Goal: Answer question/provide support: Share knowledge or assist other users

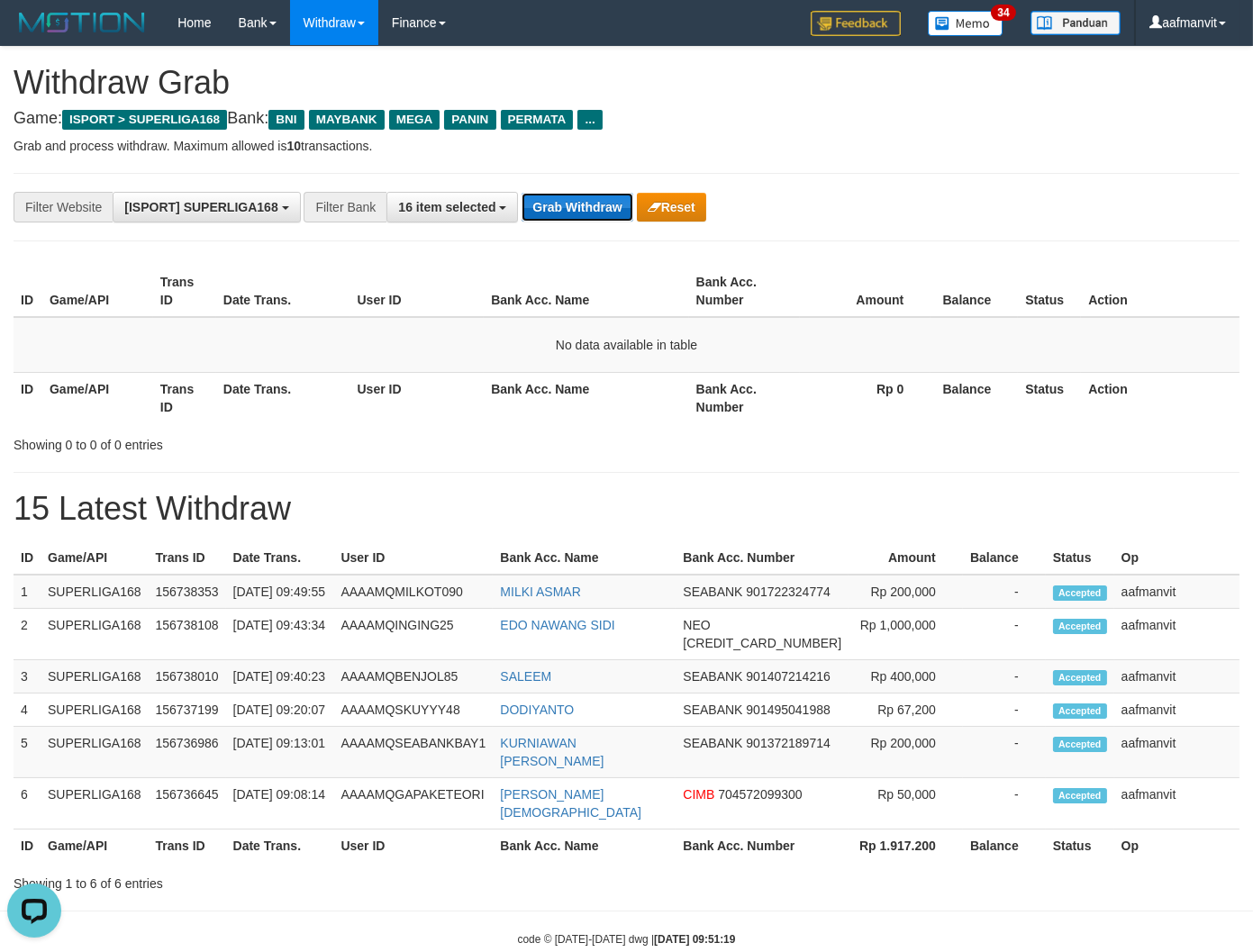
click at [544, 202] on button "Grab Withdraw" at bounding box center [577, 206] width 111 height 28
click at [544, 200] on button "Grab Withdraw" at bounding box center [577, 206] width 111 height 28
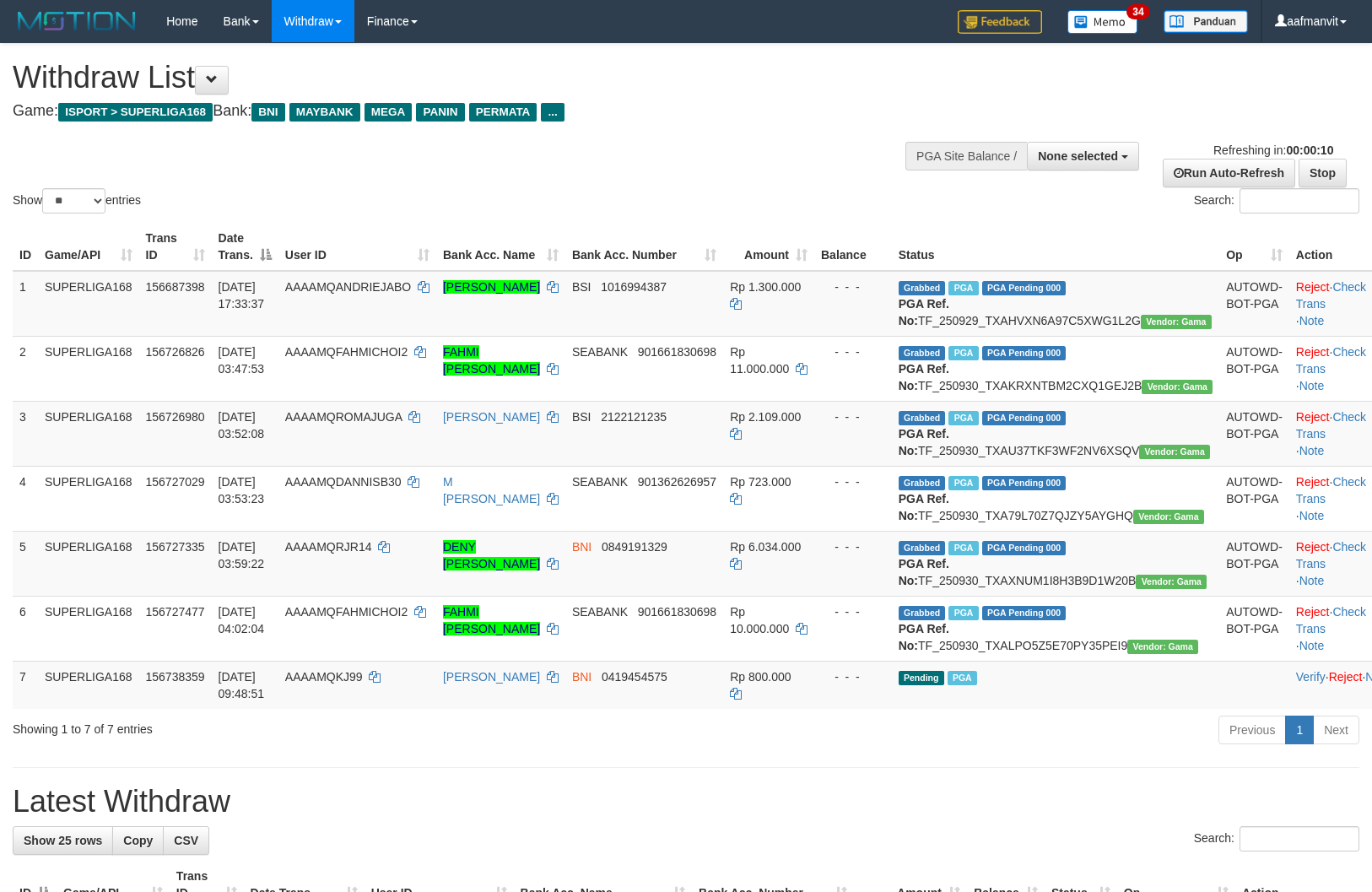
select select
select select "**"
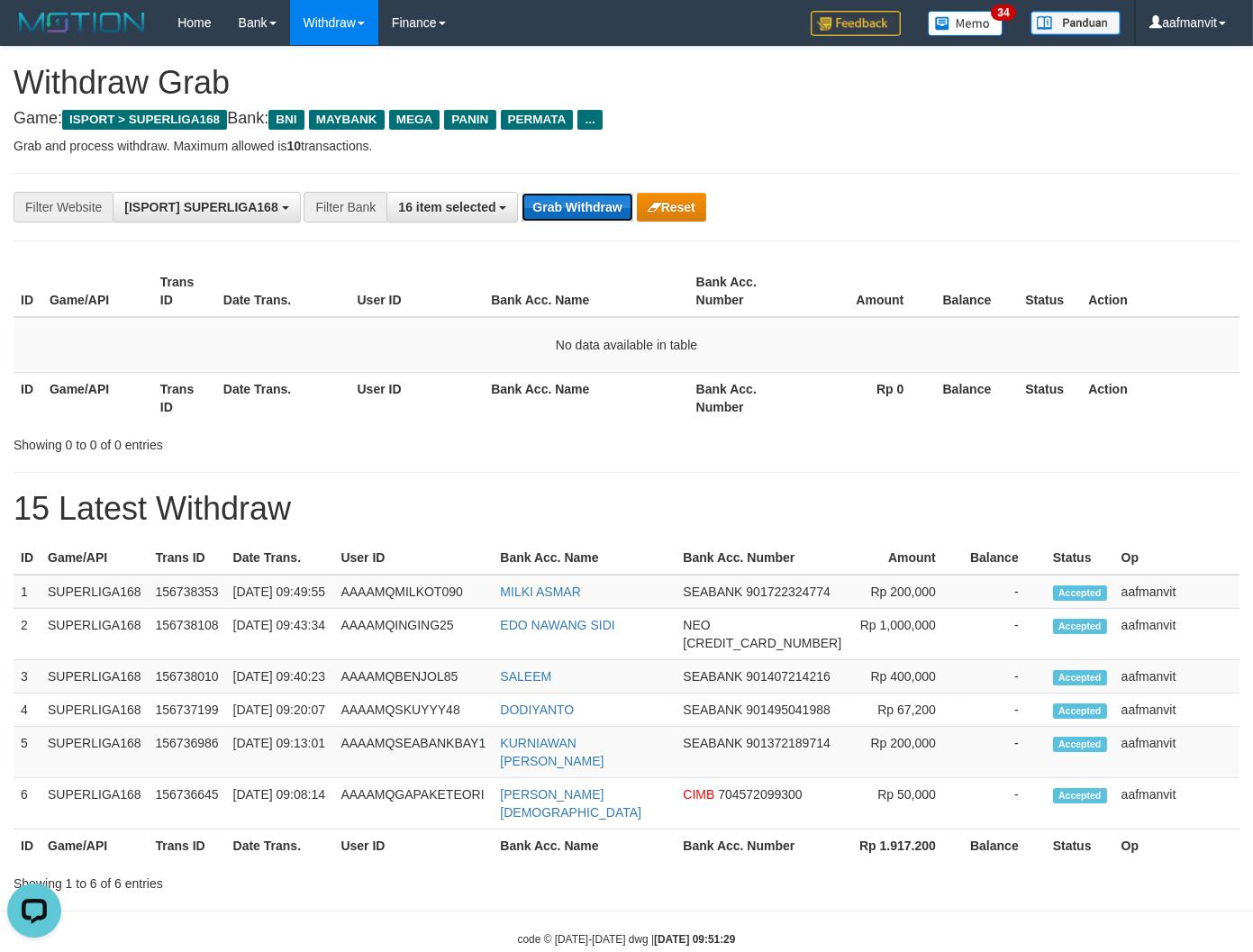
click at [575, 212] on button "Grab Withdraw" at bounding box center [577, 206] width 111 height 28
click at [577, 212] on button "Grab Withdraw" at bounding box center [577, 206] width 111 height 28
click at [577, 212] on button "Grab Withdraw" at bounding box center [577, 206] width 111 height 28
click at [577, 211] on button "Grab Withdraw" at bounding box center [577, 206] width 111 height 28
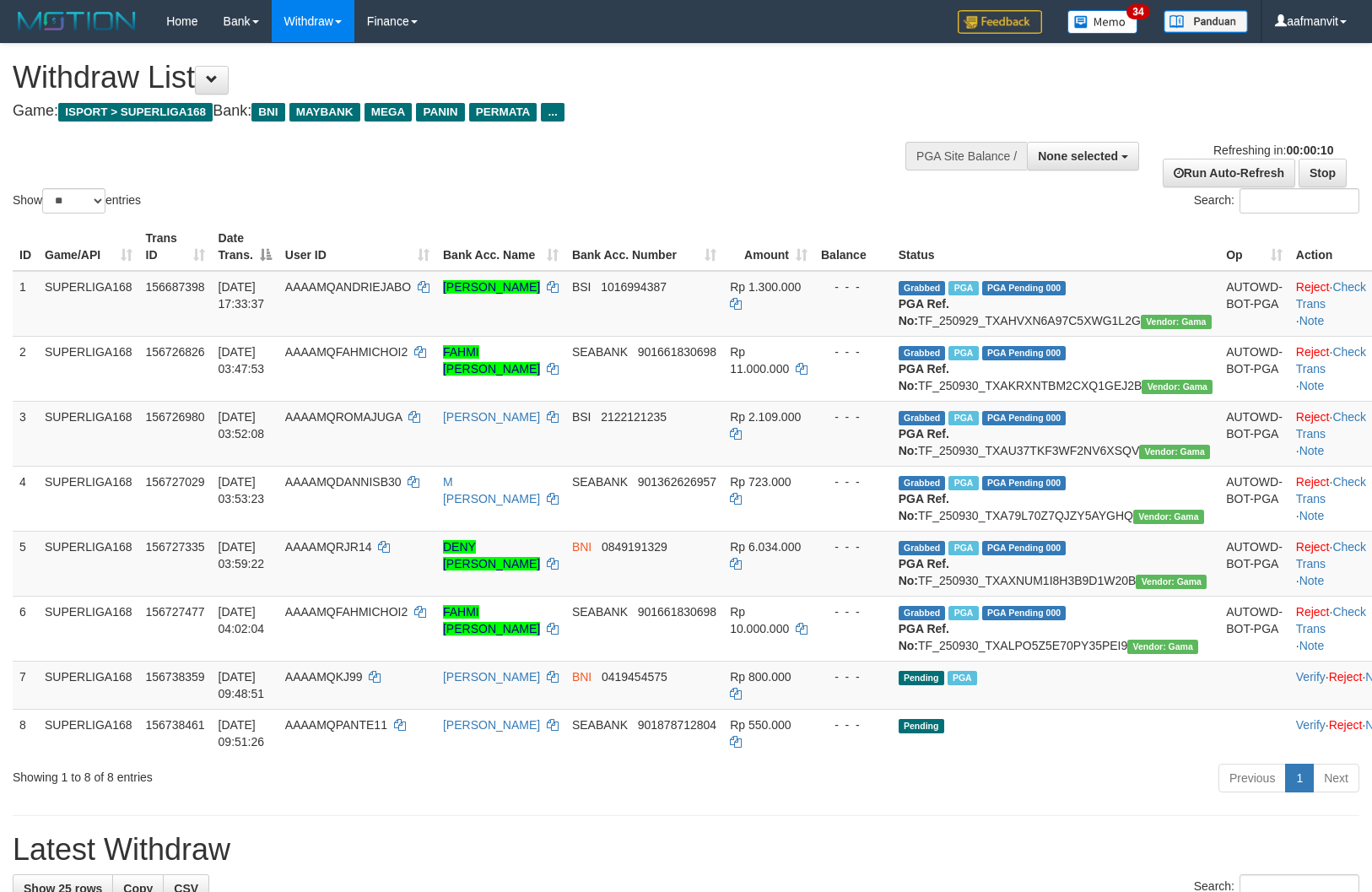
select select
select select "**"
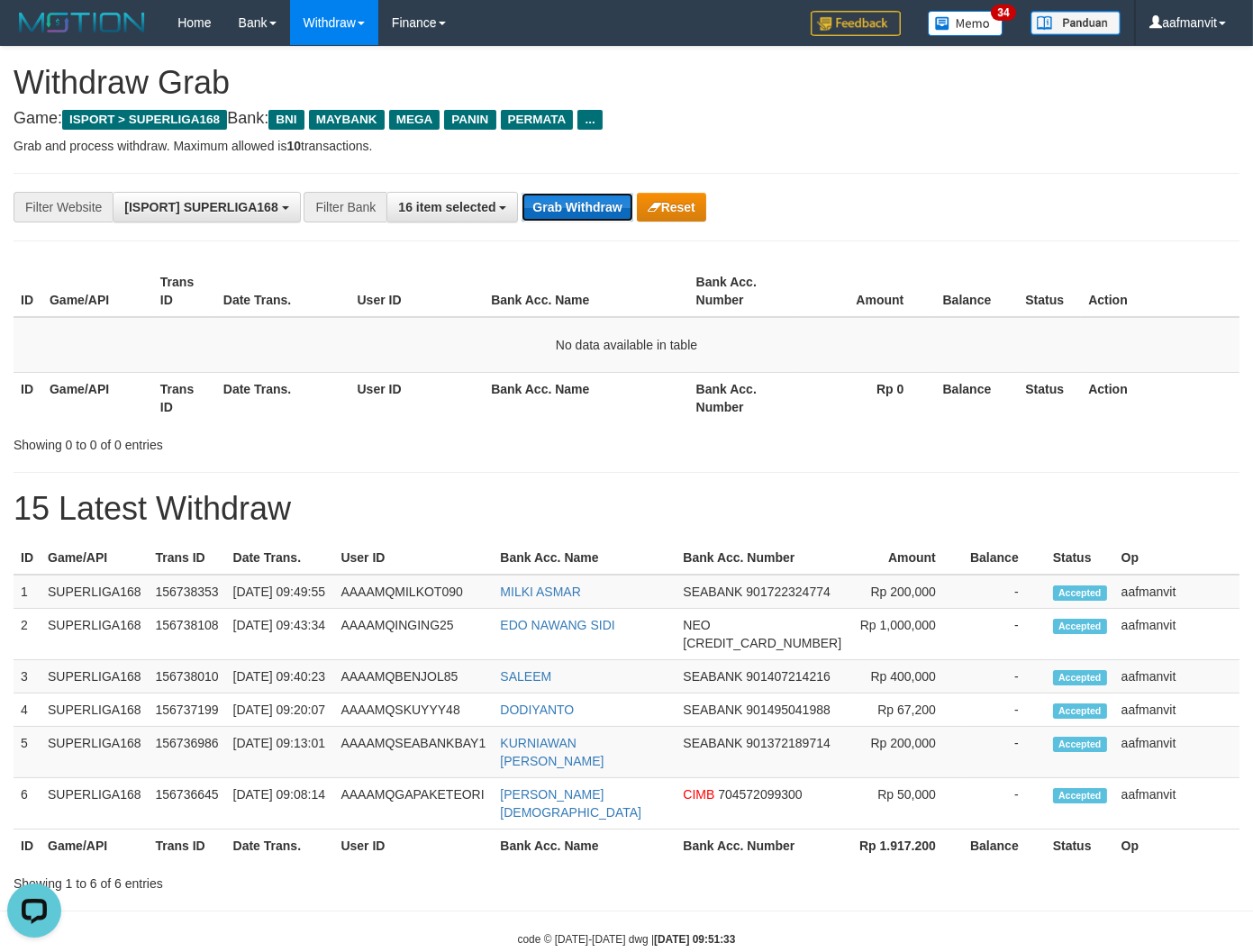
click at [596, 217] on button "Grab Withdraw" at bounding box center [577, 206] width 111 height 28
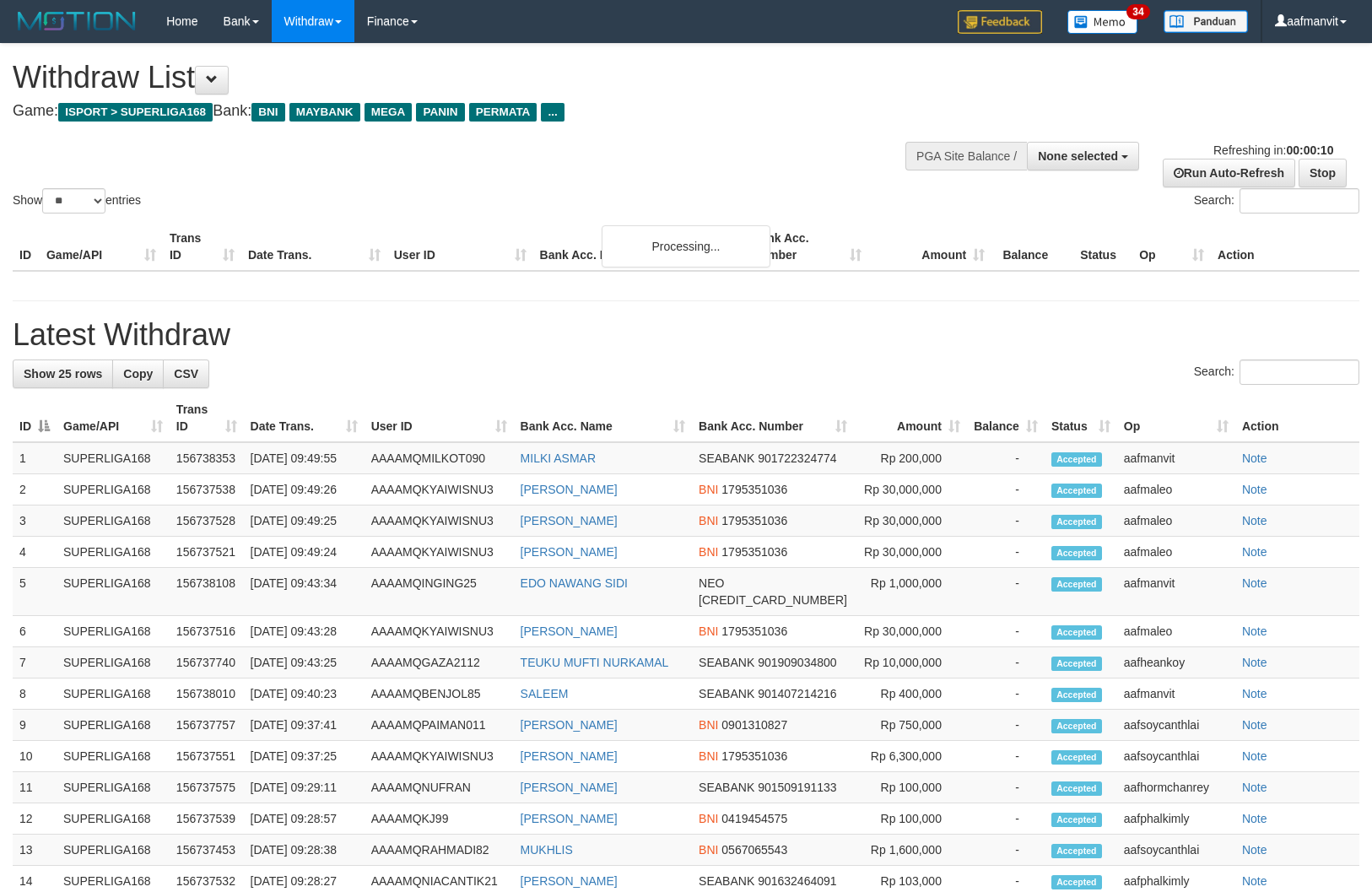
select select
select select "**"
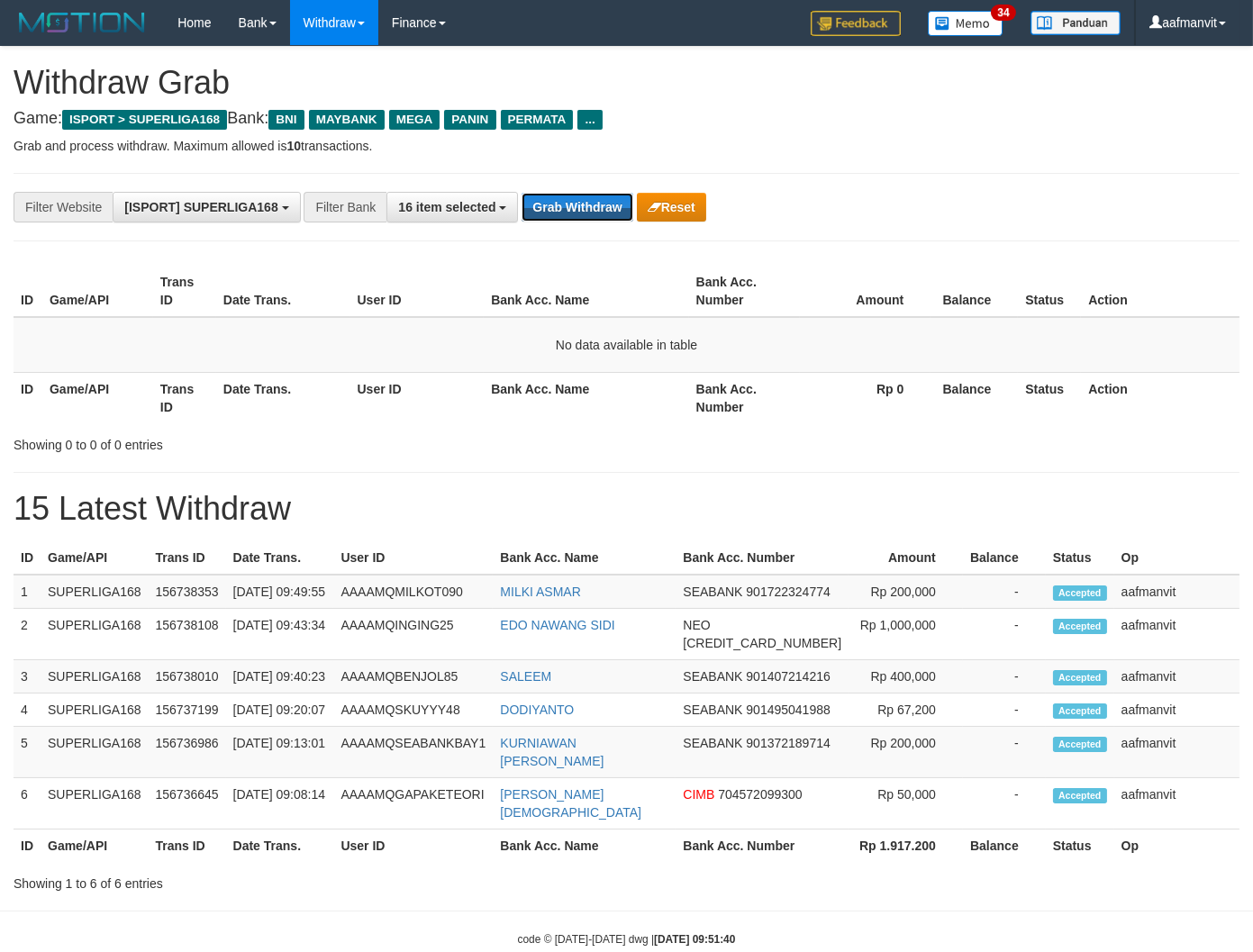
click at [591, 216] on button "Grab Withdraw" at bounding box center [577, 206] width 111 height 28
click at [591, 213] on button "Grab Withdraw" at bounding box center [577, 206] width 111 height 28
click at [589, 193] on button "Grab Withdraw" at bounding box center [577, 206] width 111 height 28
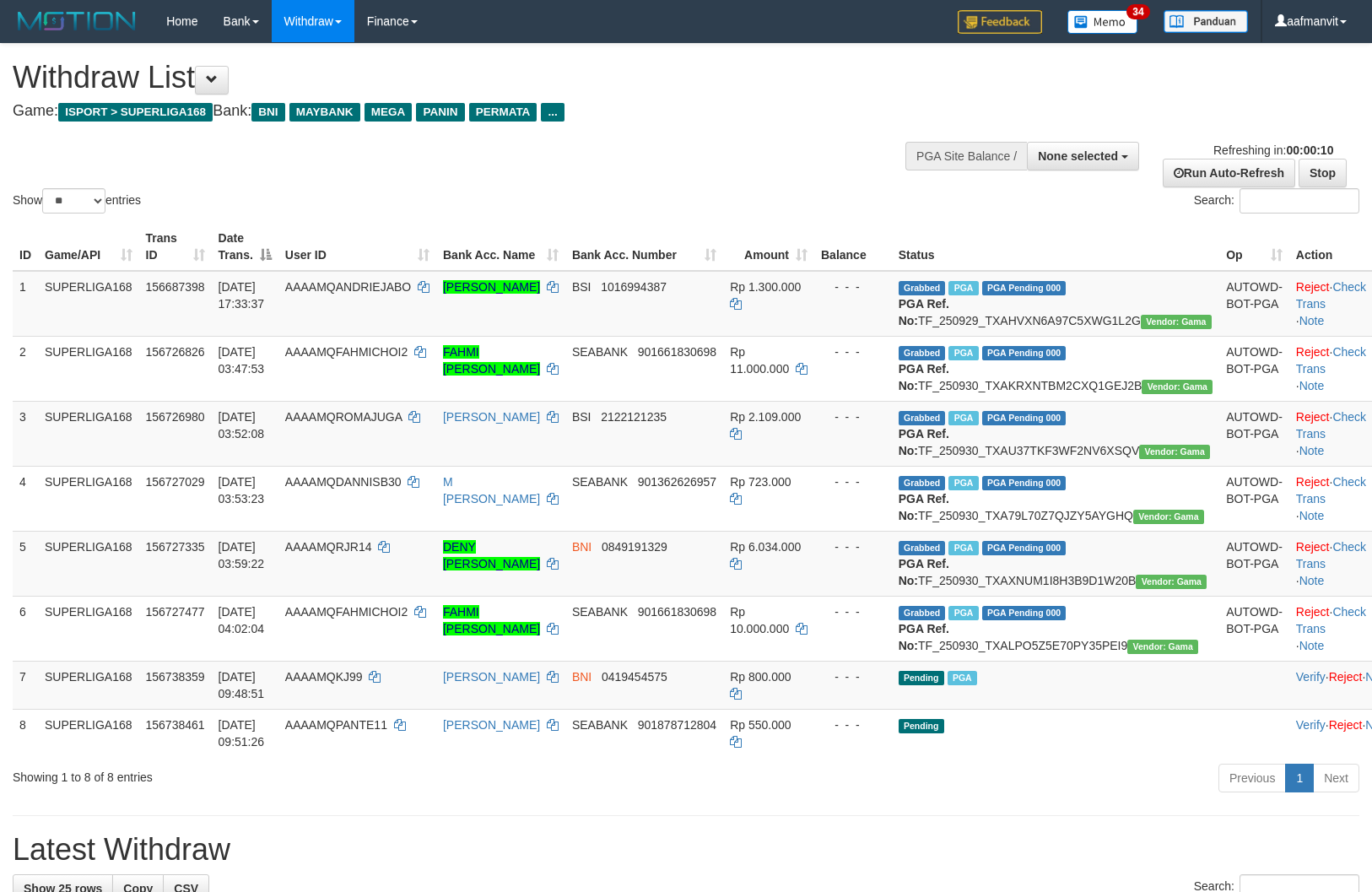
select select
select select "**"
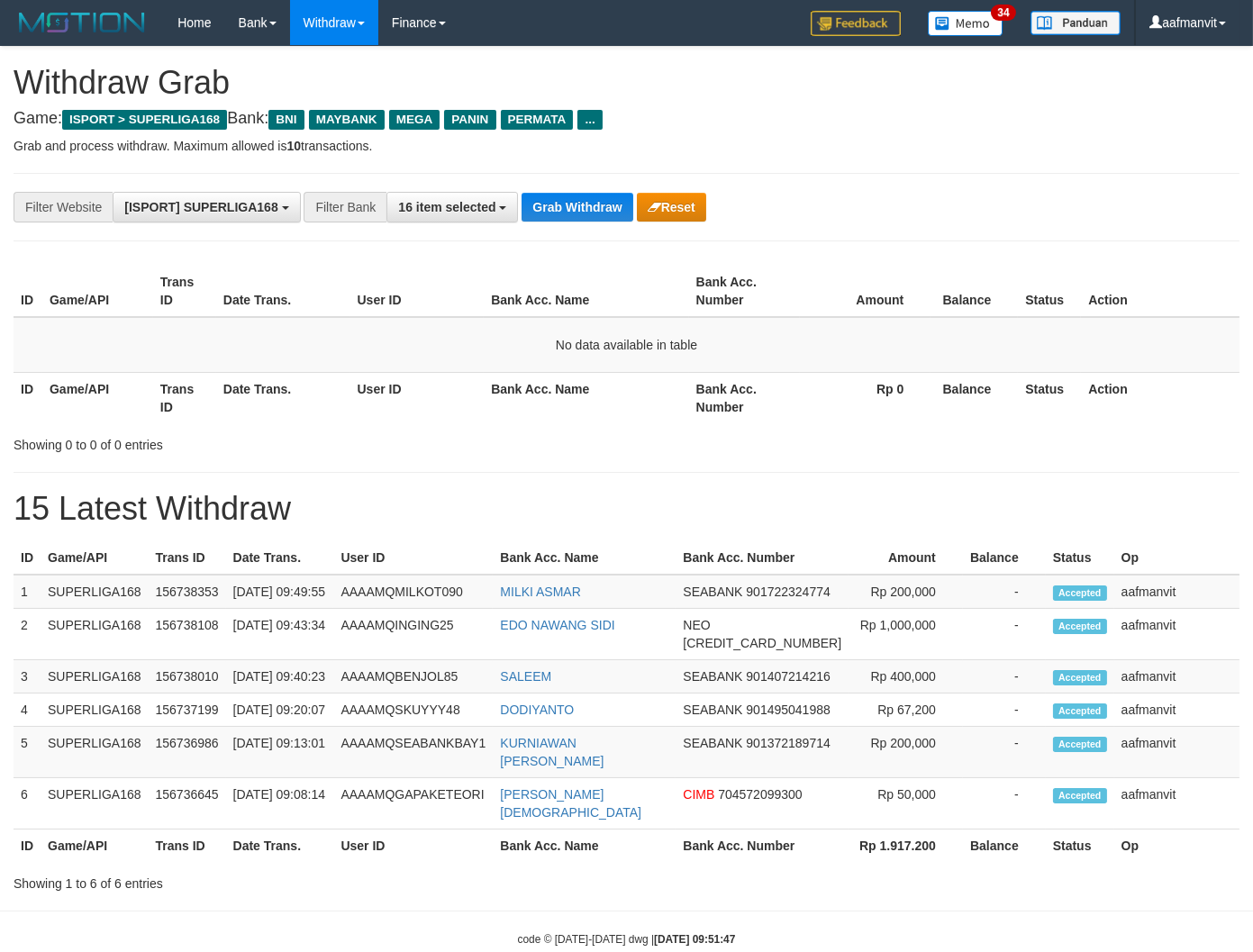
click at [589, 193] on button "Grab Withdraw" at bounding box center [577, 206] width 111 height 28
click at [559, 186] on div "**********" at bounding box center [626, 207] width 1226 height 69
click at [553, 199] on button "Grab Withdraw" at bounding box center [577, 206] width 111 height 28
click at [590, 217] on button "Grab Withdraw" at bounding box center [577, 206] width 111 height 28
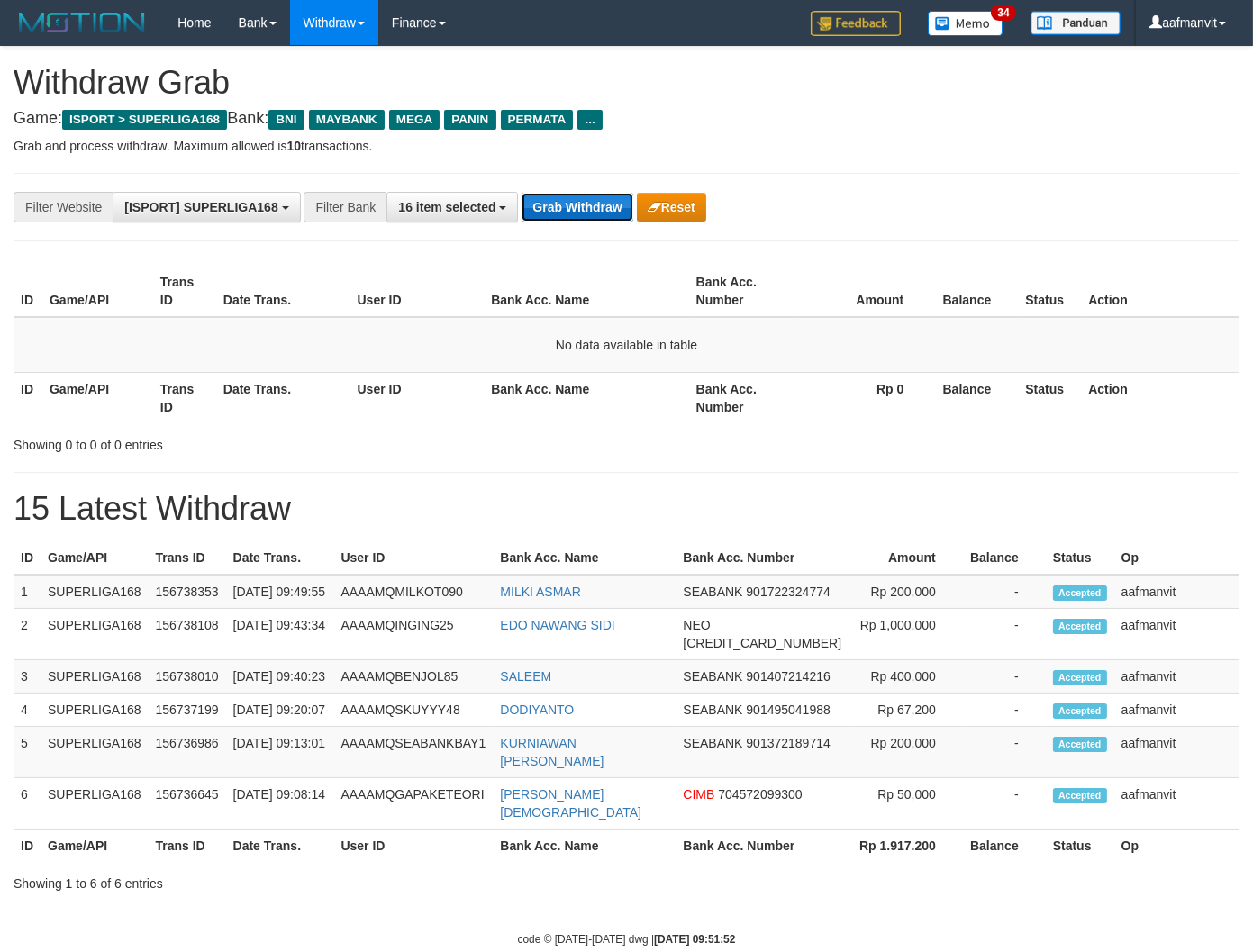
click at [586, 216] on button "Grab Withdraw" at bounding box center [577, 206] width 111 height 28
drag, startPoint x: 586, startPoint y: 216, endPoint x: 597, endPoint y: 217, distance: 11.0
click at [589, 216] on button "Grab Withdraw" at bounding box center [577, 206] width 111 height 28
click at [610, 209] on button "Grab Withdraw" at bounding box center [577, 206] width 111 height 28
click at [608, 209] on button "Grab Withdraw" at bounding box center [577, 206] width 111 height 28
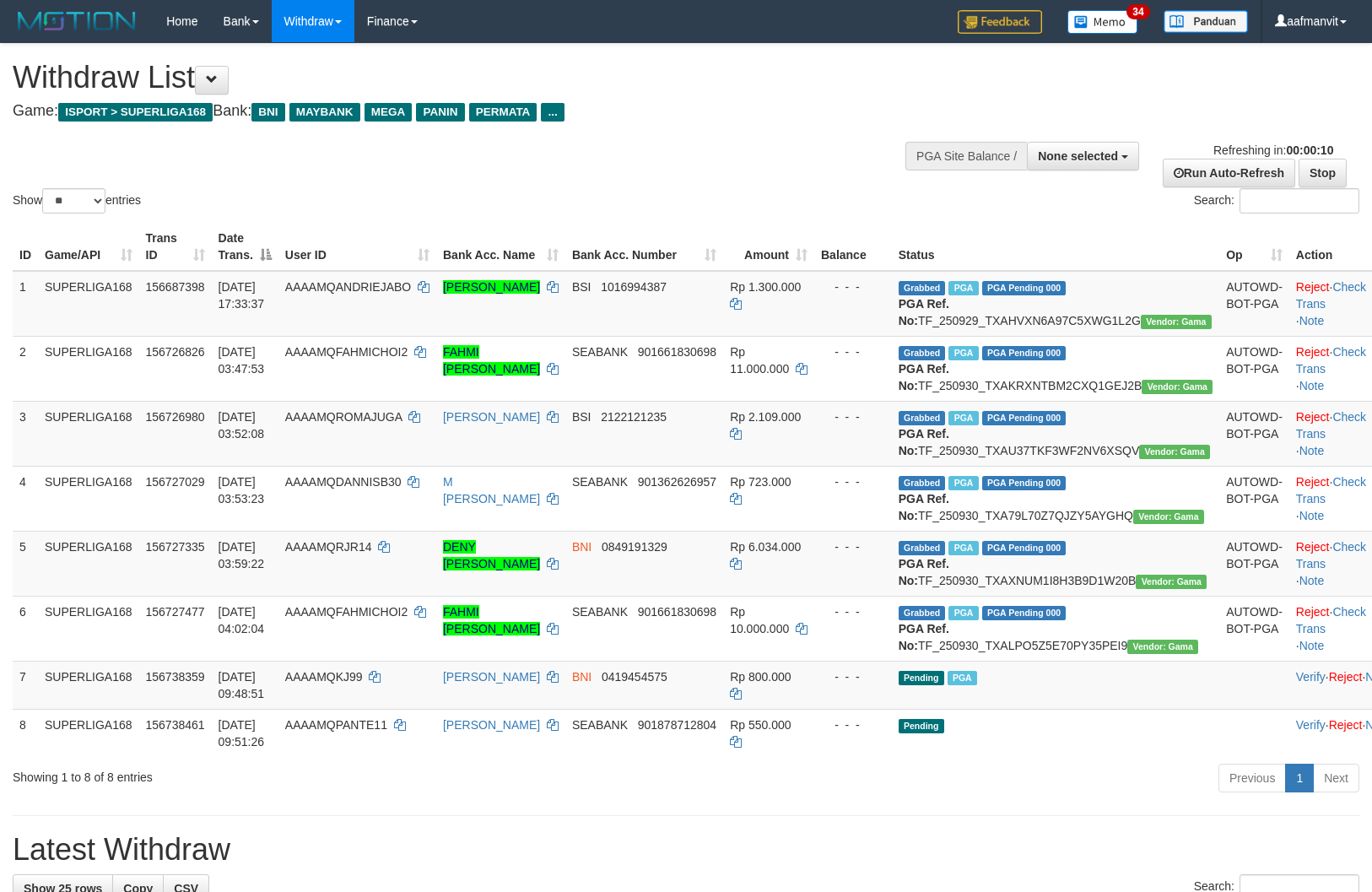
select select
select select "**"
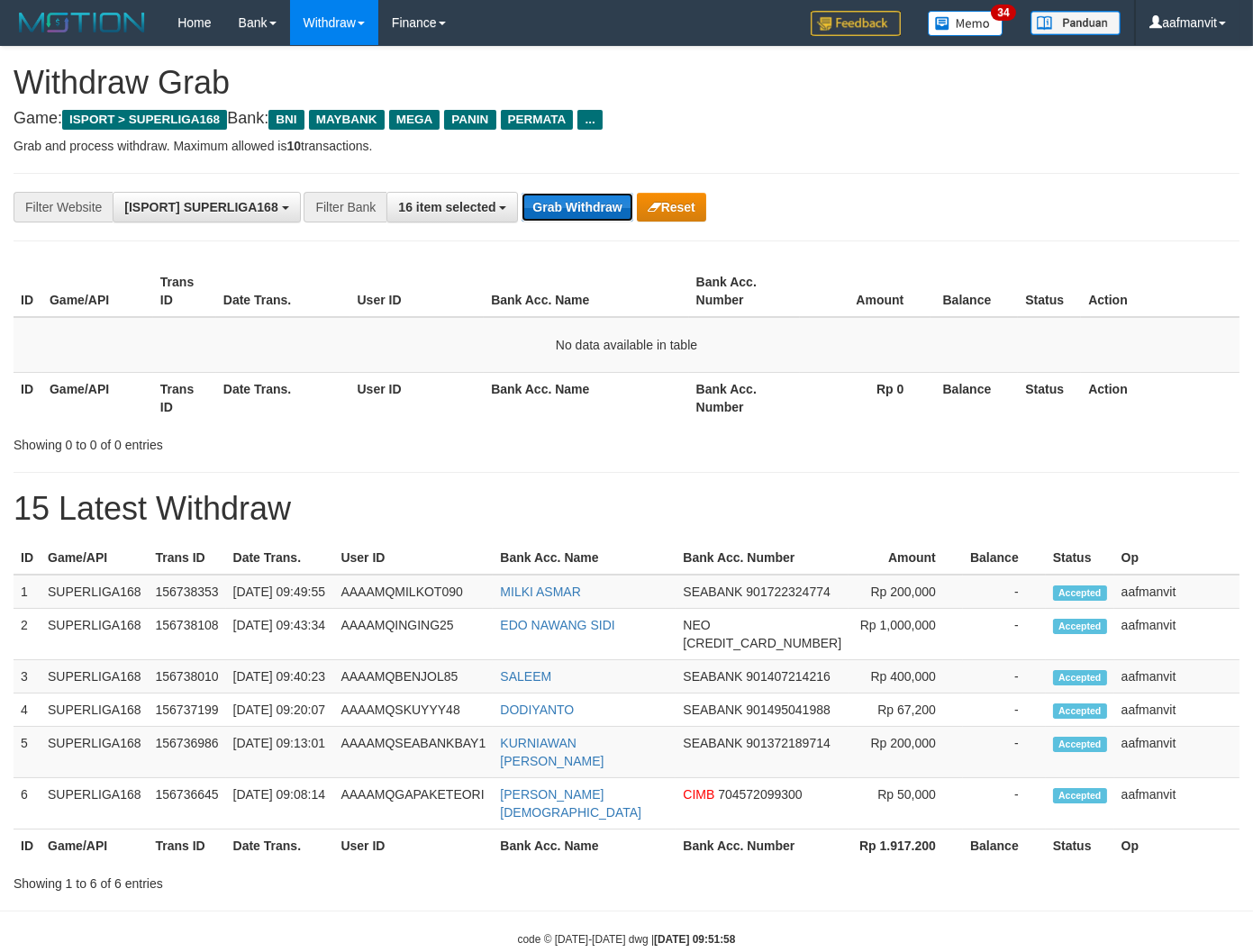
click at [562, 205] on button "Grab Withdraw" at bounding box center [577, 206] width 111 height 28
click at [591, 214] on button "Grab Withdraw" at bounding box center [577, 206] width 111 height 28
drag, startPoint x: 591, startPoint y: 213, endPoint x: 626, endPoint y: 204, distance: 36.1
click at [595, 213] on button "Grab Withdraw" at bounding box center [577, 206] width 111 height 28
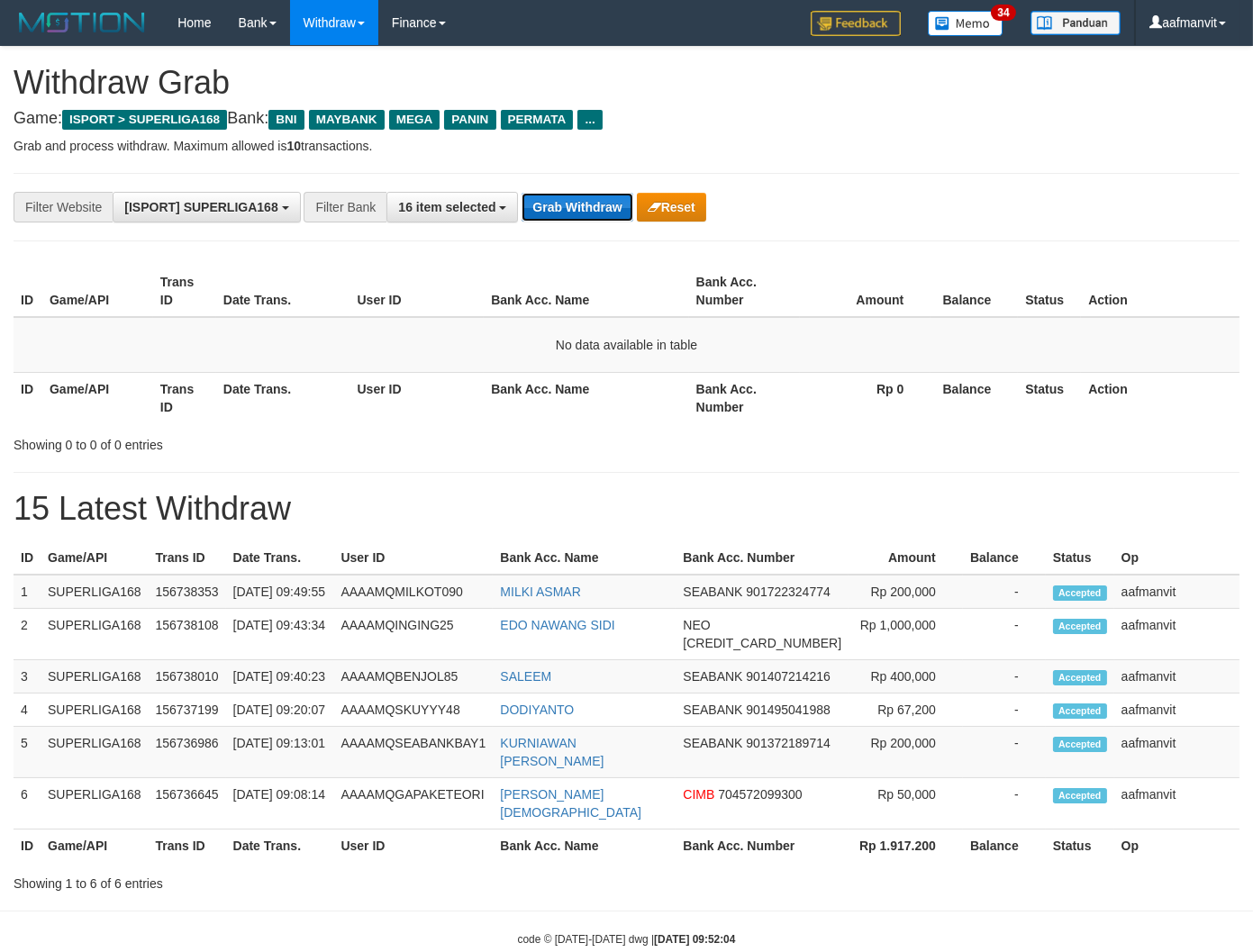
click at [597, 207] on button "Grab Withdraw" at bounding box center [577, 206] width 111 height 28
click at [597, 205] on button "Grab Withdraw" at bounding box center [577, 206] width 111 height 28
click at [588, 205] on button "Grab Withdraw" at bounding box center [577, 206] width 111 height 28
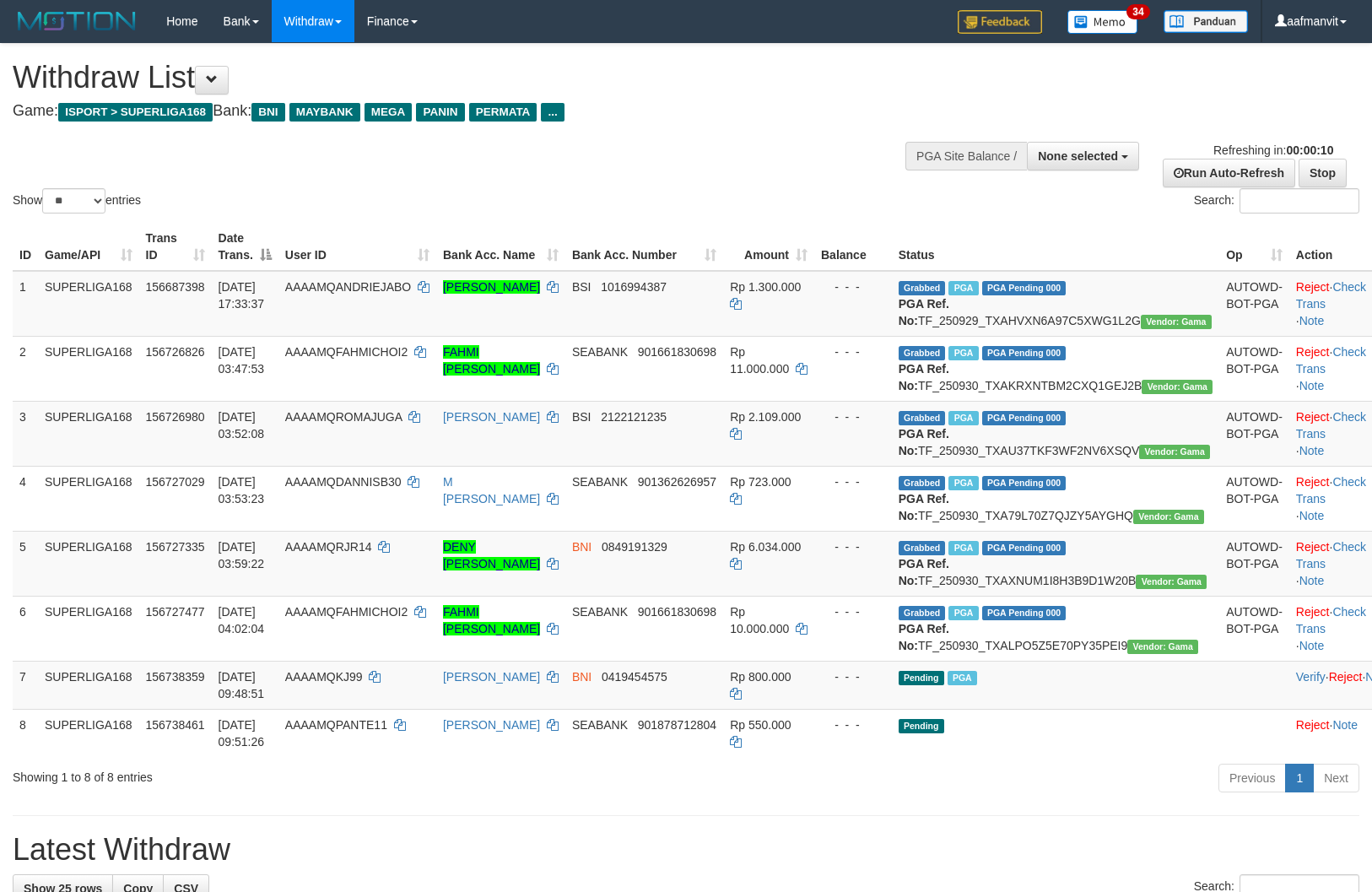
select select
select select "**"
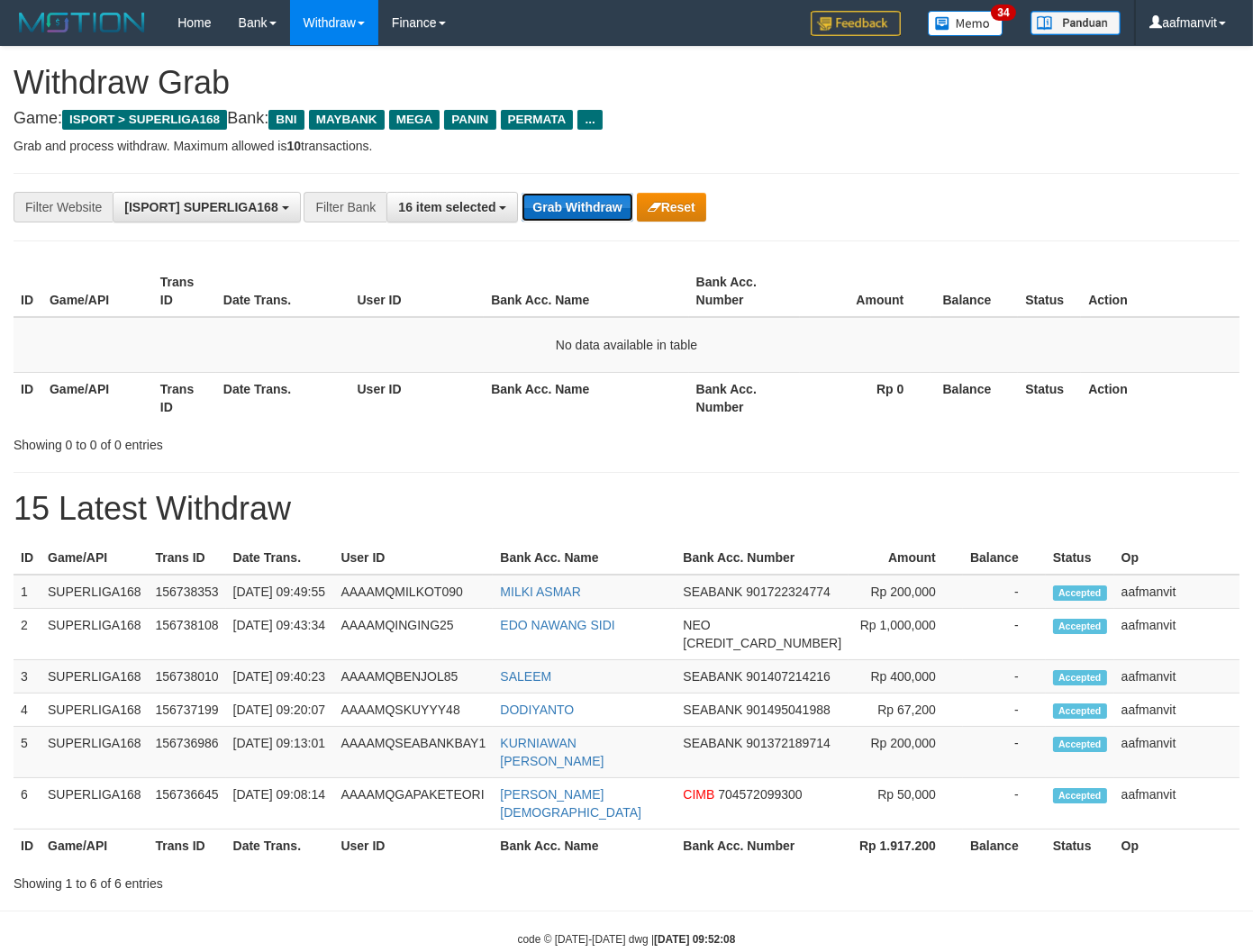
click at [529, 218] on button "Grab Withdraw" at bounding box center [577, 206] width 111 height 28
click at [580, 211] on button "Grab Withdraw" at bounding box center [577, 206] width 111 height 28
click at [579, 210] on button "Grab Withdraw" at bounding box center [577, 206] width 111 height 28
click at [595, 200] on button "Grab Withdraw" at bounding box center [577, 206] width 111 height 28
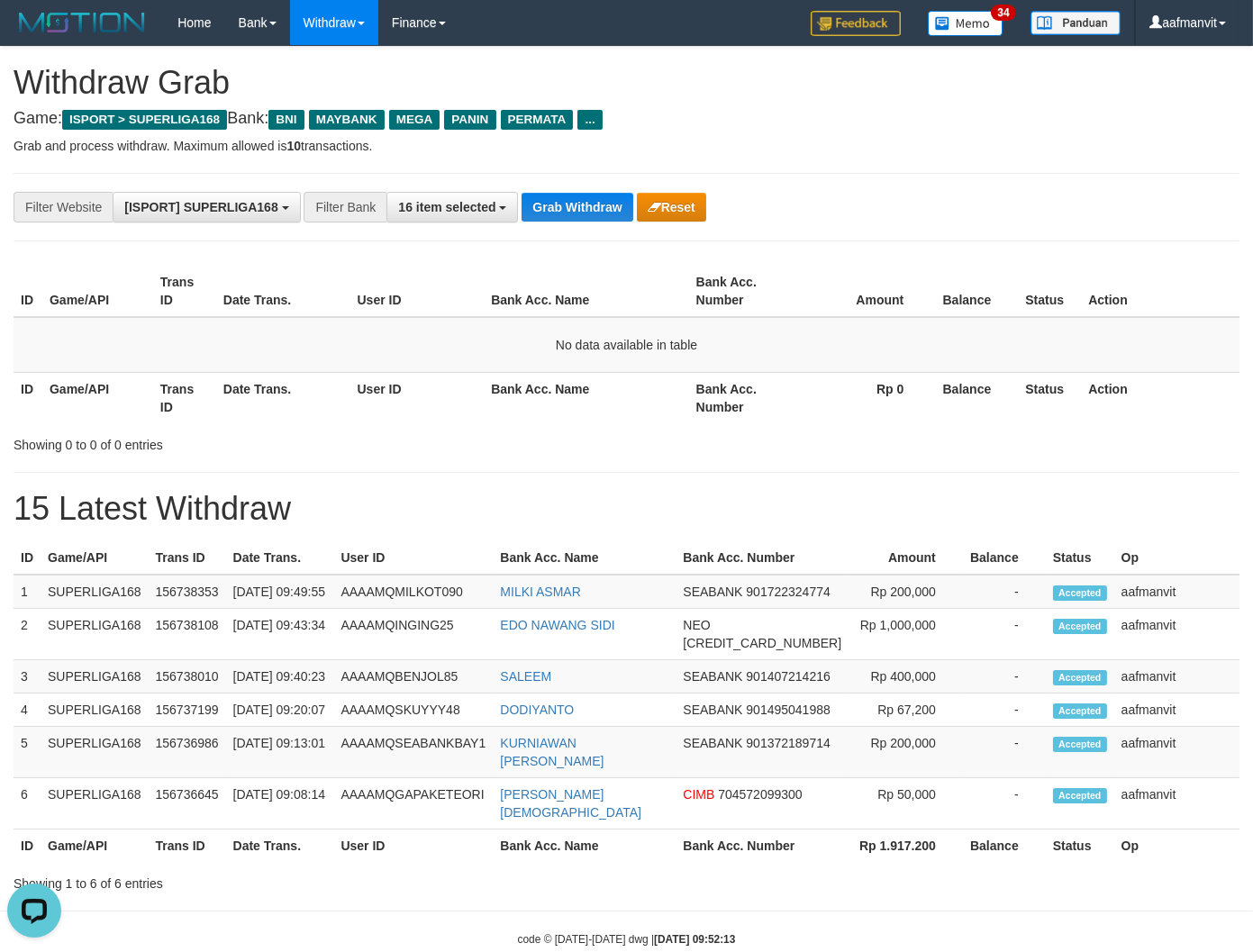
click at [554, 226] on div "**********" at bounding box center [626, 207] width 1226 height 69
click at [547, 209] on button "Grab Withdraw" at bounding box center [577, 206] width 111 height 28
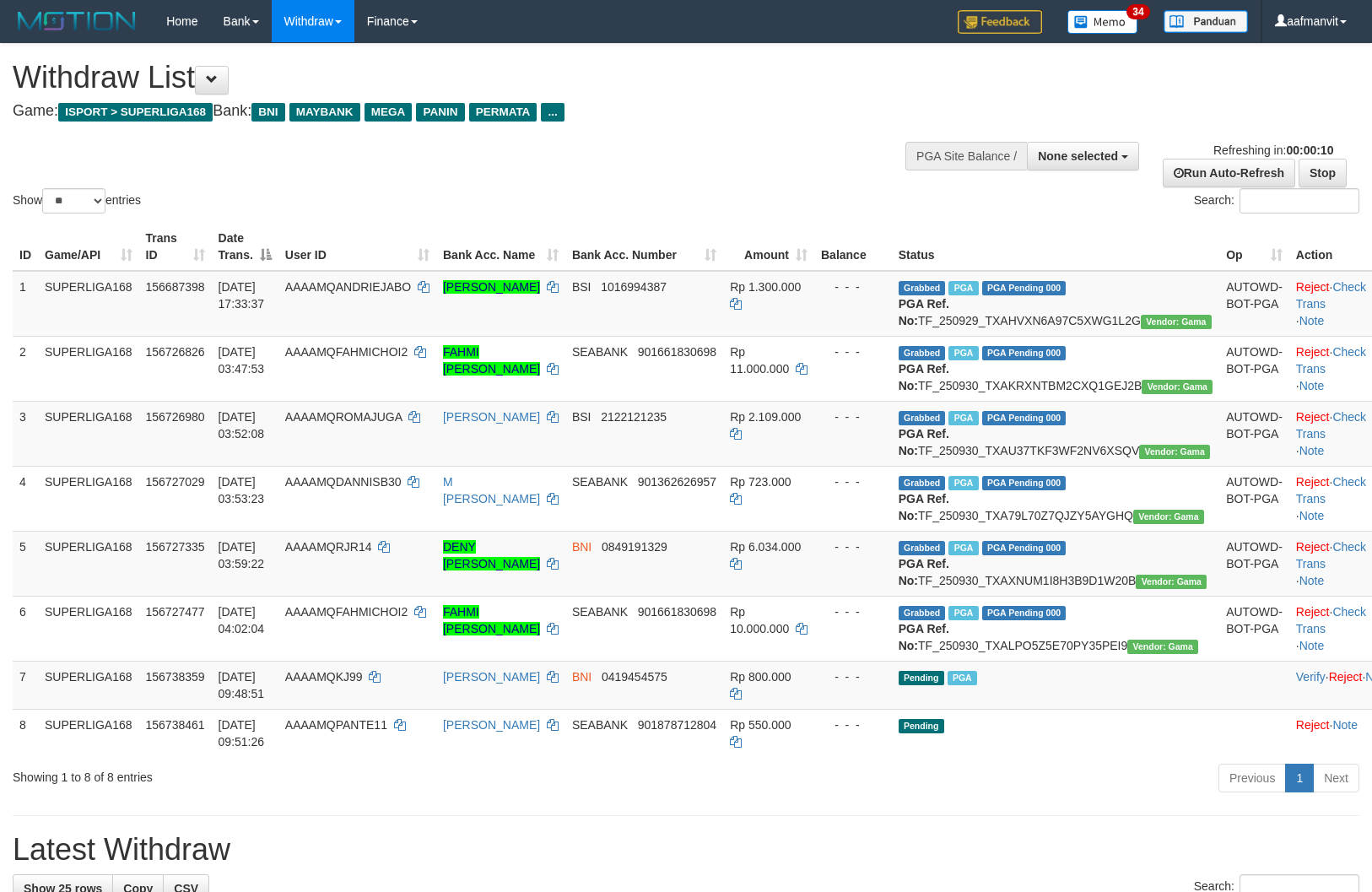
select select
select select "**"
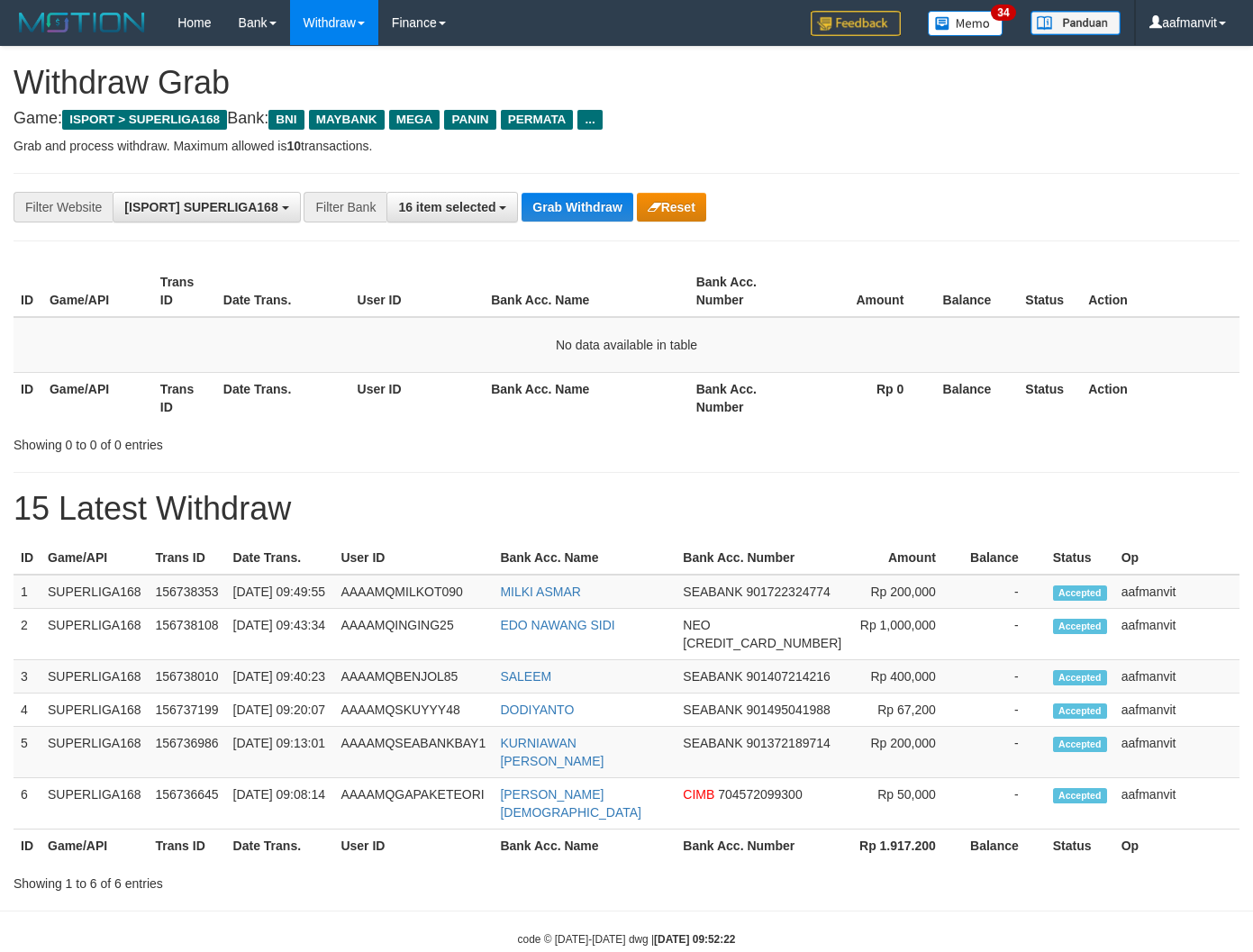
click at [547, 209] on button "Grab Withdraw" at bounding box center [577, 206] width 111 height 28
drag, startPoint x: 579, startPoint y: 227, endPoint x: 579, endPoint y: 214, distance: 13.0
click at [579, 226] on div "**********" at bounding box center [626, 207] width 1226 height 69
click at [579, 207] on button "Grab Withdraw" at bounding box center [577, 206] width 111 height 28
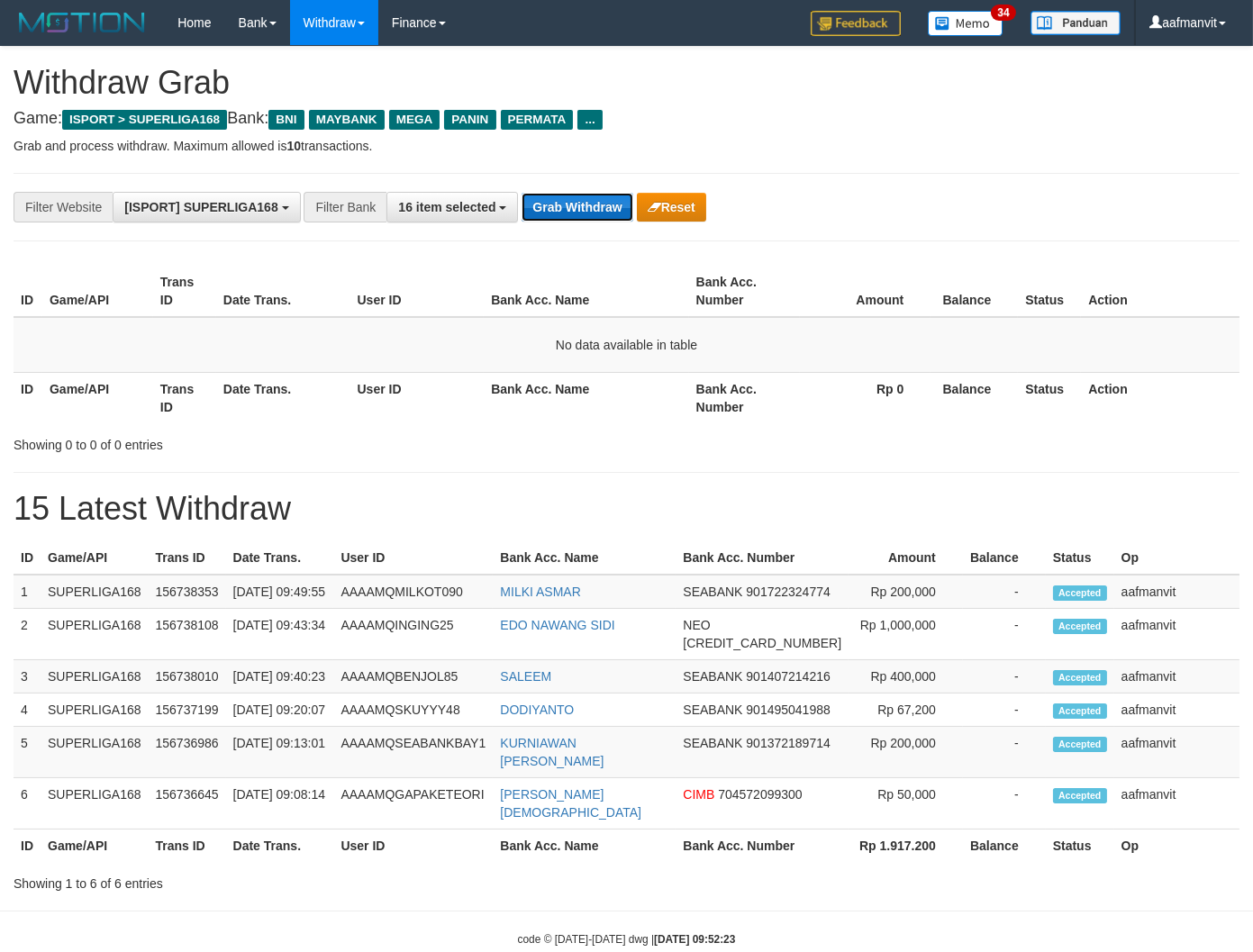
click at [579, 207] on button "Grab Withdraw" at bounding box center [577, 206] width 111 height 28
click at [565, 195] on button "Grab Withdraw" at bounding box center [577, 206] width 111 height 28
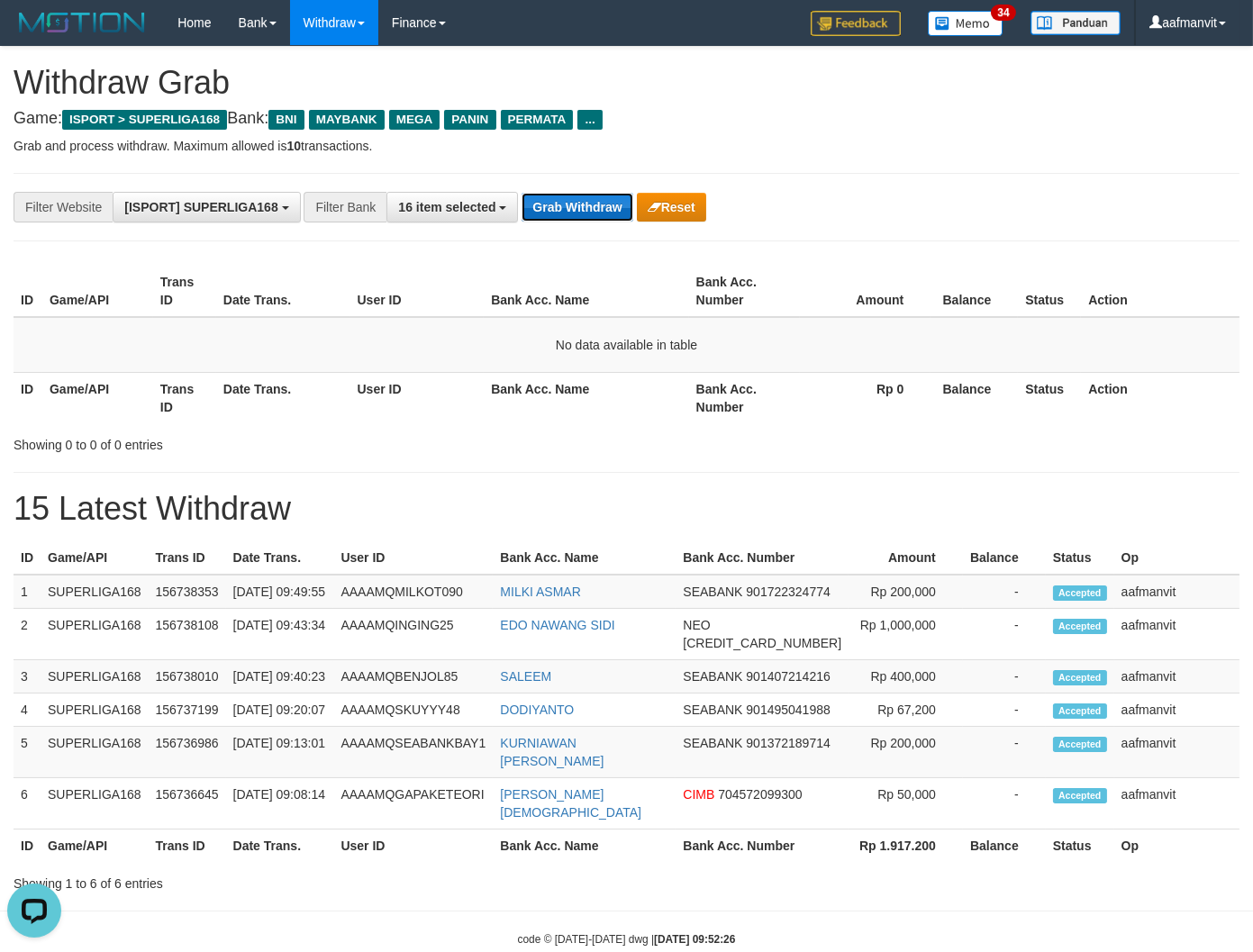
click at [565, 195] on button "Grab Withdraw" at bounding box center [577, 206] width 111 height 28
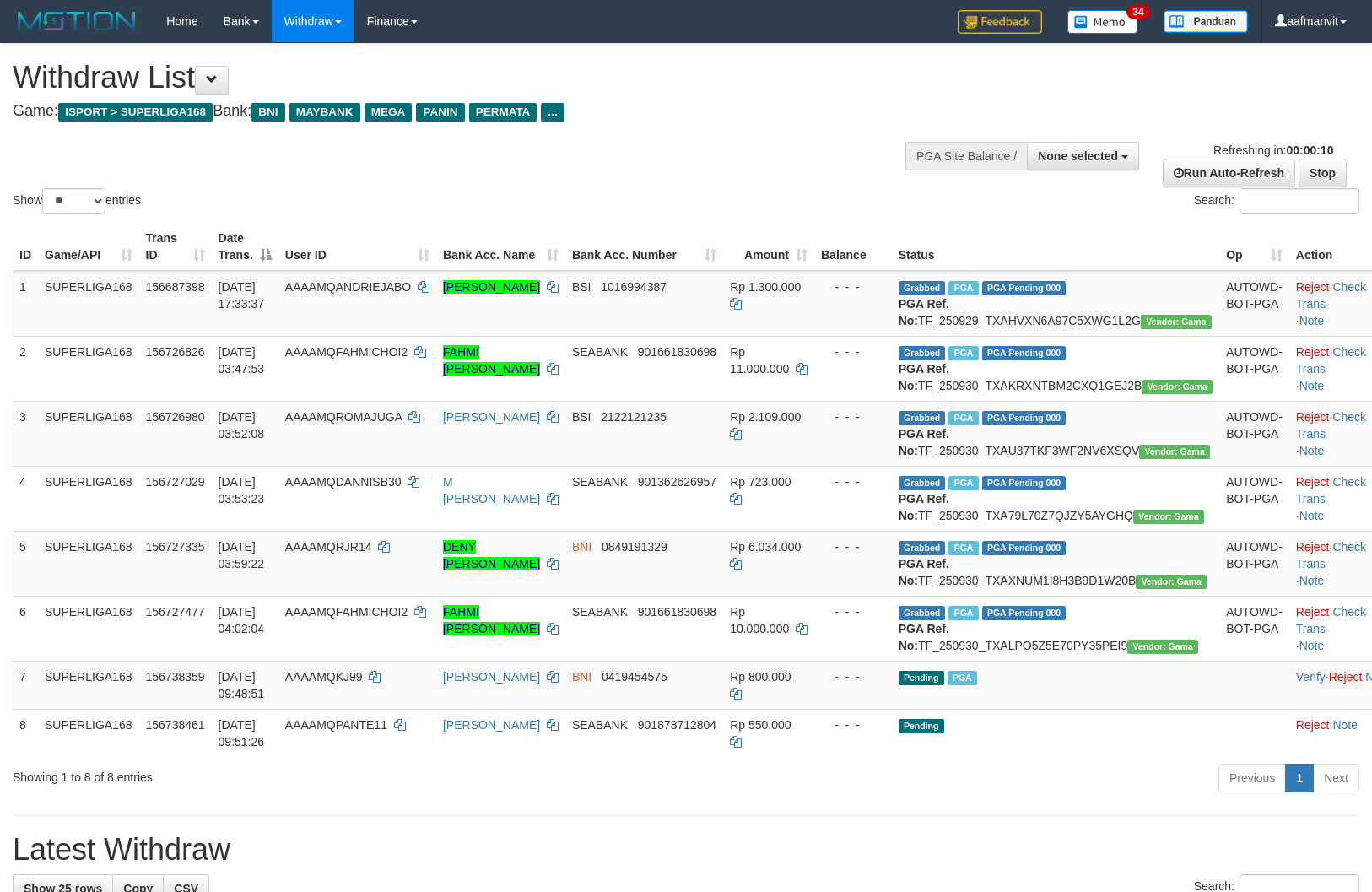
select select
select select "**"
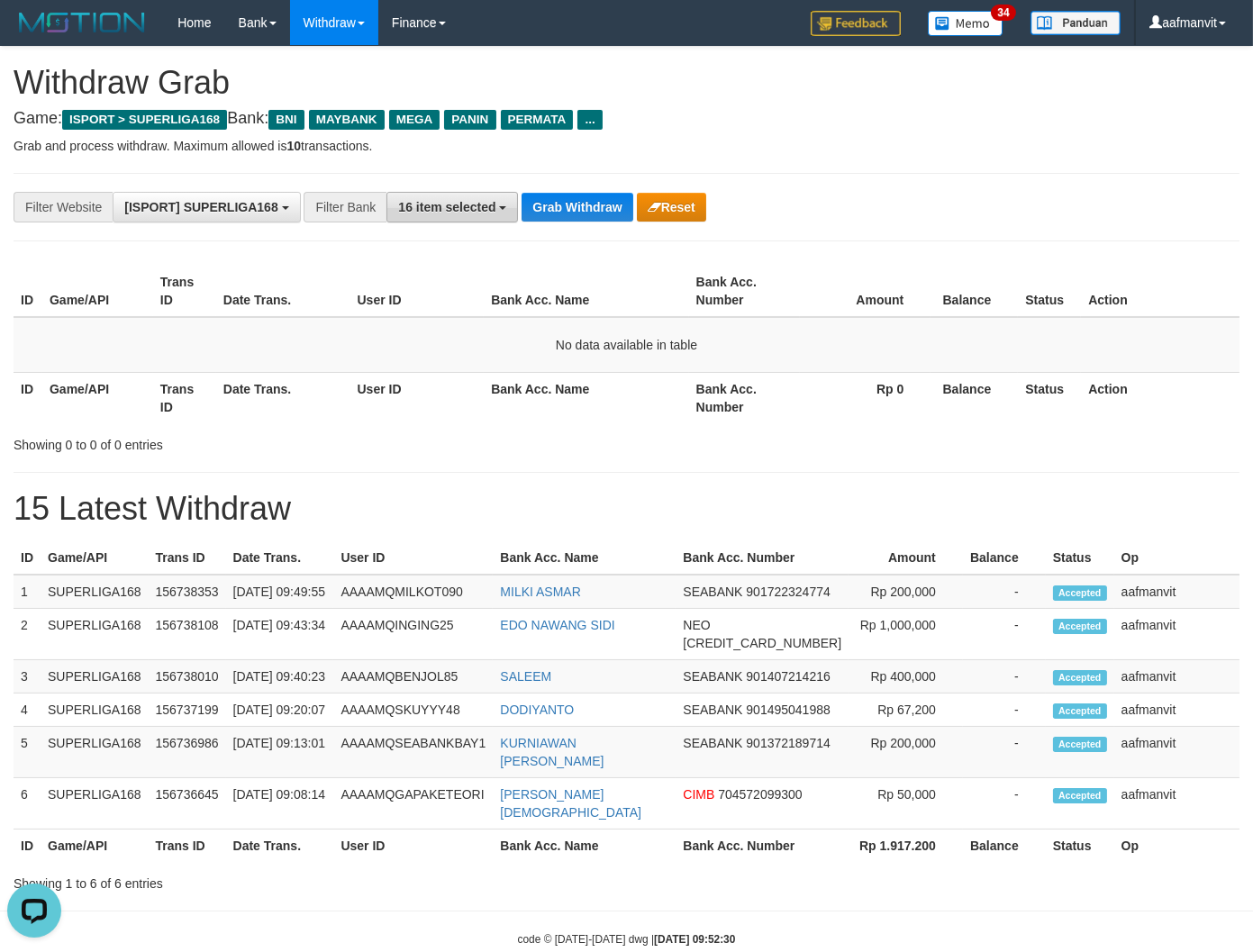
click at [506, 200] on button "16 item selected" at bounding box center [452, 206] width 131 height 30
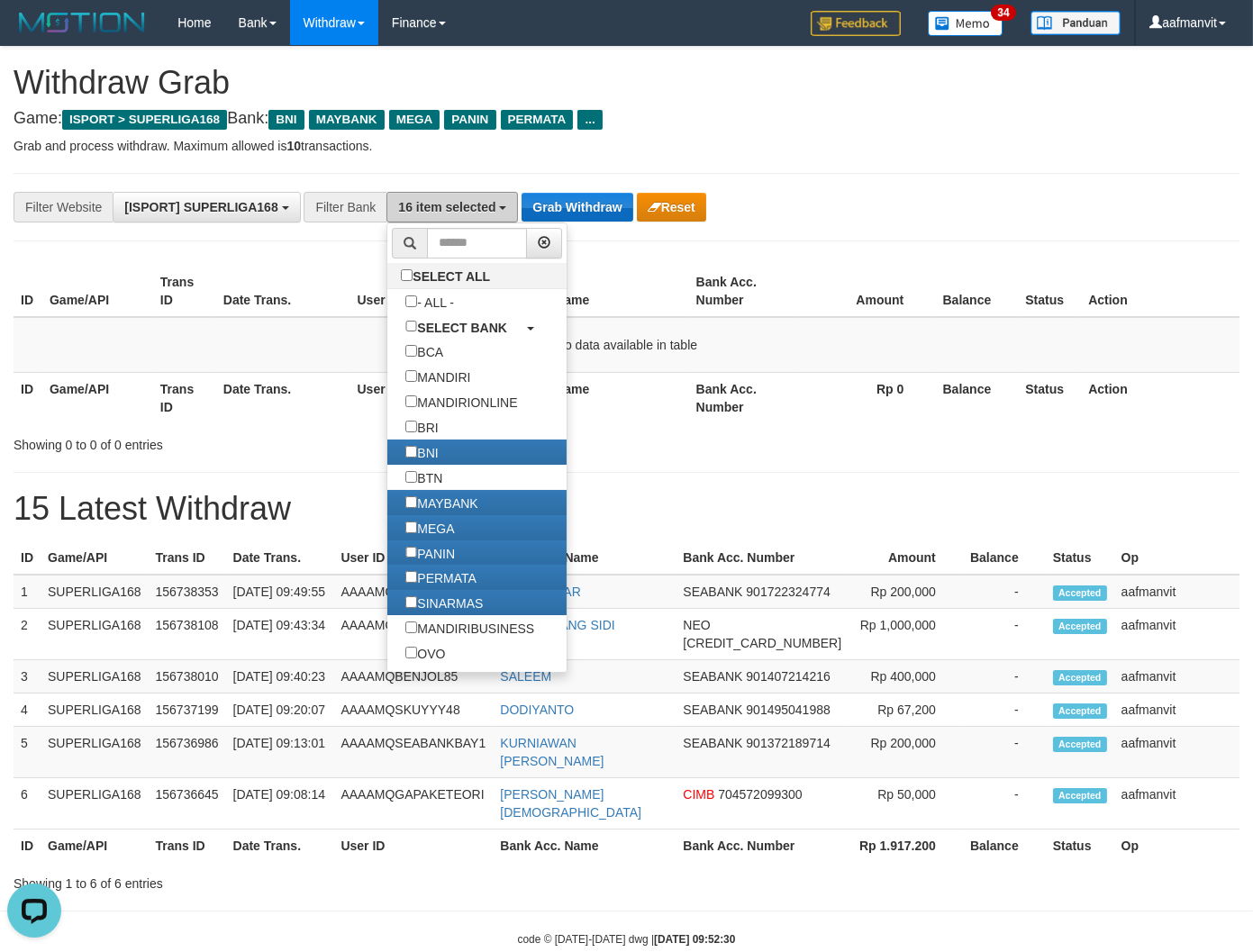
click at [524, 207] on div "**********" at bounding box center [522, 206] width 1044 height 30
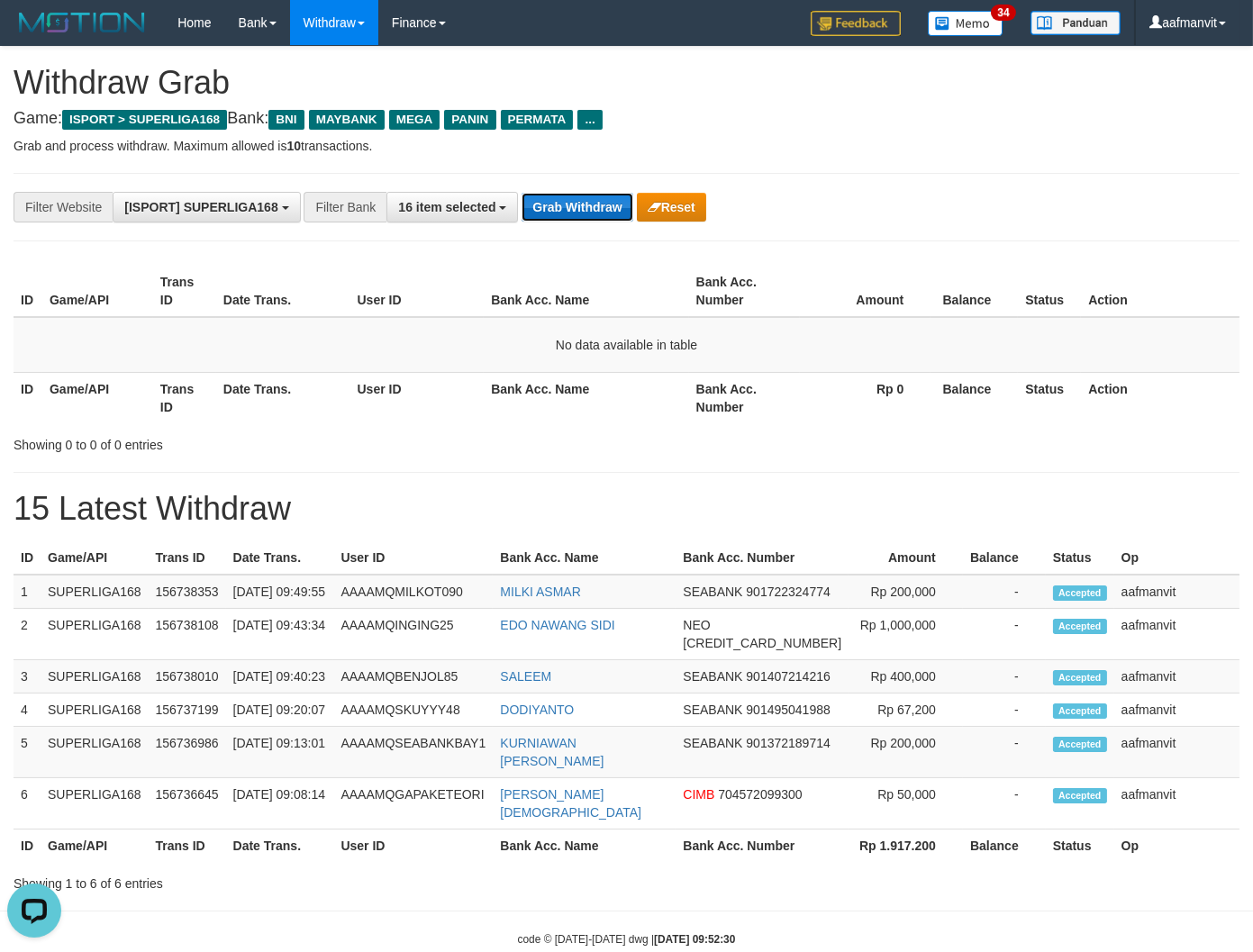
click at [526, 208] on button "Grab Withdraw" at bounding box center [577, 206] width 111 height 28
click at [529, 208] on button "Grab Withdraw" at bounding box center [577, 206] width 111 height 28
click at [530, 208] on button "Grab Withdraw" at bounding box center [577, 206] width 111 height 28
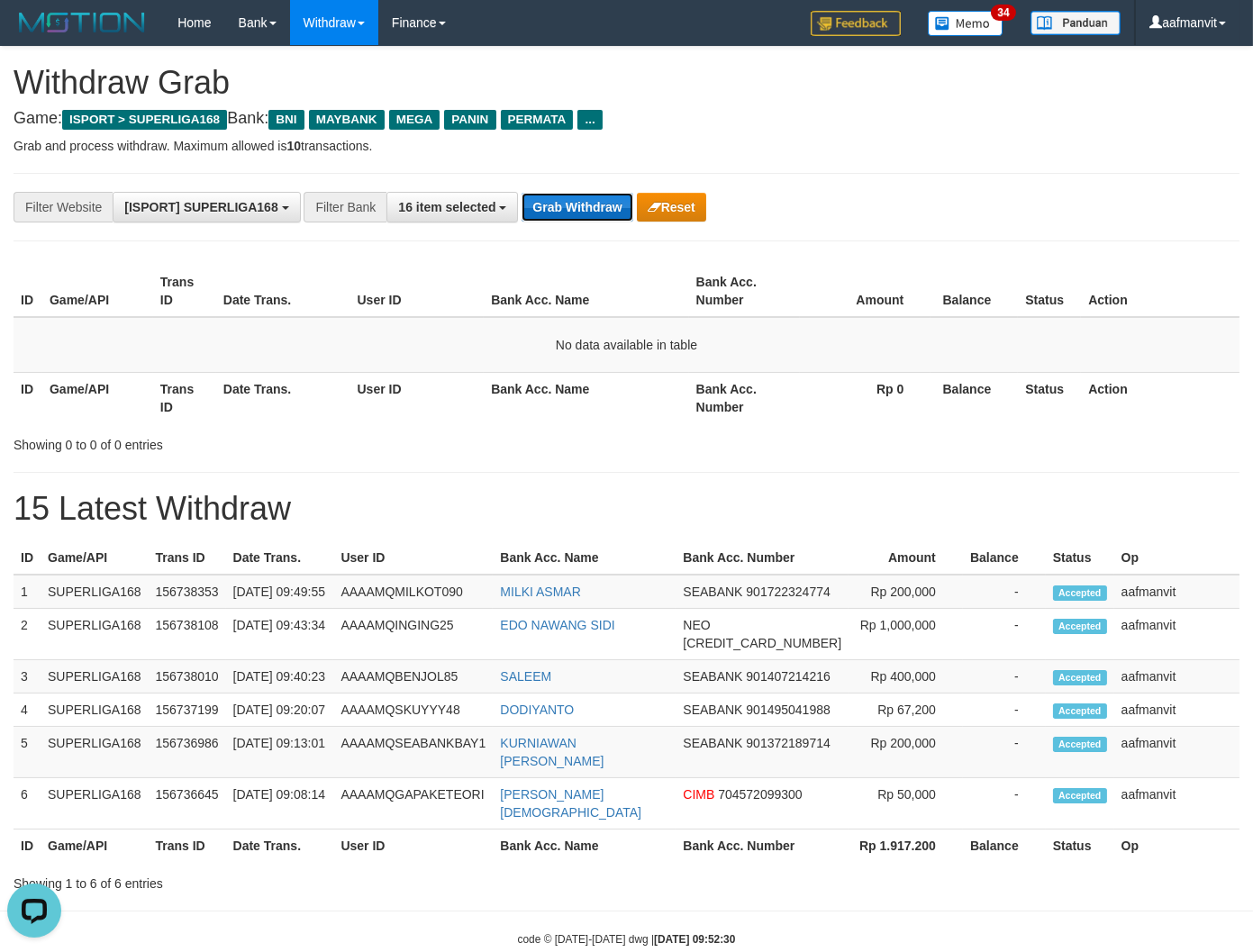
click at [530, 208] on button "Grab Withdraw" at bounding box center [577, 206] width 111 height 28
drag, startPoint x: 538, startPoint y: 202, endPoint x: 550, endPoint y: 189, distance: 17.7
click at [549, 195] on button "Grab Withdraw" at bounding box center [577, 206] width 111 height 28
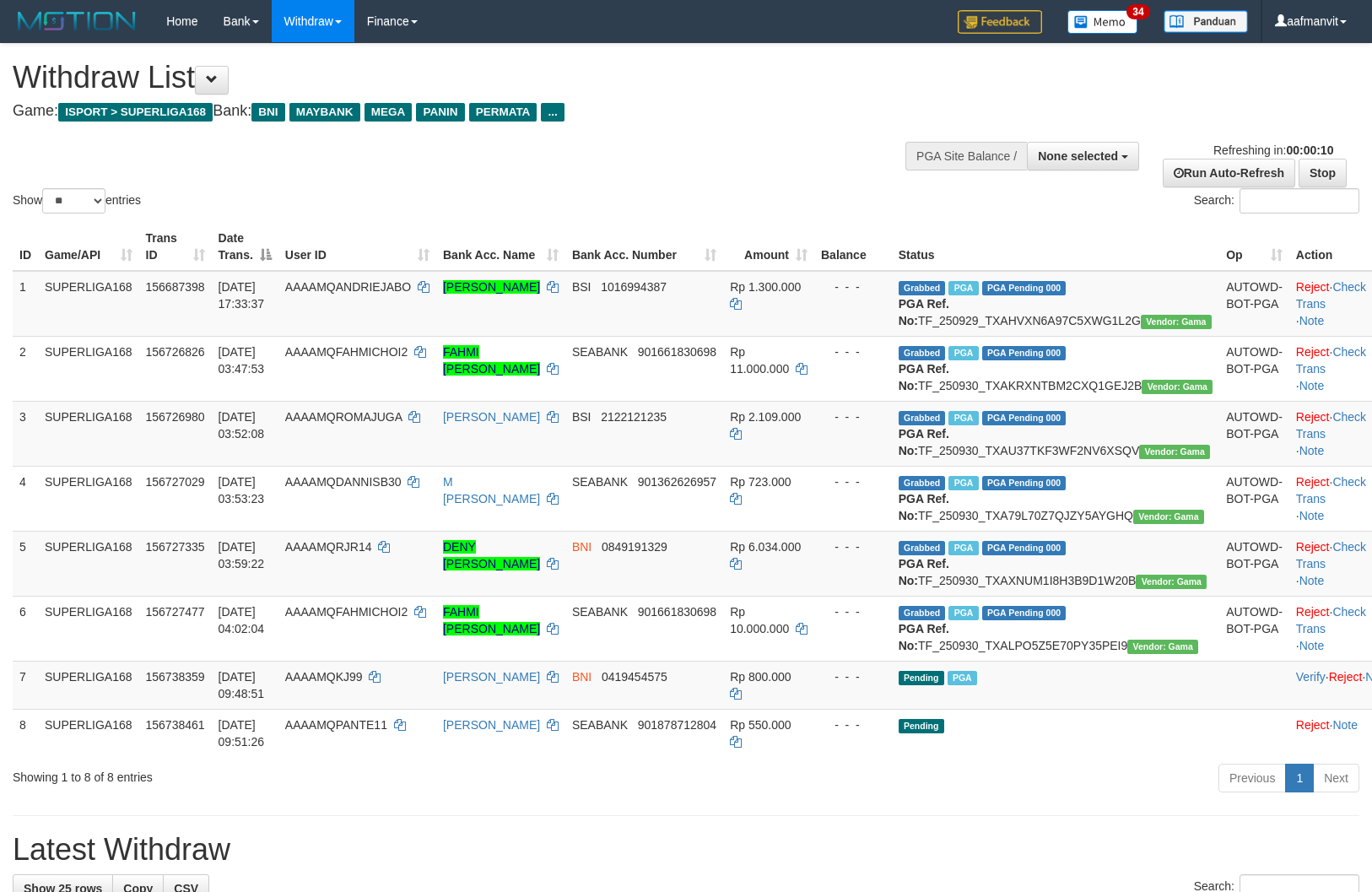
select select
select select "**"
select select
select select "**"
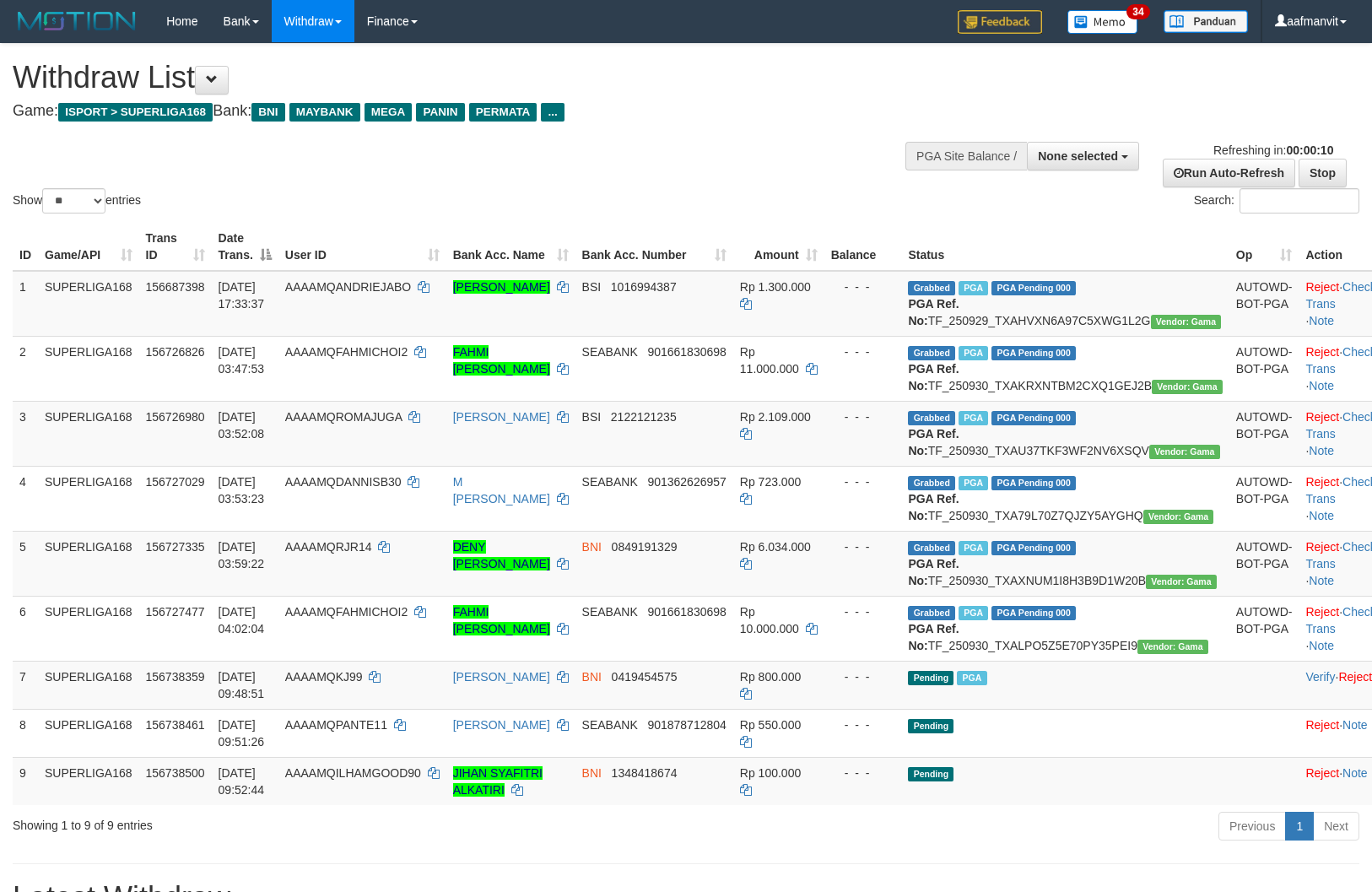
select select
select select "**"
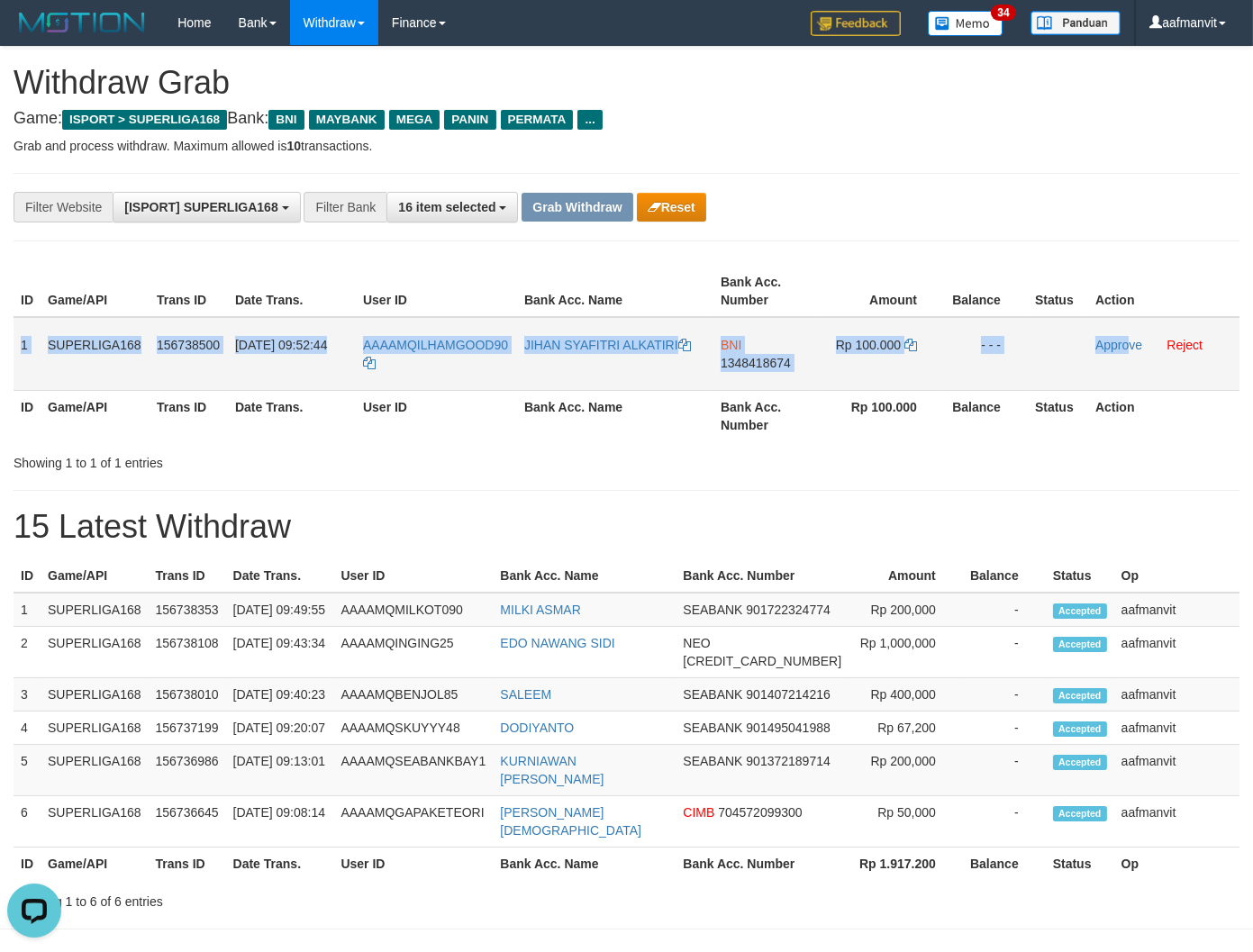
copy tr "1 SUPERLIGA168 156738500 [DATE] 09:52:44 AAAAMQILHAMGOOD90 JIHAN SYAFITRI ALKAT…"
drag, startPoint x: 14, startPoint y: 339, endPoint x: 1129, endPoint y: 364, distance: 1115.3
click at [1129, 364] on tr "1 SUPERLIGA168 156738500 [DATE] 09:52:44 AAAAMQILHAMGOOD90 JIHAN SYAFITRI ALKAT…" at bounding box center [626, 354] width 1226 height 74
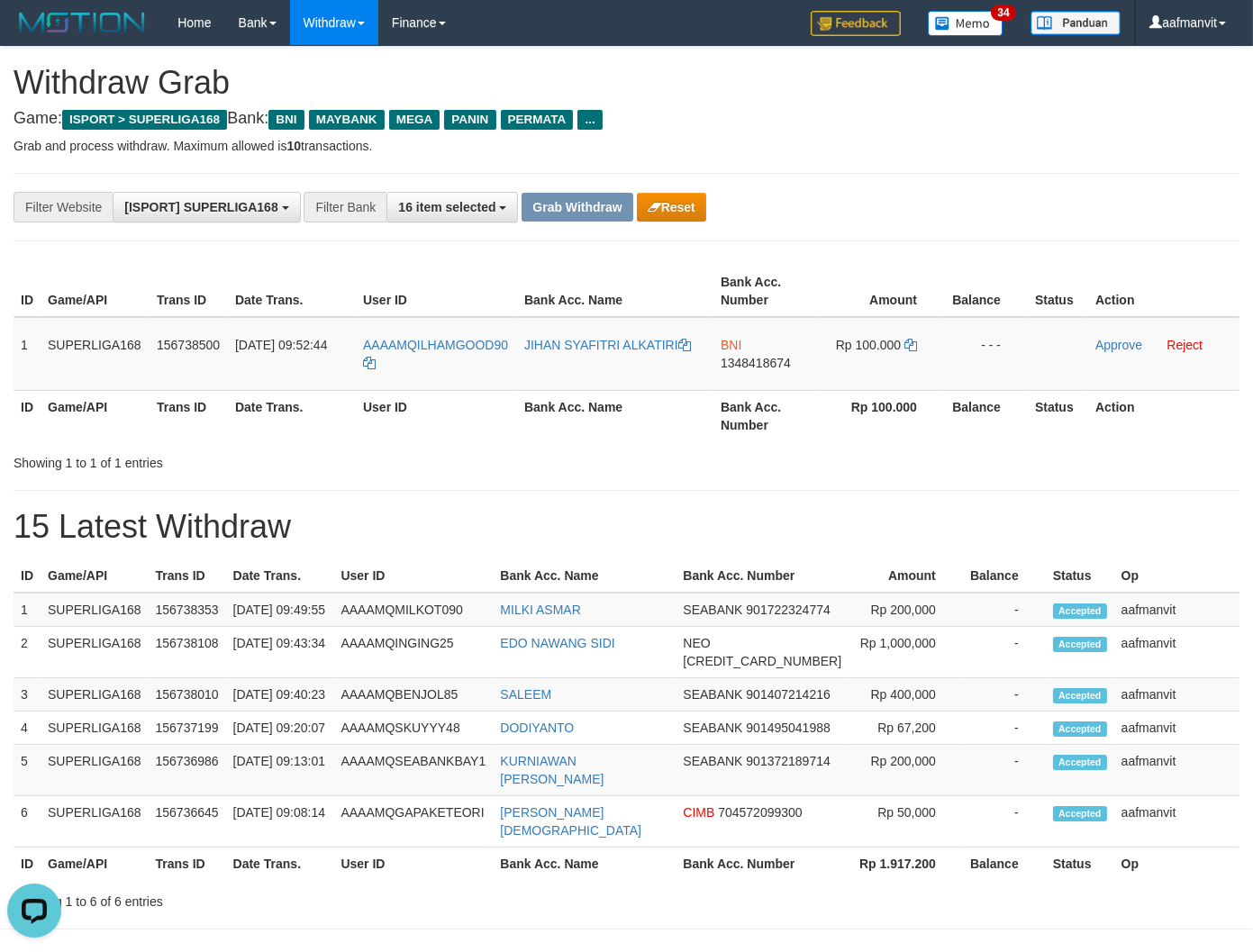
click at [727, 482] on div "**********" at bounding box center [626, 478] width 1253 height 863
drag, startPoint x: 484, startPoint y: 441, endPoint x: 491, endPoint y: 346, distance: 95.3
click at [483, 440] on div "ID Game/API Trans ID Date Trans. User ID Bank Acc. Name Bank Acc. Number Amount…" at bounding box center [626, 353] width 1253 height 186
click at [405, 603] on td "AAAAMQMILKOT090" at bounding box center [413, 609] width 159 height 34
copy span "ILHAMGOOD90"
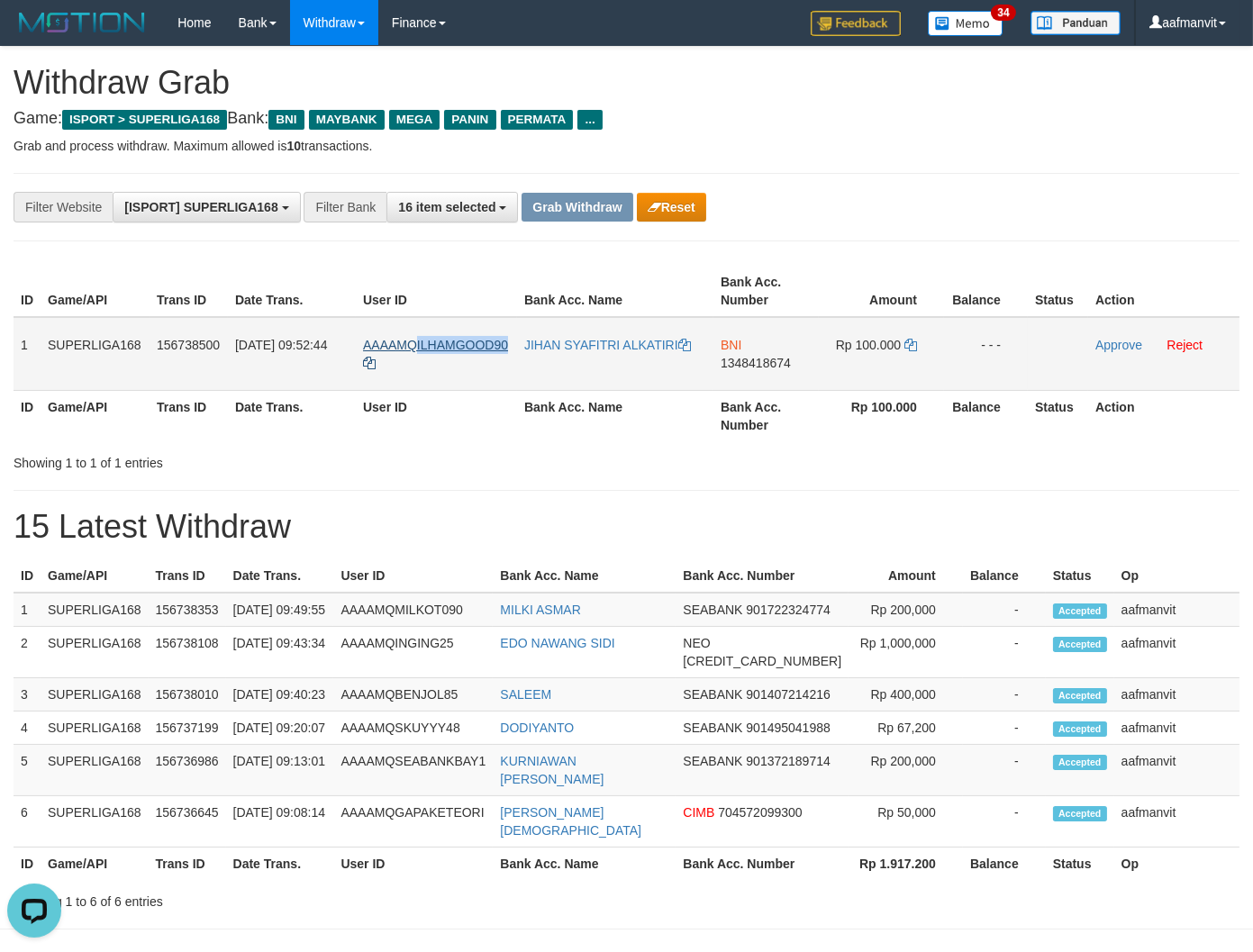
drag, startPoint x: 513, startPoint y: 328, endPoint x: 415, endPoint y: 340, distance: 98.7
click at [415, 340] on td "AAAAMQILHAMGOOD90" at bounding box center [436, 354] width 161 height 74
click at [727, 365] on span "1348418674" at bounding box center [755, 363] width 71 height 15
drag, startPoint x: 727, startPoint y: 365, endPoint x: 736, endPoint y: 364, distance: 9.1
click at [727, 364] on span "1348418674" at bounding box center [755, 363] width 71 height 15
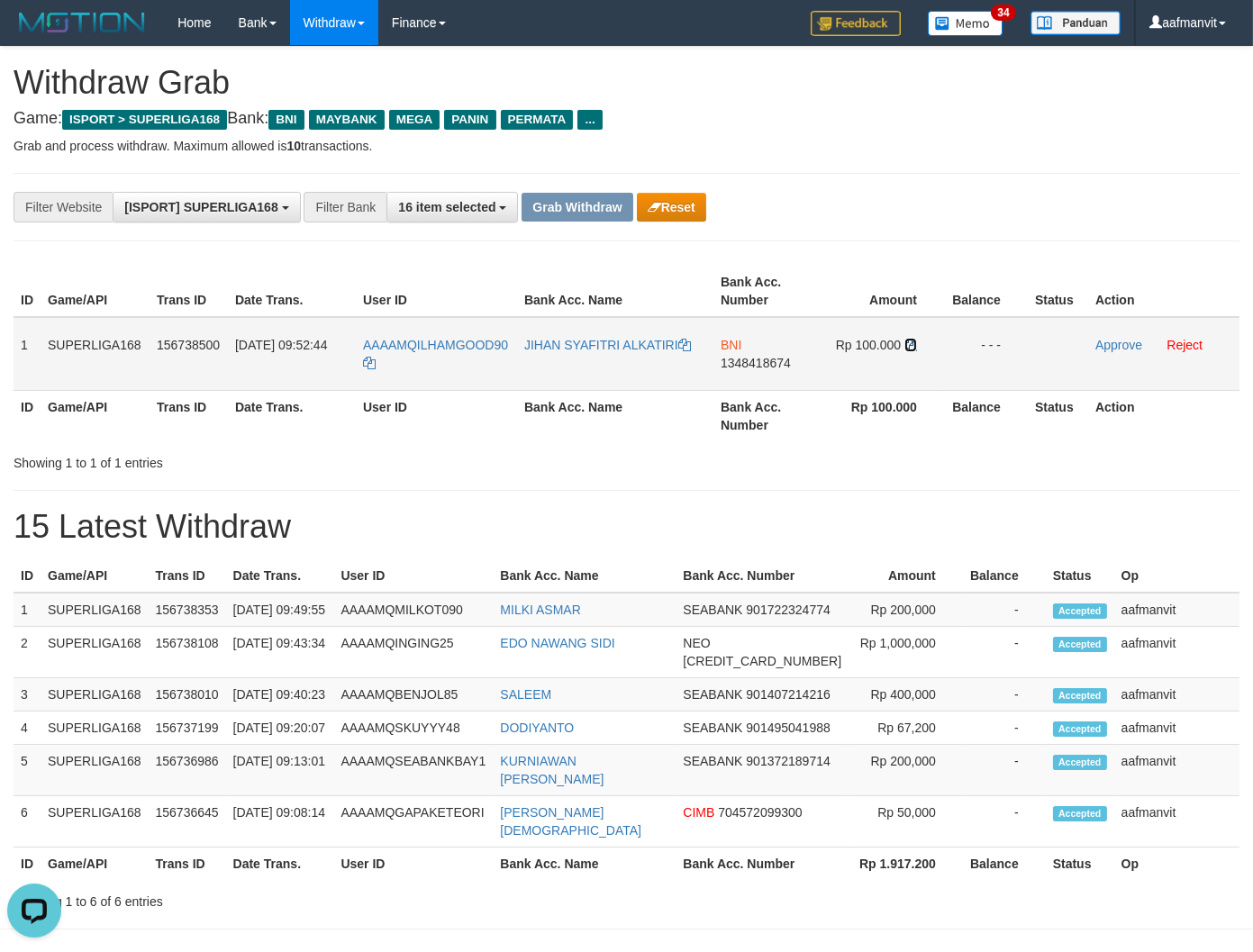
click at [910, 340] on icon at bounding box center [911, 345] width 13 height 13
click at [909, 340] on icon at bounding box center [911, 345] width 13 height 13
click at [963, 556] on div "ID Game/API Trans ID Date Trans. User ID Bank Acc. Name Bank Acc. Number Amount…" at bounding box center [626, 719] width 1253 height 332
click at [1101, 338] on link "Approve" at bounding box center [1118, 345] width 47 height 15
click at [560, 207] on button "Grab Withdraw" at bounding box center [577, 206] width 111 height 28
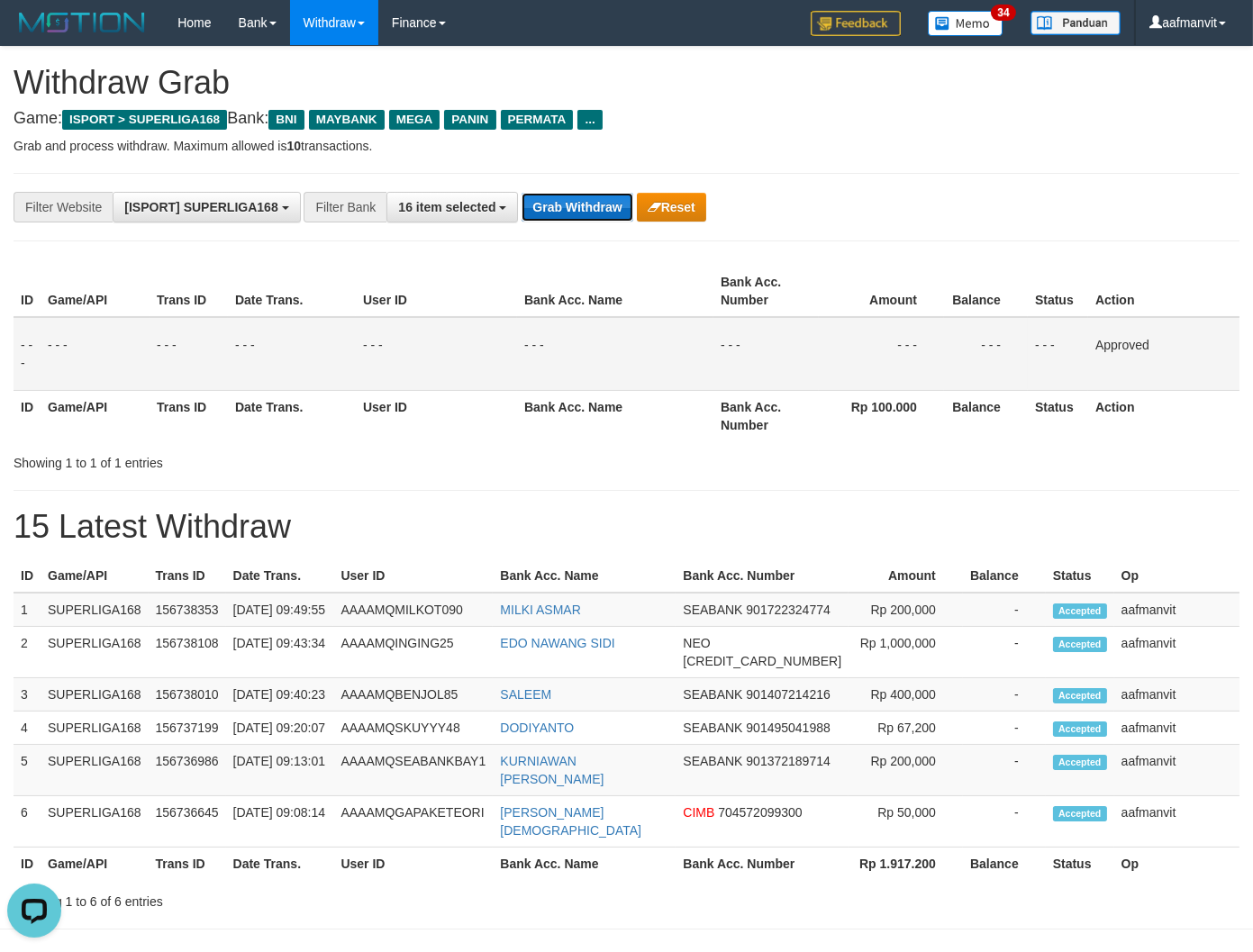
click at [560, 207] on button "Grab Withdraw" at bounding box center [577, 206] width 111 height 28
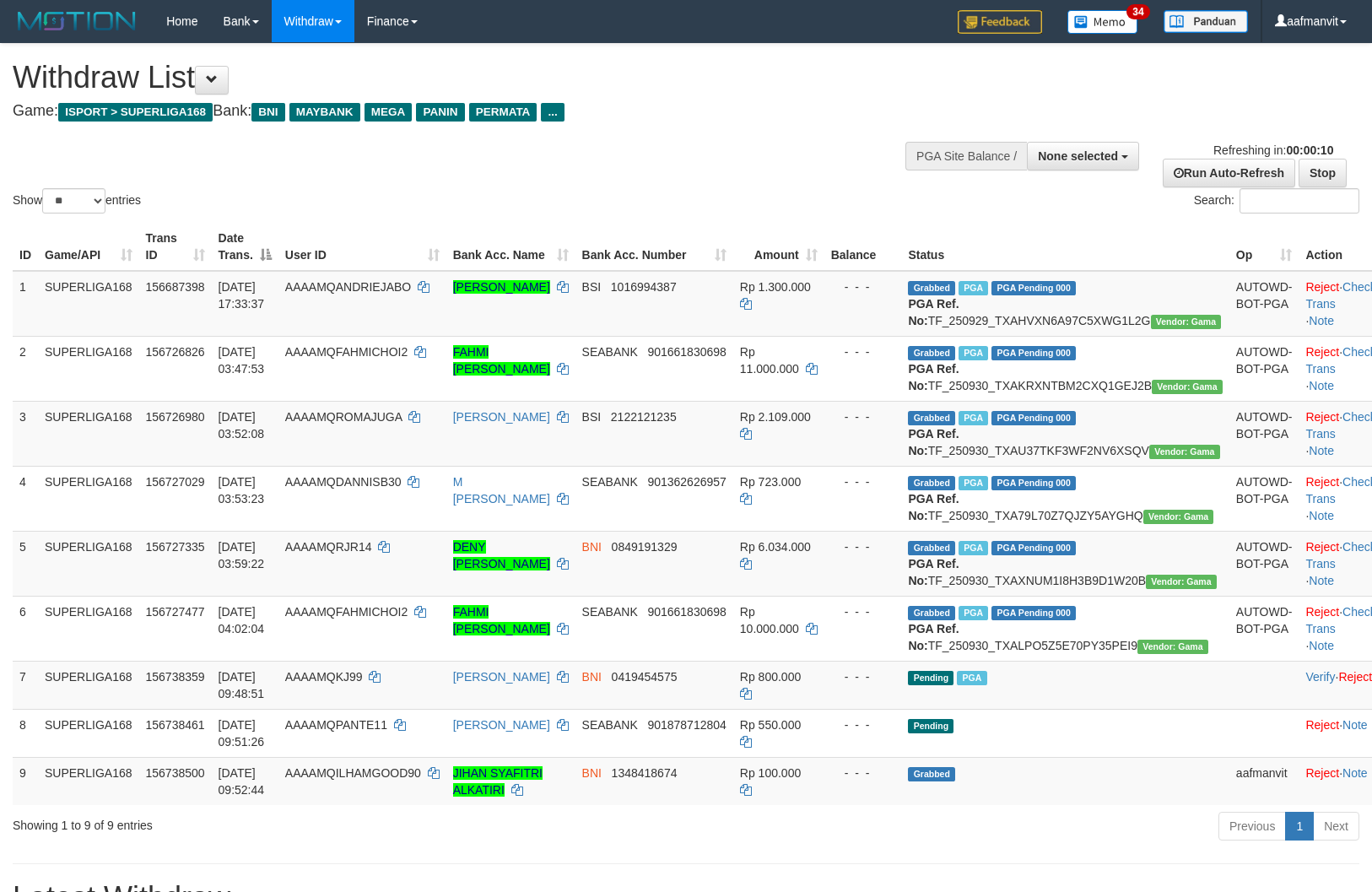
select select
select select "**"
select select
select select "**"
select select
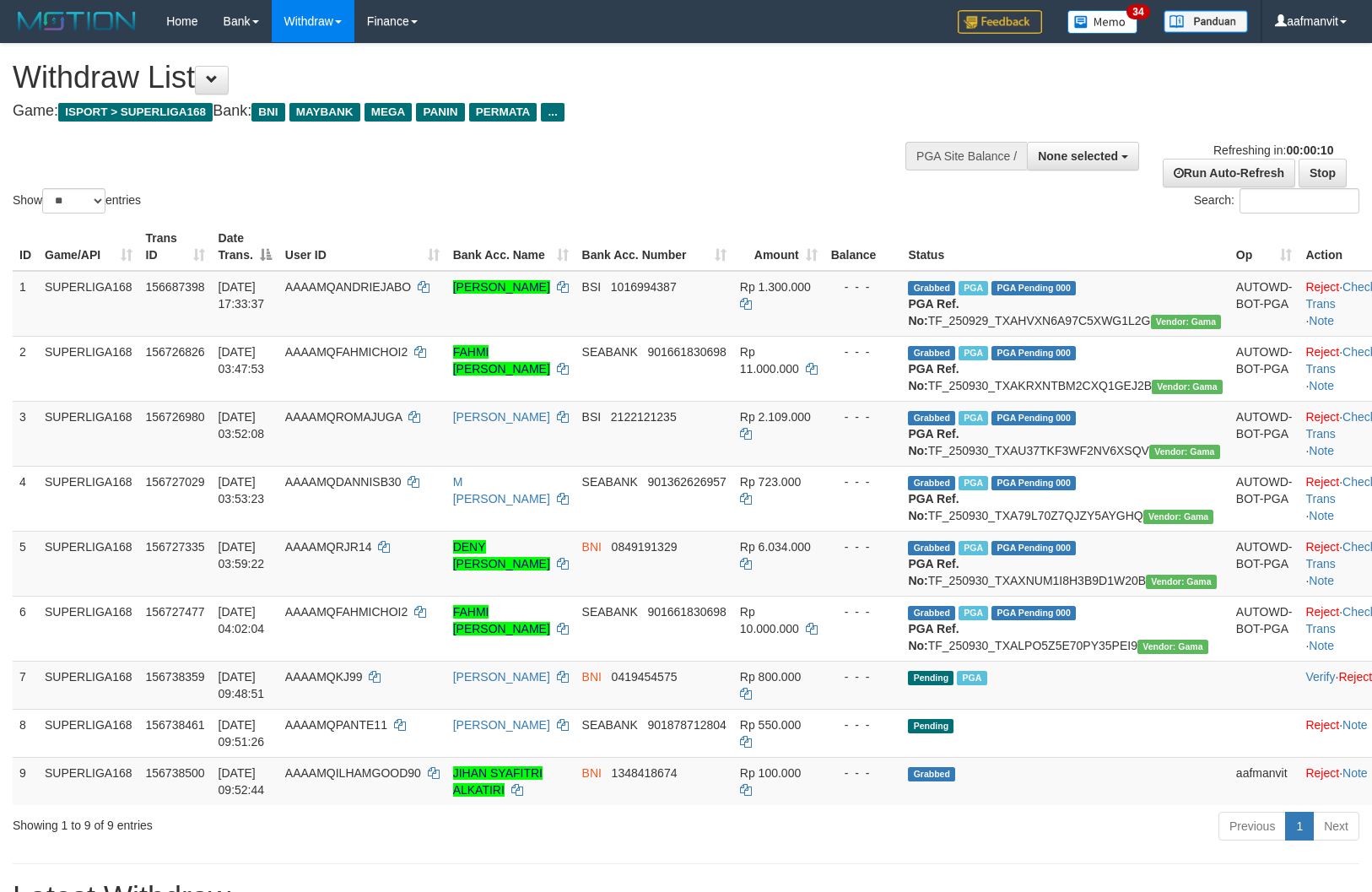
select select "**"
select select
select select "**"
select select
select select "**"
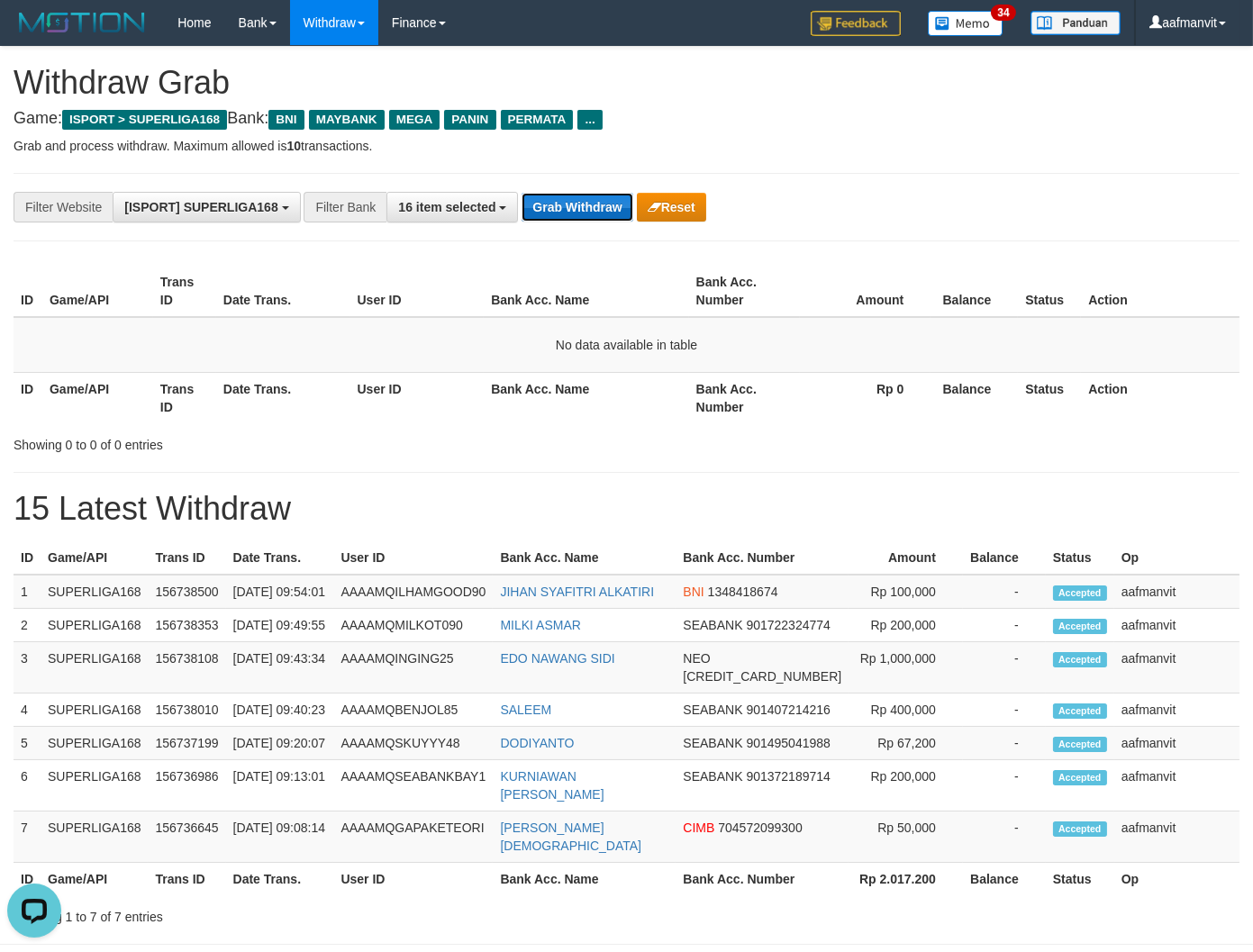
click at [560, 210] on button "Grab Withdraw" at bounding box center [577, 206] width 111 height 28
drag, startPoint x: 560, startPoint y: 210, endPoint x: 1171, endPoint y: 406, distance: 641.7
click at [561, 210] on button "Grab Withdraw" at bounding box center [577, 206] width 111 height 28
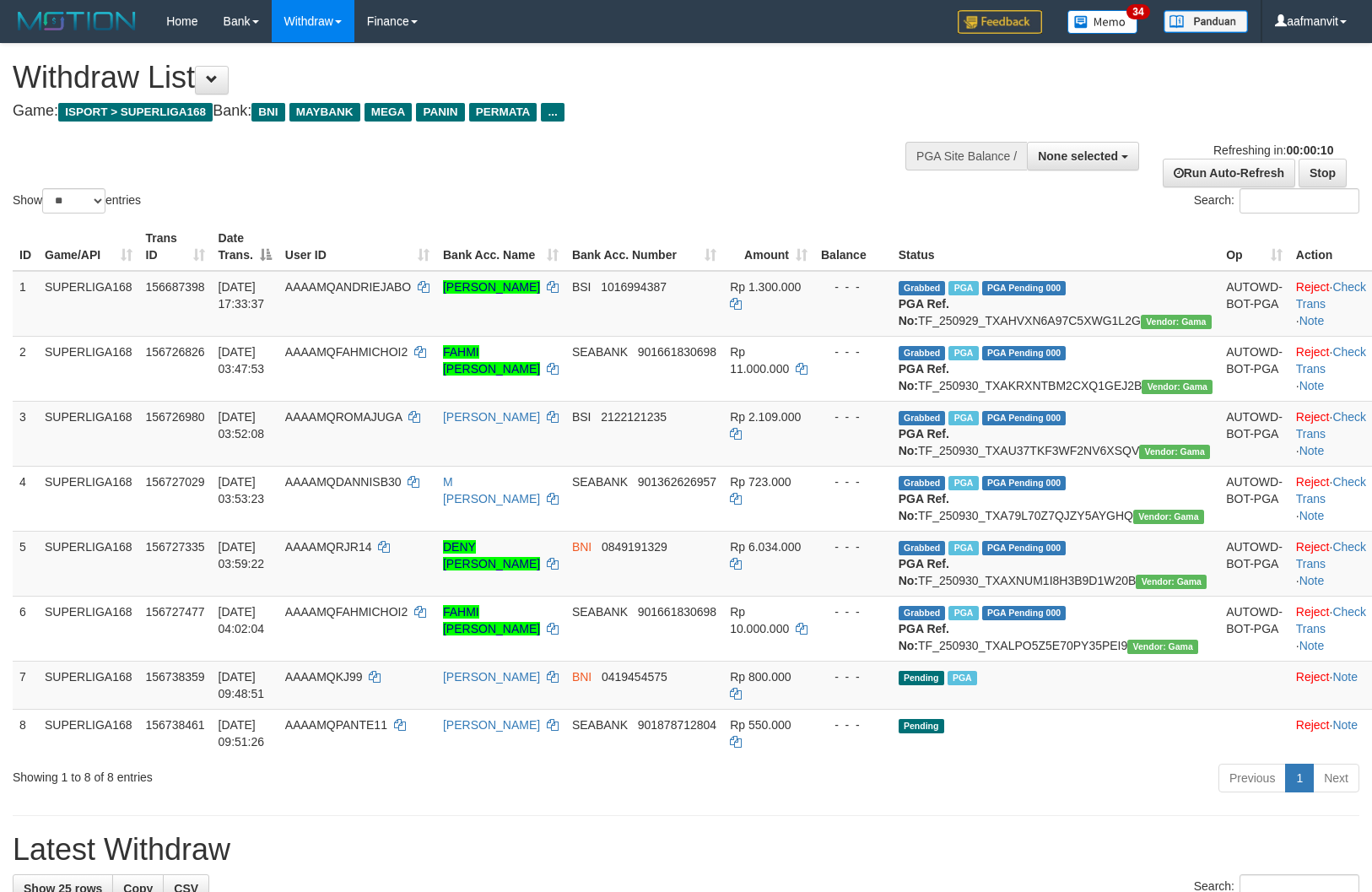
select select
select select "**"
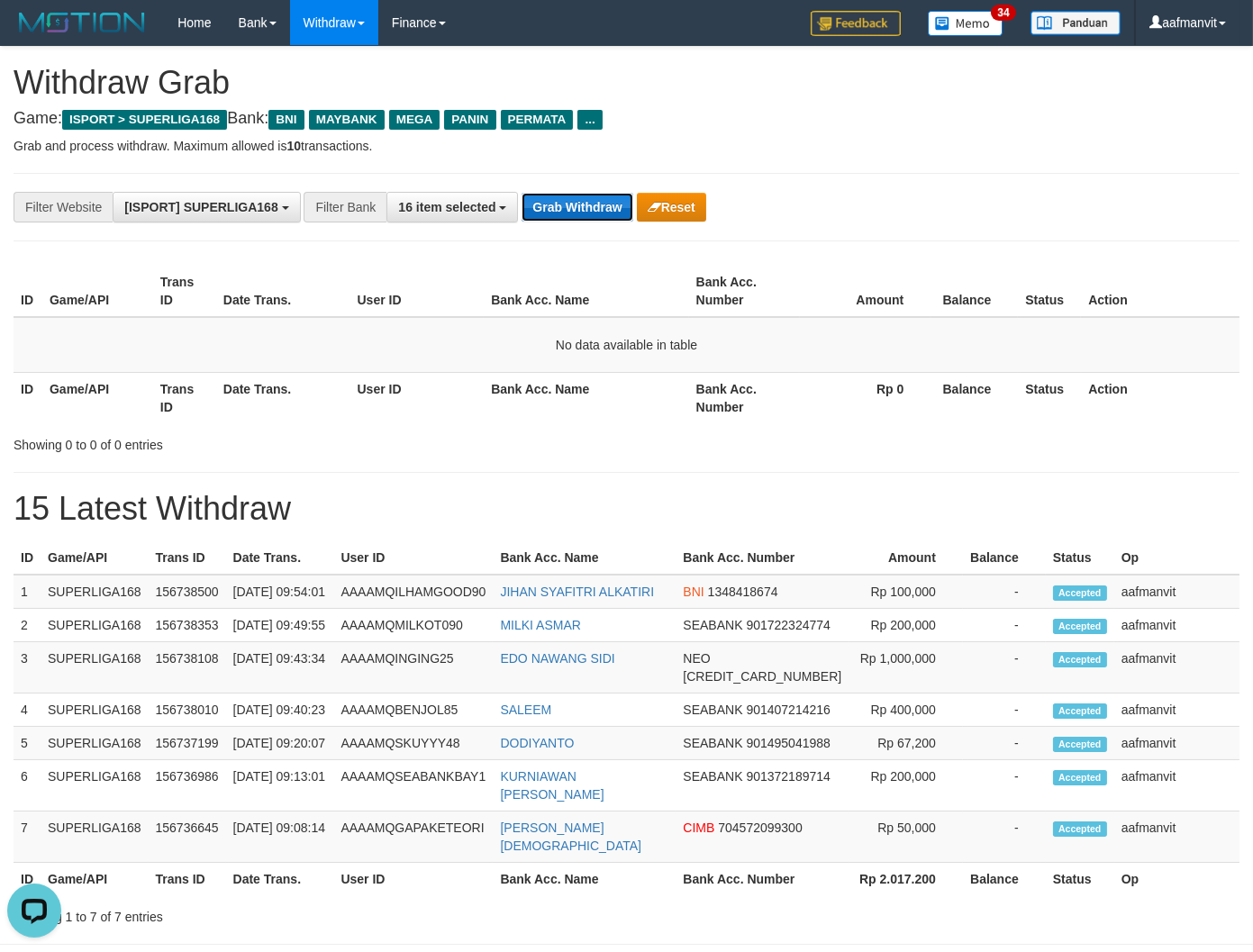
click at [565, 201] on button "Grab Withdraw" at bounding box center [577, 206] width 111 height 28
click at [564, 200] on button "Grab Withdraw" at bounding box center [577, 206] width 111 height 28
click at [566, 203] on button "Grab Withdraw" at bounding box center [577, 206] width 111 height 28
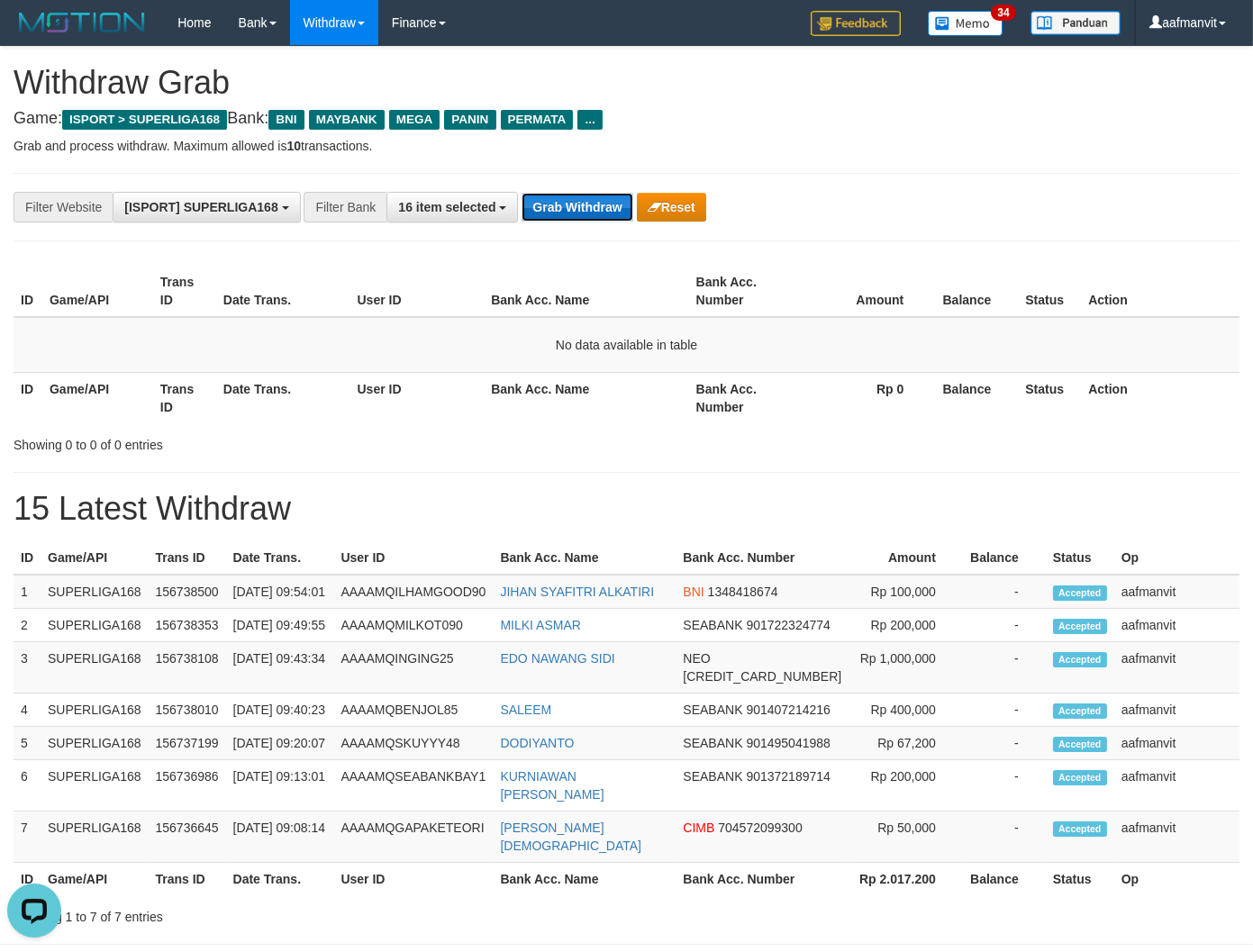
click at [565, 203] on button "Grab Withdraw" at bounding box center [577, 206] width 111 height 28
click at [533, 209] on button "Grab Withdraw" at bounding box center [577, 206] width 111 height 28
click at [599, 203] on button "Grab Withdraw" at bounding box center [577, 206] width 111 height 28
drag, startPoint x: 599, startPoint y: 203, endPoint x: 1013, endPoint y: 235, distance: 415.2
click at [605, 203] on button "Grab Withdraw" at bounding box center [577, 206] width 111 height 28
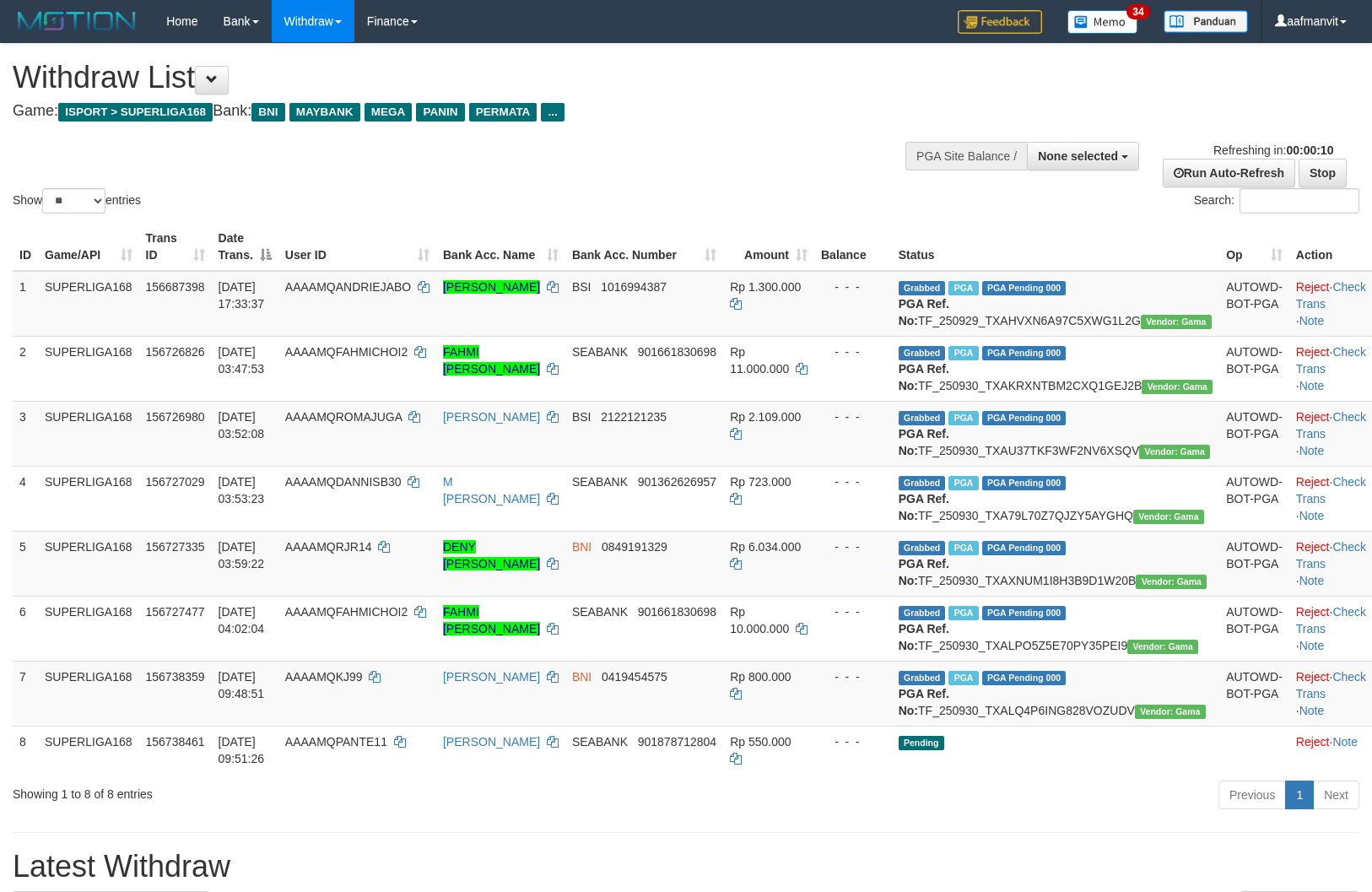
select select
select select "**"
select select
select select "**"
select select
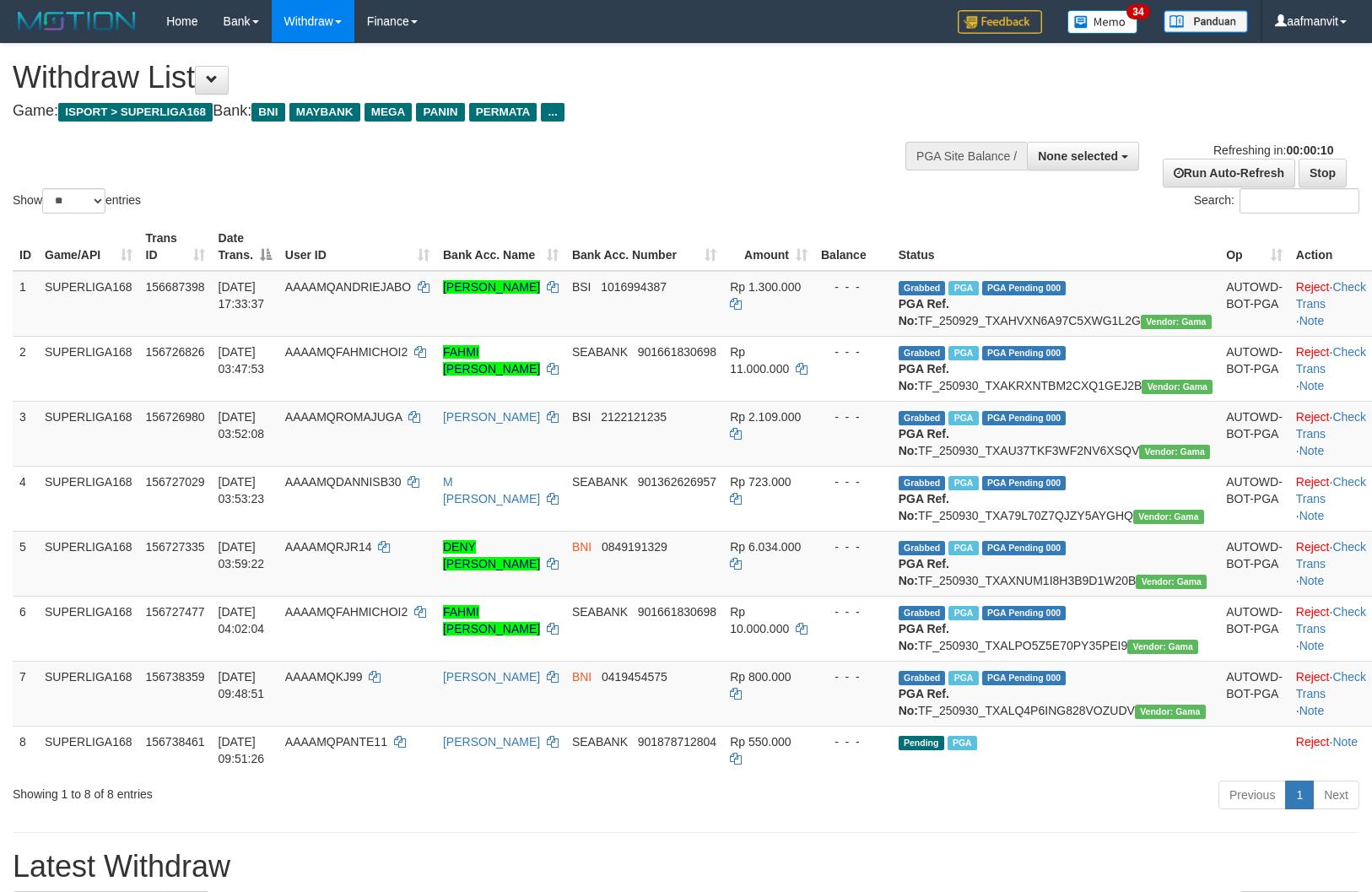
select select "**"
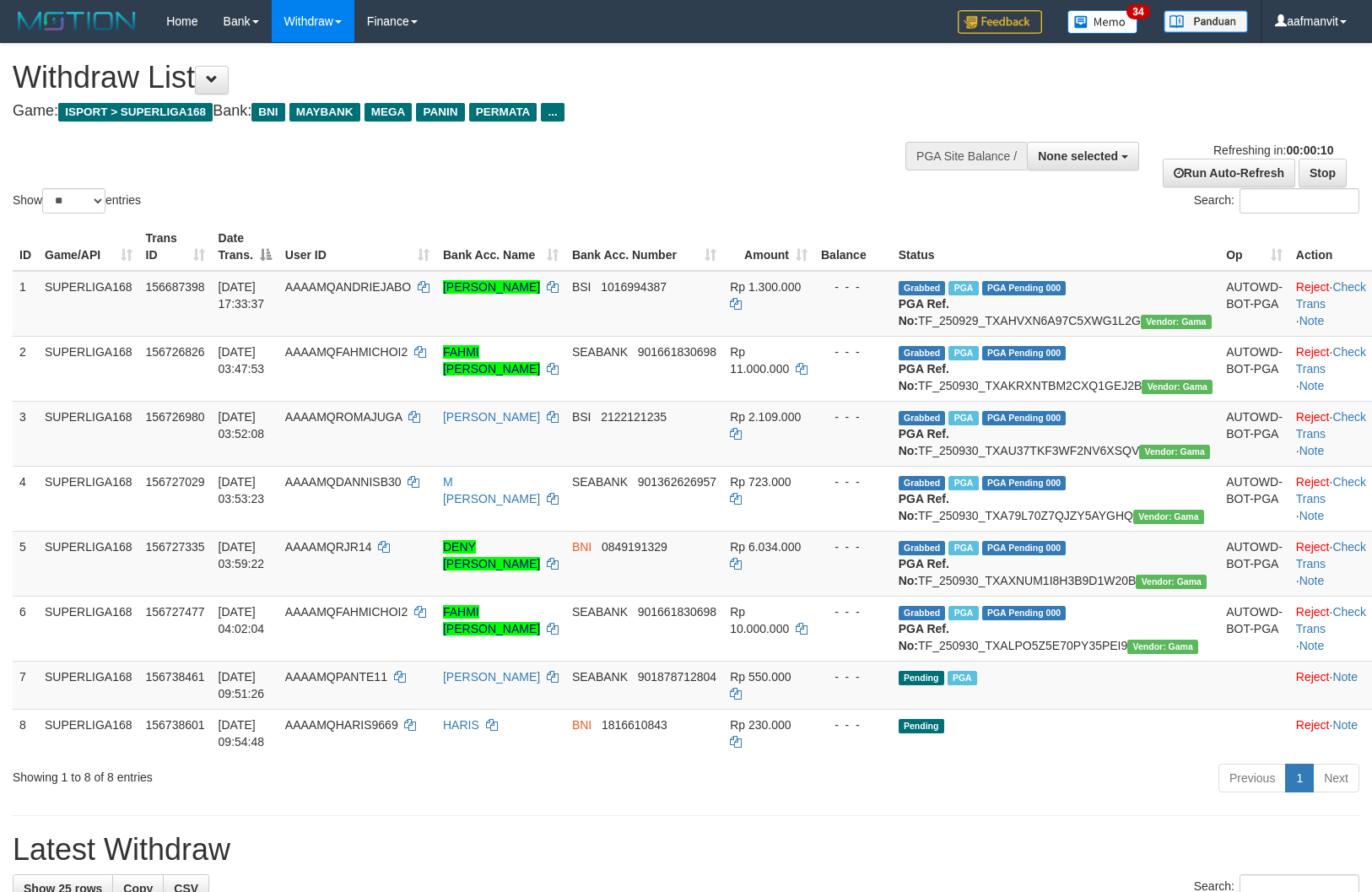
select select
select select "**"
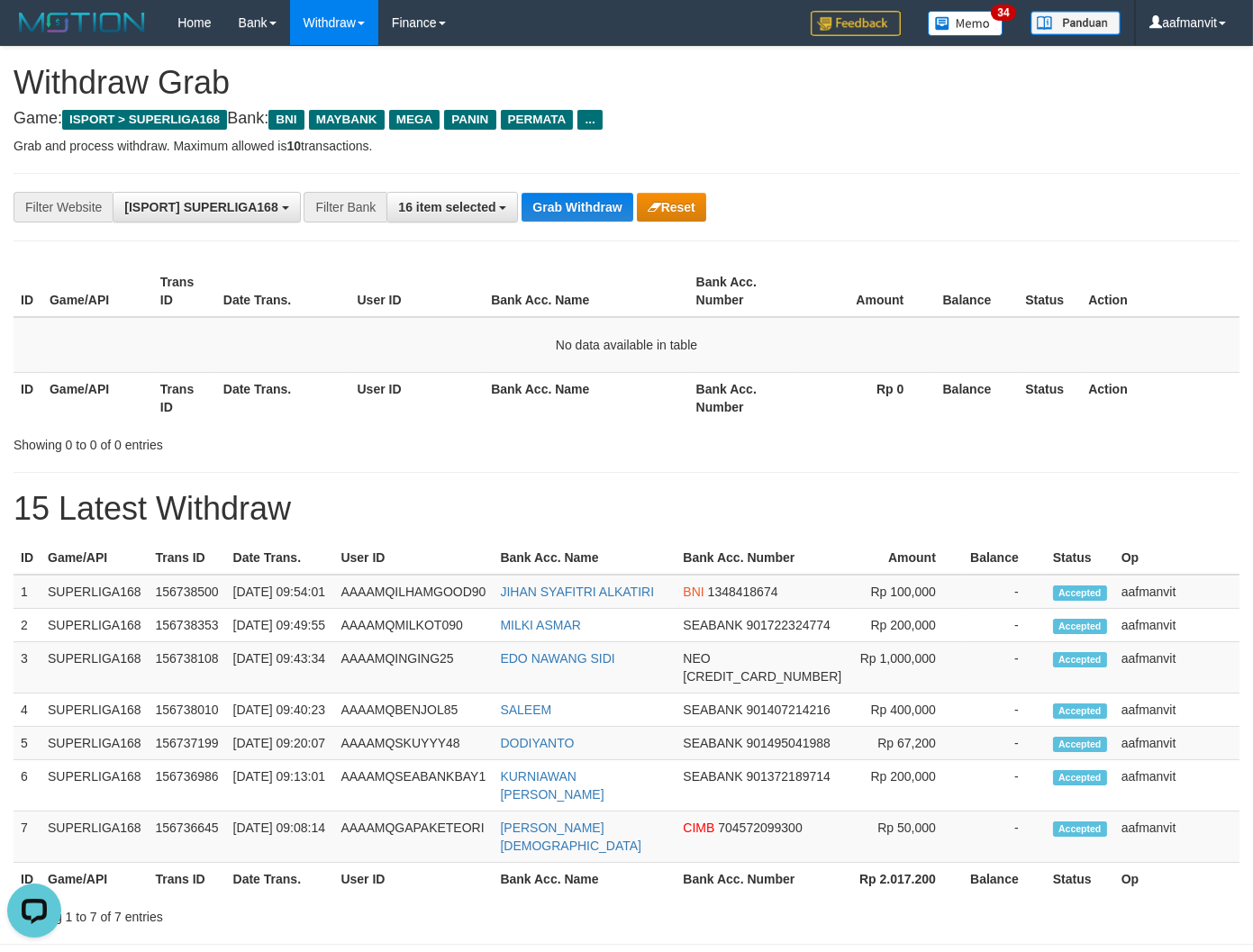
click at [547, 223] on div "**********" at bounding box center [626, 207] width 1226 height 69
click at [549, 223] on div "**********" at bounding box center [626, 207] width 1226 height 69
click at [559, 202] on button "Grab Withdraw" at bounding box center [577, 206] width 111 height 28
click at [551, 195] on button "Grab Withdraw" at bounding box center [577, 206] width 111 height 28
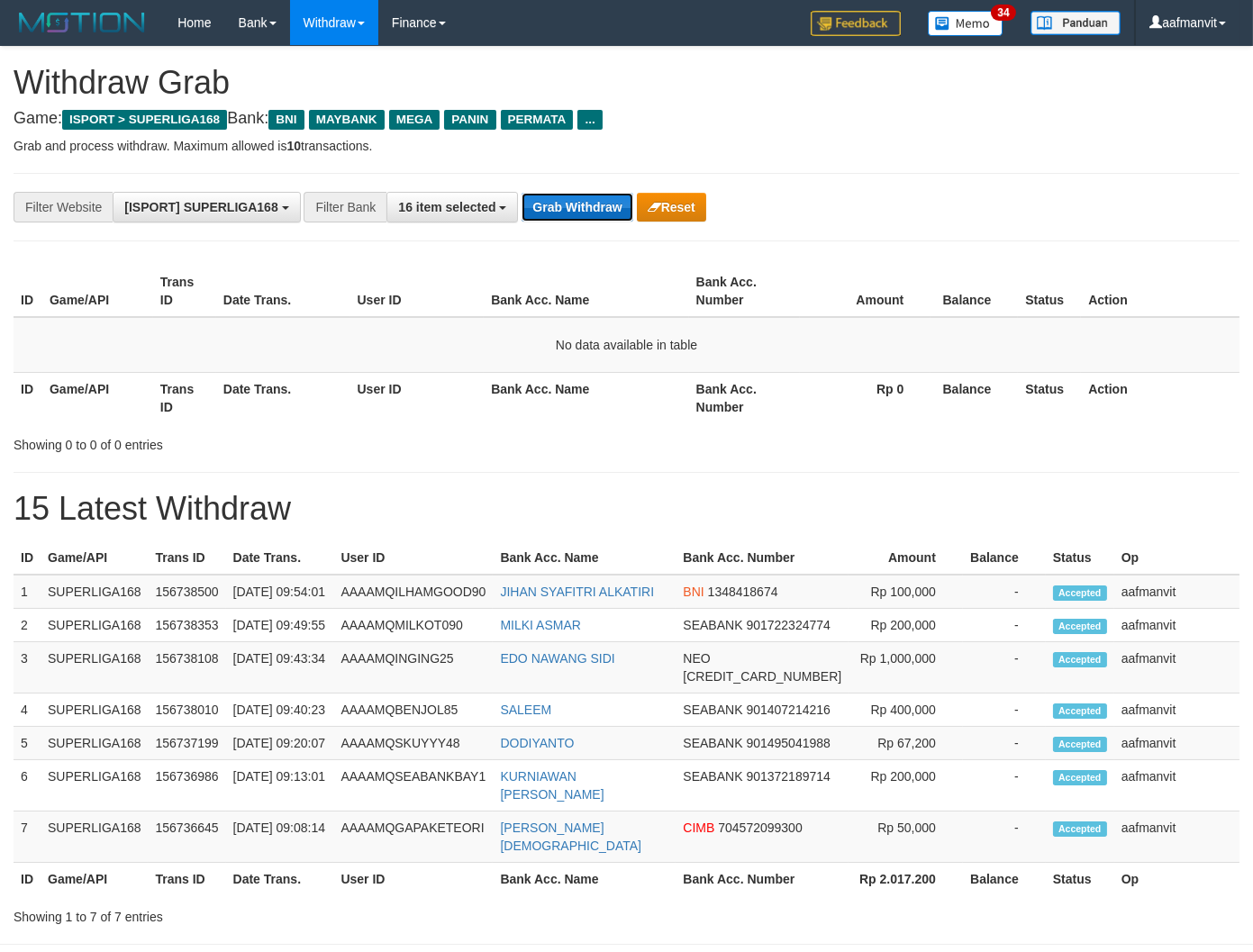
click at [546, 204] on button "Grab Withdraw" at bounding box center [577, 206] width 111 height 28
click at [547, 204] on button "Grab Withdraw" at bounding box center [577, 206] width 111 height 28
click at [546, 202] on button "Grab Withdraw" at bounding box center [577, 206] width 111 height 28
click at [547, 201] on button "Grab Withdraw" at bounding box center [577, 206] width 111 height 28
click at [577, 189] on div "**********" at bounding box center [626, 207] width 1226 height 69
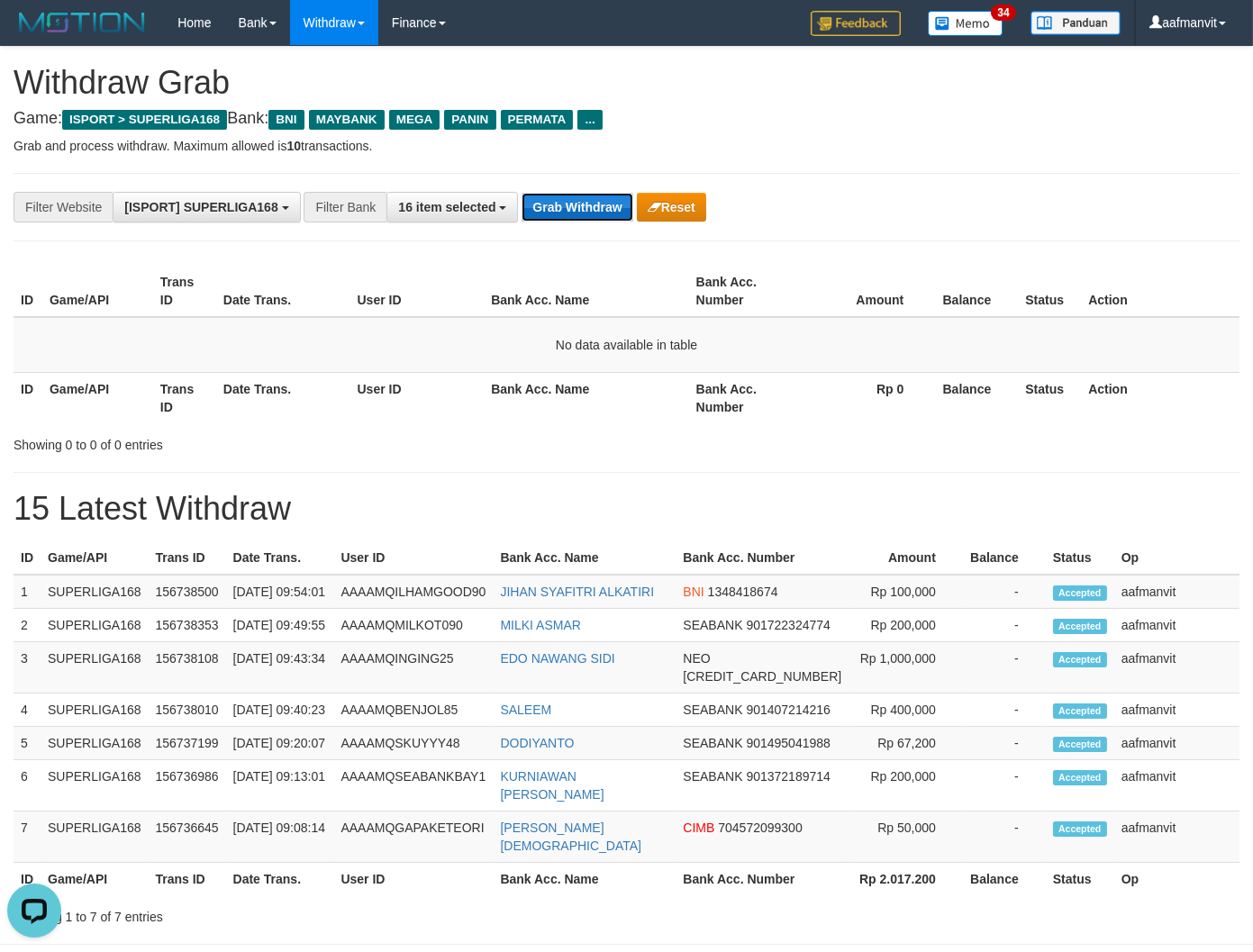
drag, startPoint x: 575, startPoint y: 191, endPoint x: 560, endPoint y: 202, distance: 18.6
click at [574, 192] on button "Grab Withdraw" at bounding box center [577, 206] width 111 height 28
click at [559, 202] on button "Grab Withdraw" at bounding box center [577, 206] width 111 height 28
click at [558, 202] on button "Grab Withdraw" at bounding box center [577, 206] width 111 height 28
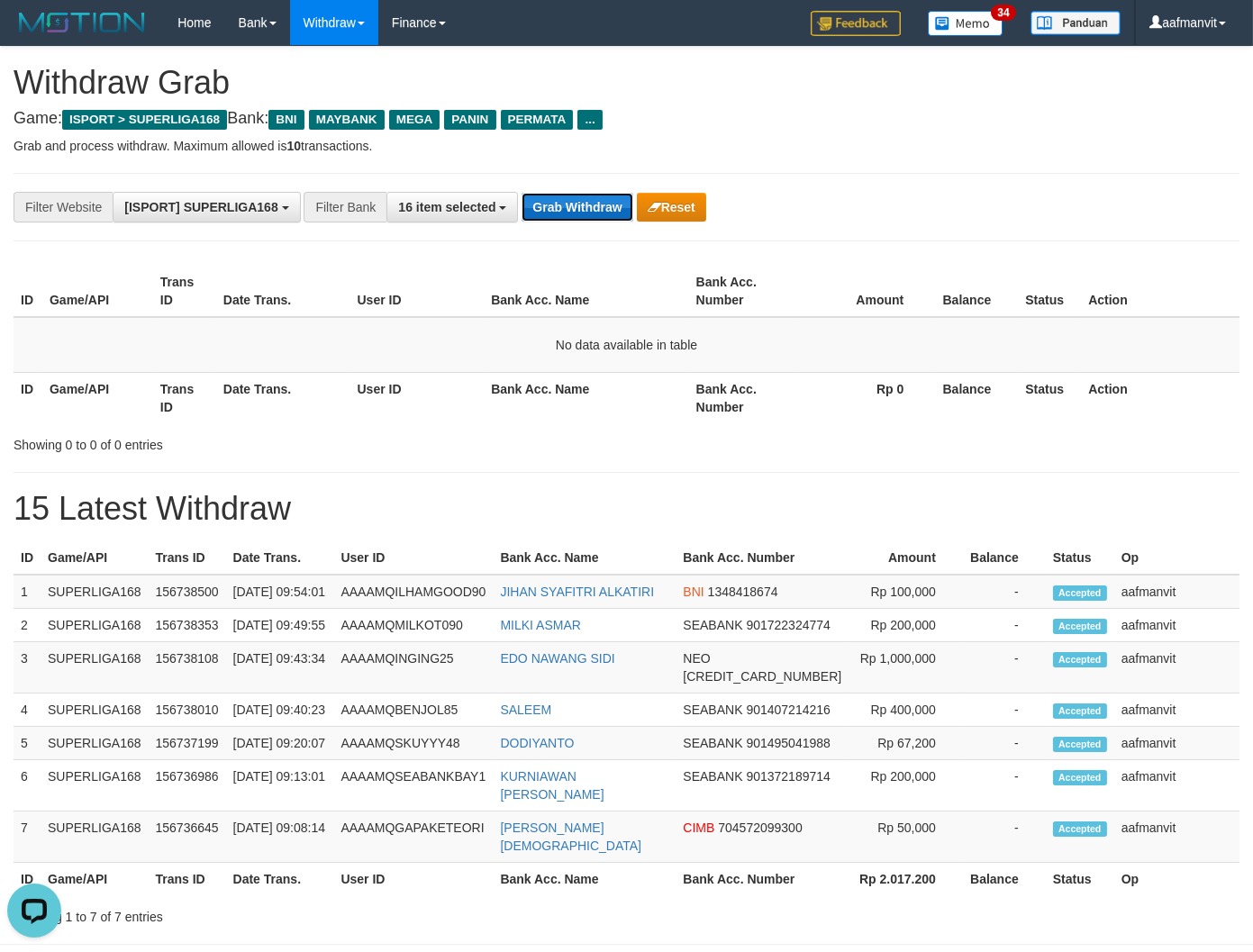
click at [558, 202] on button "Grab Withdraw" at bounding box center [577, 206] width 111 height 28
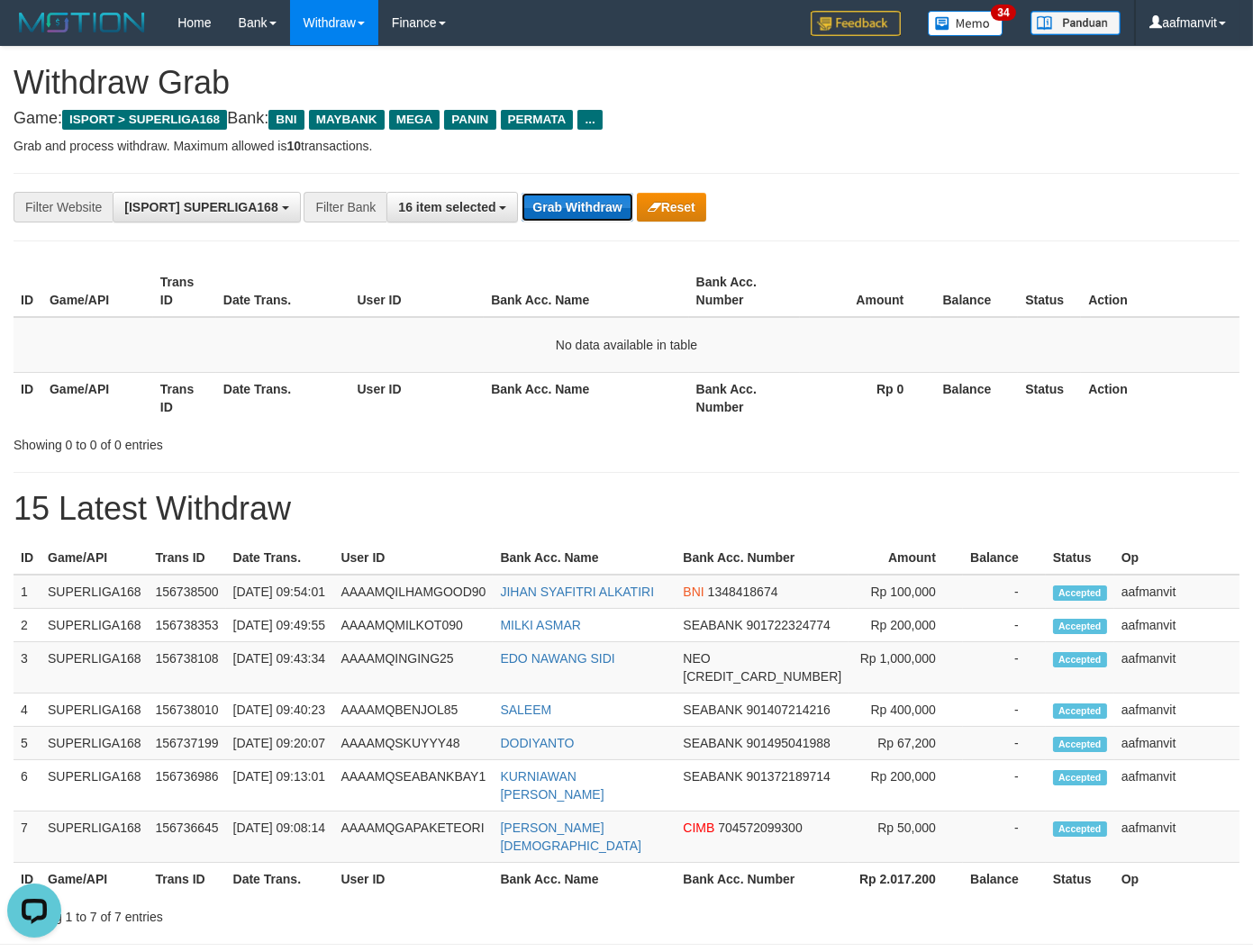
click at [558, 202] on button "Grab Withdraw" at bounding box center [577, 206] width 111 height 28
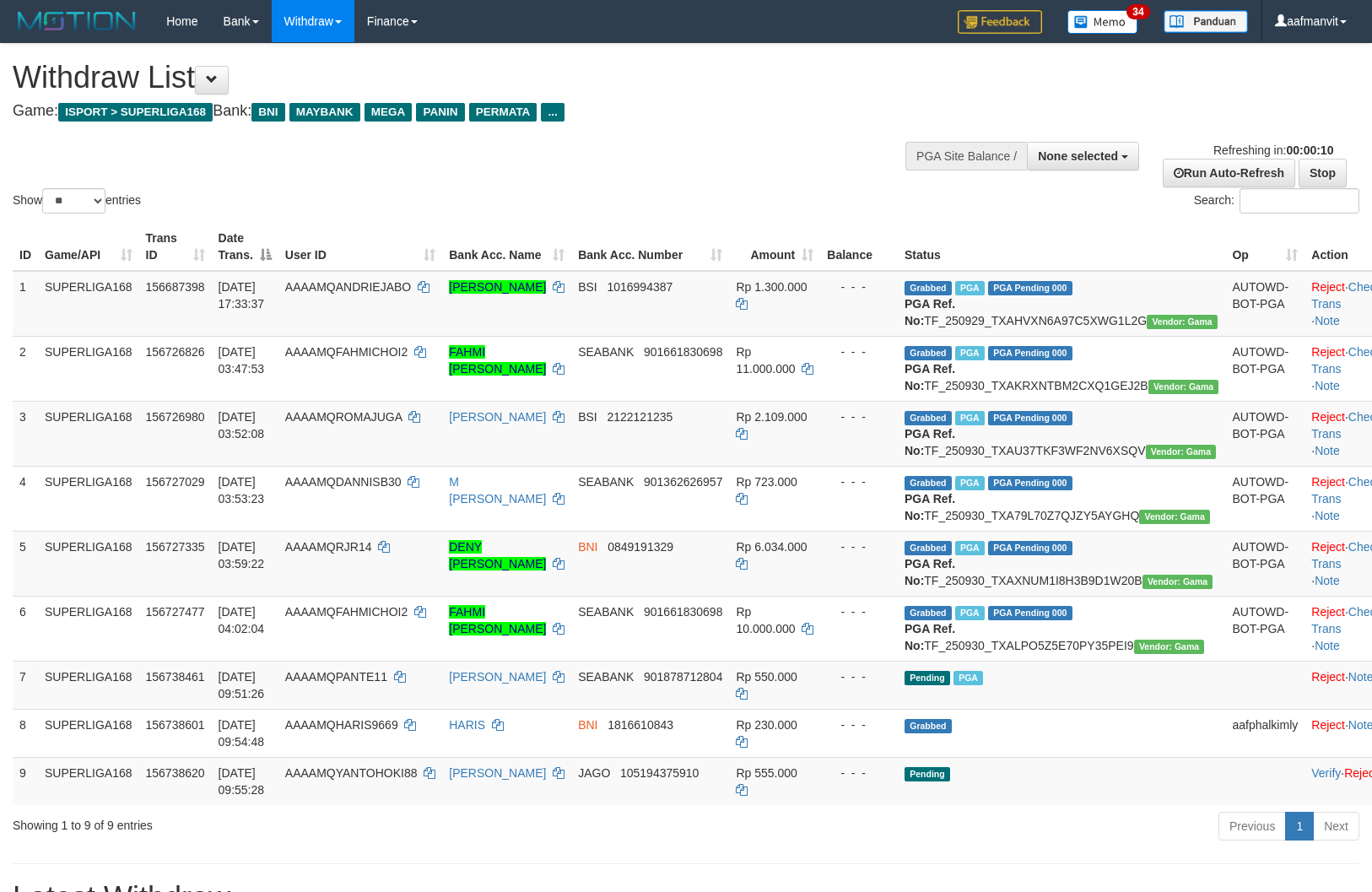
select select
select select "**"
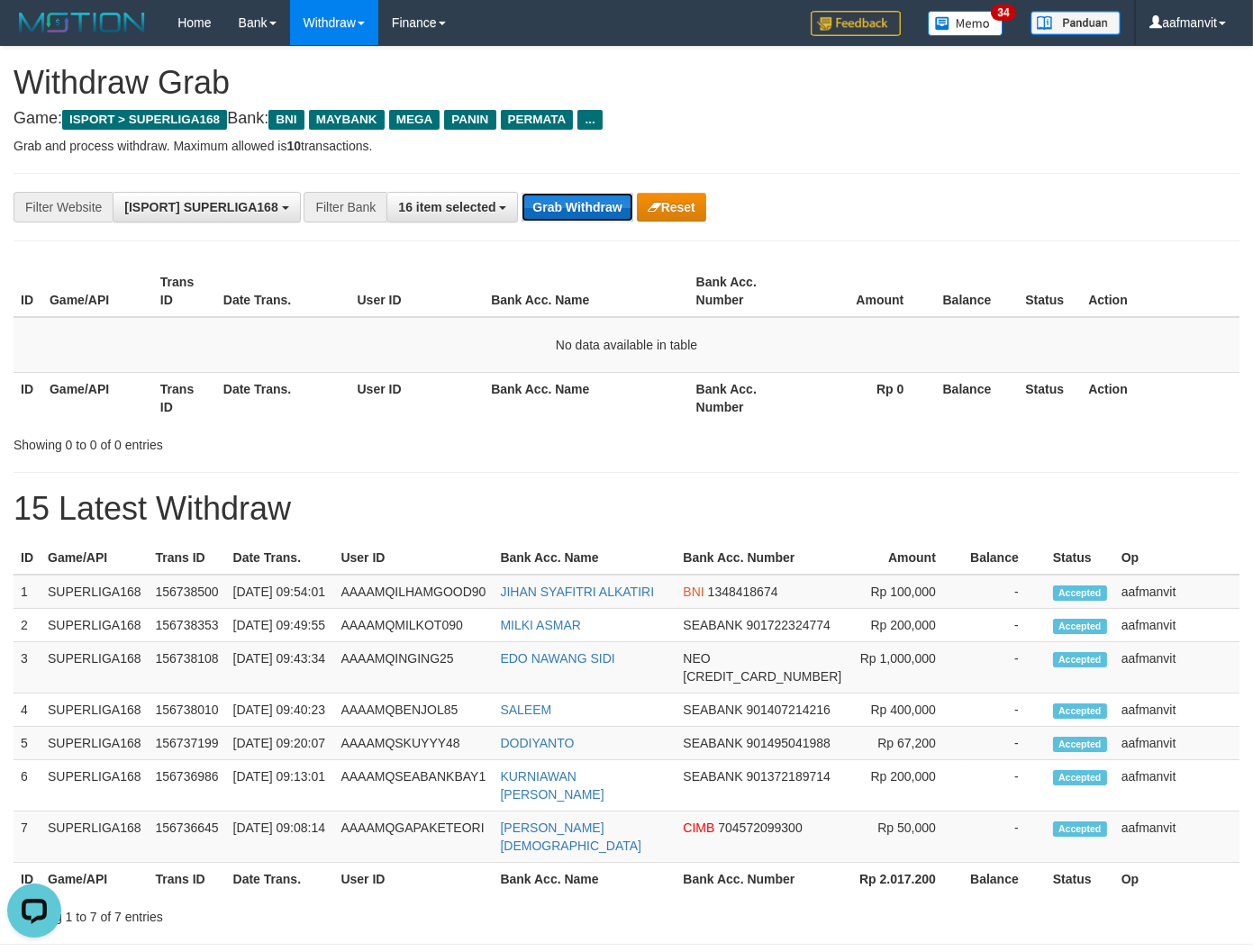
click at [530, 211] on button "Grab Withdraw" at bounding box center [577, 206] width 111 height 28
click at [530, 212] on button "Grab Withdraw" at bounding box center [577, 206] width 111 height 28
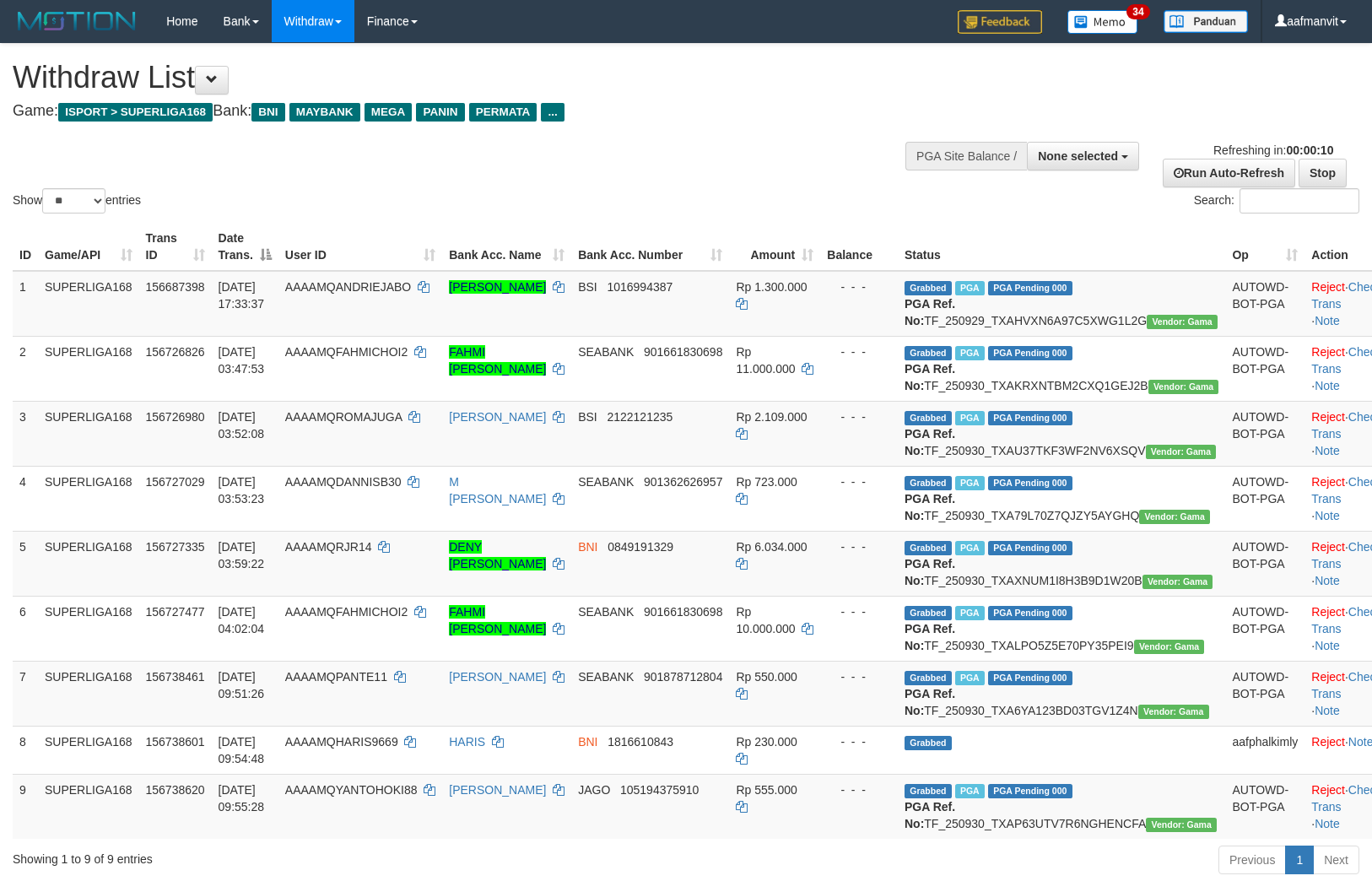
select select
select select "**"
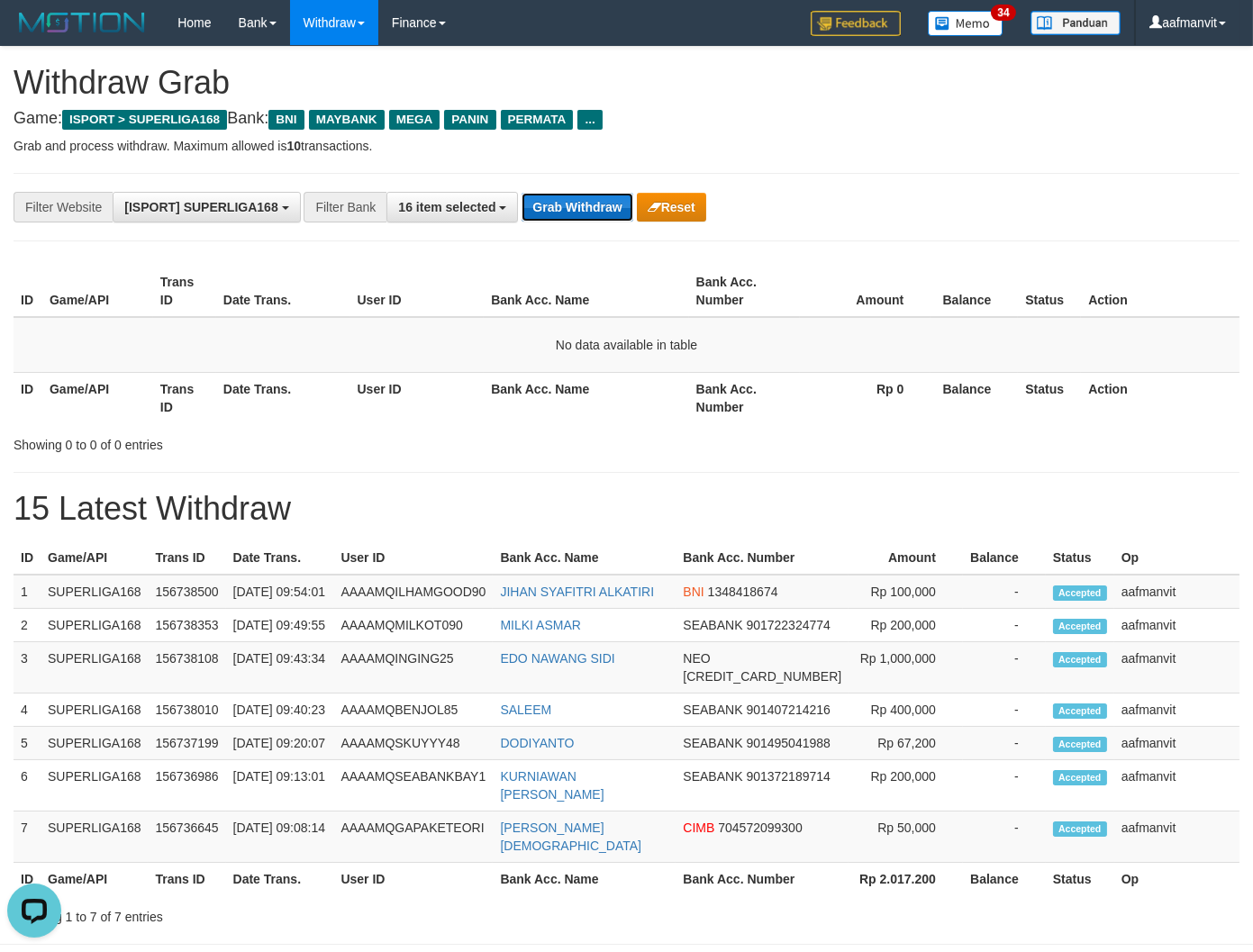
click at [564, 210] on button "Grab Withdraw" at bounding box center [577, 206] width 111 height 28
click at [577, 222] on div "**********" at bounding box center [522, 206] width 1044 height 30
click at [575, 222] on div "**********" at bounding box center [522, 206] width 1044 height 30
click at [582, 217] on button "Grab Withdraw" at bounding box center [577, 206] width 111 height 28
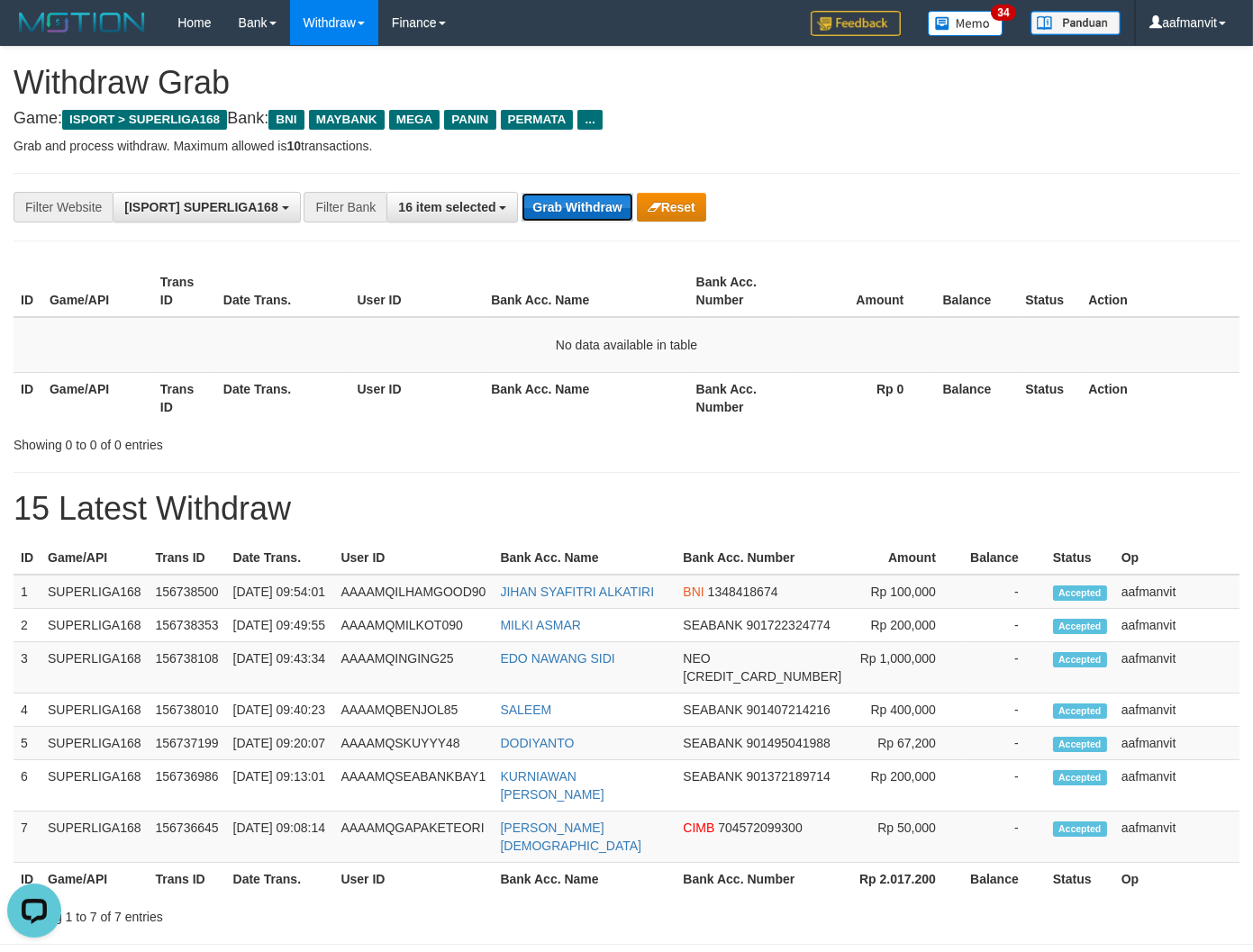
click at [582, 217] on button "Grab Withdraw" at bounding box center [577, 206] width 111 height 28
click at [555, 203] on button "Grab Withdraw" at bounding box center [577, 206] width 111 height 28
drag, startPoint x: 555, startPoint y: 203, endPoint x: 1023, endPoint y: 239, distance: 469.4
click at [555, 203] on button "Grab Withdraw" at bounding box center [577, 206] width 111 height 28
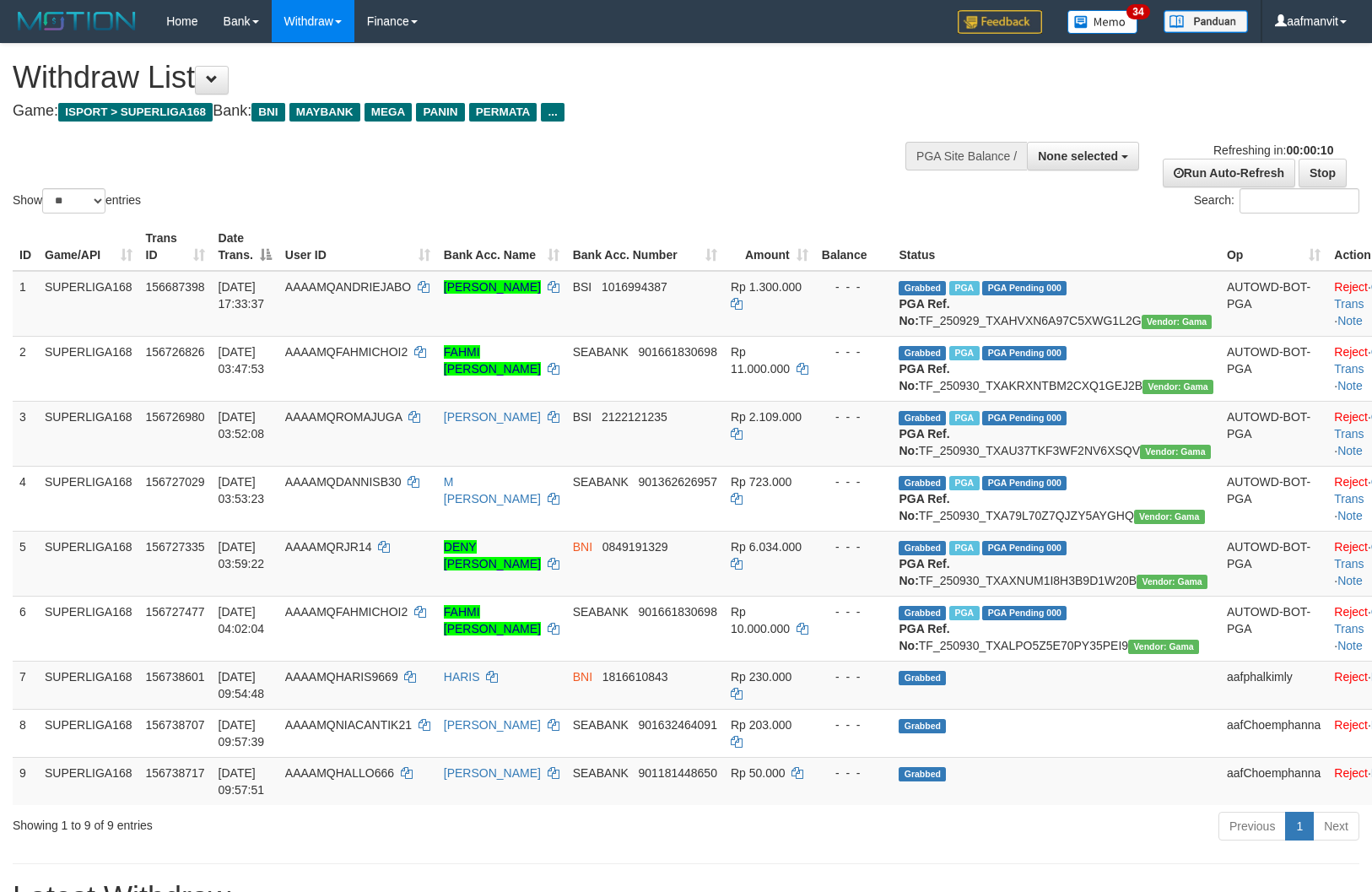
select select
select select "**"
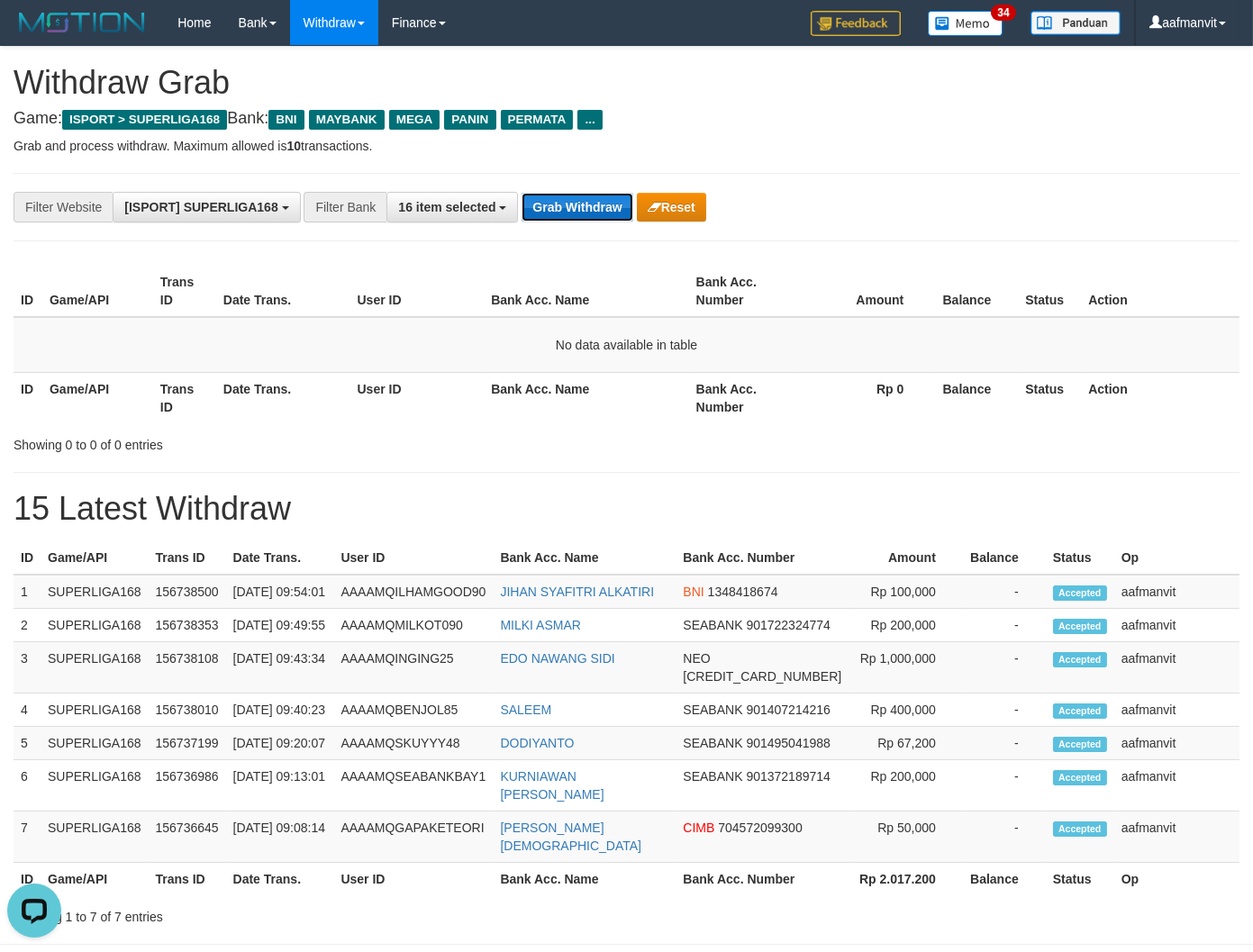
click at [555, 219] on button "Grab Withdraw" at bounding box center [577, 206] width 111 height 28
click at [543, 211] on button "Grab Withdraw" at bounding box center [577, 206] width 111 height 28
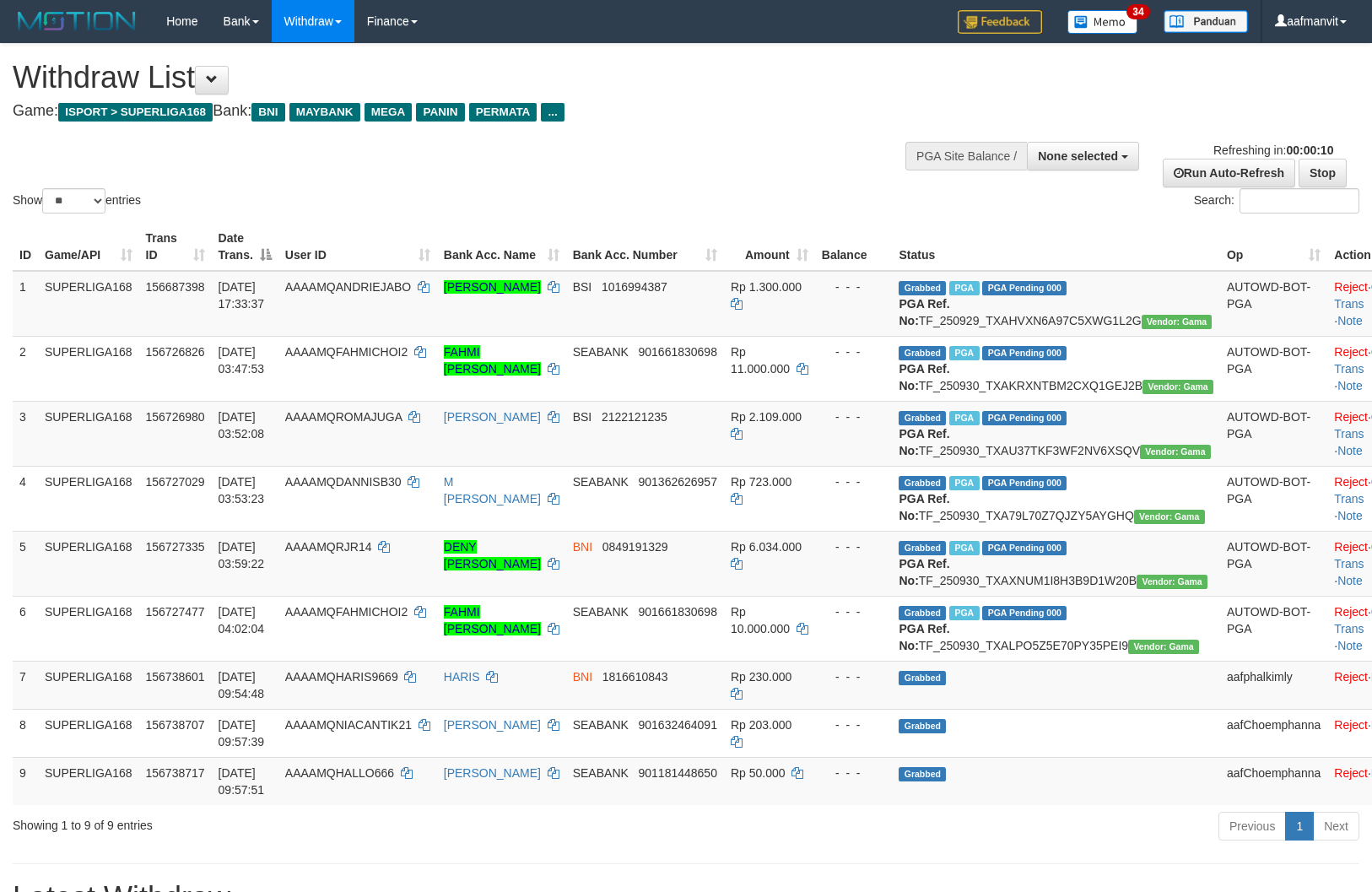
select select
select select "**"
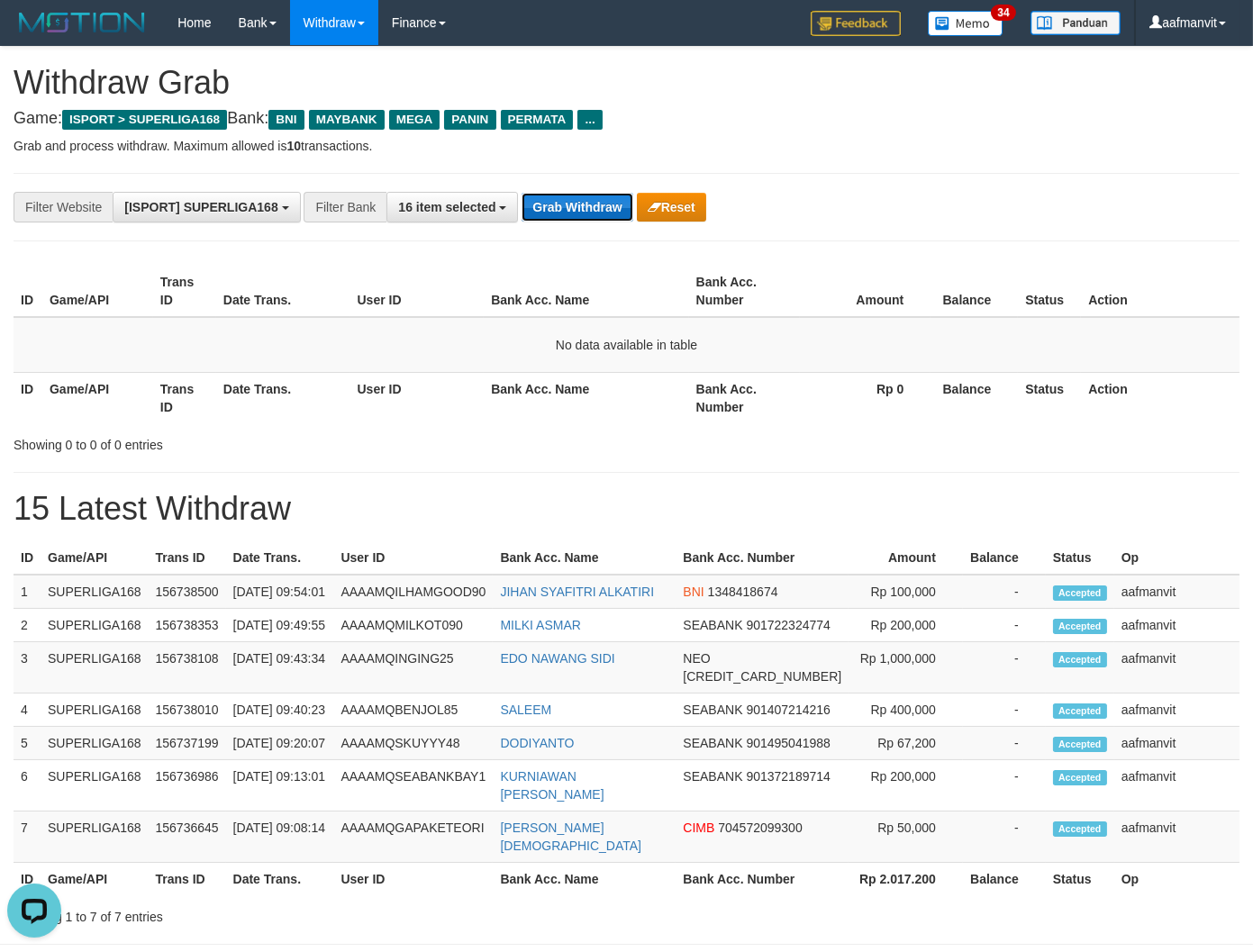
click at [564, 202] on button "Grab Withdraw" at bounding box center [577, 206] width 111 height 28
drag, startPoint x: 553, startPoint y: 213, endPoint x: 545, endPoint y: 222, distance: 12.0
click at [549, 220] on button "Grab Withdraw" at bounding box center [577, 206] width 111 height 28
click at [545, 222] on div "**********" at bounding box center [522, 206] width 1044 height 30
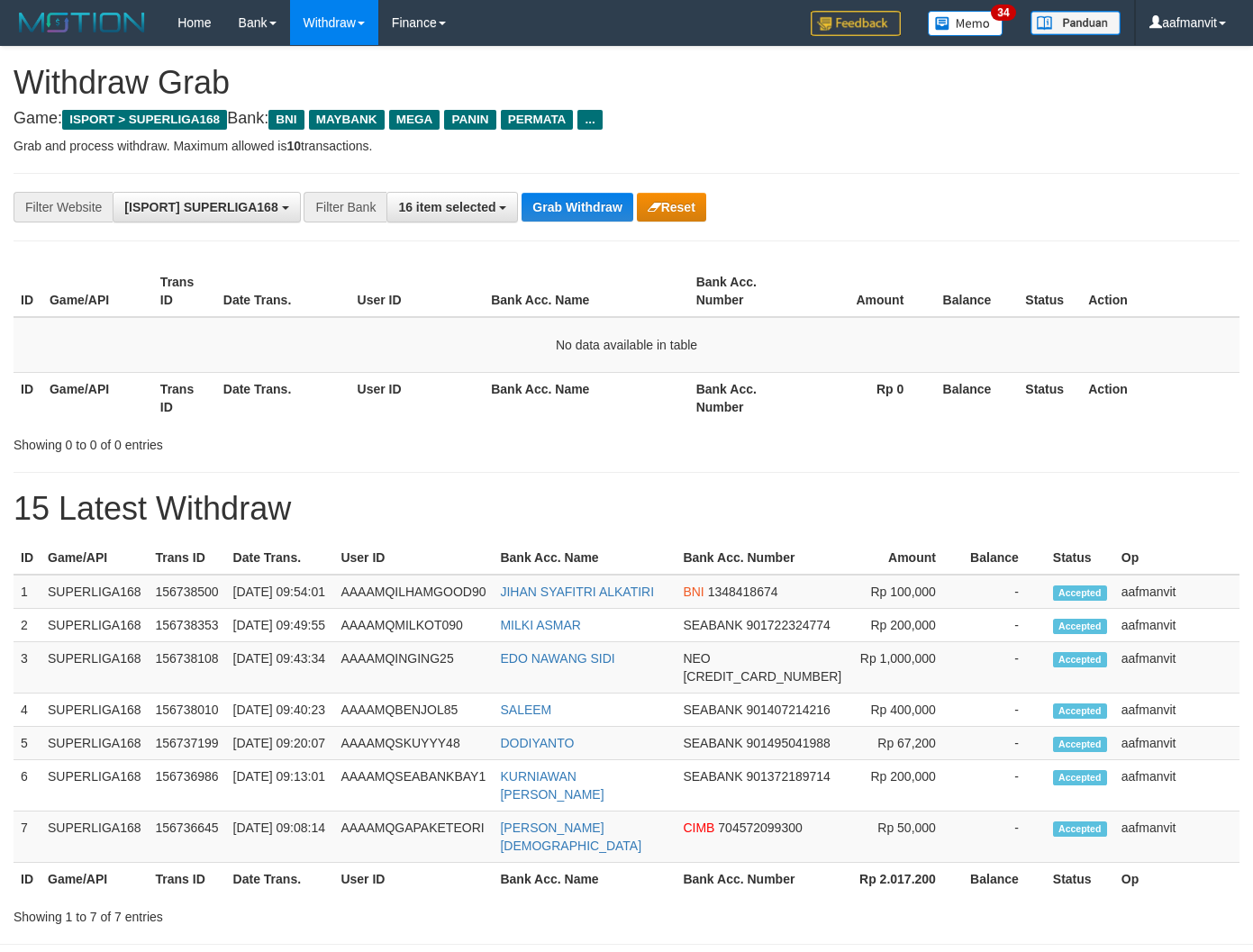
click at [555, 214] on button "Grab Withdraw" at bounding box center [577, 206] width 111 height 28
click at [584, 181] on div "**********" at bounding box center [626, 207] width 1226 height 69
click at [577, 204] on button "Grab Withdraw" at bounding box center [577, 206] width 111 height 28
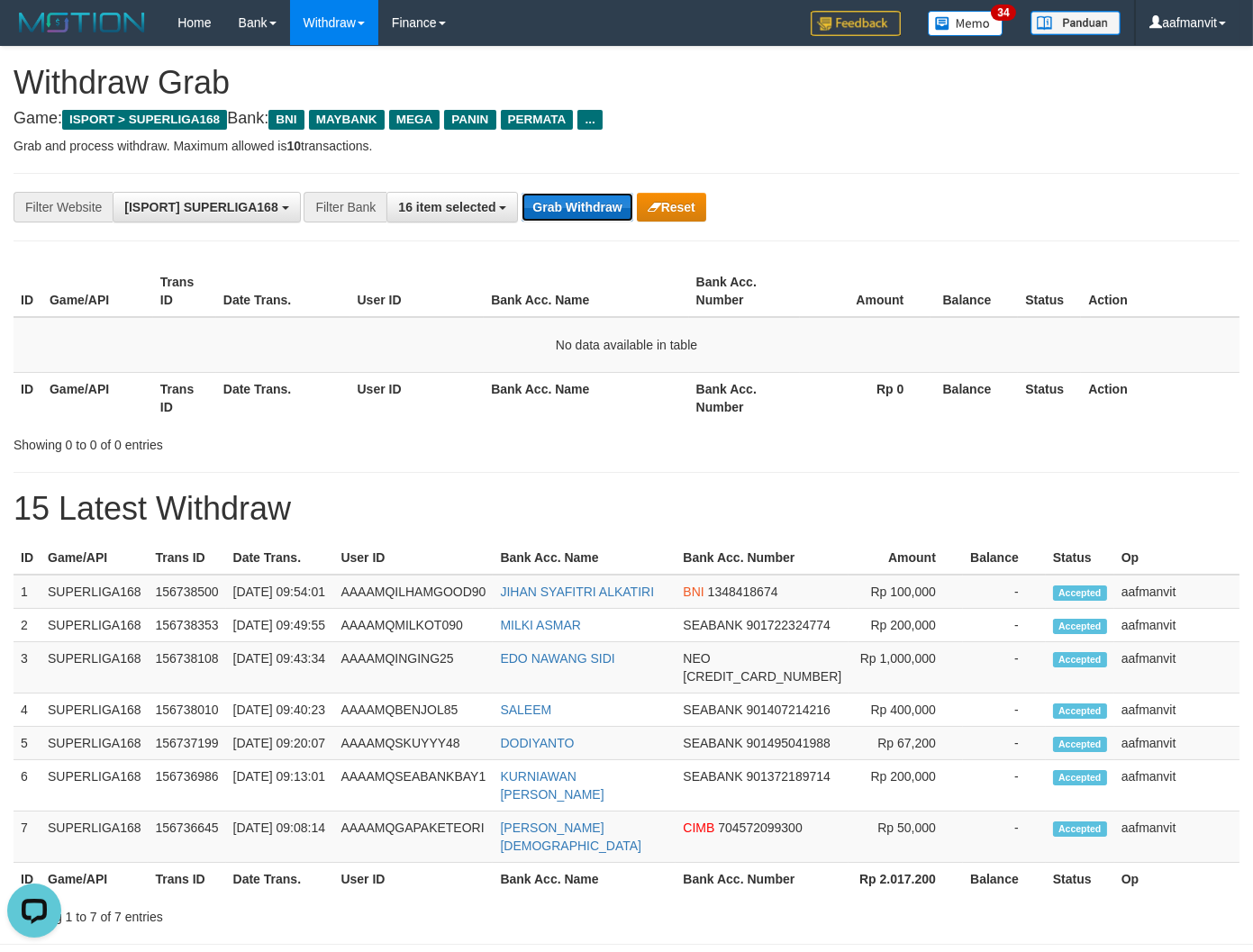
click at [577, 204] on button "Grab Withdraw" at bounding box center [577, 206] width 111 height 28
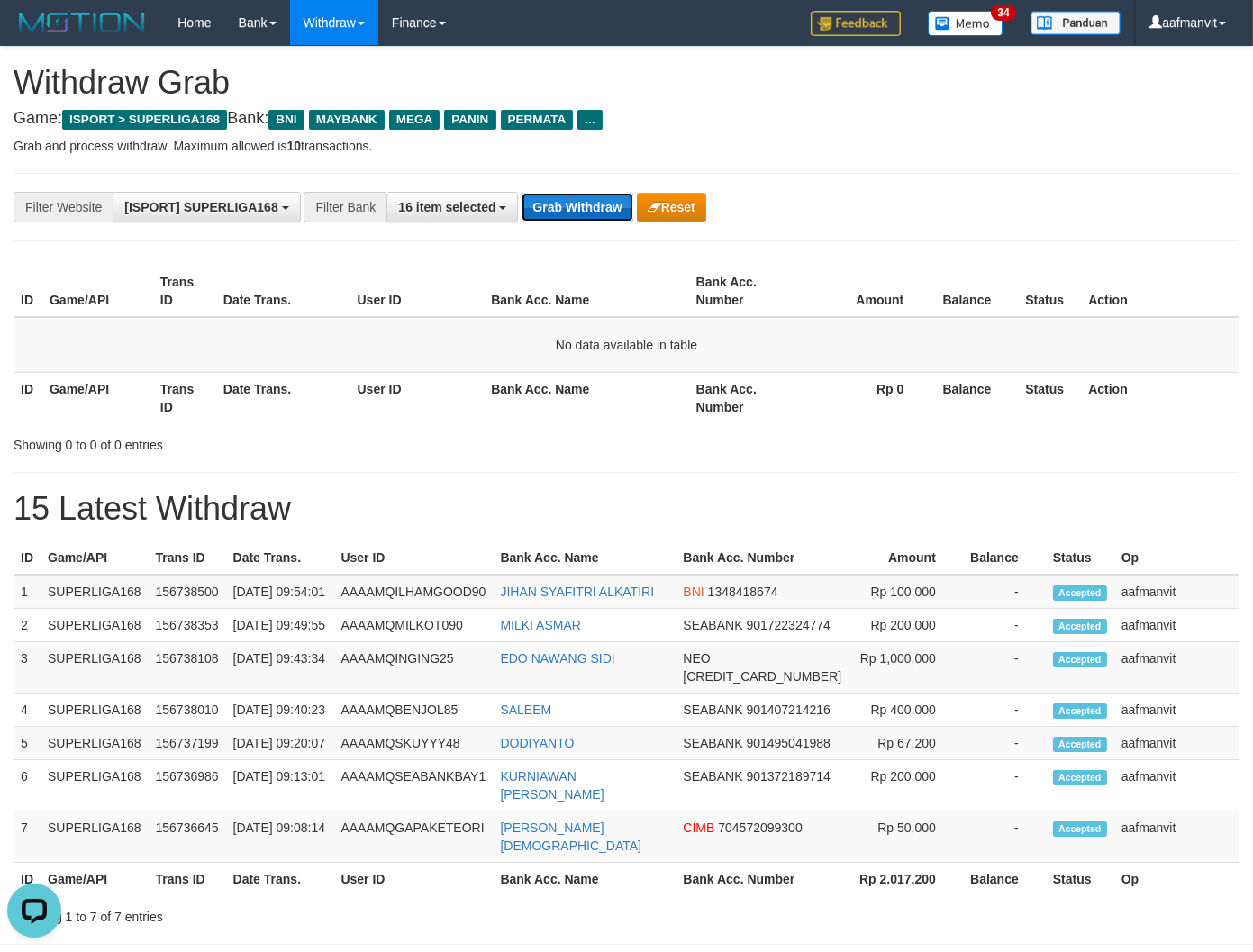
click at [577, 204] on button "Grab Withdraw" at bounding box center [577, 206] width 111 height 28
click at [578, 203] on button "Grab Withdraw" at bounding box center [577, 206] width 111 height 28
click at [578, 202] on button "Grab Withdraw" at bounding box center [577, 206] width 111 height 28
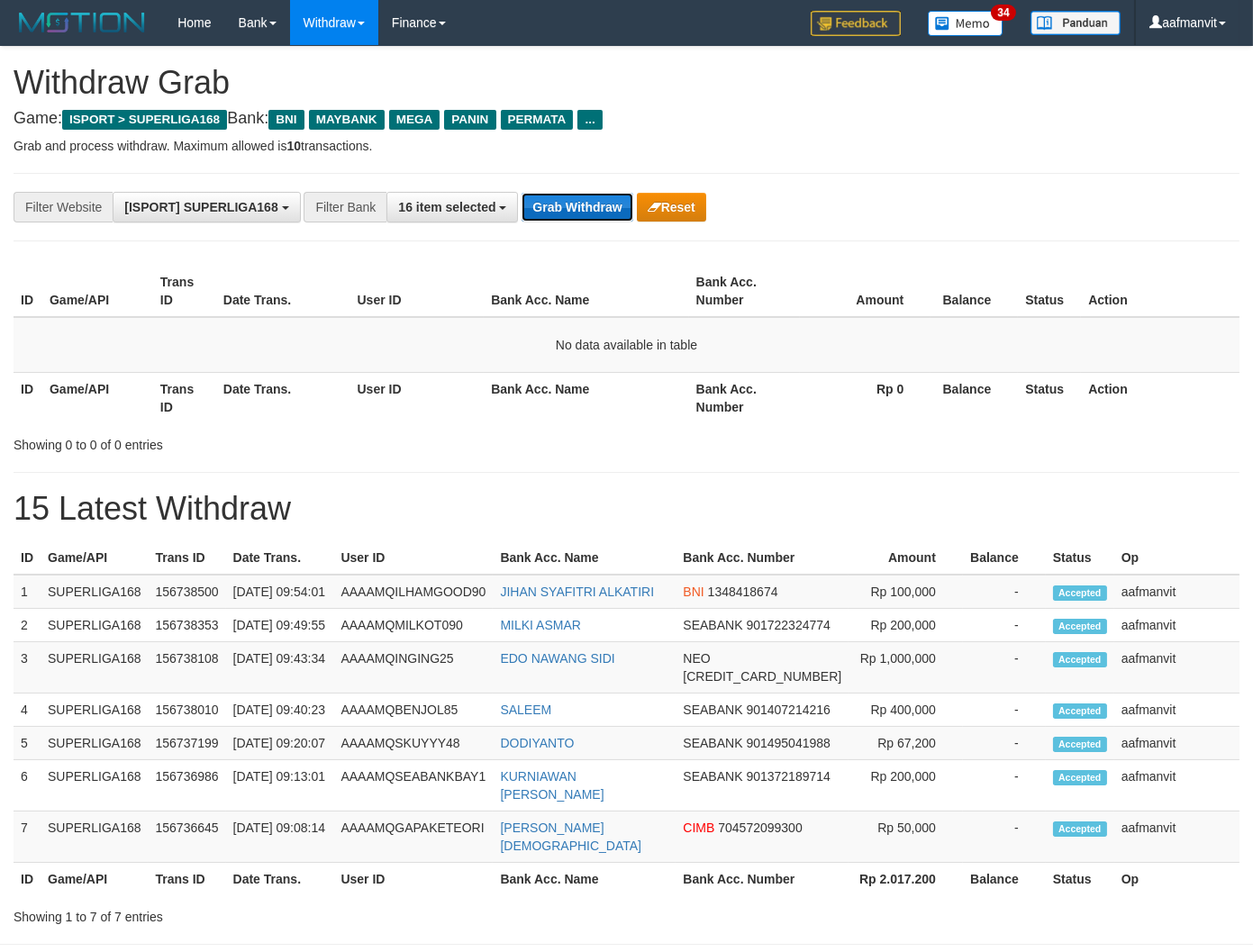
click at [566, 192] on button "Grab Withdraw" at bounding box center [577, 206] width 111 height 28
click at [550, 212] on button "Grab Withdraw" at bounding box center [577, 206] width 111 height 28
click at [551, 211] on button "Grab Withdraw" at bounding box center [577, 206] width 111 height 28
click at [583, 214] on button "Grab Withdraw" at bounding box center [577, 206] width 111 height 28
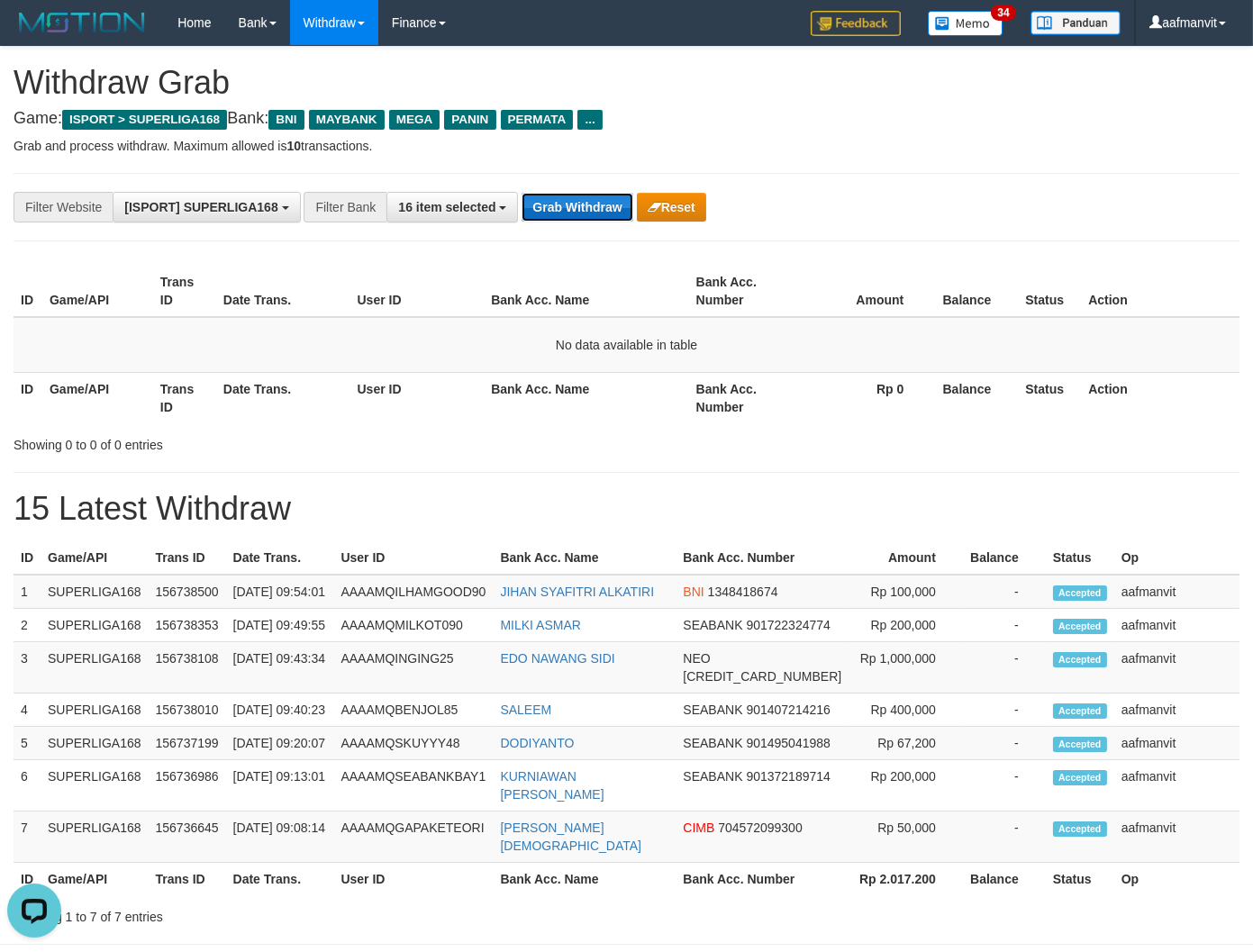
click at [580, 216] on button "Grab Withdraw" at bounding box center [577, 206] width 111 height 28
click at [562, 213] on button "Grab Withdraw" at bounding box center [577, 206] width 111 height 28
click at [561, 214] on button "Grab Withdraw" at bounding box center [577, 206] width 111 height 28
click at [599, 200] on button "Grab Withdraw" at bounding box center [577, 206] width 111 height 28
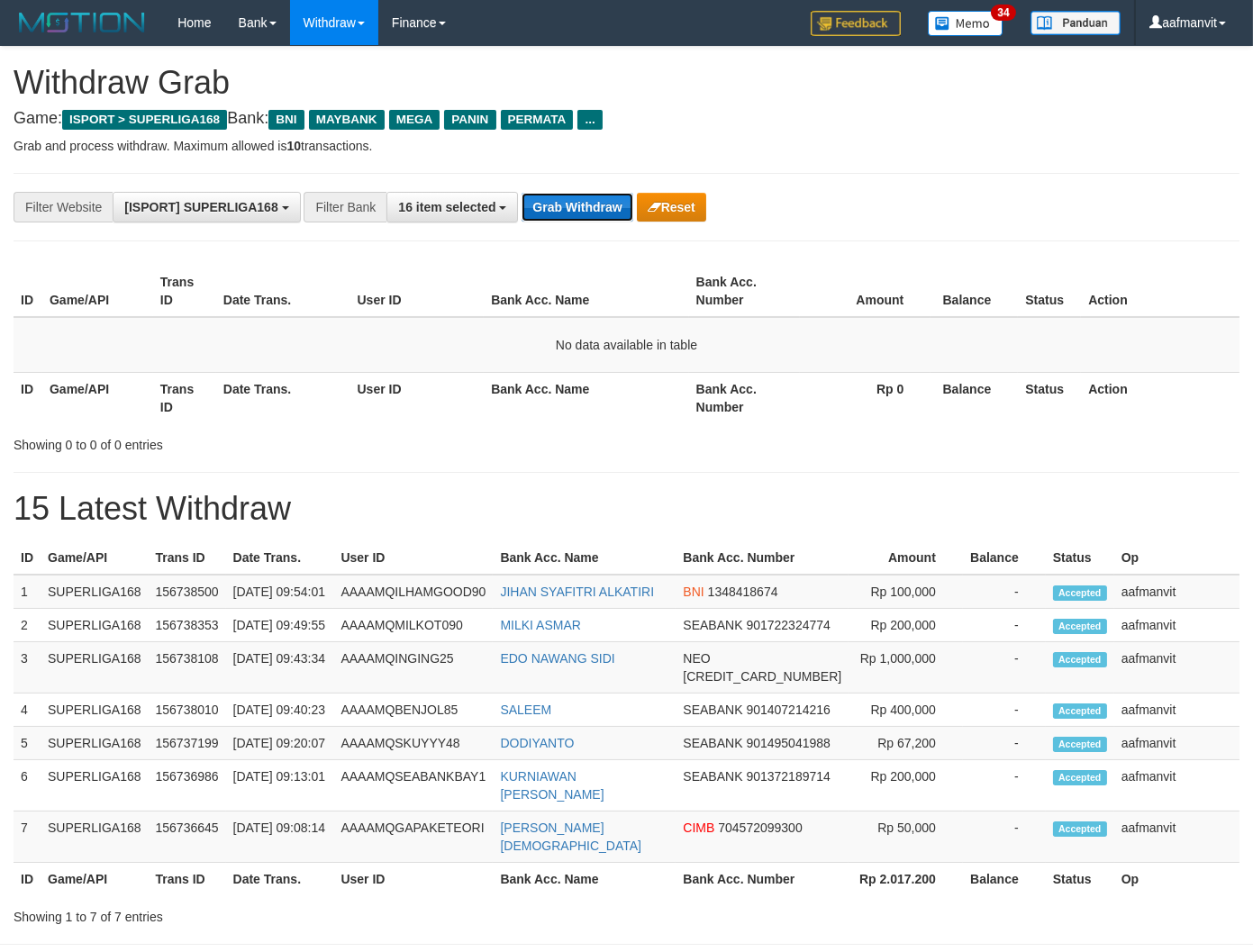
click at [579, 213] on button "Grab Withdraw" at bounding box center [577, 206] width 111 height 28
click at [580, 213] on button "Grab Withdraw" at bounding box center [577, 206] width 111 height 28
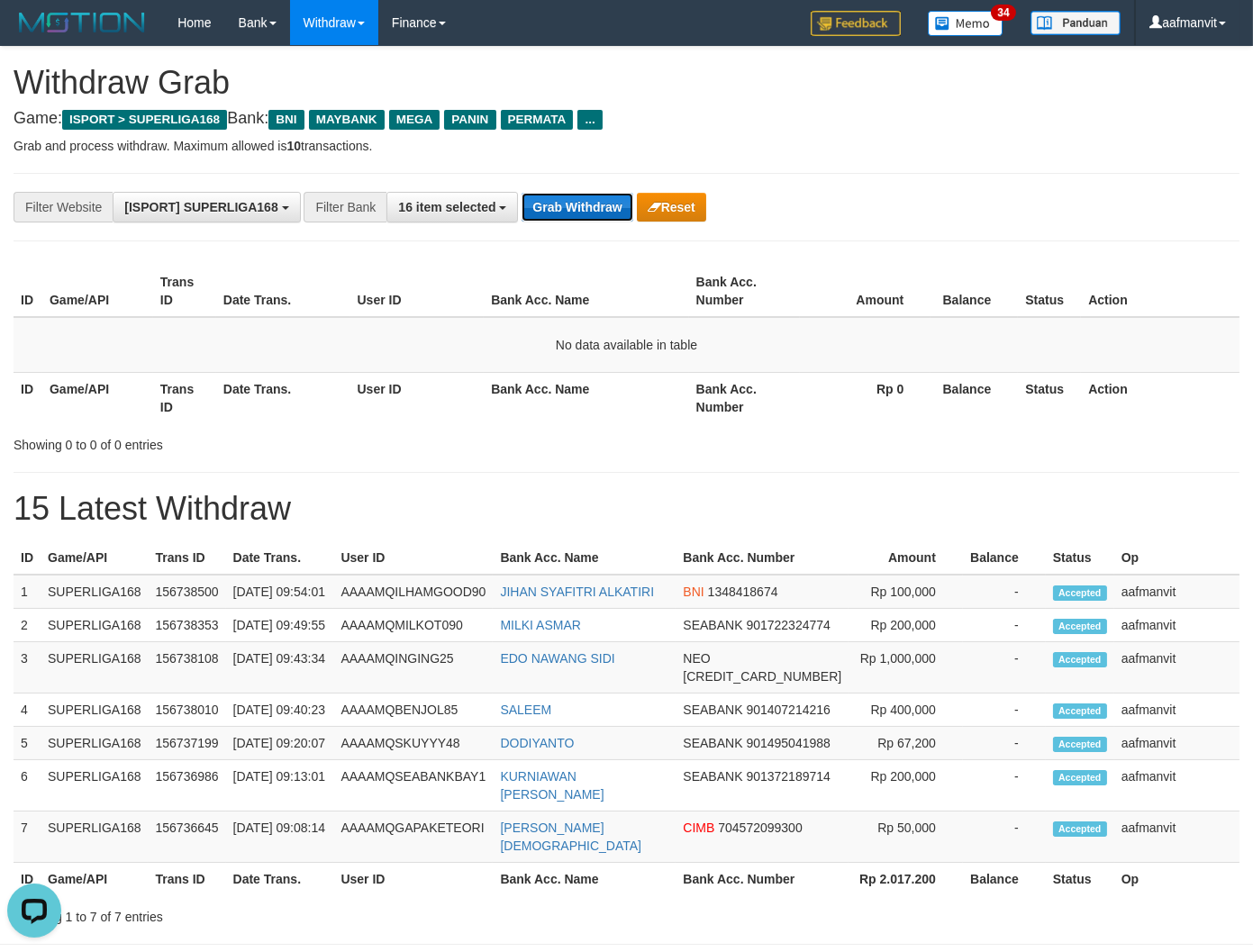
click at [582, 213] on button "Grab Withdraw" at bounding box center [577, 206] width 111 height 28
click at [584, 208] on button "Grab Withdraw" at bounding box center [577, 206] width 111 height 28
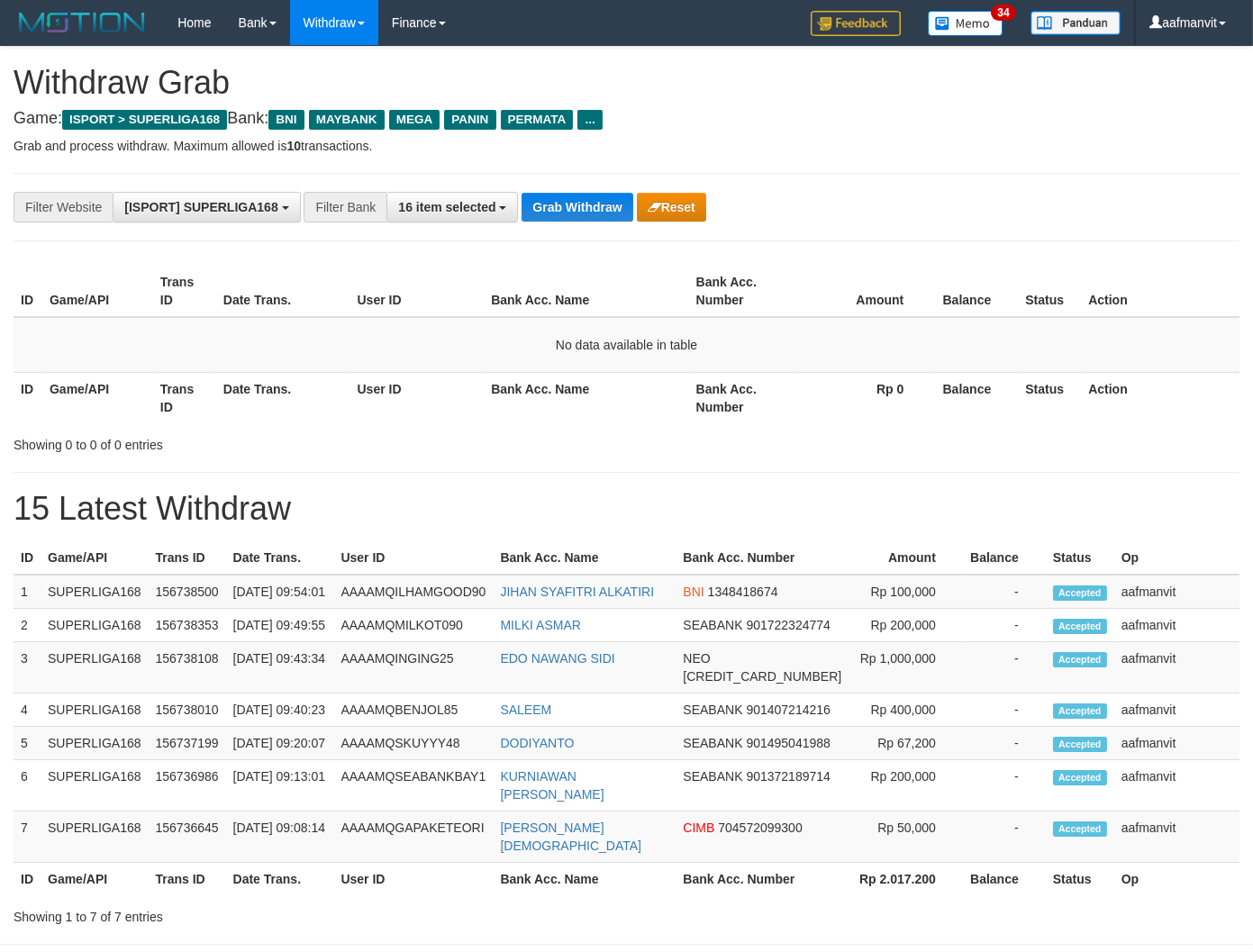
click at [584, 208] on button "Grab Withdraw" at bounding box center [577, 206] width 111 height 28
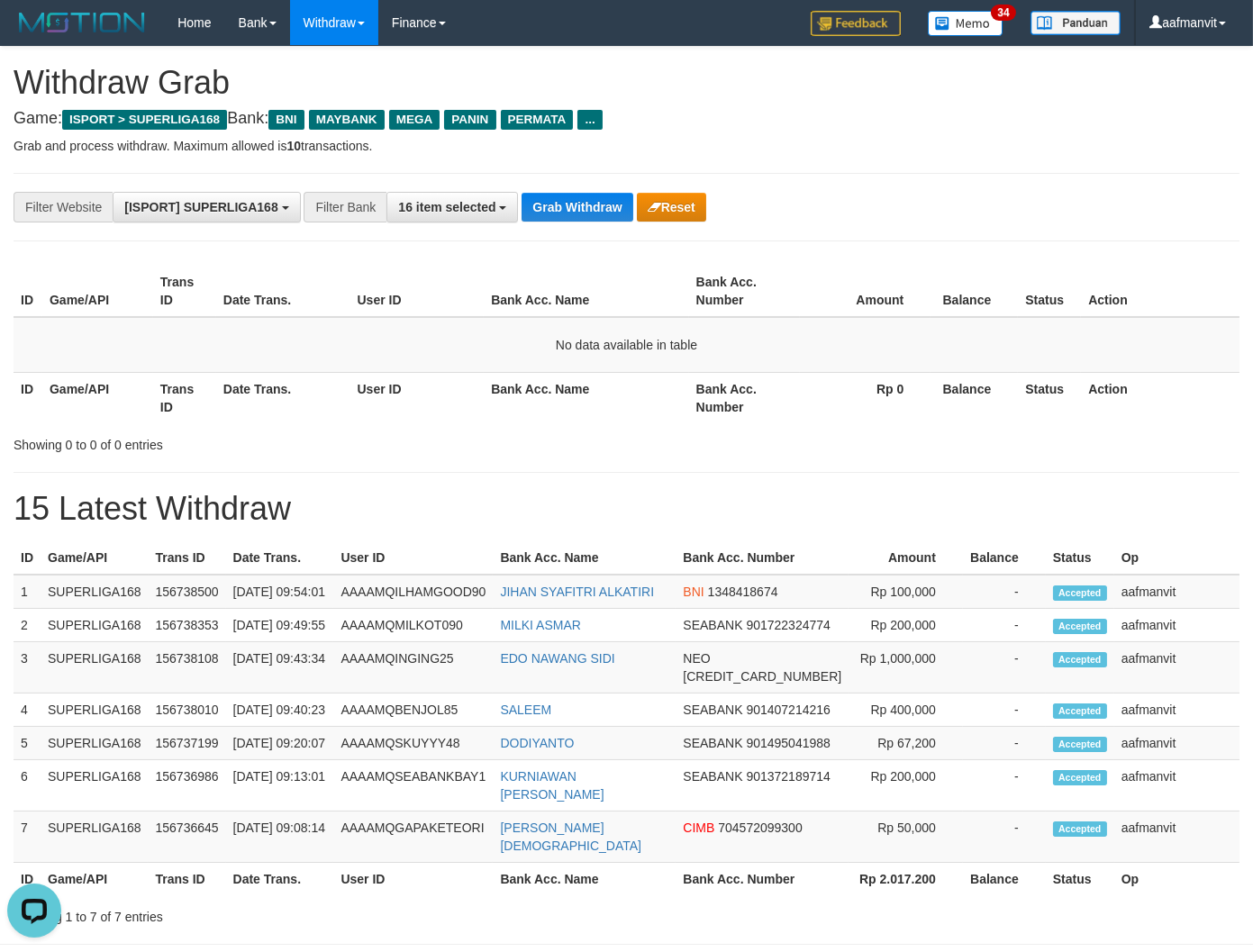
click at [584, 208] on button "Grab Withdraw" at bounding box center [577, 206] width 111 height 28
click at [577, 198] on button "Grab Withdraw" at bounding box center [577, 206] width 111 height 28
click at [571, 196] on button "Grab Withdraw" at bounding box center [577, 206] width 111 height 28
click at [588, 219] on button "Grab Withdraw" at bounding box center [577, 206] width 111 height 28
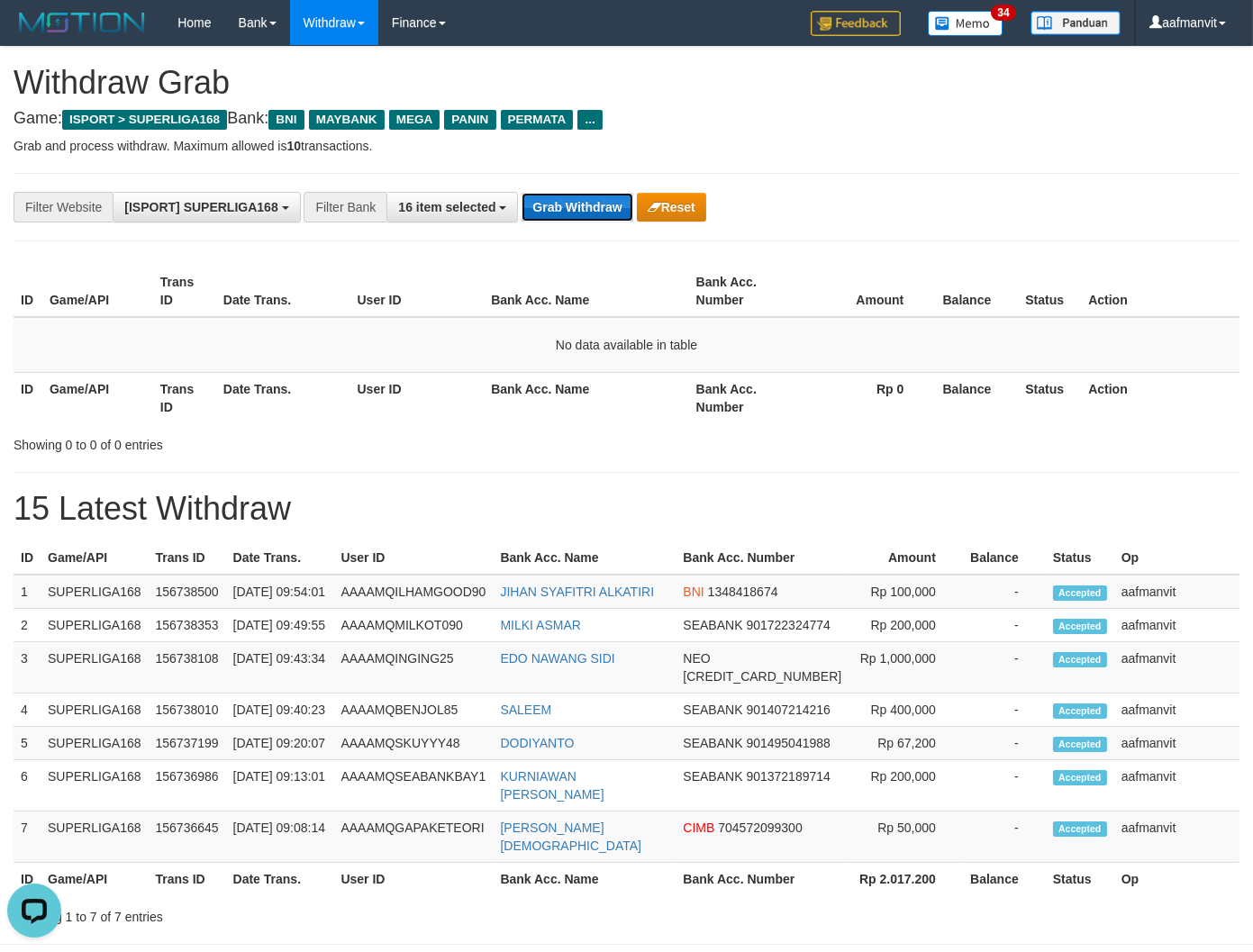
click at [589, 219] on button "Grab Withdraw" at bounding box center [577, 206] width 111 height 28
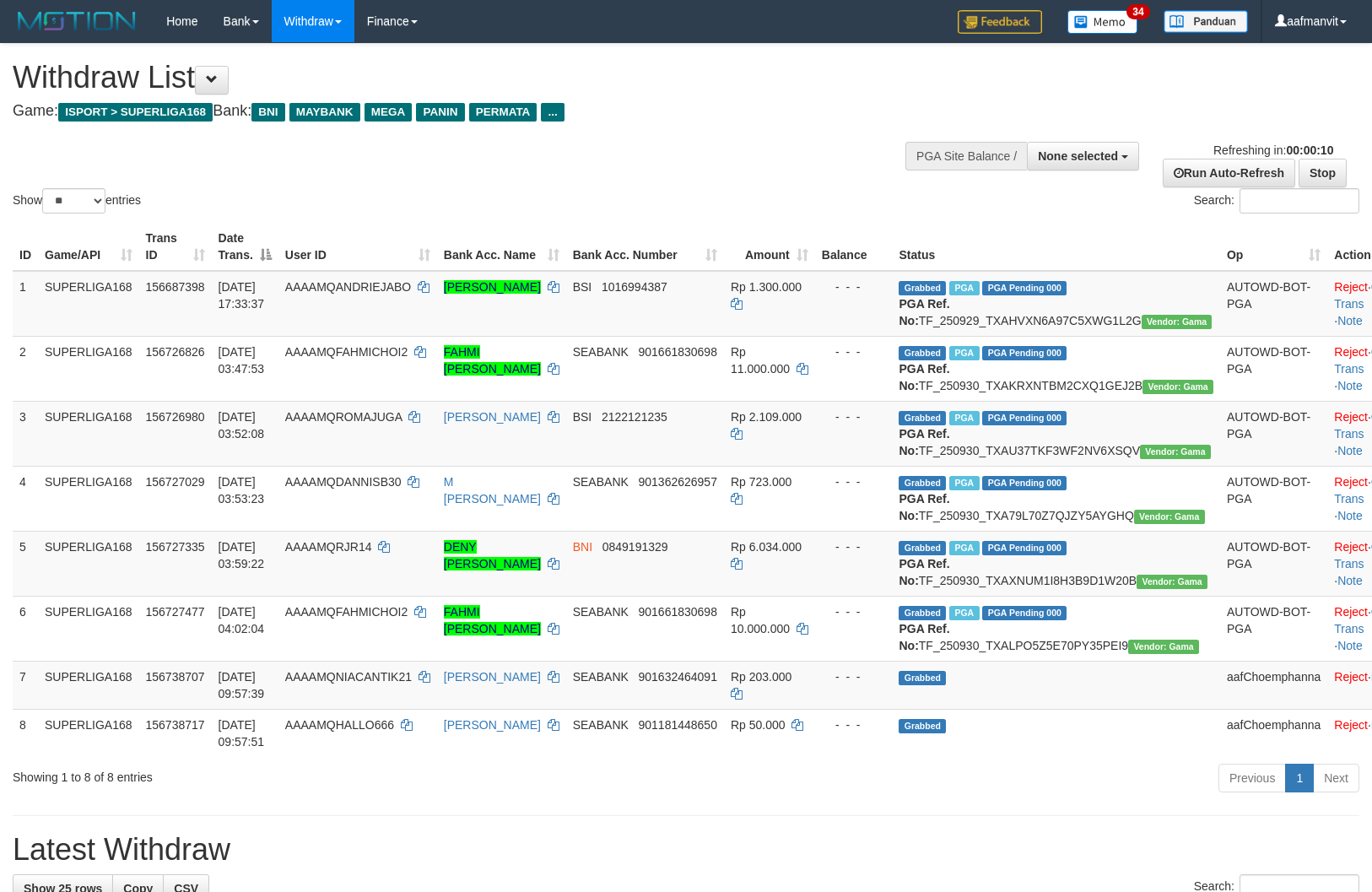
select select
select select "**"
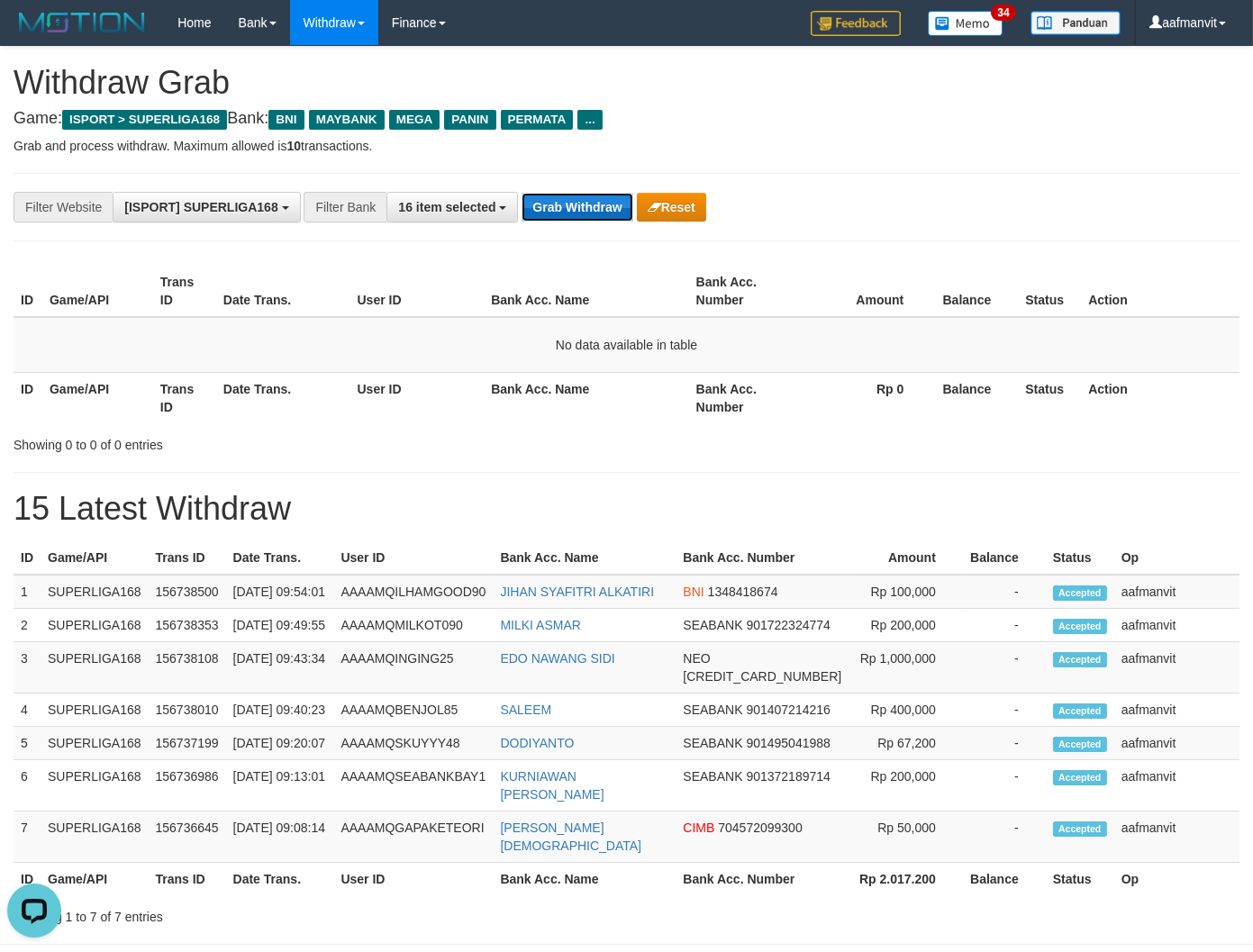
click at [556, 221] on button "Grab Withdraw" at bounding box center [577, 206] width 111 height 28
click at [555, 222] on div "**********" at bounding box center [522, 206] width 1044 height 30
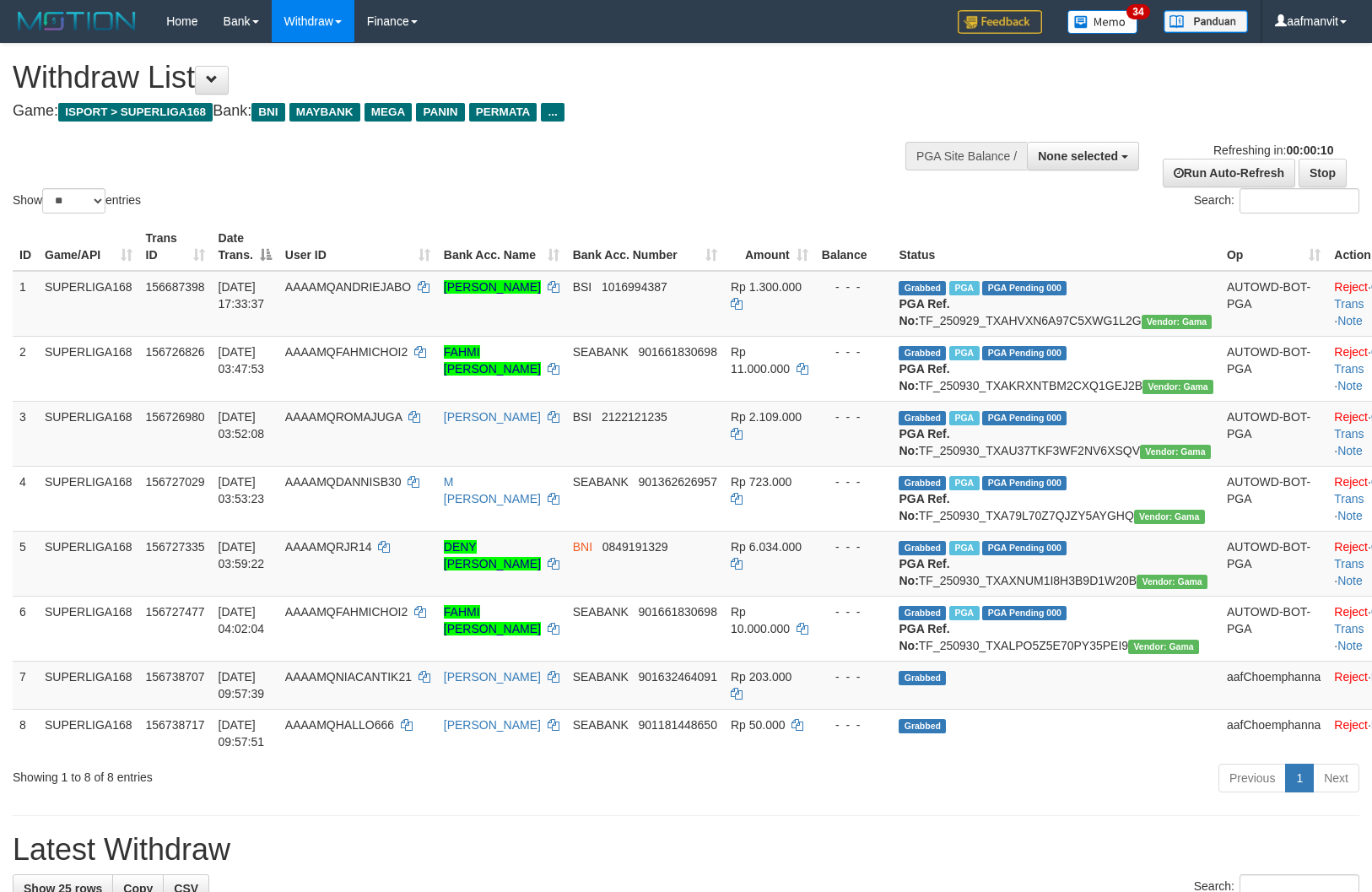
select select
select select "**"
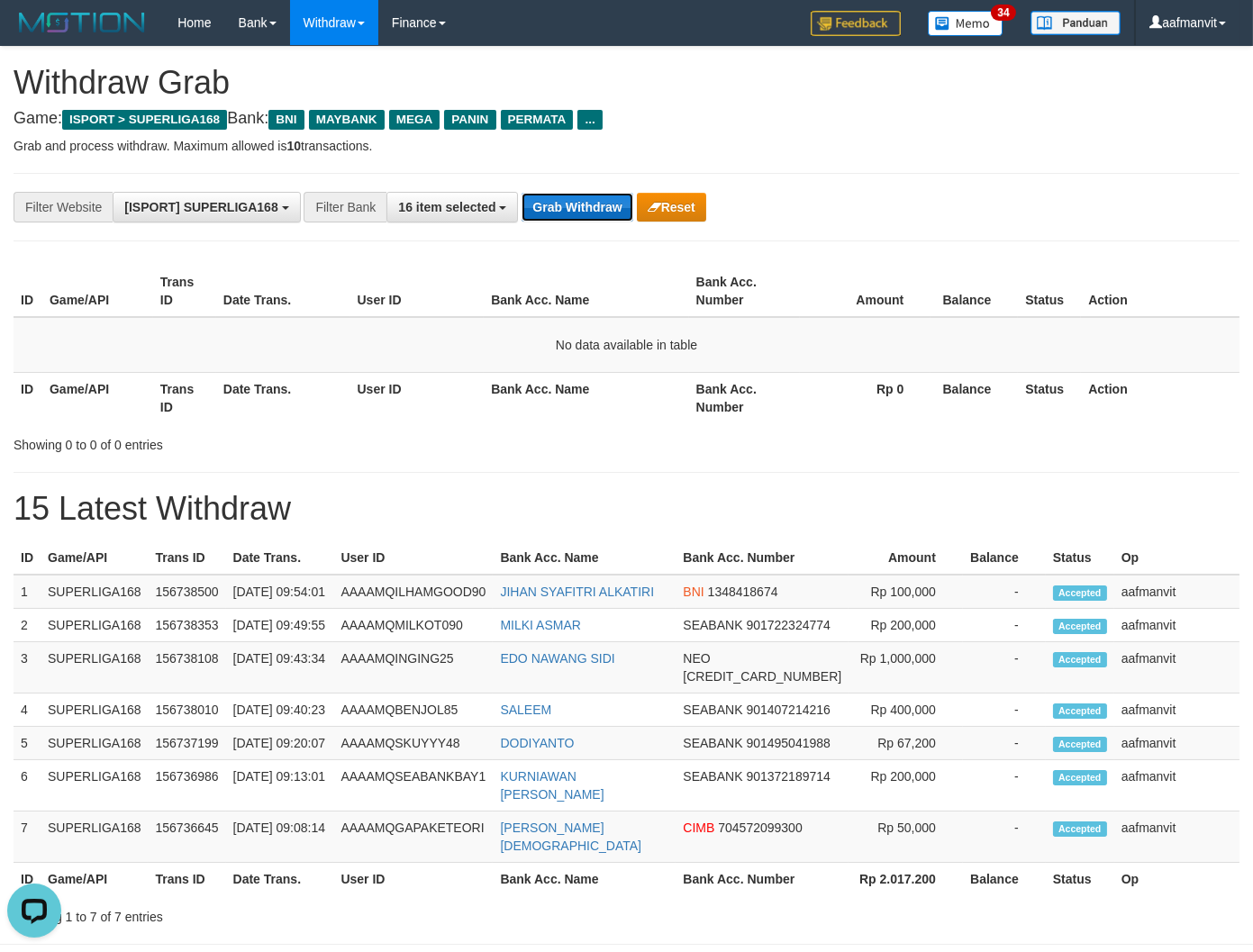
click at [583, 204] on button "Grab Withdraw" at bounding box center [577, 206] width 111 height 28
click at [584, 194] on button "Grab Withdraw" at bounding box center [577, 206] width 111 height 28
click at [578, 202] on button "Grab Withdraw" at bounding box center [577, 206] width 111 height 28
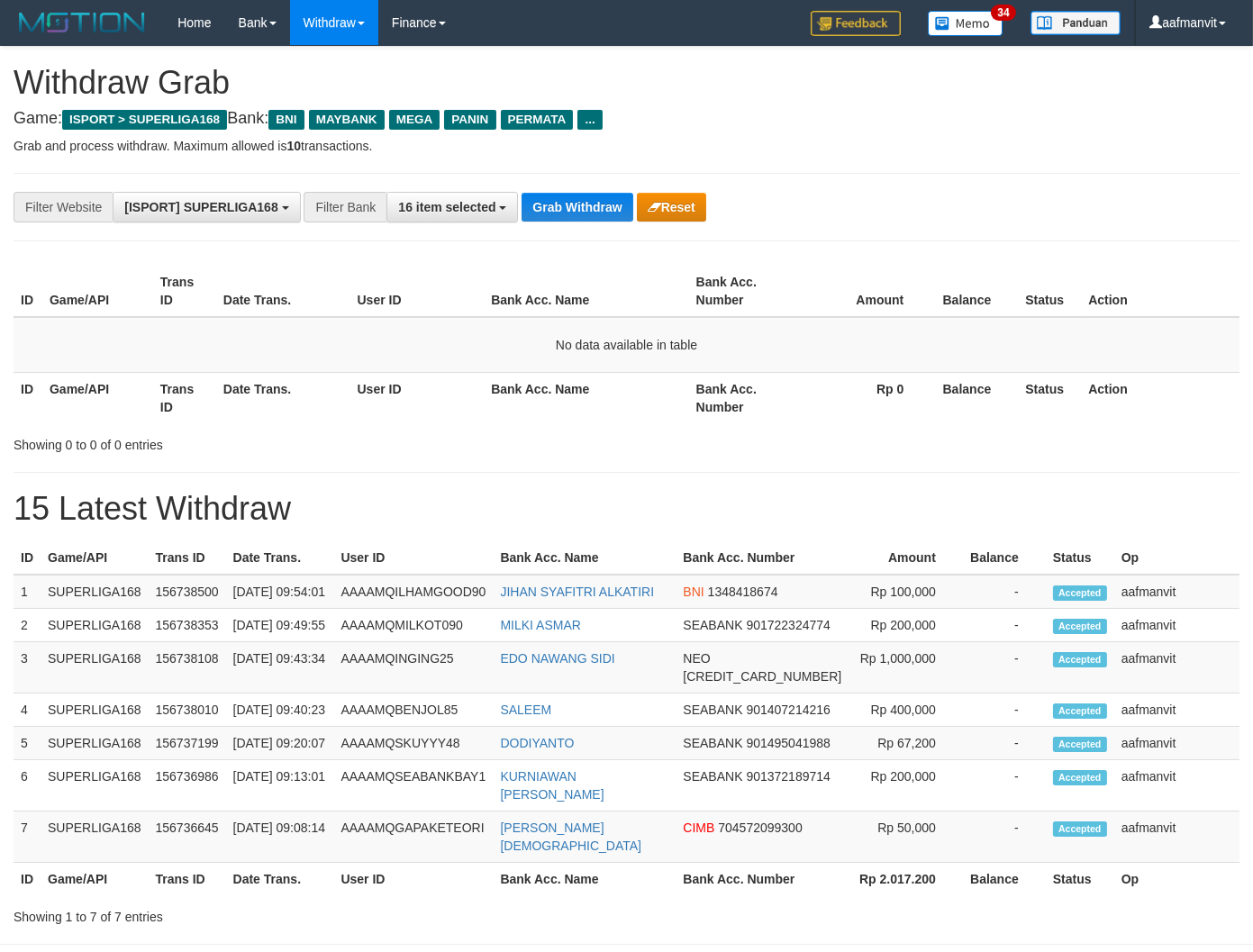
click at [578, 202] on button "Grab Withdraw" at bounding box center [577, 206] width 111 height 28
drag, startPoint x: 0, startPoint y: 0, endPoint x: 577, endPoint y: 202, distance: 611.3
click at [577, 202] on button "Grab Withdraw" at bounding box center [577, 206] width 111 height 28
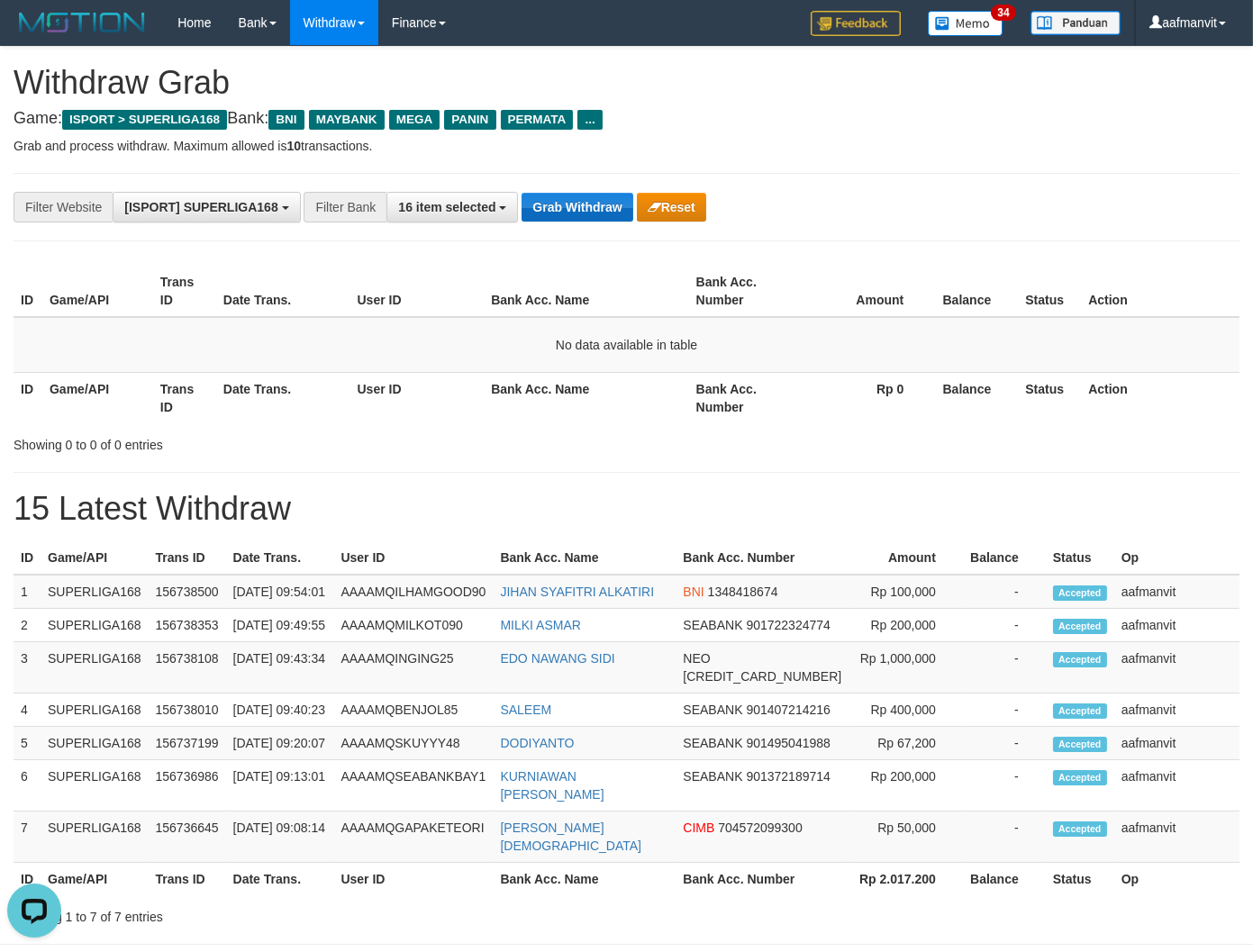
click at [577, 202] on button "Grab Withdraw" at bounding box center [577, 206] width 111 height 28
click at [584, 230] on div "**********" at bounding box center [626, 207] width 1226 height 69
click at [583, 211] on button "Grab Withdraw" at bounding box center [577, 206] width 111 height 28
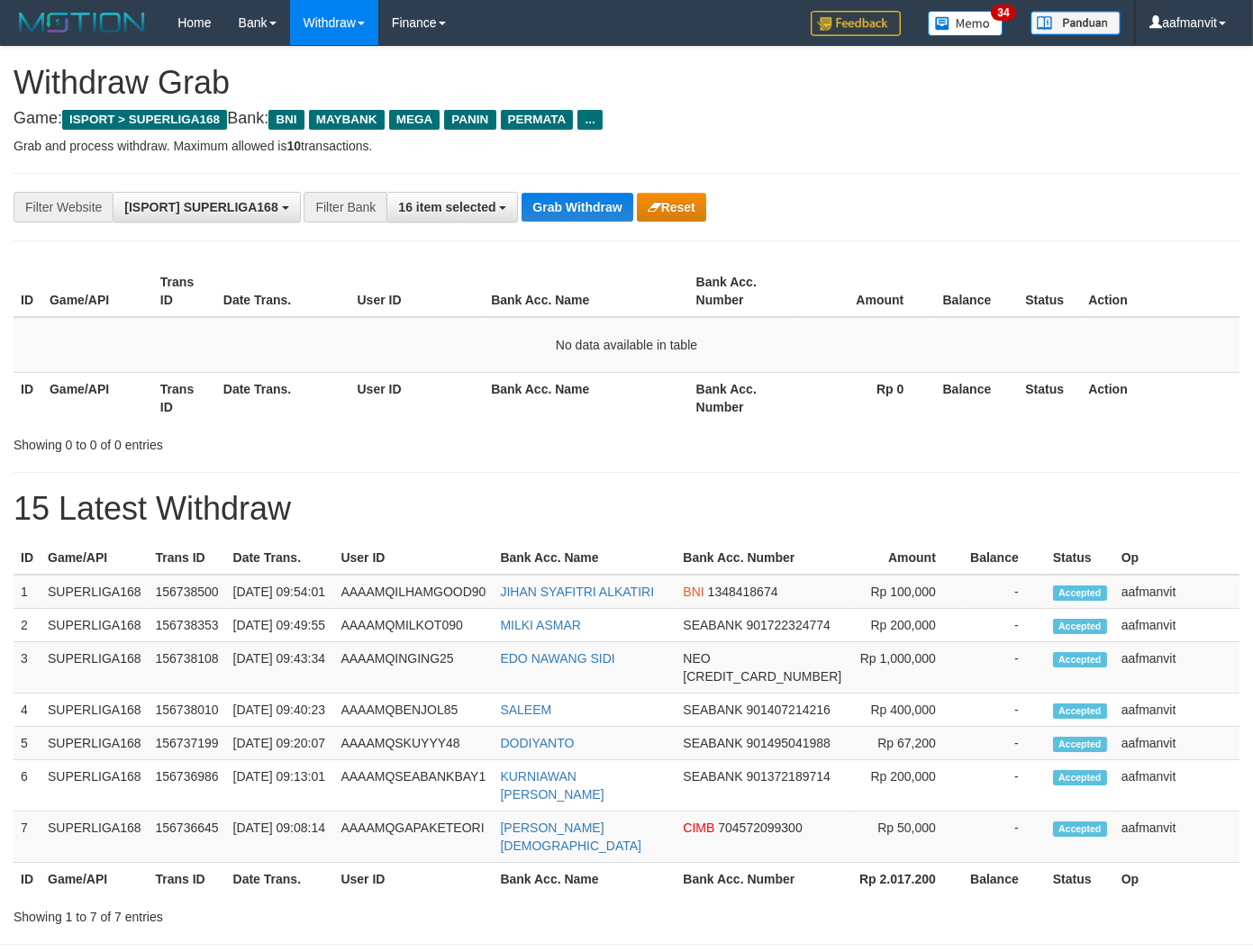
click at [584, 198] on button "Grab Withdraw" at bounding box center [577, 206] width 111 height 28
click at [553, 202] on button "Grab Withdraw" at bounding box center [577, 206] width 111 height 28
drag, startPoint x: 553, startPoint y: 202, endPoint x: 626, endPoint y: 218, distance: 74.7
click at [554, 202] on button "Grab Withdraw" at bounding box center [577, 206] width 111 height 28
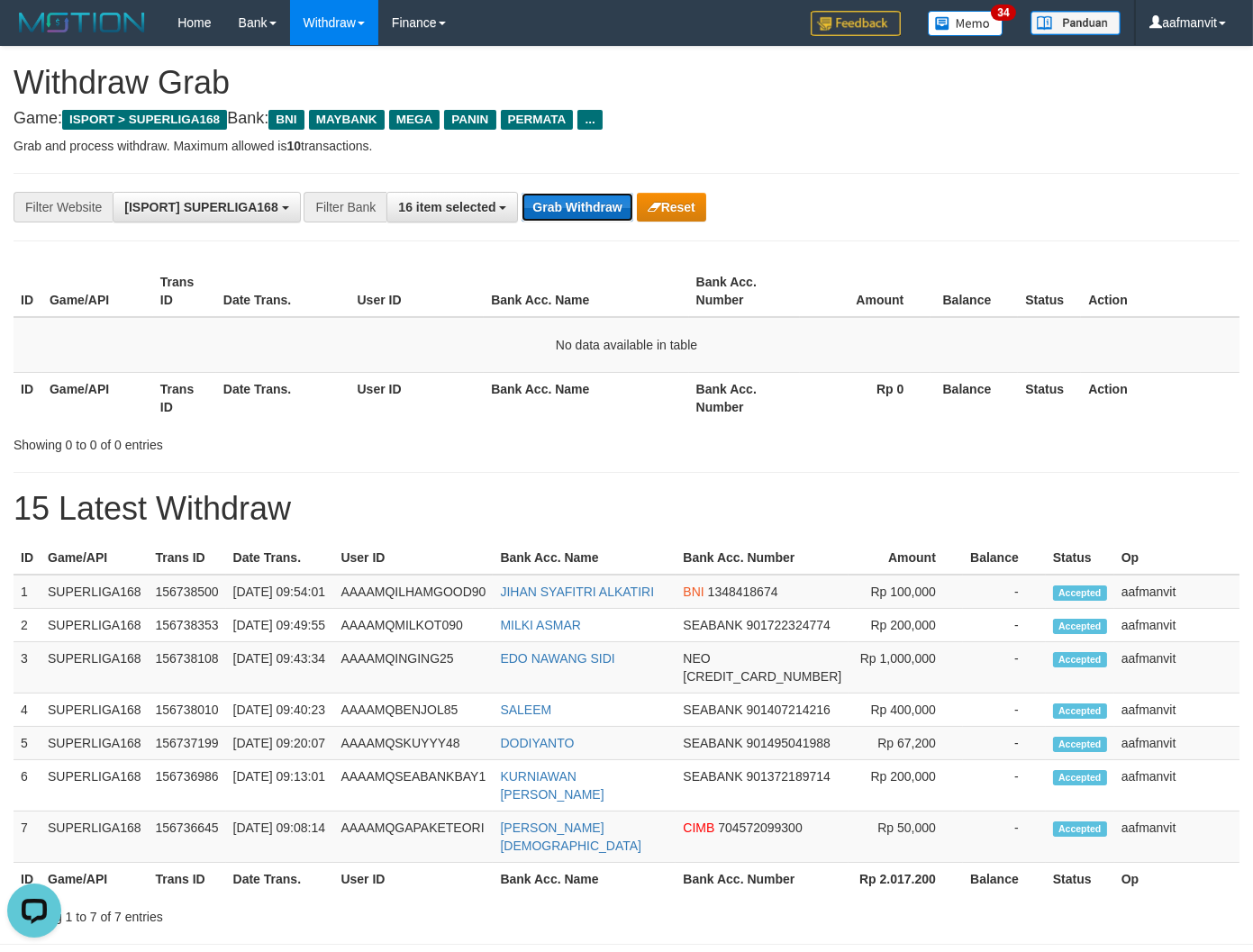
click at [539, 211] on button "Grab Withdraw" at bounding box center [577, 206] width 111 height 28
click at [542, 189] on div "**********" at bounding box center [626, 207] width 1226 height 69
click at [563, 202] on button "Grab Withdraw" at bounding box center [577, 206] width 111 height 28
click at [564, 198] on button "Grab Withdraw" at bounding box center [577, 206] width 111 height 28
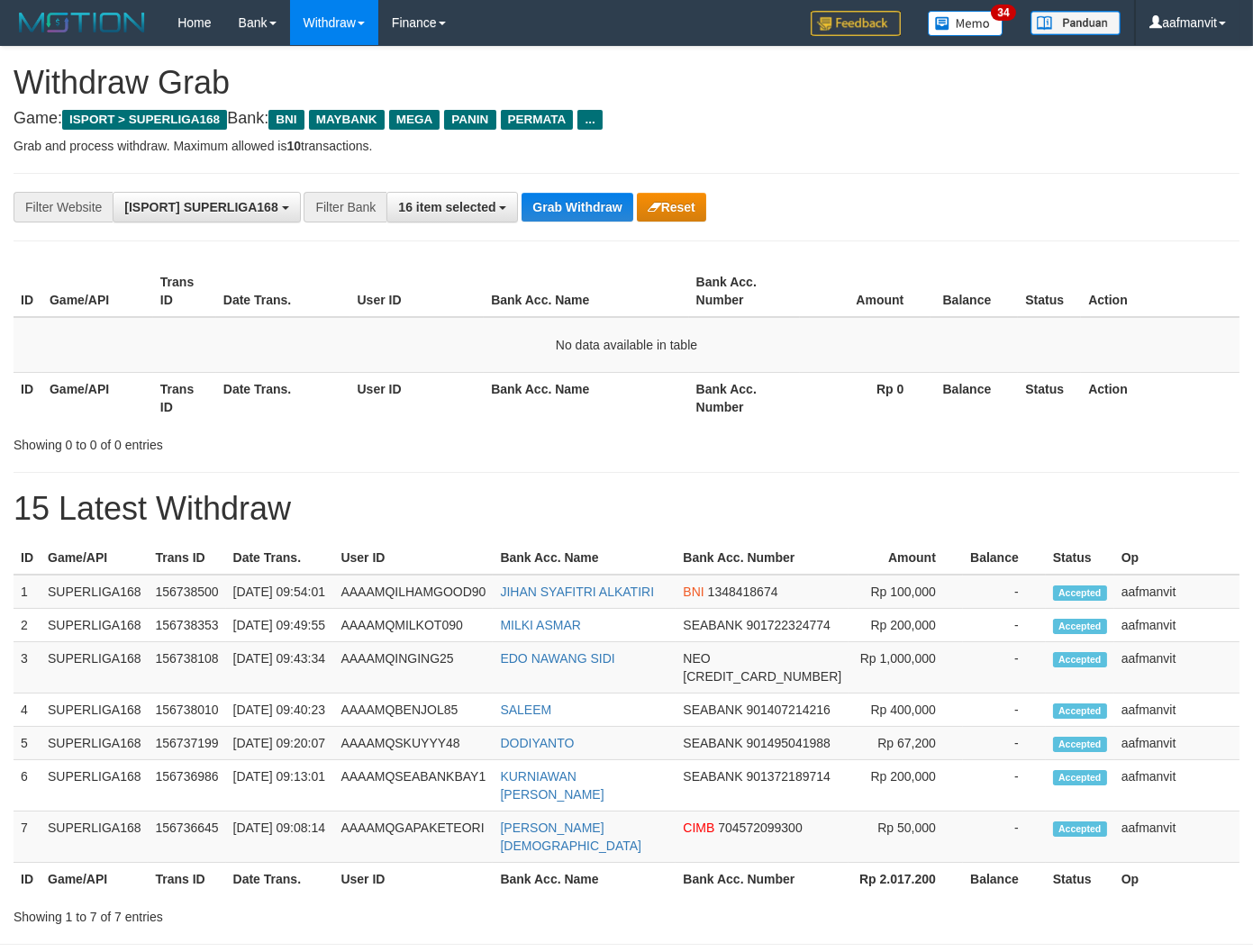
click at [564, 198] on button "Grab Withdraw" at bounding box center [577, 206] width 111 height 28
click at [567, 221] on button "Grab Withdraw" at bounding box center [577, 206] width 111 height 28
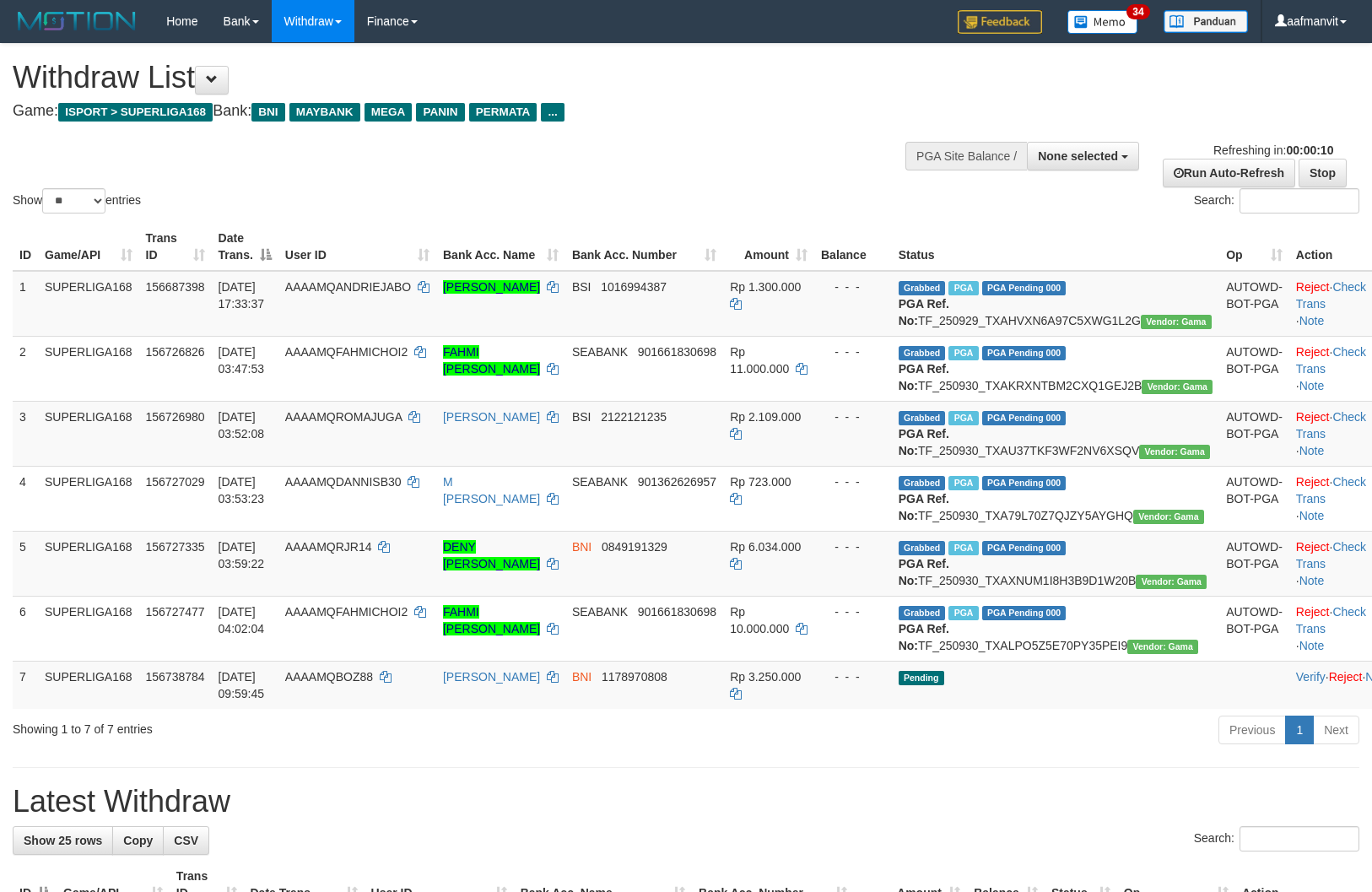
select select
select select "**"
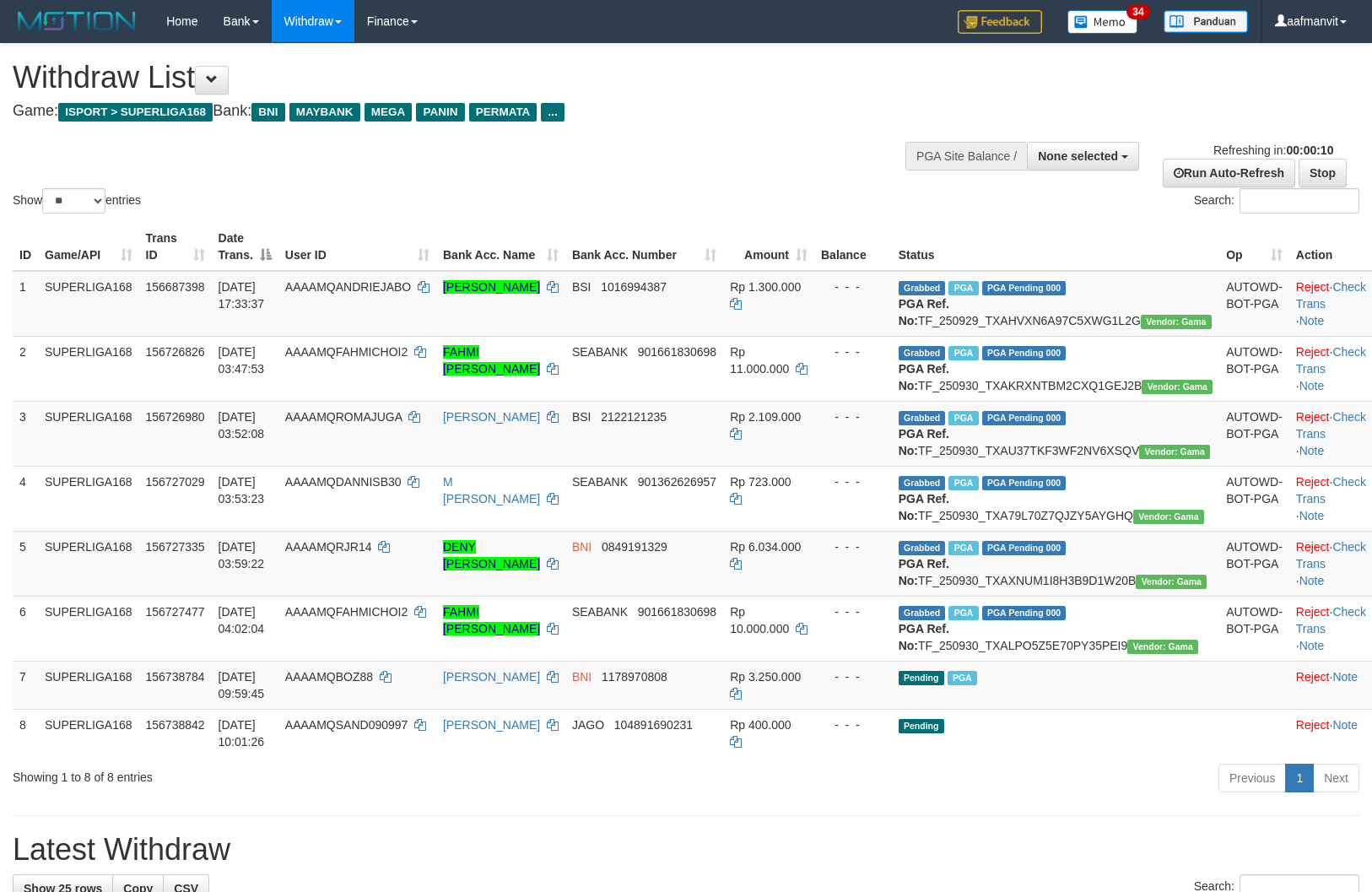
select select
select select "**"
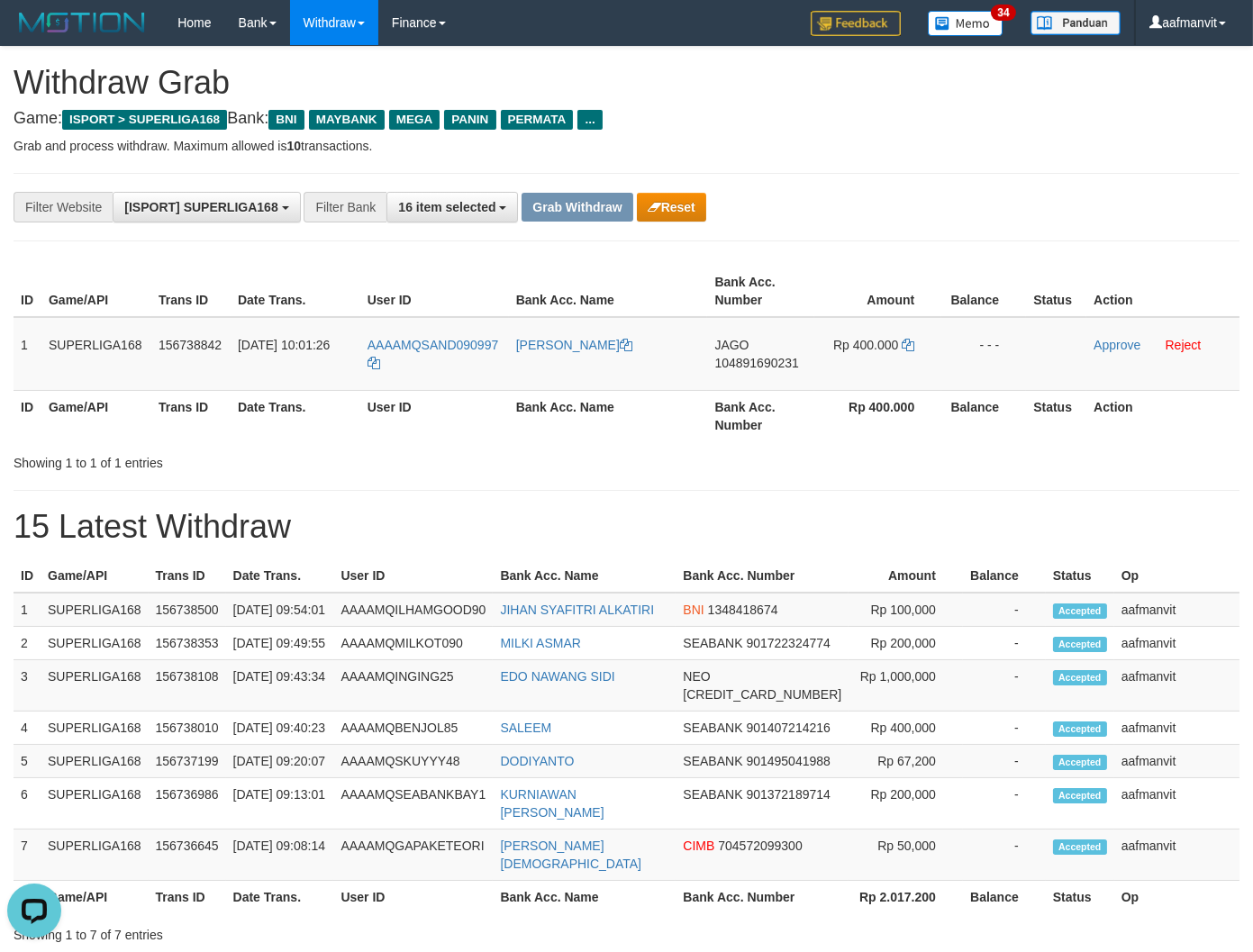
copy table
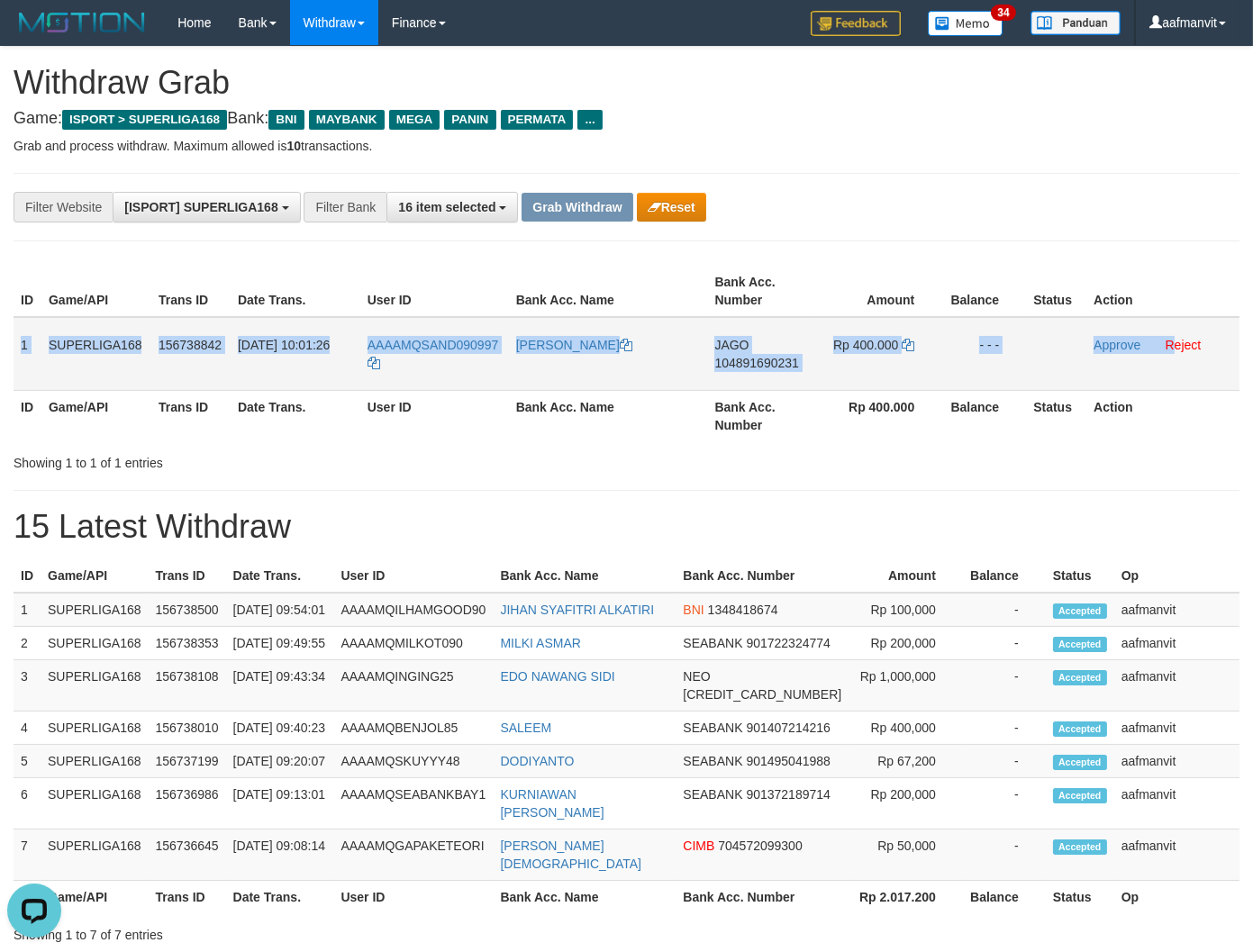
drag, startPoint x: 16, startPoint y: 329, endPoint x: 1171, endPoint y: 356, distance: 1155.3
click at [1171, 356] on tr "1 SUPERLIGA168 156738842 [DATE] 10:01:26 AAAAMQSAND090997 [PERSON_NAME] JAGO 10…" at bounding box center [626, 354] width 1226 height 74
copy tr "1 SUPERLIGA168 156738842 [DATE] 10:01:26 AAAAMQSAND090997 [PERSON_NAME] JAGO 10…"
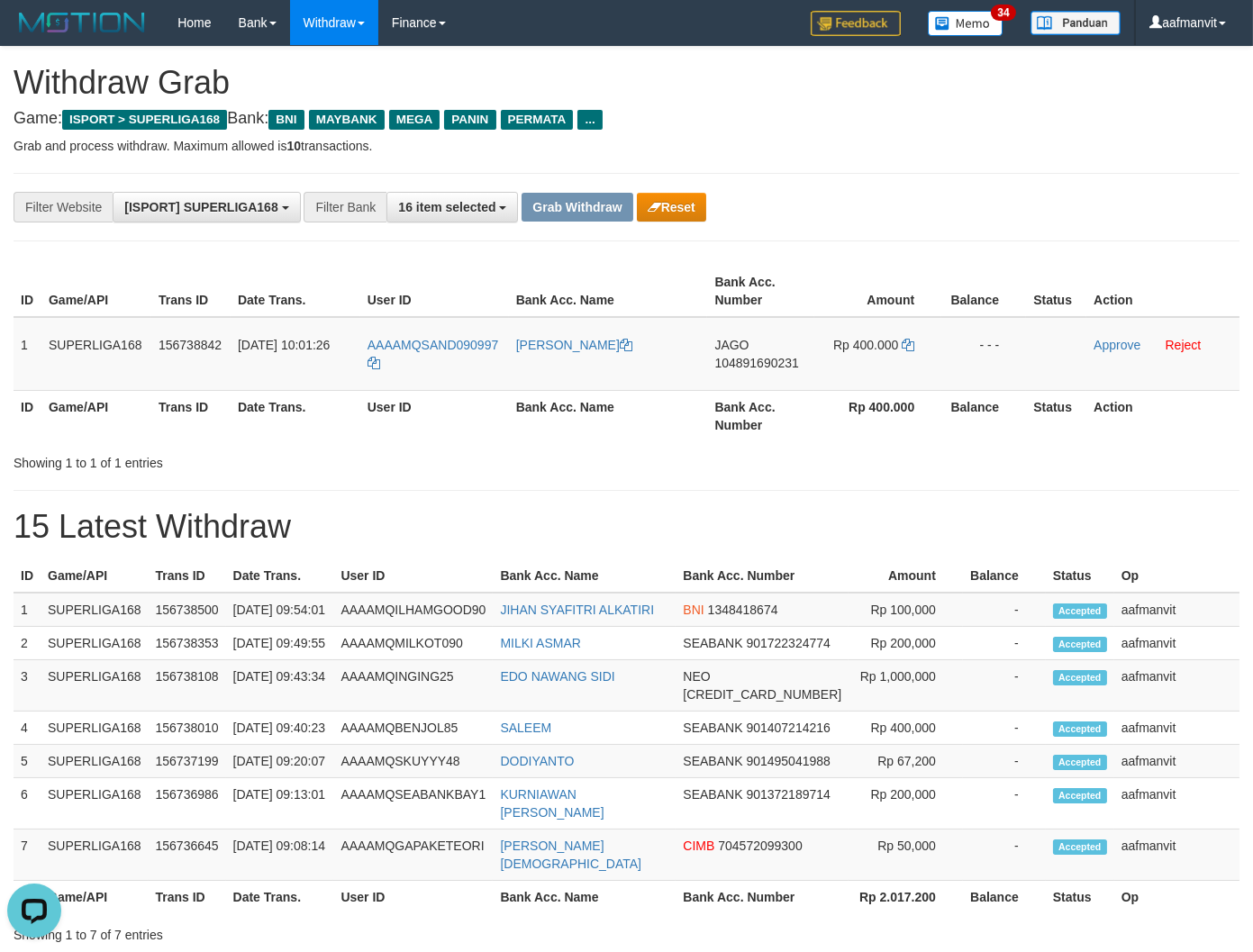
drag, startPoint x: 283, startPoint y: 402, endPoint x: 304, endPoint y: 394, distance: 22.5
click at [283, 402] on th "Date Trans." at bounding box center [295, 415] width 129 height 51
copy tr "SAND090997"
drag, startPoint x: 508, startPoint y: 327, endPoint x: 559, endPoint y: 357, distance: 59.2
click at [425, 338] on tr "1 SUPERLIGA168 156738842 [DATE] 10:01:26 AAAAMQSAND090997 [PERSON_NAME] JAGO 10…" at bounding box center [626, 354] width 1226 height 74
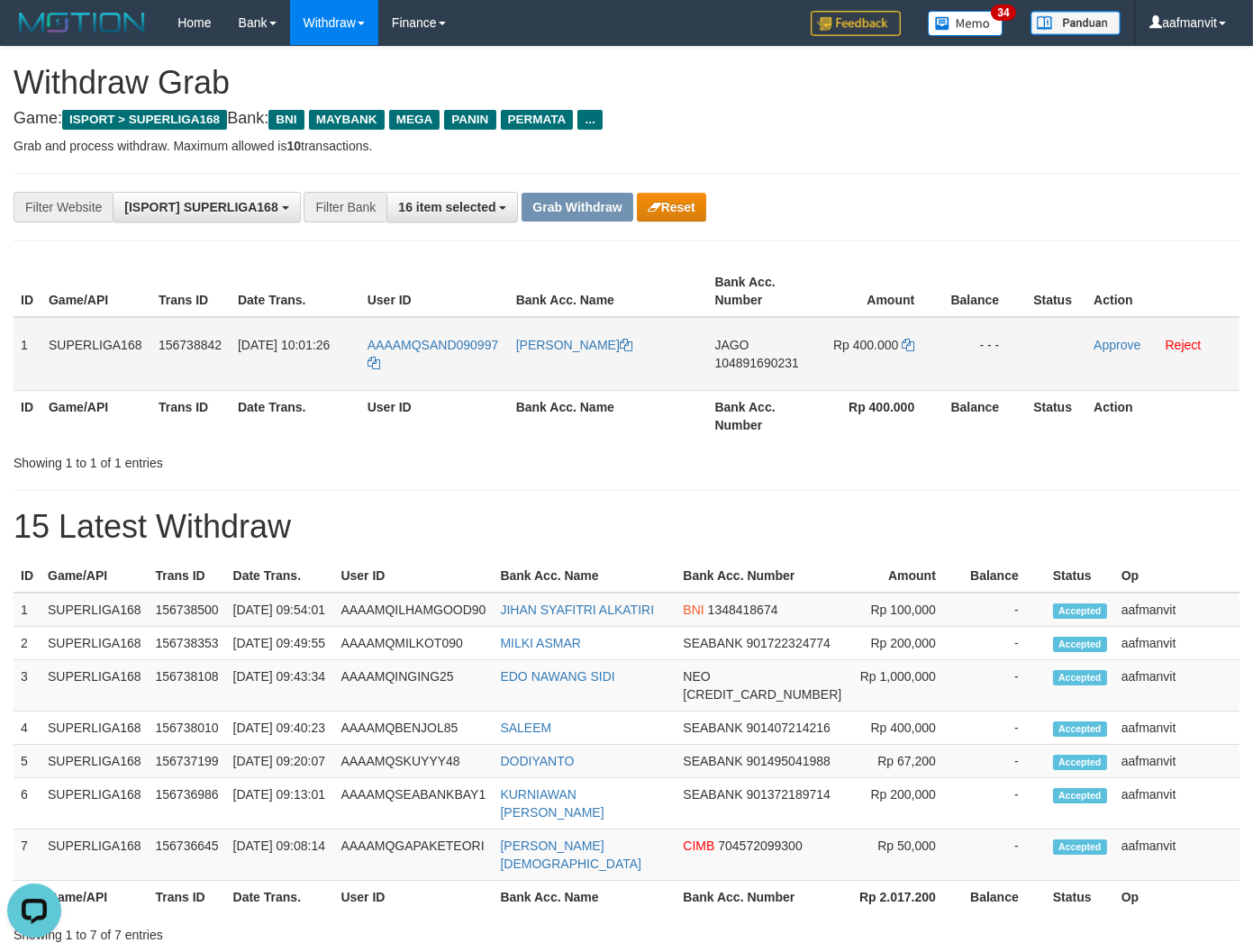
click at [750, 356] on span "104891690231" at bounding box center [755, 363] width 83 height 15
click at [904, 345] on icon at bounding box center [908, 345] width 13 height 13
click at [905, 343] on icon at bounding box center [908, 345] width 13 height 13
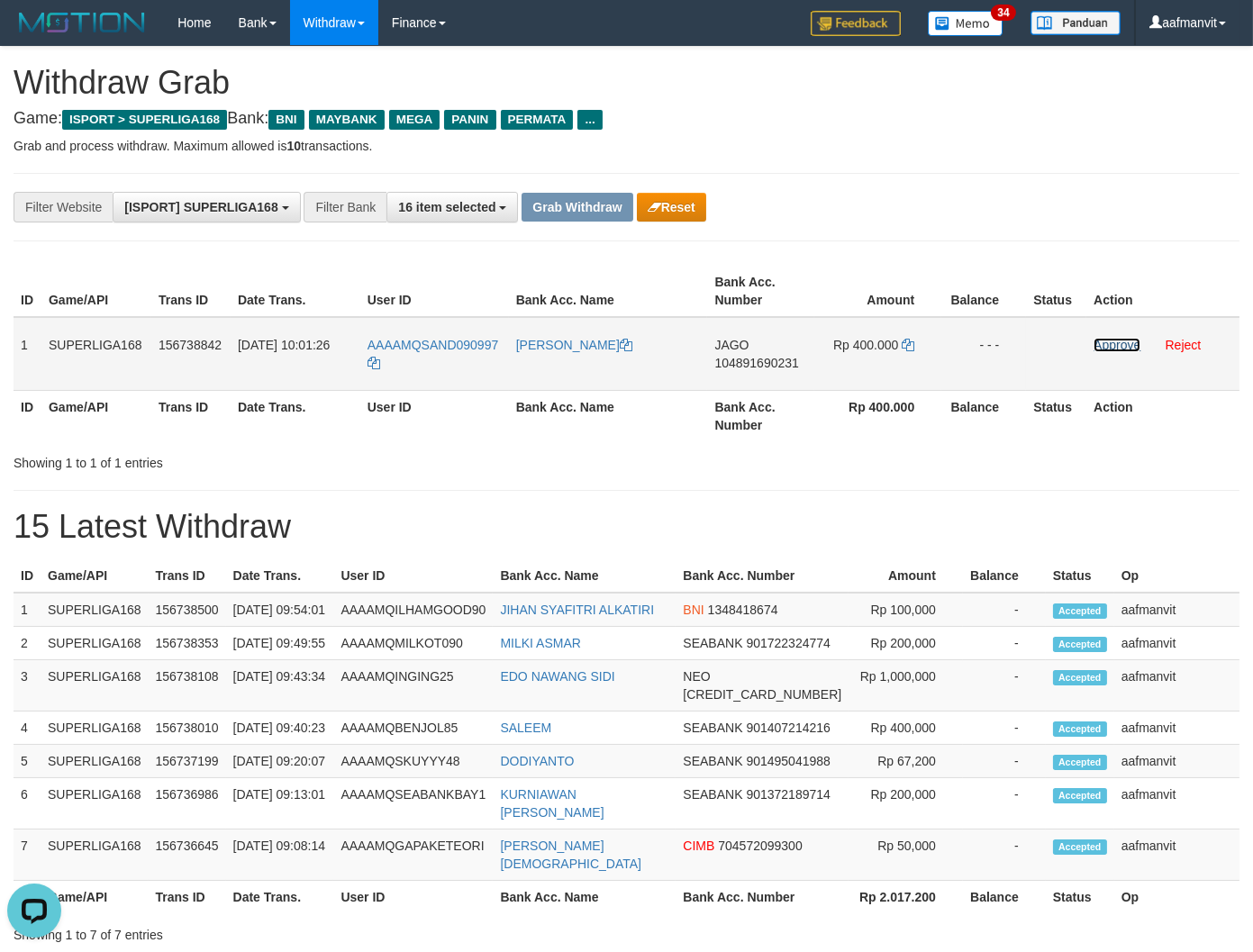
click at [1102, 337] on link "Approve" at bounding box center [1116, 345] width 47 height 15
click at [560, 207] on button "Grab Withdraw" at bounding box center [577, 206] width 111 height 28
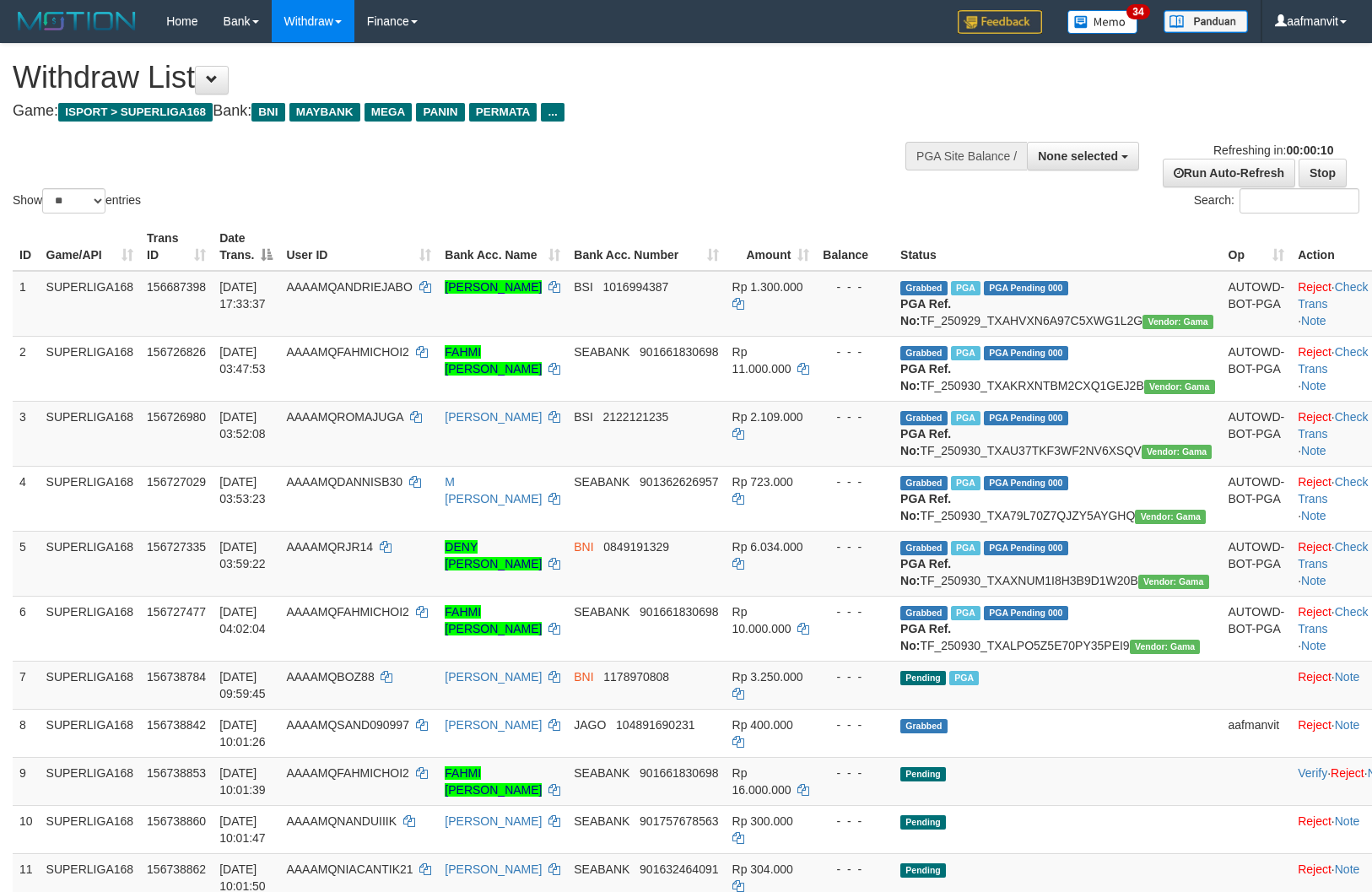
select select
select select "**"
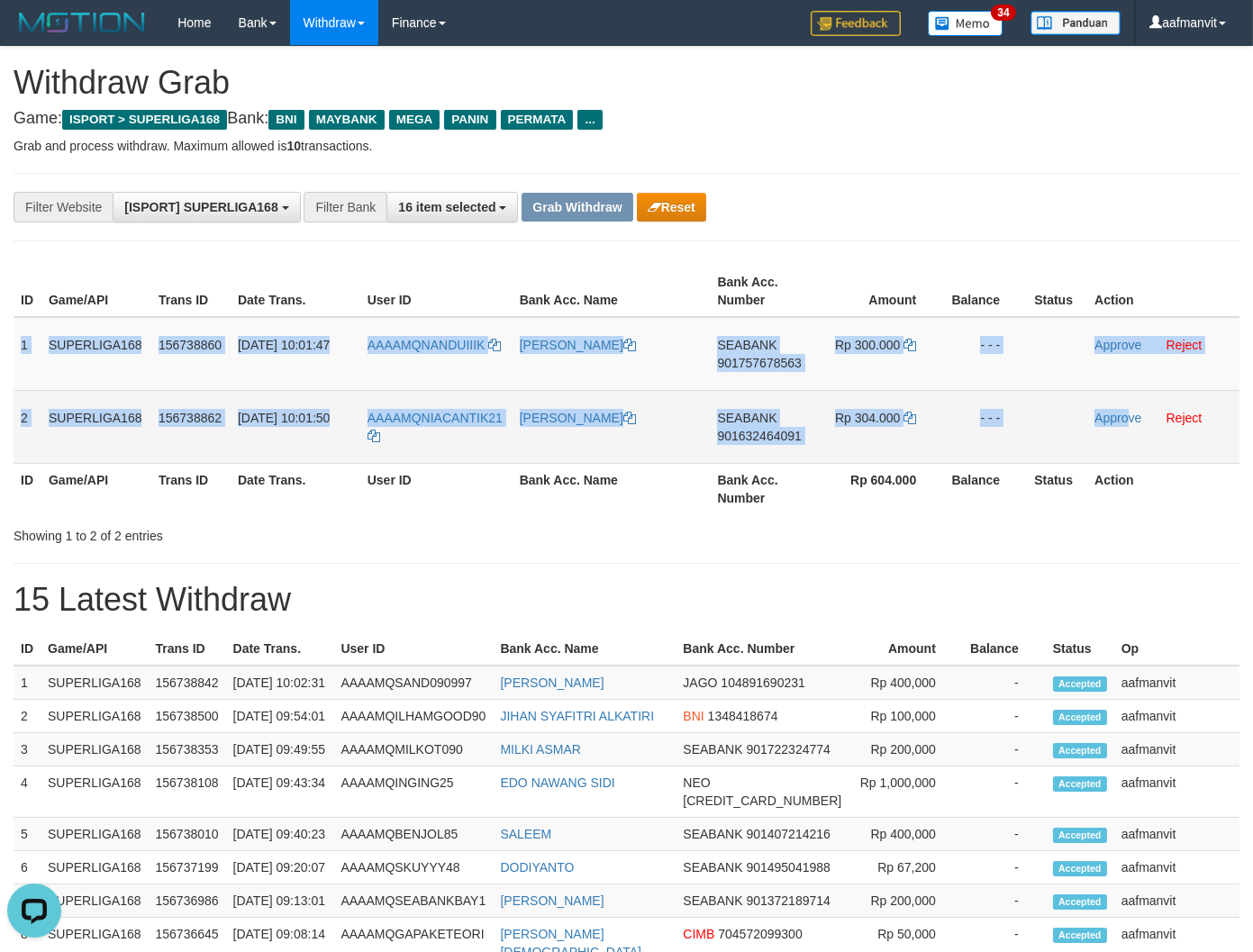
drag, startPoint x: 15, startPoint y: 336, endPoint x: 1195, endPoint y: 423, distance: 1183.2
click at [1130, 432] on tbody "1 SUPERLIGA168 156738860 30/09/2025 10:01:47 AAAAMQNANDUIIIK DAFFA ANANDA SEABA…" at bounding box center [626, 390] width 1226 height 147
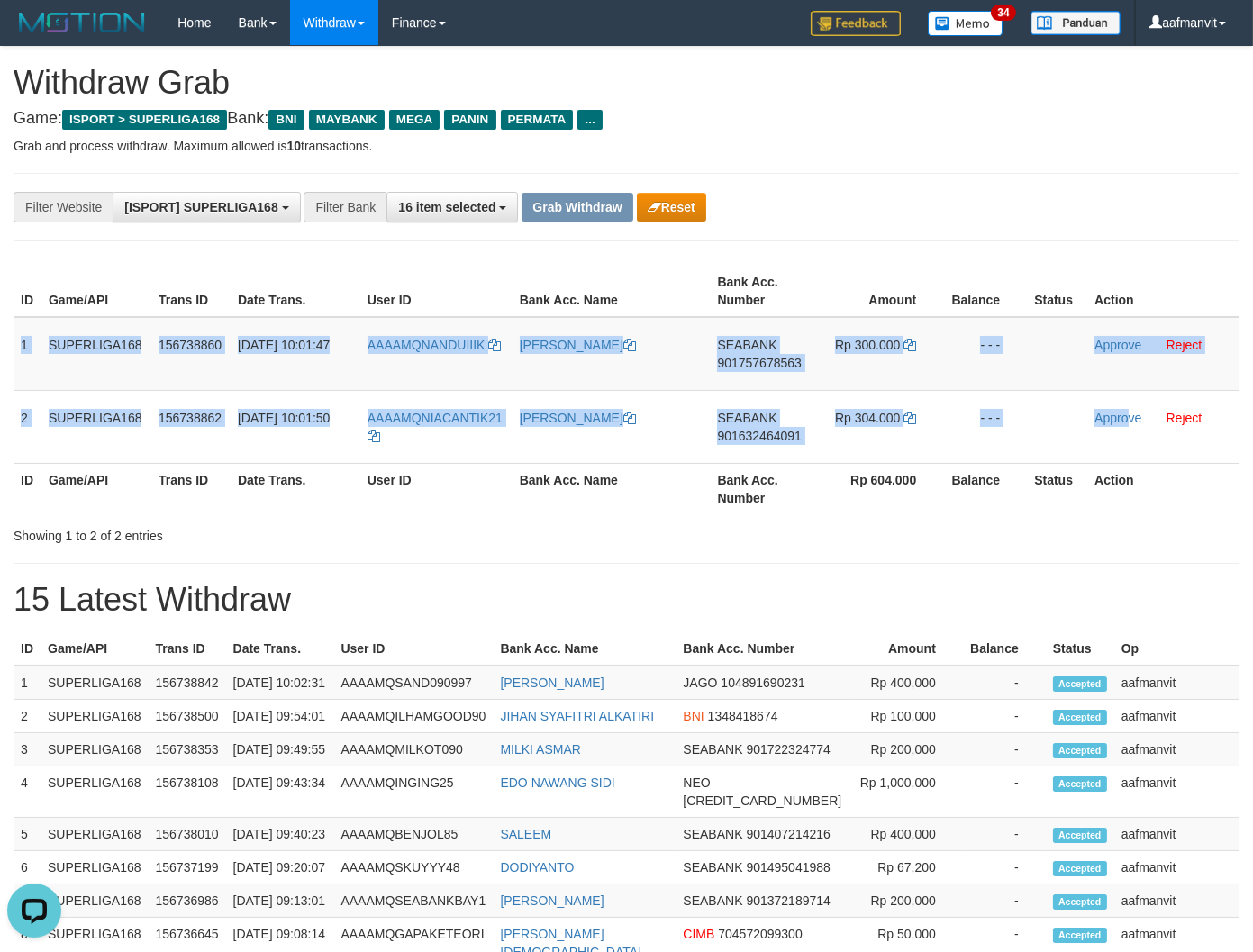
copy tbody "1 SUPERLIGA168 156738860 30/09/2025 10:01:47 AAAAMQNANDUIIIK DAFFA ANANDA SEABA…"
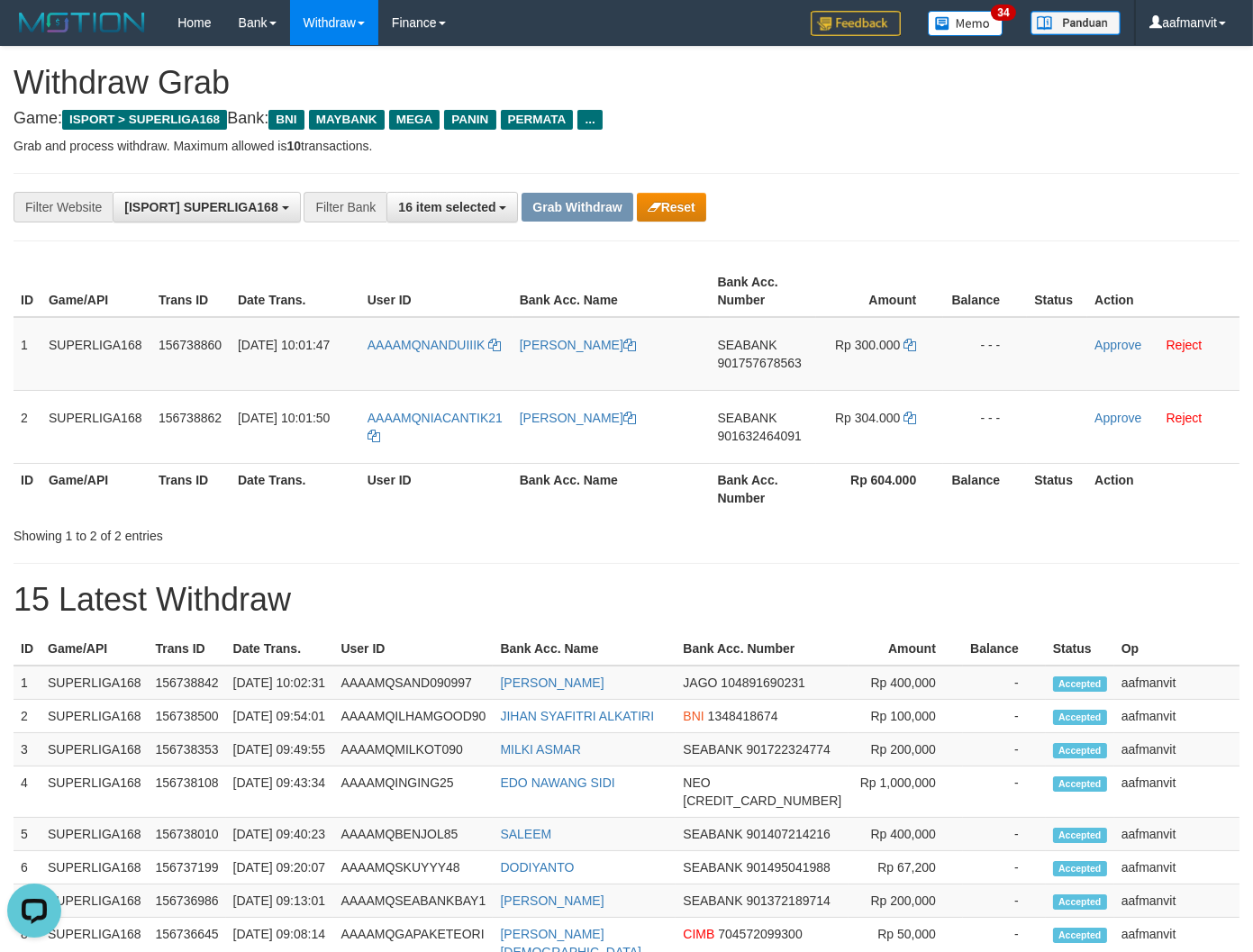
click at [582, 592] on h1 "15 Latest Withdraw" at bounding box center [626, 599] width 1226 height 36
drag, startPoint x: 516, startPoint y: 329, endPoint x: 421, endPoint y: 356, distance: 98.8
click at [421, 356] on tr "1 SUPERLIGA168 156738860 30/09/2025 10:01:47 AAAAMQNANDUIIIK DAFFA ANANDA SEABA…" at bounding box center [626, 354] width 1226 height 74
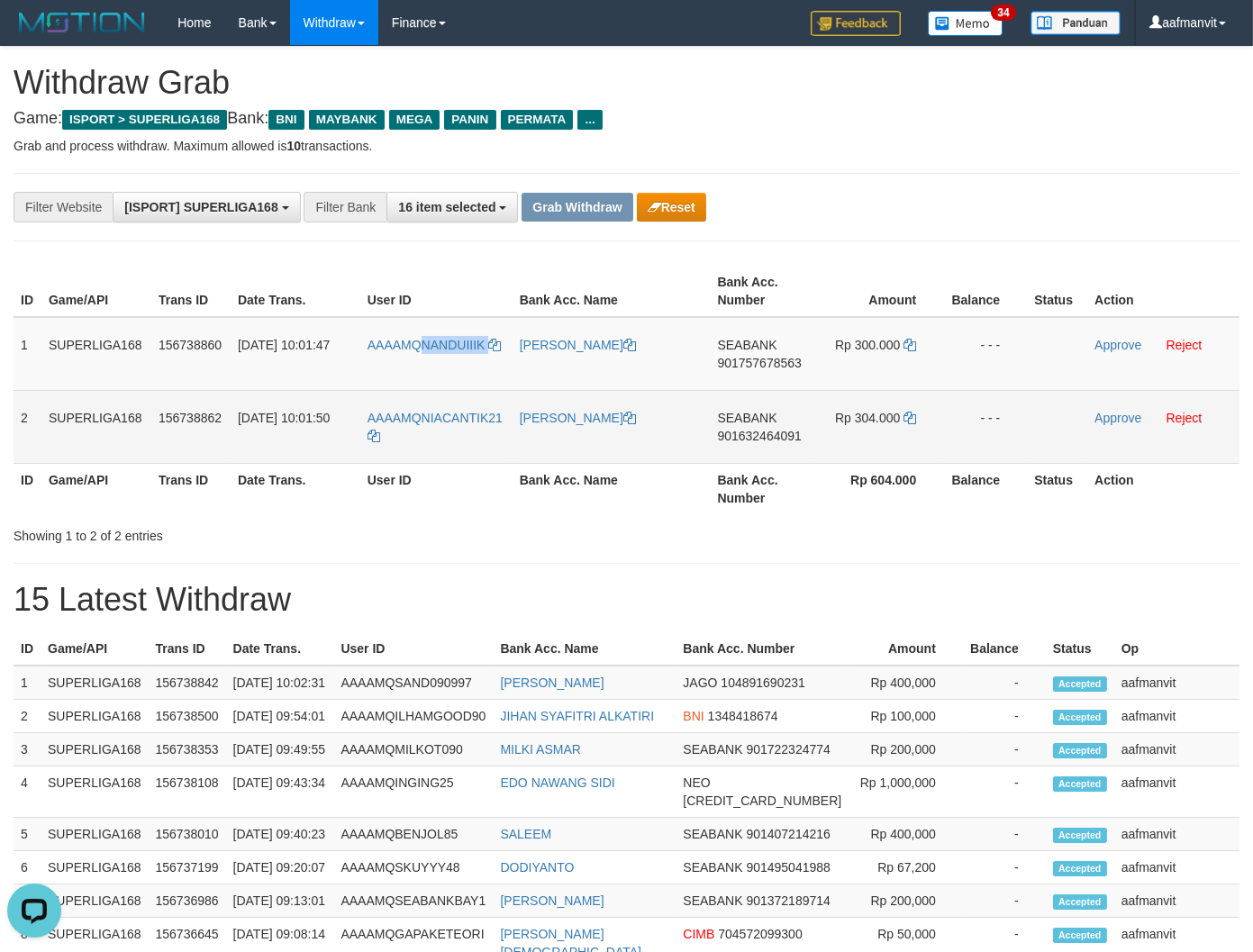
copy tr "NANDUIIIK"
copy tr "NIACANTIK21"
drag, startPoint x: 515, startPoint y: 403, endPoint x: 525, endPoint y: 440, distance: 38.3
click at [419, 421] on tr "2 SUPERLIGA168 156738862 30/09/2025 10:01:50 AAAAMQNIACANTIK21 SONIA MAHARANI S…" at bounding box center [626, 426] width 1226 height 73
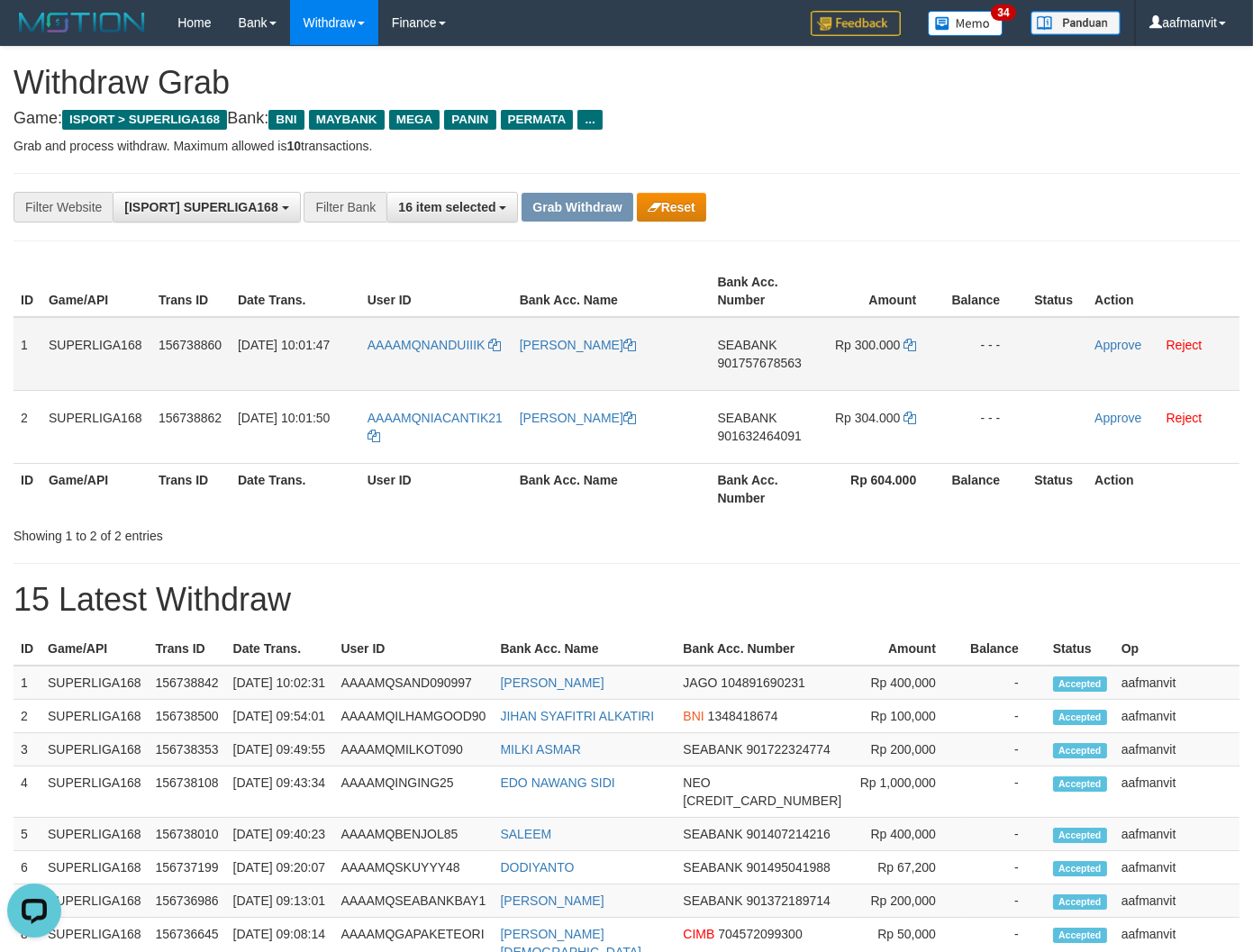
click at [754, 348] on span "SEABANK" at bounding box center [746, 345] width 60 height 15
copy td "SEABANK"
click at [752, 348] on span "SEABANK" at bounding box center [746, 345] width 60 height 15
click at [724, 371] on td "SEABANK 901757678563" at bounding box center [763, 354] width 106 height 74
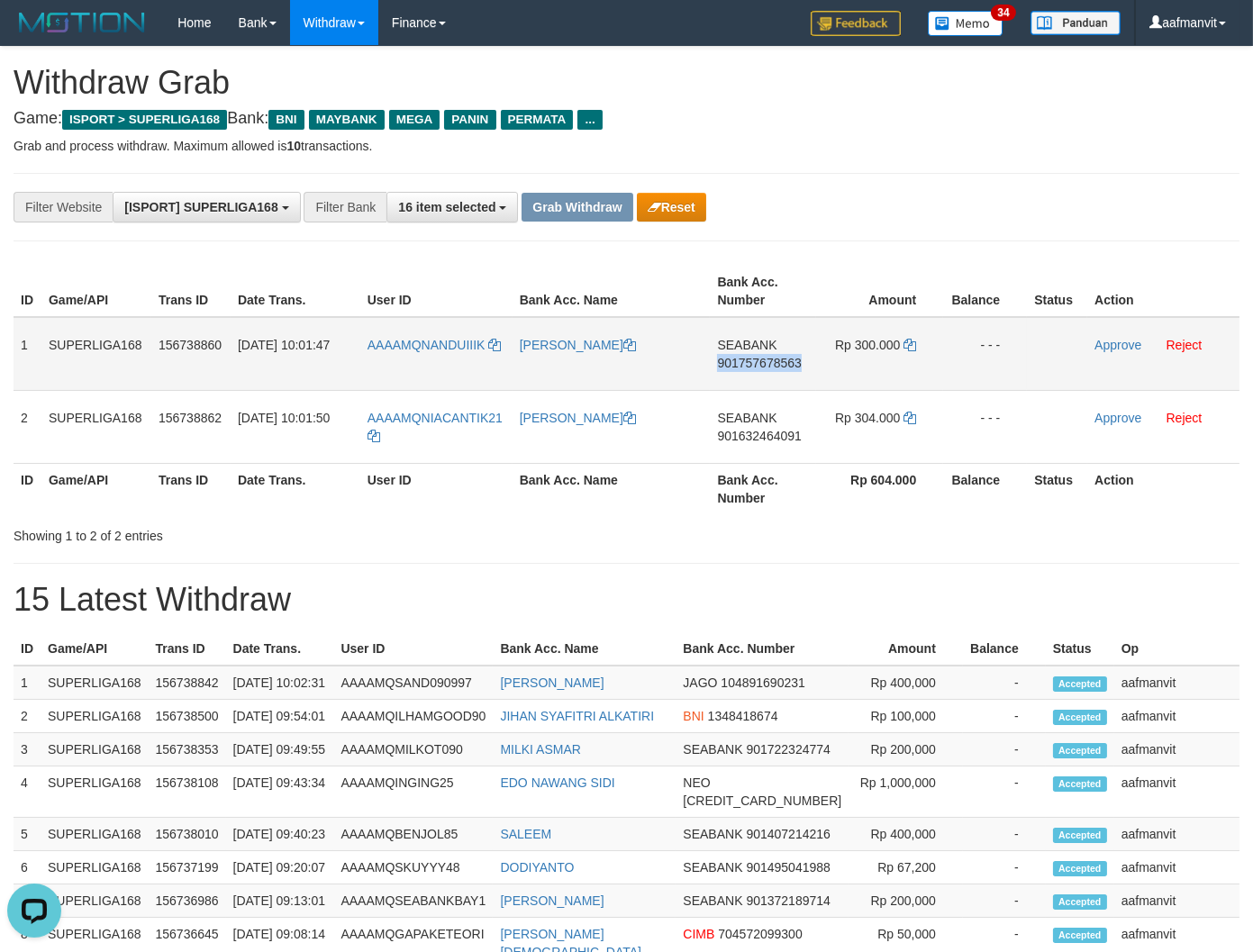
copy span "901757678563"
click at [724, 371] on td "SEABANK 901757678563" at bounding box center [763, 354] width 106 height 74
click at [912, 338] on icon at bounding box center [910, 345] width 13 height 13
copy link "QNANDUIIIK"
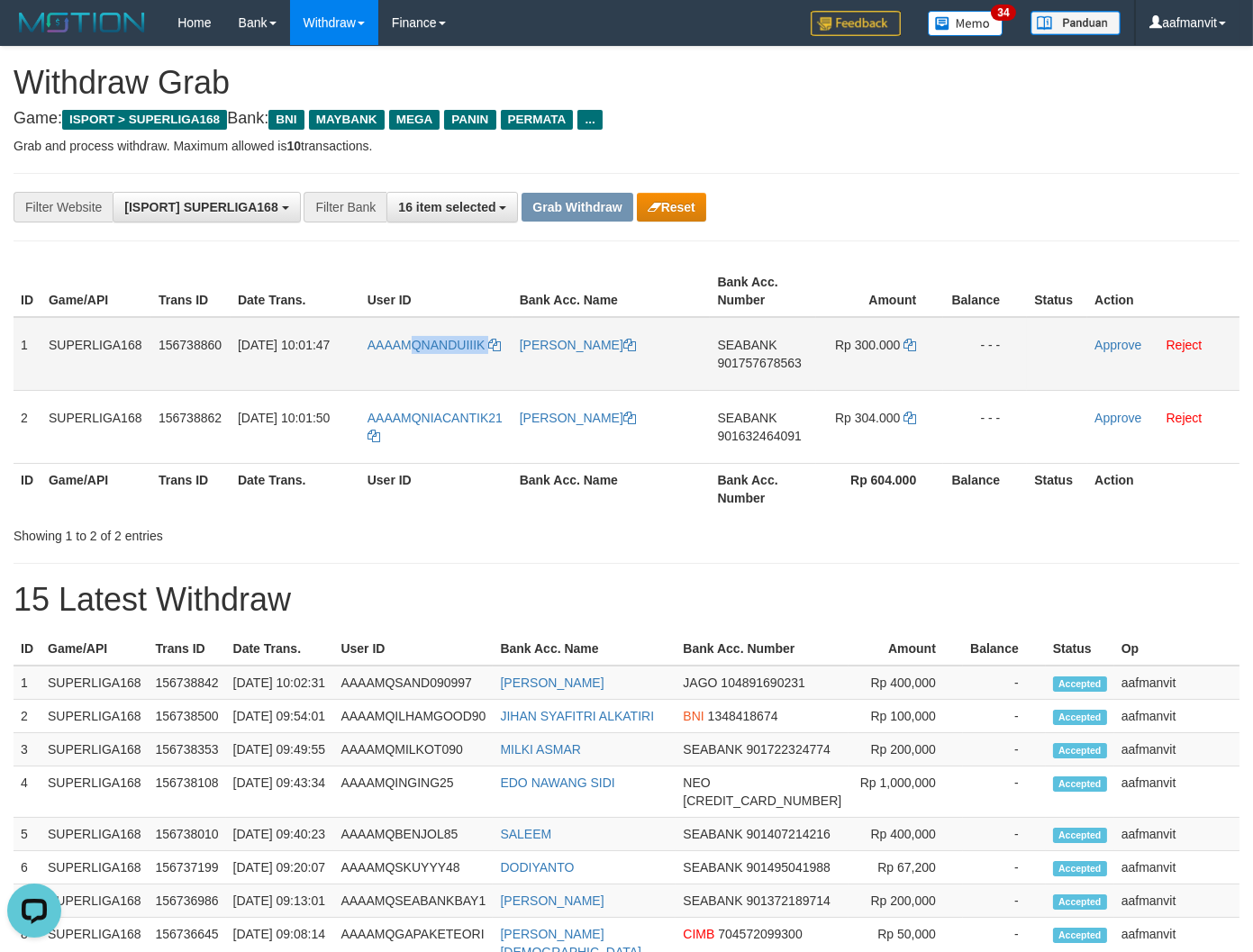
drag, startPoint x: 506, startPoint y: 336, endPoint x: 418, endPoint y: 328, distance: 88.4
click at [416, 328] on td "AAAAMQNANDUIIIK" at bounding box center [436, 354] width 152 height 74
copy link "NANDUIIIK"
click at [1096, 347] on link "Approve" at bounding box center [1117, 345] width 47 height 15
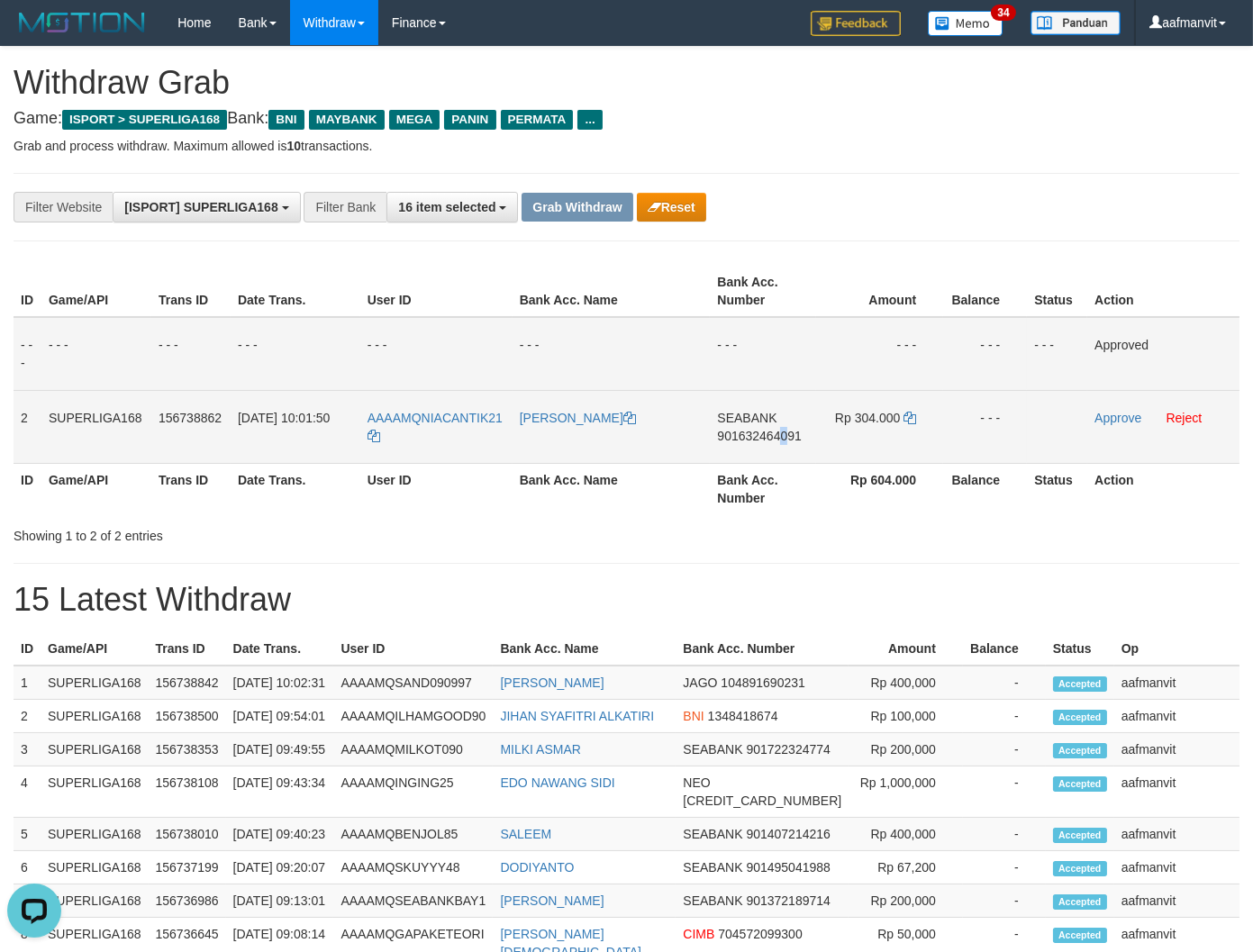
click at [784, 430] on span "901632464091" at bounding box center [758, 436] width 83 height 15
copy span "0"
click at [782, 430] on span "901632464091" at bounding box center [758, 436] width 83 height 15
click at [906, 415] on icon at bounding box center [910, 418] width 13 height 13
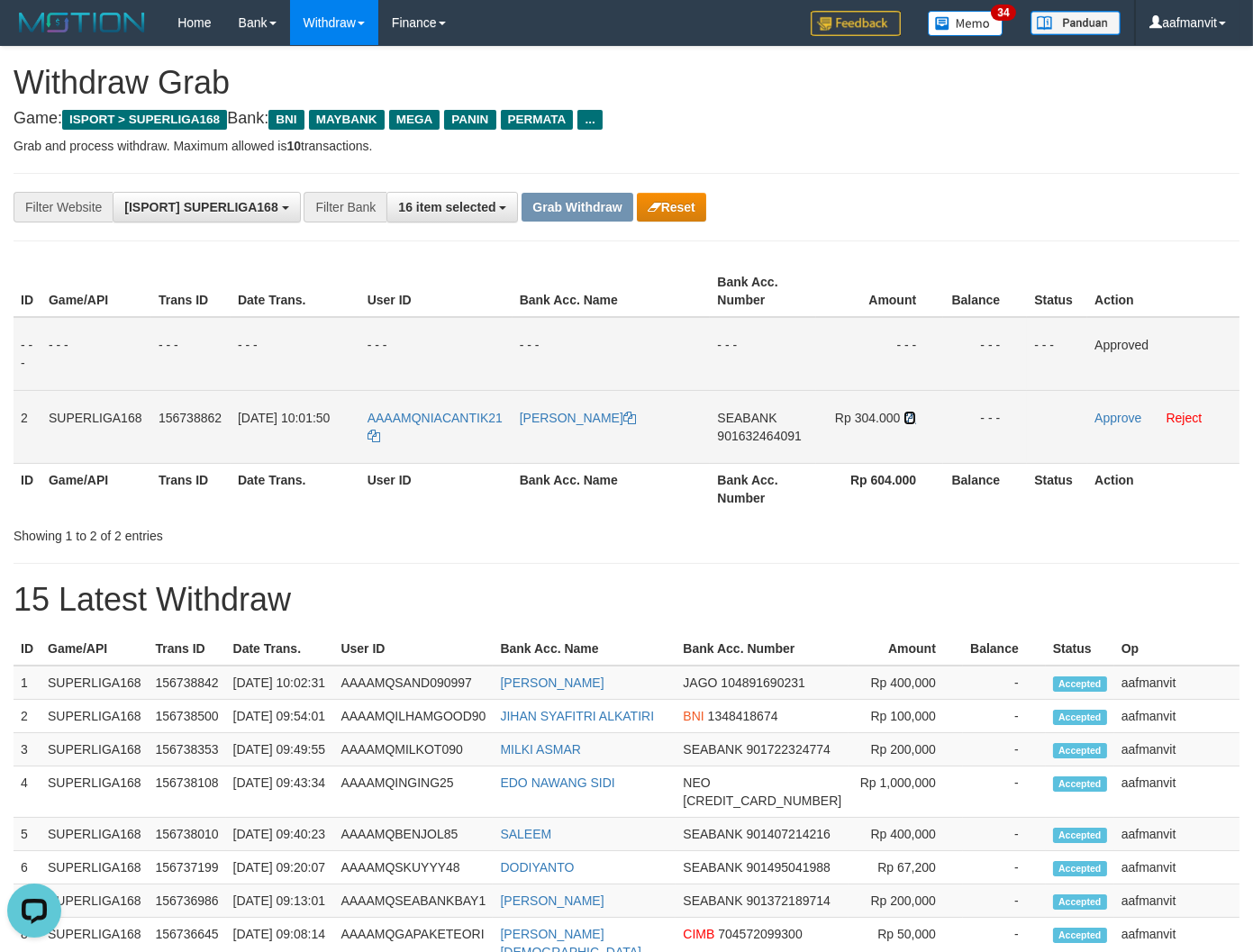
click at [906, 415] on icon at bounding box center [910, 418] width 13 height 13
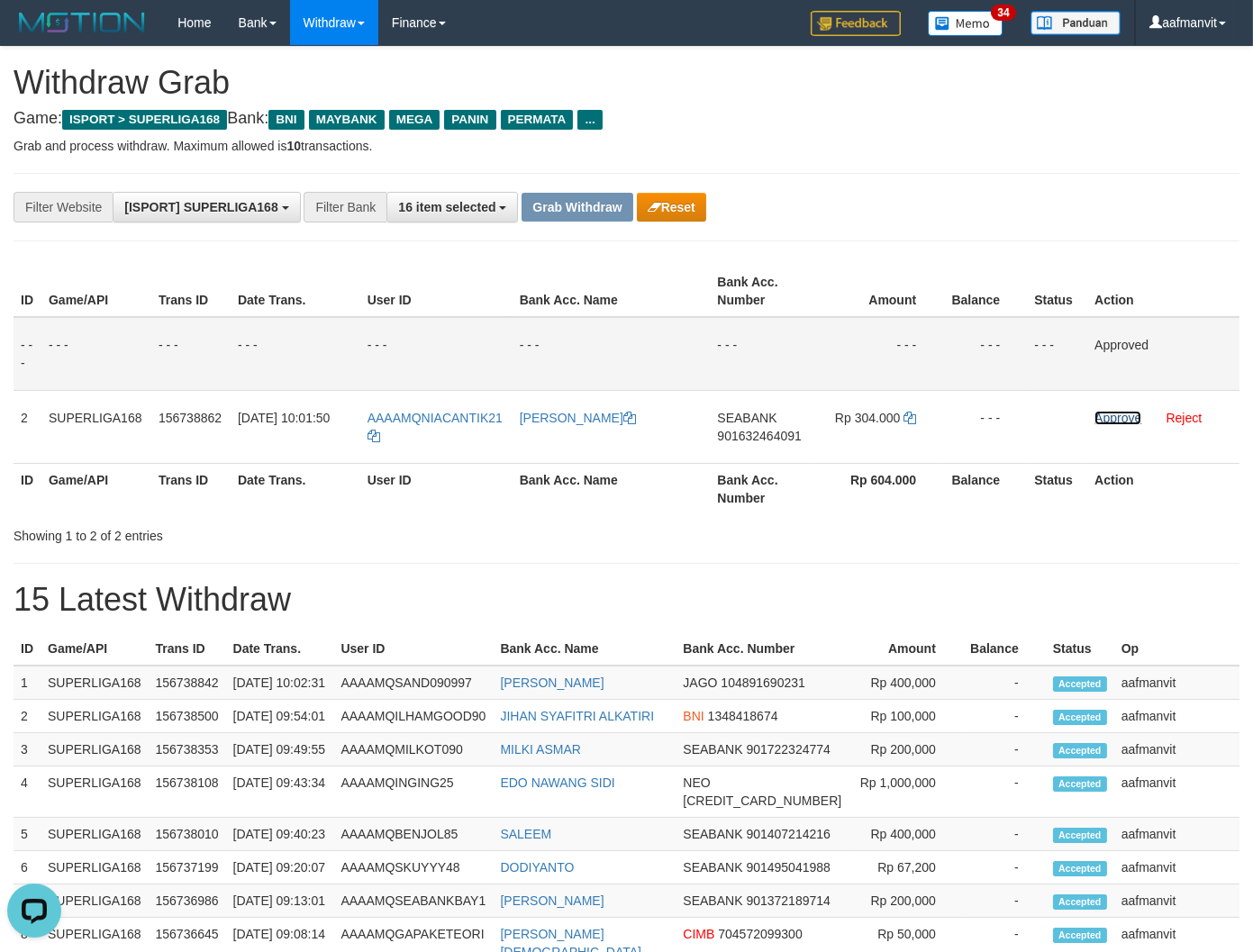
drag, startPoint x: 1097, startPoint y: 412, endPoint x: 737, endPoint y: 243, distance: 397.7
click at [1097, 412] on link "Approve" at bounding box center [1117, 418] width 47 height 15
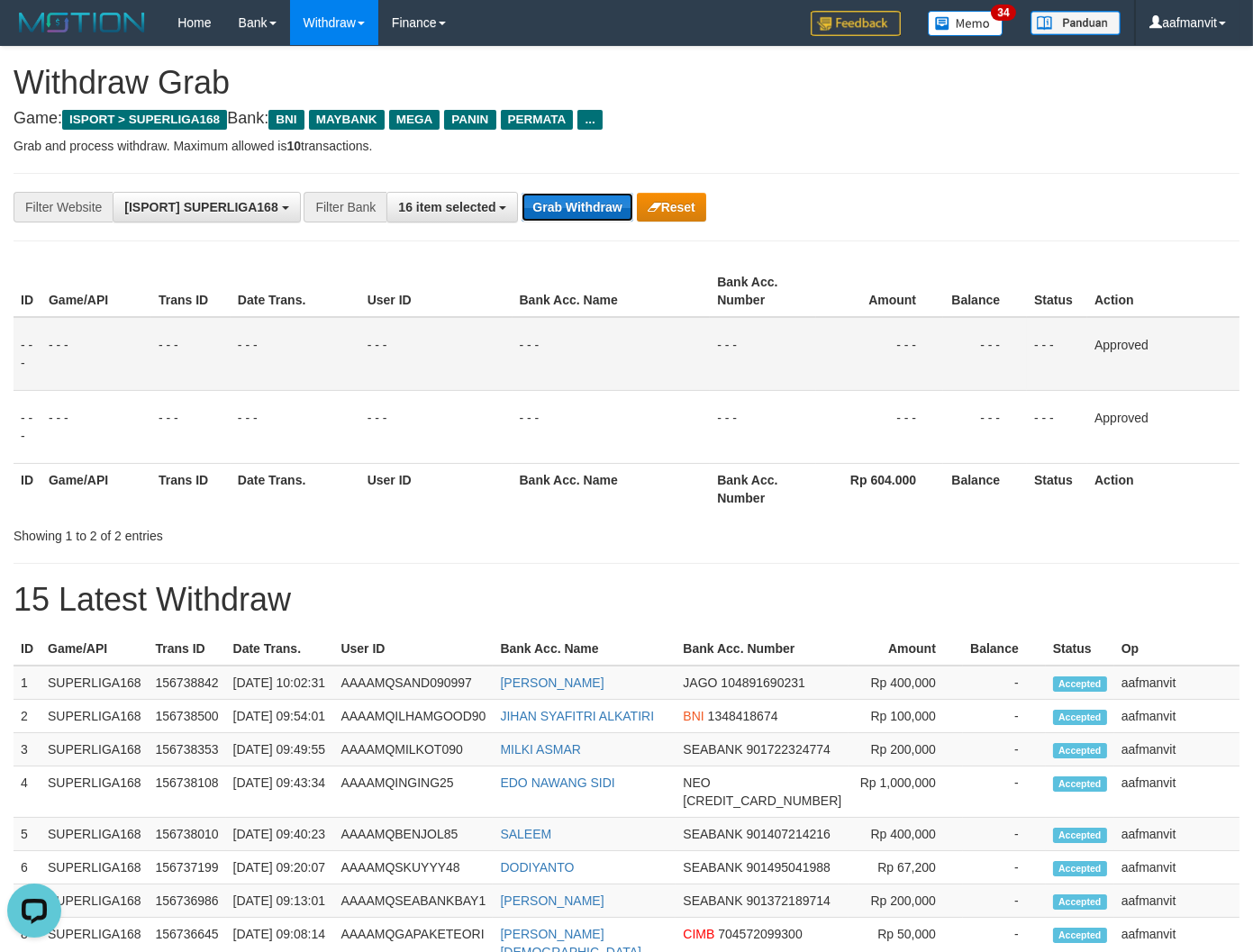
click at [593, 207] on button "Grab Withdraw" at bounding box center [577, 206] width 111 height 28
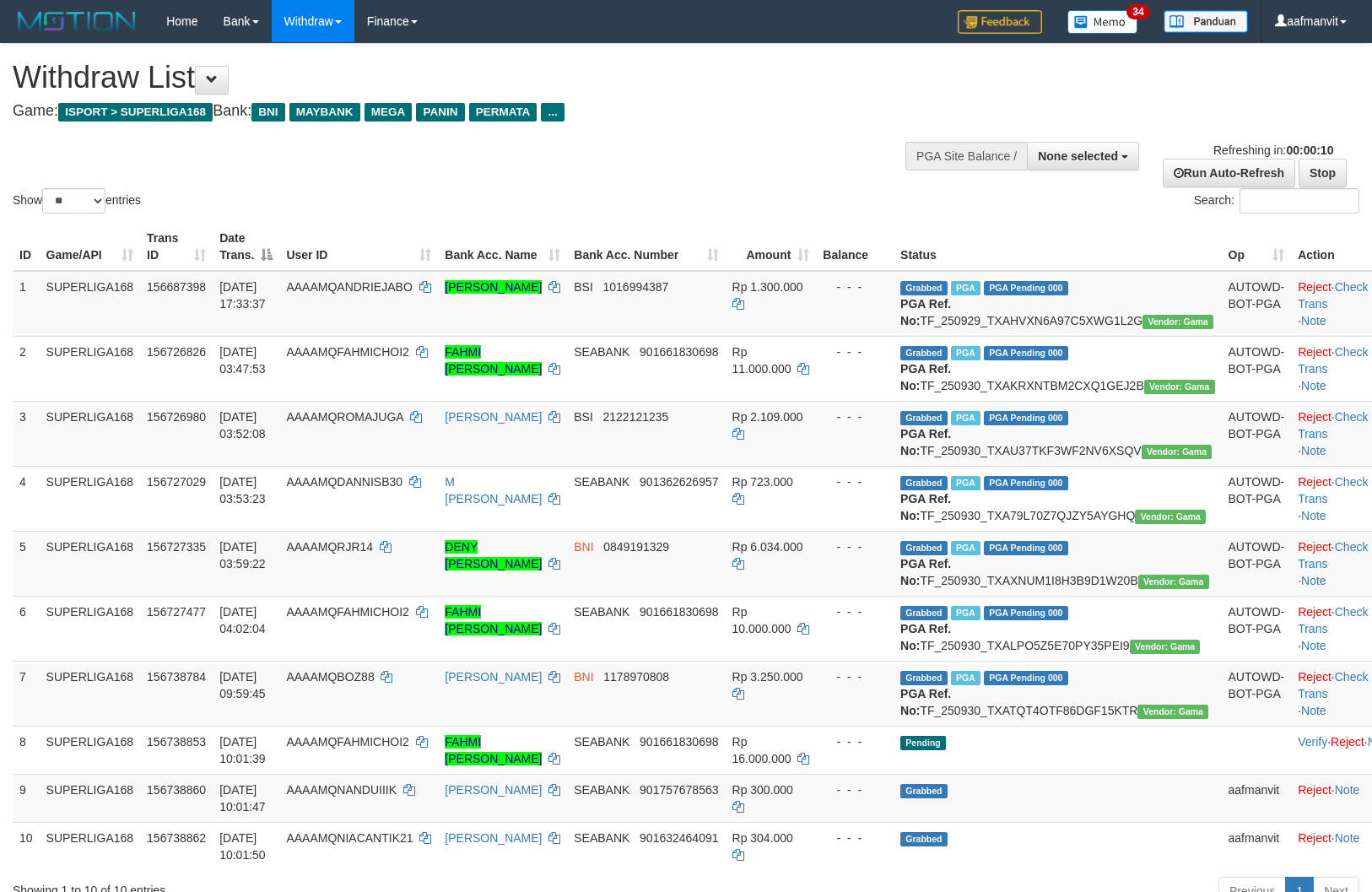
select select
select select "**"
select select
select select "**"
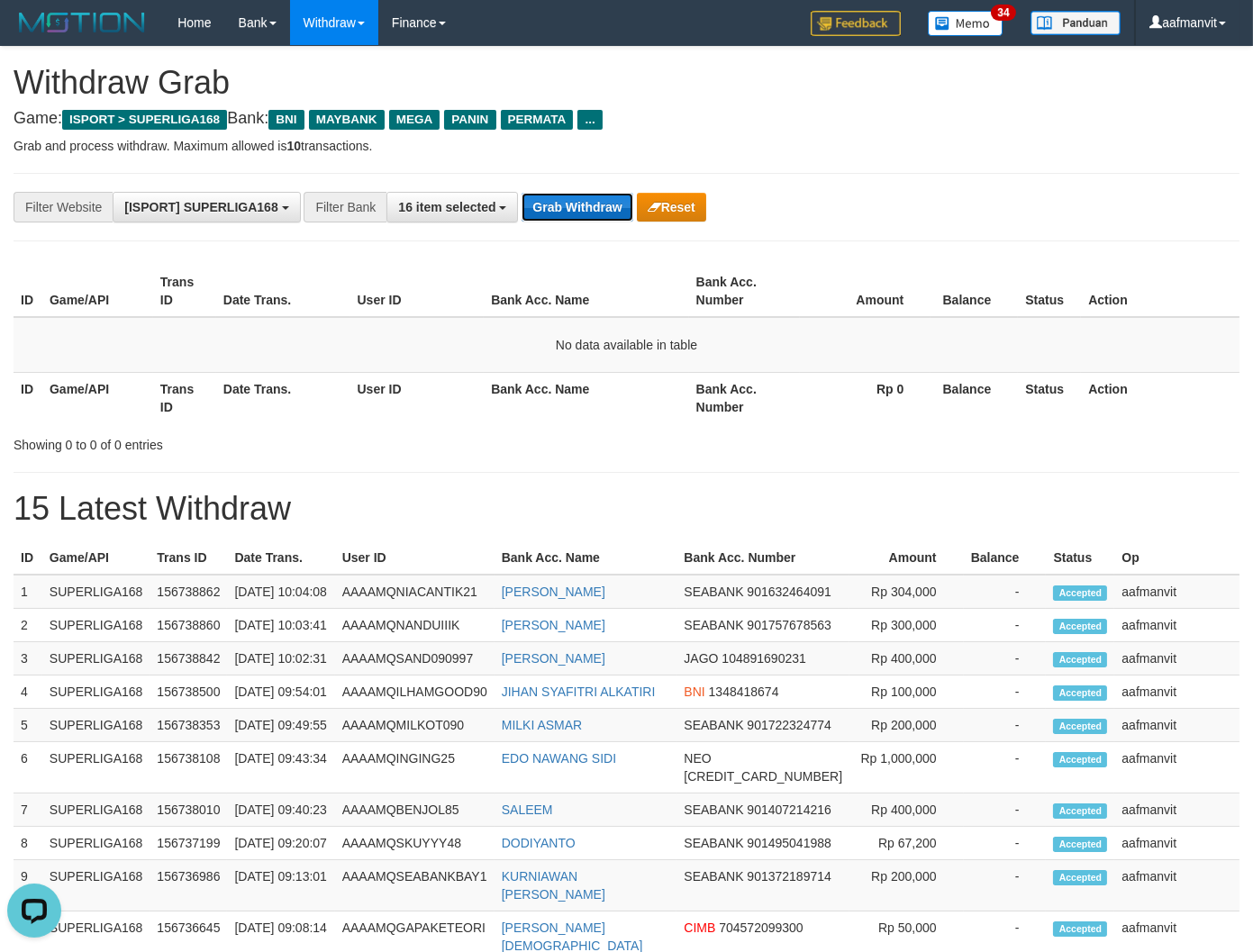
click at [578, 203] on button "Grab Withdraw" at bounding box center [577, 206] width 111 height 28
click at [578, 202] on button "Grab Withdraw" at bounding box center [577, 206] width 111 height 28
click at [541, 210] on button "Grab Withdraw" at bounding box center [577, 206] width 111 height 28
click at [544, 209] on button "Grab Withdraw" at bounding box center [577, 206] width 111 height 28
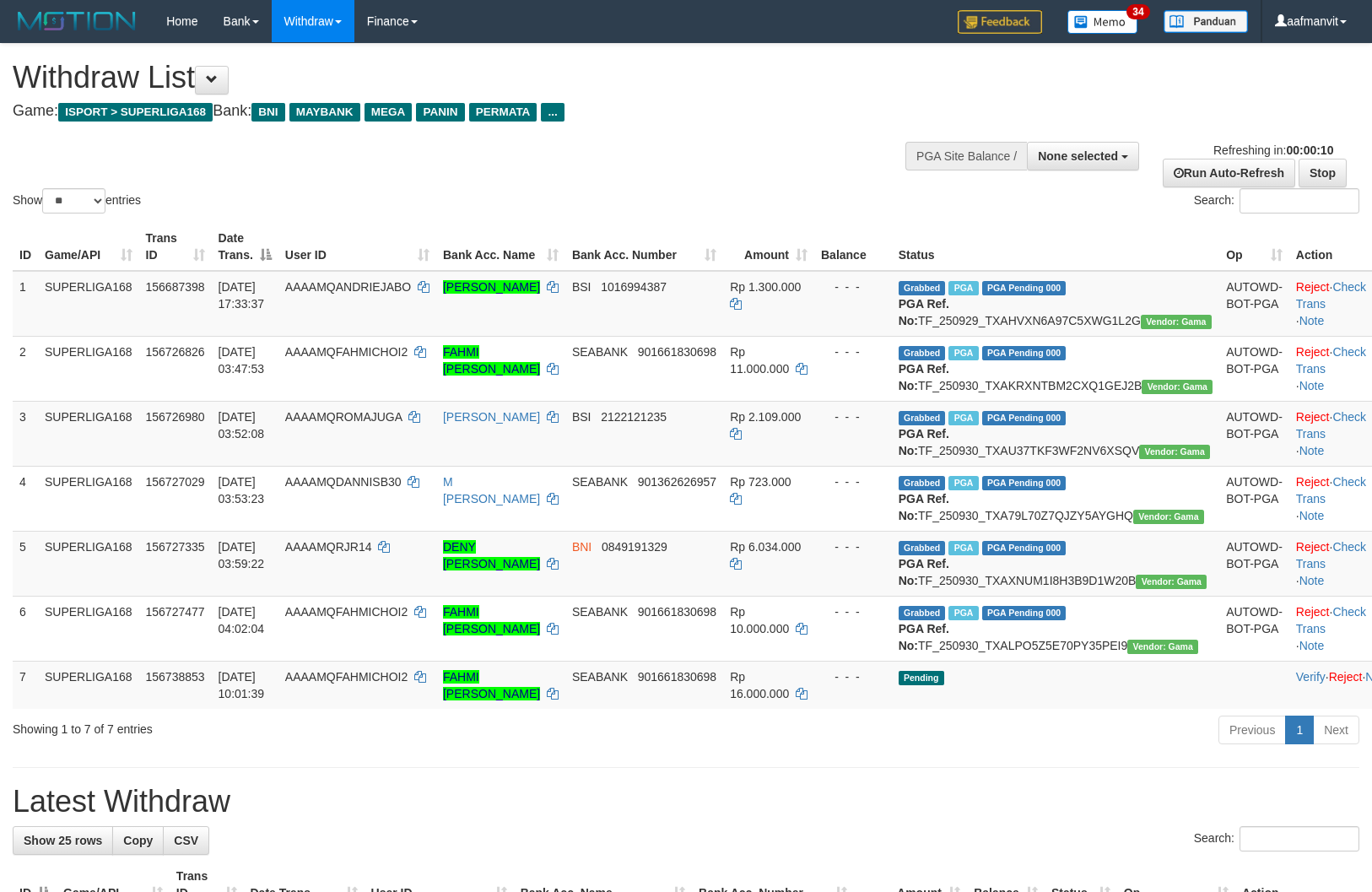
select select
select select "**"
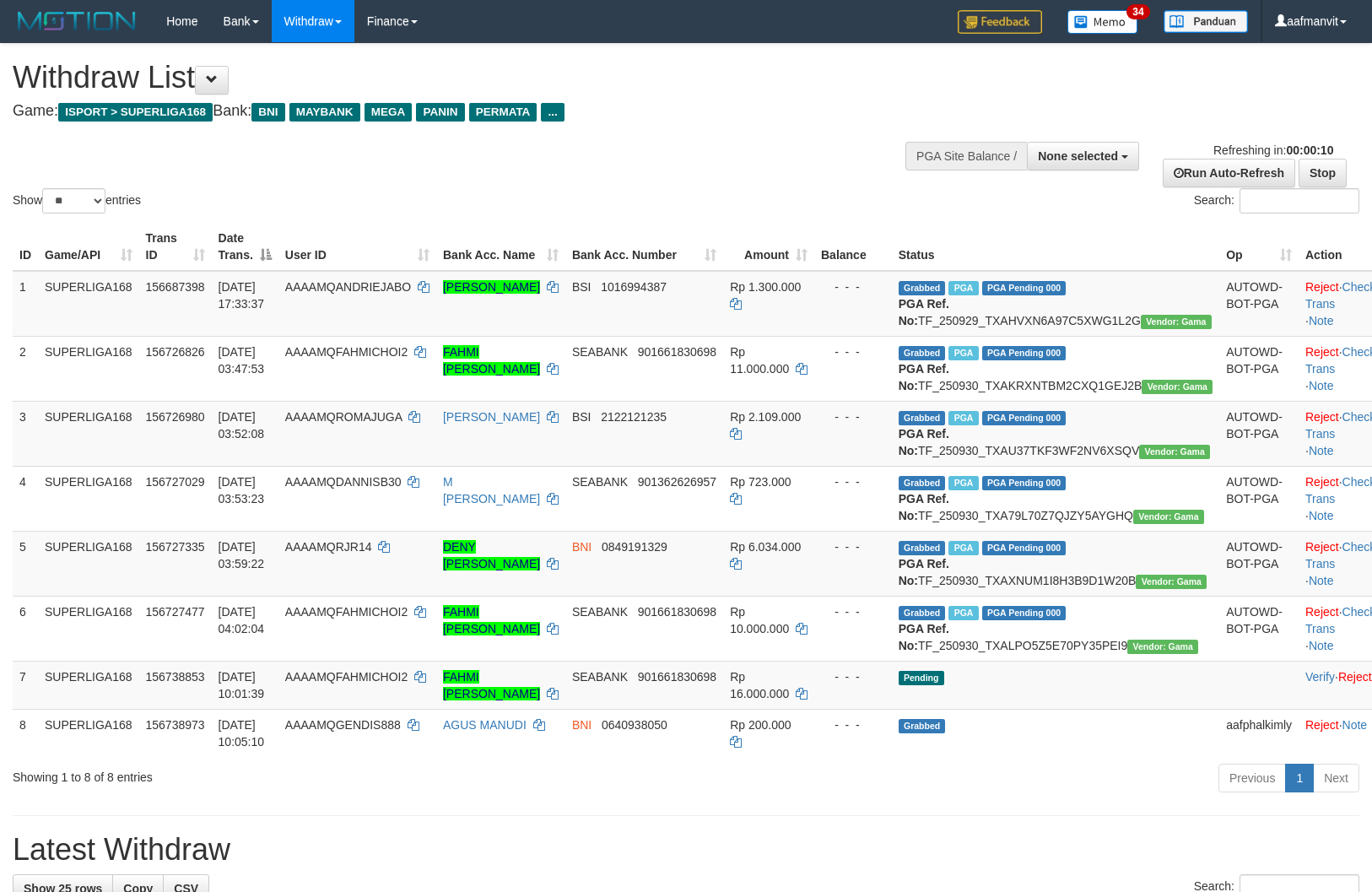
select select
select select "**"
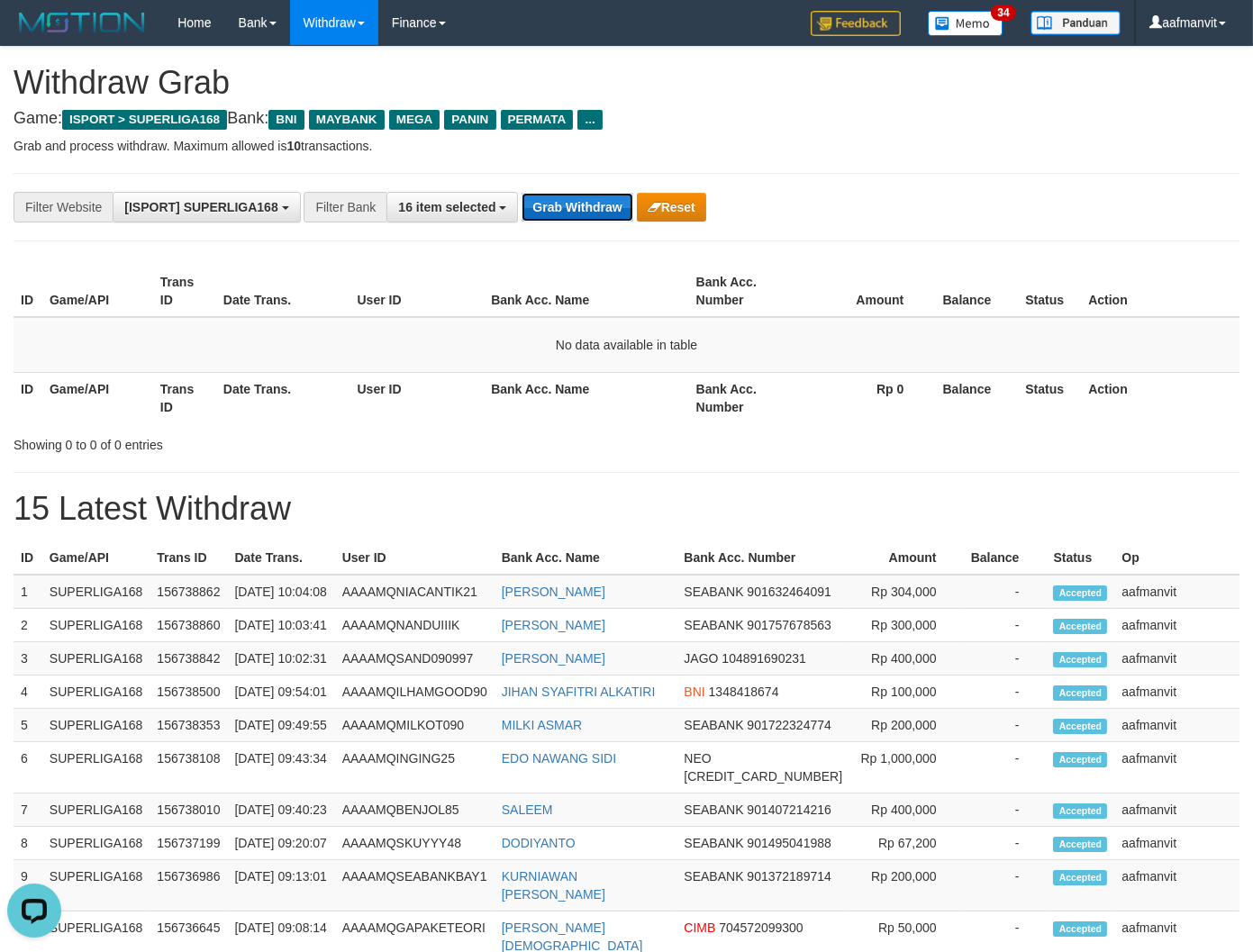
click at [562, 212] on button "Grab Withdraw" at bounding box center [577, 206] width 111 height 28
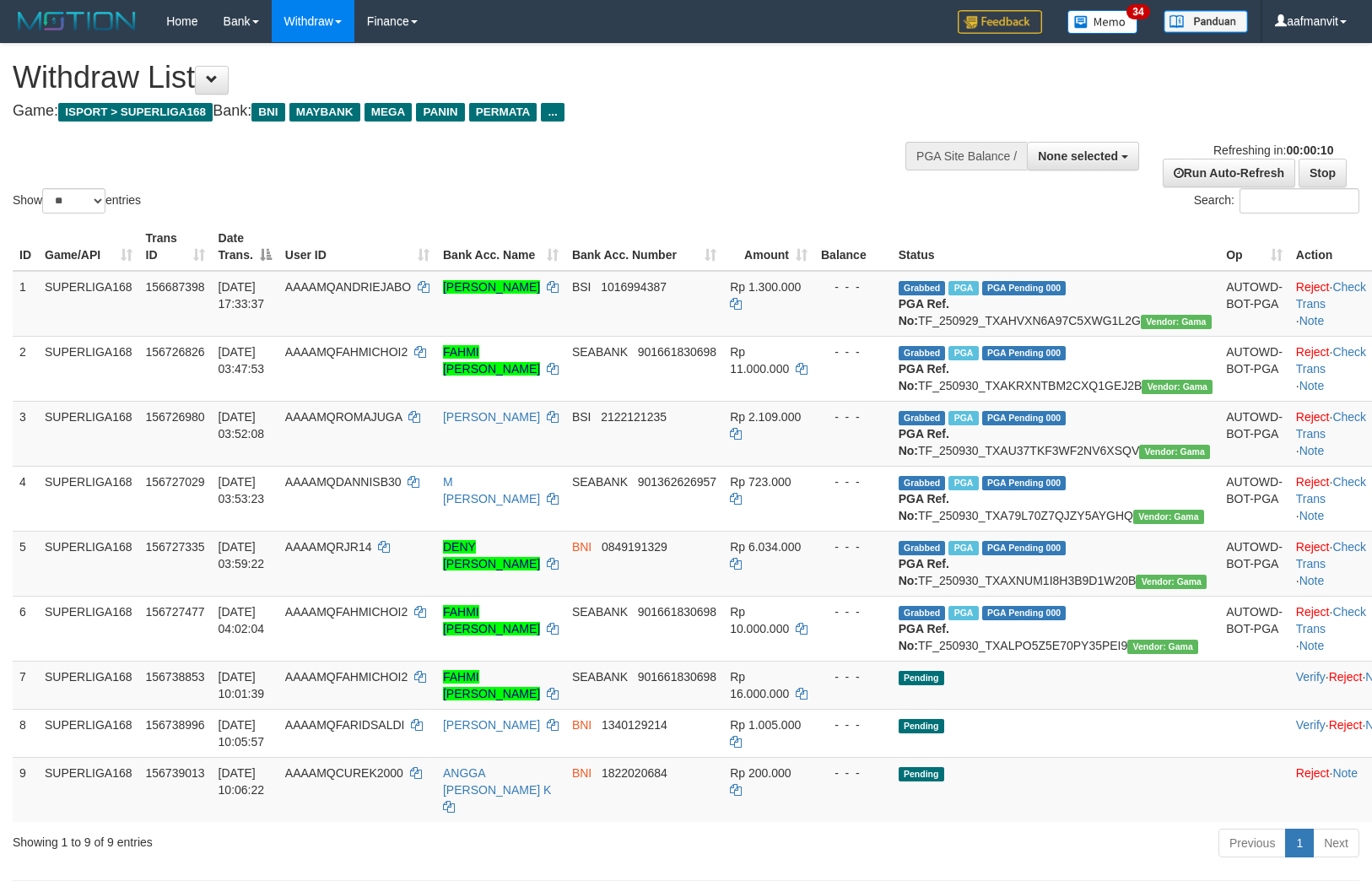
select select
select select "**"
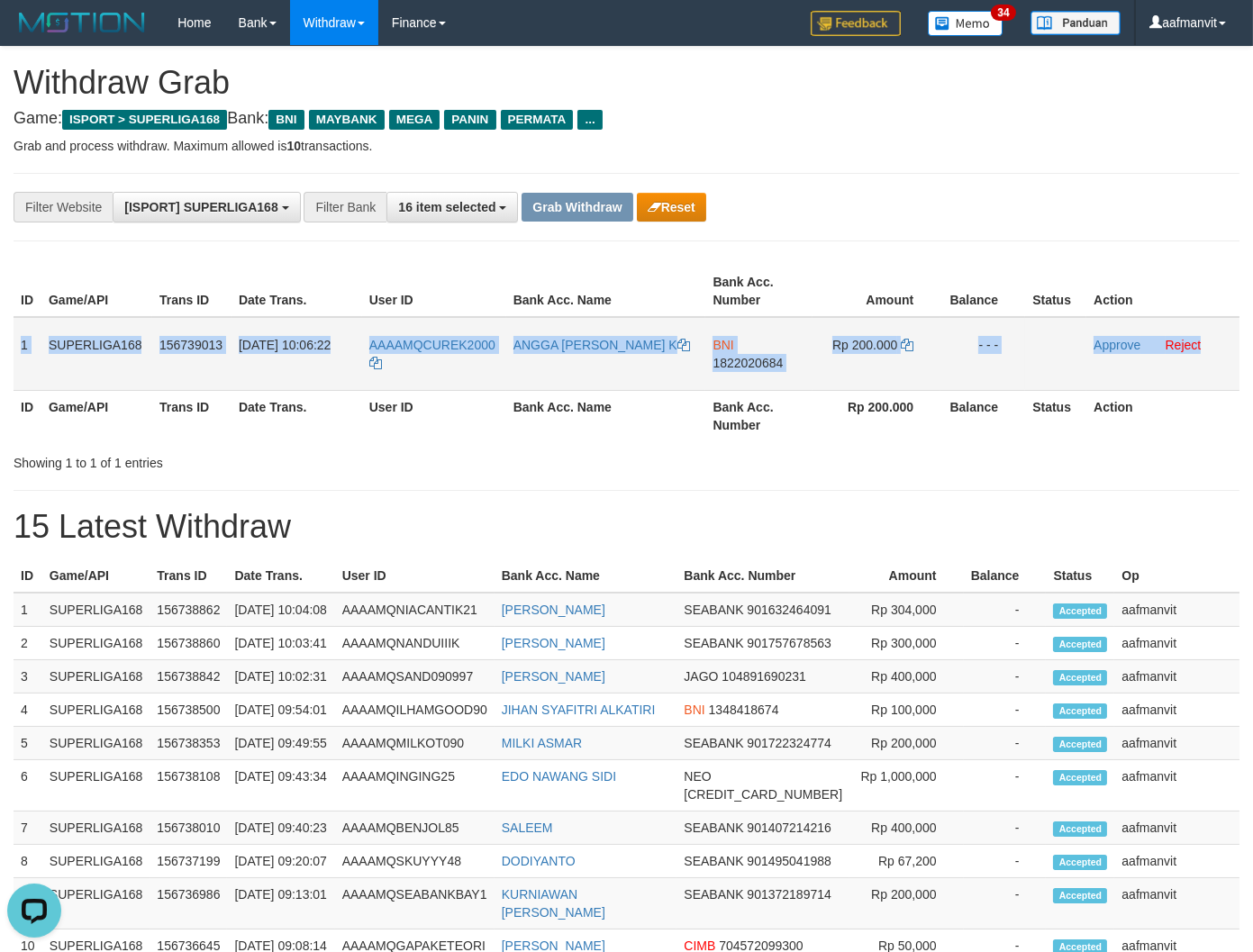
drag, startPoint x: 15, startPoint y: 339, endPoint x: 1226, endPoint y: 362, distance: 1211.2
click at [1223, 362] on tr "1 SUPERLIGA168 156739013 [DATE] 10:06:22 AAAAMQCUREK2000 ANGGA [PERSON_NAME] K …" at bounding box center [626, 354] width 1226 height 74
copy tr "1 SUPERLIGA168 156739013 [DATE] 10:06:22 AAAAMQCUREK2000 ANGGA [PERSON_NAME] K …"
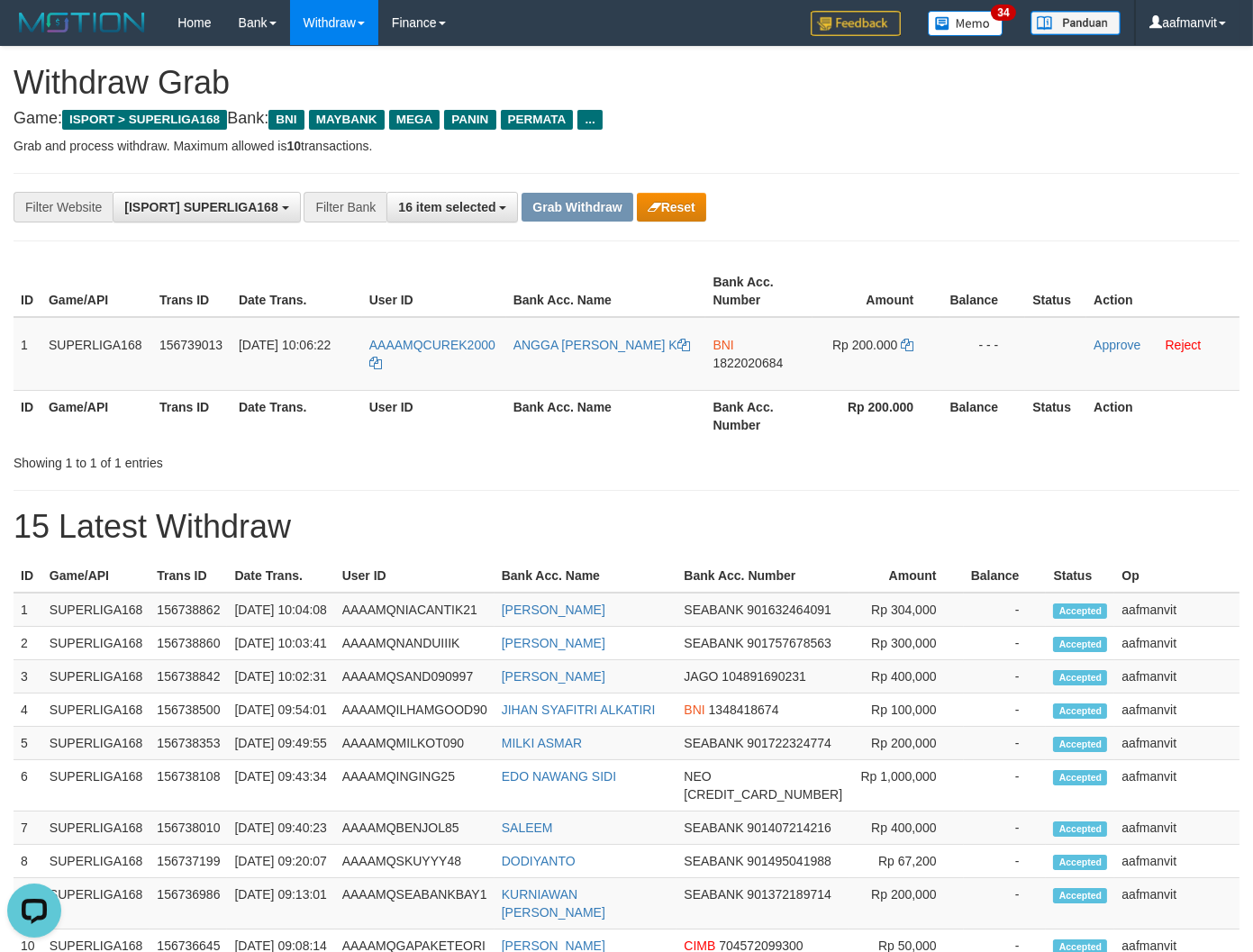
drag, startPoint x: 644, startPoint y: 578, endPoint x: 672, endPoint y: 516, distance: 68.0
click at [644, 576] on th "Bank Acc. Name" at bounding box center [585, 575] width 182 height 33
click at [753, 380] on td "BNI 1822020684" at bounding box center [758, 354] width 107 height 74
copy span "1822020684"
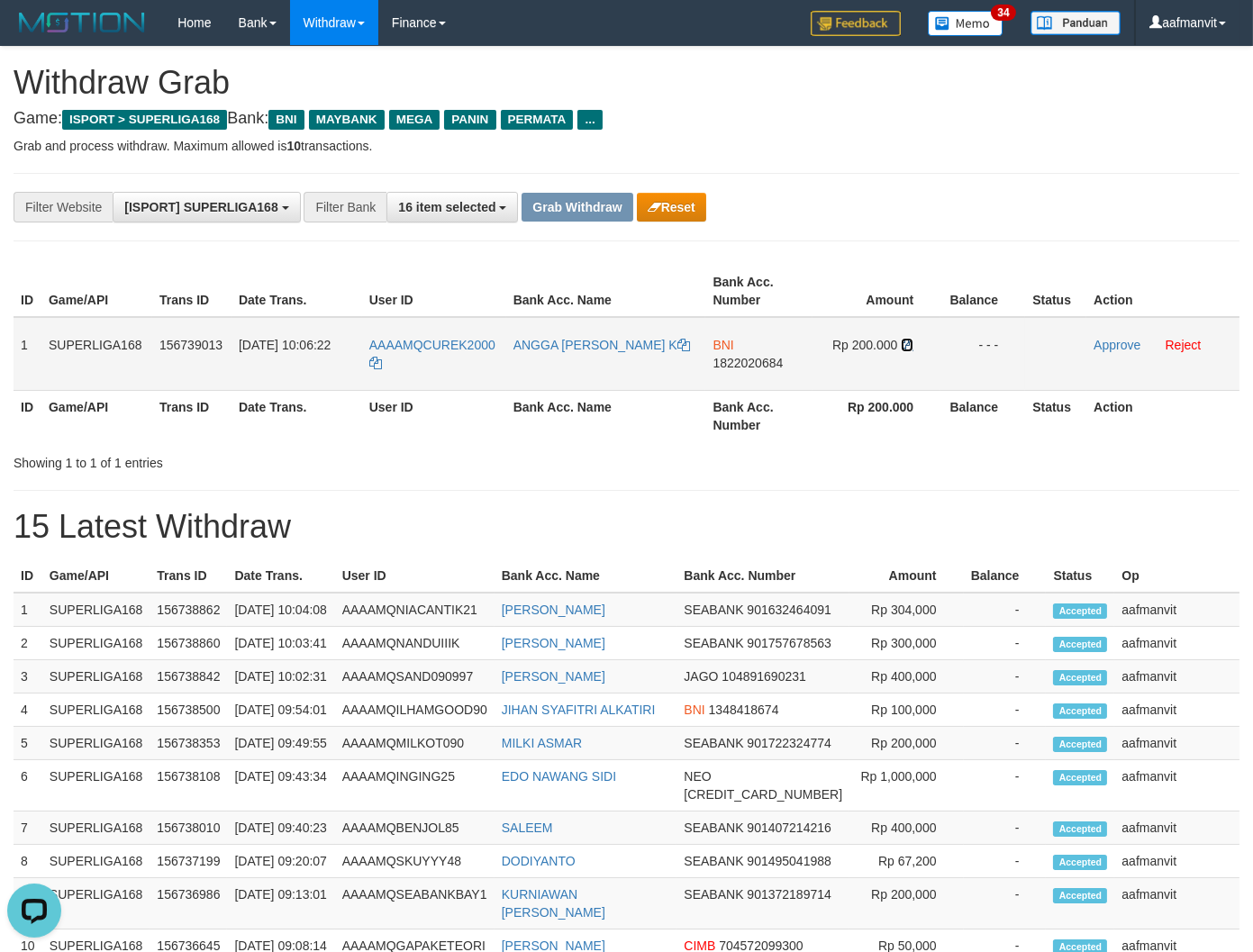
click at [907, 347] on icon at bounding box center [907, 345] width 13 height 13
click at [896, 331] on td "Rp 200.000" at bounding box center [876, 354] width 128 height 74
click at [911, 339] on icon at bounding box center [907, 345] width 13 height 13
click at [1108, 337] on link "Approve" at bounding box center [1116, 345] width 47 height 15
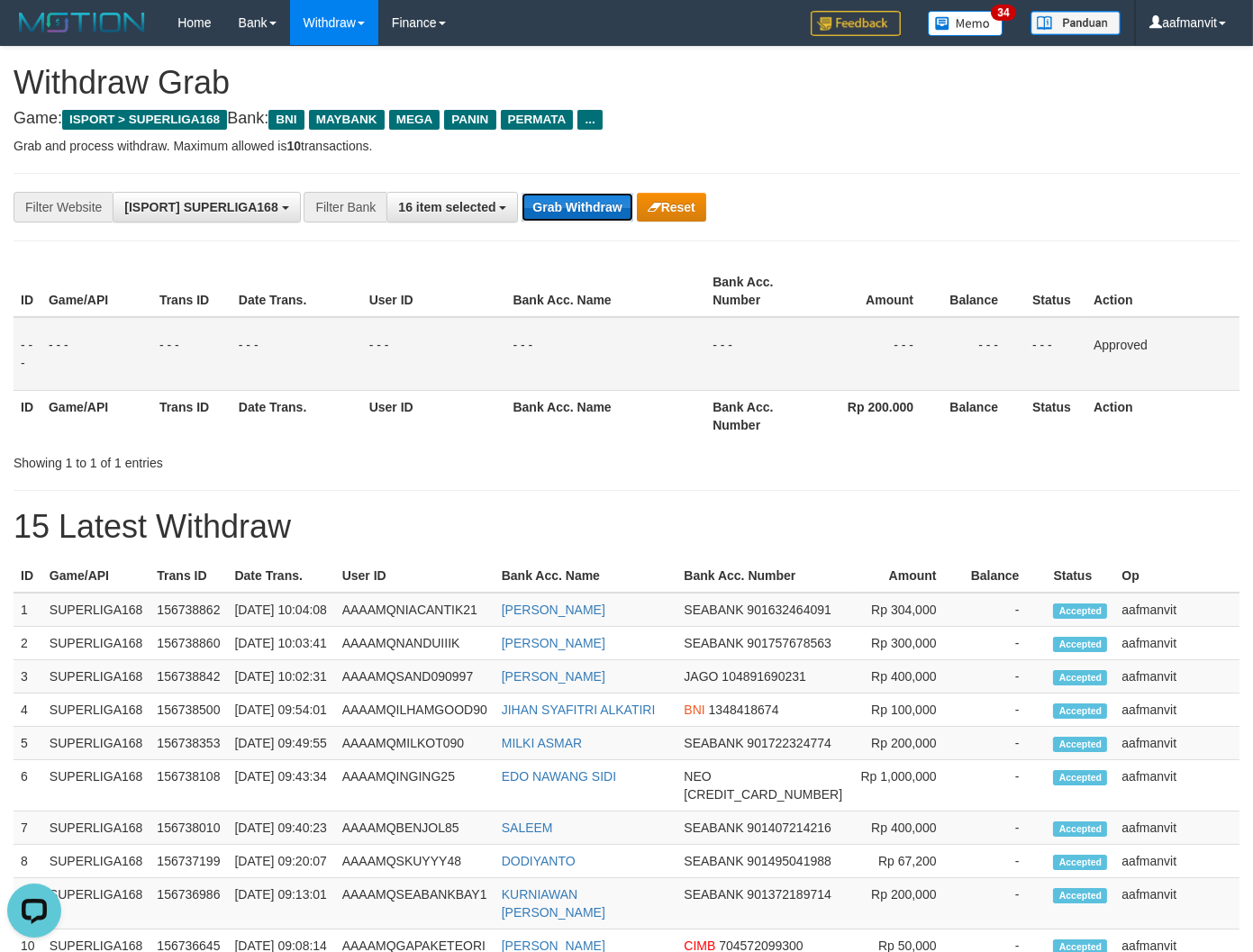
click at [567, 194] on button "Grab Withdraw" at bounding box center [577, 206] width 111 height 28
click at [568, 194] on button "Grab Withdraw" at bounding box center [577, 206] width 111 height 28
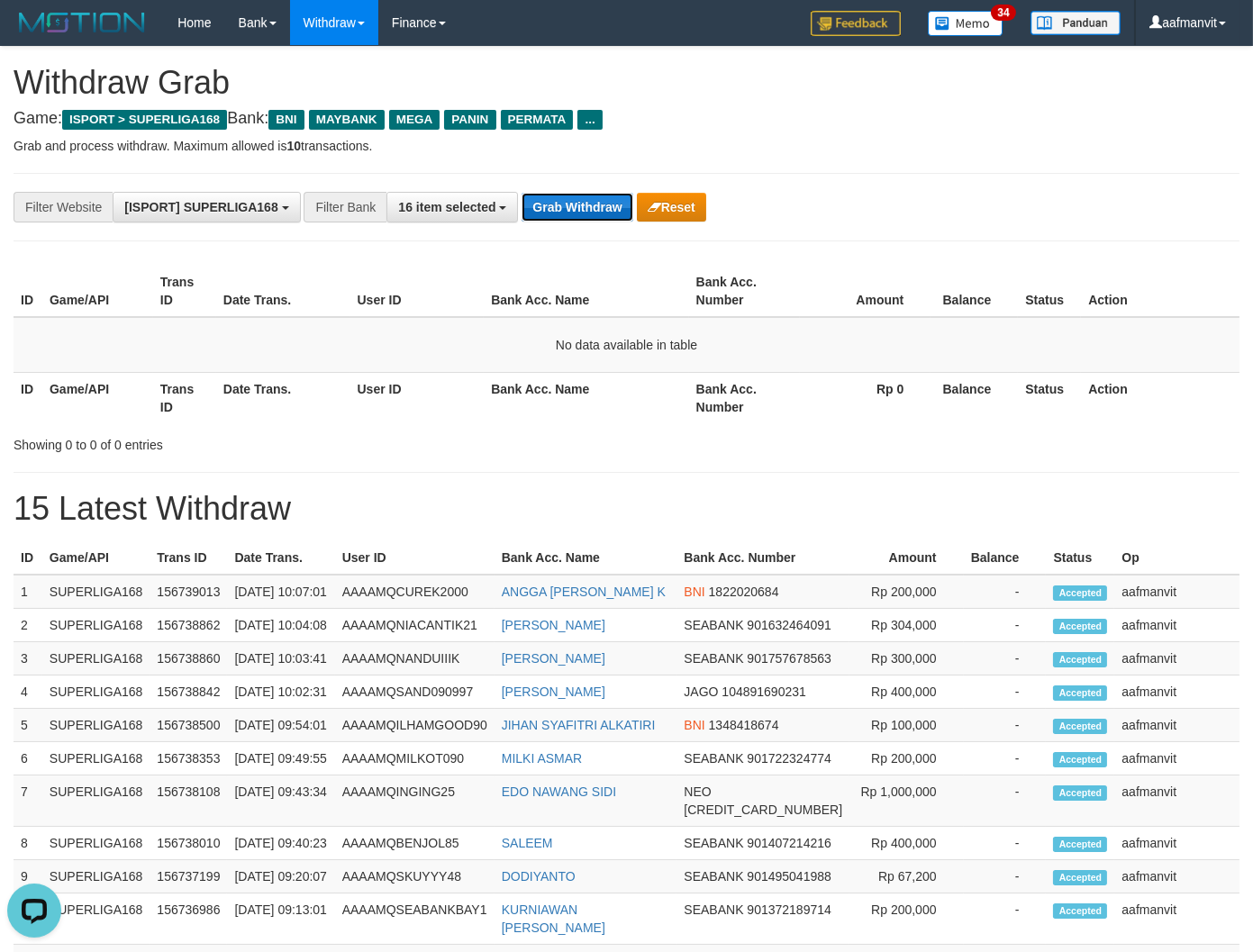
click at [545, 207] on button "Grab Withdraw" at bounding box center [577, 206] width 111 height 28
click at [577, 209] on button "Grab Withdraw" at bounding box center [577, 206] width 111 height 28
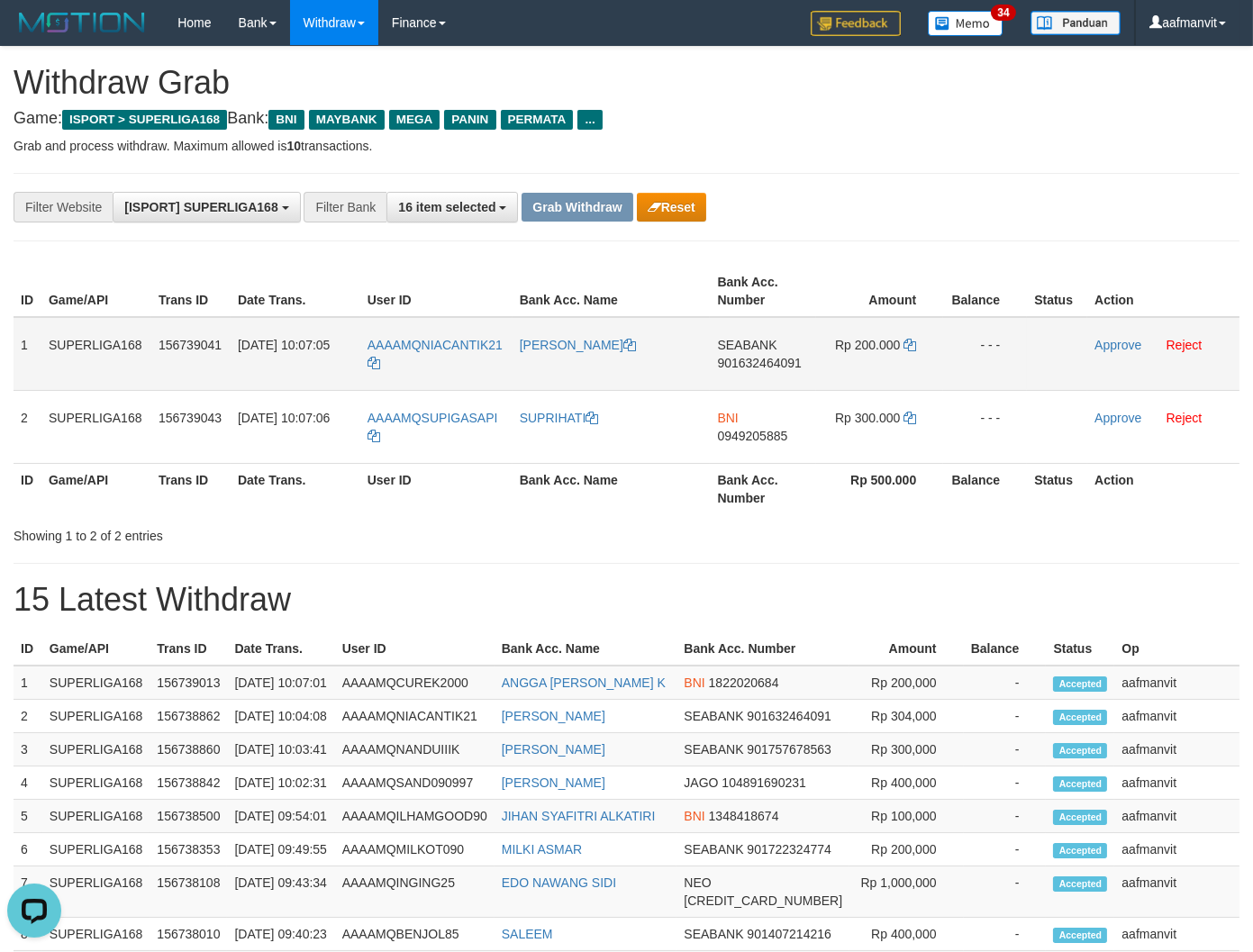
click at [26, 325] on td "1" at bounding box center [27, 354] width 27 height 74
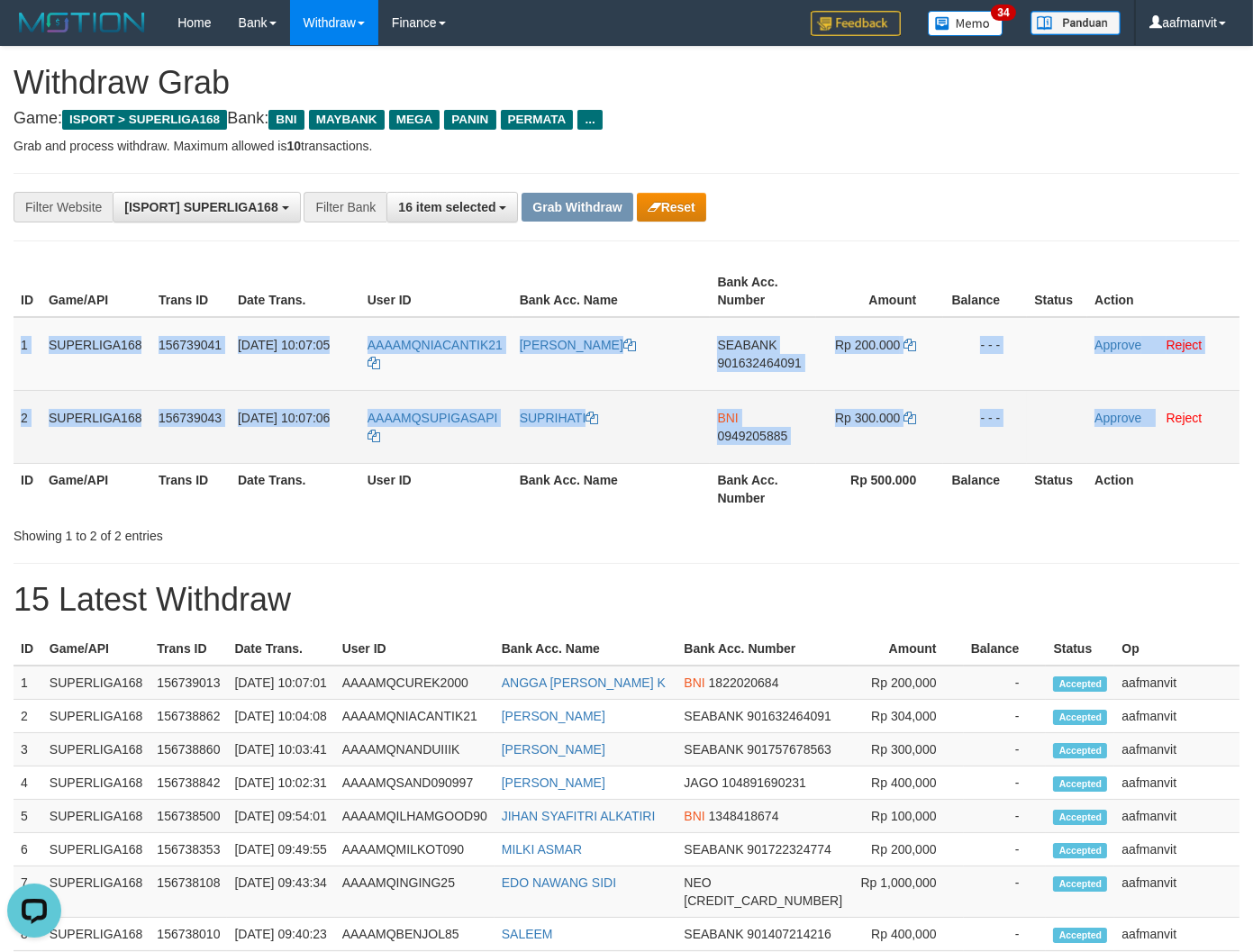
drag, startPoint x: 20, startPoint y: 334, endPoint x: 1155, endPoint y: 429, distance: 1139.0
click at [1155, 429] on tbody "1 SUPERLIGA168 156739041 [DATE] 10:07:05 AAAAMQNIACANTIK21 [PERSON_NAME] SEABAN…" at bounding box center [626, 390] width 1226 height 147
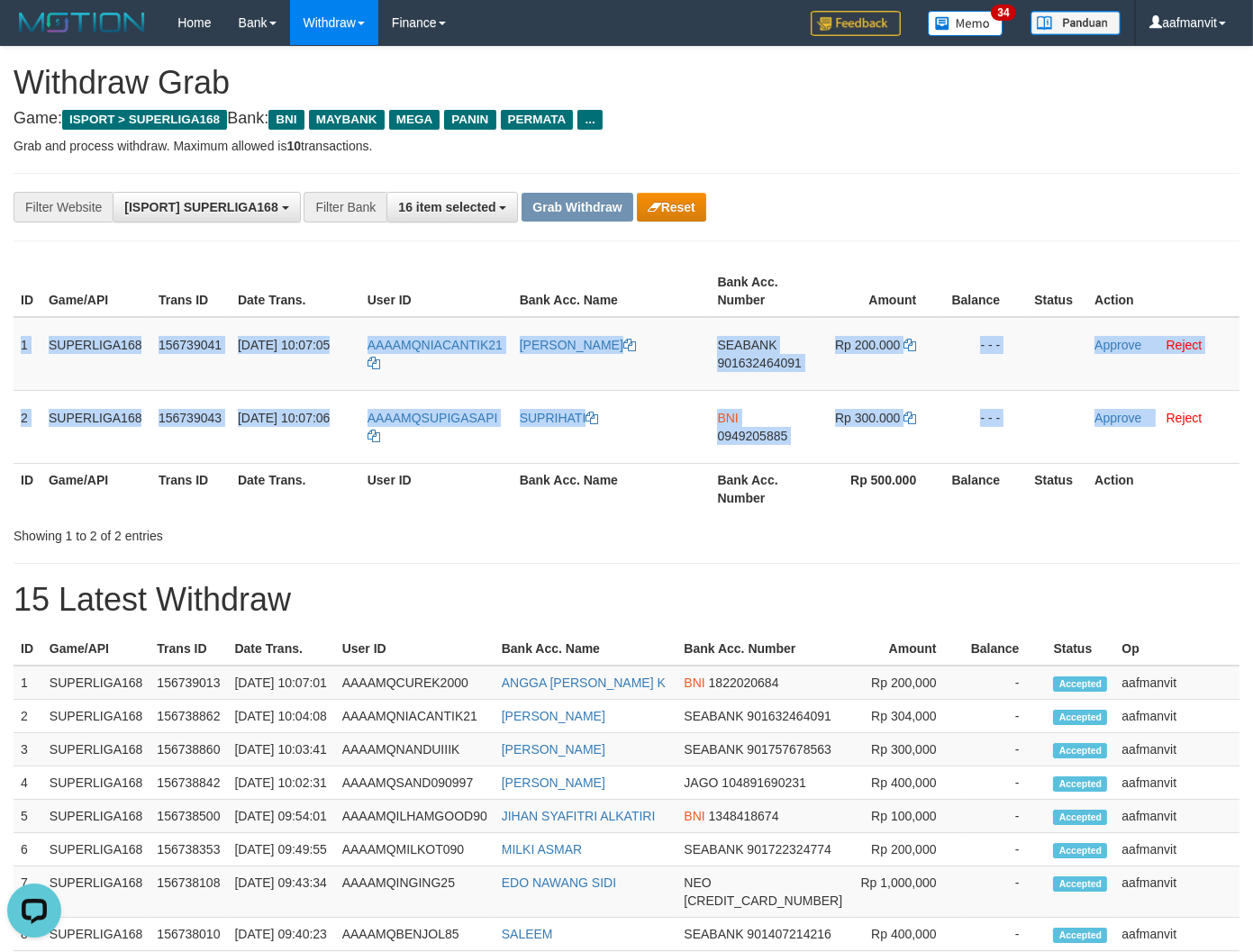
copy tbody "1 SUPERLIGA168 156739041 [DATE] 10:07:05 AAAAMQNIACANTIK21 [PERSON_NAME] SEABAN…"
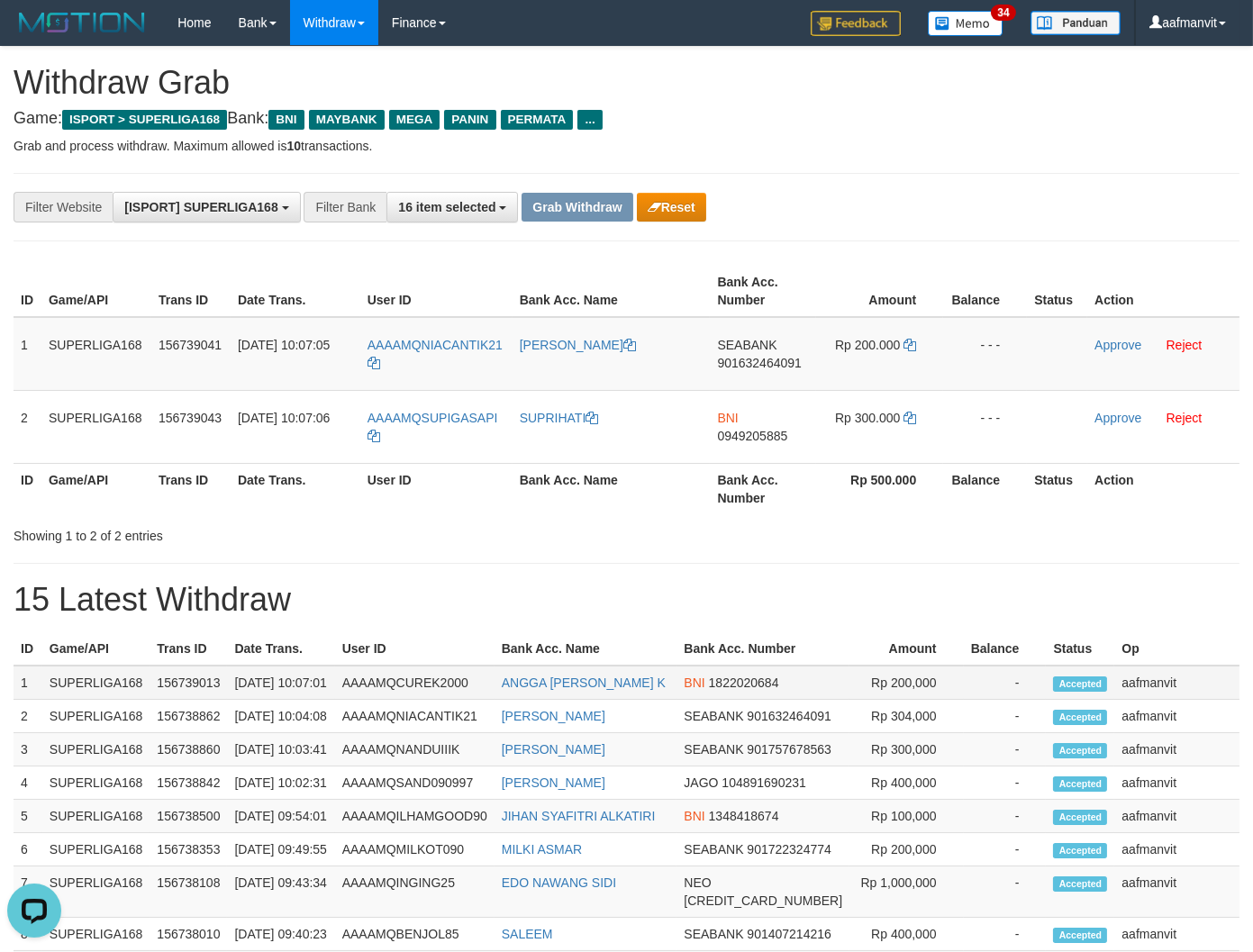
click at [929, 691] on td "Rp 200,000" at bounding box center [907, 682] width 114 height 34
copy span "NIACANTIK21"
drag, startPoint x: 502, startPoint y: 331, endPoint x: 417, endPoint y: 342, distance: 85.7
click at [417, 342] on td "AAAAMQNIACANTIK21" at bounding box center [436, 354] width 152 height 74
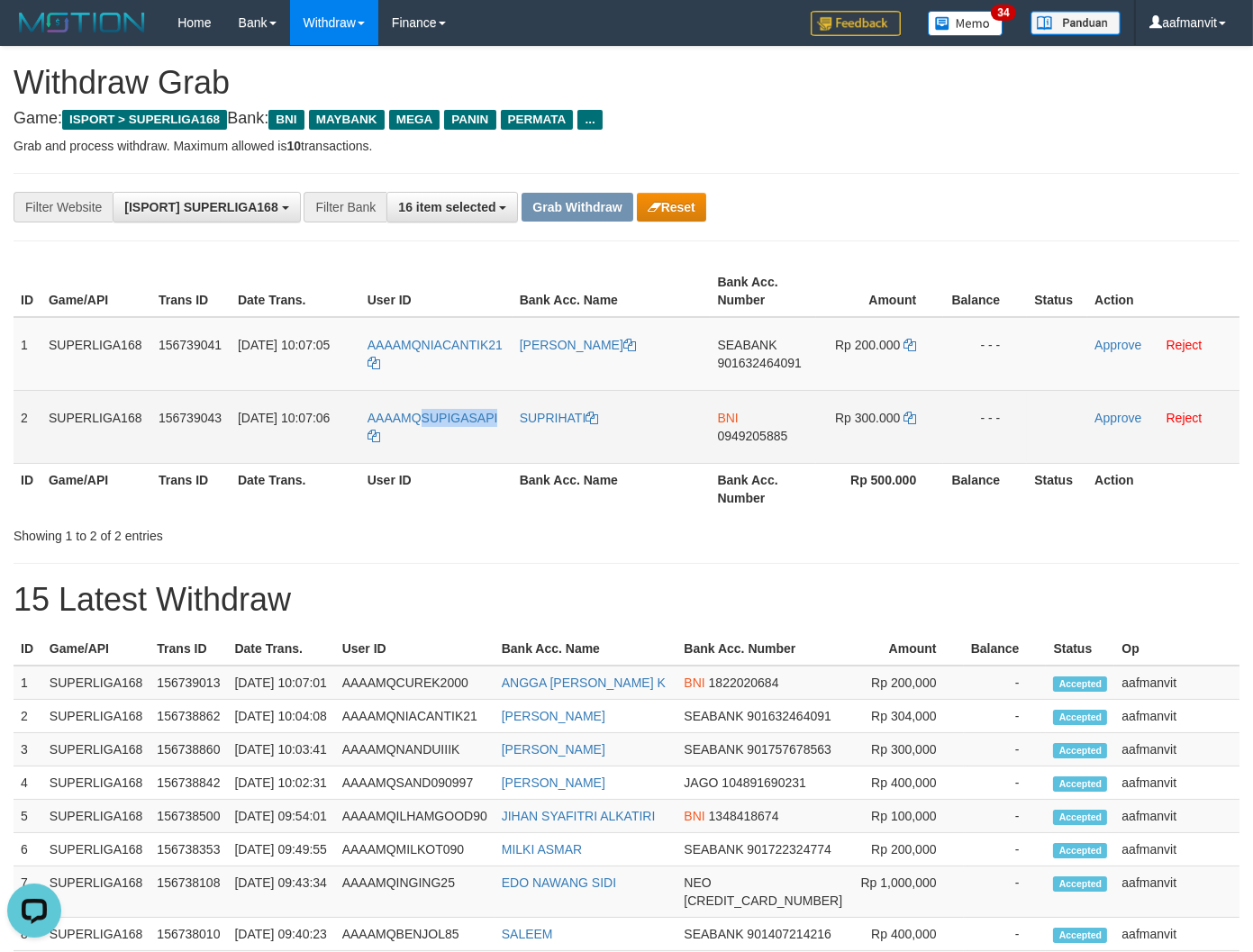
copy span "SUPIGASAPI"
drag, startPoint x: 502, startPoint y: 399, endPoint x: 417, endPoint y: 400, distance: 85.0
click at [417, 400] on td "AAAAMQSUPIGASAPI" at bounding box center [436, 426] width 152 height 73
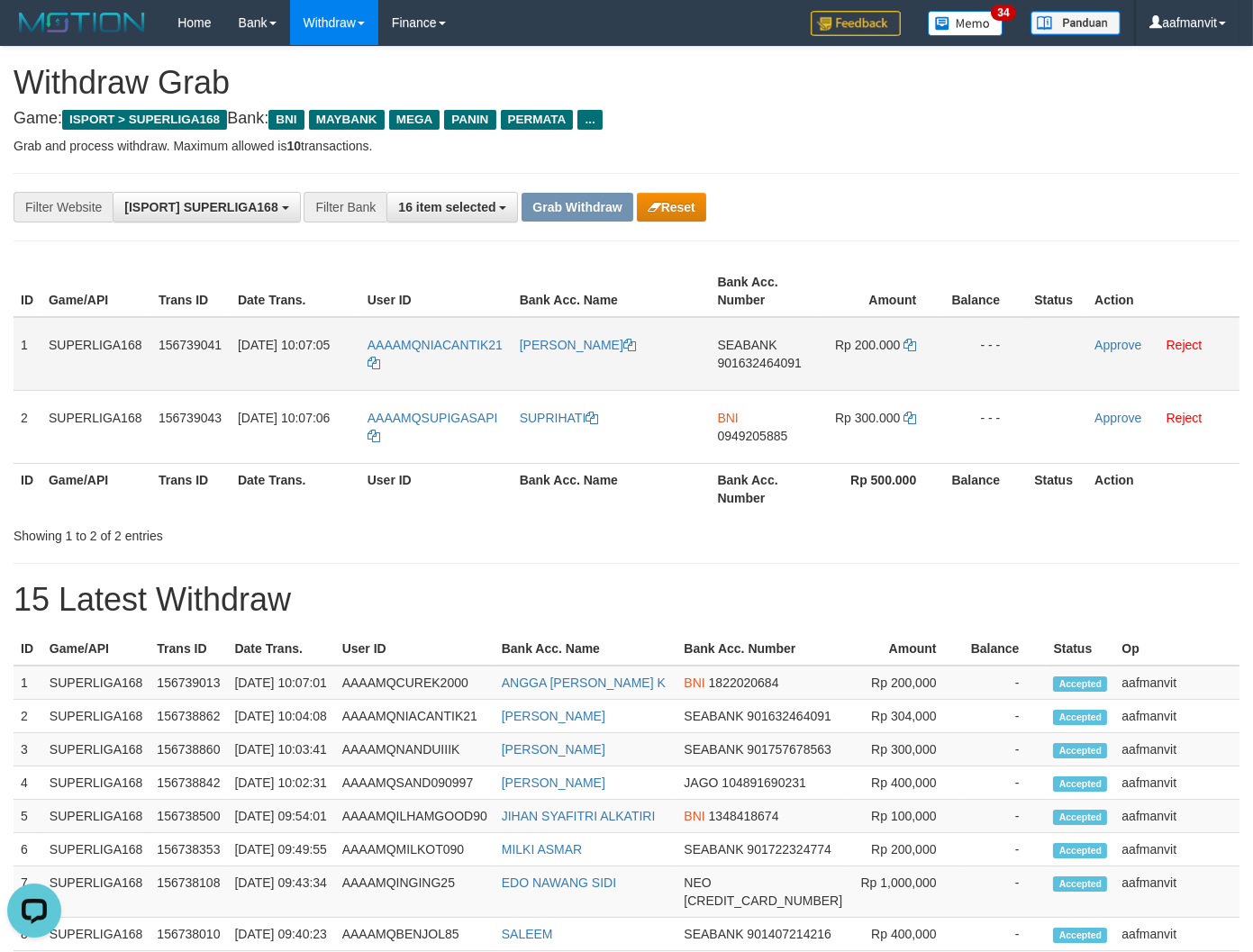
click at [771, 367] on span "901632464091" at bounding box center [758, 363] width 83 height 15
click at [770, 367] on span "901632464091" at bounding box center [758, 363] width 83 height 15
click at [911, 344] on icon at bounding box center [910, 345] width 13 height 13
click at [1112, 343] on link "Approve" at bounding box center [1117, 345] width 47 height 15
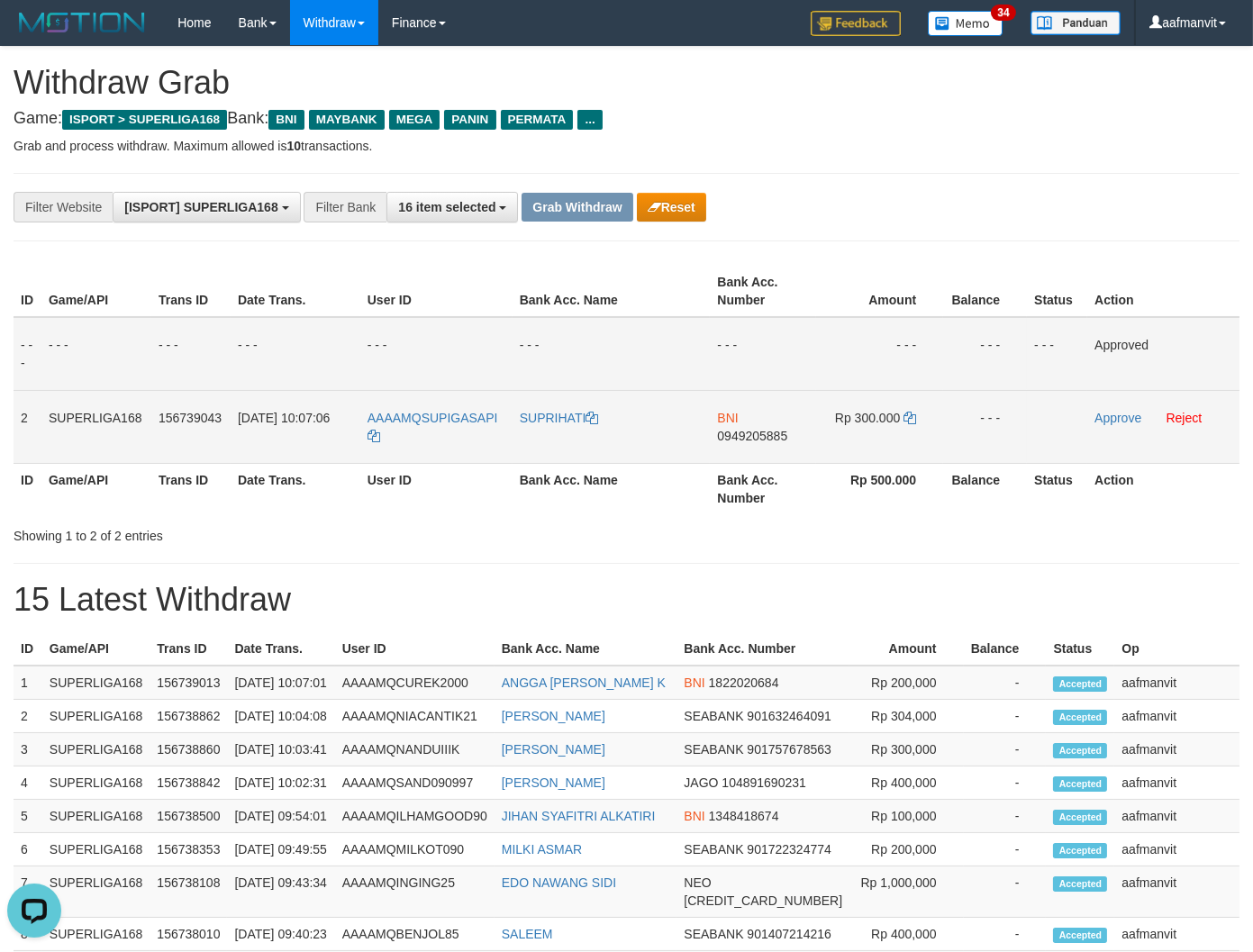
click at [734, 443] on td "BNI 0949205885" at bounding box center [763, 426] width 106 height 73
click at [734, 442] on td "BNI 0949205885" at bounding box center [763, 426] width 106 height 73
copy span "0949205885"
click at [907, 414] on icon at bounding box center [910, 418] width 13 height 13
drag, startPoint x: 907, startPoint y: 414, endPoint x: 935, endPoint y: 409, distance: 28.4
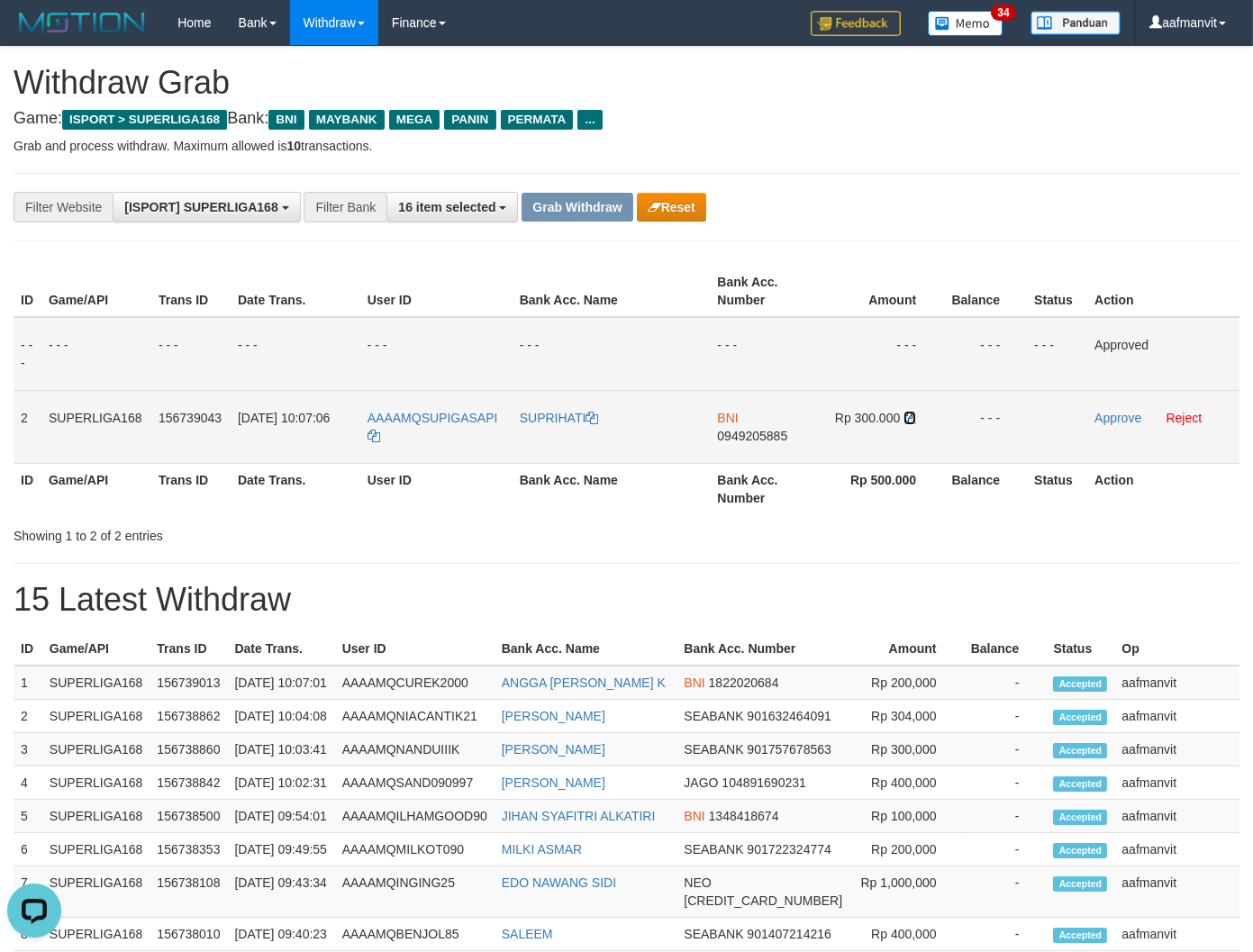
click at [913, 412] on icon at bounding box center [910, 418] width 13 height 13
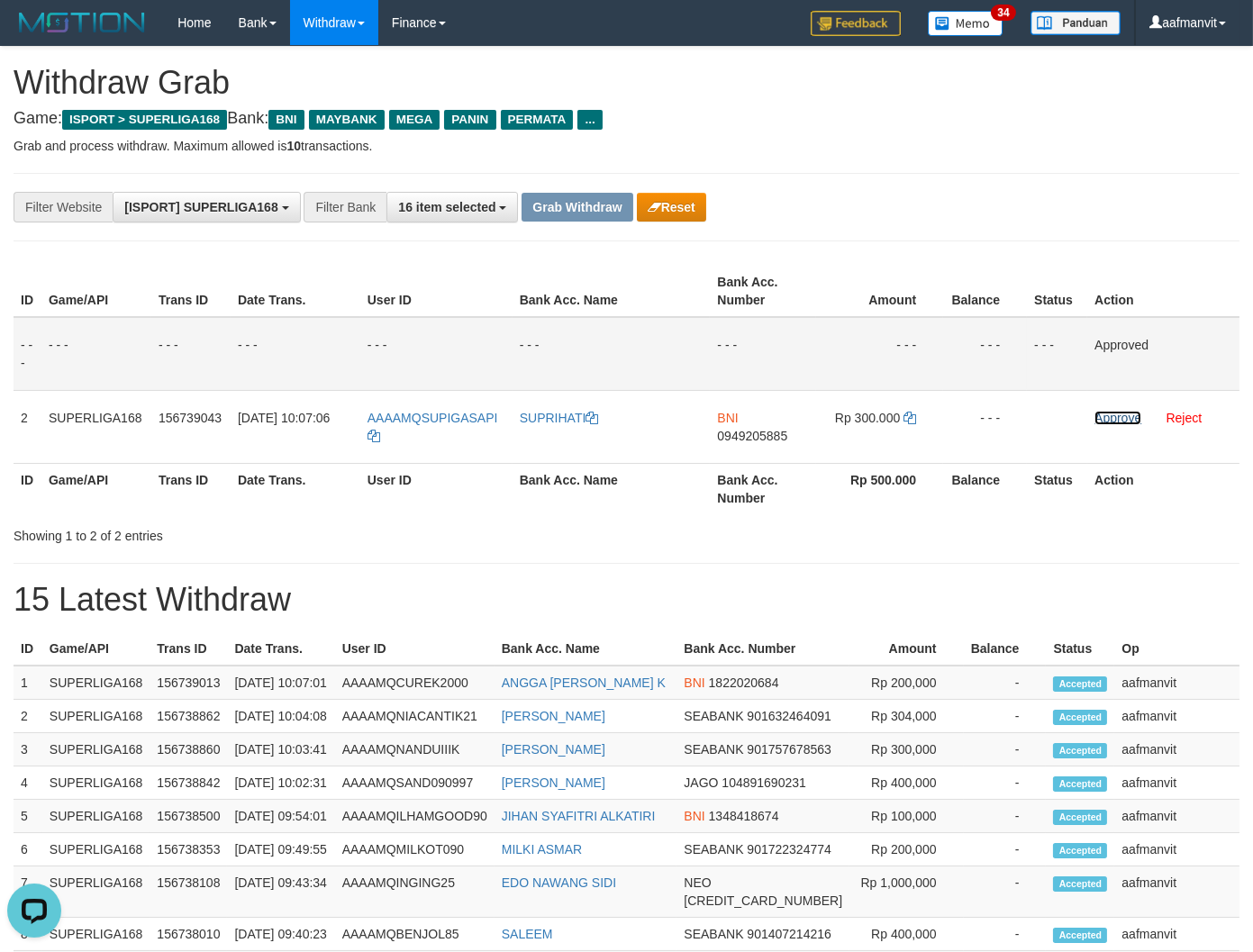
drag, startPoint x: 1113, startPoint y: 412, endPoint x: 722, endPoint y: 246, distance: 424.8
click at [1113, 411] on link "Approve" at bounding box center [1117, 418] width 47 height 15
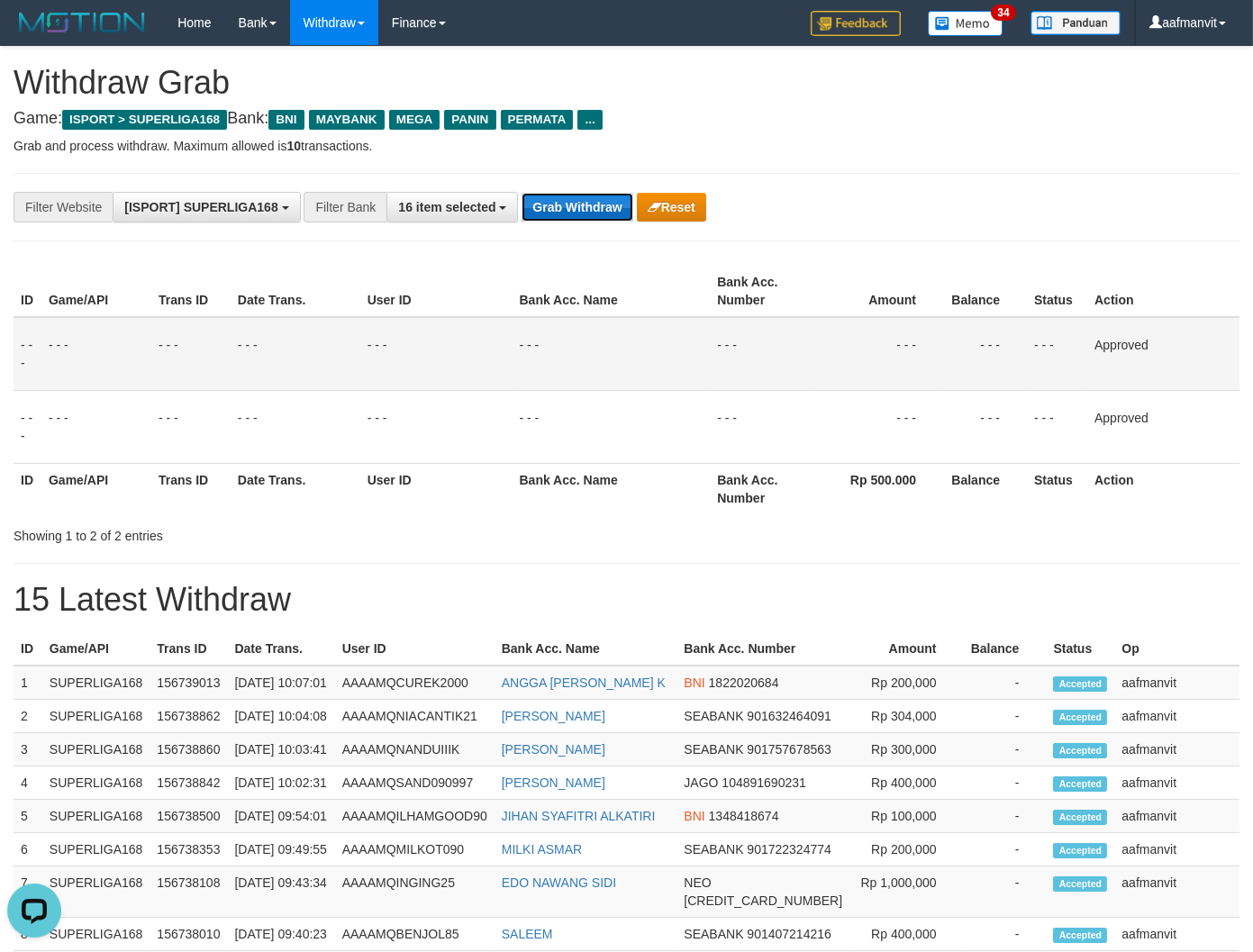
click at [614, 217] on button "Grab Withdraw" at bounding box center [577, 206] width 111 height 28
click at [613, 216] on button "Grab Withdraw" at bounding box center [577, 206] width 111 height 28
click at [609, 213] on button "Grab Withdraw" at bounding box center [577, 206] width 111 height 28
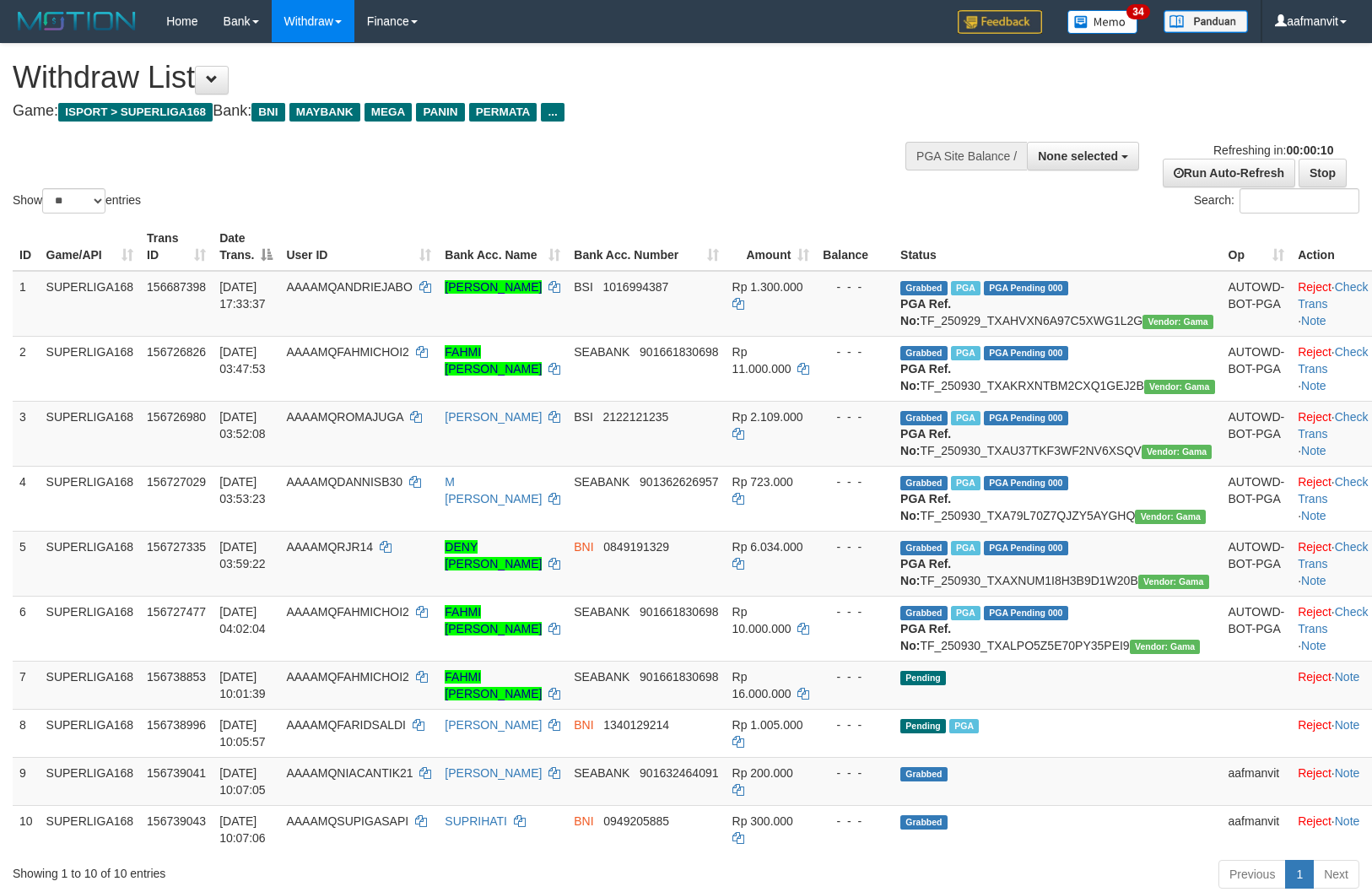
select select
select select "**"
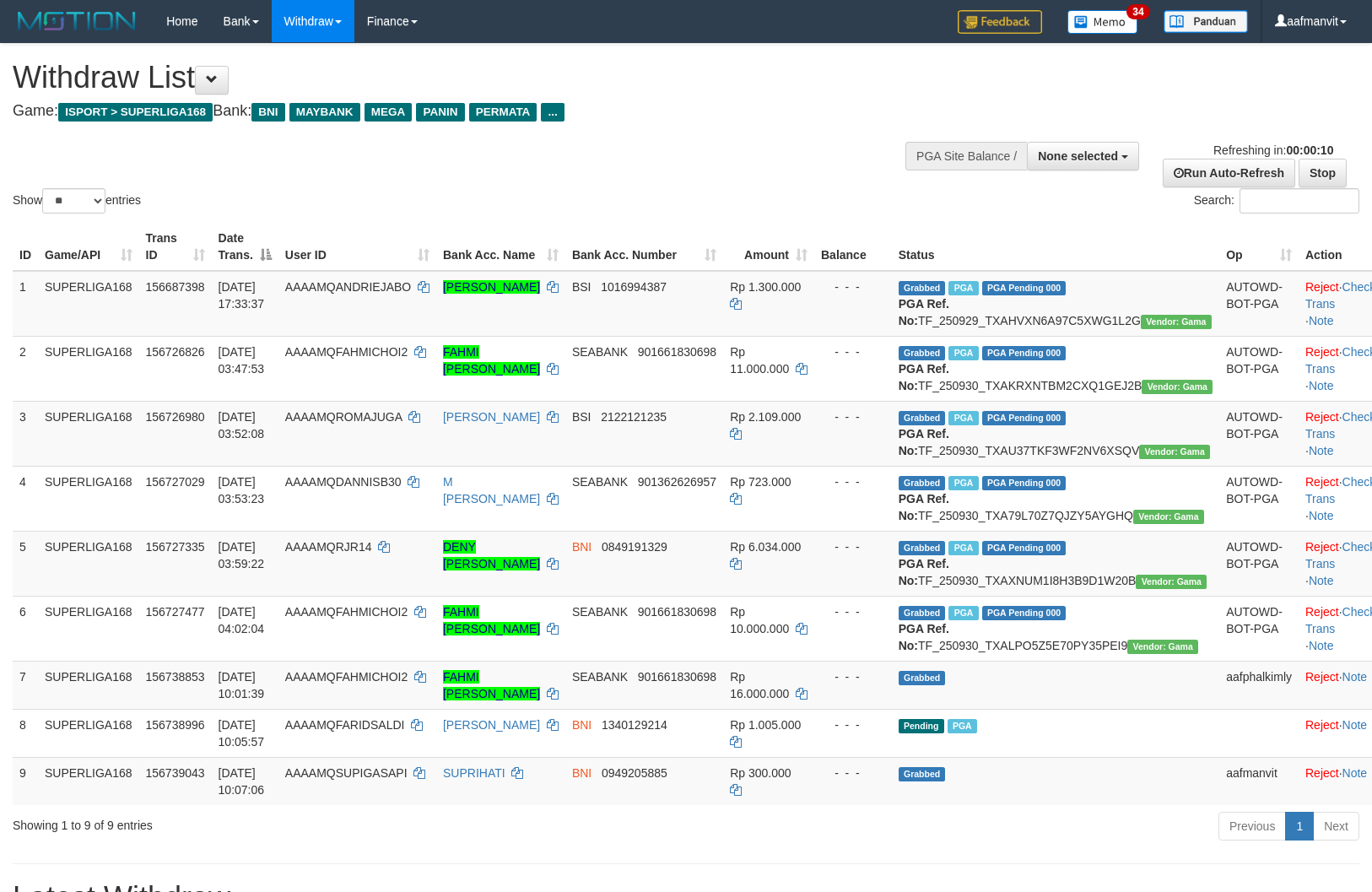
select select
select select "**"
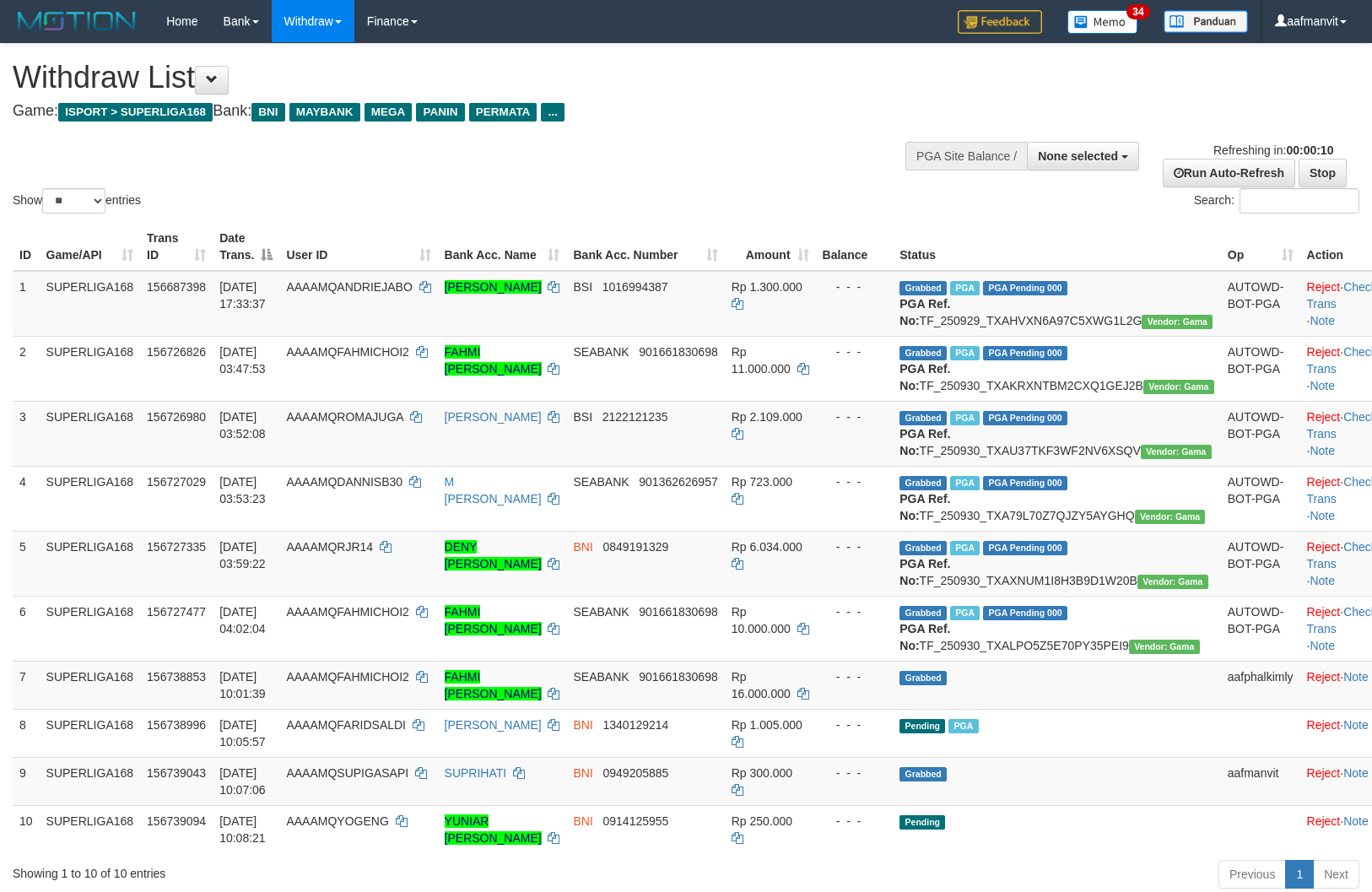
select select
select select "**"
select select
select select "**"
select select
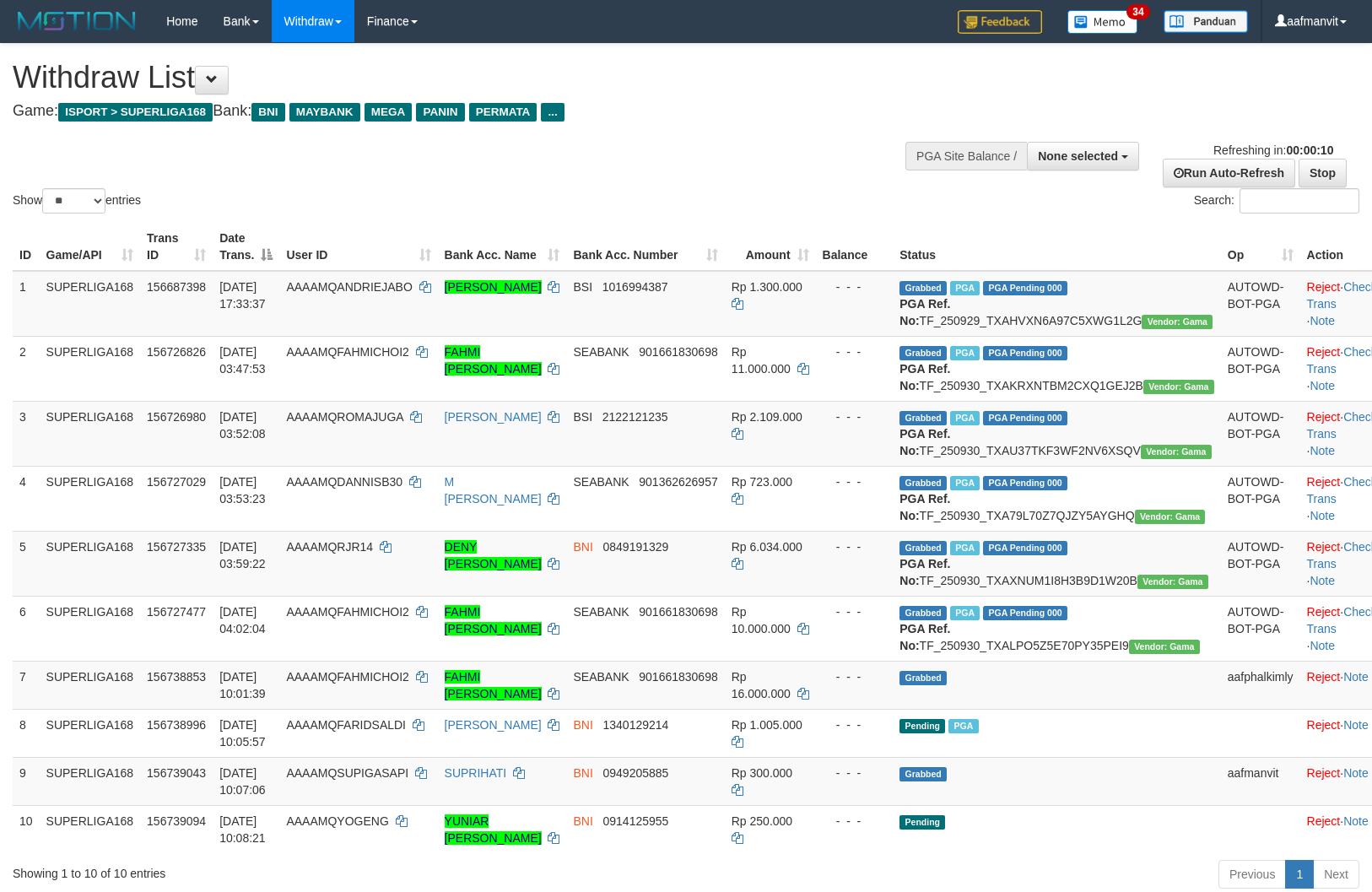
select select "**"
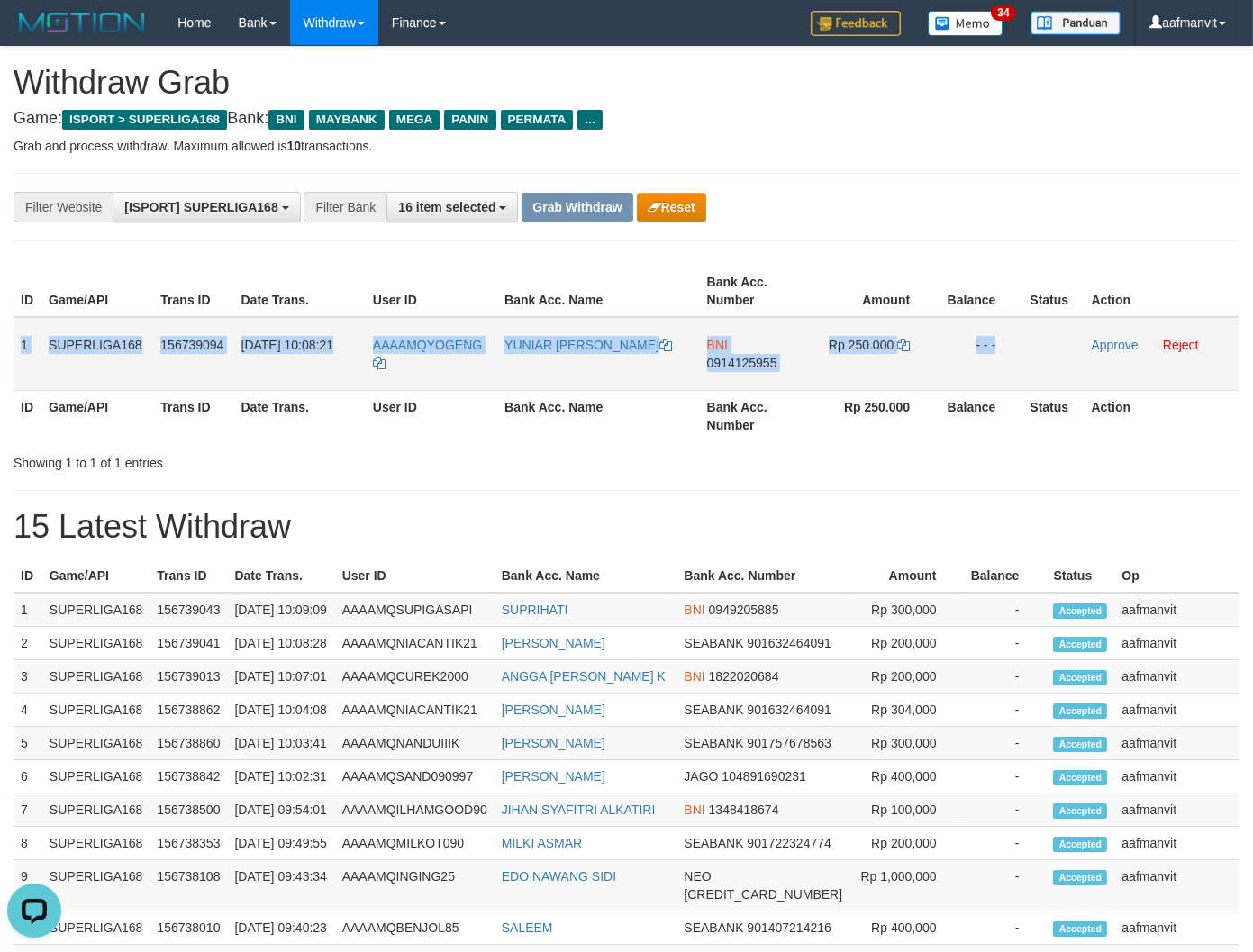
drag, startPoint x: 14, startPoint y: 335, endPoint x: 1094, endPoint y: 358, distance: 1080.2
click at [1094, 358] on tr "1 SUPERLIGA168 156739094 [DATE] 10:08:21 AAAAMQYOGENG YUNIAR TARNYO SAPUTRA BNI…" at bounding box center [626, 354] width 1226 height 74
copy tr "1 SUPERLIGA168 156739094 [DATE] 10:08:21 AAAAMQYOGENG YUNIAR TARNYO SAPUTRA BNI…"
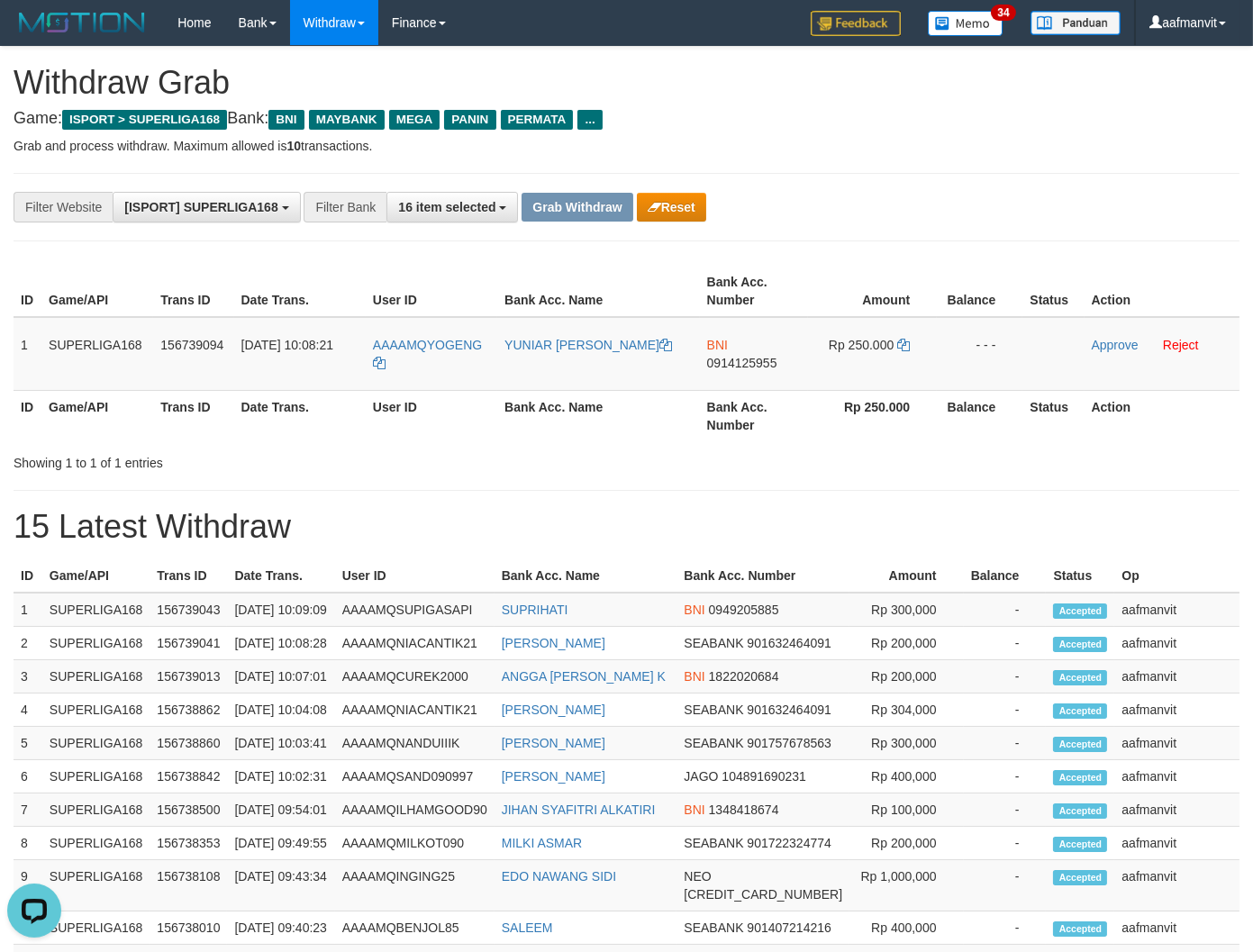
click at [733, 498] on div "**********" at bounding box center [626, 595] width 1253 height 1097
click at [742, 373] on td "BNI 0914125955" at bounding box center [753, 354] width 108 height 74
click at [735, 371] on td "BNI 0914125955" at bounding box center [753, 354] width 108 height 74
click at [702, 371] on td "BNI 0914125955" at bounding box center [753, 354] width 108 height 74
click at [703, 370] on td "BNI 0914125955" at bounding box center [753, 354] width 108 height 74
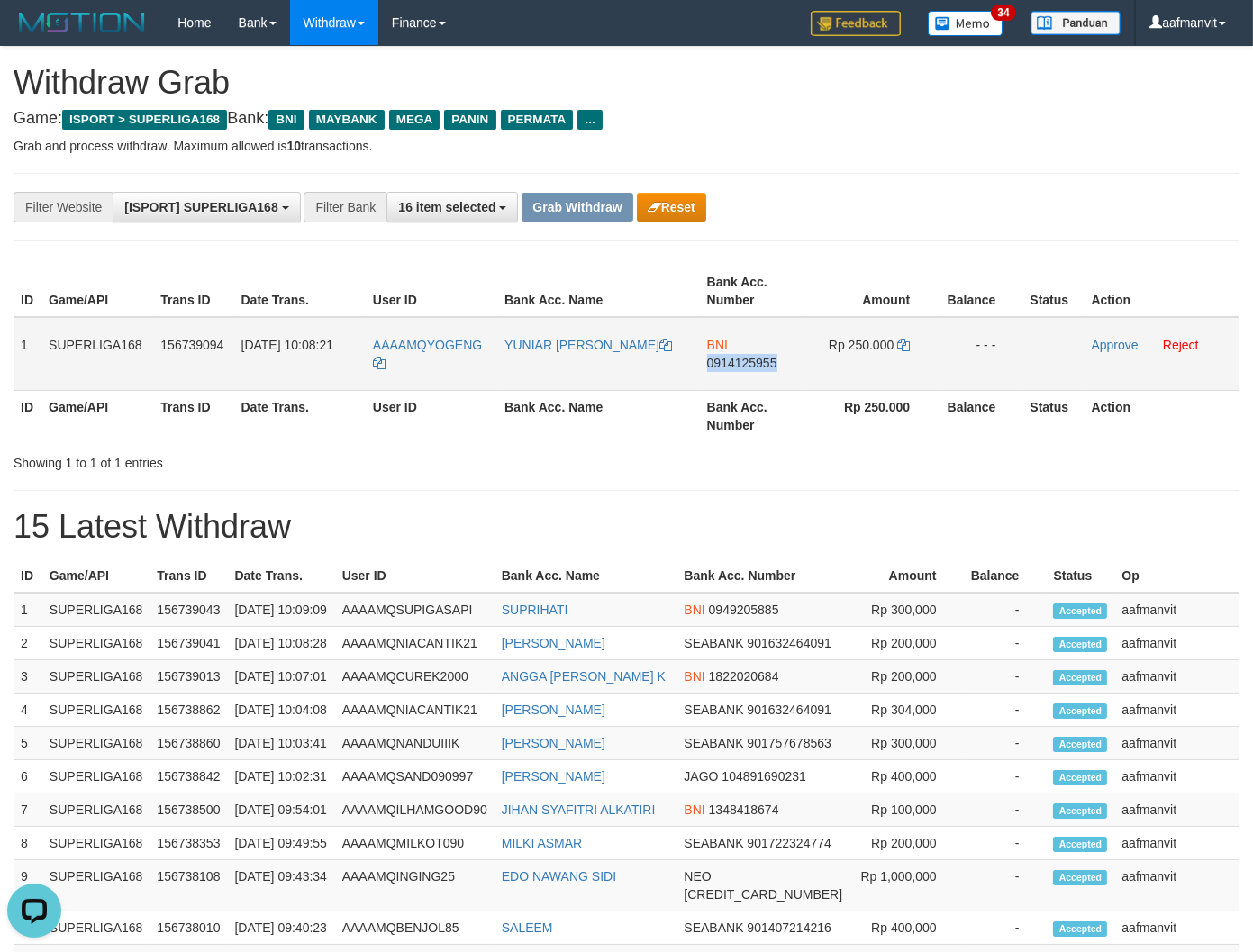
copy span "0914125955"
click at [904, 340] on icon at bounding box center [904, 345] width 13 height 13
click at [905, 340] on icon at bounding box center [904, 345] width 13 height 13
drag, startPoint x: 498, startPoint y: 327, endPoint x: 688, endPoint y: 384, distance: 198.4
click at [427, 330] on tr "1 SUPERLIGA168 156739094 [DATE] 10:08:21 AAAAMQYOGENG YUNIAR TARNYO SAPUTRA BNI…" at bounding box center [626, 354] width 1226 height 74
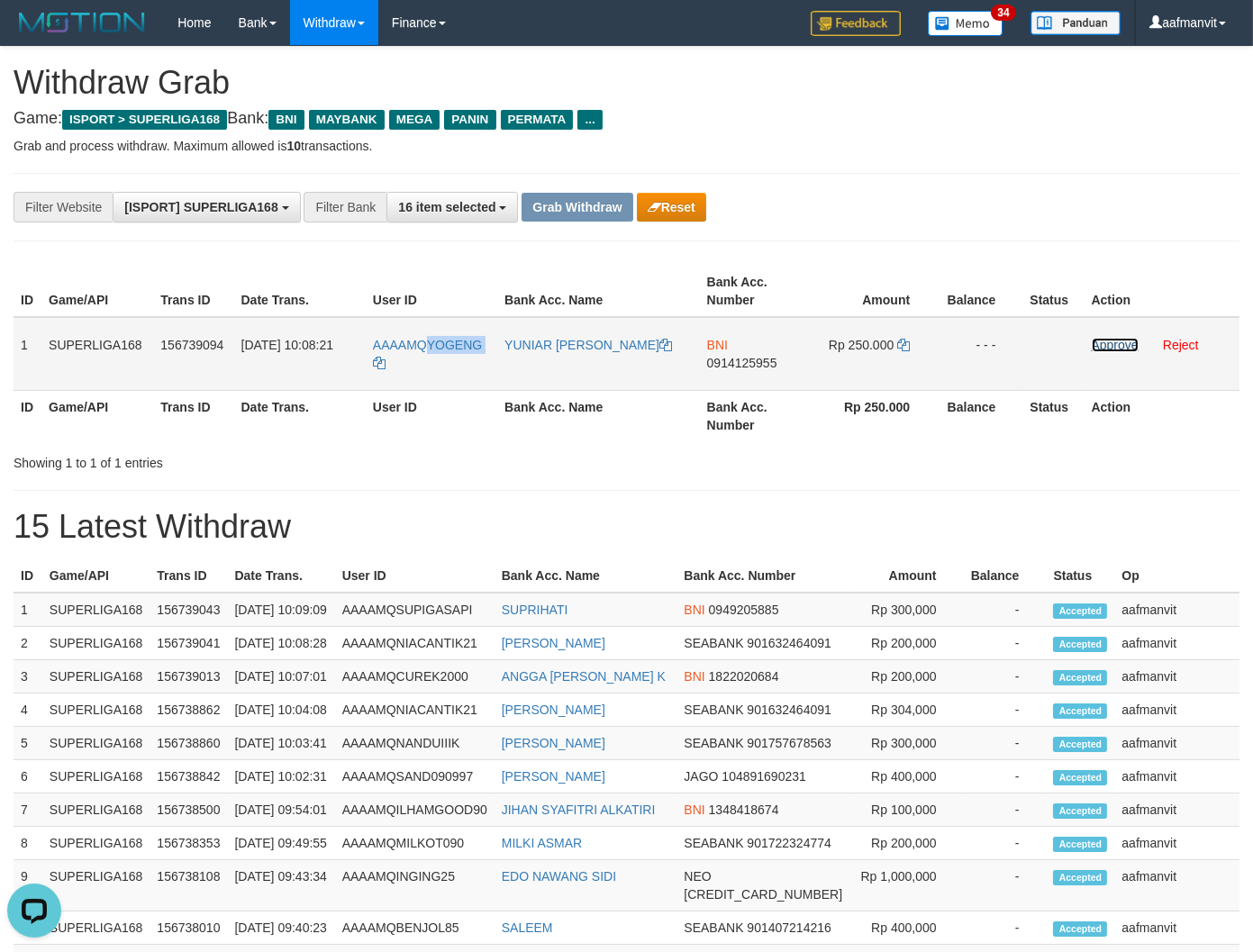
click at [1108, 340] on link "Approve" at bounding box center [1115, 345] width 47 height 15
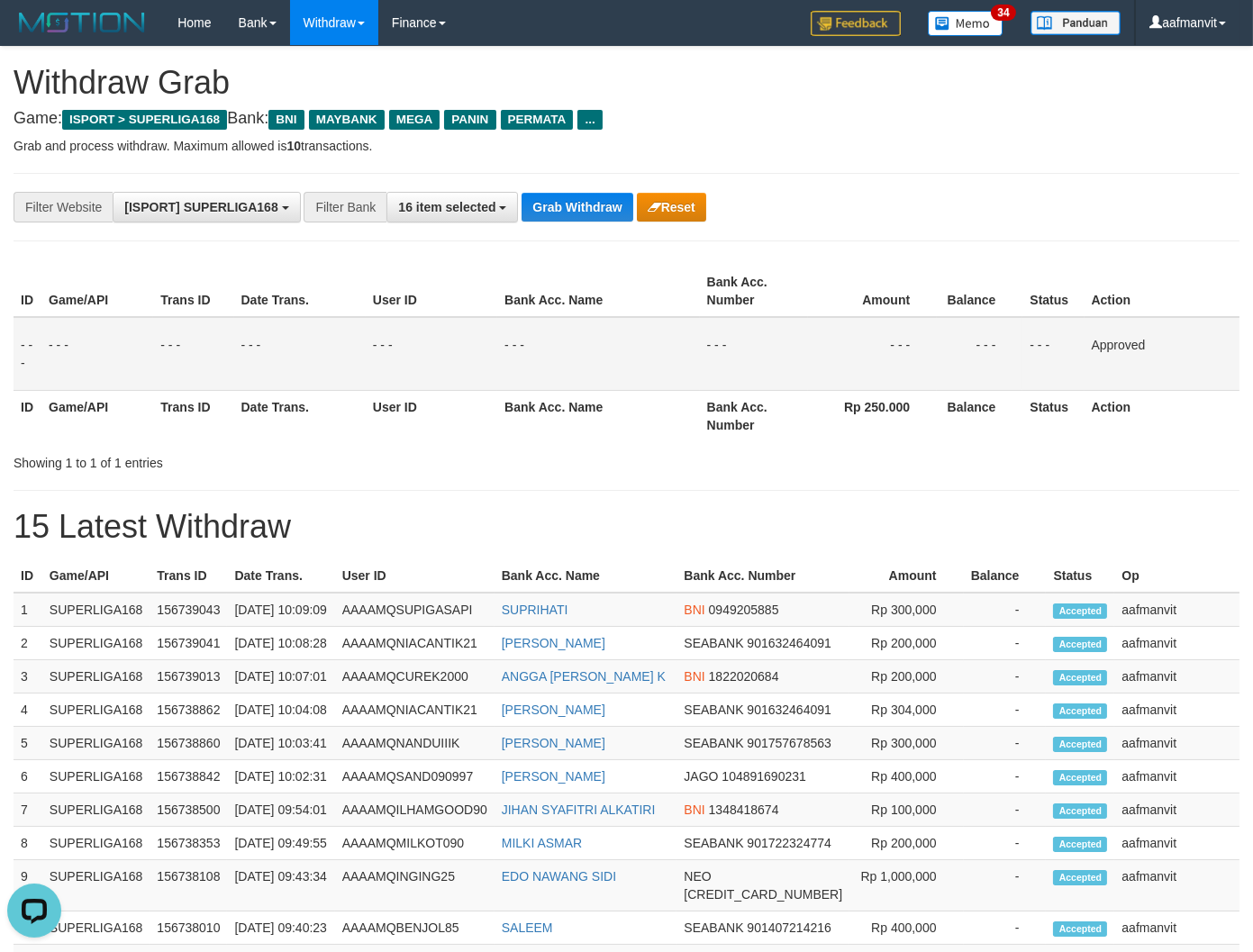
click at [559, 224] on div "**********" at bounding box center [626, 207] width 1226 height 69
click at [572, 205] on button "Grab Withdraw" at bounding box center [577, 206] width 111 height 28
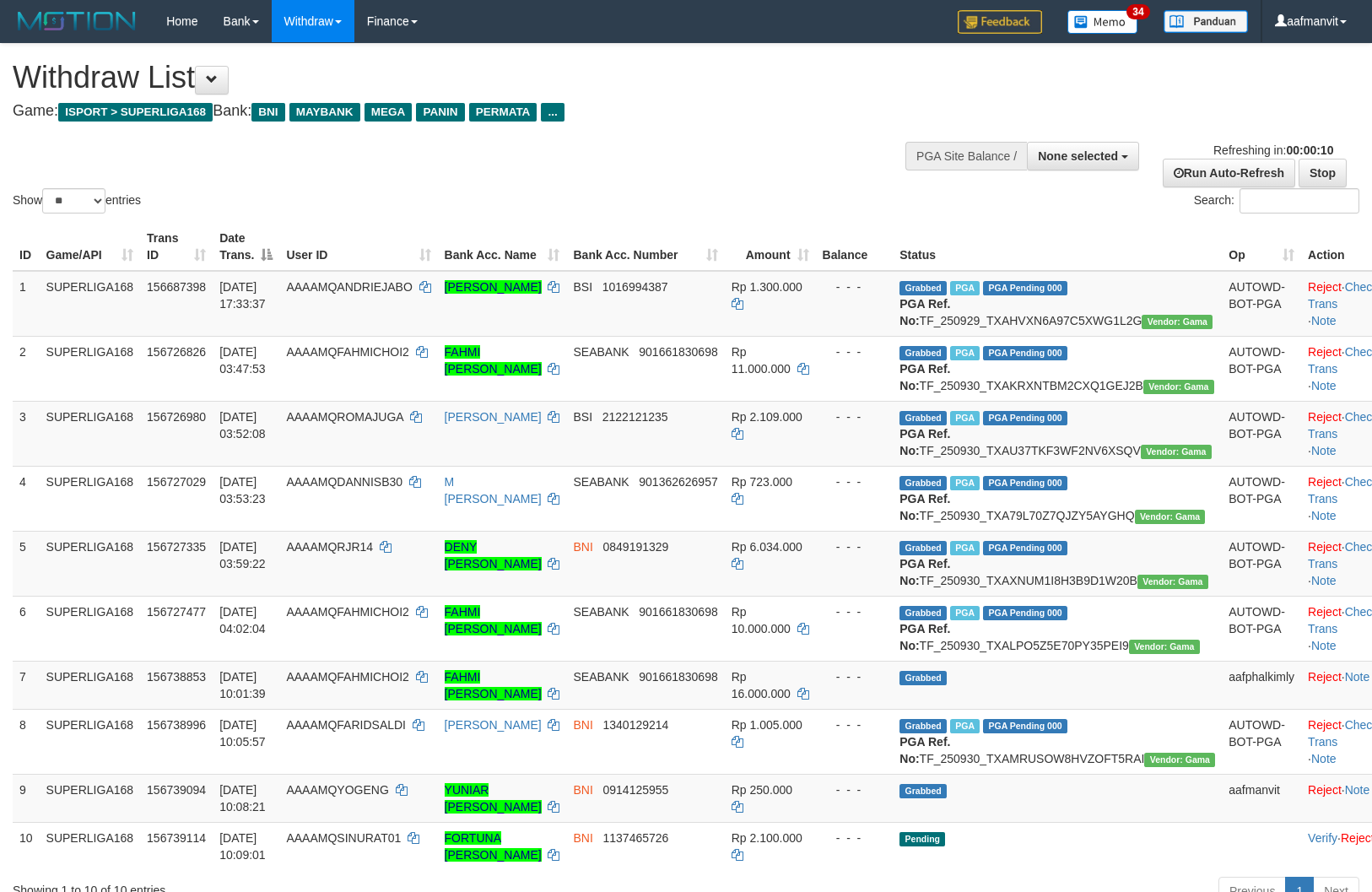
select select
select select "**"
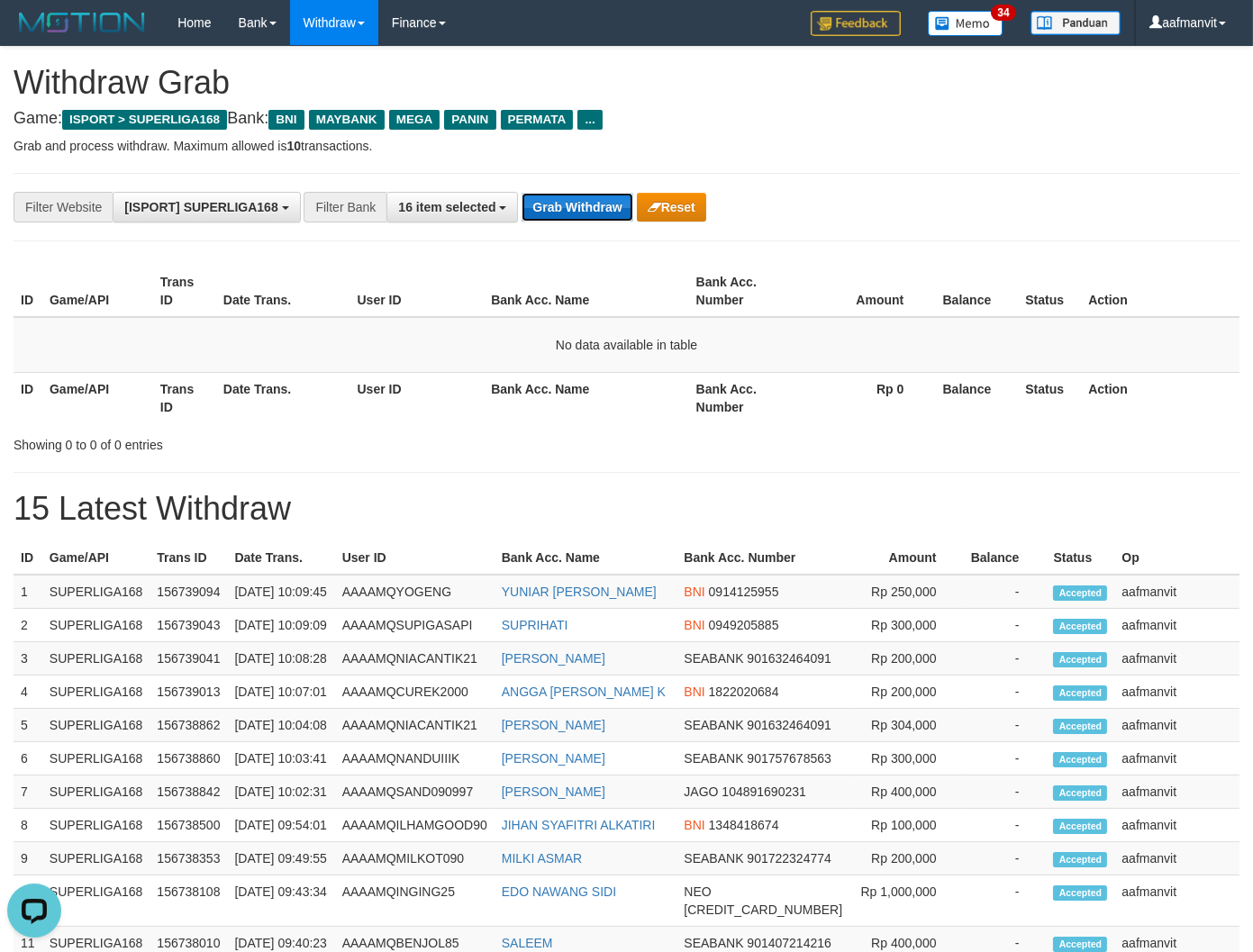
click at [577, 198] on button "Grab Withdraw" at bounding box center [577, 206] width 111 height 28
click at [588, 207] on button "Grab Withdraw" at bounding box center [577, 206] width 111 height 28
drag, startPoint x: 588, startPoint y: 207, endPoint x: 691, endPoint y: 205, distance: 103.0
click at [589, 207] on button "Grab Withdraw" at bounding box center [577, 206] width 111 height 28
click at [596, 202] on button "Grab Withdraw" at bounding box center [577, 206] width 111 height 28
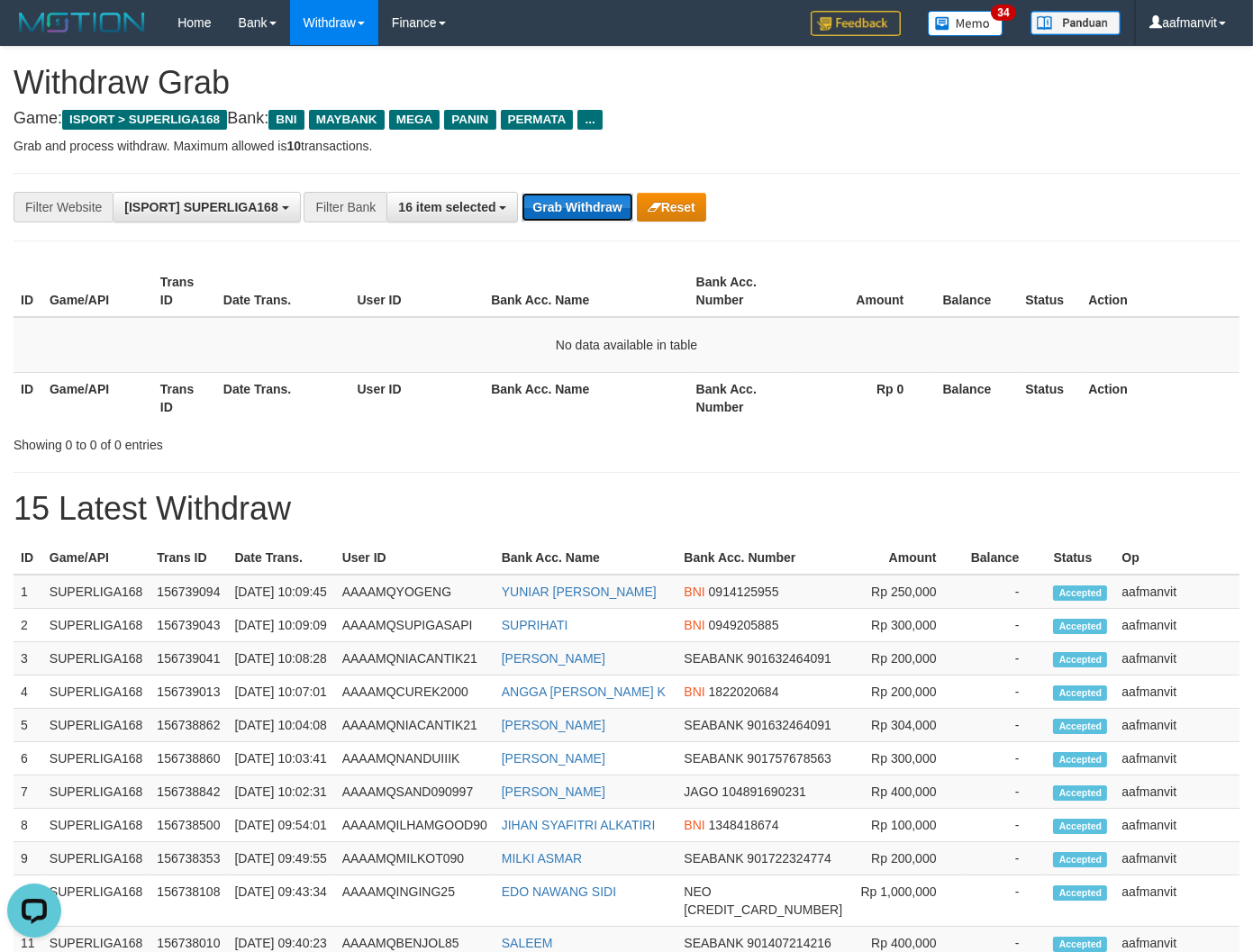
click at [596, 202] on button "Grab Withdraw" at bounding box center [577, 206] width 111 height 28
click at [617, 204] on button "Grab Withdraw" at bounding box center [577, 206] width 111 height 28
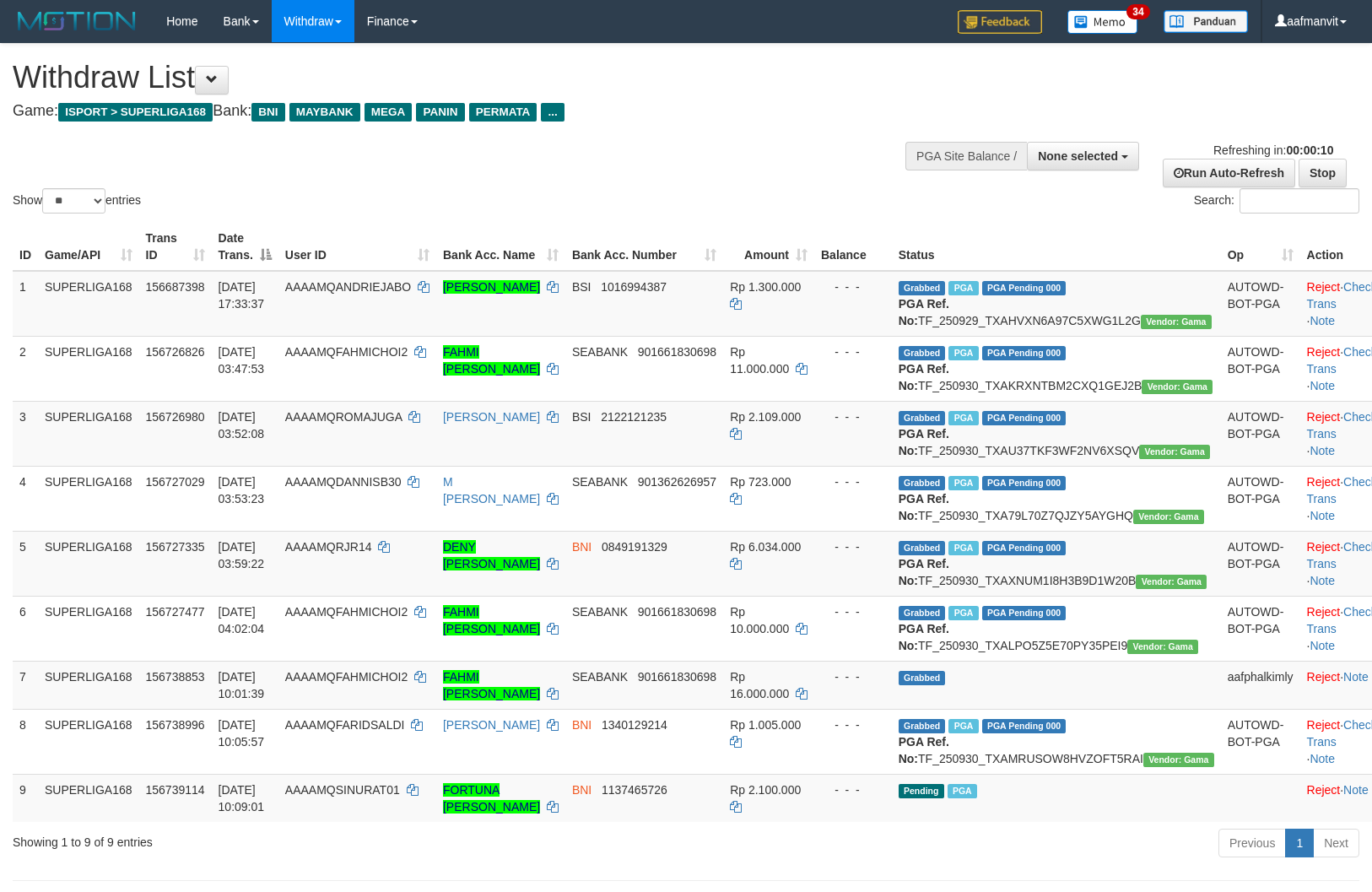
select select
select select "**"
select select
select select "**"
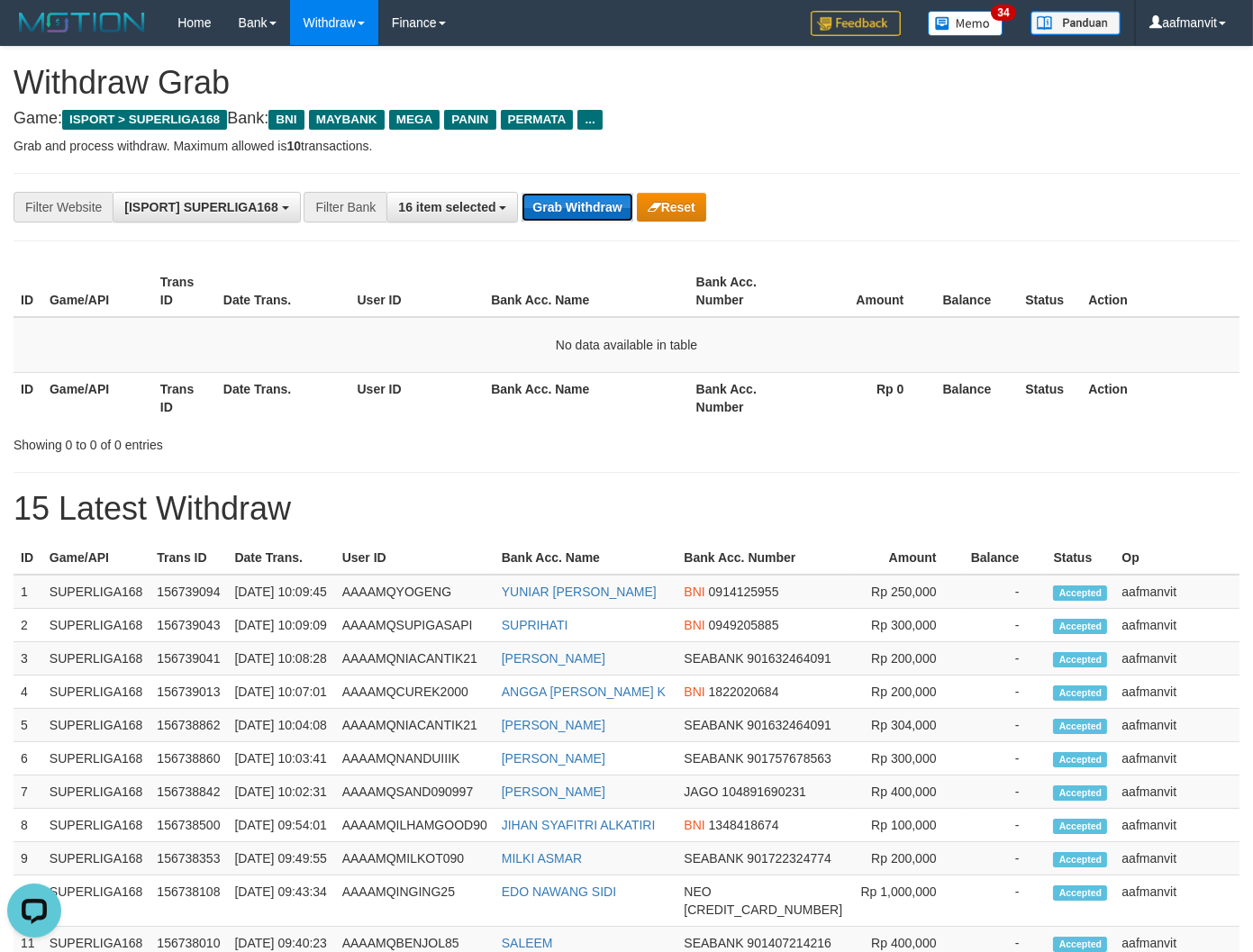
click at [566, 214] on button "Grab Withdraw" at bounding box center [577, 206] width 111 height 28
click at [566, 216] on button "Grab Withdraw" at bounding box center [577, 206] width 111 height 28
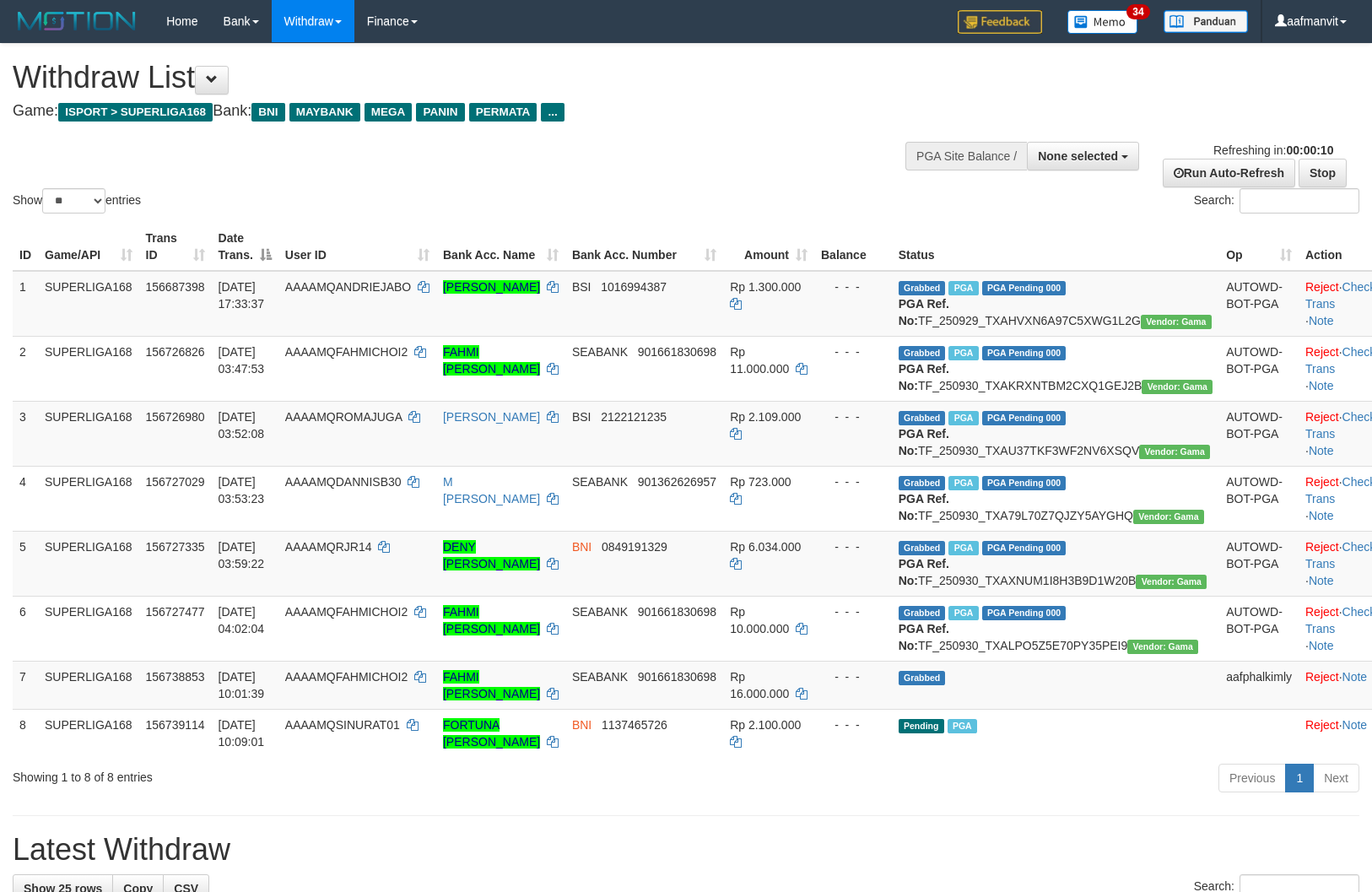
select select
select select "**"
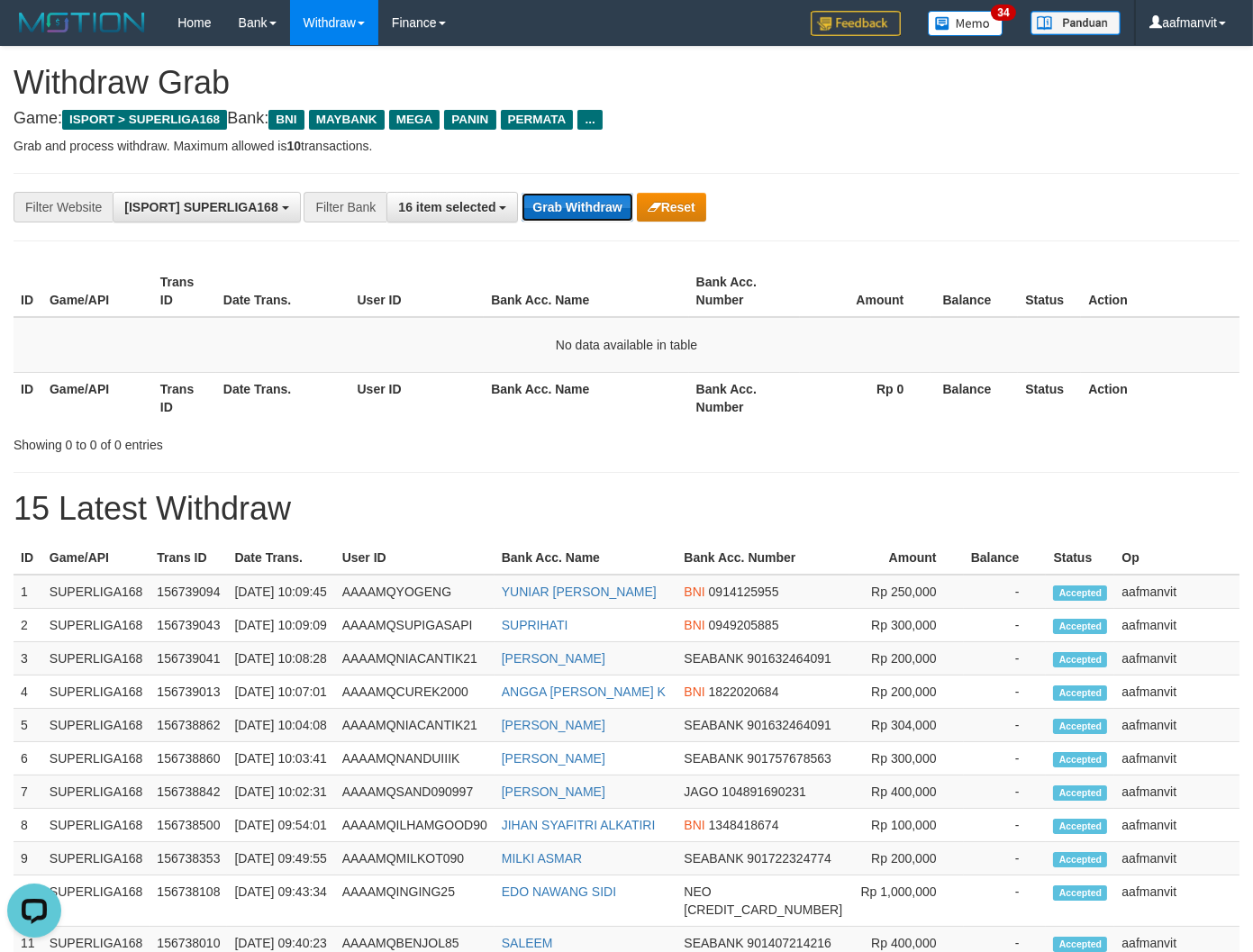
click at [596, 213] on button "Grab Withdraw" at bounding box center [577, 206] width 111 height 28
click at [565, 212] on button "Grab Withdraw" at bounding box center [577, 206] width 111 height 28
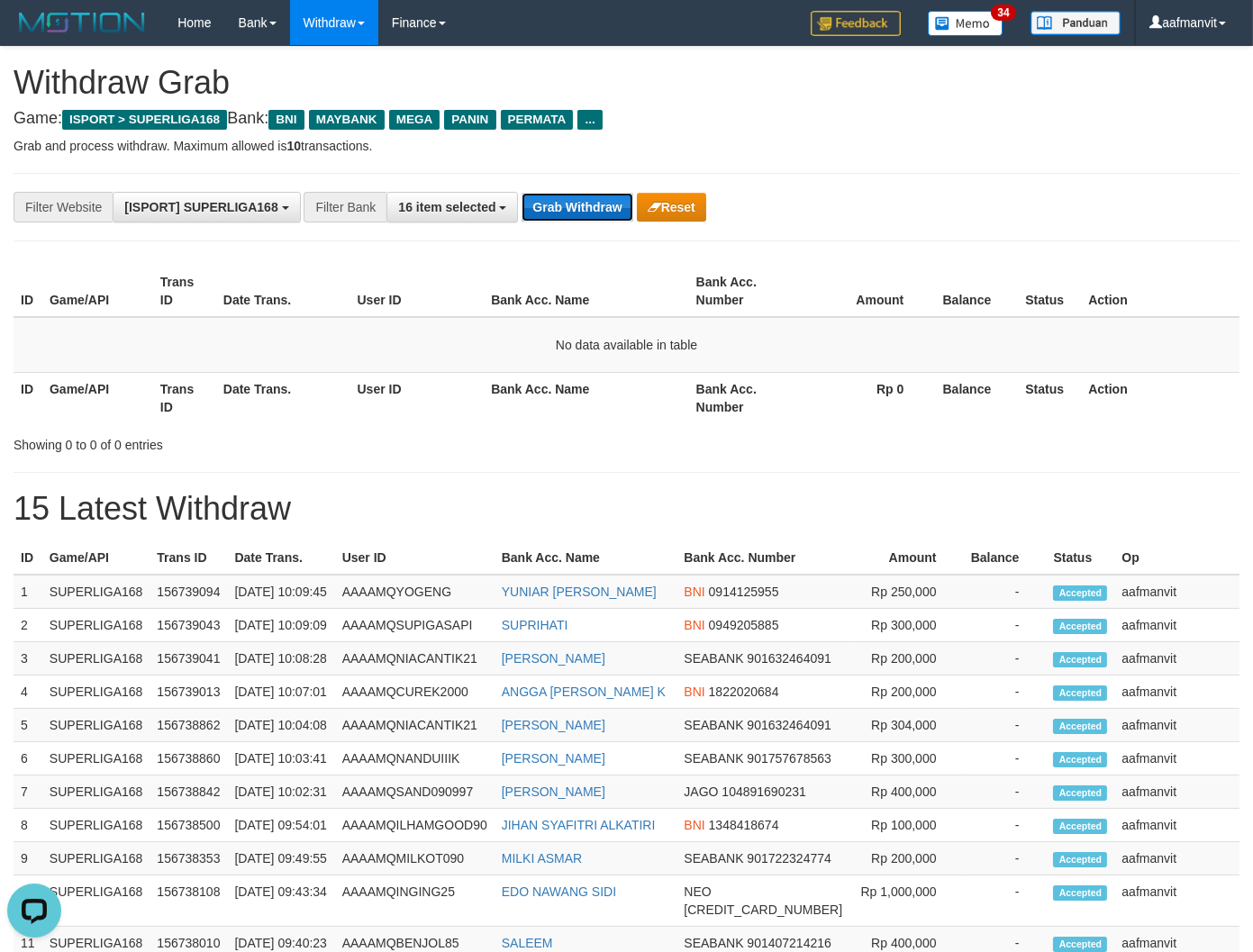
click at [565, 212] on button "Grab Withdraw" at bounding box center [577, 206] width 111 height 28
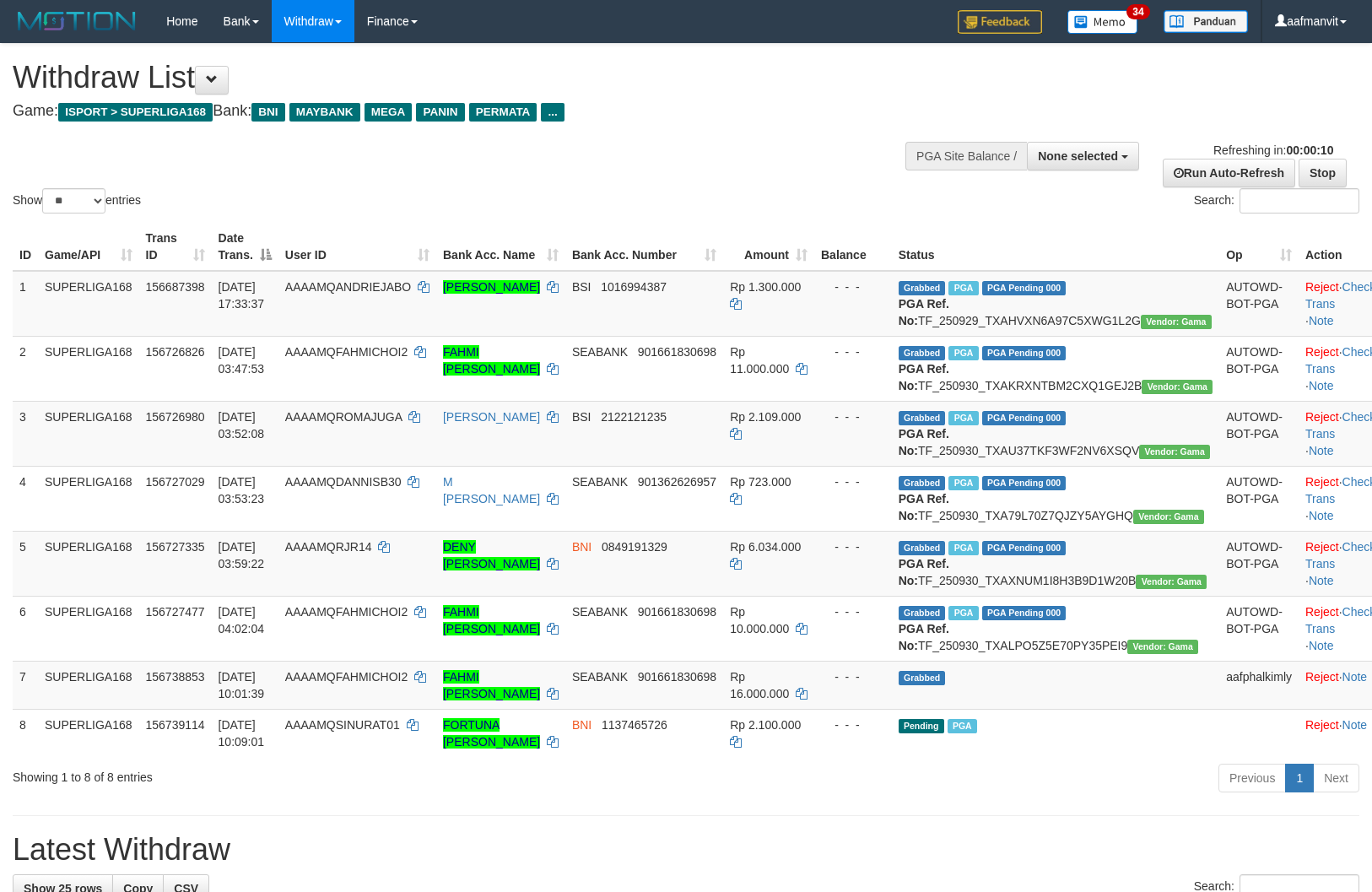
select select
select select "**"
select select
select select "**"
select select
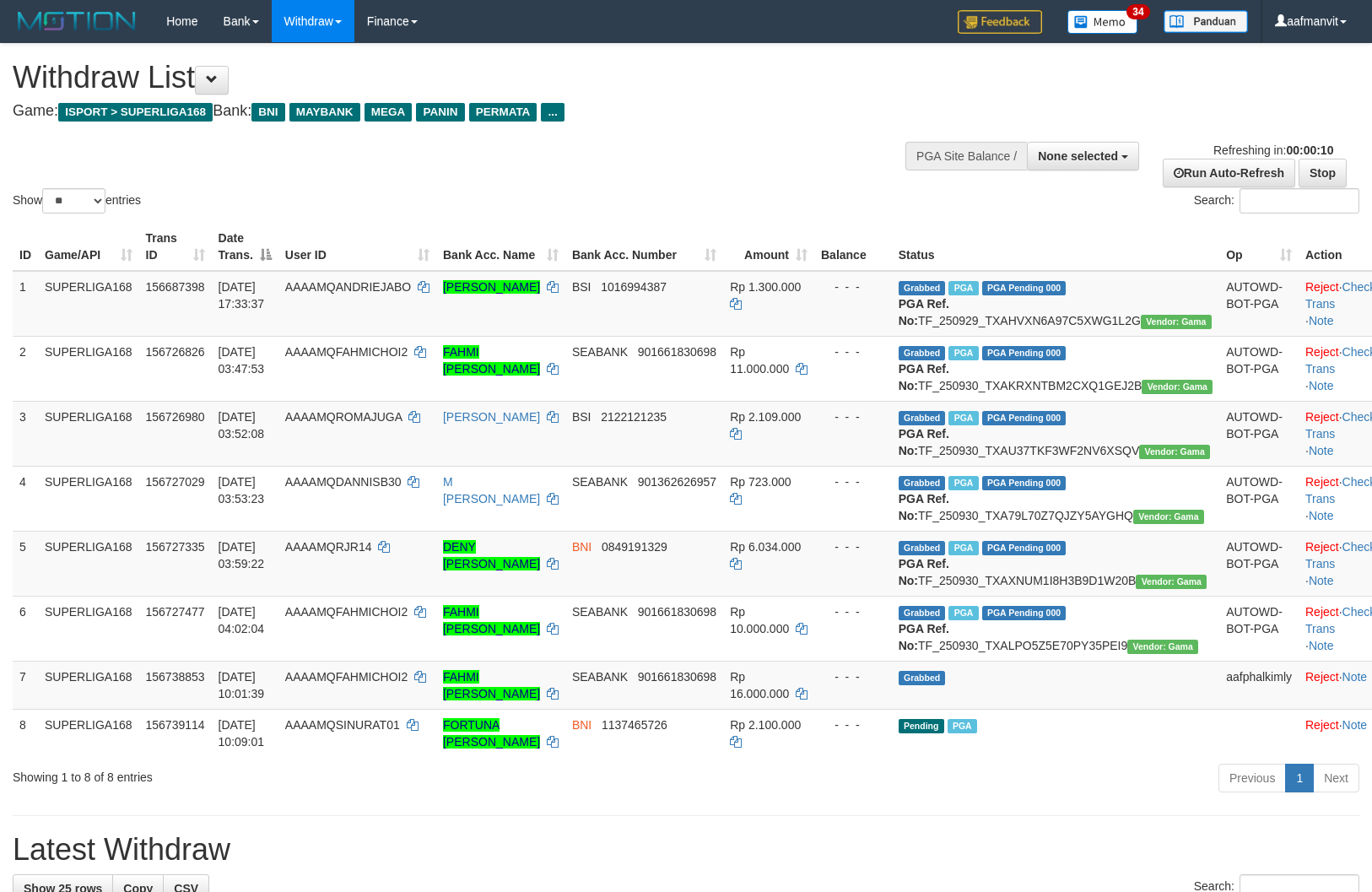
select select "**"
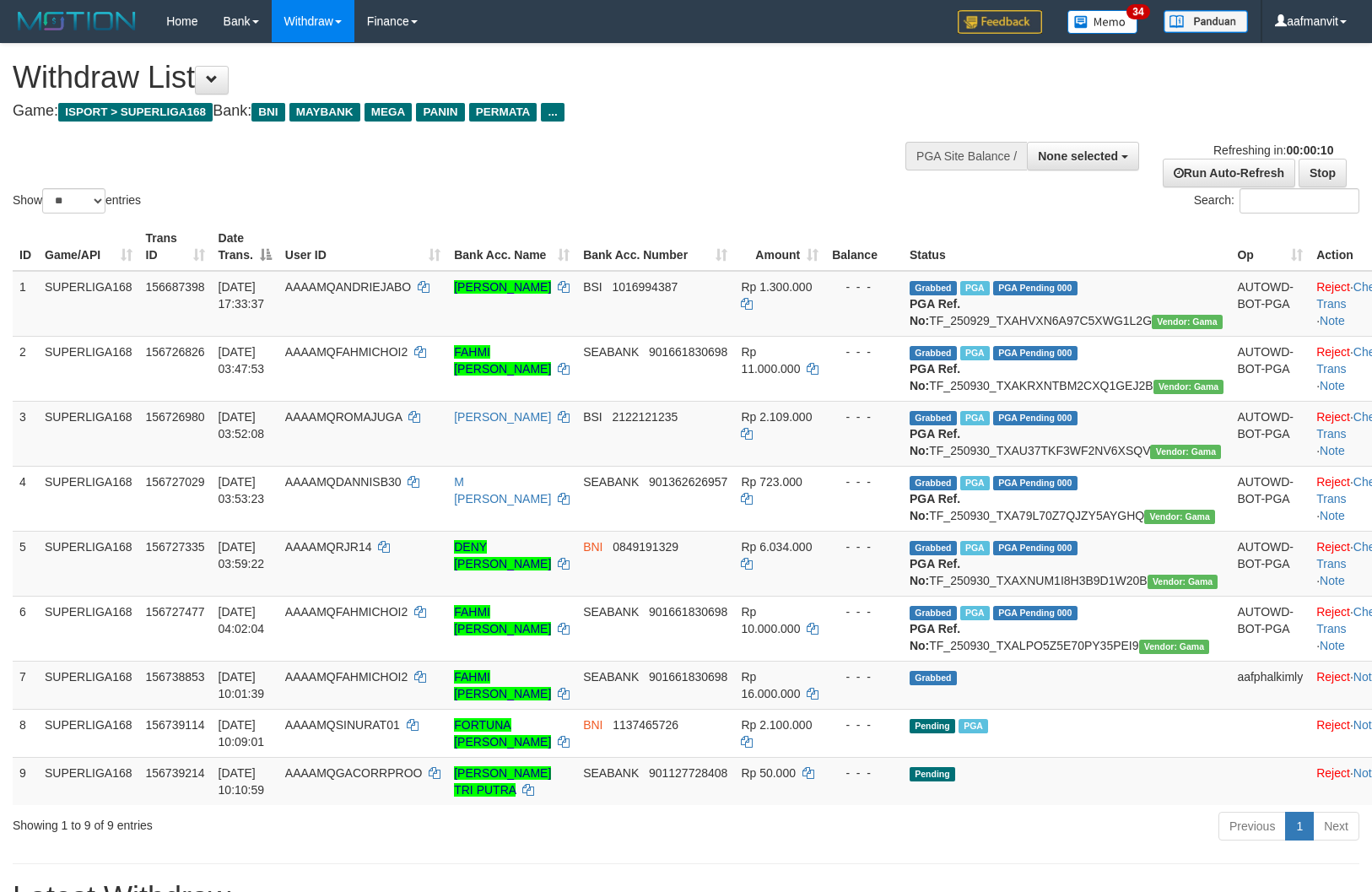
select select
select select "**"
select select
select select "**"
select select
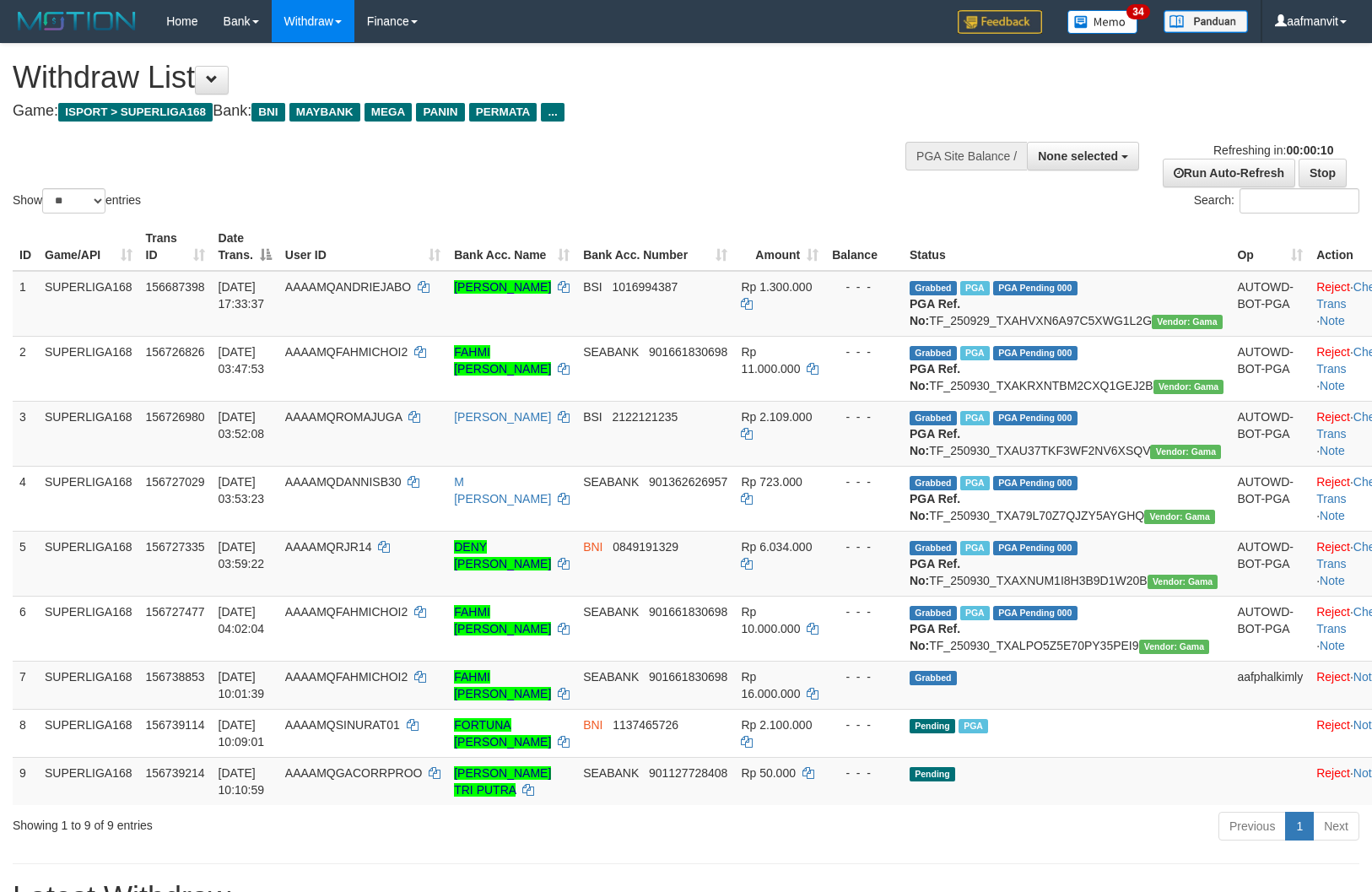
select select "**"
select select
select select "**"
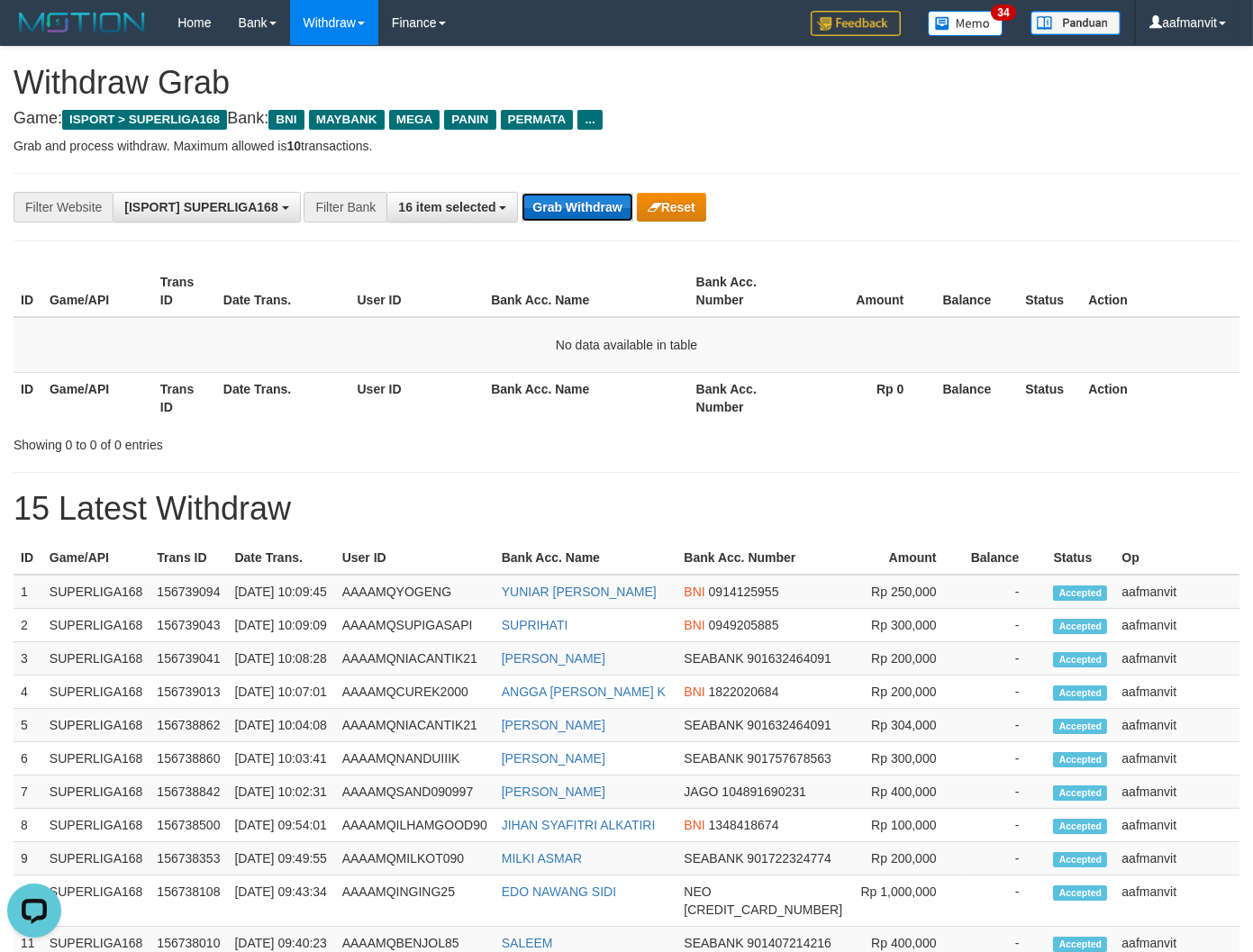
click at [545, 196] on button "Grab Withdraw" at bounding box center [577, 206] width 111 height 28
click at [552, 201] on button "Grab Withdraw" at bounding box center [577, 206] width 111 height 28
click at [537, 202] on button "Grab Withdraw" at bounding box center [577, 206] width 111 height 28
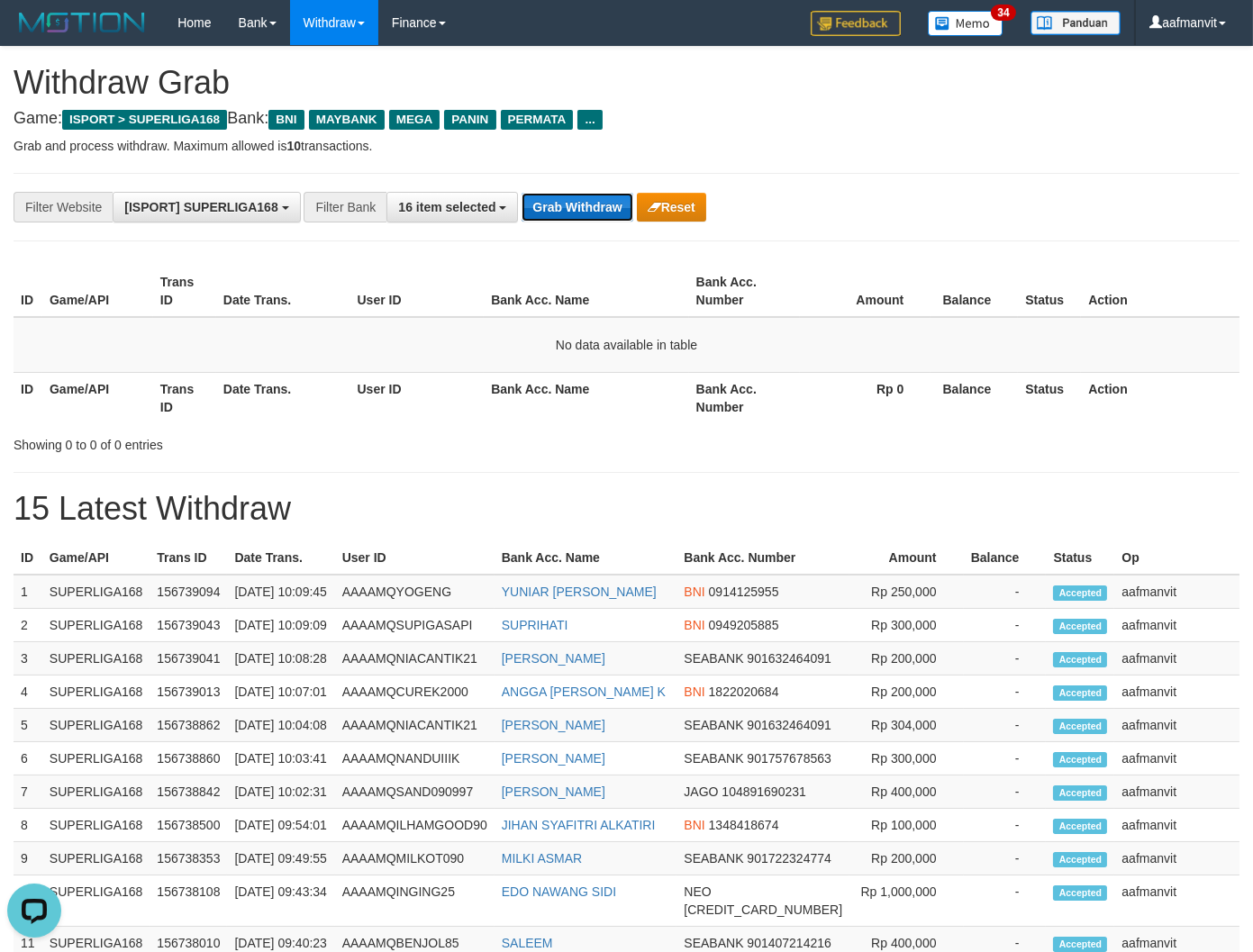
click at [539, 202] on button "Grab Withdraw" at bounding box center [577, 206] width 111 height 28
click at [556, 201] on button "Grab Withdraw" at bounding box center [577, 206] width 111 height 28
click at [559, 200] on button "Grab Withdraw" at bounding box center [577, 206] width 111 height 28
click at [560, 213] on button "Grab Withdraw" at bounding box center [577, 206] width 111 height 28
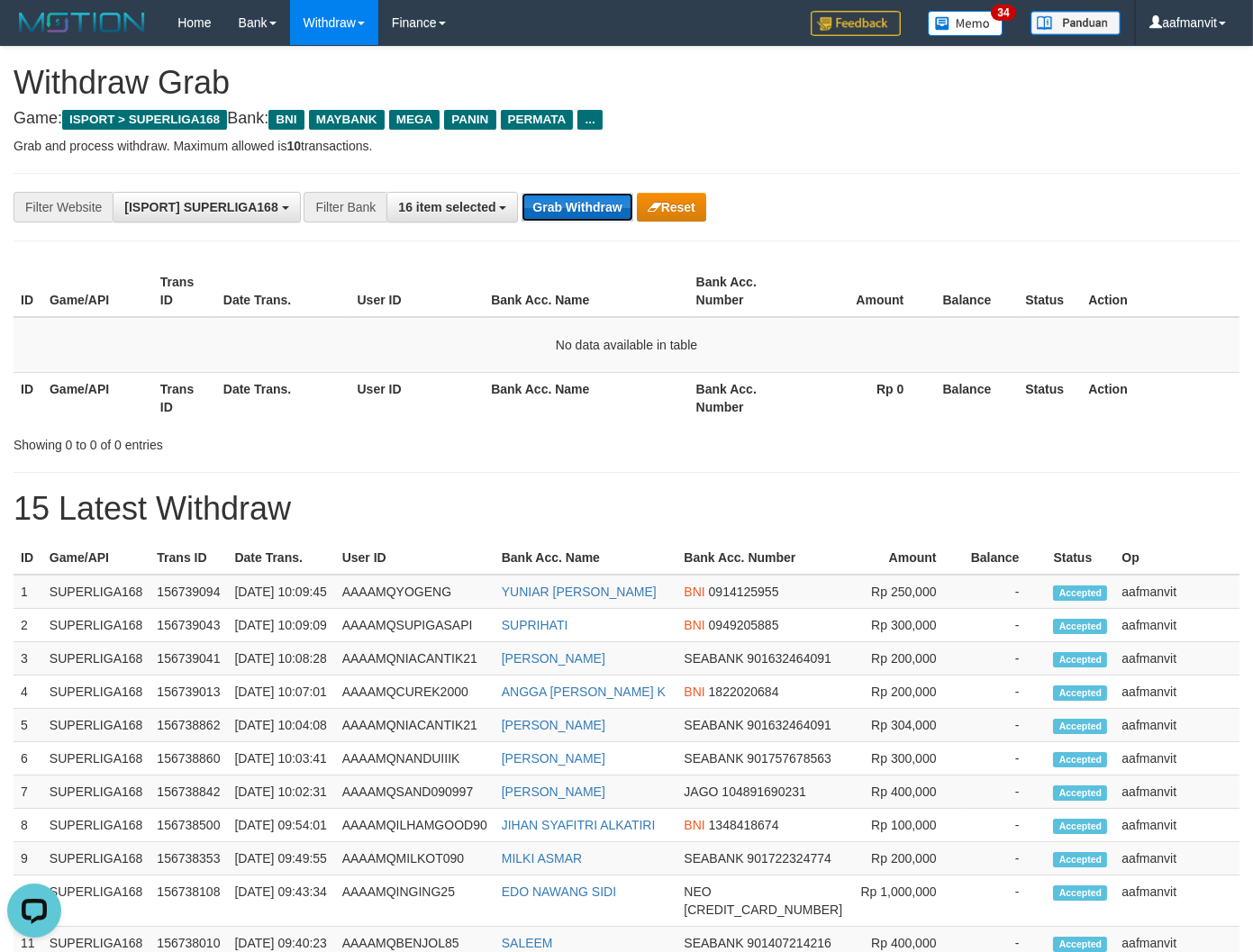
click at [612, 201] on button "Grab Withdraw" at bounding box center [577, 206] width 111 height 28
click at [610, 201] on button "Grab Withdraw" at bounding box center [577, 206] width 111 height 28
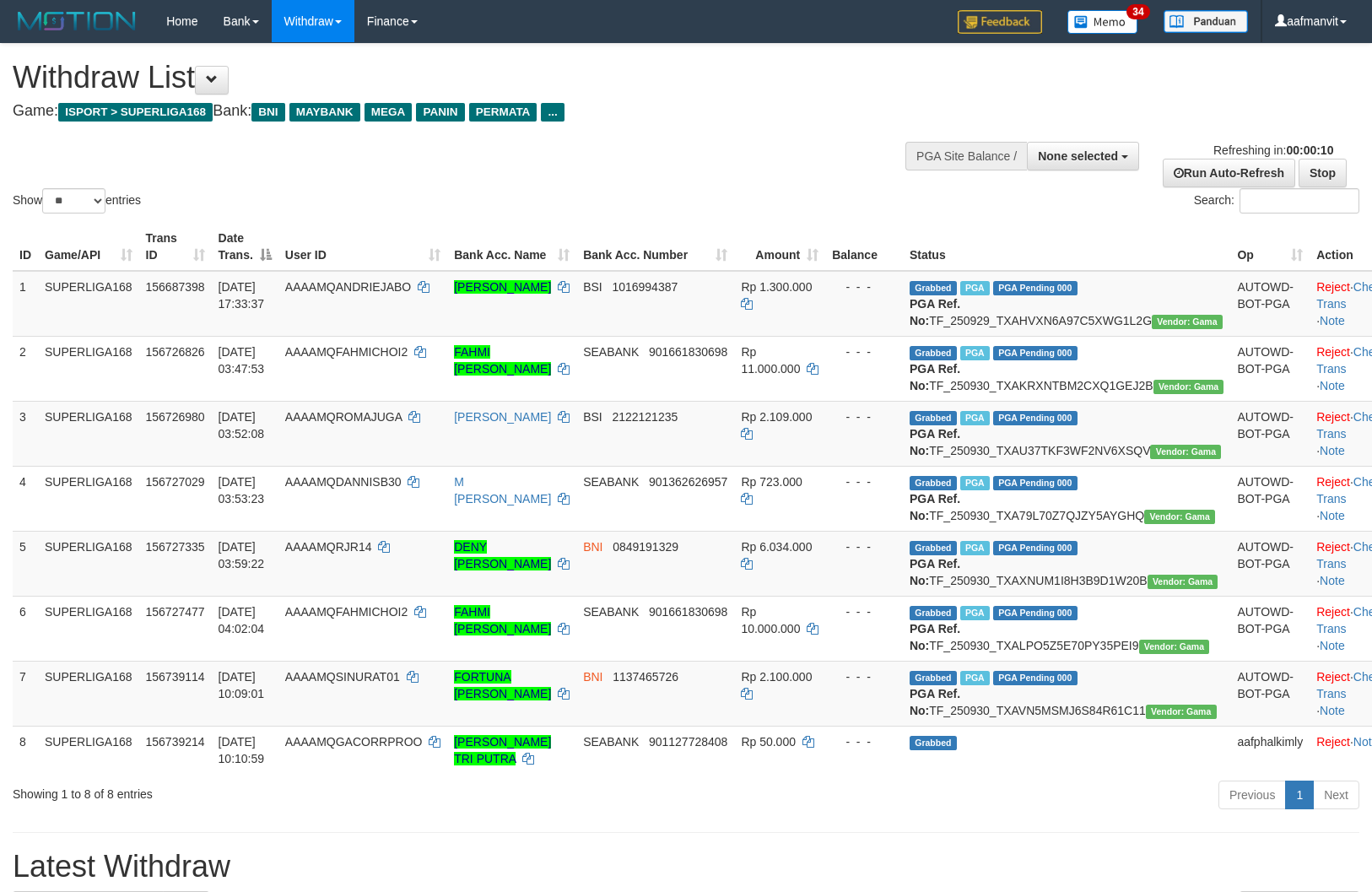
select select
select select "**"
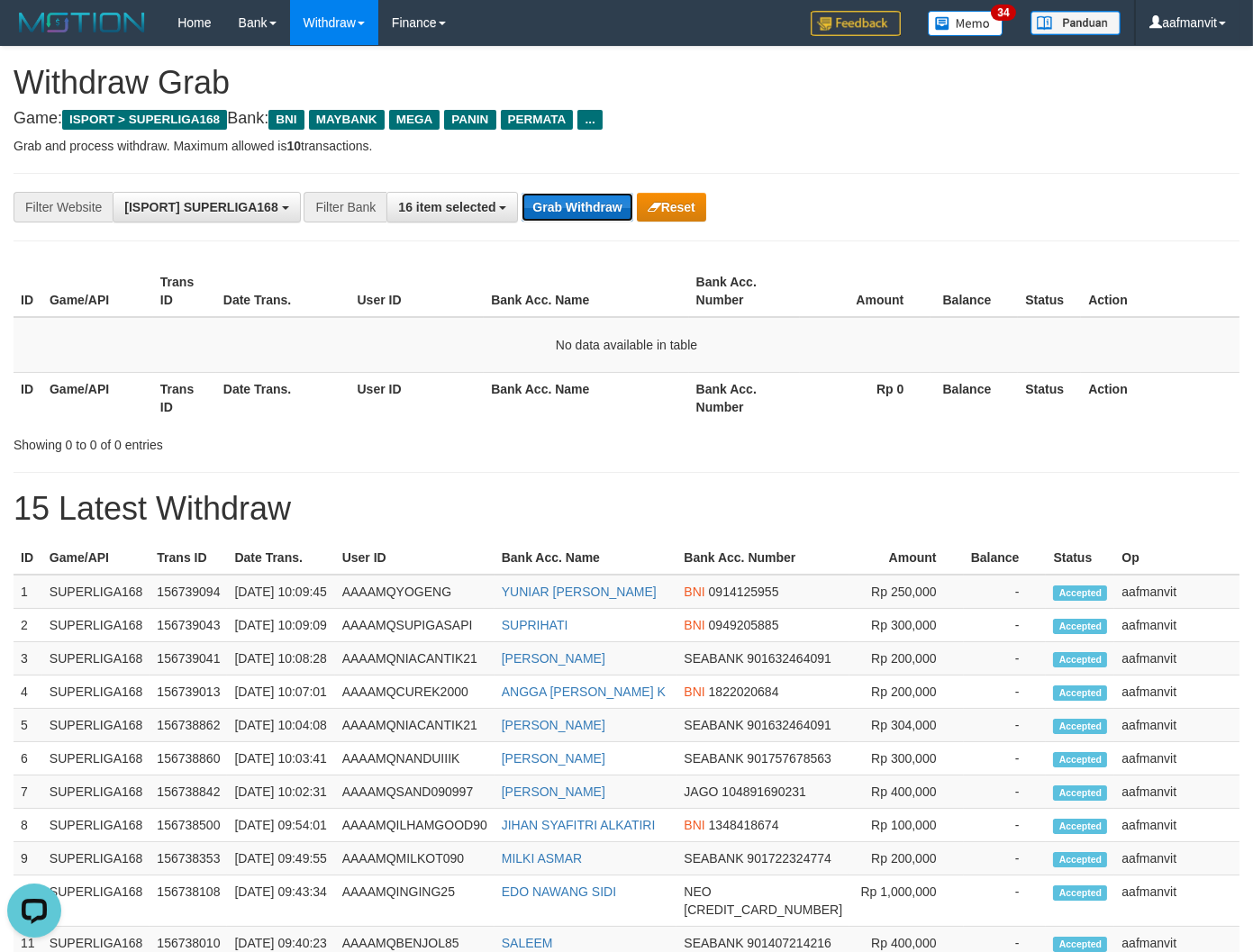
click at [568, 212] on button "Grab Withdraw" at bounding box center [577, 206] width 111 height 28
click at [559, 208] on button "Grab Withdraw" at bounding box center [577, 206] width 111 height 28
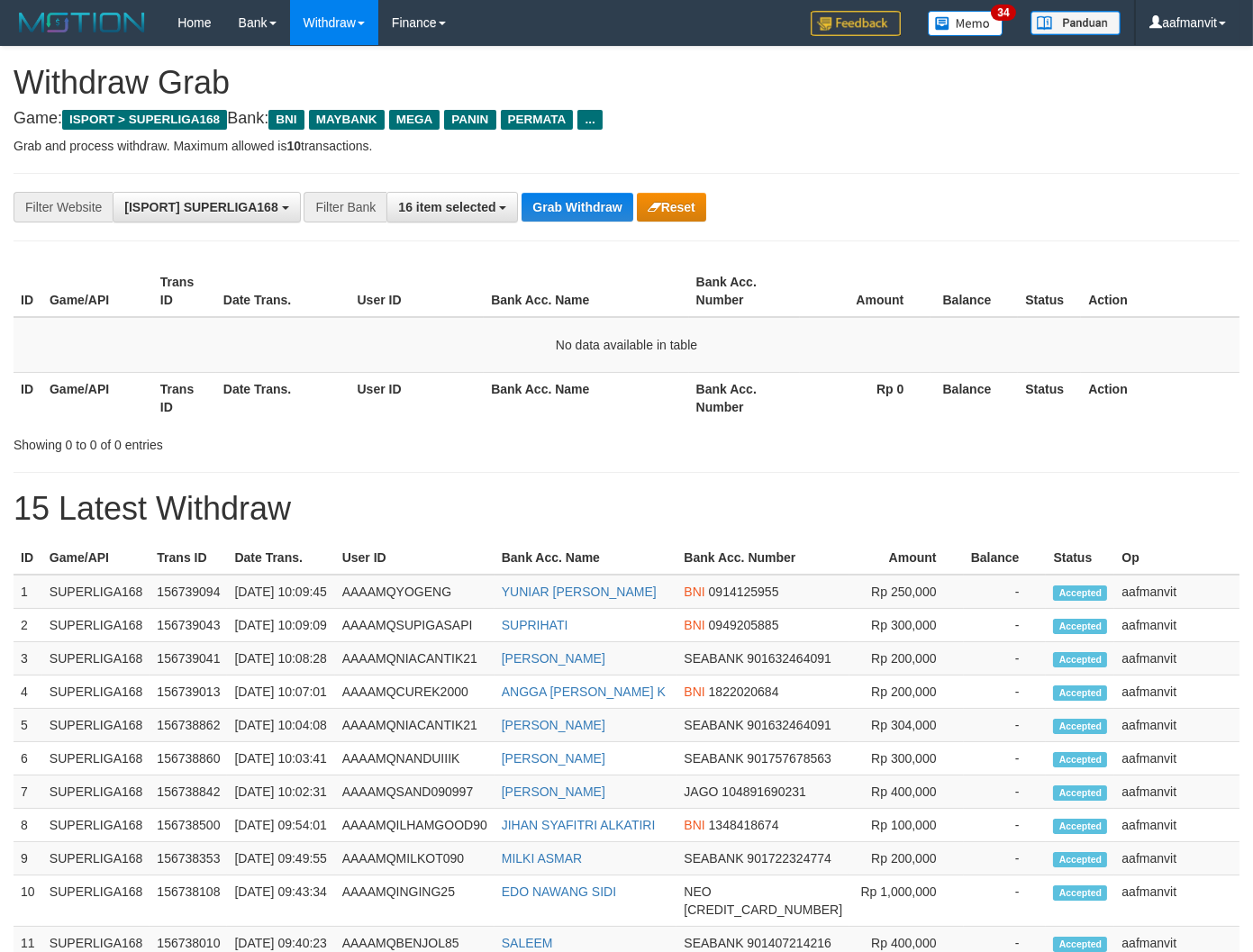
click at [559, 208] on button "Grab Withdraw" at bounding box center [577, 206] width 111 height 28
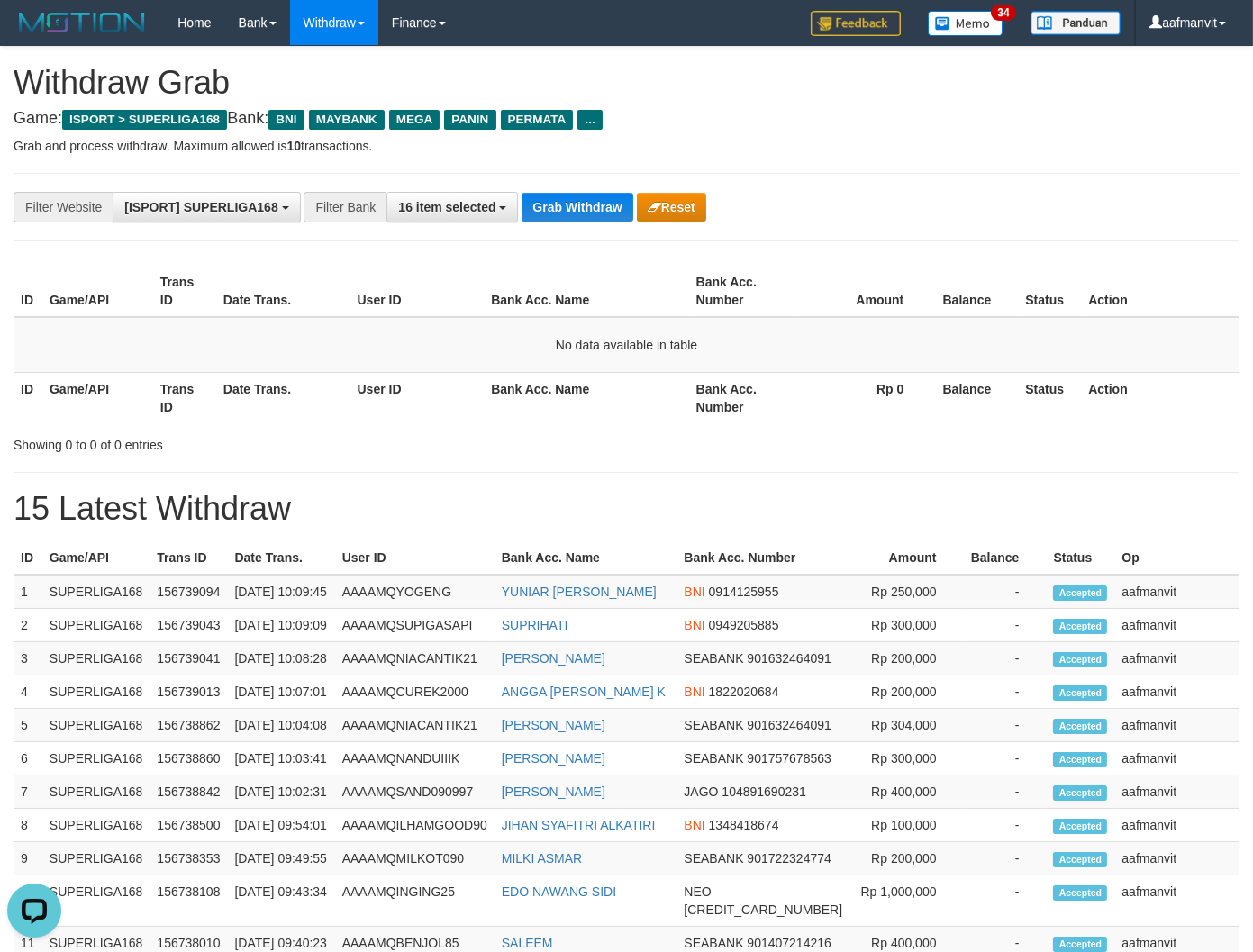
click at [559, 208] on button "Grab Withdraw" at bounding box center [577, 206] width 111 height 28
click at [558, 209] on button "Grab Withdraw" at bounding box center [577, 206] width 111 height 28
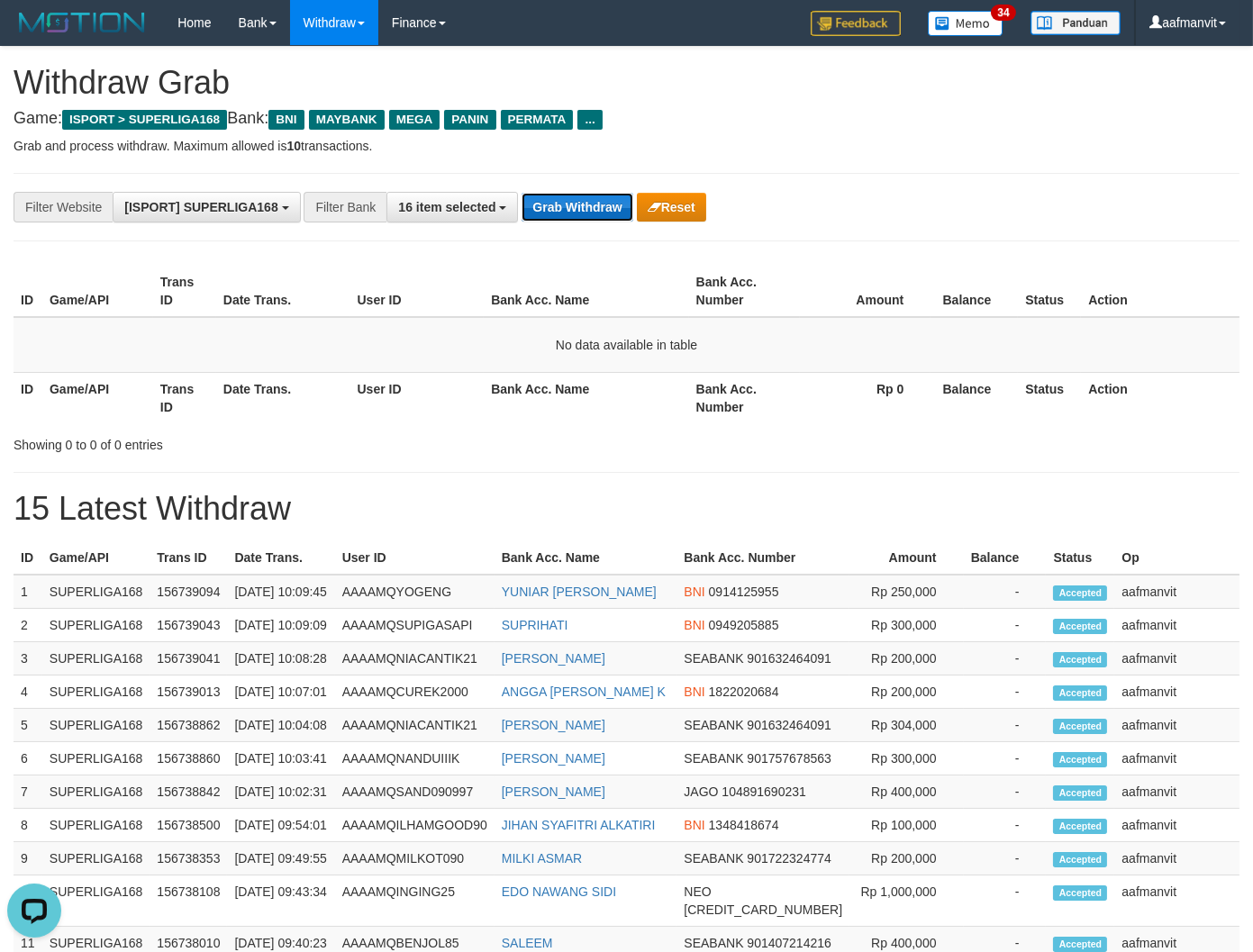
click at [595, 209] on button "Grab Withdraw" at bounding box center [577, 206] width 111 height 28
click at [592, 209] on button "Grab Withdraw" at bounding box center [577, 206] width 111 height 28
click at [579, 217] on button "Grab Withdraw" at bounding box center [577, 206] width 111 height 28
click at [571, 217] on button "Grab Withdraw" at bounding box center [577, 206] width 111 height 28
click at [593, 196] on button "Grab Withdraw" at bounding box center [577, 206] width 111 height 28
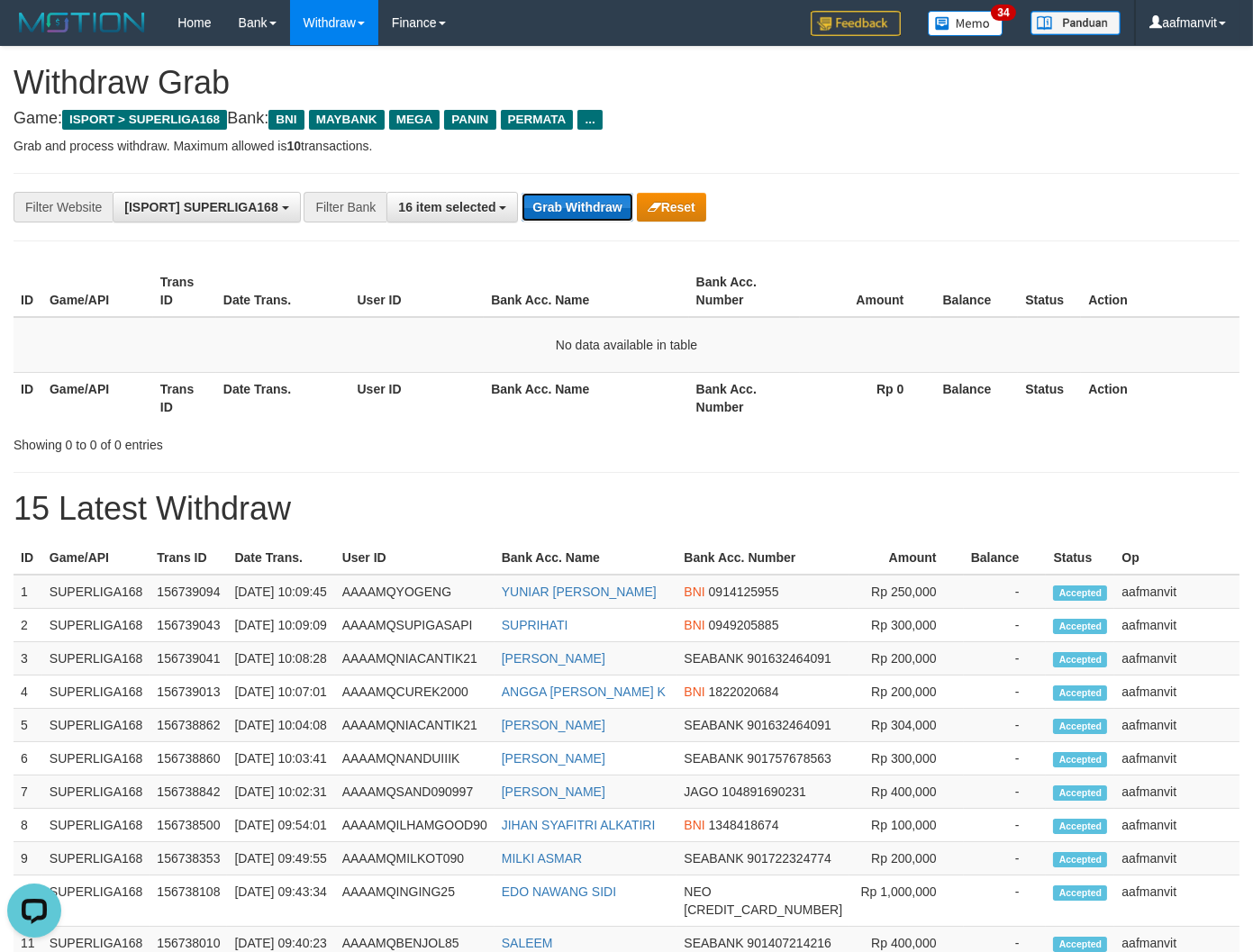
click at [586, 192] on button "Grab Withdraw" at bounding box center [577, 206] width 111 height 28
click at [593, 194] on button "Grab Withdraw" at bounding box center [577, 206] width 111 height 28
click at [593, 202] on button "Grab Withdraw" at bounding box center [577, 206] width 111 height 28
click at [592, 202] on button "Grab Withdraw" at bounding box center [577, 206] width 111 height 28
click at [586, 227] on div "**********" at bounding box center [626, 207] width 1226 height 69
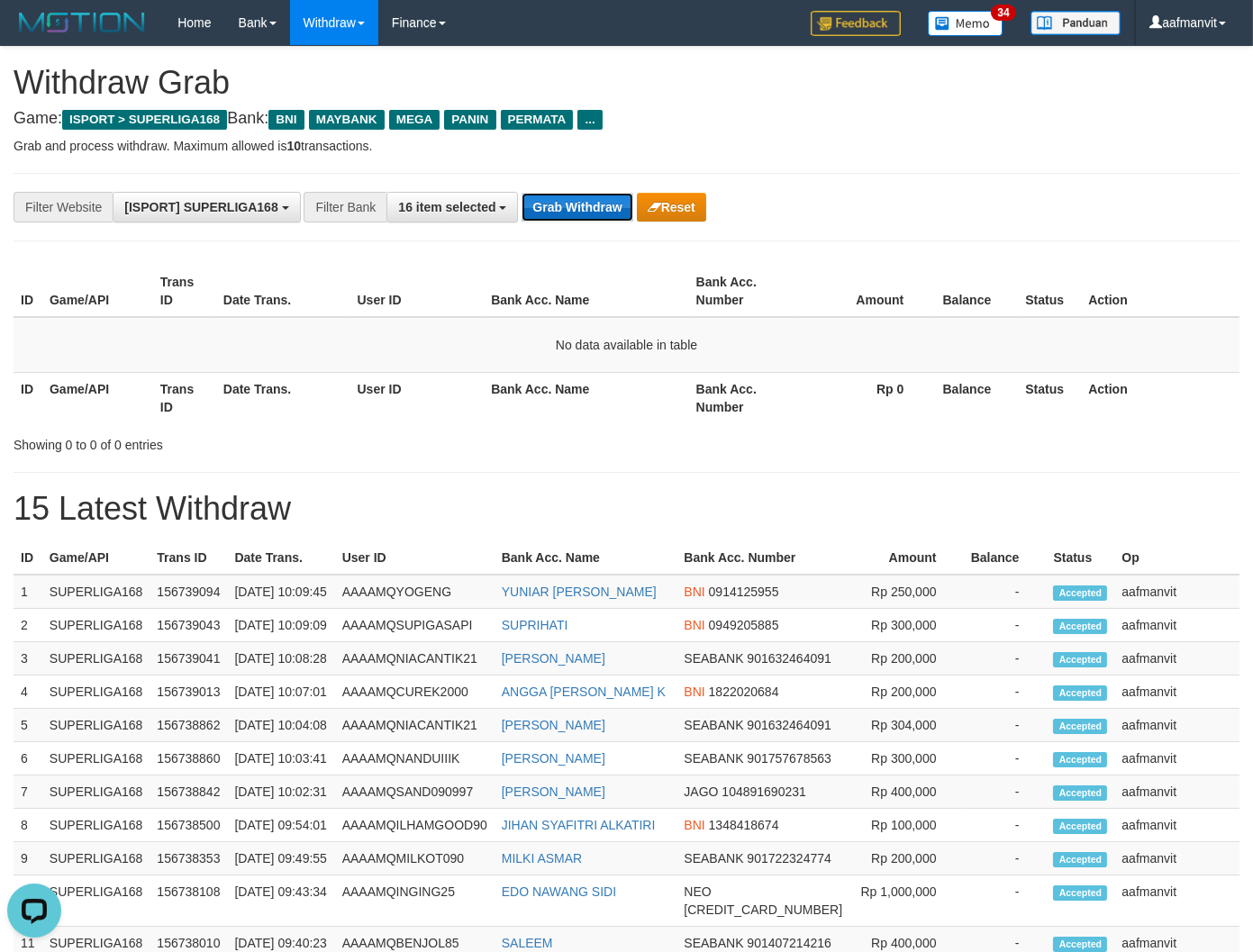
drag, startPoint x: 575, startPoint y: 203, endPoint x: 566, endPoint y: 205, distance: 9.2
click at [572, 204] on button "Grab Withdraw" at bounding box center [577, 206] width 111 height 28
click at [522, 211] on button "Grab Withdraw" at bounding box center [577, 206] width 111 height 28
click at [544, 221] on button "Grab Withdraw" at bounding box center [577, 206] width 111 height 28
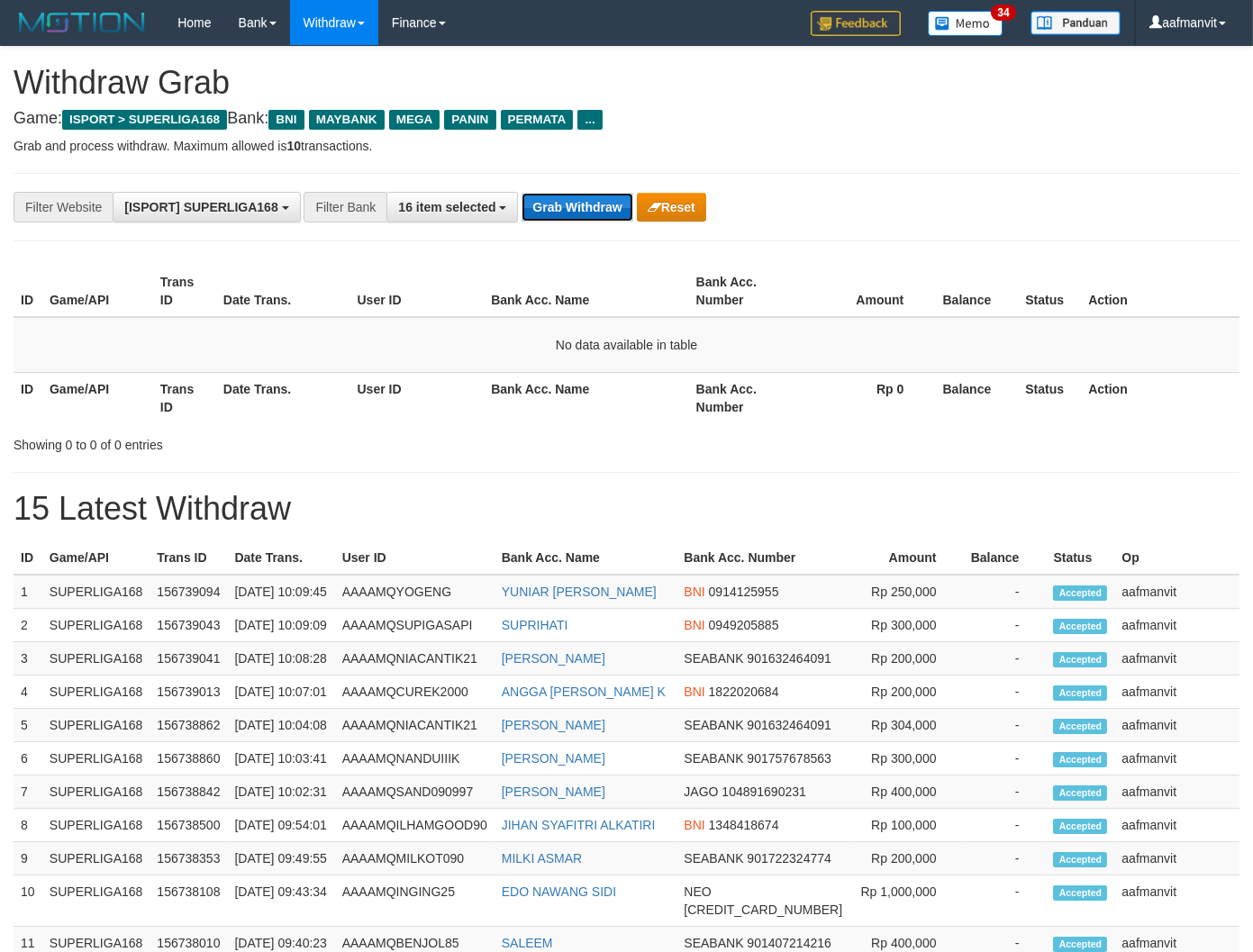
click at [550, 199] on button "Grab Withdraw" at bounding box center [577, 206] width 111 height 28
click at [566, 195] on button "Grab Withdraw" at bounding box center [577, 206] width 111 height 28
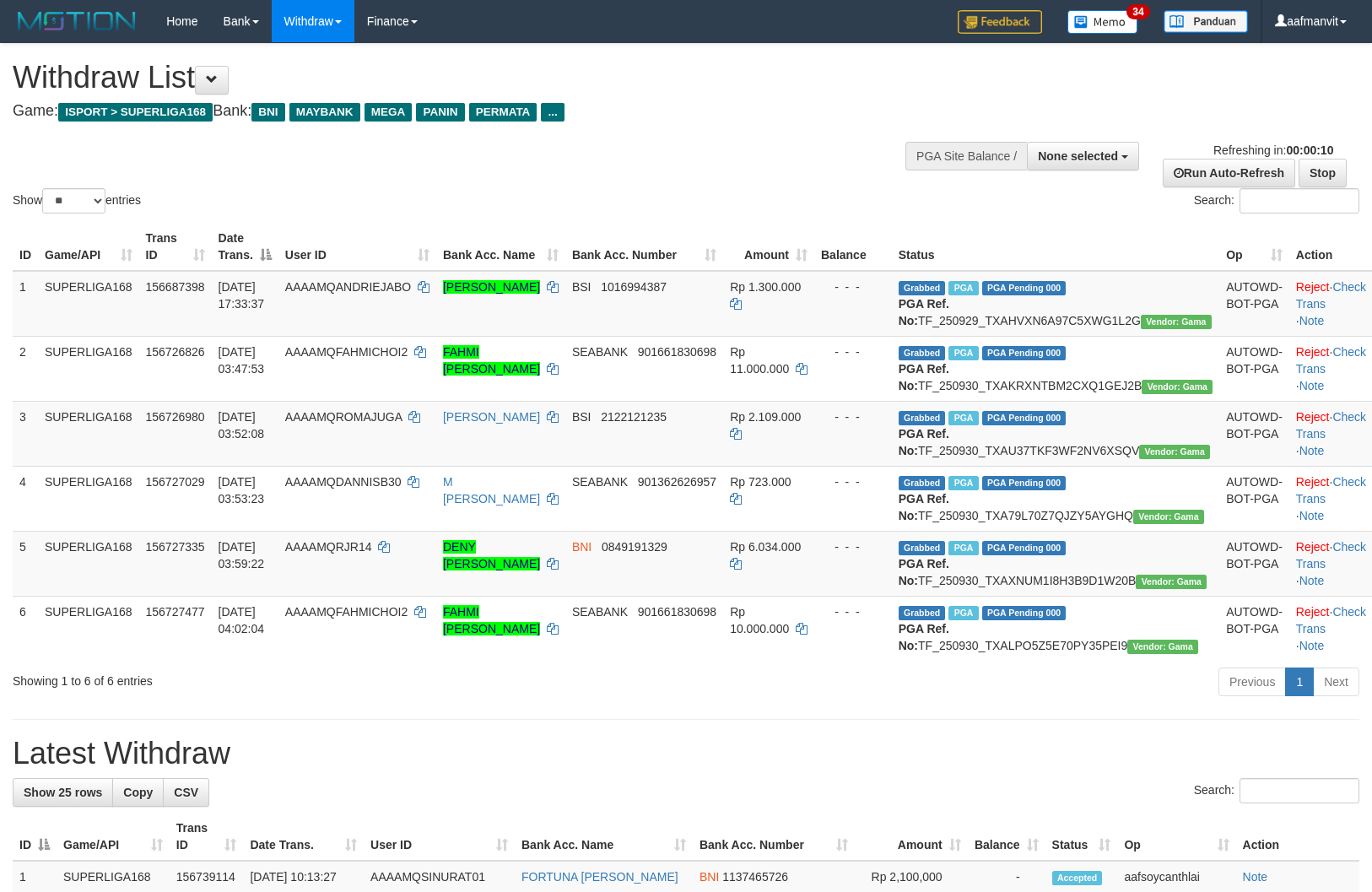
select select
select select "**"
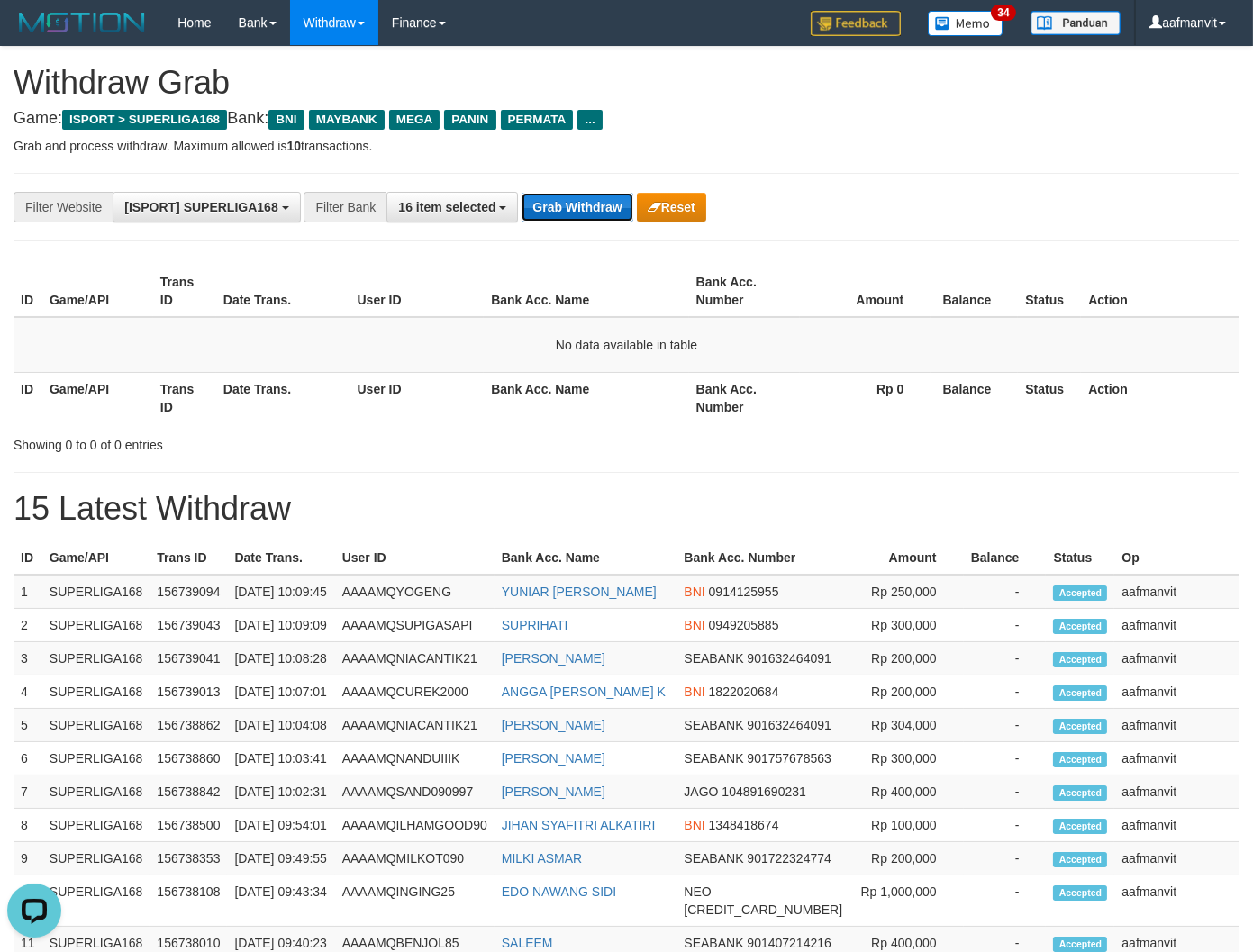
click at [592, 200] on button "Grab Withdraw" at bounding box center [577, 206] width 111 height 28
click at [588, 202] on button "Grab Withdraw" at bounding box center [577, 206] width 111 height 28
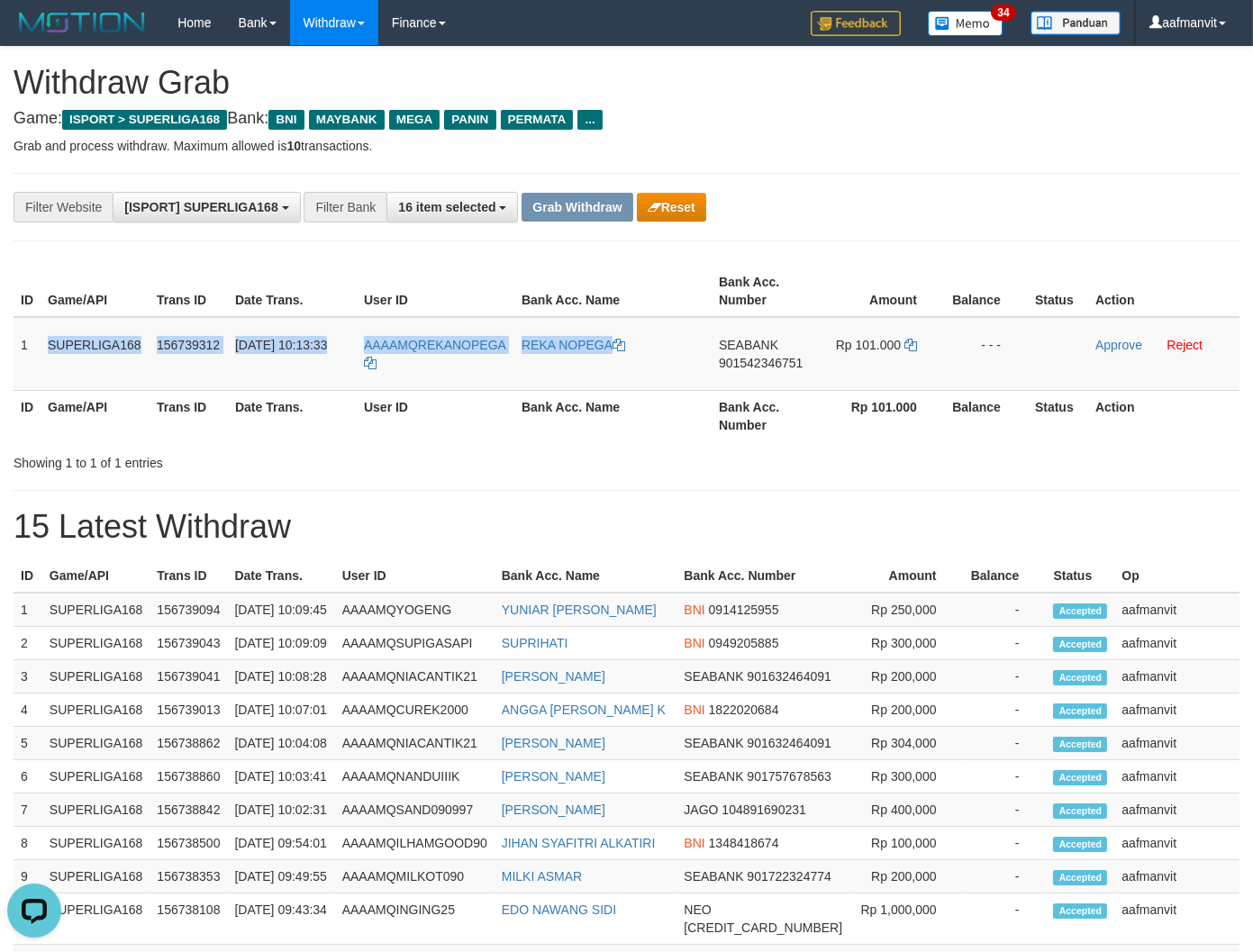
drag, startPoint x: 25, startPoint y: 351, endPoint x: 133, endPoint y: 588, distance: 260.4
click at [633, 388] on tr "1 SUPERLIGA168 156739312 30/09/2025 10:13:33 AAAAMQREKANOPEGA REKA NOPEGA SEABA…" at bounding box center [626, 354] width 1226 height 74
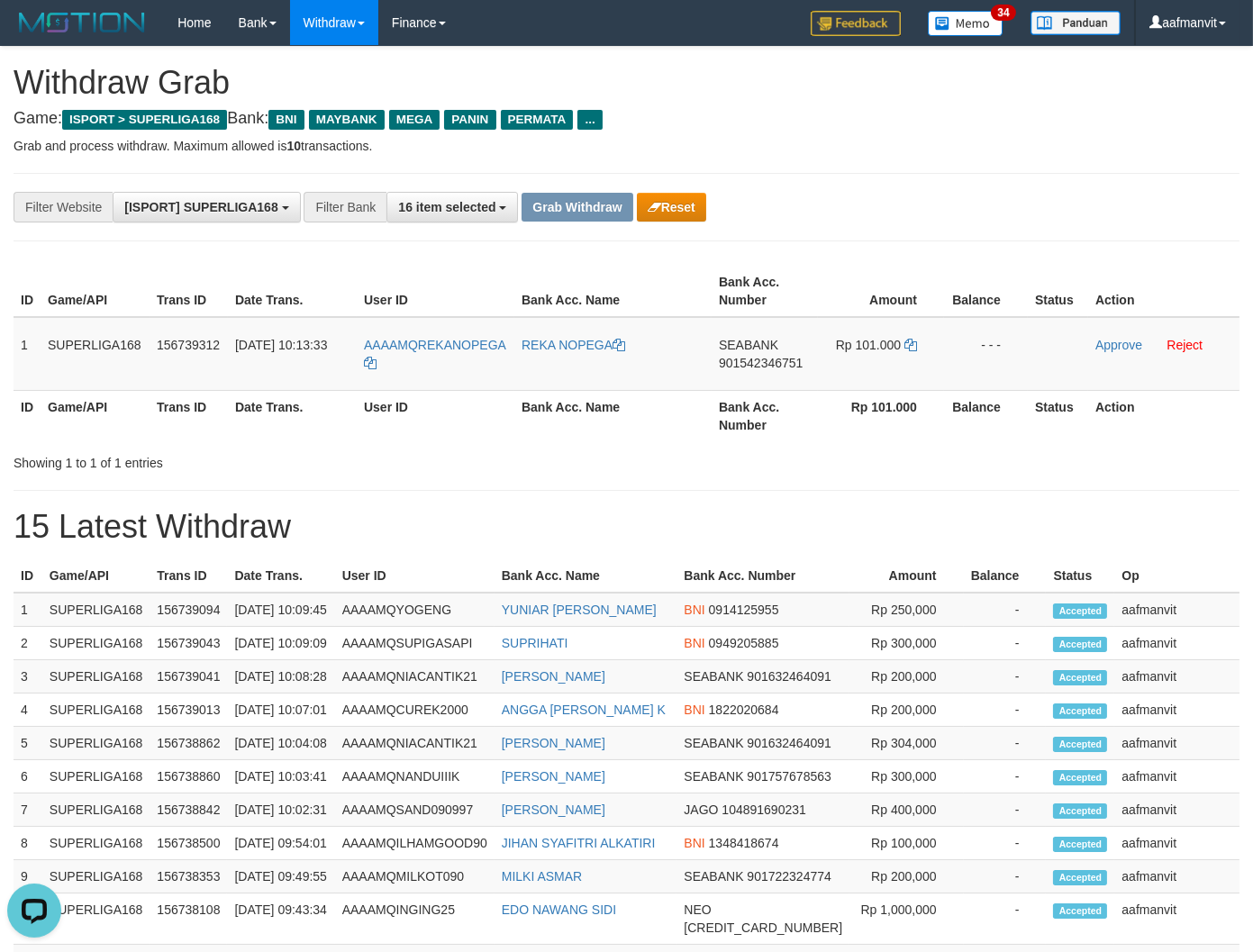
click at [132, 587] on th "Game/API" at bounding box center [96, 575] width 108 height 33
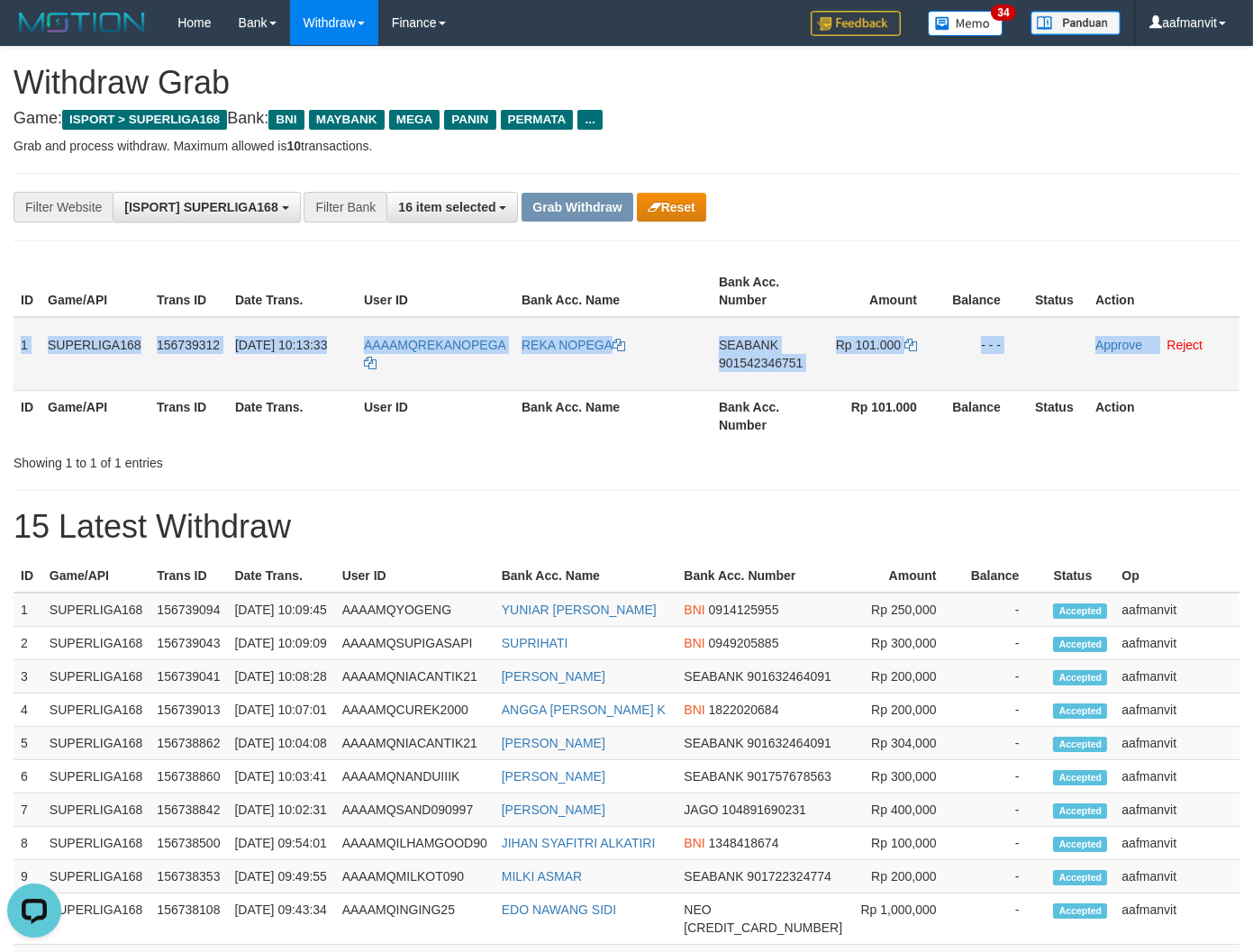
drag, startPoint x: 22, startPoint y: 331, endPoint x: 1160, endPoint y: 347, distance: 1138.1
click at [1160, 347] on tr "1 SUPERLIGA168 156739312 30/09/2025 10:13:33 AAAAMQREKANOPEGA REKA NOPEGA SEABA…" at bounding box center [626, 354] width 1226 height 74
copy tr "1 SUPERLIGA168 156739312 30/09/2025 10:13:33 AAAAMQREKANOPEGA REKA NOPEGA SEABA…"
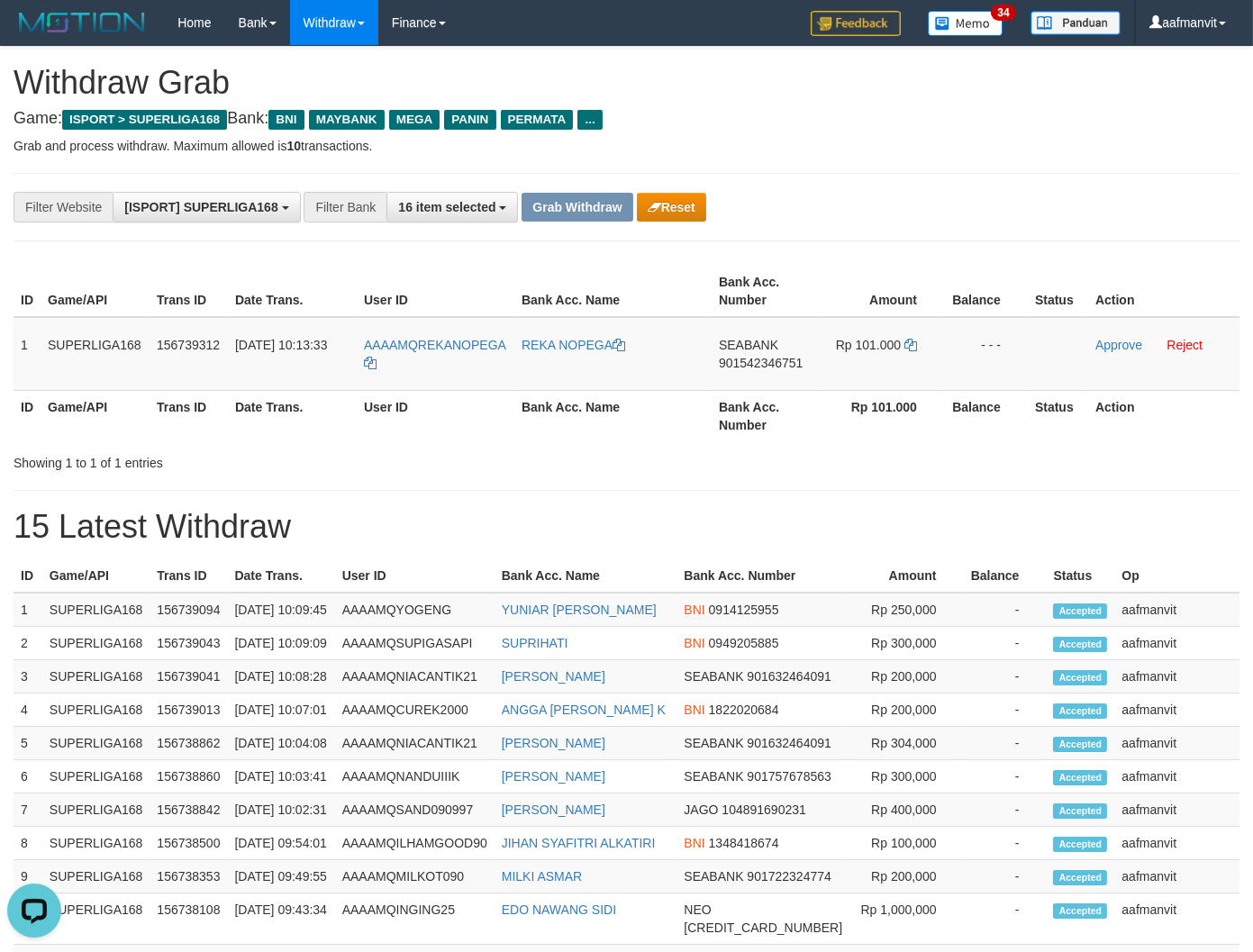
click at [803, 574] on th "Bank Acc. Number" at bounding box center [763, 575] width 173 height 33
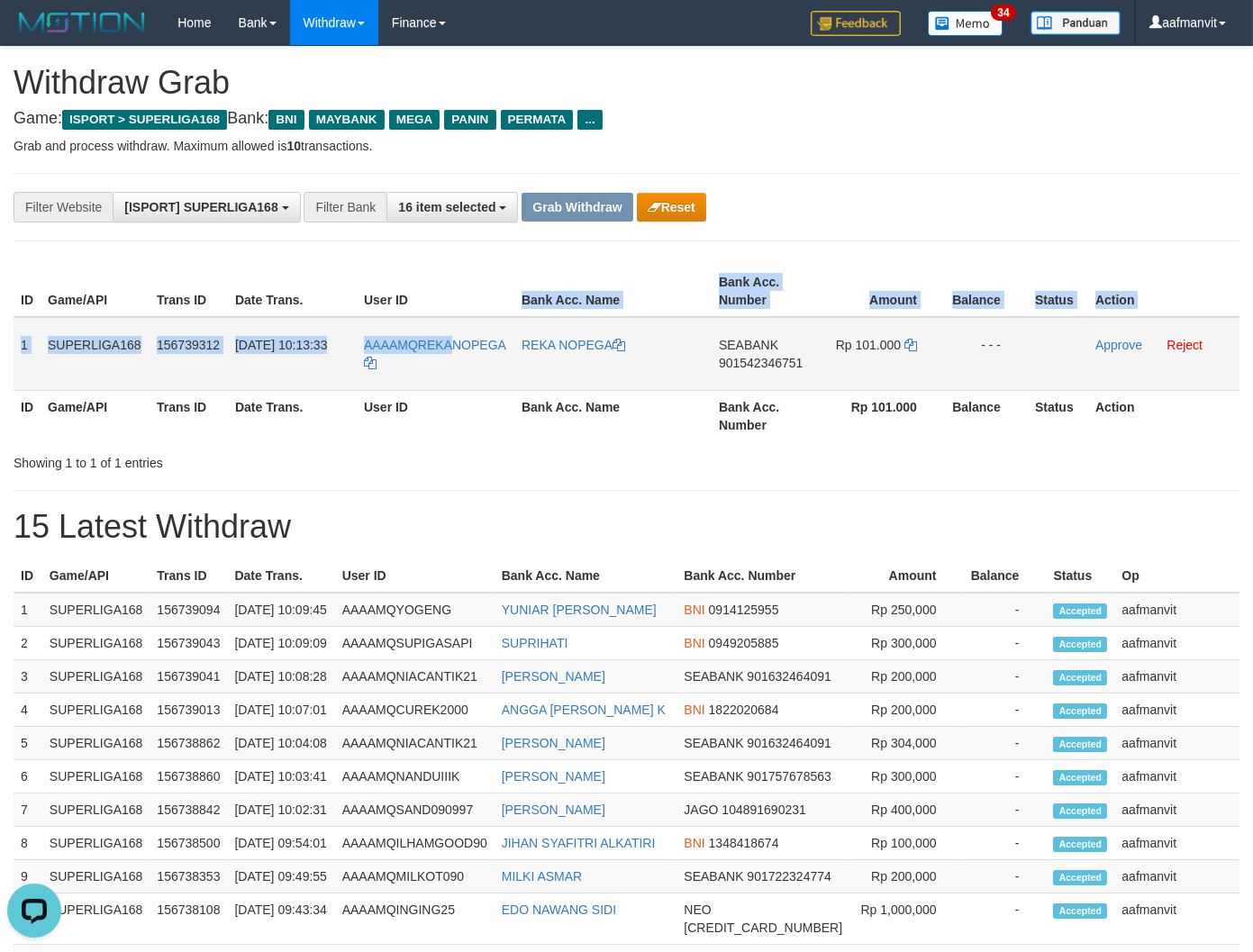
drag, startPoint x: 516, startPoint y: 313, endPoint x: 448, endPoint y: 352, distance: 78.4
click at [448, 352] on table "ID Game/API Trans ID Date Trans. User ID Bank Acc. Name Bank Acc. Number Amount…" at bounding box center [626, 354] width 1226 height 176
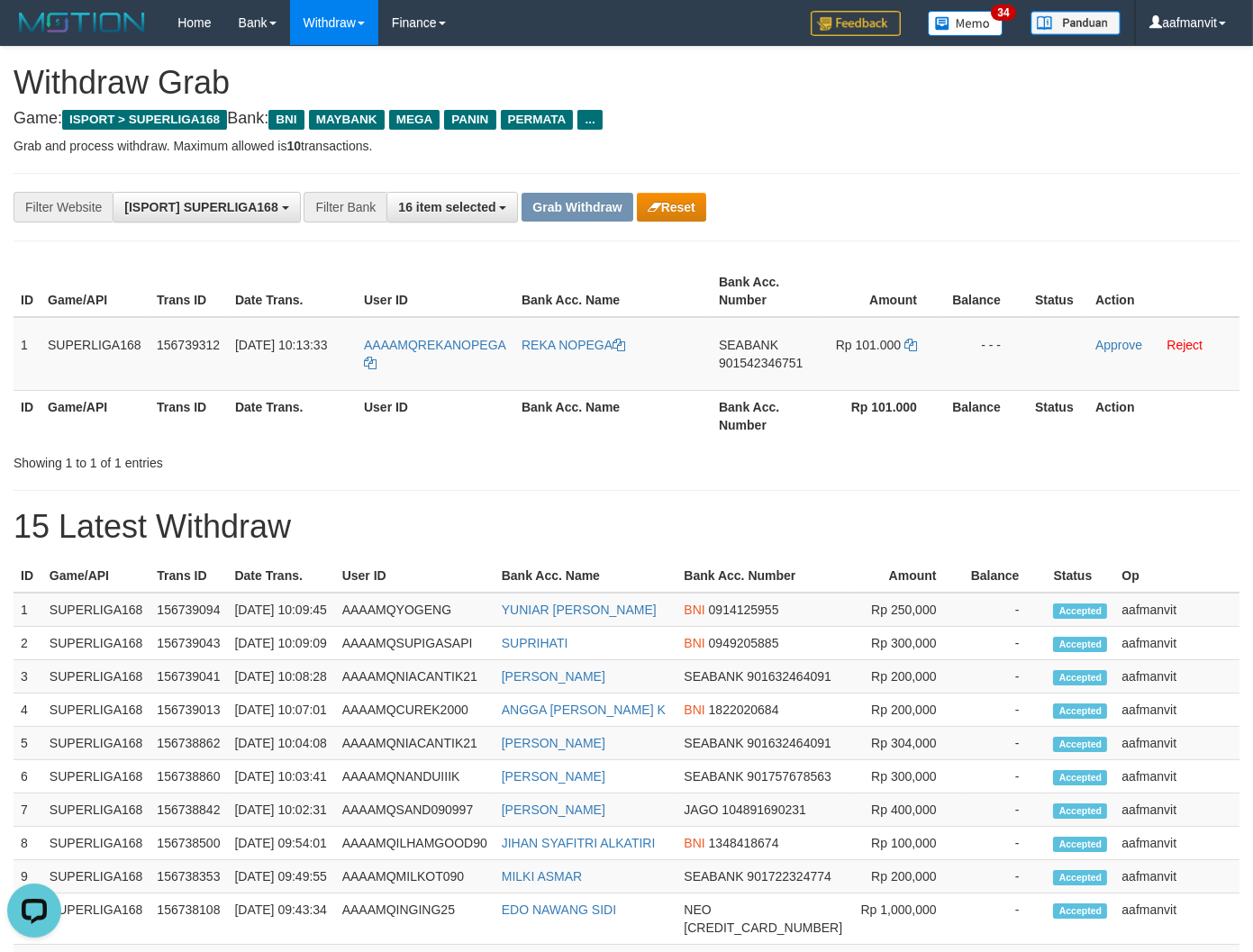
click at [405, 406] on th "User ID" at bounding box center [435, 415] width 158 height 51
drag, startPoint x: 513, startPoint y: 329, endPoint x: 416, endPoint y: 343, distance: 98.0
click at [416, 343] on tr "1 SUPERLIGA168 156739312 30/09/2025 10:13:33 AAAAMQREKANOPEGA REKA NOPEGA SEABA…" at bounding box center [626, 354] width 1226 height 74
copy tr "REKANOPEGA"
click at [763, 362] on span "901542346751" at bounding box center [760, 363] width 83 height 15
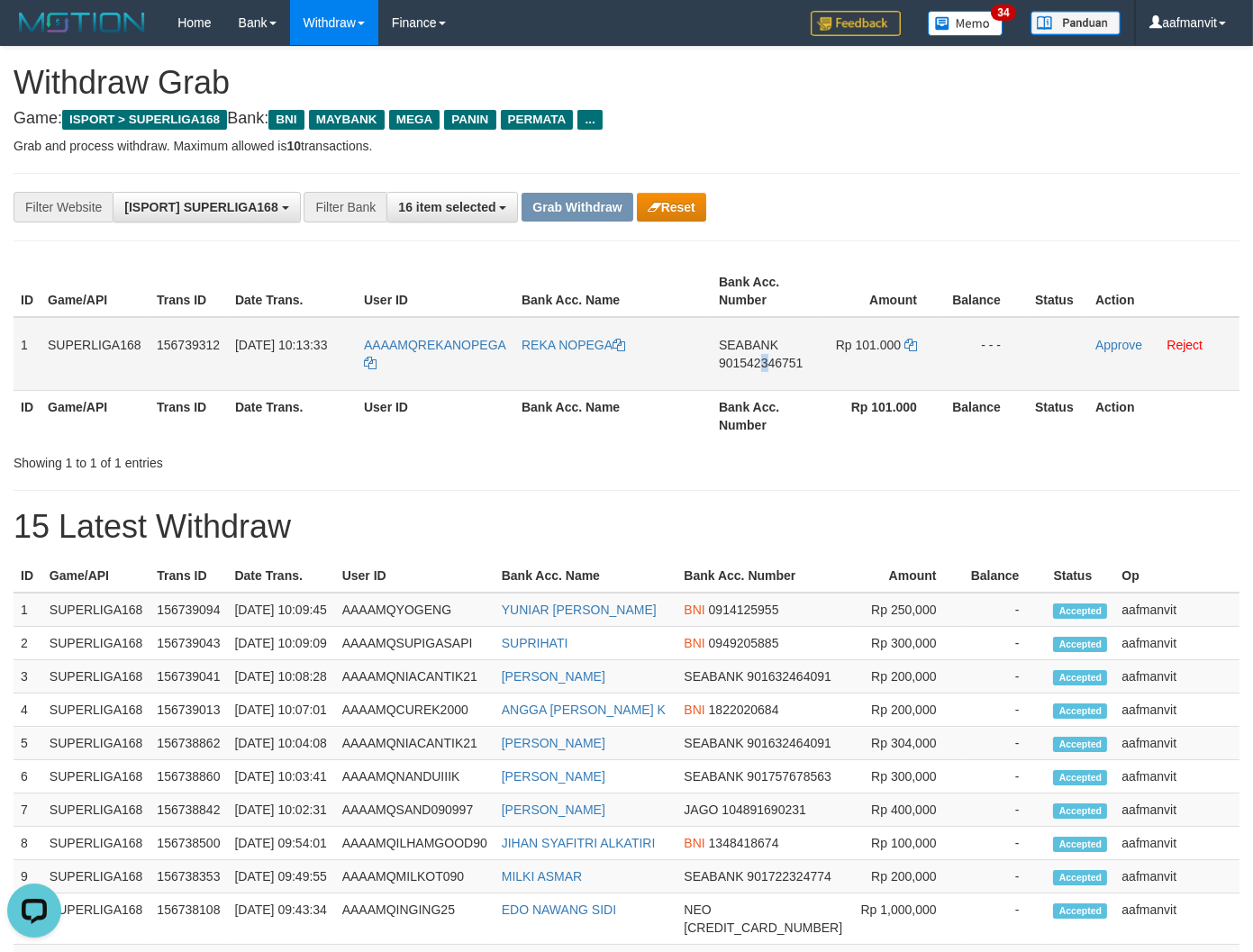
copy span "3"
click at [759, 361] on span "901542346751" at bounding box center [760, 363] width 83 height 15
click at [914, 342] on icon at bounding box center [911, 345] width 13 height 13
click at [910, 338] on icon at bounding box center [911, 345] width 13 height 13
click at [1118, 343] on link "Approve" at bounding box center [1118, 345] width 47 height 15
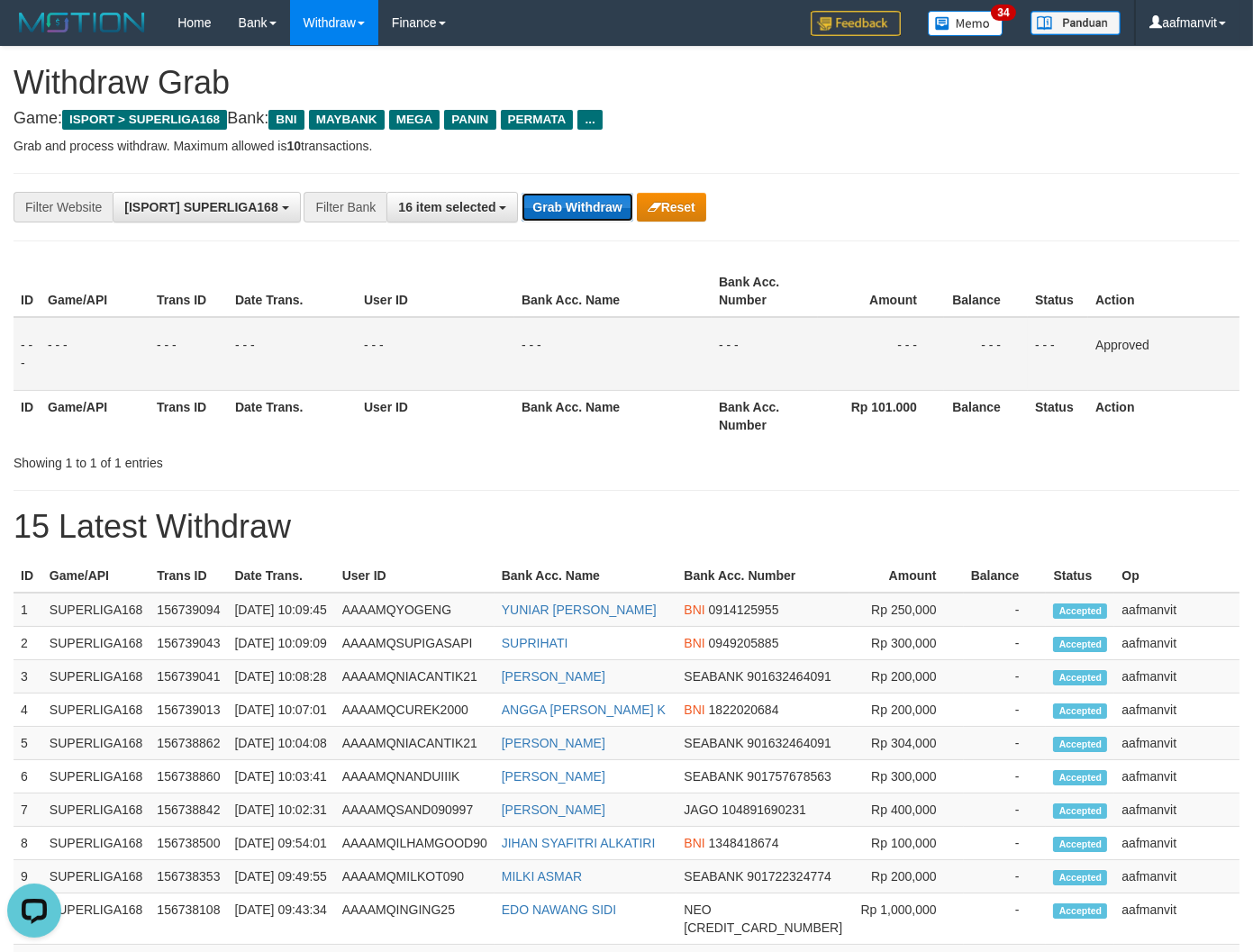
click at [581, 214] on button "Grab Withdraw" at bounding box center [577, 206] width 111 height 28
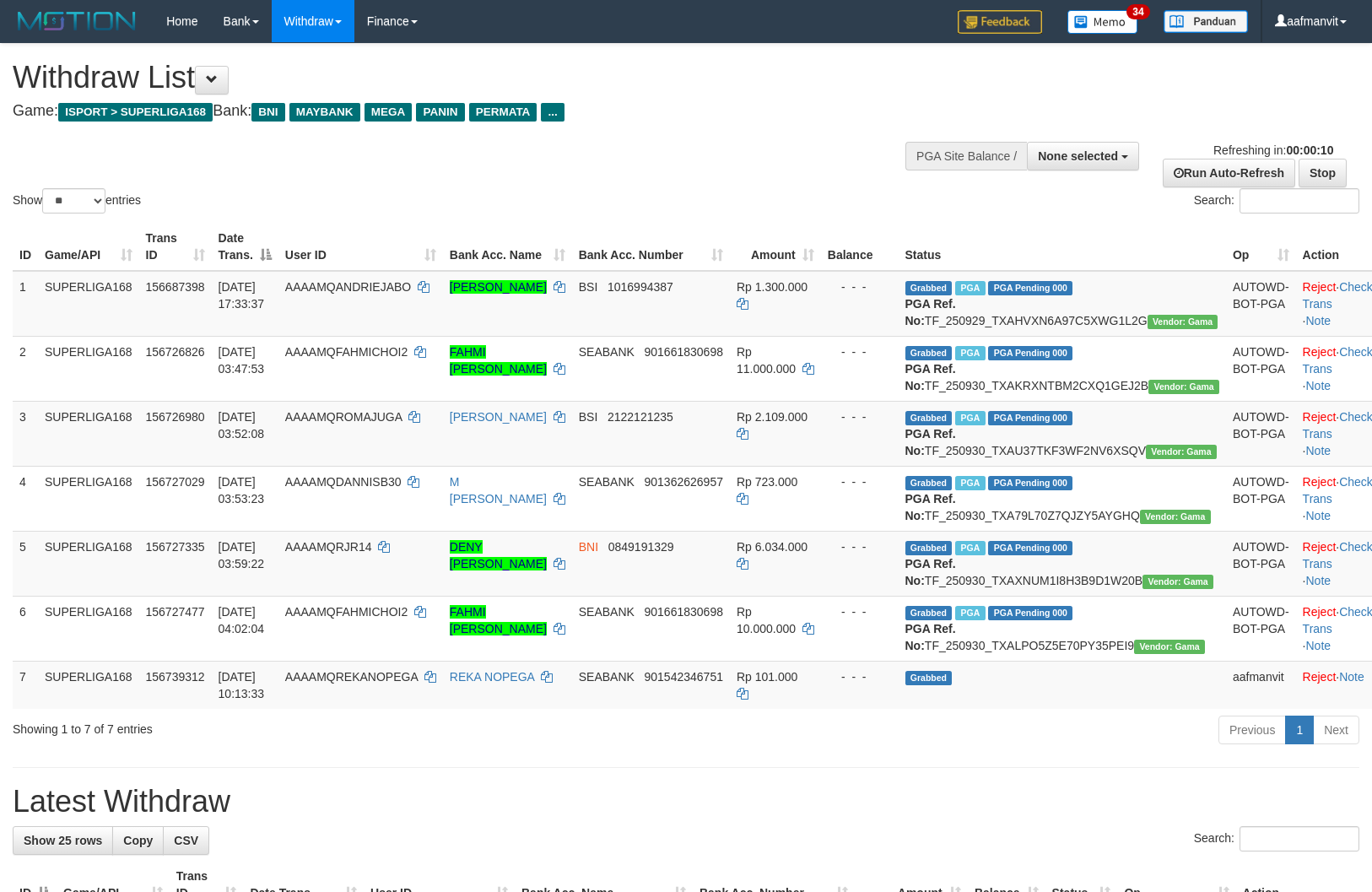
select select
select select "**"
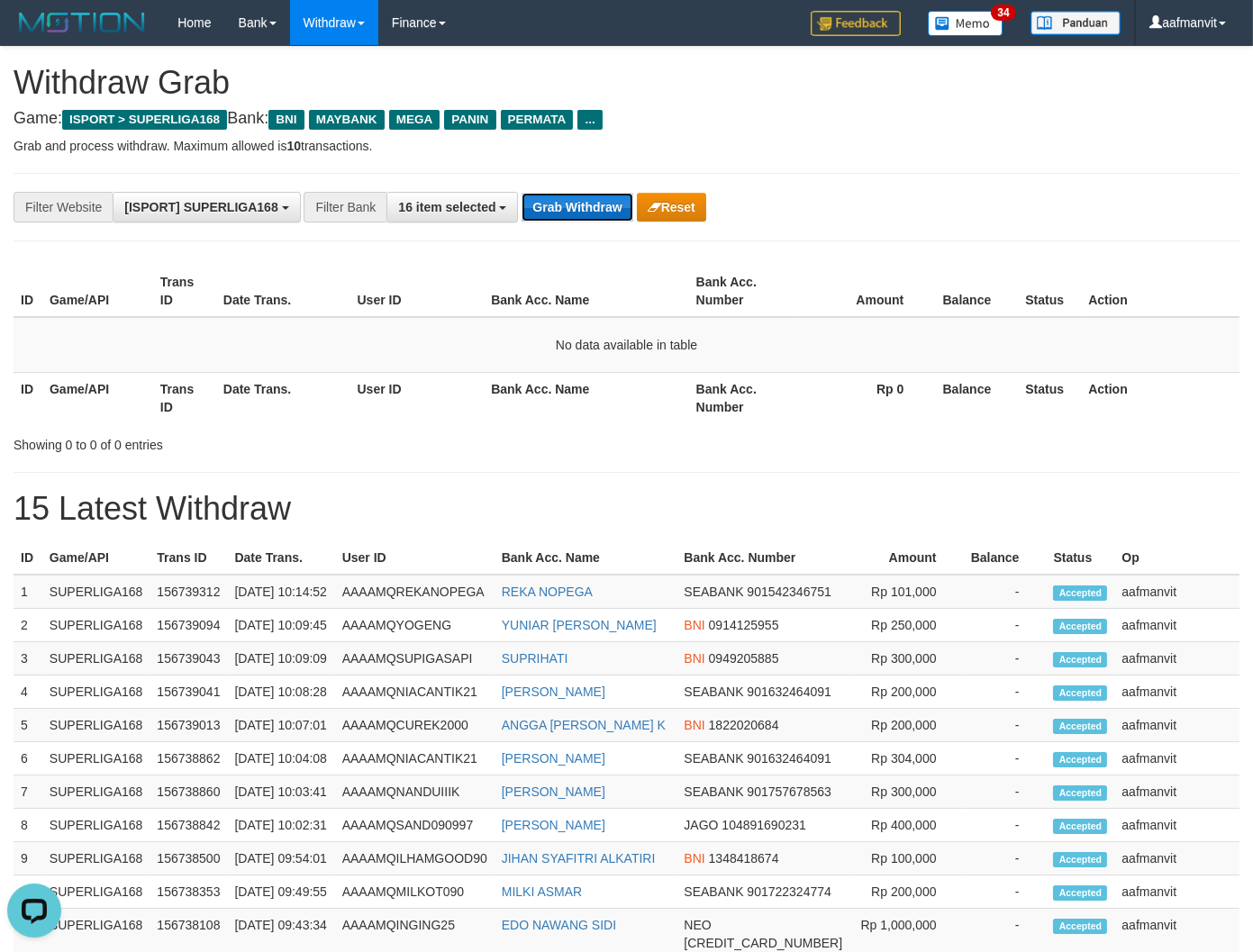
click at [551, 214] on button "Grab Withdraw" at bounding box center [577, 206] width 111 height 28
click at [552, 214] on button "Grab Withdraw" at bounding box center [577, 206] width 111 height 28
click at [563, 186] on div "**********" at bounding box center [626, 207] width 1226 height 69
click at [562, 213] on button "Grab Withdraw" at bounding box center [577, 206] width 111 height 28
click at [589, 210] on button "Grab Withdraw" at bounding box center [577, 206] width 111 height 28
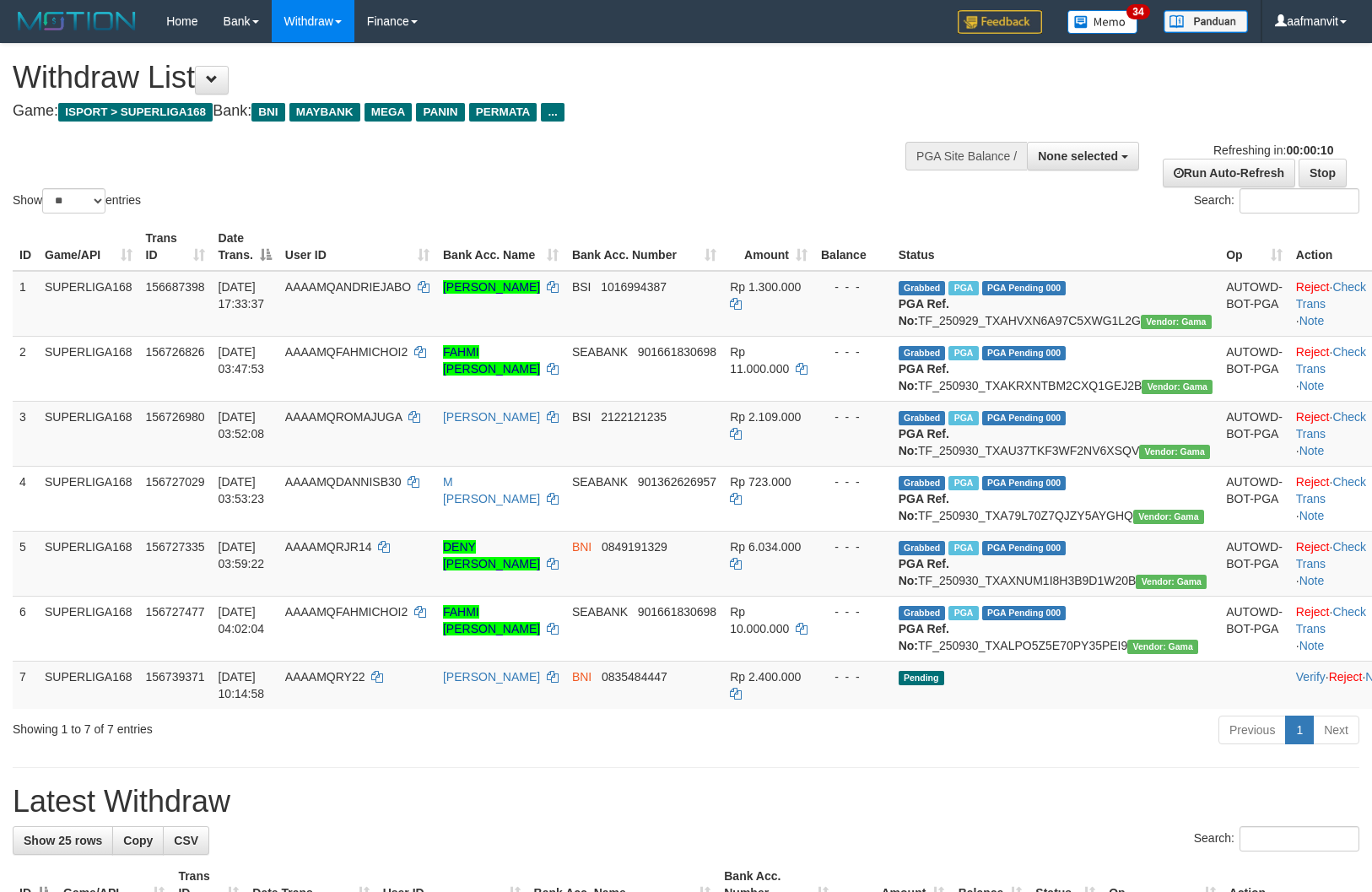
select select
select select "**"
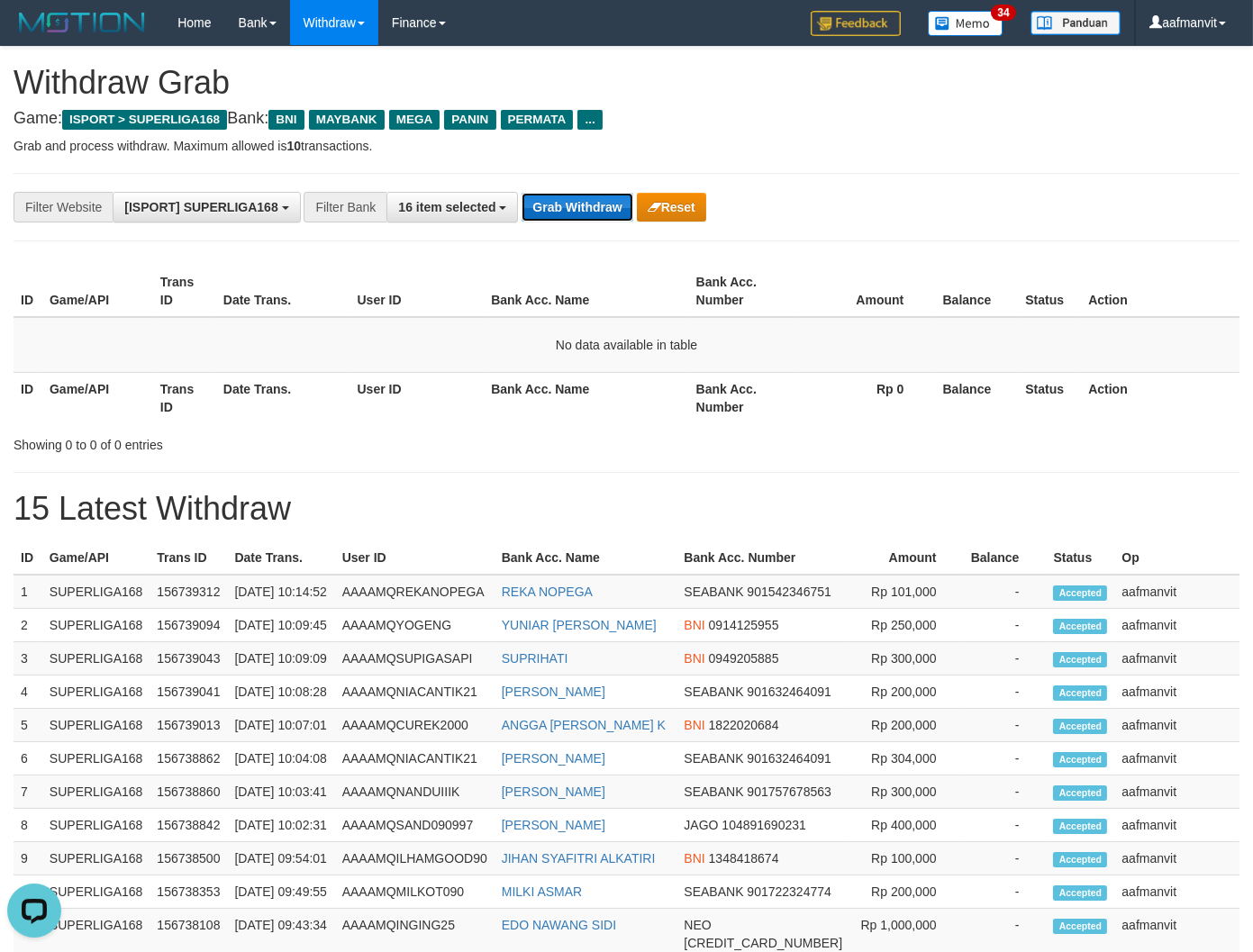
click at [592, 211] on button "Grab Withdraw" at bounding box center [577, 206] width 111 height 28
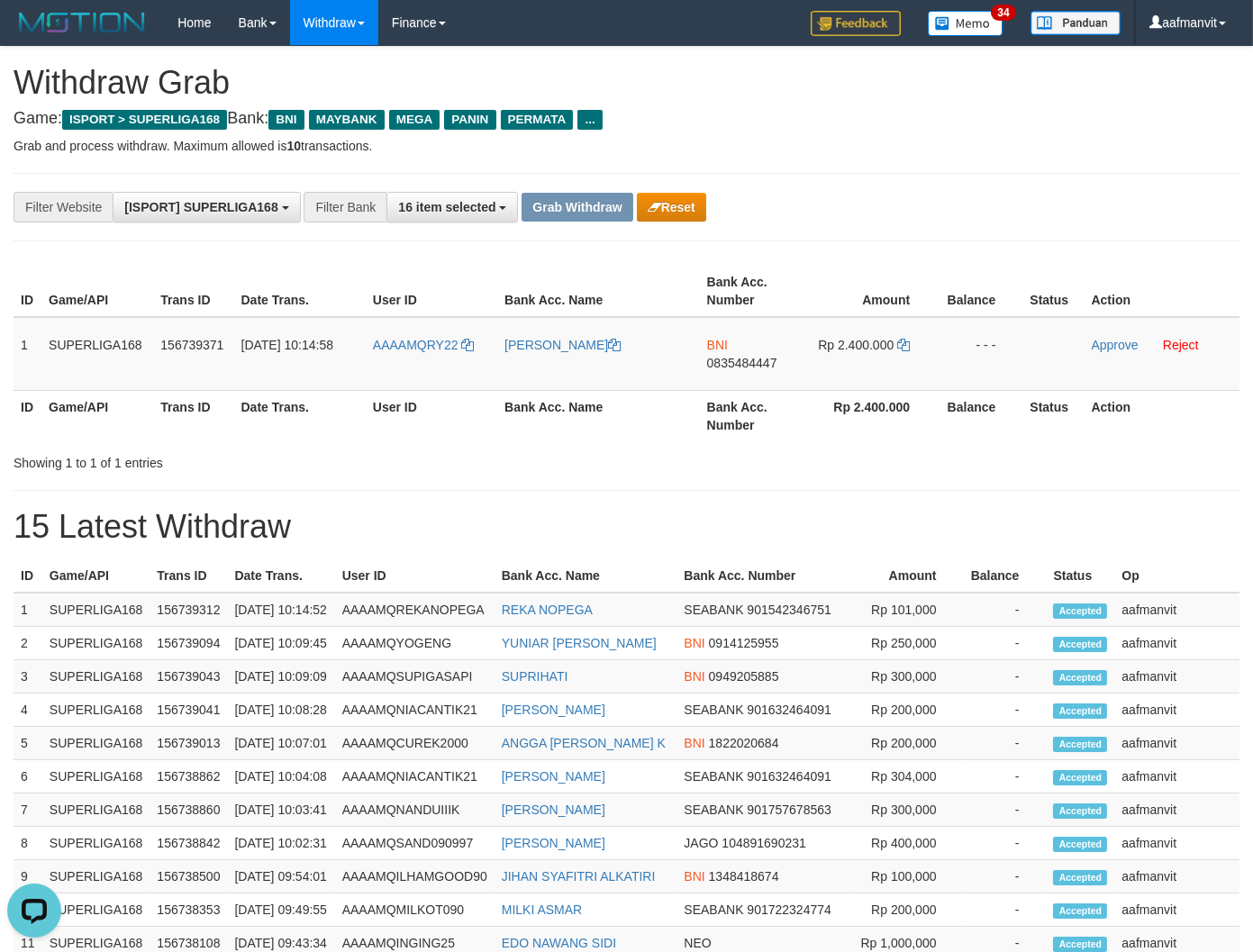
drag, startPoint x: 841, startPoint y: 39, endPoint x: 491, endPoint y: 497, distance: 576.4
click at [492, 499] on div "**********" at bounding box center [626, 629] width 1253 height 1164
drag, startPoint x: 18, startPoint y: 334, endPoint x: 1019, endPoint y: 334, distance: 1001.0
click at [1002, 334] on tr "1 SUPERLIGA168 156739371 [DATE] 10:14:58 AAAAMQRY22 [PERSON_NAME] BNI 083548444…" at bounding box center [626, 354] width 1226 height 74
copy tr "1 SUPERLIGA168 156739371 [DATE] 10:14:58 AAAAMQRY22 RAYHAN BAGASKARA BNI 083548…"
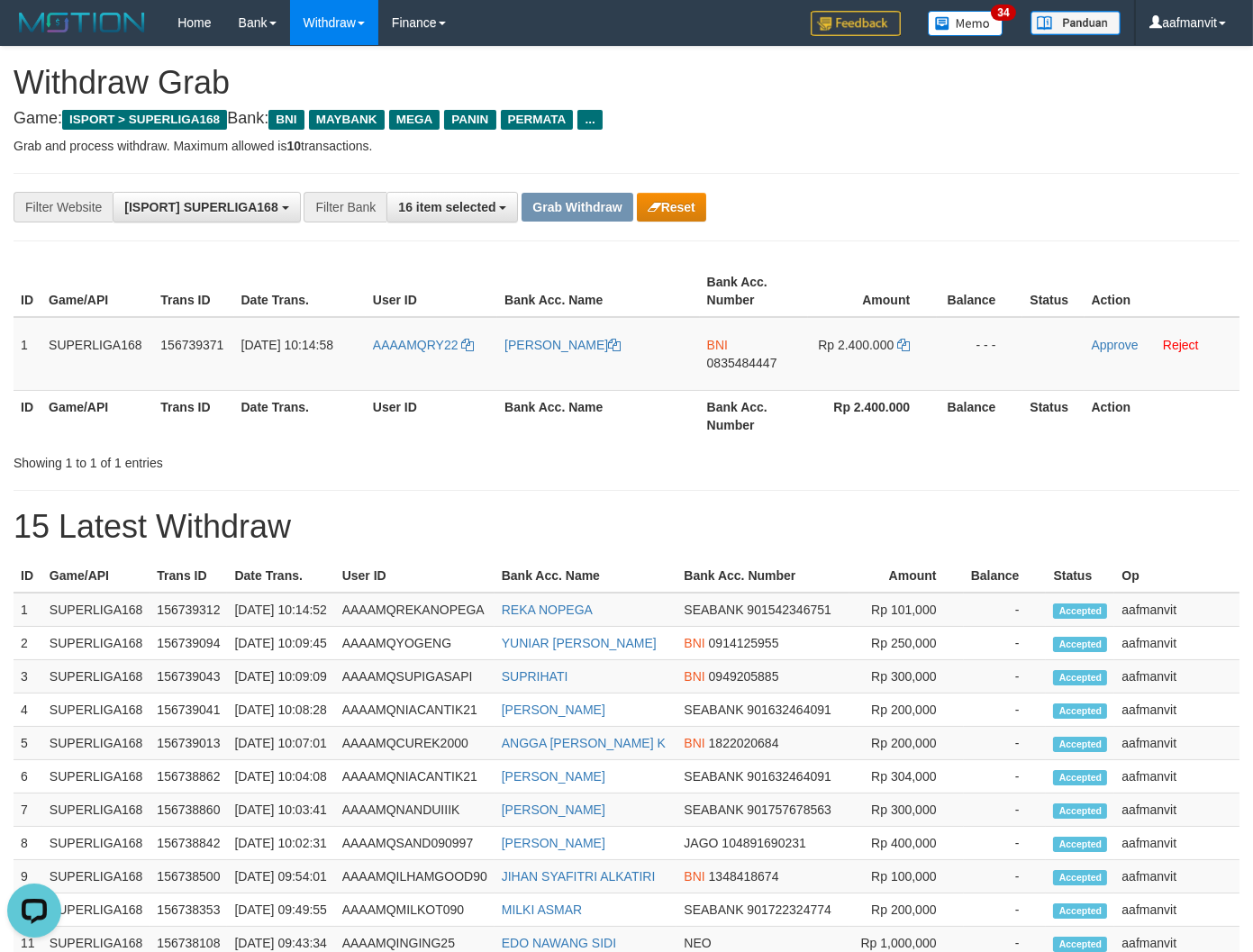
click at [799, 446] on div at bounding box center [887, 446] width 731 height 1
click at [750, 388] on td "BNI 0835484447" at bounding box center [753, 354] width 108 height 74
copy span "0835484447"
click at [902, 345] on icon at bounding box center [904, 345] width 13 height 13
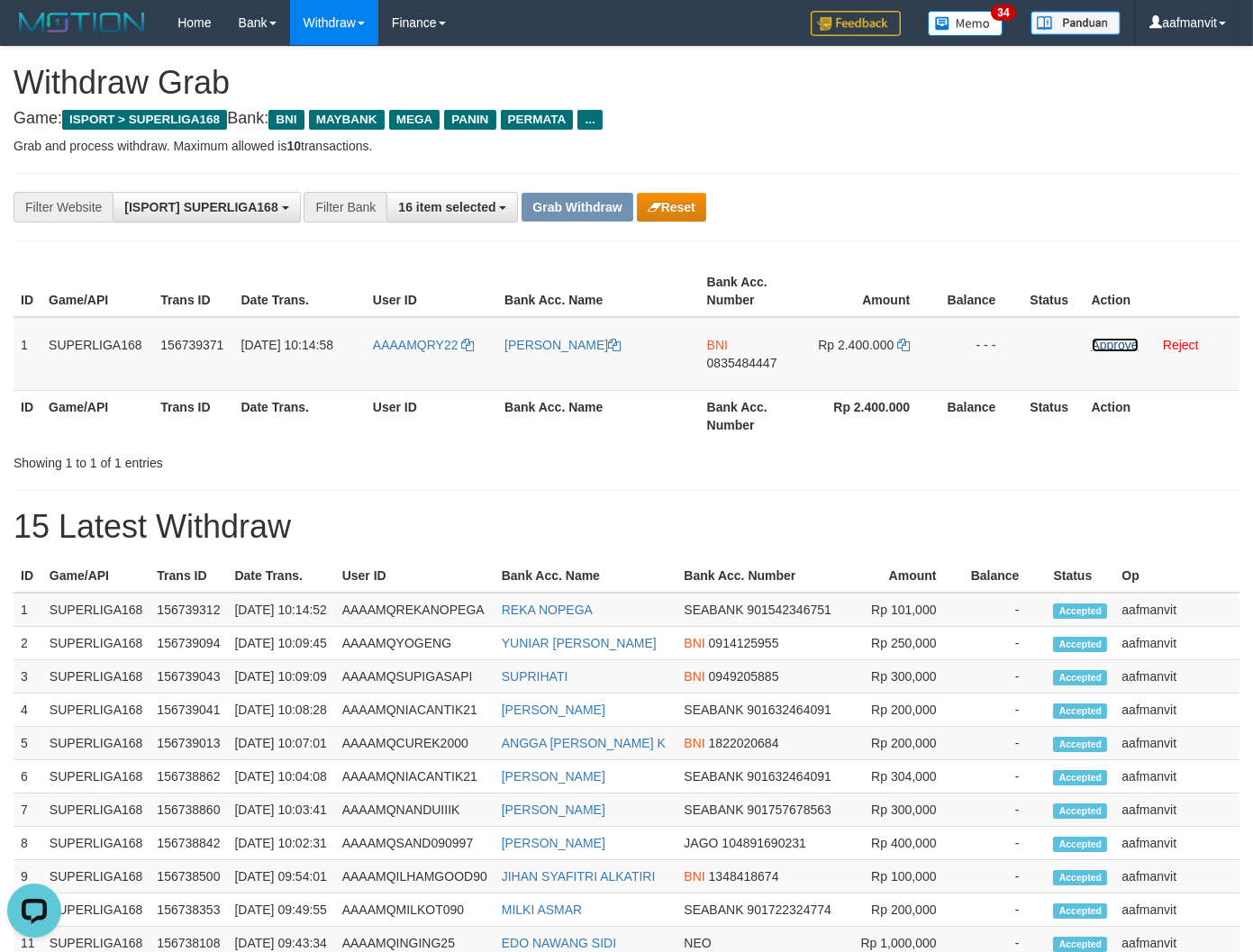
drag, startPoint x: 1108, startPoint y: 344, endPoint x: 735, endPoint y: 239, distance: 387.5
click at [1108, 344] on link "Approve" at bounding box center [1115, 345] width 47 height 15
click at [559, 192] on button "Grab Withdraw" at bounding box center [577, 206] width 111 height 28
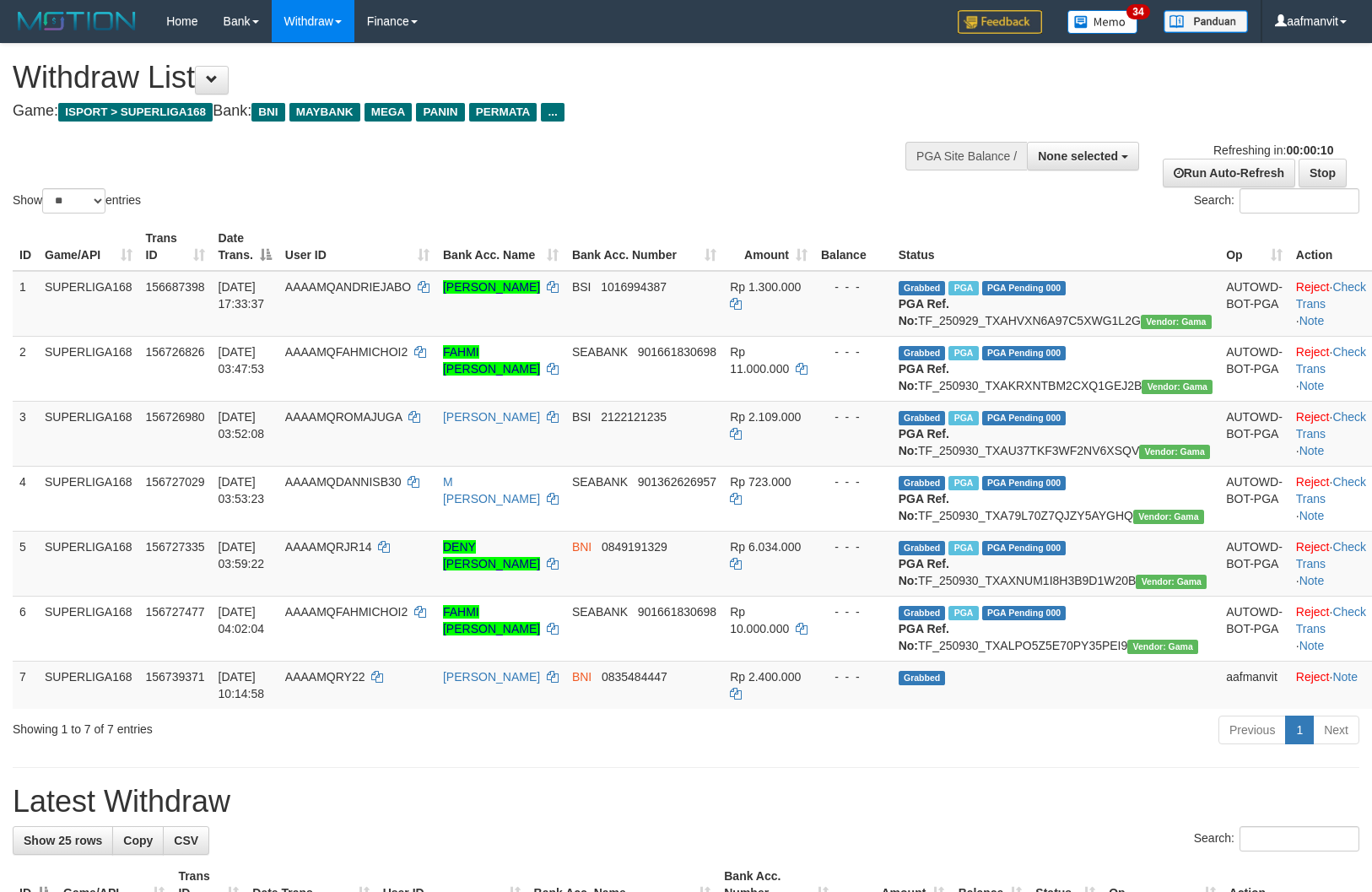
select select
select select "**"
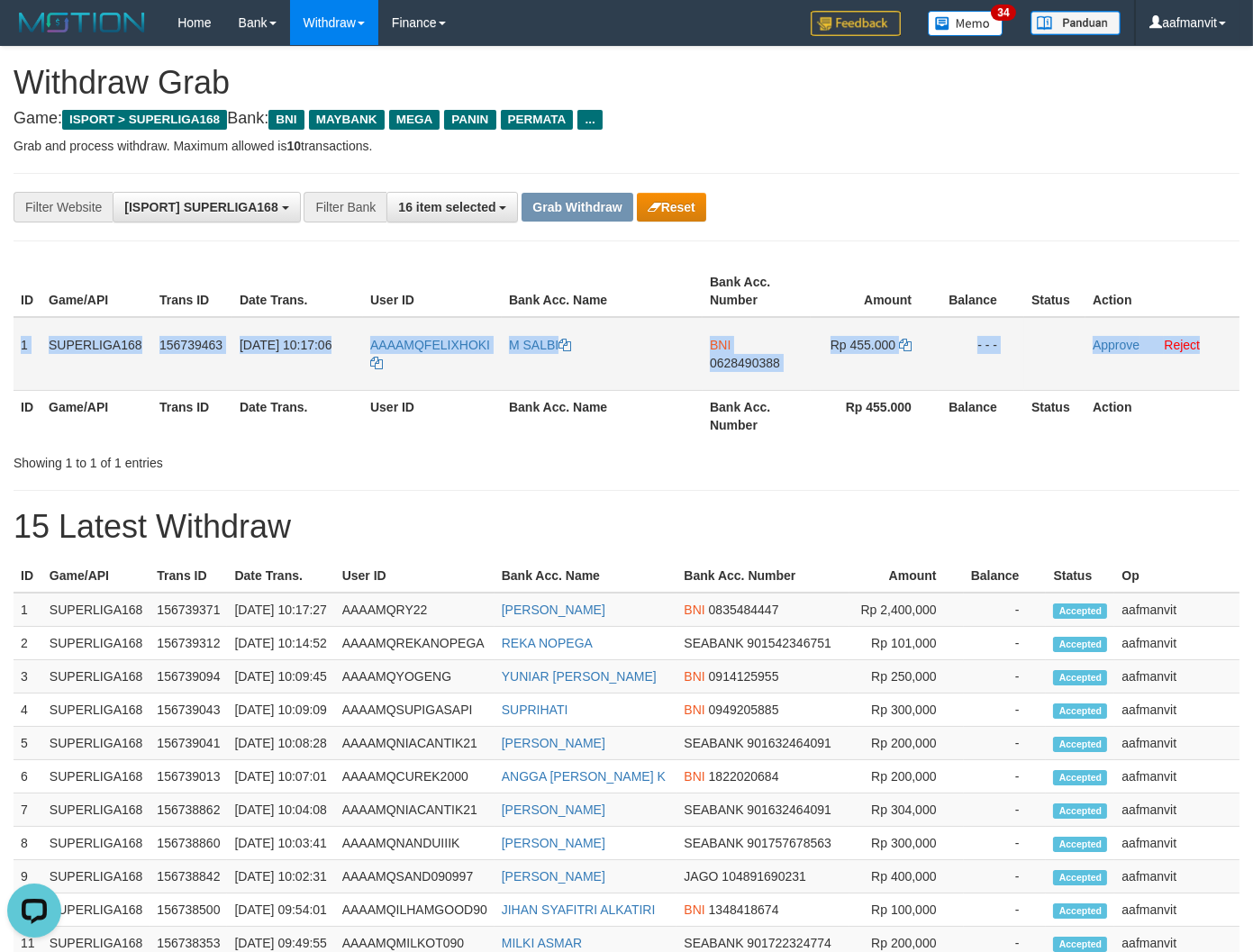
drag, startPoint x: 20, startPoint y: 338, endPoint x: 1202, endPoint y: 332, distance: 1182.0
click at [1202, 332] on tr "1 SUPERLIGA168 156739463 30/09/2025 10:17:06 AAAAMQFELIXHOKI M SALBI BNI 062849…" at bounding box center [626, 354] width 1226 height 74
copy tr "1 SUPERLIGA168 156739463 30/09/2025 10:17:06 AAAAMQFELIXHOKI M SALBI BNI 062849…"
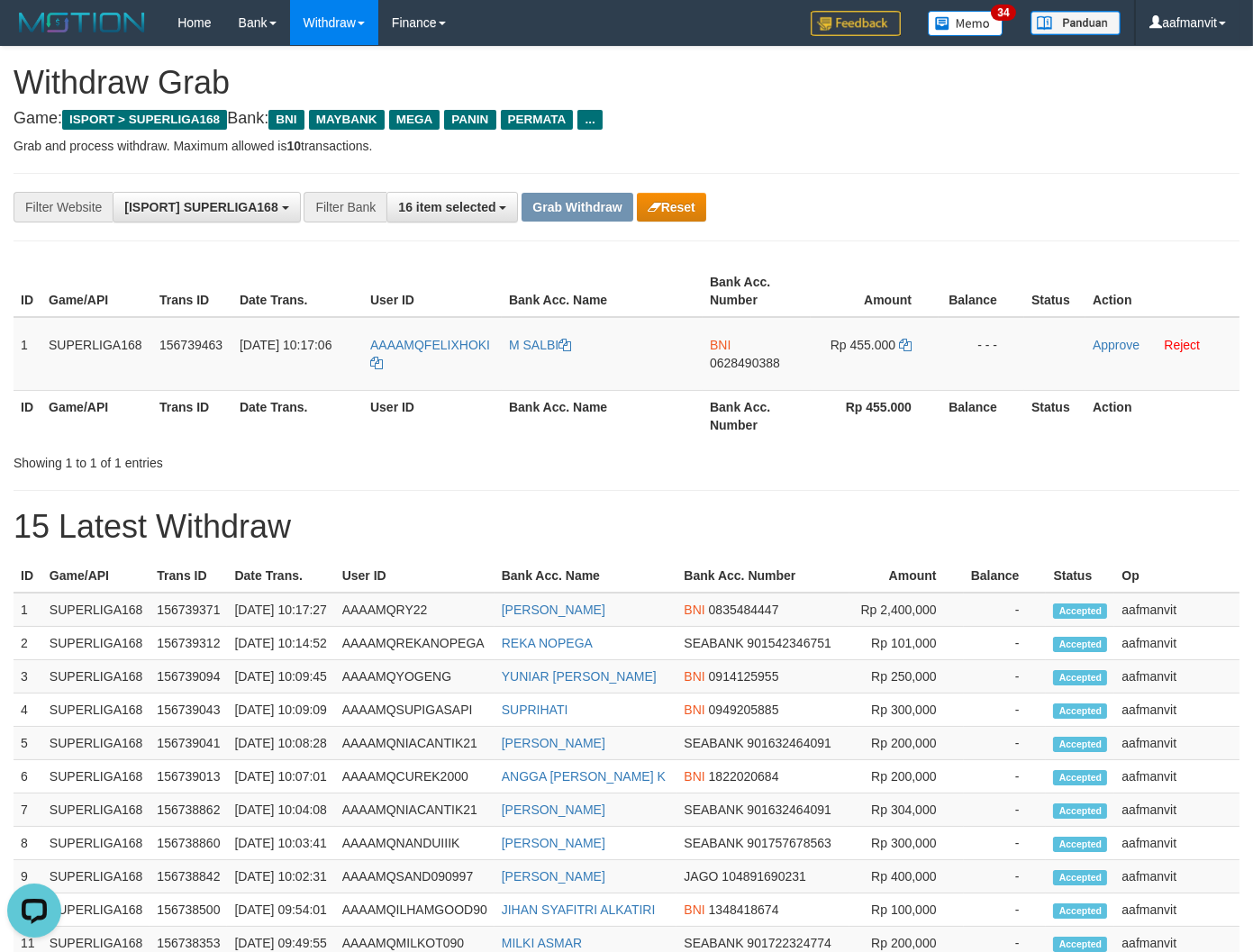
drag, startPoint x: 816, startPoint y: 431, endPoint x: 775, endPoint y: 406, distance: 48.0
click at [816, 431] on th "Rp 455.000" at bounding box center [874, 415] width 128 height 51
click at [742, 375] on td "BNI 0628490388" at bounding box center [756, 354] width 108 height 74
copy span "0628490388"
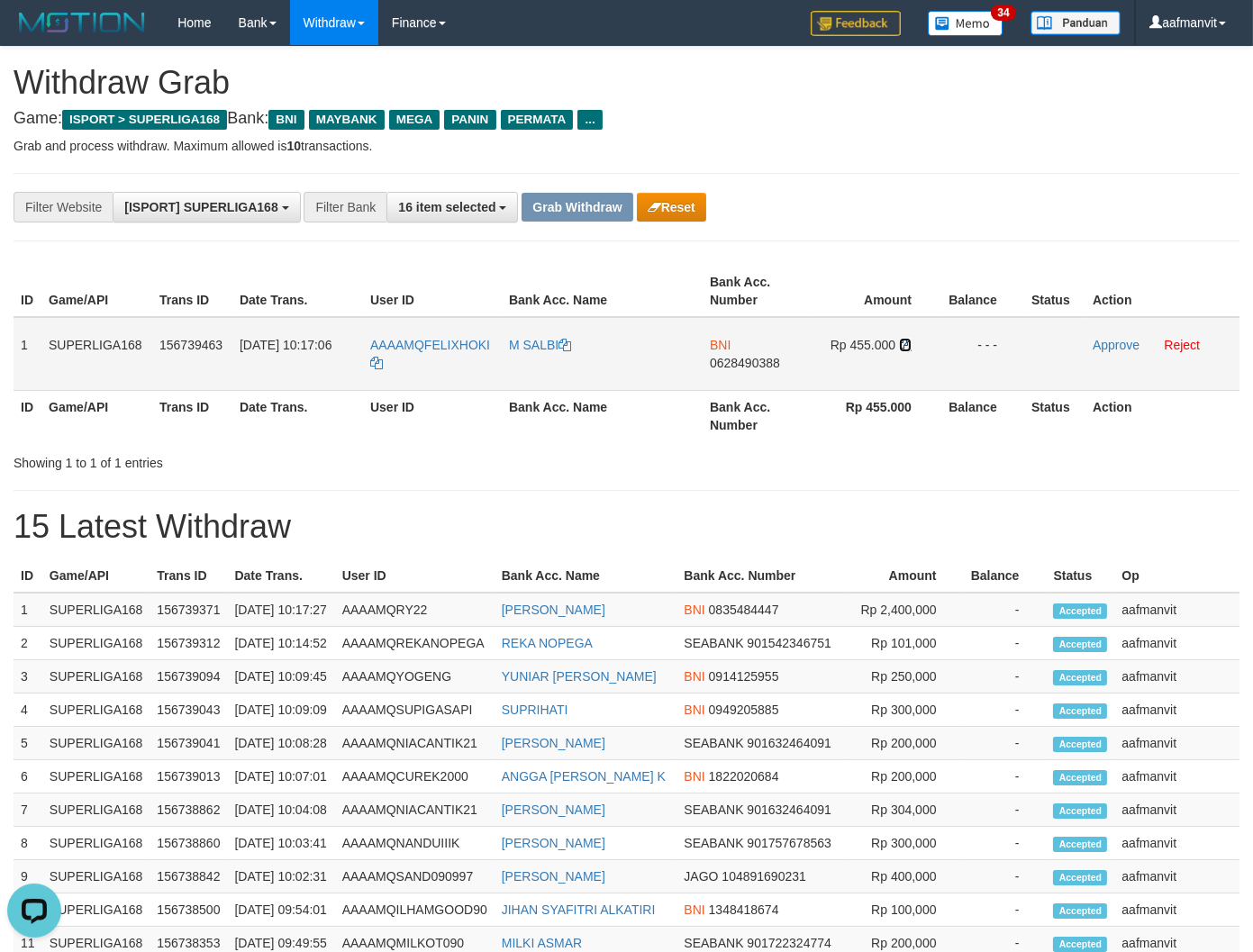
click at [906, 338] on icon at bounding box center [906, 345] width 13 height 13
drag, startPoint x: 906, startPoint y: 336, endPoint x: 1262, endPoint y: 335, distance: 356.0
click at [929, 343] on td "Rp 455.000" at bounding box center [874, 354] width 128 height 74
copy span "FELIXHOKI"
drag, startPoint x: 499, startPoint y: 331, endPoint x: 422, endPoint y: 337, distance: 77.2
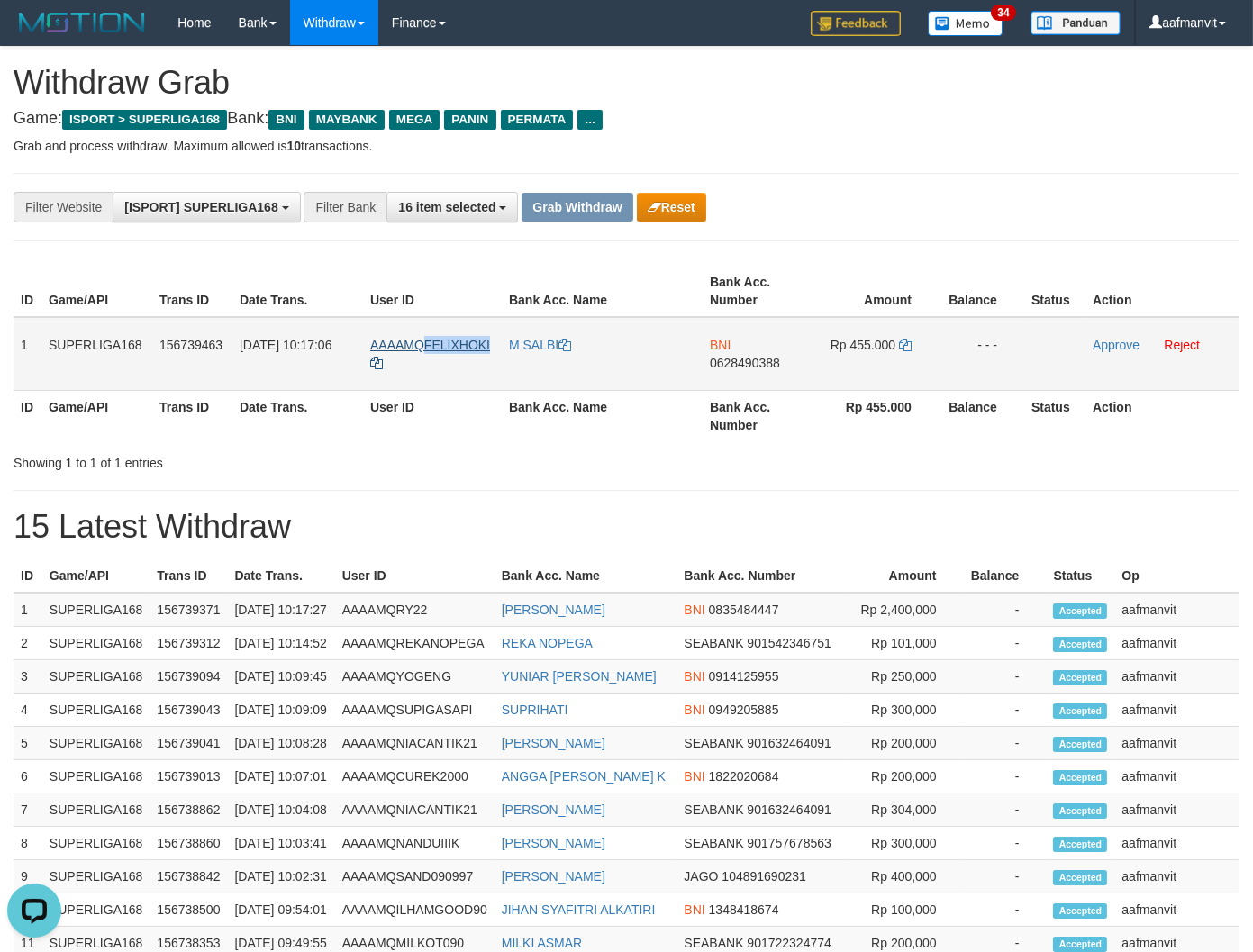
click at [422, 337] on td "AAAAMQFELIXHOKI" at bounding box center [432, 354] width 138 height 74
click at [1095, 339] on link "Approve" at bounding box center [1116, 345] width 47 height 15
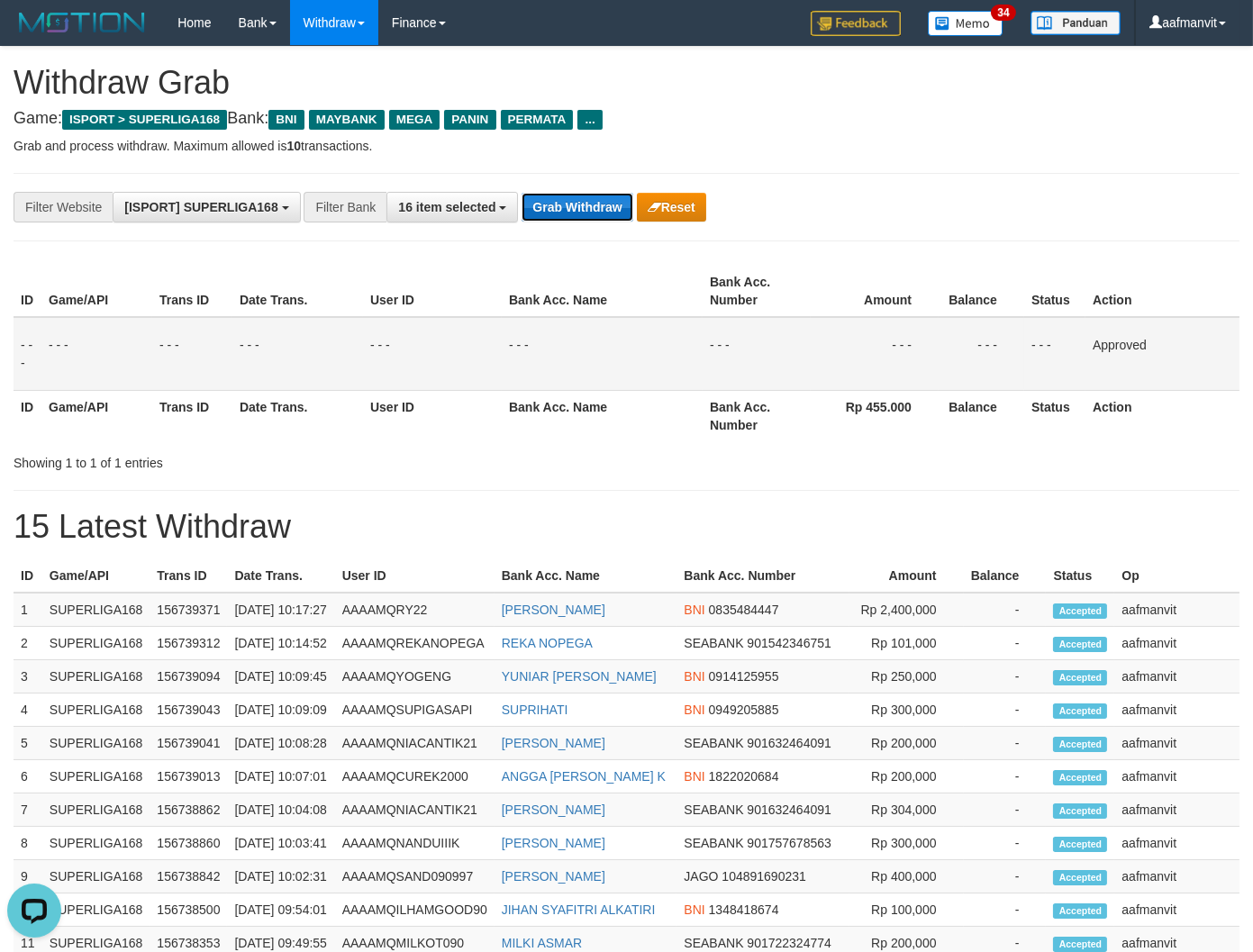
click at [553, 194] on button "Grab Withdraw" at bounding box center [577, 206] width 111 height 28
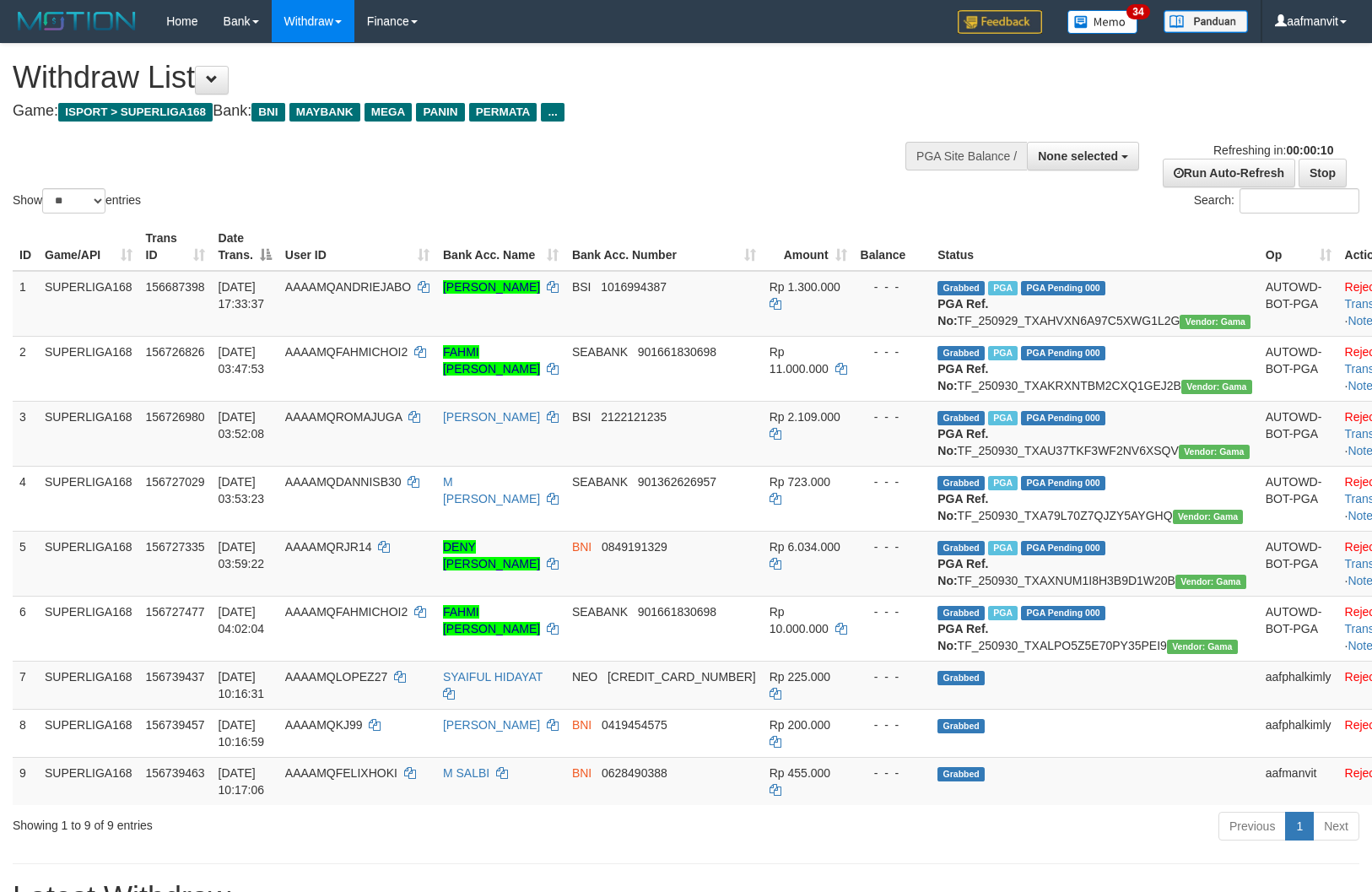
select select
select select "**"
select select
select select "**"
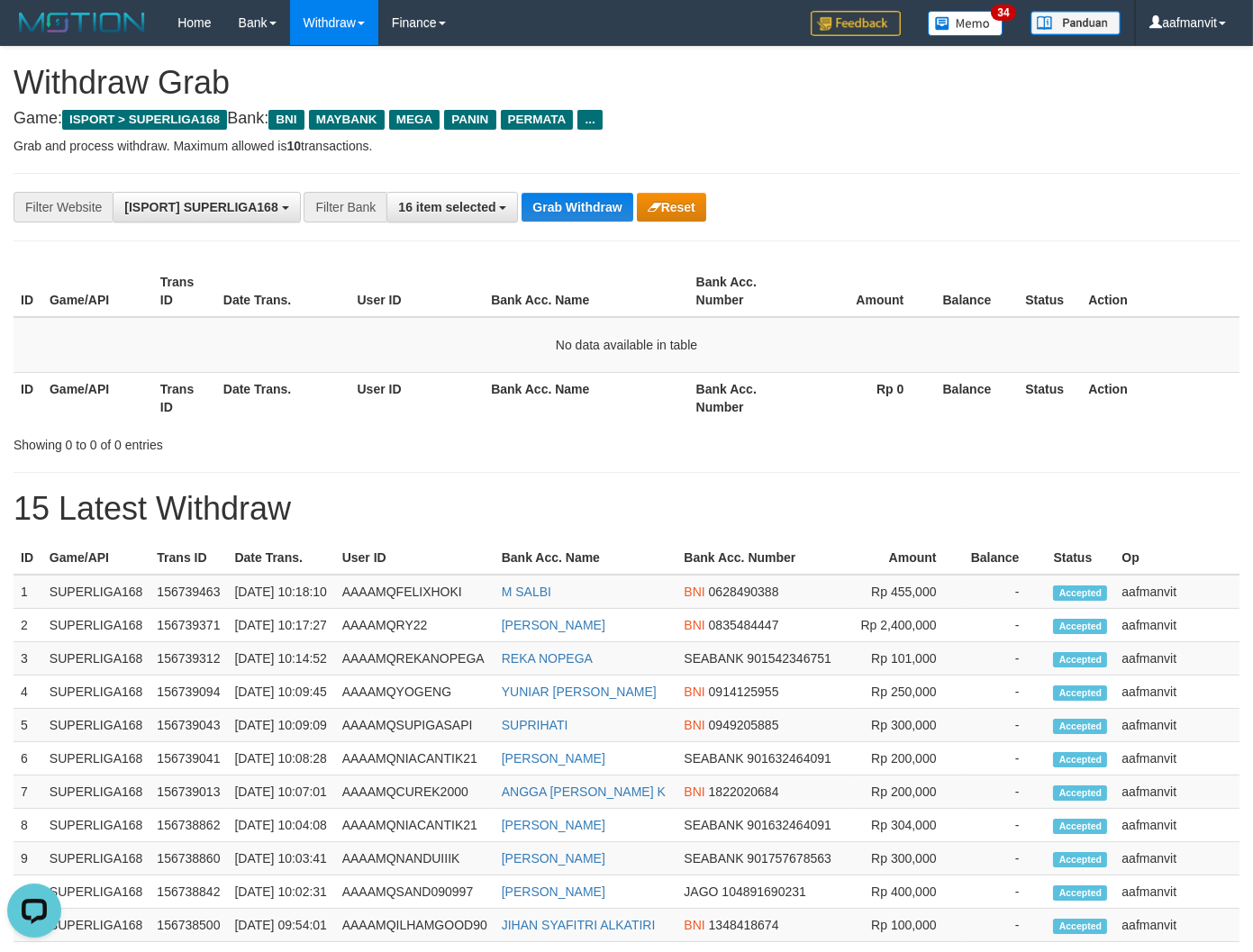
click at [583, 182] on div "**********" at bounding box center [626, 207] width 1226 height 69
drag, startPoint x: 586, startPoint y: 220, endPoint x: 608, endPoint y: 352, distance: 133.8
click at [586, 221] on button "Grab Withdraw" at bounding box center [577, 206] width 111 height 28
click at [554, 211] on button "Grab Withdraw" at bounding box center [577, 206] width 111 height 28
drag, startPoint x: 554, startPoint y: 211, endPoint x: 566, endPoint y: 213, distance: 12.2
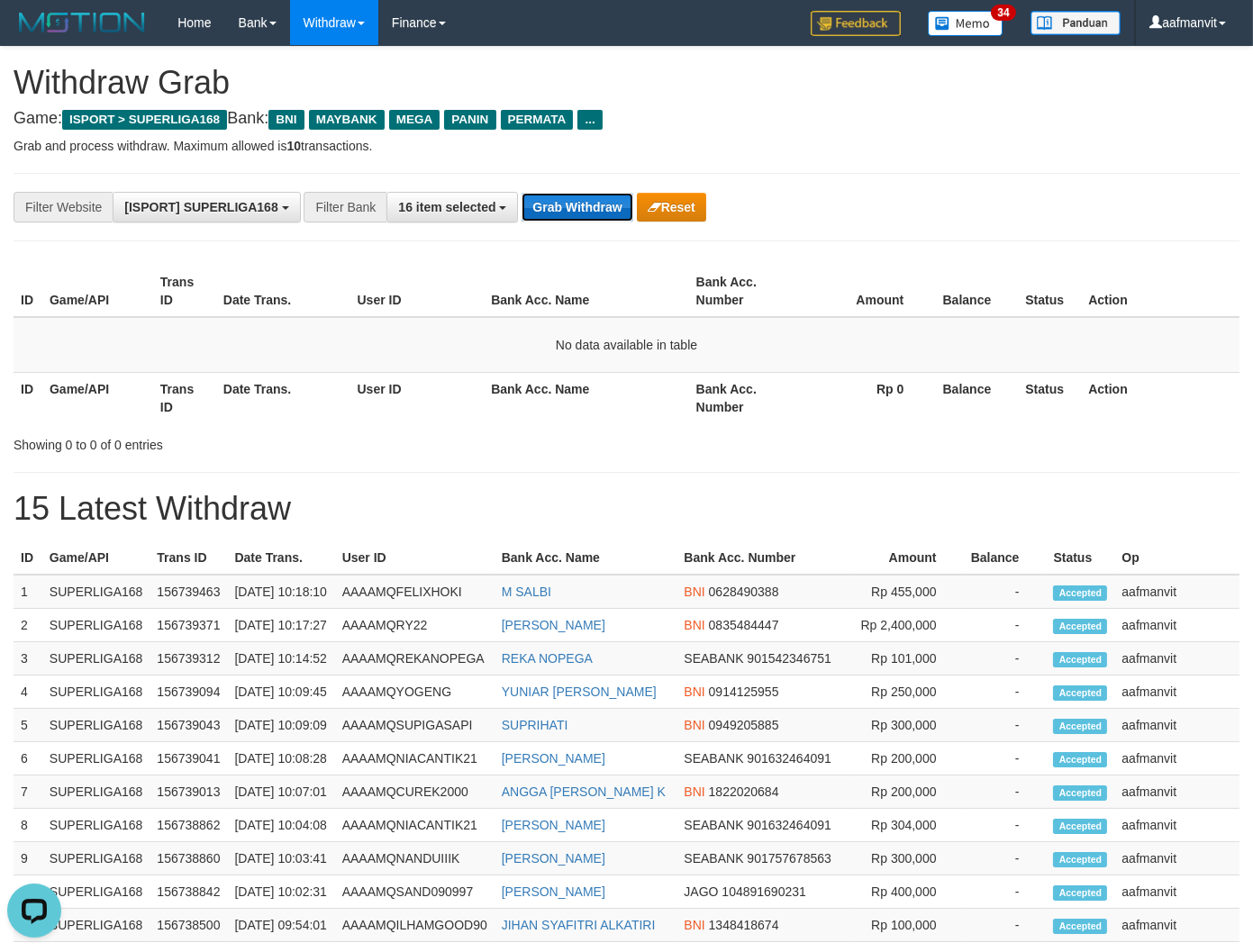
click at [554, 210] on button "Grab Withdraw" at bounding box center [577, 206] width 111 height 28
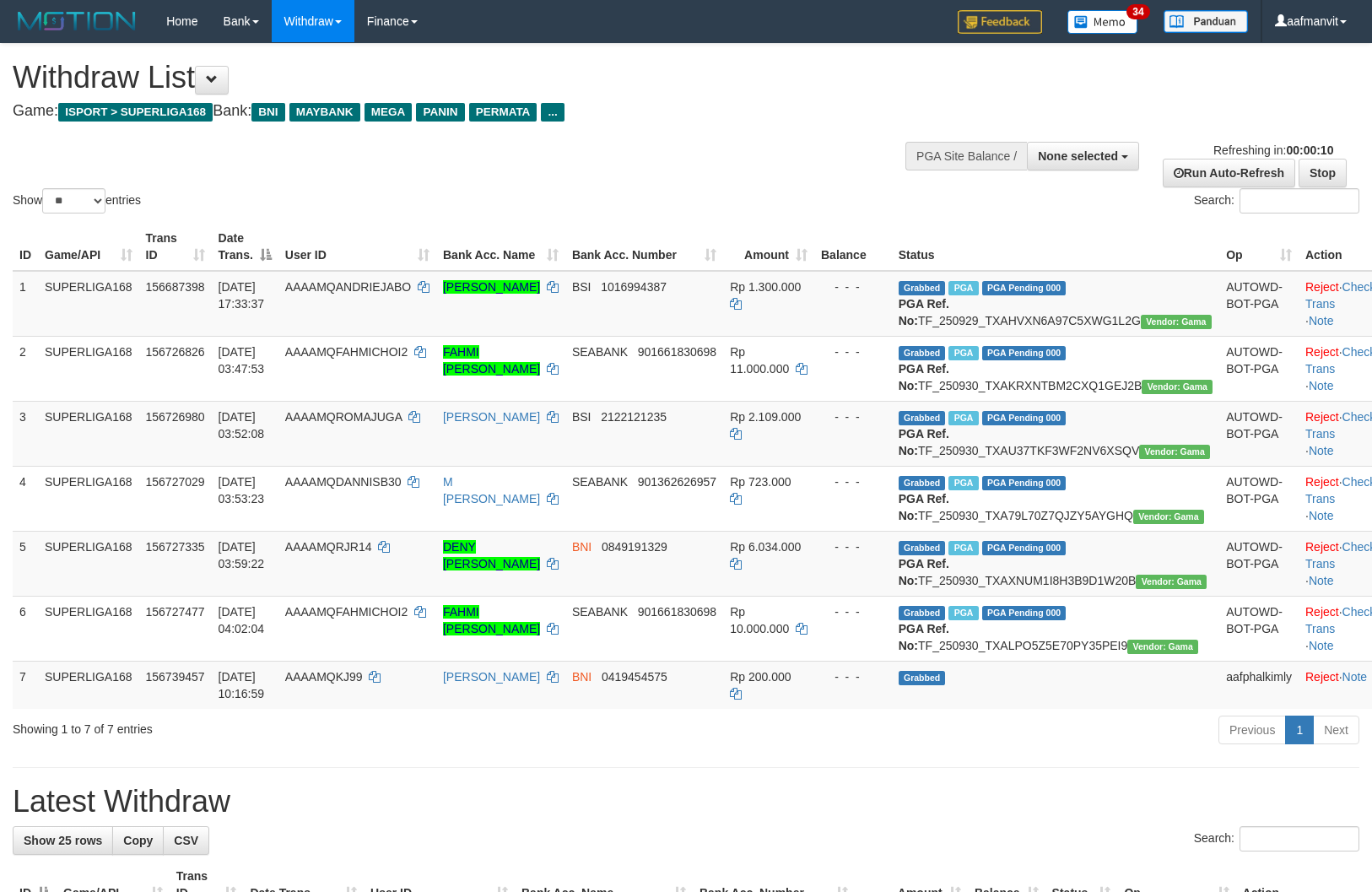
select select
select select "**"
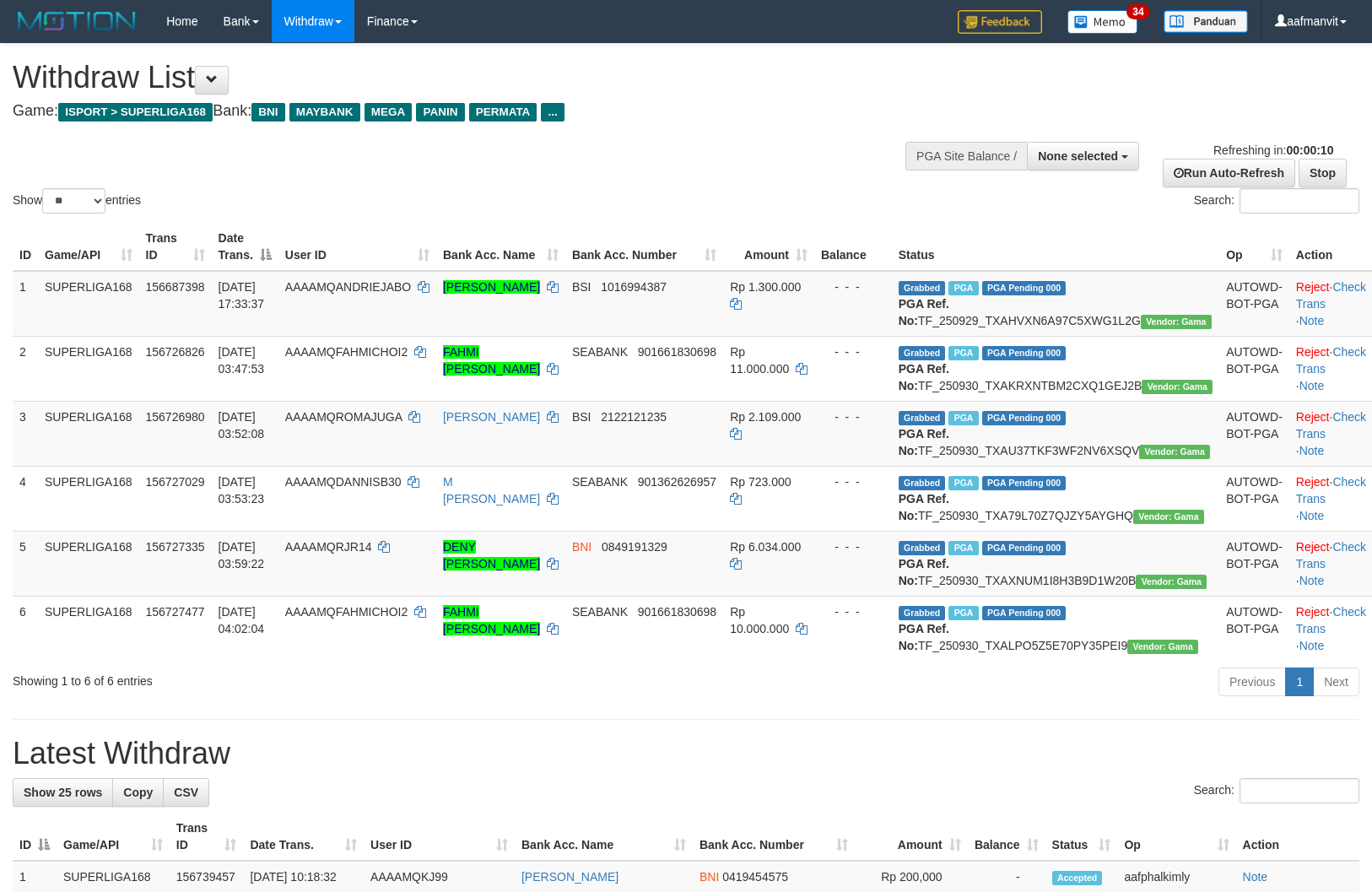
select select
select select "**"
select select
select select "**"
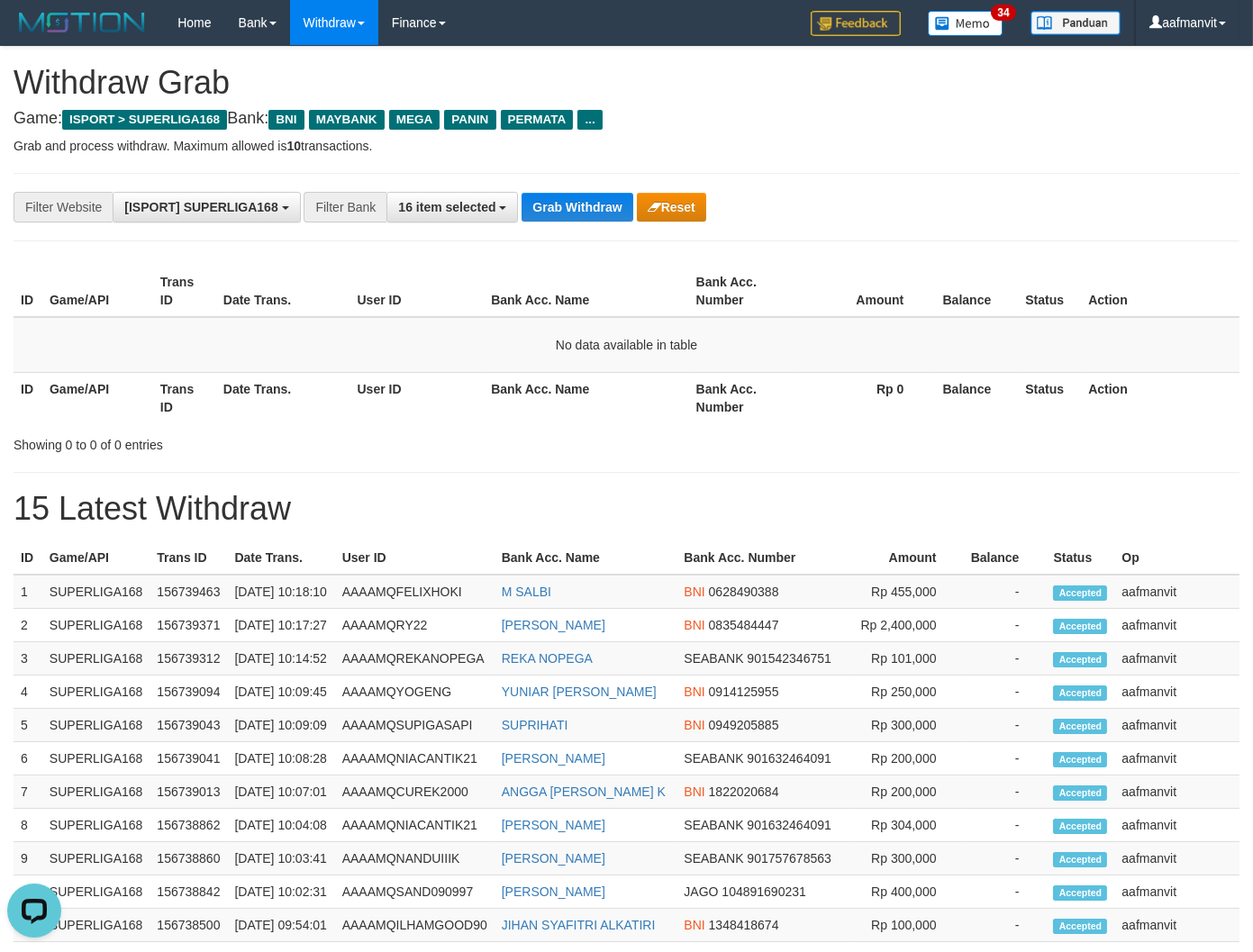
click at [545, 181] on div "**********" at bounding box center [626, 207] width 1226 height 69
click at [550, 198] on button "Grab Withdraw" at bounding box center [577, 206] width 111 height 28
click at [551, 198] on button "Grab Withdraw" at bounding box center [577, 206] width 111 height 28
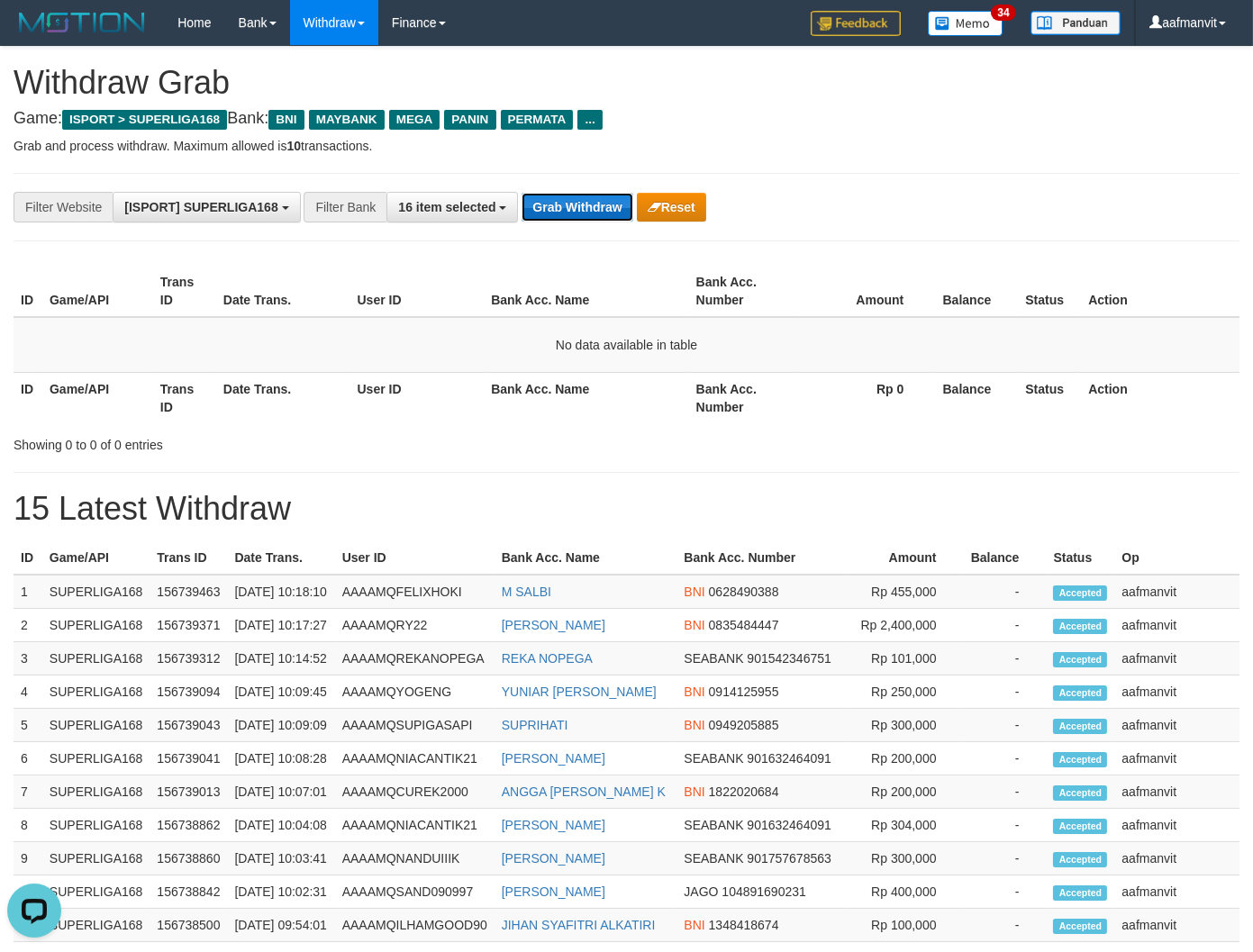
click at [552, 198] on button "Grab Withdraw" at bounding box center [577, 206] width 111 height 28
drag, startPoint x: 552, startPoint y: 198, endPoint x: 563, endPoint y: 194, distance: 11.7
click at [563, 194] on button "Grab Withdraw" at bounding box center [577, 206] width 111 height 28
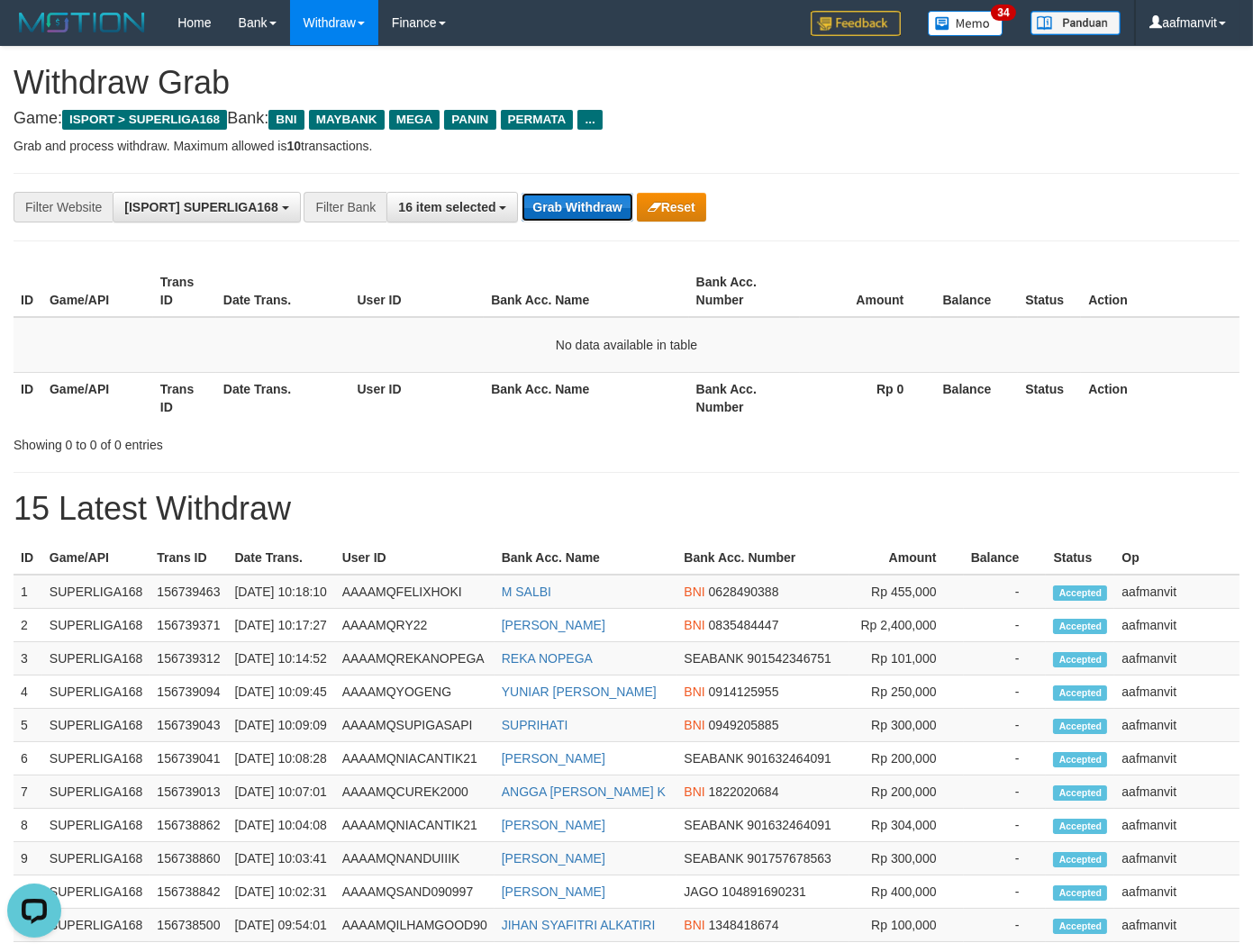
click at [566, 194] on button "Grab Withdraw" at bounding box center [577, 206] width 111 height 28
drag, startPoint x: 583, startPoint y: 217, endPoint x: 574, endPoint y: 210, distance: 11.4
click at [582, 217] on button "Grab Withdraw" at bounding box center [577, 206] width 111 height 28
click at [573, 210] on button "Grab Withdraw" at bounding box center [577, 206] width 111 height 28
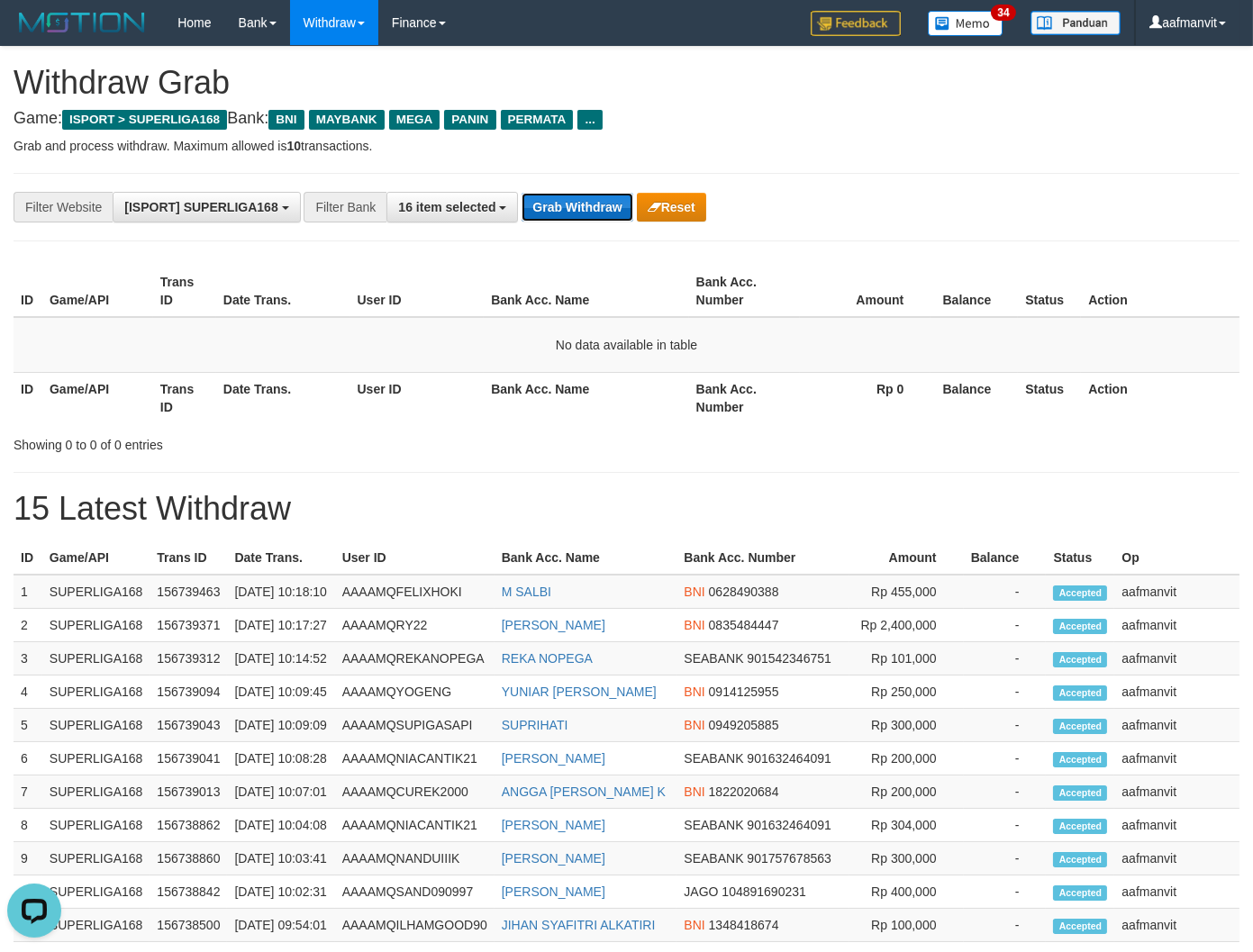
click at [553, 202] on button "Grab Withdraw" at bounding box center [577, 206] width 111 height 28
drag, startPoint x: 553, startPoint y: 202, endPoint x: 722, endPoint y: 216, distance: 169.6
click at [558, 204] on button "Grab Withdraw" at bounding box center [577, 206] width 111 height 28
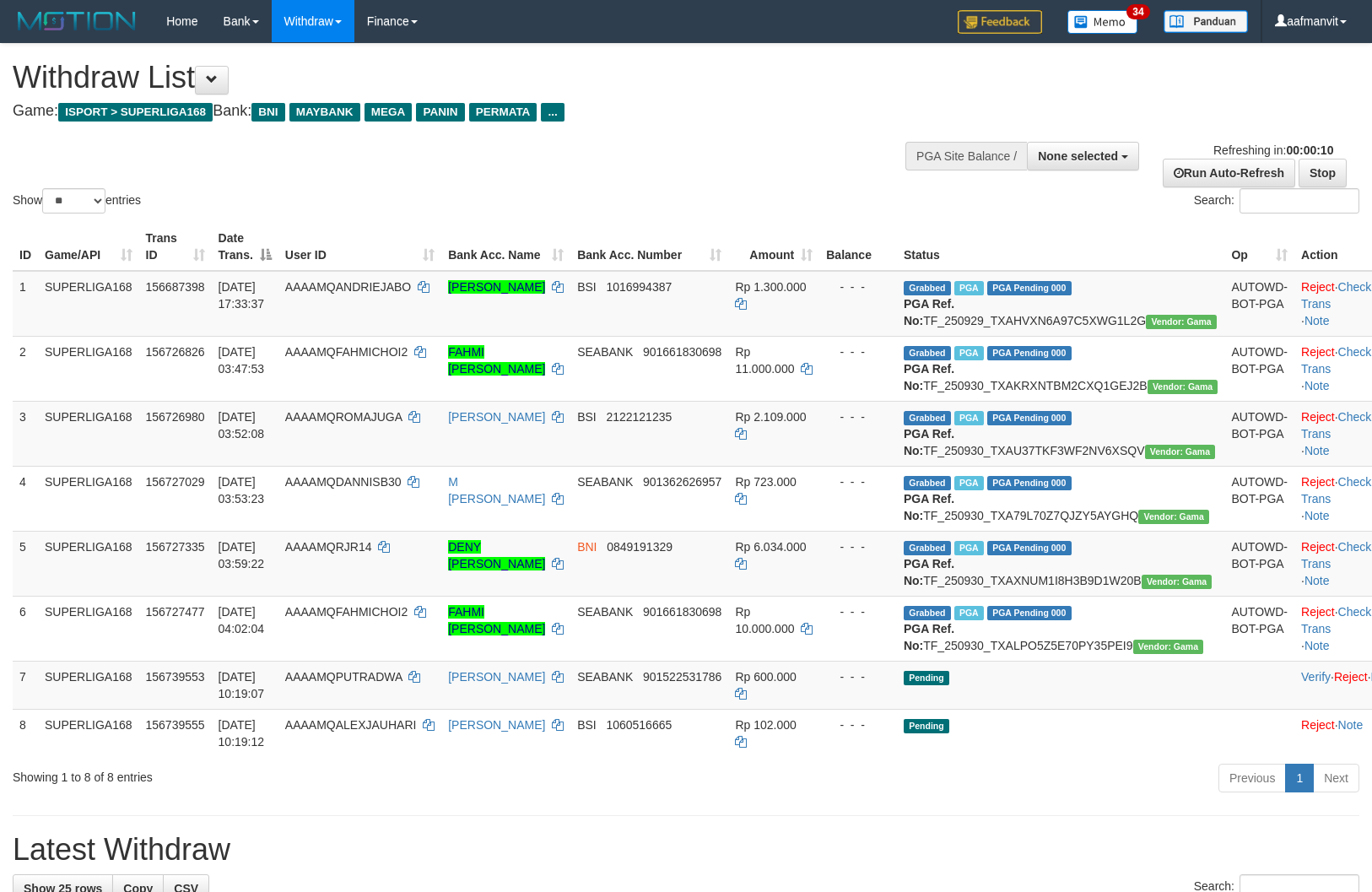
select select
select select "**"
select select
select select "**"
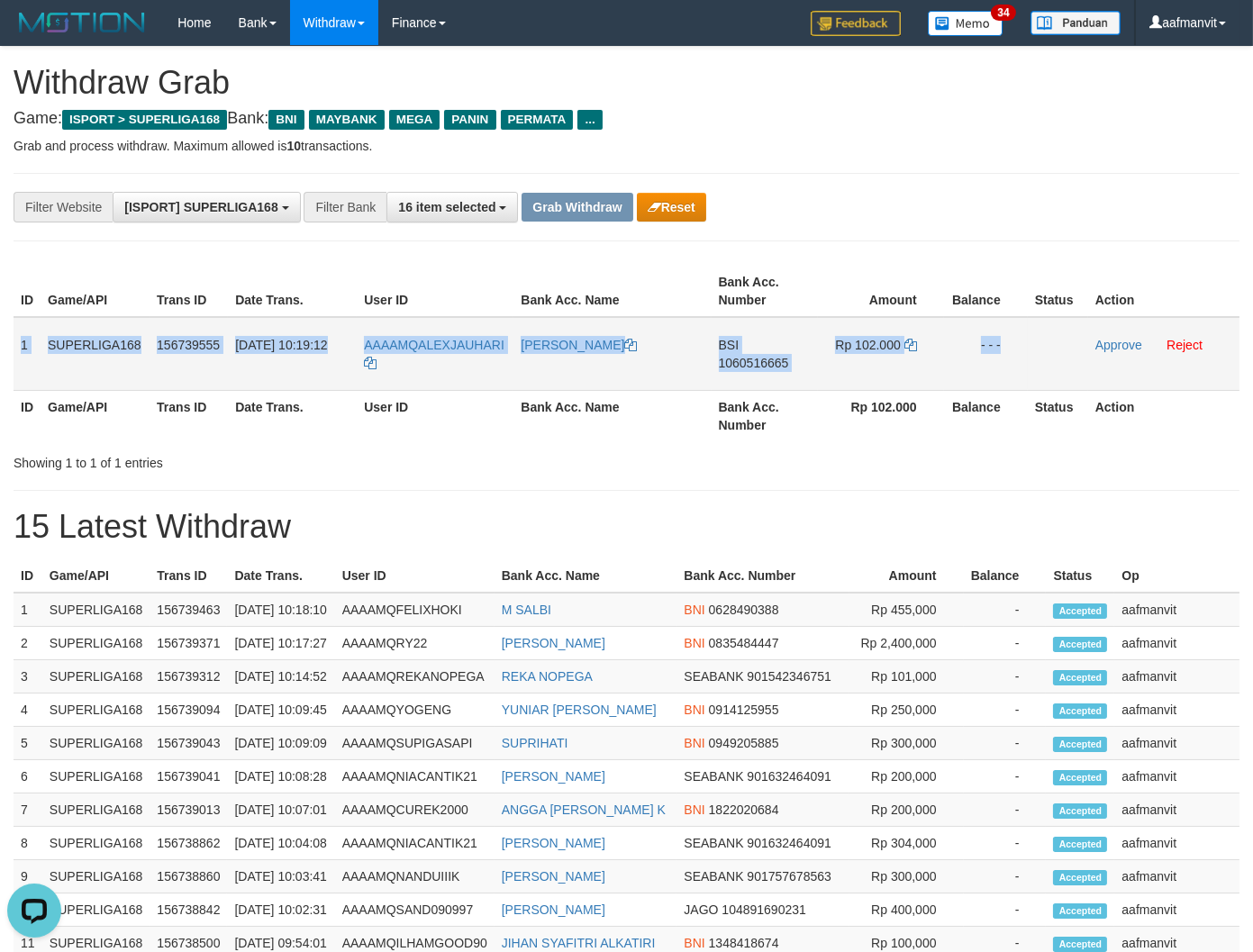
drag, startPoint x: 15, startPoint y: 337, endPoint x: 1058, endPoint y: 351, distance: 1043.1
click at [1058, 351] on tr "1 SUPERLIGA168 156739555 [DATE] 10:19:12 AAAAMQALEXJAUHARI [PERSON_NAME] BSI 10…" at bounding box center [626, 354] width 1226 height 74
copy tr "1 SUPERLIGA168 156739555 [DATE] 10:19:12 AAAAMQALEXJAUHARI [PERSON_NAME] BSI 10…"
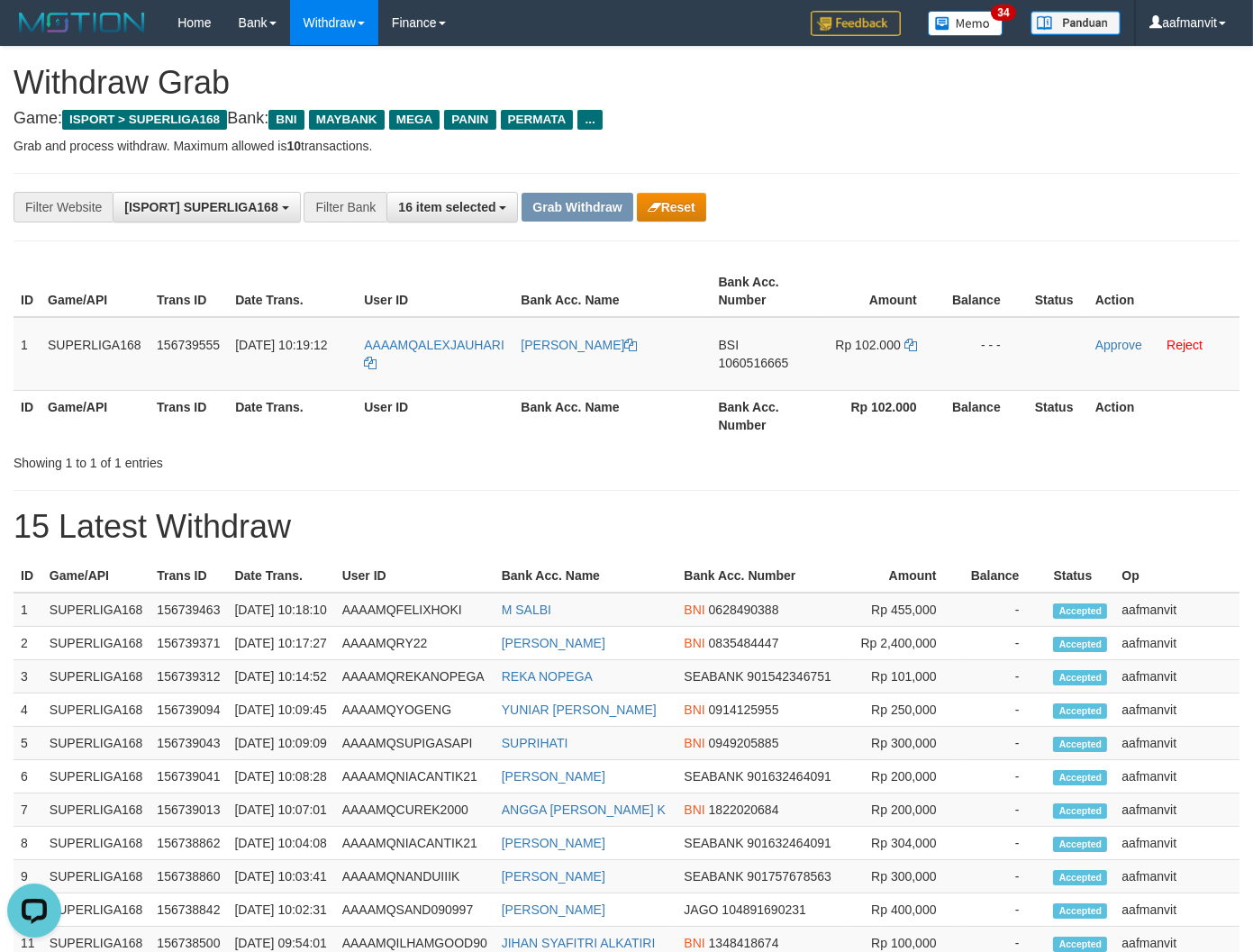
drag, startPoint x: 498, startPoint y: 522, endPoint x: 545, endPoint y: 411, distance: 120.5
click at [497, 522] on h1 "15 Latest Withdraw" at bounding box center [626, 526] width 1226 height 36
copy tr "QALEXJAUHARI"
copy tr "ALEXJAUHARI"
drag, startPoint x: 516, startPoint y: 330, endPoint x: 414, endPoint y: 345, distance: 103.1
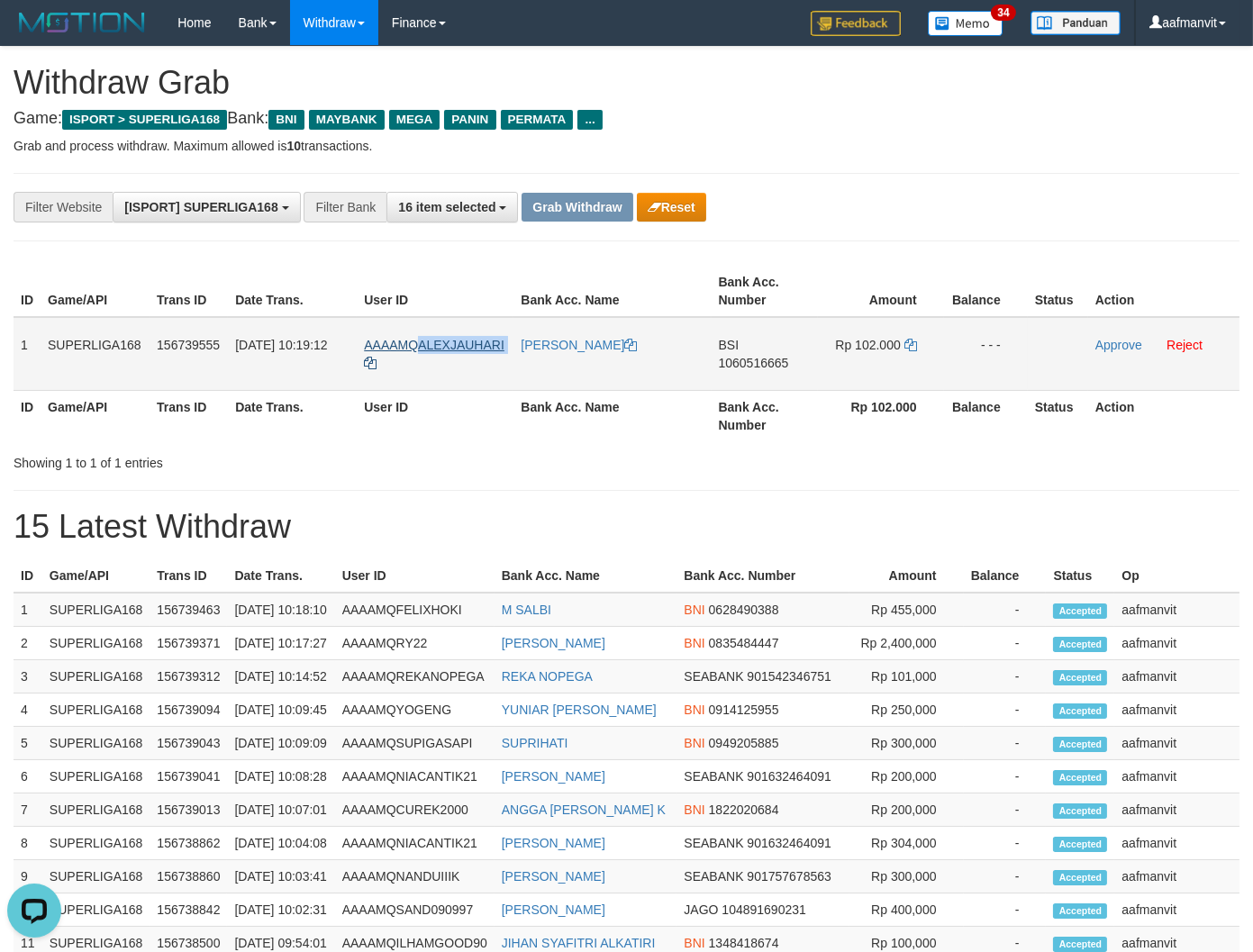
click at [414, 345] on tr "1 SUPERLIGA168 156739555 [DATE] 10:19:12 AAAAMQALEXJAUHARI [PERSON_NAME] BSI 10…" at bounding box center [626, 354] width 1226 height 74
click at [740, 374] on td "BSI 1060516665" at bounding box center [764, 354] width 106 height 74
copy span "1060516665"
click at [915, 345] on icon at bounding box center [911, 345] width 13 height 13
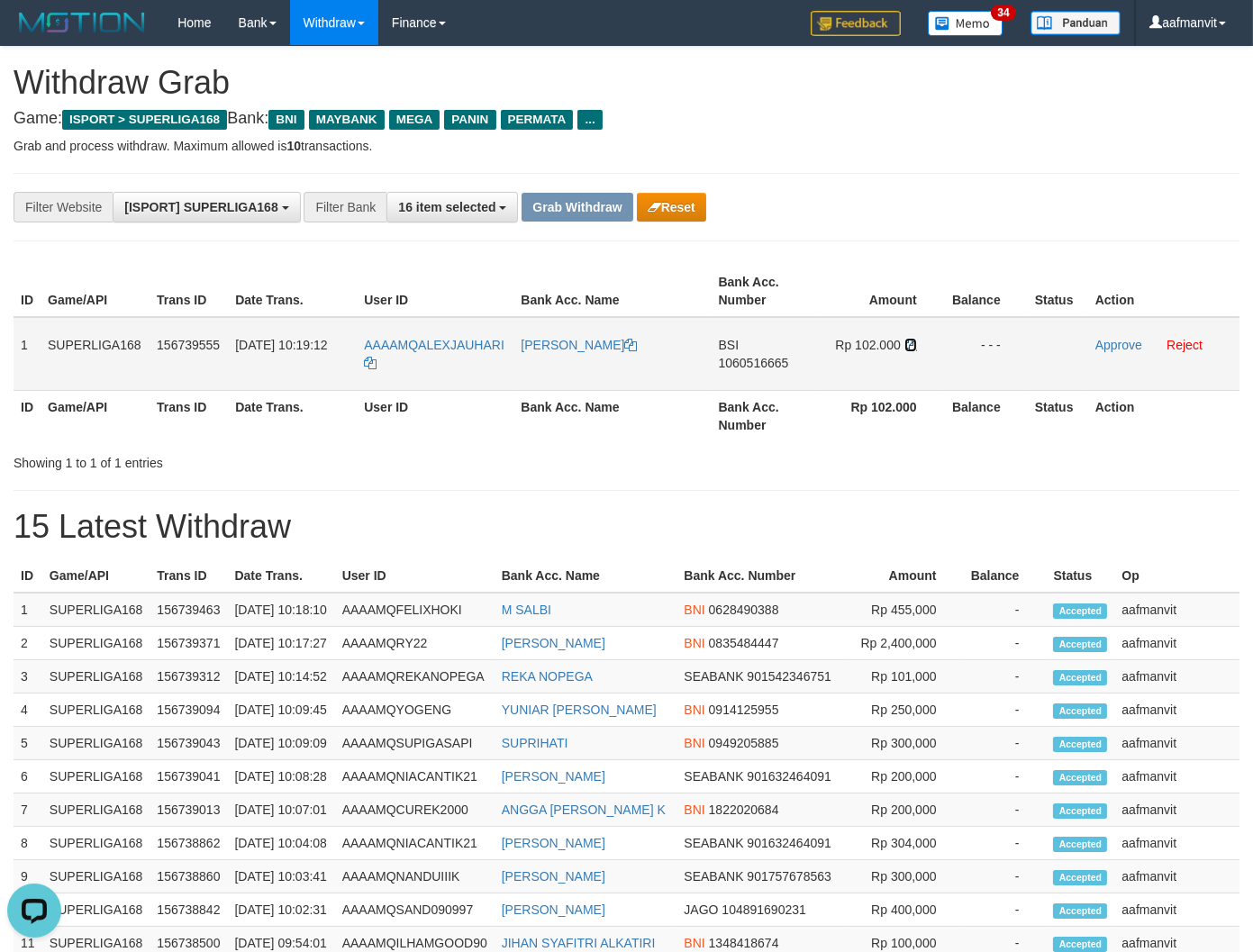
click at [910, 344] on icon at bounding box center [911, 345] width 13 height 13
click at [909, 343] on icon at bounding box center [911, 345] width 13 height 13
click at [1114, 345] on link "Approve" at bounding box center [1118, 345] width 47 height 15
click at [588, 203] on button "Grab Withdraw" at bounding box center [577, 206] width 111 height 28
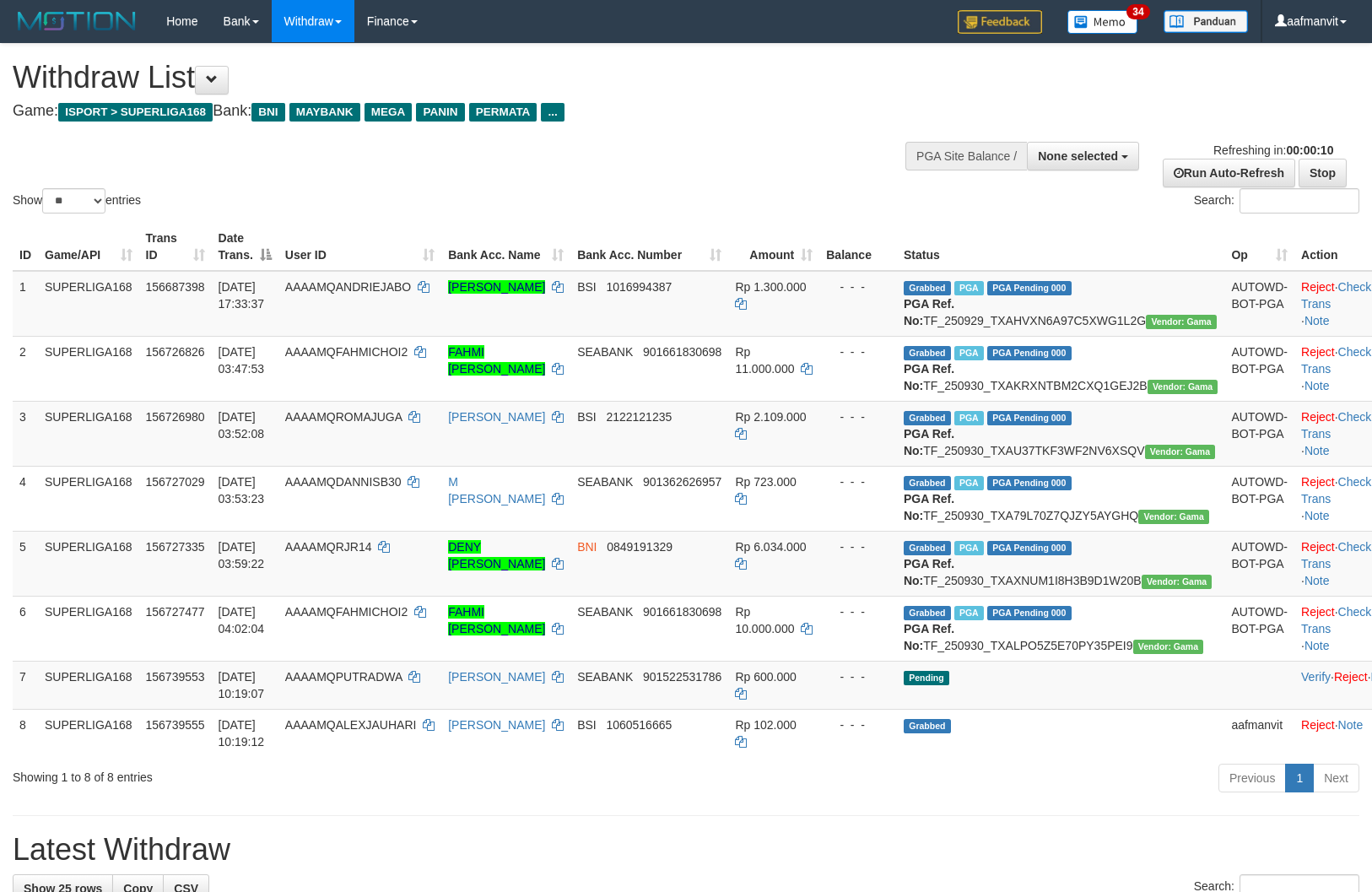
select select
select select "**"
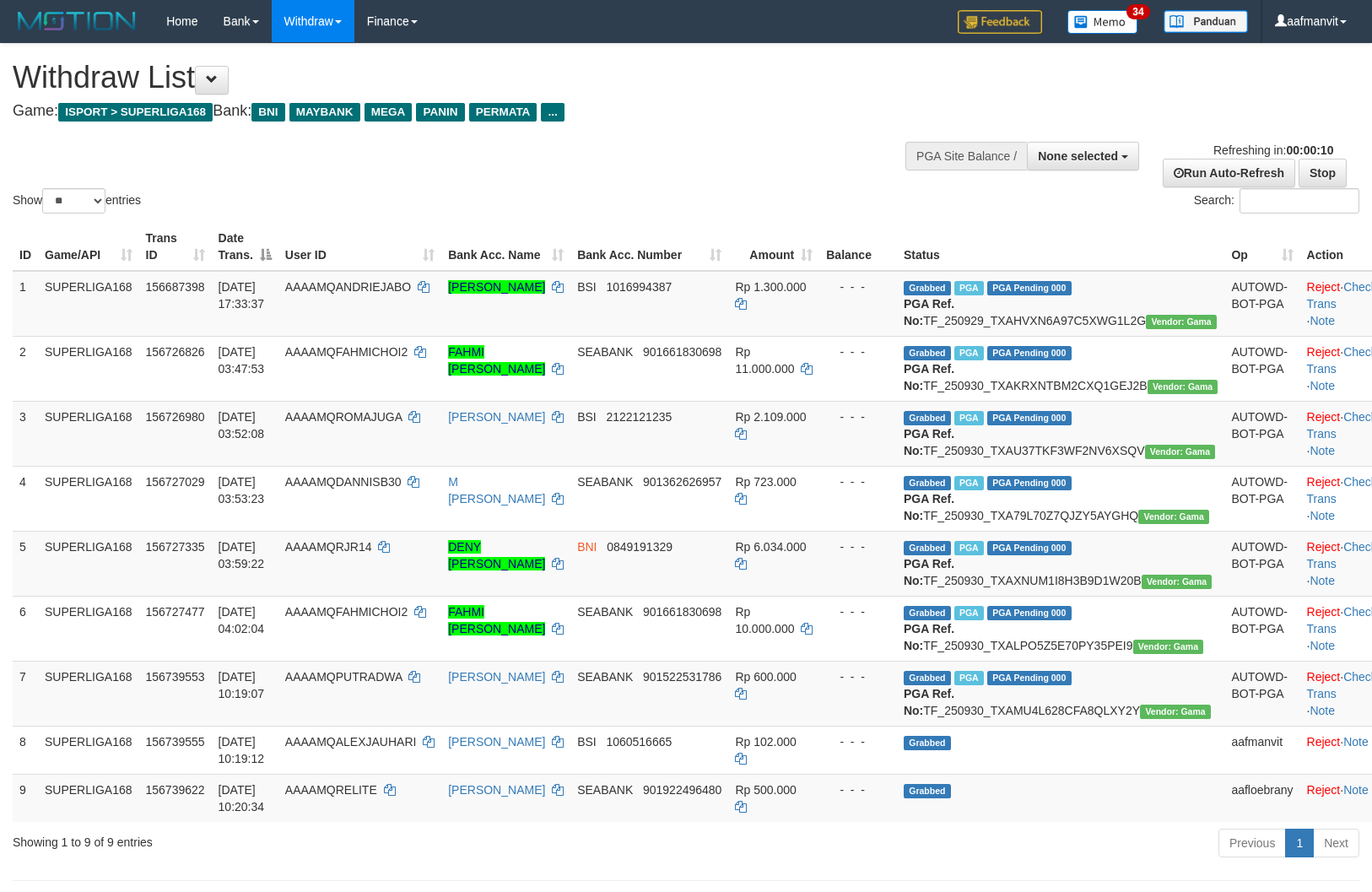
select select
select select "**"
select select
select select "**"
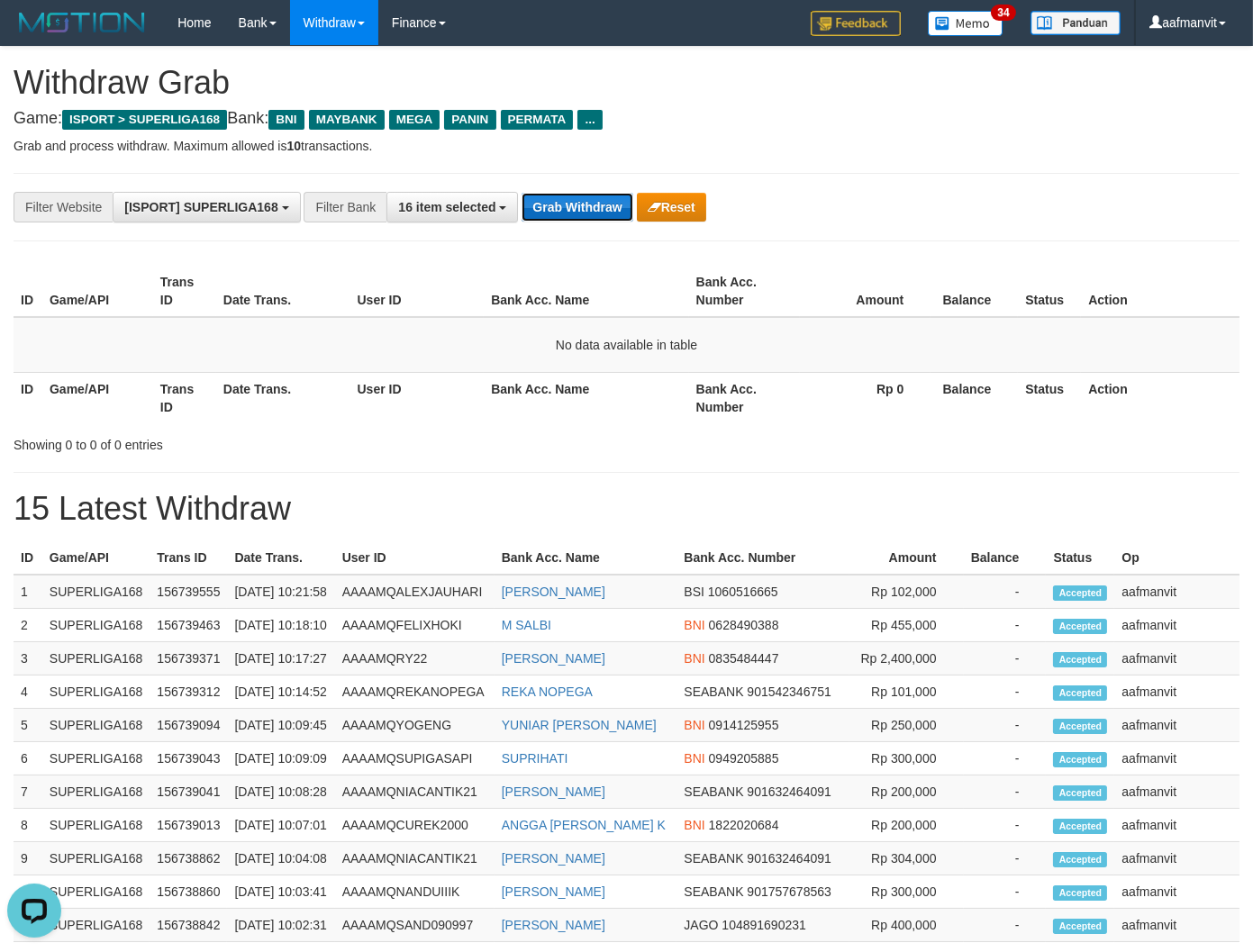
click at [571, 198] on button "Grab Withdraw" at bounding box center [577, 206] width 111 height 28
click at [539, 207] on button "Grab Withdraw" at bounding box center [577, 206] width 111 height 28
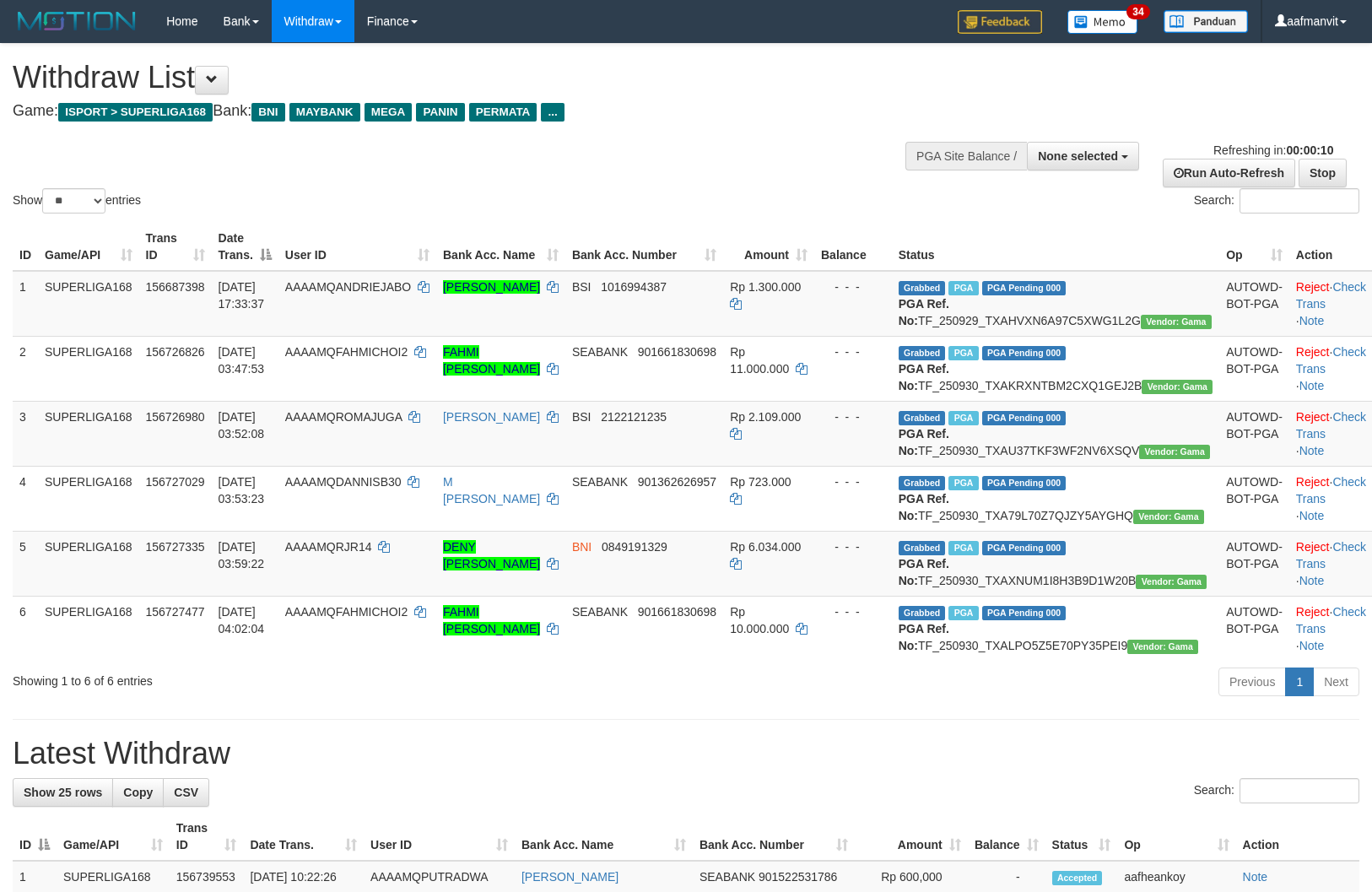
select select
select select "**"
select select
select select "**"
select select
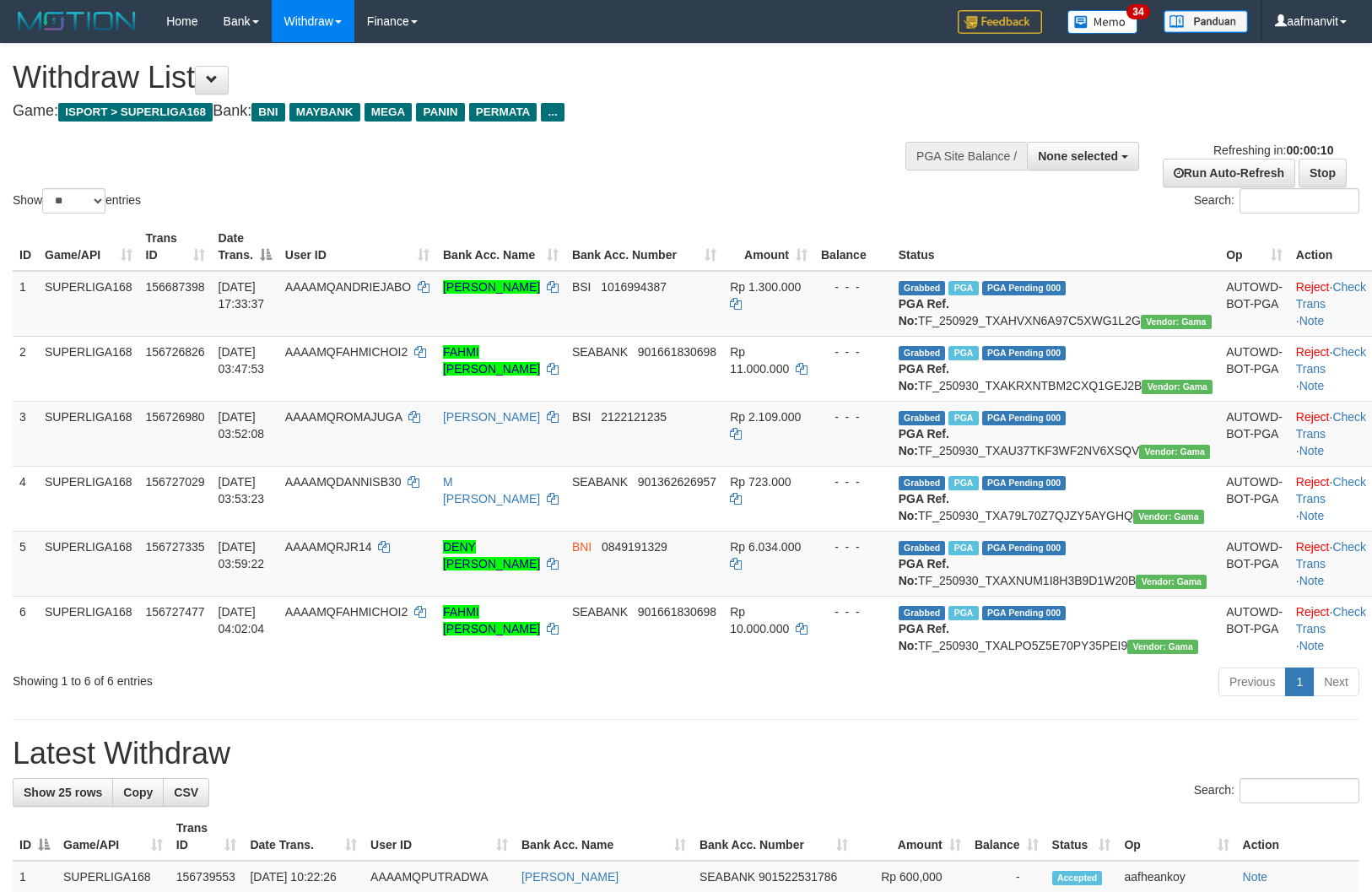
select select "**"
select select
select select "**"
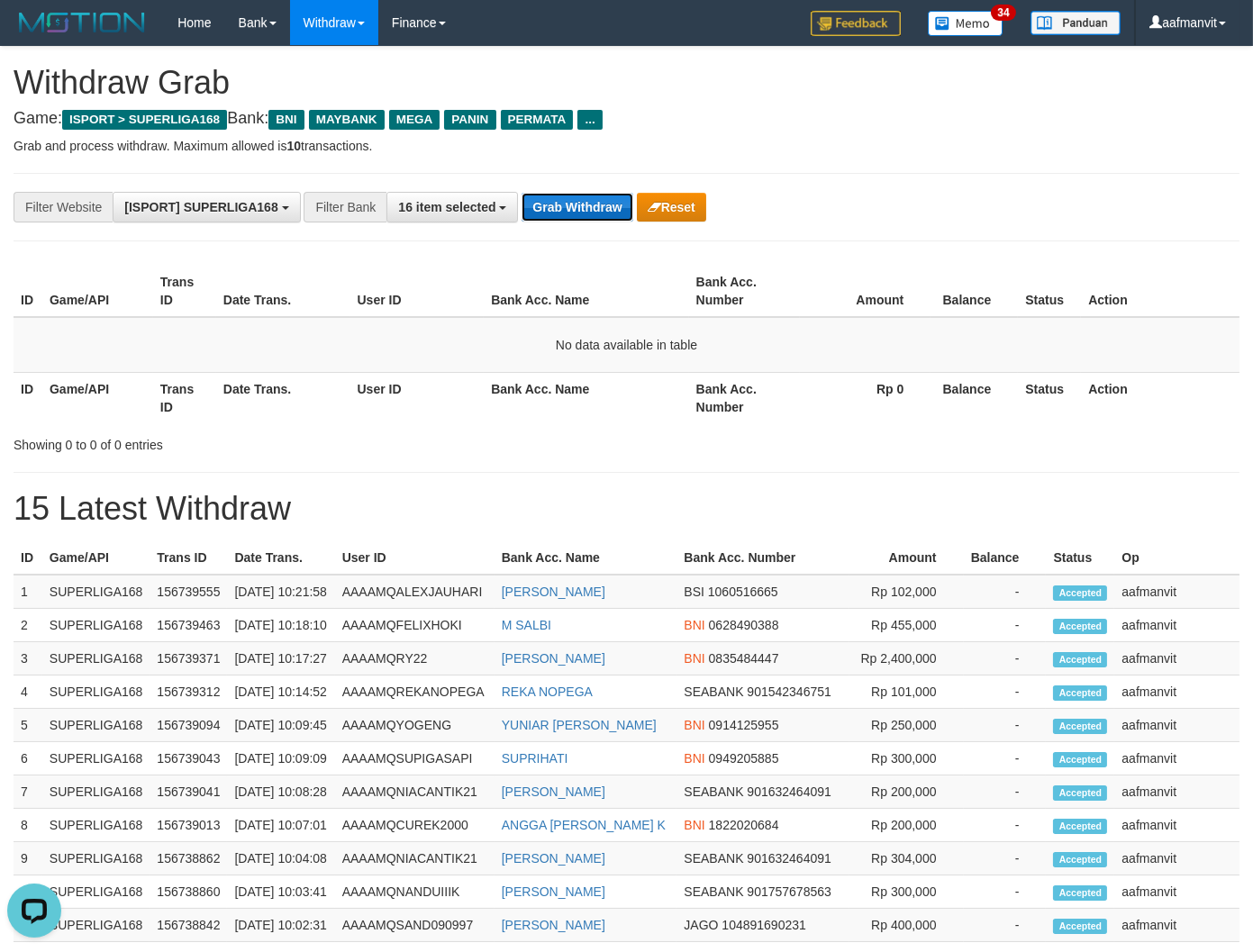
click at [575, 203] on button "Grab Withdraw" at bounding box center [577, 206] width 111 height 28
drag, startPoint x: 578, startPoint y: 203, endPoint x: 617, endPoint y: 211, distance: 39.8
click at [596, 207] on button "Grab Withdraw" at bounding box center [577, 206] width 111 height 28
click at [554, 221] on button "Grab Withdraw" at bounding box center [577, 206] width 111 height 28
click at [554, 220] on button "Grab Withdraw" at bounding box center [577, 206] width 111 height 28
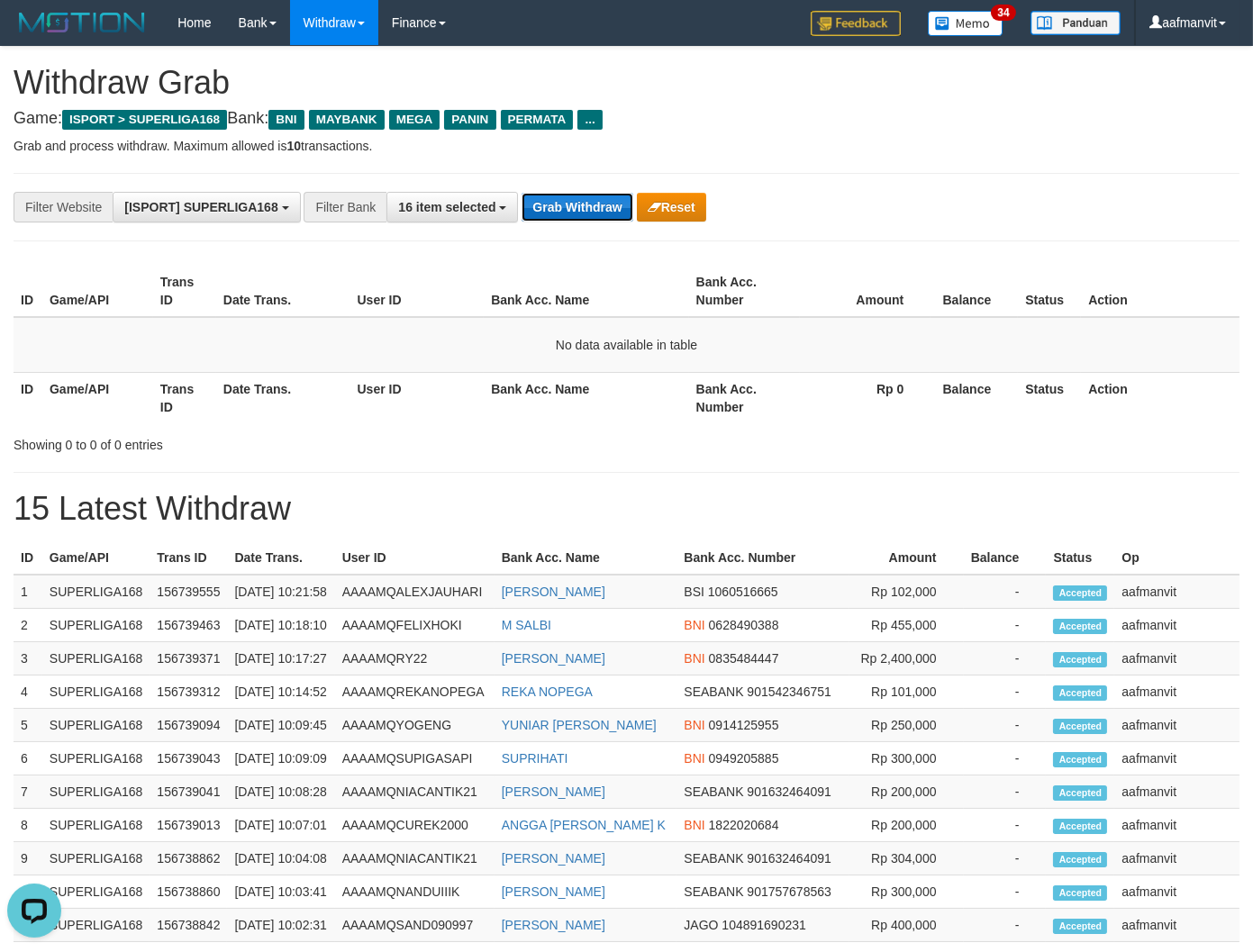
click at [563, 216] on button "Grab Withdraw" at bounding box center [577, 206] width 111 height 28
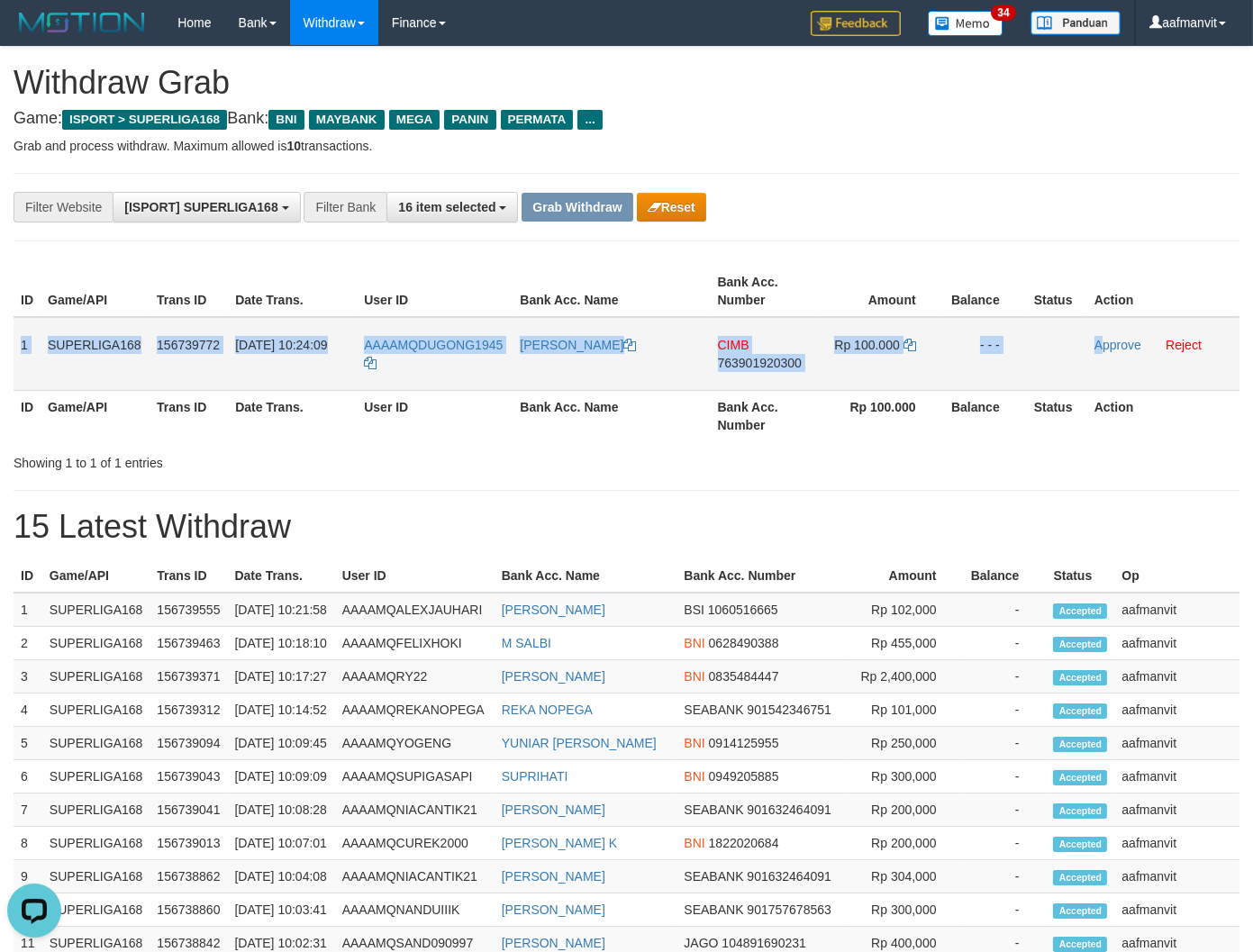
drag, startPoint x: 20, startPoint y: 336, endPoint x: 1166, endPoint y: 378, distance: 1146.8
click at [1110, 380] on tr "1 SUPERLIGA168 156739772 [DATE] 10:24:09 AAAAMQDUGONG1945 [PERSON_NAME] CIMB 76…" at bounding box center [626, 354] width 1226 height 74
copy tr "1 SUPERLIGA168 156739772 [DATE] 10:24:09 AAAAMQDUGONG1945 [PERSON_NAME] CIMB 76…"
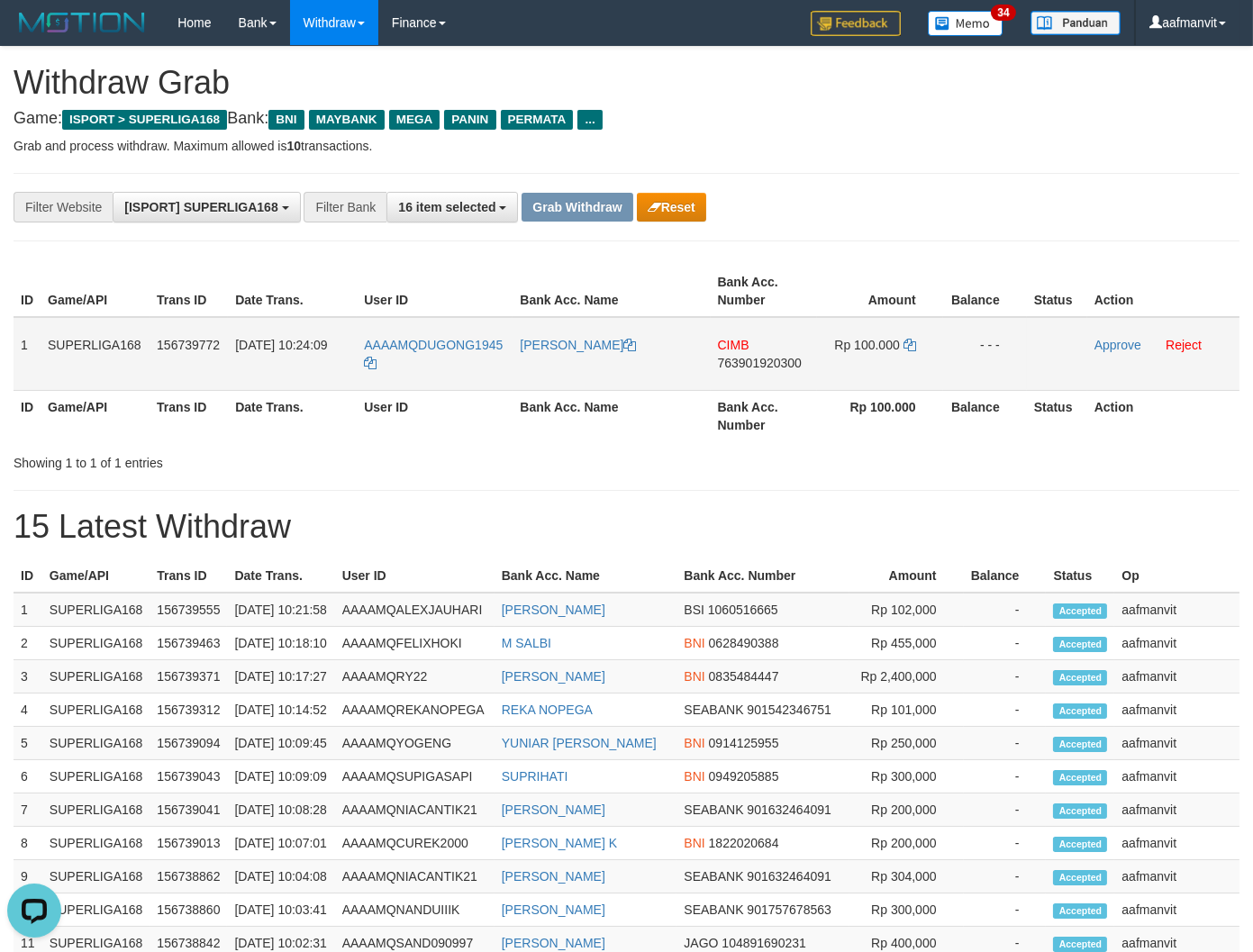
drag, startPoint x: 488, startPoint y: 492, endPoint x: 505, endPoint y: 345, distance: 148.0
click at [488, 493] on div "**********" at bounding box center [626, 669] width 1253 height 1245
drag, startPoint x: 509, startPoint y: 336, endPoint x: 475, endPoint y: 397, distance: 69.8
click at [420, 336] on td "AAAAMQDUGONG1945" at bounding box center [434, 354] width 156 height 74
copy span "DUGONG1945"
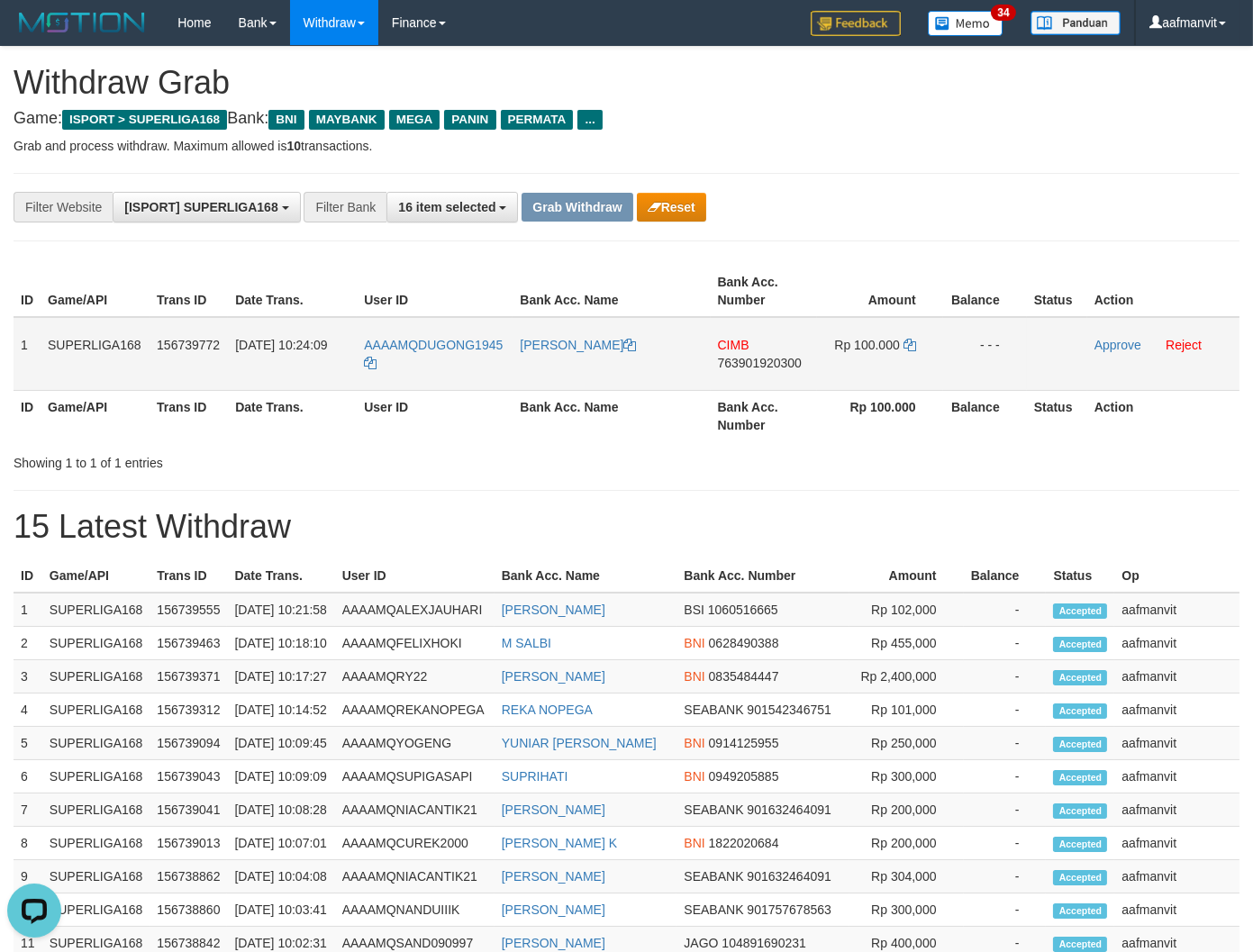
click at [741, 367] on td "CIMB 763901920300" at bounding box center [764, 354] width 106 height 74
copy span "763901920300"
click at [906, 344] on icon at bounding box center [910, 345] width 13 height 13
drag, startPoint x: 906, startPoint y: 344, endPoint x: 1265, endPoint y: 325, distance: 359.5
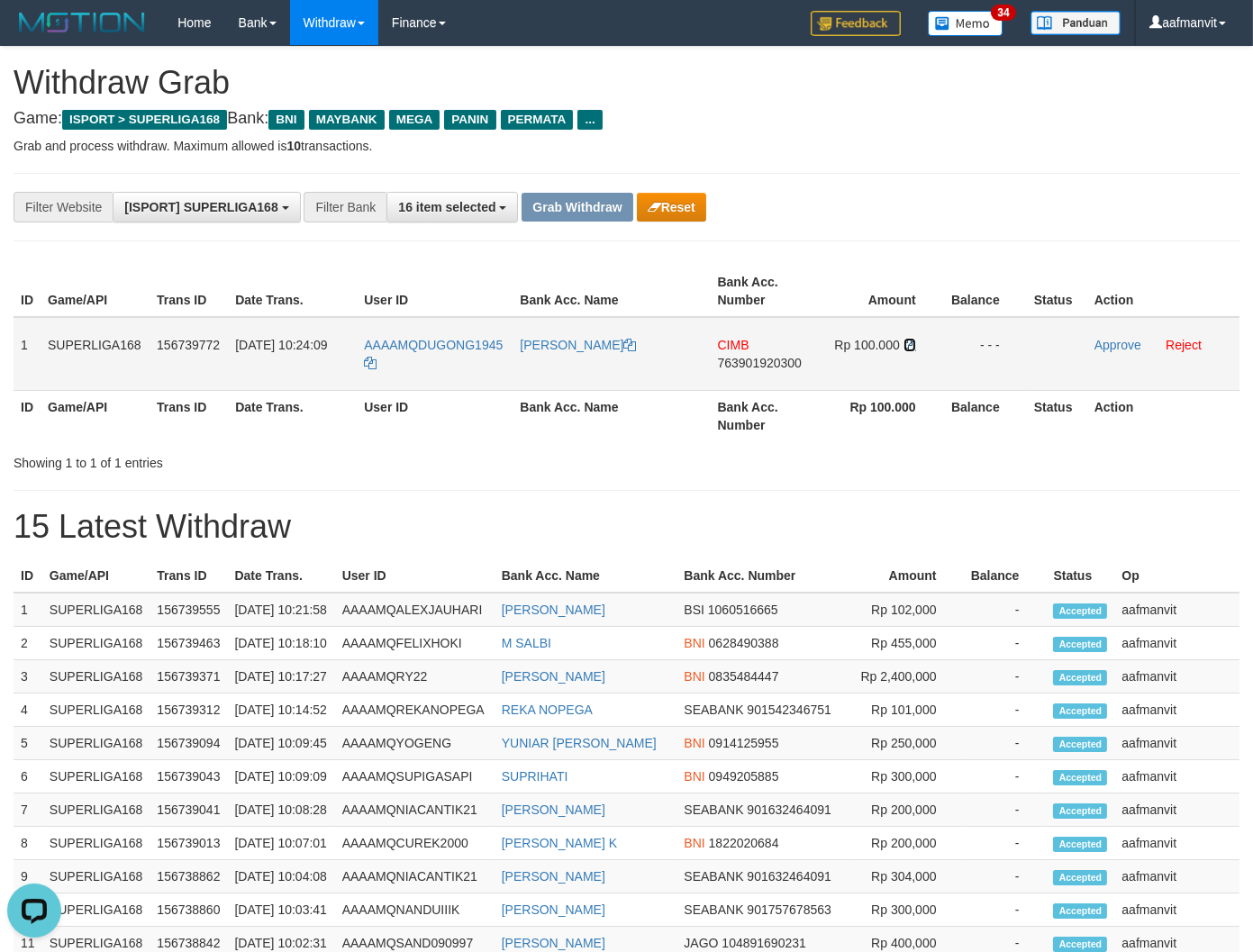
click at [907, 344] on icon at bounding box center [910, 345] width 13 height 13
drag, startPoint x: 1100, startPoint y: 346, endPoint x: 721, endPoint y: 249, distance: 391.2
click at [1100, 346] on link "Approve" at bounding box center [1117, 345] width 47 height 15
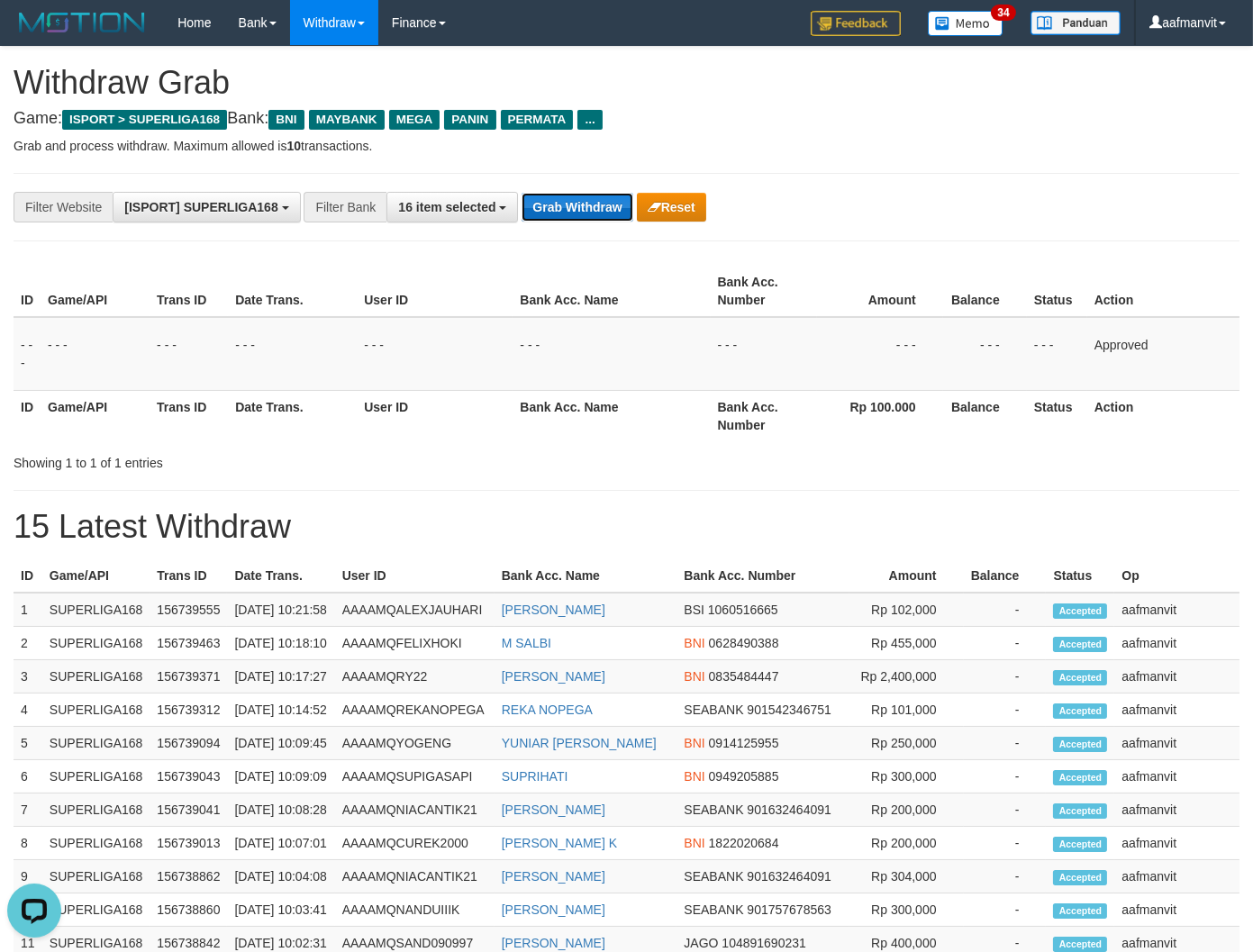
click at [560, 207] on button "Grab Withdraw" at bounding box center [577, 206] width 111 height 28
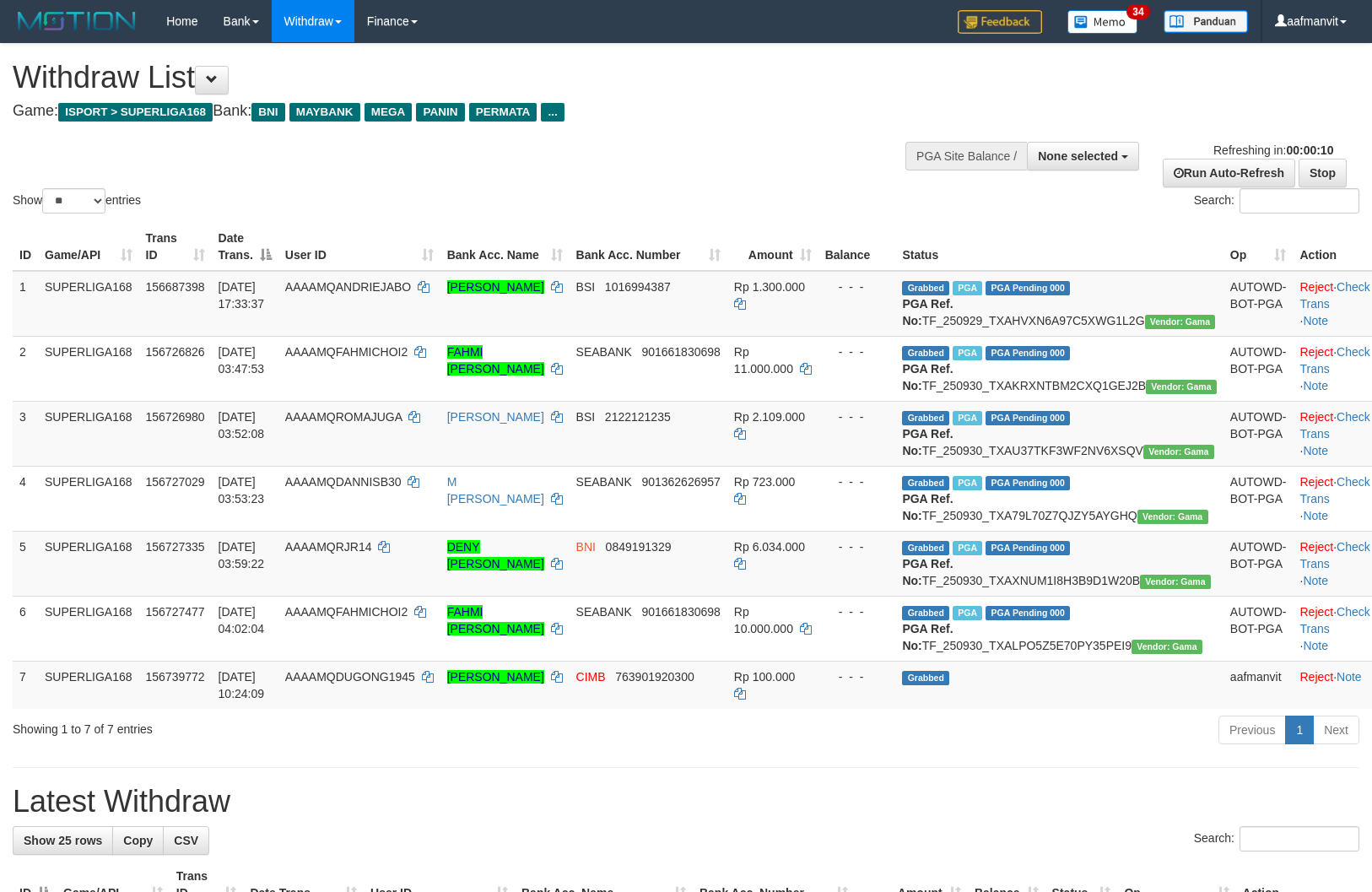
select select
select select "**"
select select
select select "**"
select select
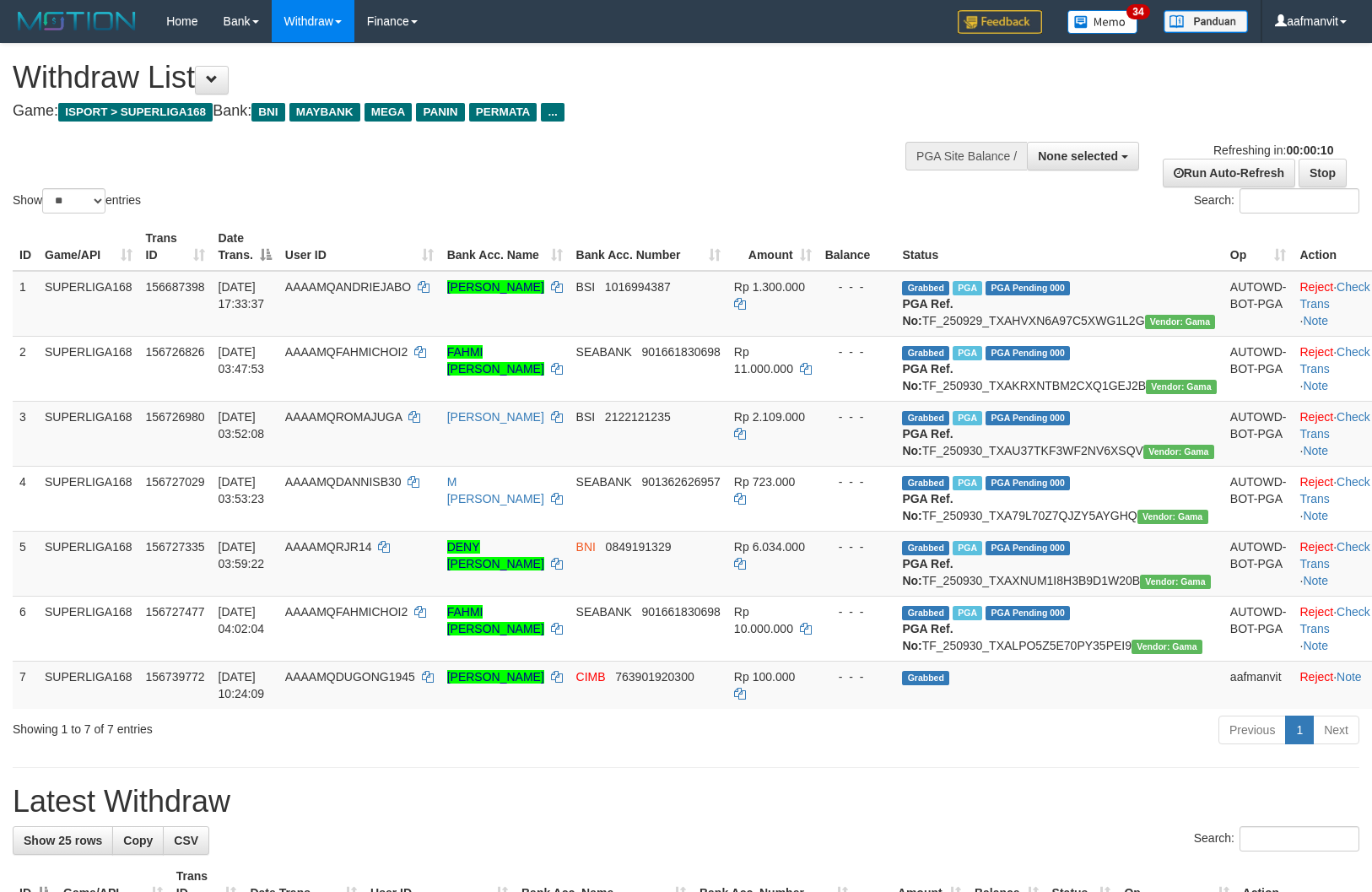
select select "**"
select select
select select "**"
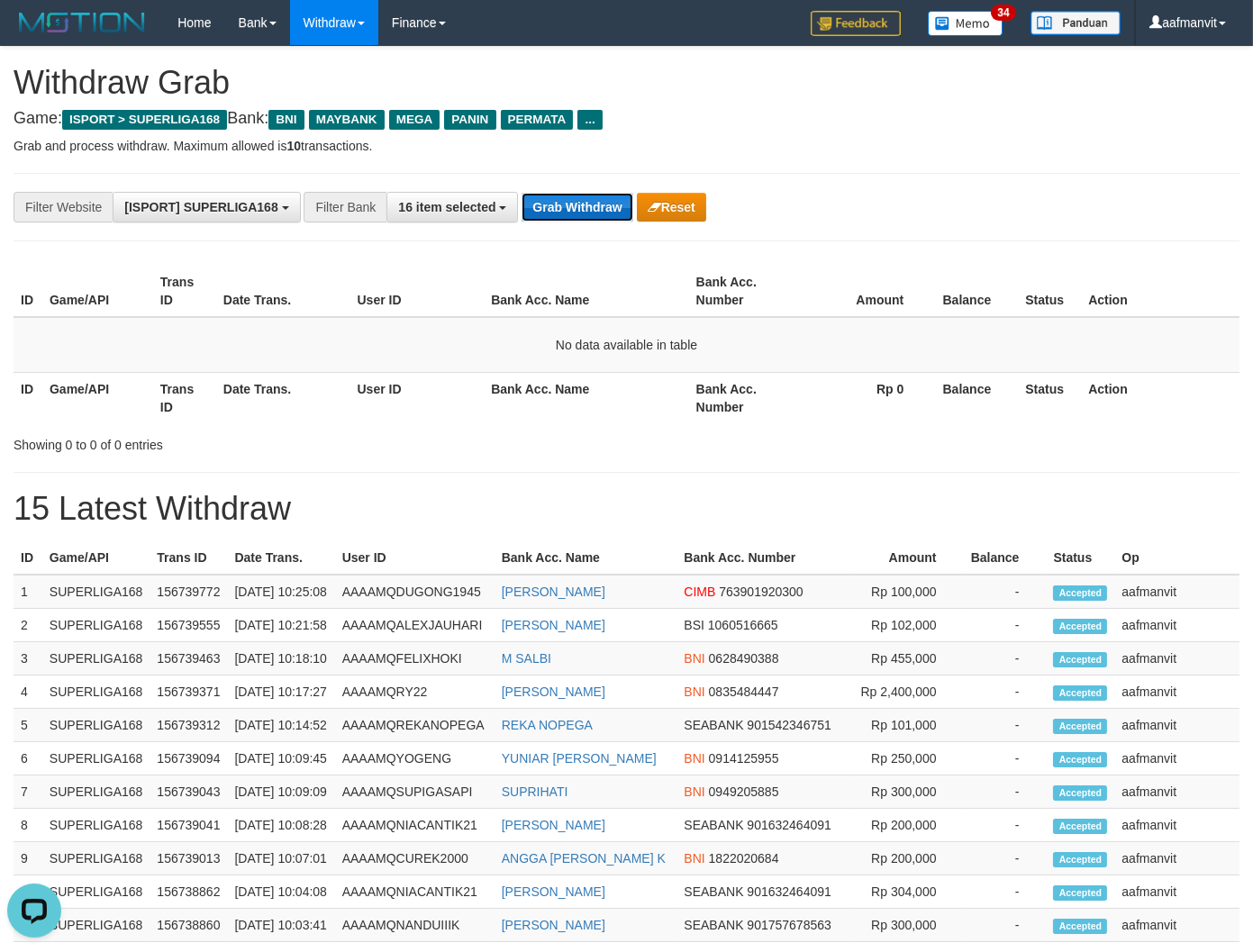
click at [566, 202] on button "Grab Withdraw" at bounding box center [577, 206] width 111 height 28
click at [577, 209] on button "Grab Withdraw" at bounding box center [577, 206] width 111 height 28
click at [577, 199] on button "Grab Withdraw" at bounding box center [577, 206] width 111 height 28
click at [575, 199] on button "Grab Withdraw" at bounding box center [577, 206] width 111 height 28
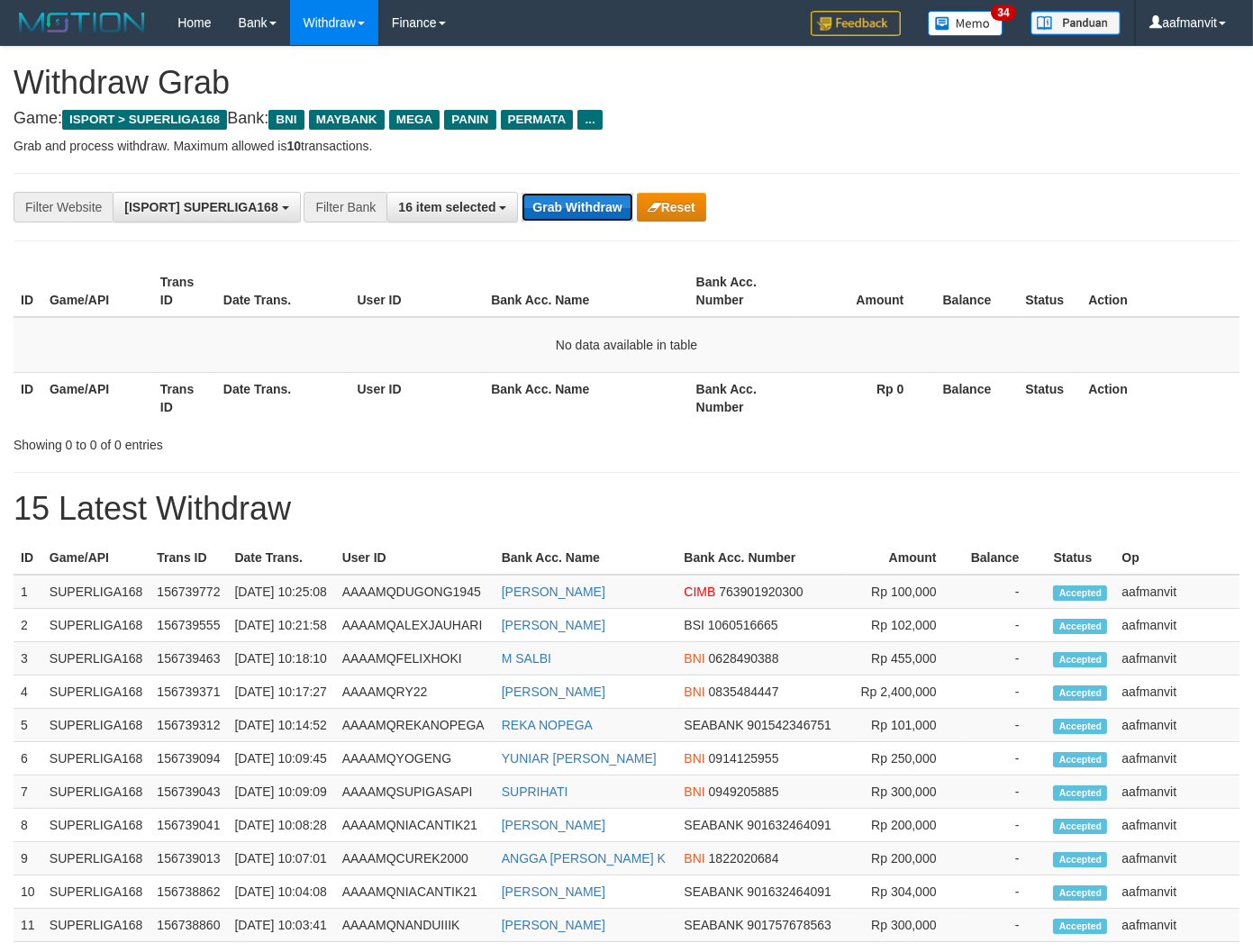
click at [592, 207] on button "Grab Withdraw" at bounding box center [577, 206] width 111 height 28
click at [591, 207] on button "Grab Withdraw" at bounding box center [577, 206] width 111 height 28
click at [547, 210] on button "Grab Withdraw" at bounding box center [577, 206] width 111 height 28
click at [558, 202] on button "Grab Withdraw" at bounding box center [577, 206] width 111 height 28
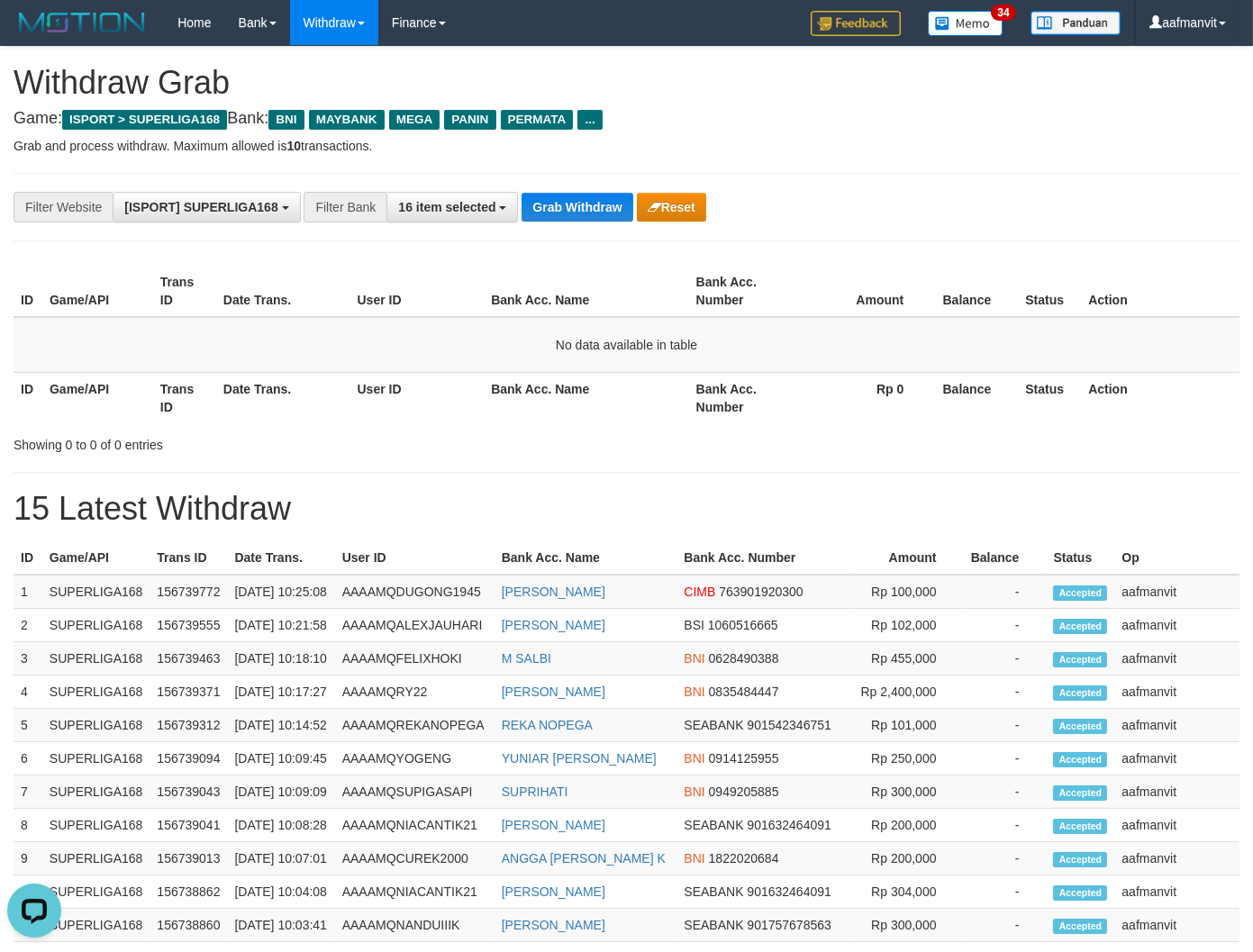
click at [562, 181] on div "**********" at bounding box center [626, 207] width 1226 height 69
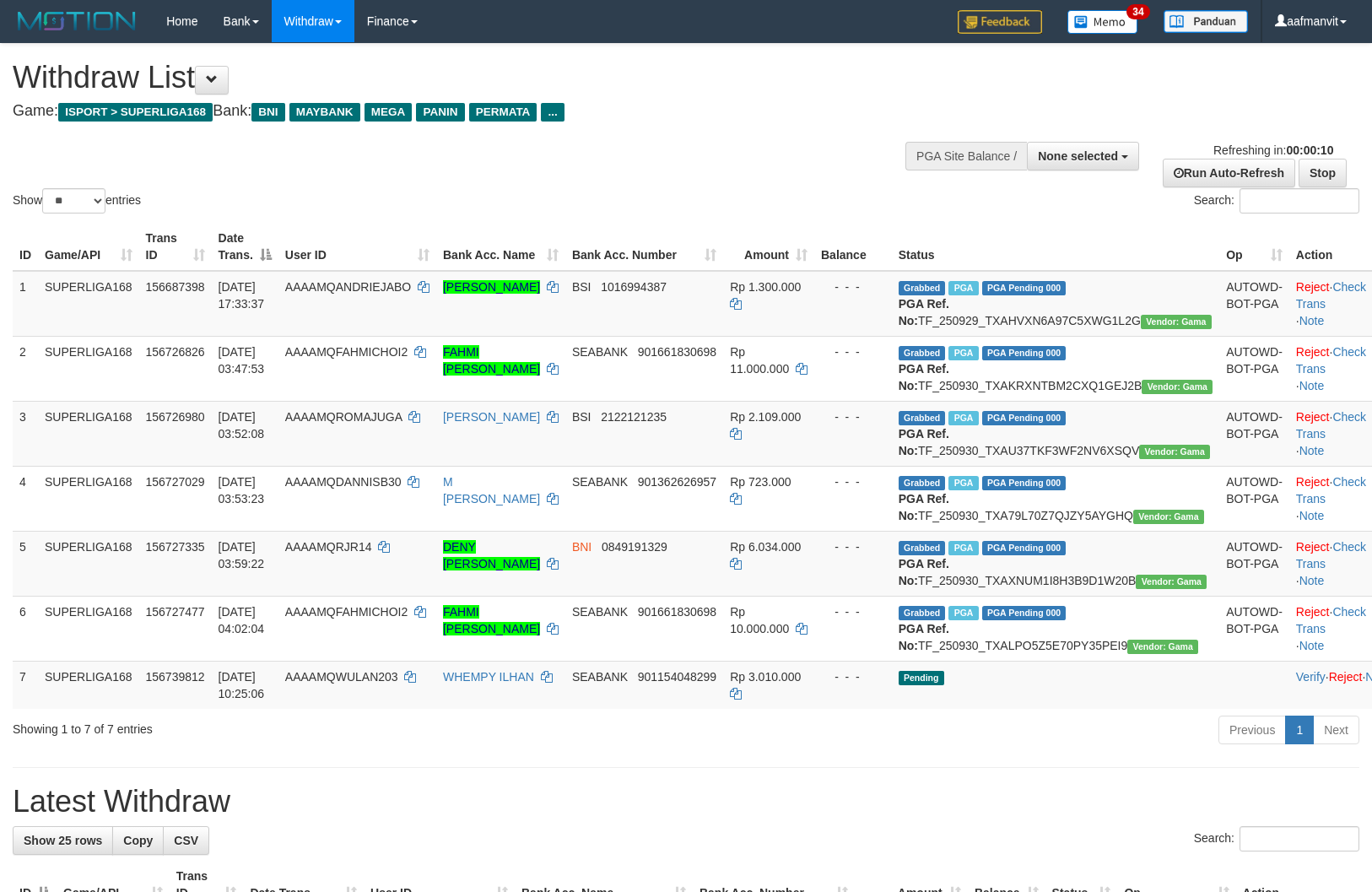
select select
select select "**"
select select
select select "**"
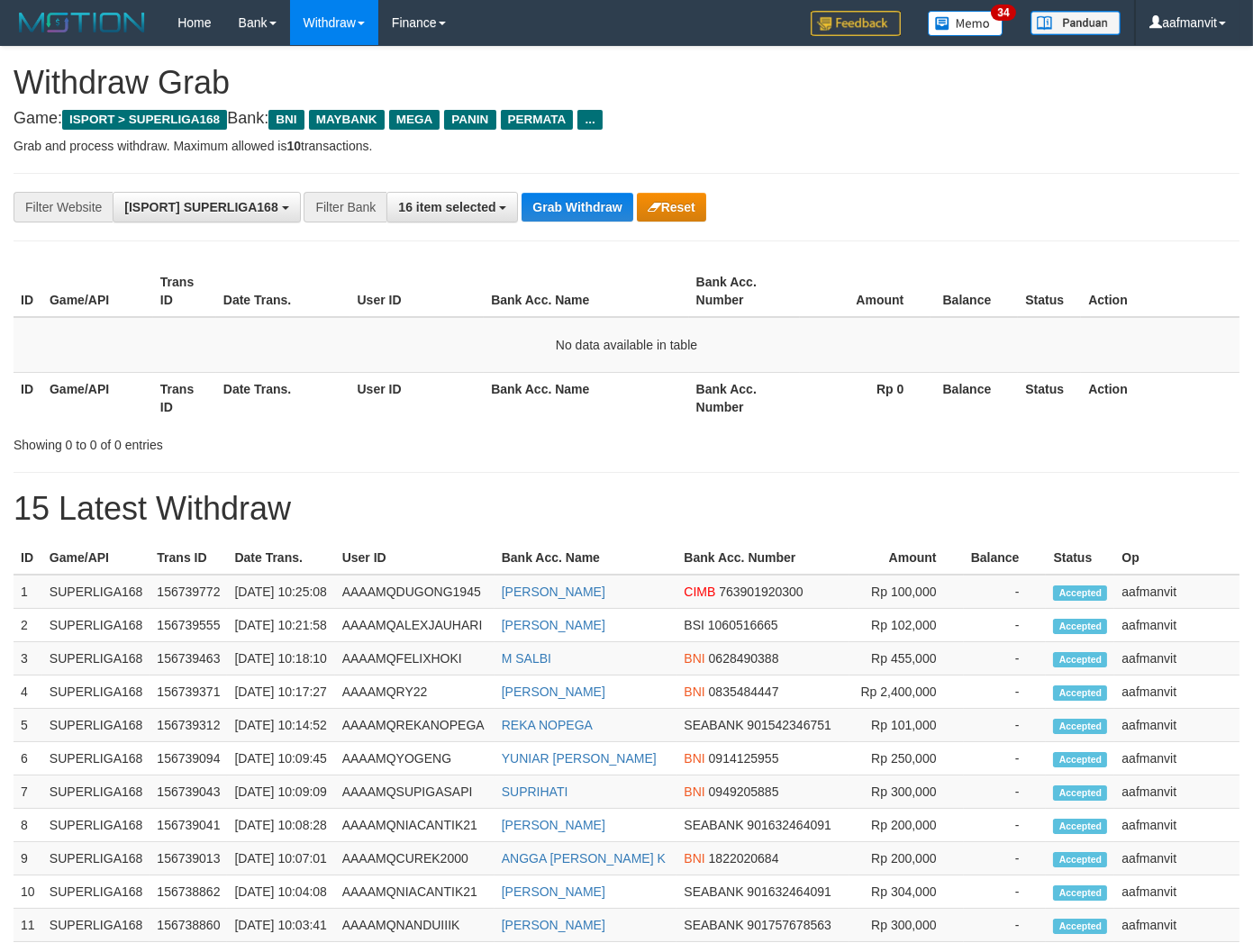
click at [578, 216] on button "Grab Withdraw" at bounding box center [577, 206] width 111 height 28
click at [571, 213] on button "Grab Withdraw" at bounding box center [577, 206] width 111 height 28
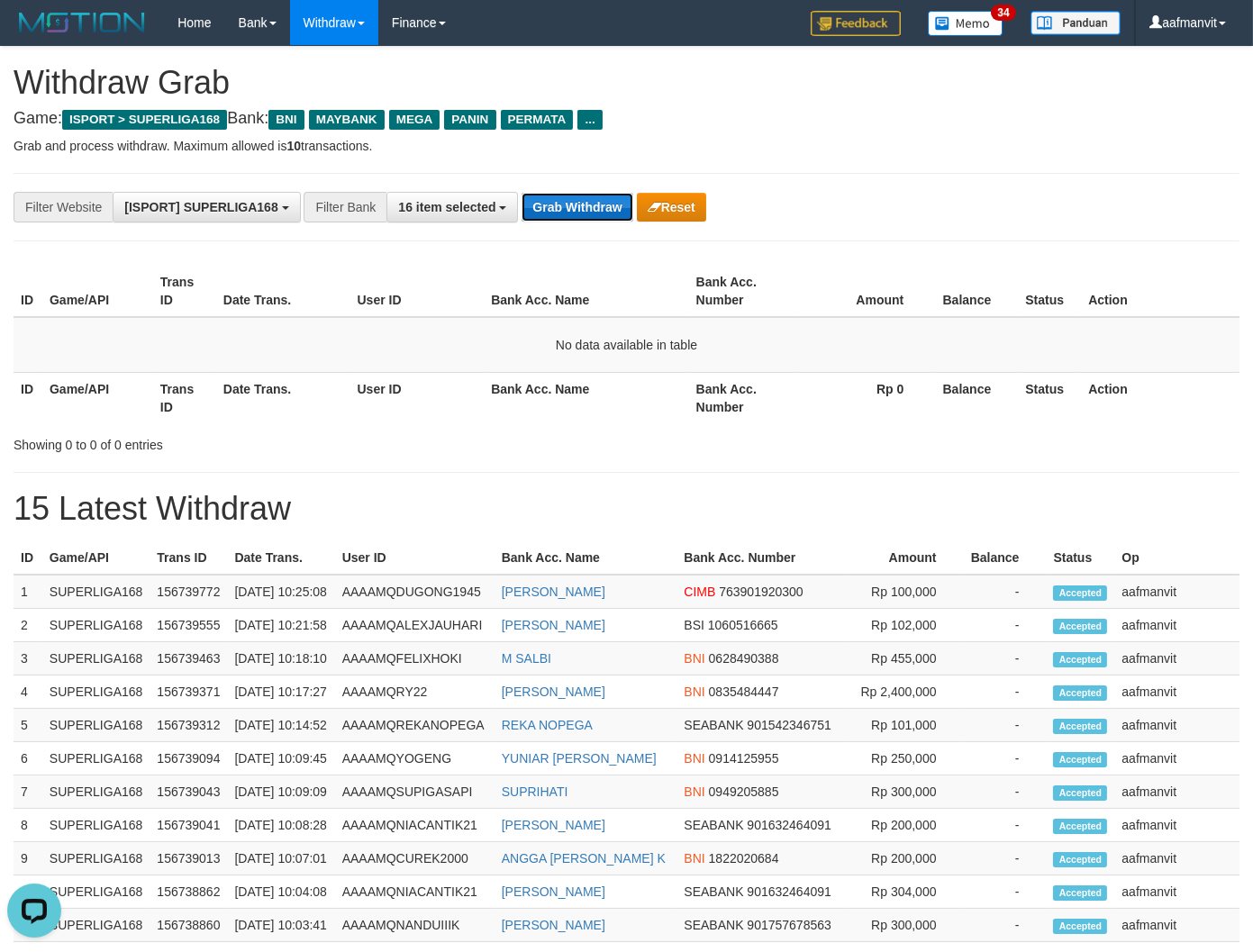
click at [571, 213] on button "Grab Withdraw" at bounding box center [577, 206] width 111 height 28
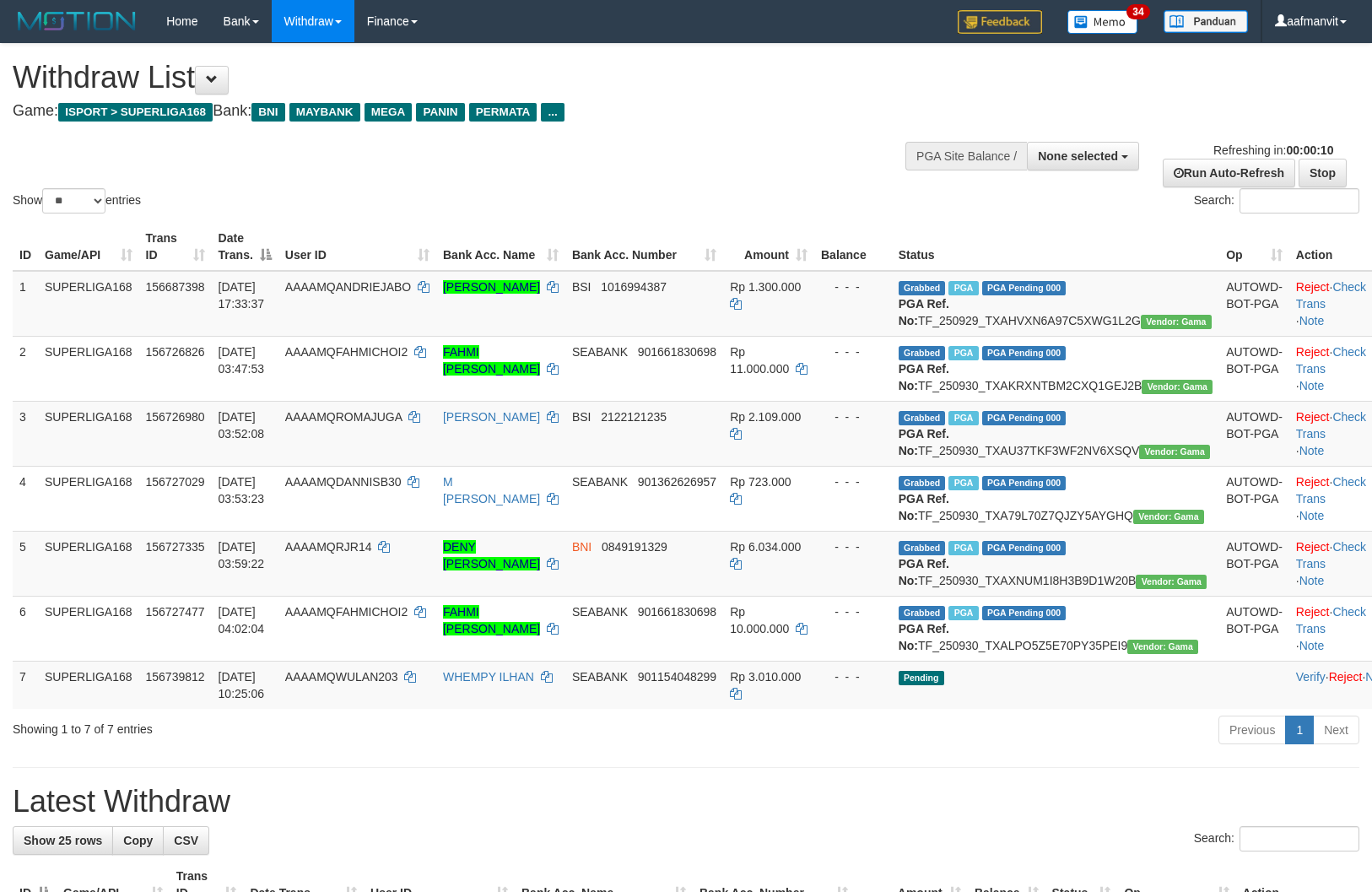
select select
select select "**"
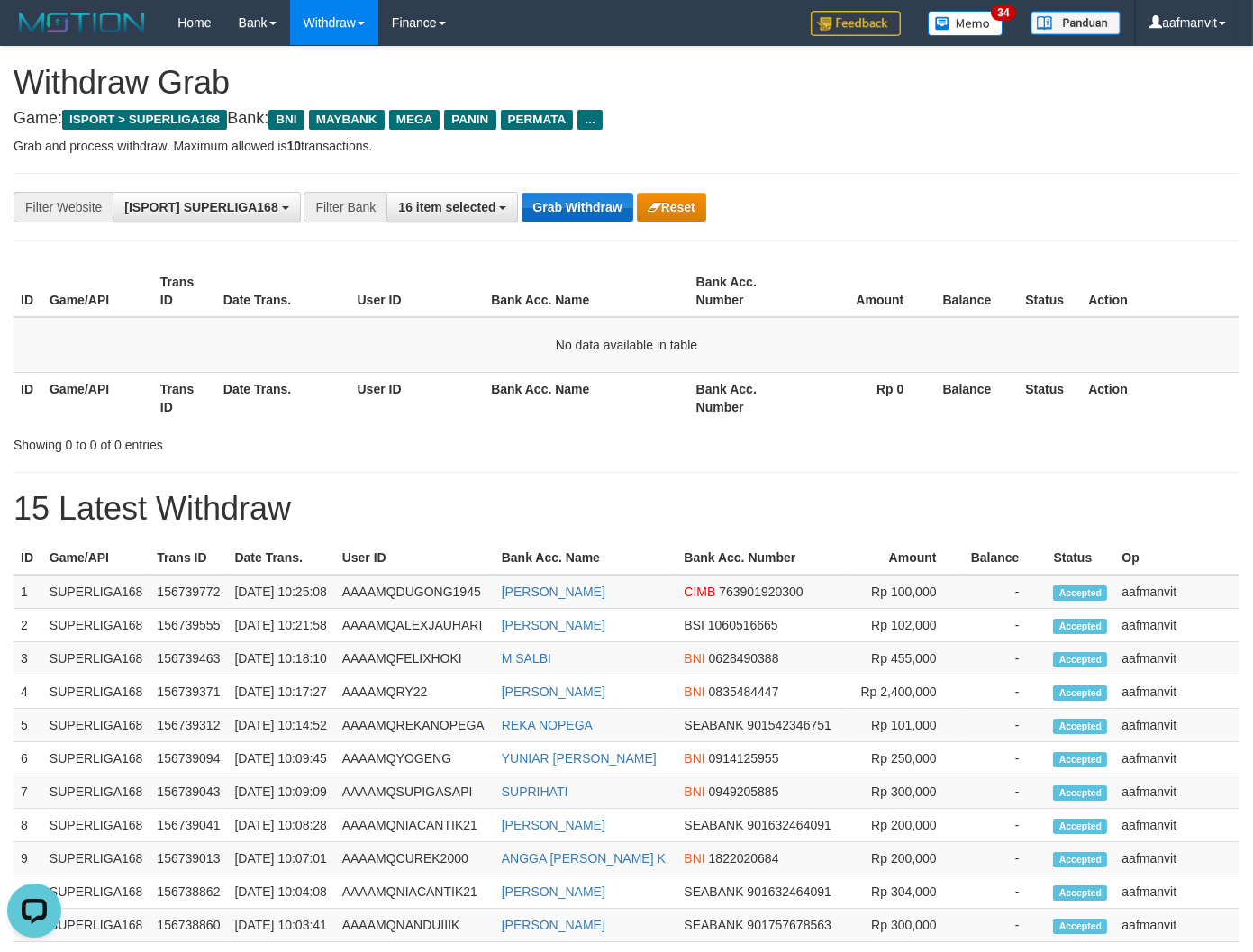
drag, startPoint x: 535, startPoint y: 186, endPoint x: 546, endPoint y: 195, distance: 14.2
click at [536, 186] on div "**********" at bounding box center [626, 207] width 1226 height 69
click at [571, 212] on button "Grab Withdraw" at bounding box center [577, 206] width 111 height 28
click at [572, 212] on button "Grab Withdraw" at bounding box center [577, 206] width 111 height 28
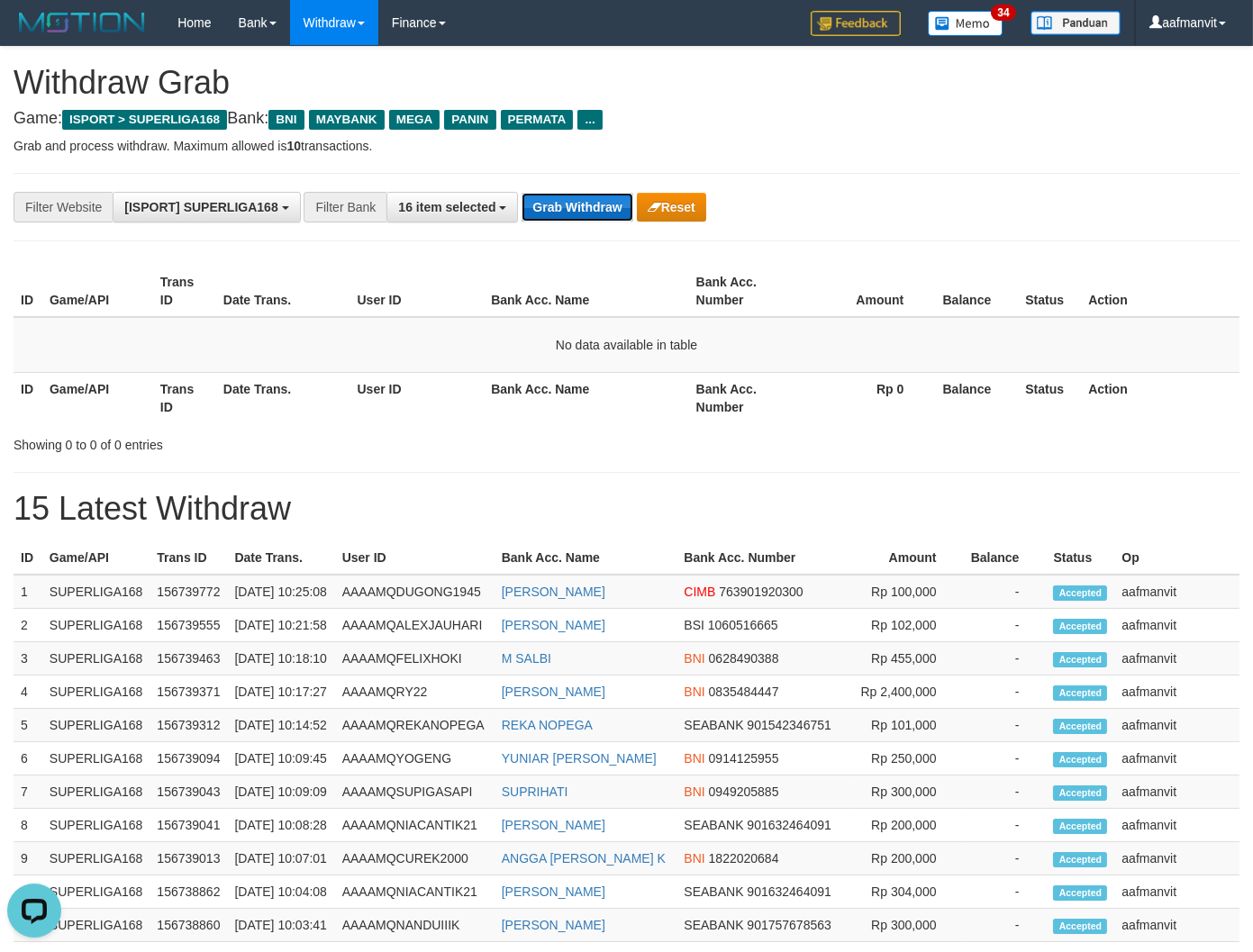
click at [572, 212] on button "Grab Withdraw" at bounding box center [577, 206] width 111 height 28
click at [564, 205] on button "Grab Withdraw" at bounding box center [577, 206] width 111 height 28
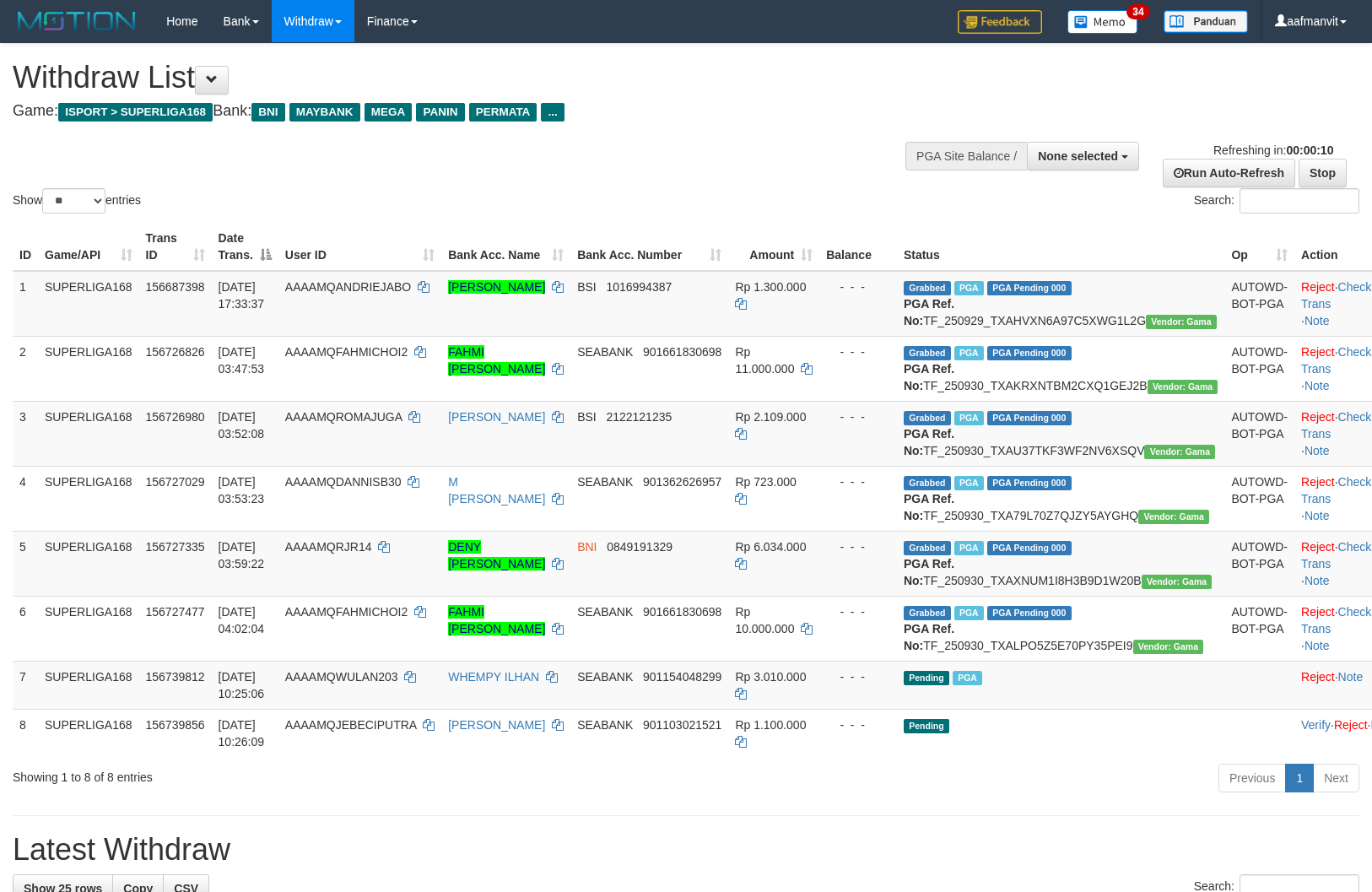
select select
select select "**"
select select
select select "**"
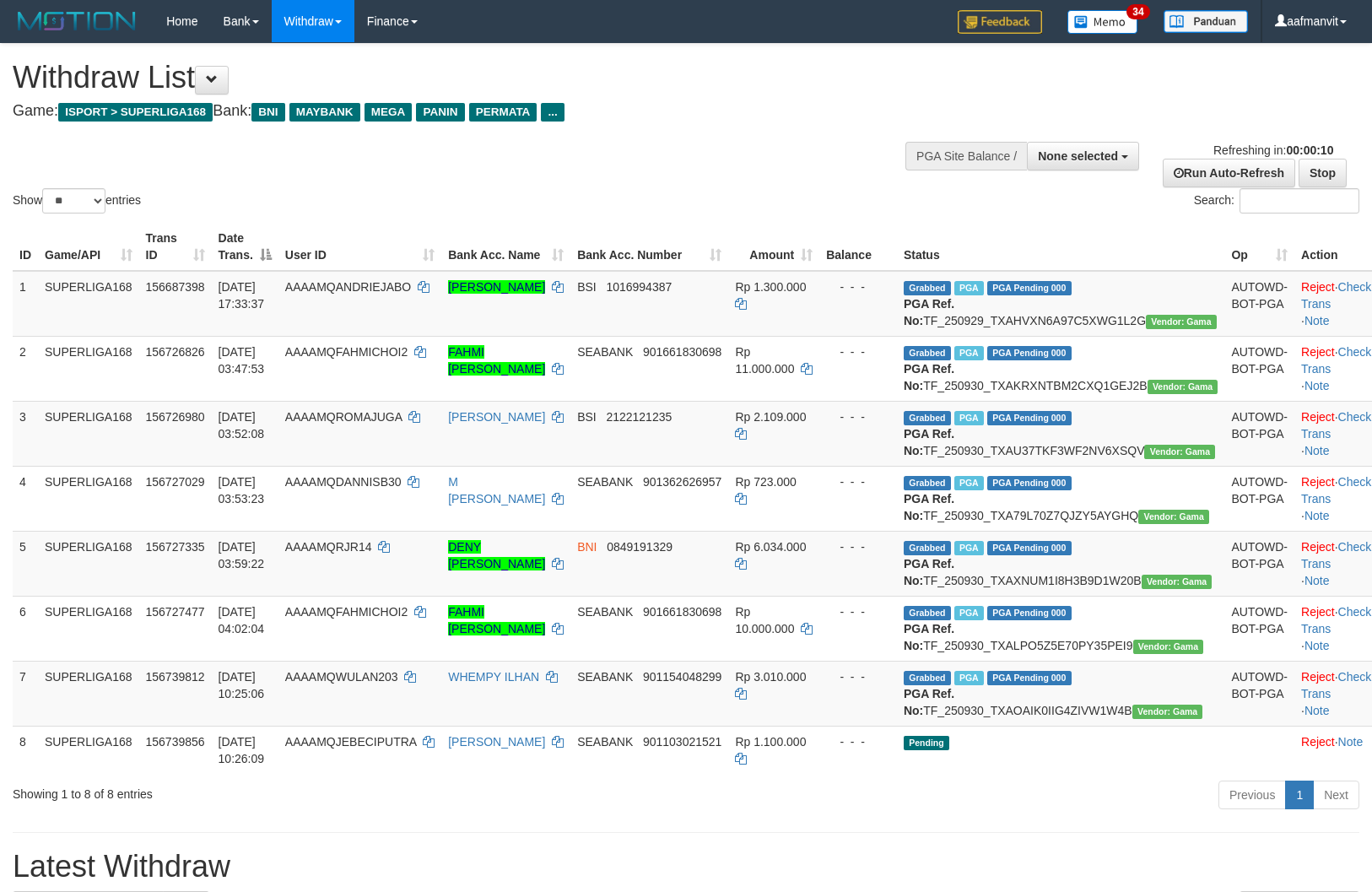
select select
select select "**"
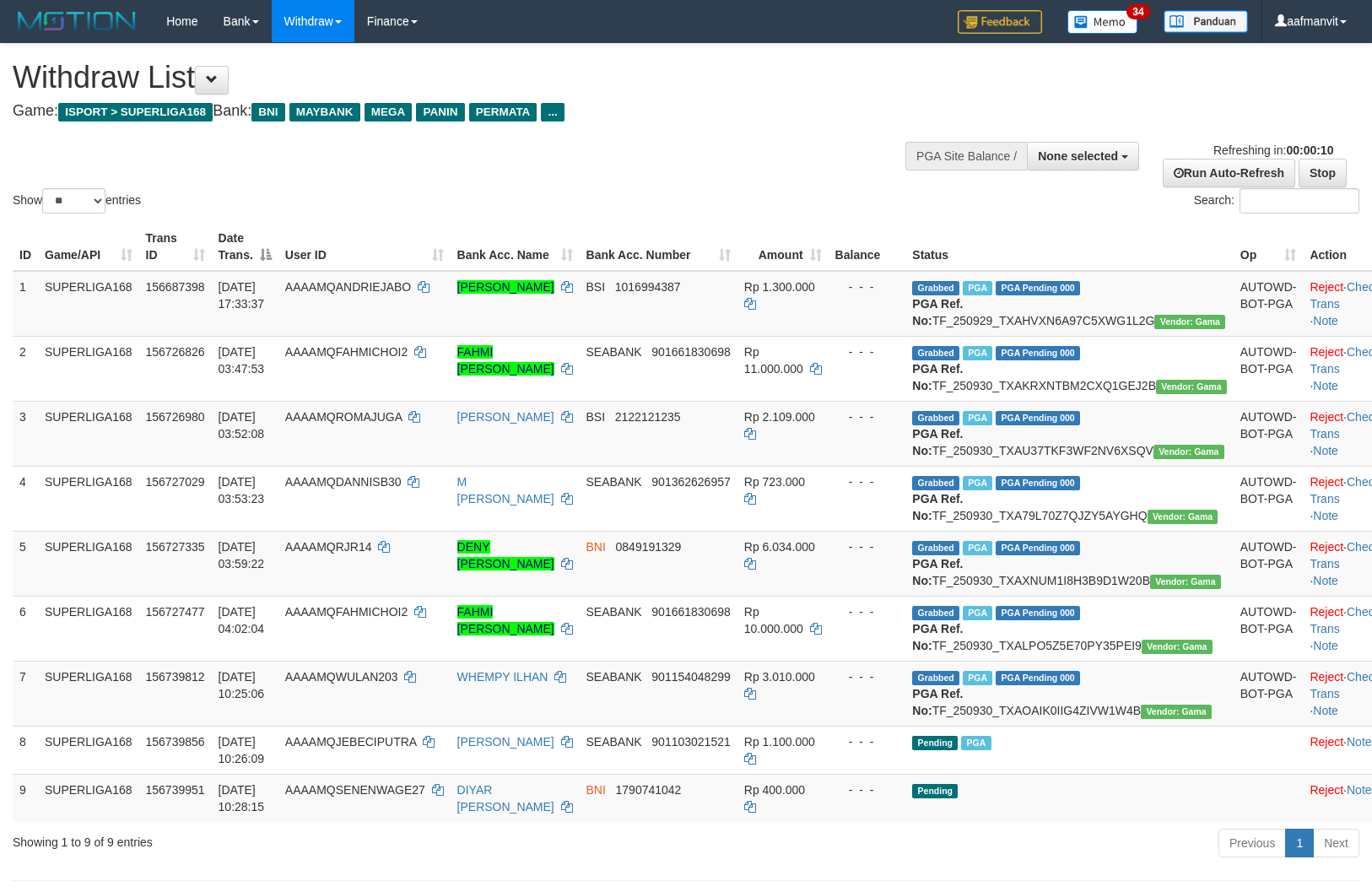
select select
select select "**"
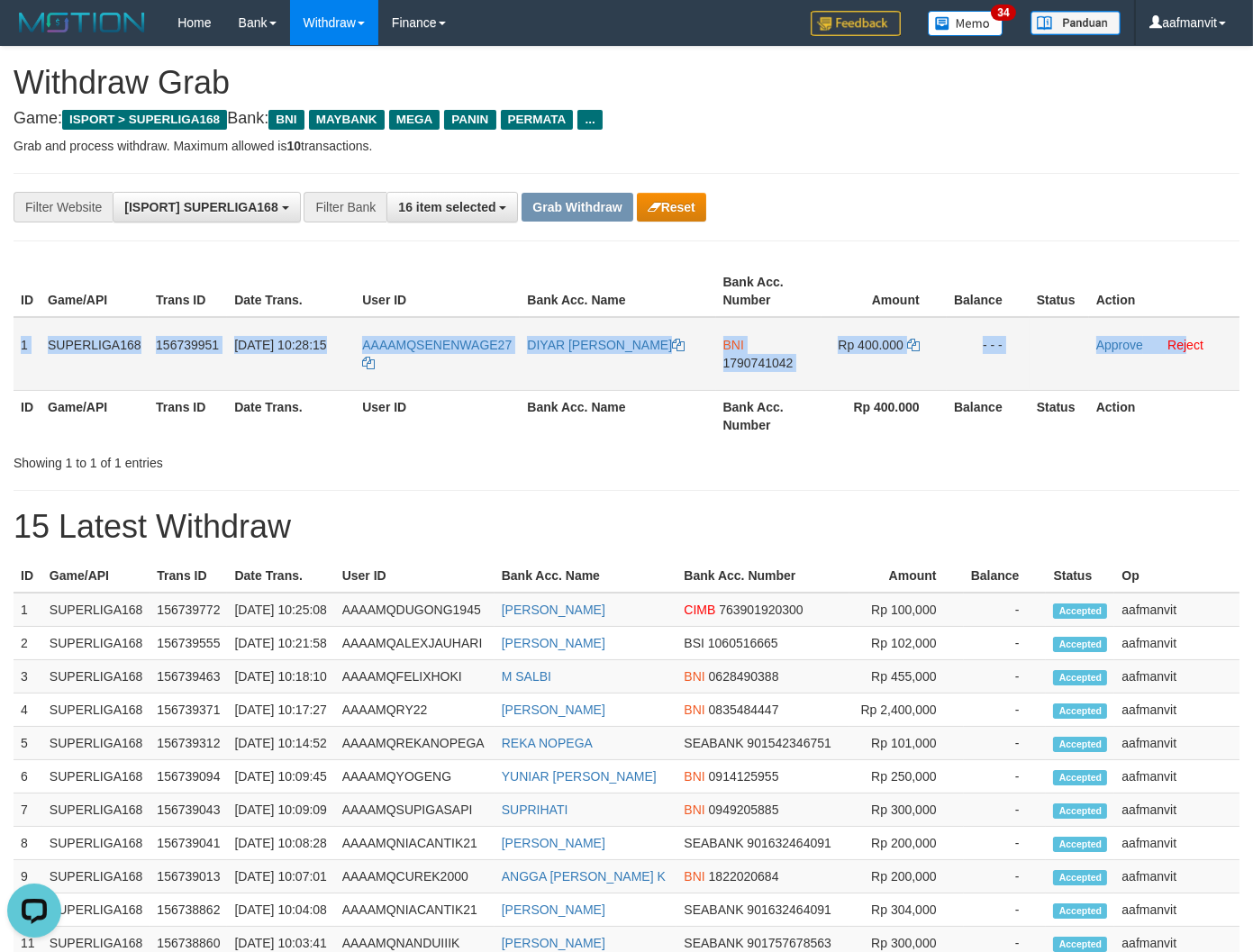
copy tr "1 SUPERLIGA168 156739951 30/09/2025 10:28:15 AAAAMQSENENWAGE27 DIYAR HARI AHMAD…"
drag, startPoint x: 30, startPoint y: 336, endPoint x: 1198, endPoint y: 345, distance: 1168.0
click at [1198, 345] on tr "1 SUPERLIGA168 156739951 30/09/2025 10:28:15 AAAAMQSENENWAGE27 DIYAR HARI AHMAD…" at bounding box center [626, 354] width 1226 height 74
copy tr "1 SUPERLIGA168 156739951 30/09/2025 10:28:15 AAAAMQSENENWAGE27 DIYAR HARI AHMAD…"
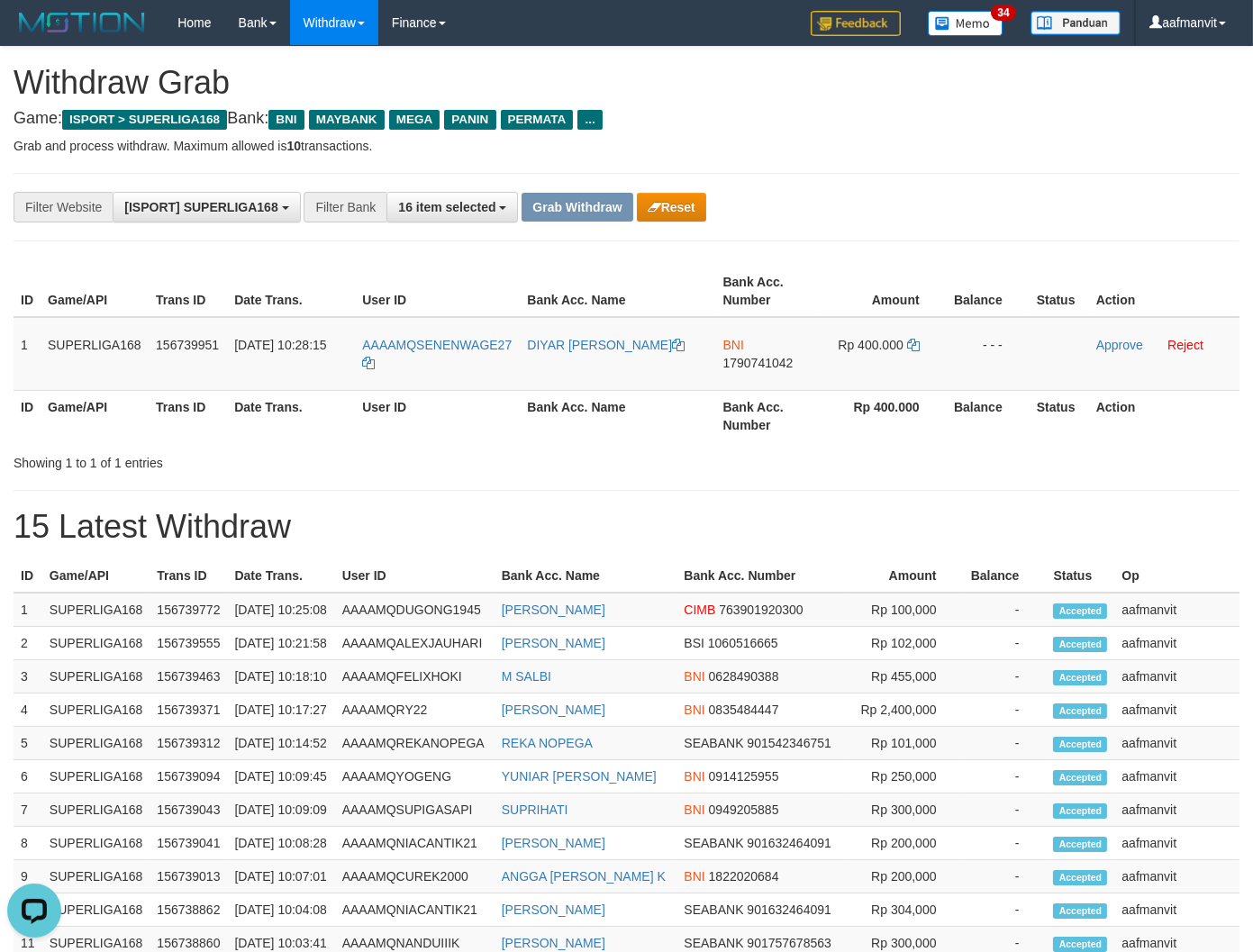
click at [481, 554] on div "ID Game/API Trans ID Date Trans. User ID Bank Acc. Name Bank Acc. Number Amount…" at bounding box center [626, 936] width 1253 height 764
click at [746, 356] on span "1790741042" at bounding box center [758, 363] width 71 height 15
click at [748, 356] on span "1790741042" at bounding box center [758, 363] width 71 height 15
click at [916, 343] on icon at bounding box center [913, 345] width 13 height 13
drag, startPoint x: 915, startPoint y: 343, endPoint x: 1218, endPoint y: 329, distance: 303.3
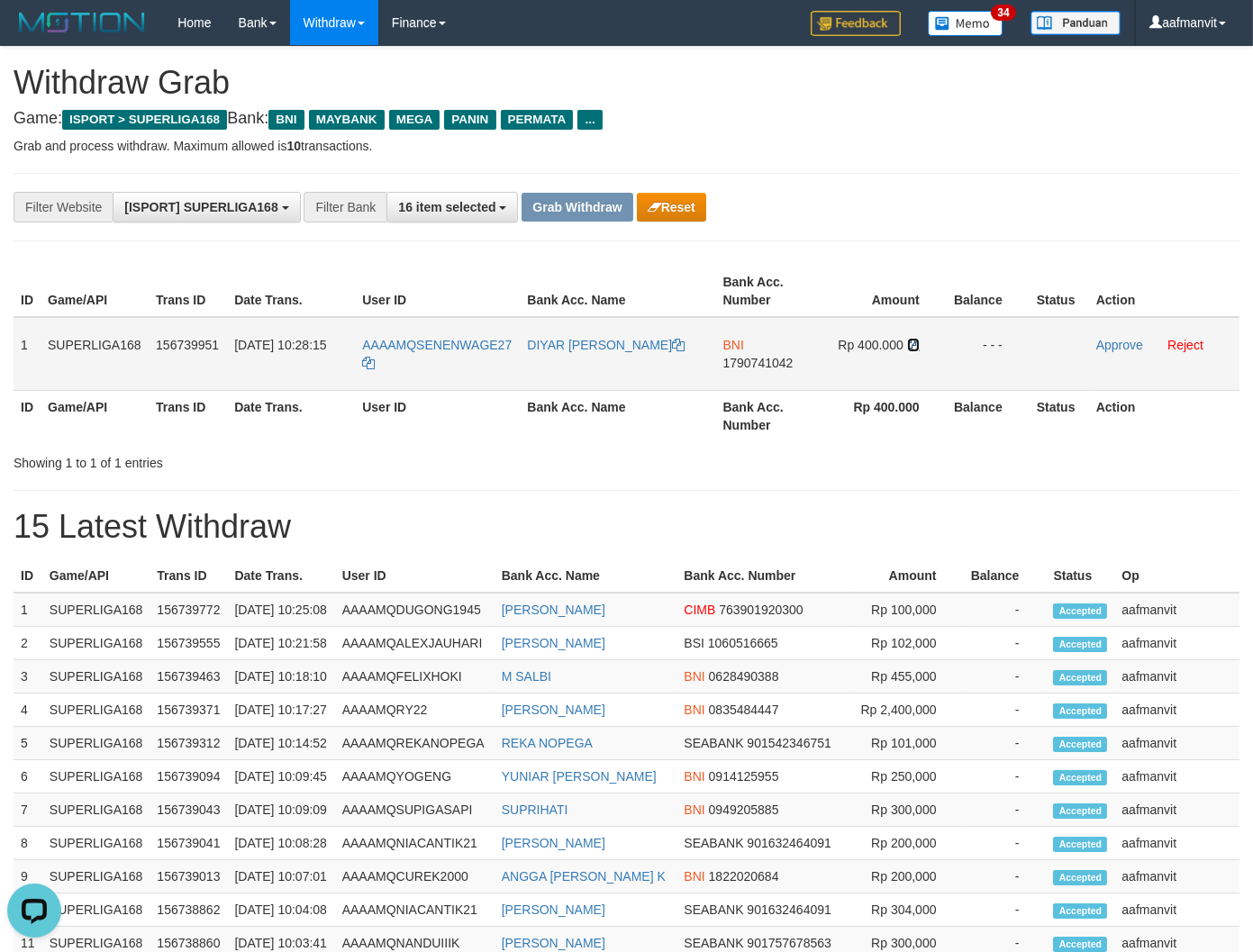
click at [919, 343] on td "Rp 400.000" at bounding box center [884, 354] width 126 height 74
drag, startPoint x: 524, startPoint y: 477, endPoint x: 519, endPoint y: 454, distance: 23.5
click at [524, 476] on div "**********" at bounding box center [626, 695] width 1253 height 1297
copy tr "SENENWAGE27"
drag, startPoint x: 526, startPoint y: 334, endPoint x: 412, endPoint y: 351, distance: 115.3
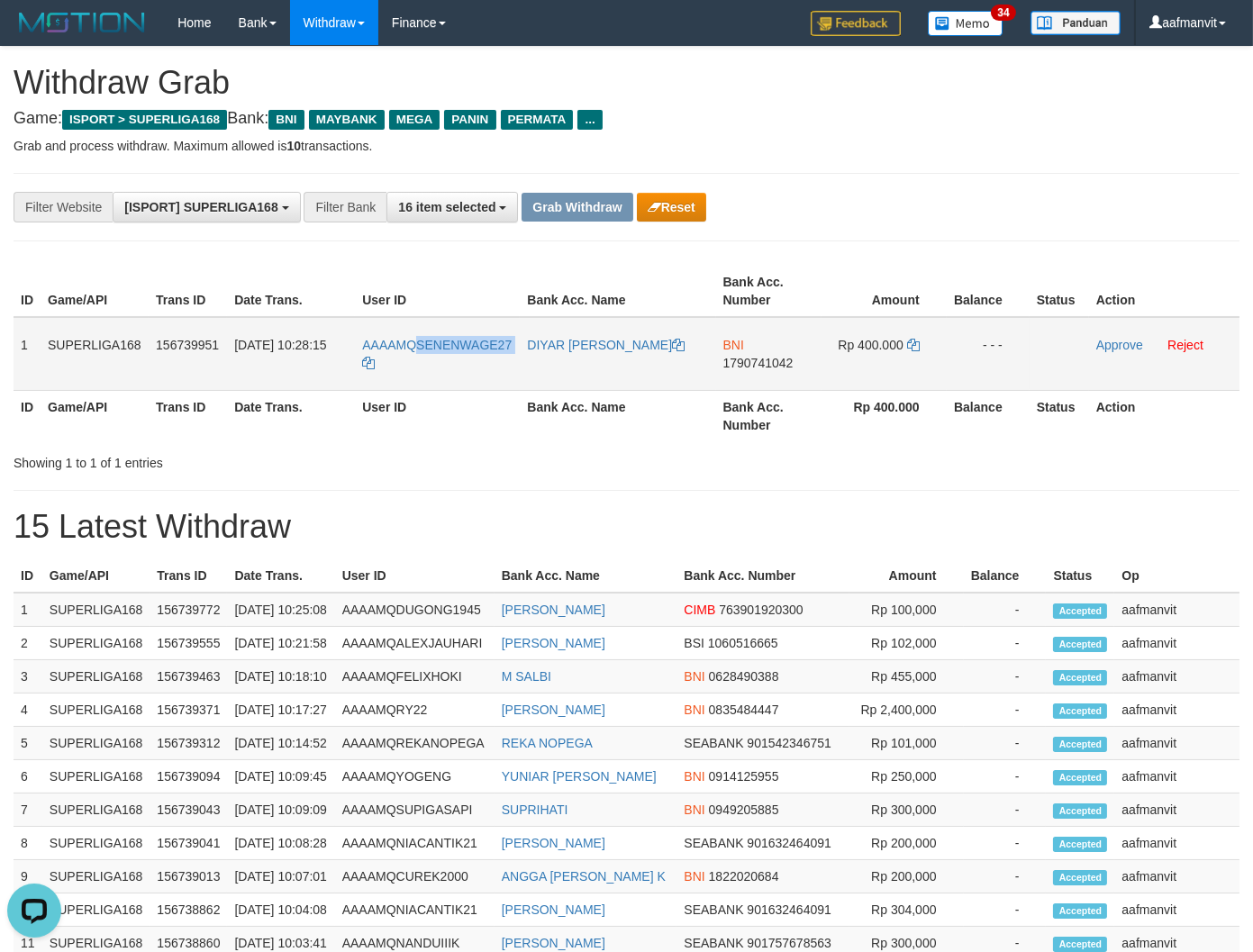
click at [412, 351] on tr "1 SUPERLIGA168 156739951 30/09/2025 10:28:15 AAAAMQSENENWAGE27 DIYAR HARI AHMAD…" at bounding box center [626, 354] width 1226 height 74
drag, startPoint x: 1097, startPoint y: 342, endPoint x: 698, endPoint y: 244, distance: 410.9
click at [1097, 342] on link "Approve" at bounding box center [1119, 345] width 47 height 15
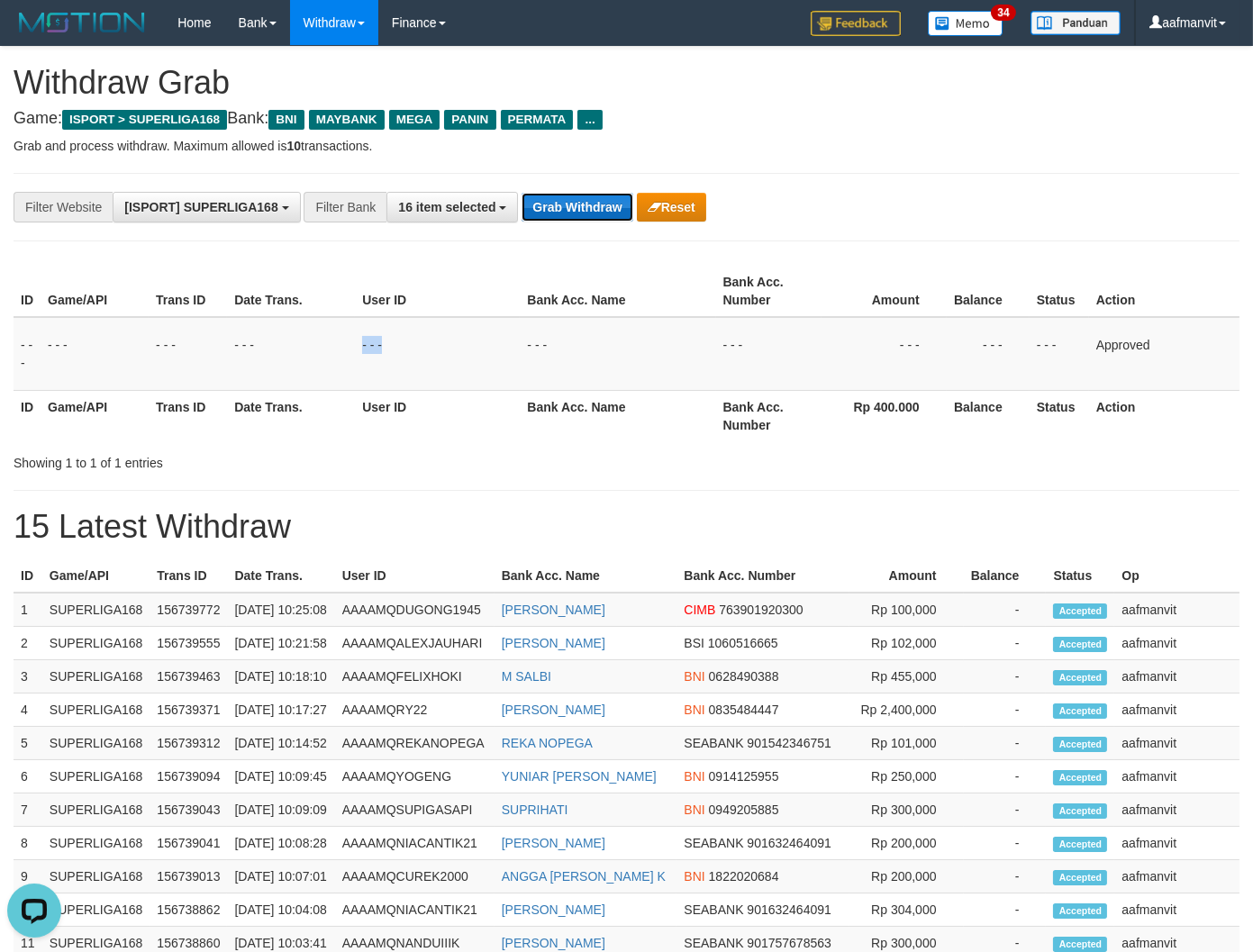
click at [578, 202] on button "Grab Withdraw" at bounding box center [577, 206] width 111 height 28
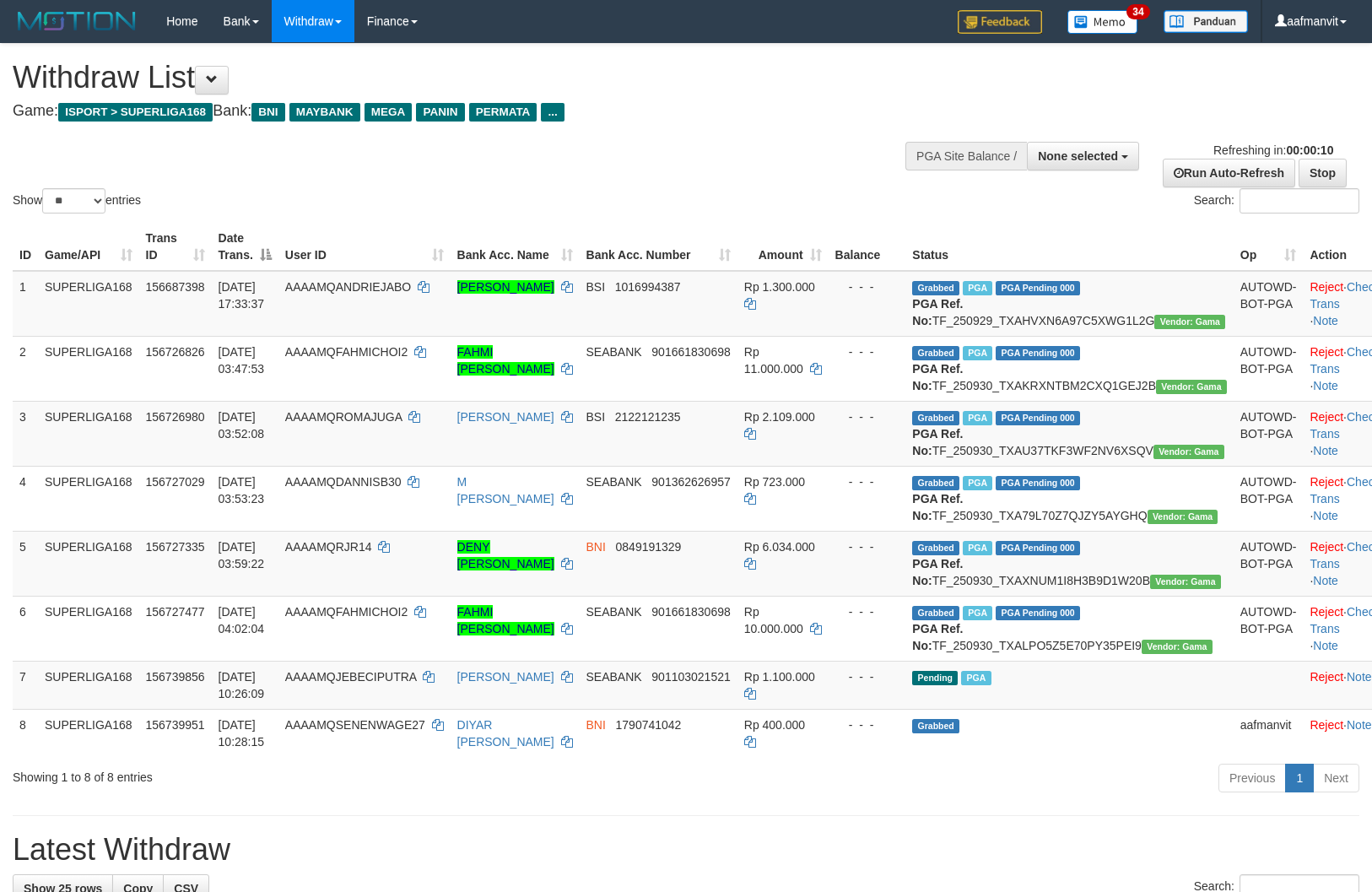
select select
select select "**"
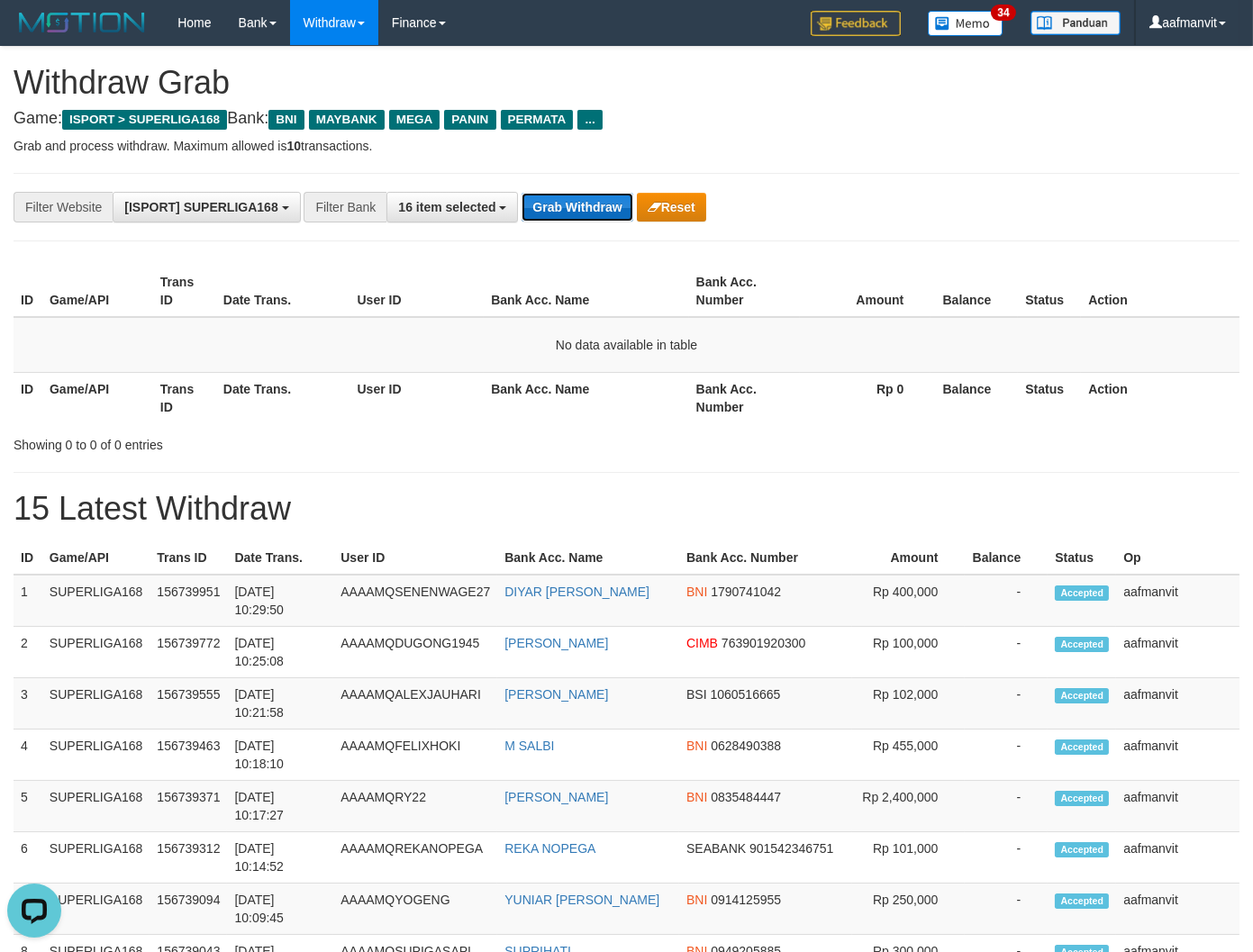
click at [560, 198] on button "Grab Withdraw" at bounding box center [577, 206] width 111 height 28
drag, startPoint x: 560, startPoint y: 198, endPoint x: 819, endPoint y: 222, distance: 260.1
click at [556, 199] on button "Grab Withdraw" at bounding box center [577, 206] width 111 height 28
click at [543, 213] on button "Grab Withdraw" at bounding box center [577, 206] width 111 height 28
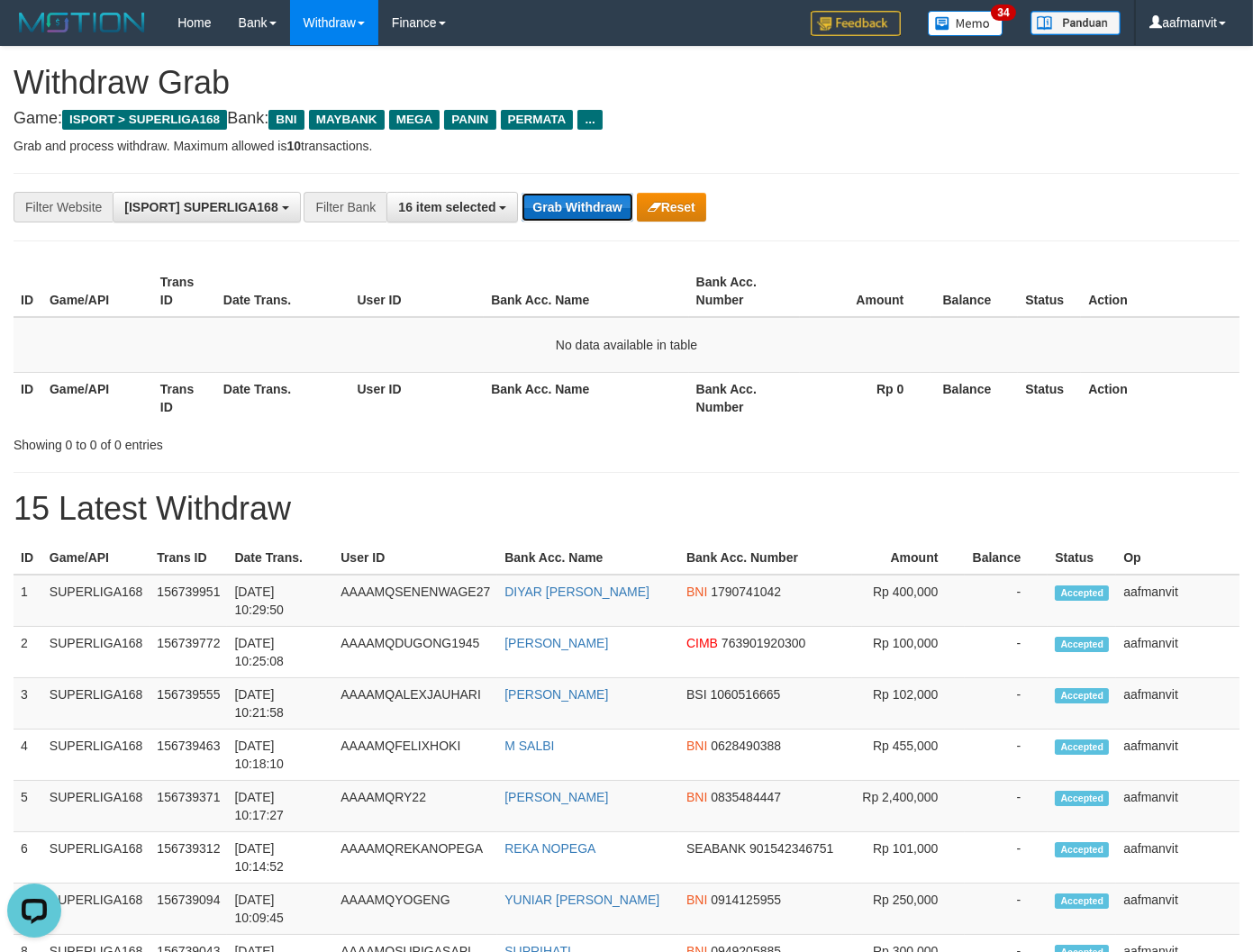
click at [543, 213] on button "Grab Withdraw" at bounding box center [577, 206] width 111 height 28
click at [555, 208] on button "Grab Withdraw" at bounding box center [577, 206] width 111 height 28
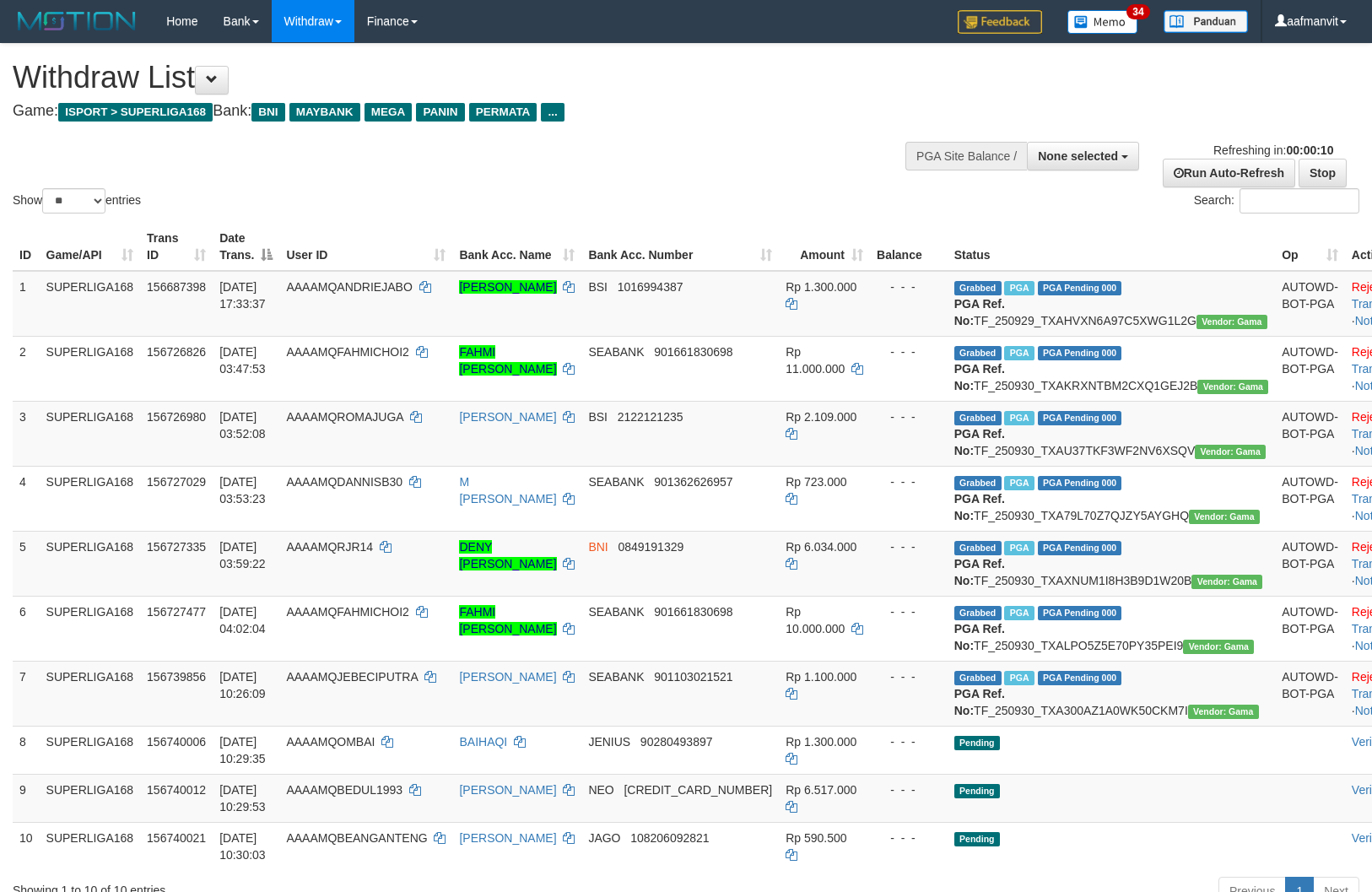
select select
select select "**"
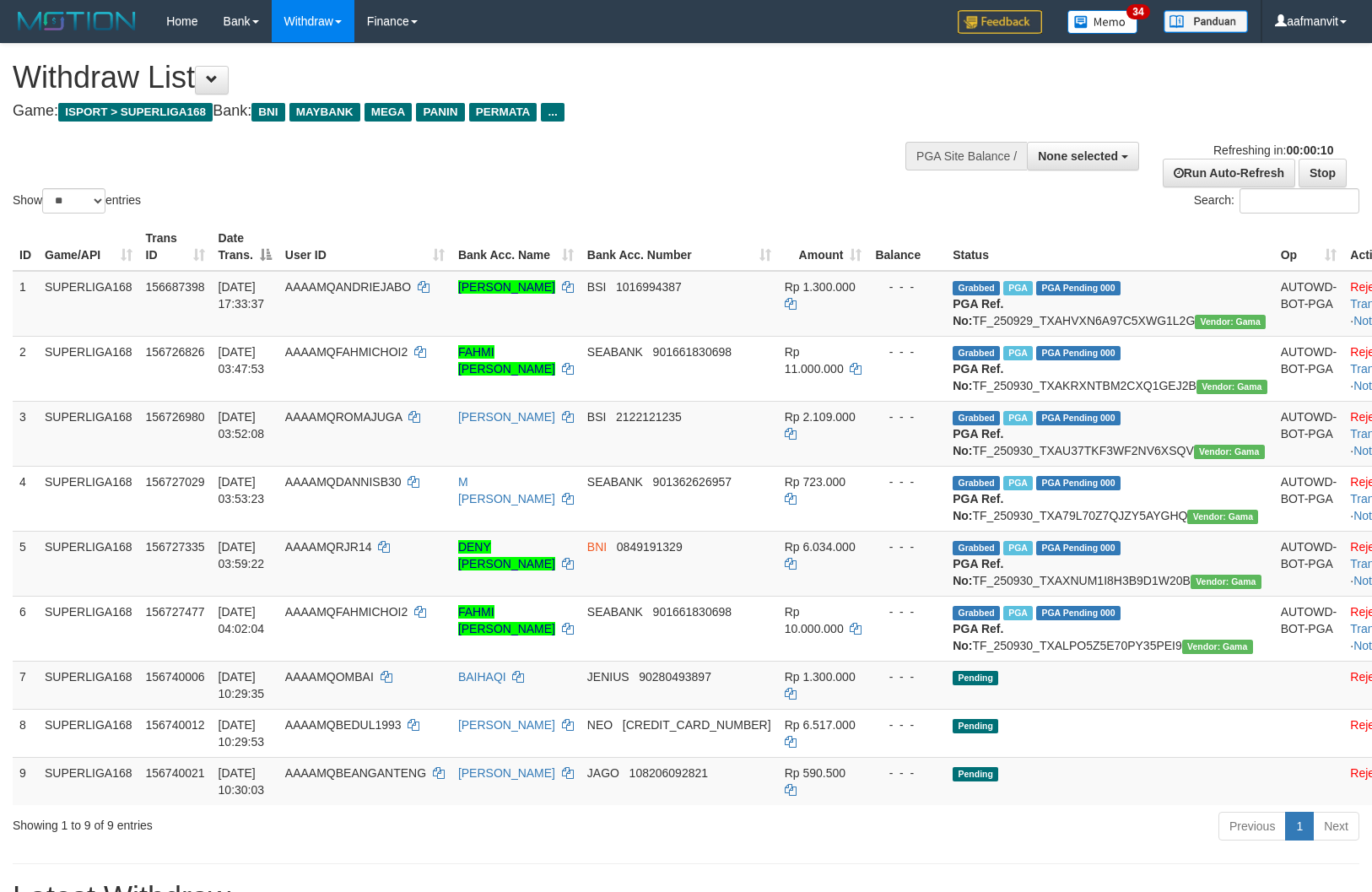
select select
select select "**"
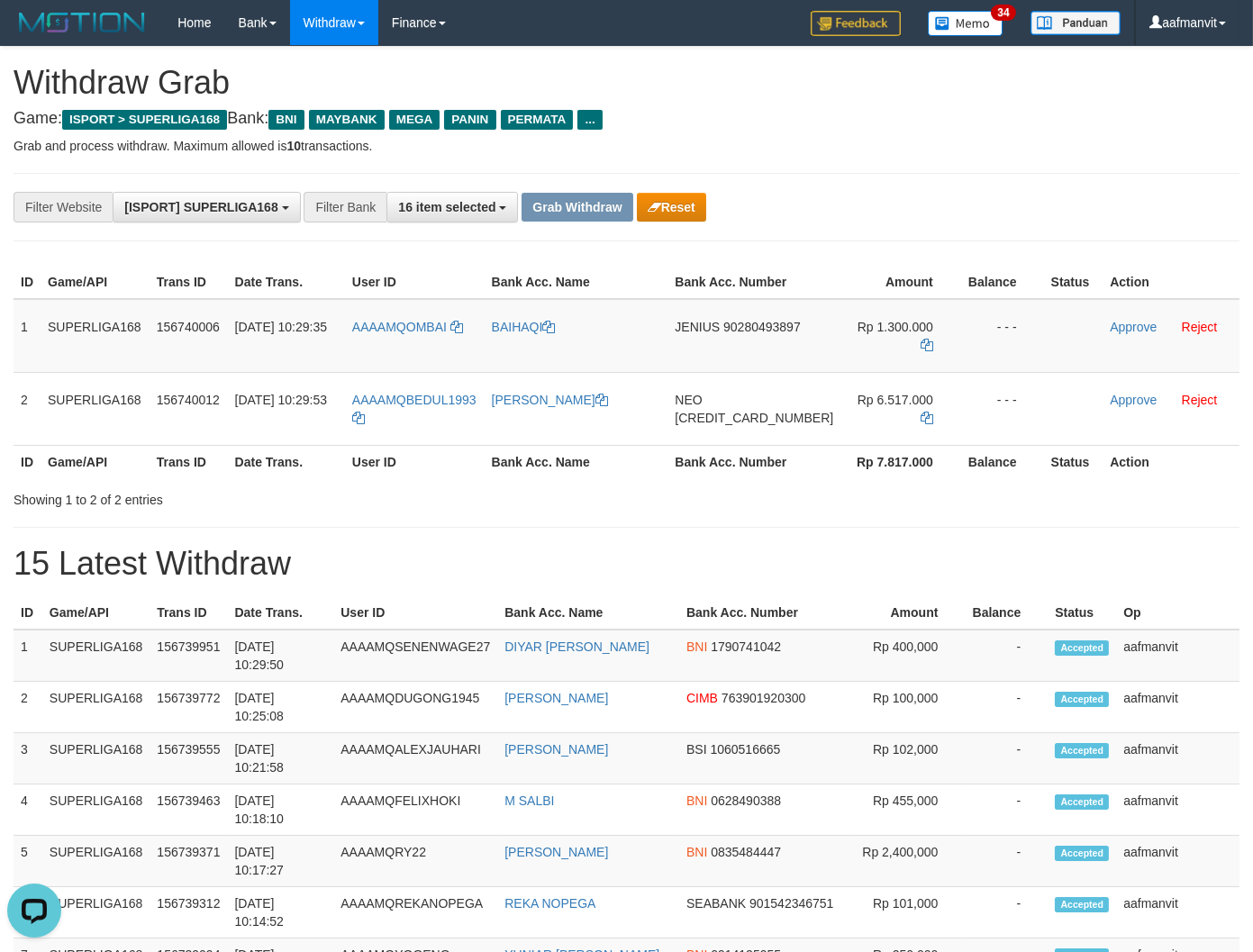
click at [739, 558] on h1 "15 Latest Withdraw" at bounding box center [626, 563] width 1226 height 36
click at [852, 596] on th "Amount" at bounding box center [909, 612] width 114 height 33
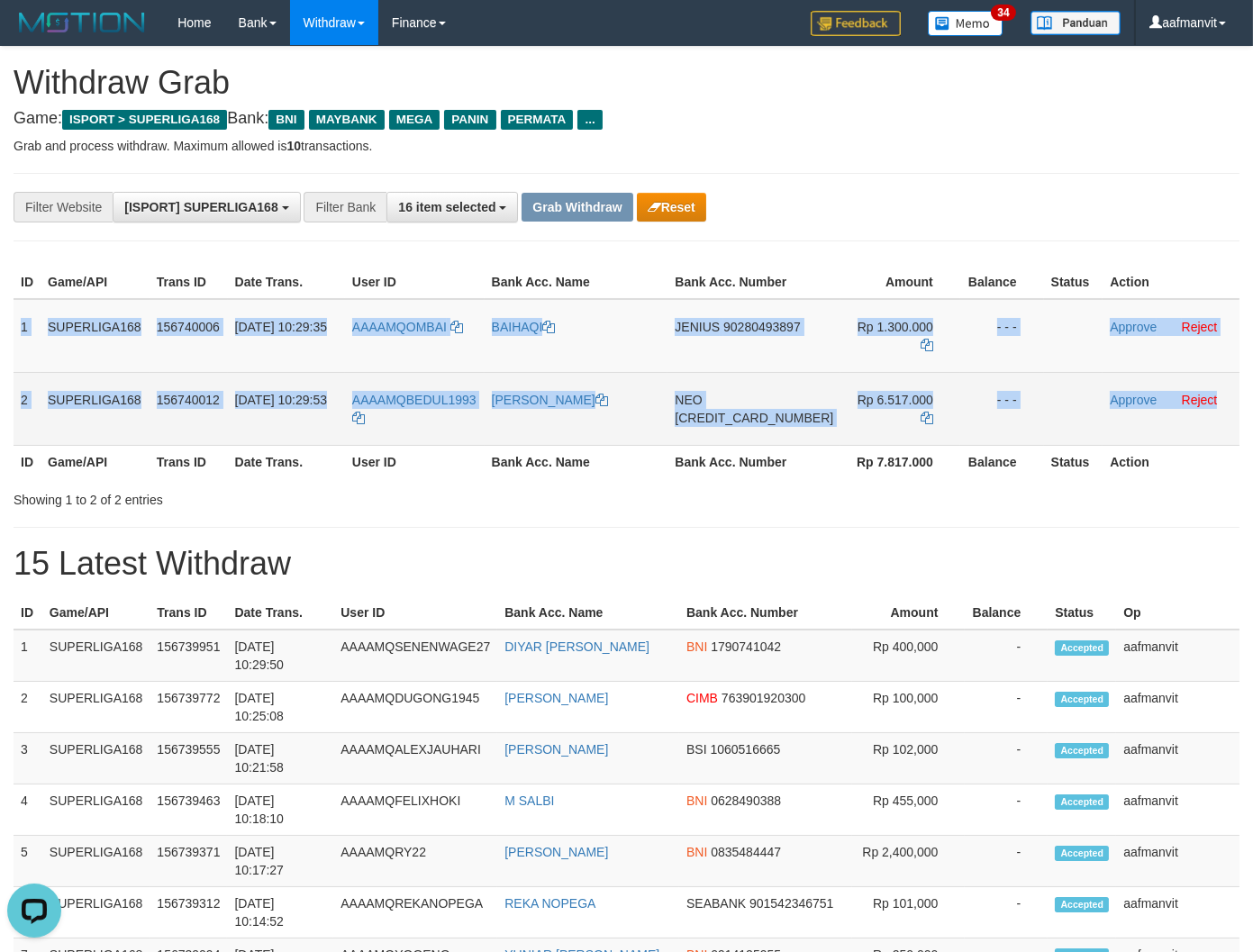
drag, startPoint x: 19, startPoint y: 318, endPoint x: 1213, endPoint y: 426, distance: 1198.9
click at [1213, 426] on tbody "1 SUPERLIGA168 156740006 [DATE] 10:29:35 AAAAMQOMBAI [GEOGRAPHIC_DATA] JENIUS 9…" at bounding box center [626, 372] width 1226 height 147
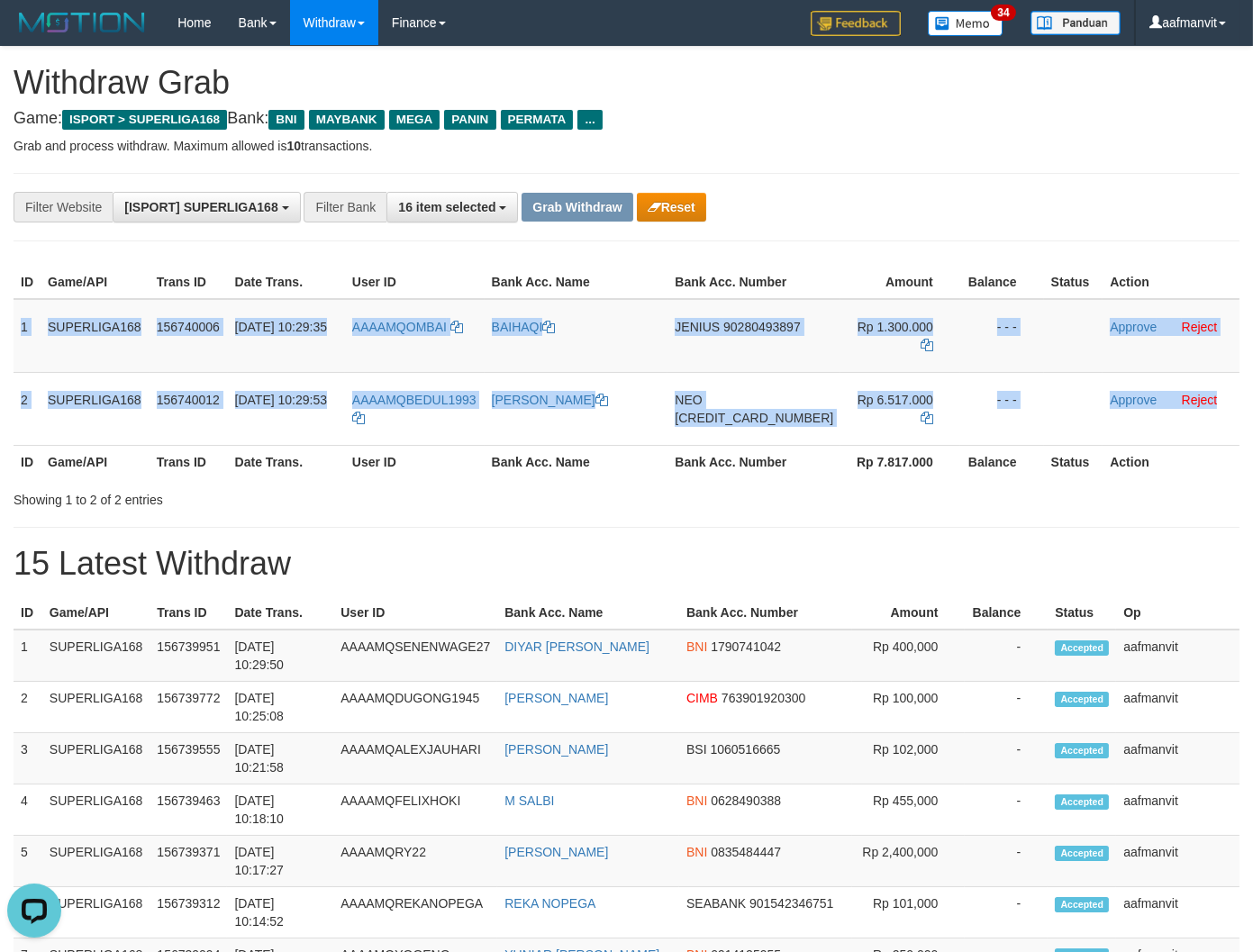
copy tbody "1 SUPERLIGA168 156740006 [DATE] 10:29:35 AAAAMQOMBAI BAIHAQI JENIUS 90280493897…"
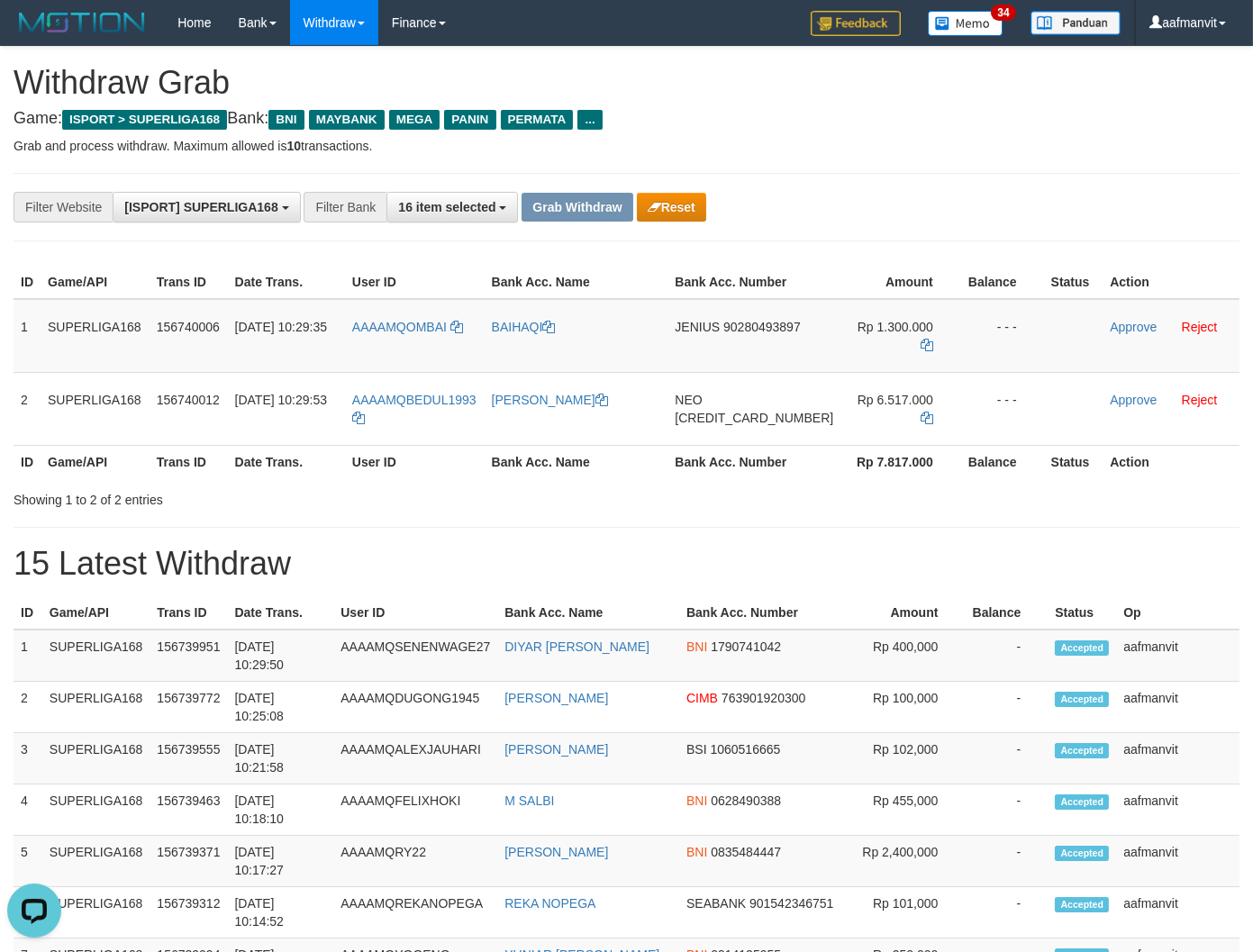
drag, startPoint x: 637, startPoint y: 592, endPoint x: 623, endPoint y: 534, distance: 59.7
click at [740, 334] on td "JENIUS 90280493897" at bounding box center [753, 335] width 173 height 74
click at [724, 334] on span "90280493897" at bounding box center [762, 327] width 78 height 15
drag, startPoint x: 724, startPoint y: 346, endPoint x: 735, endPoint y: 346, distance: 11.0
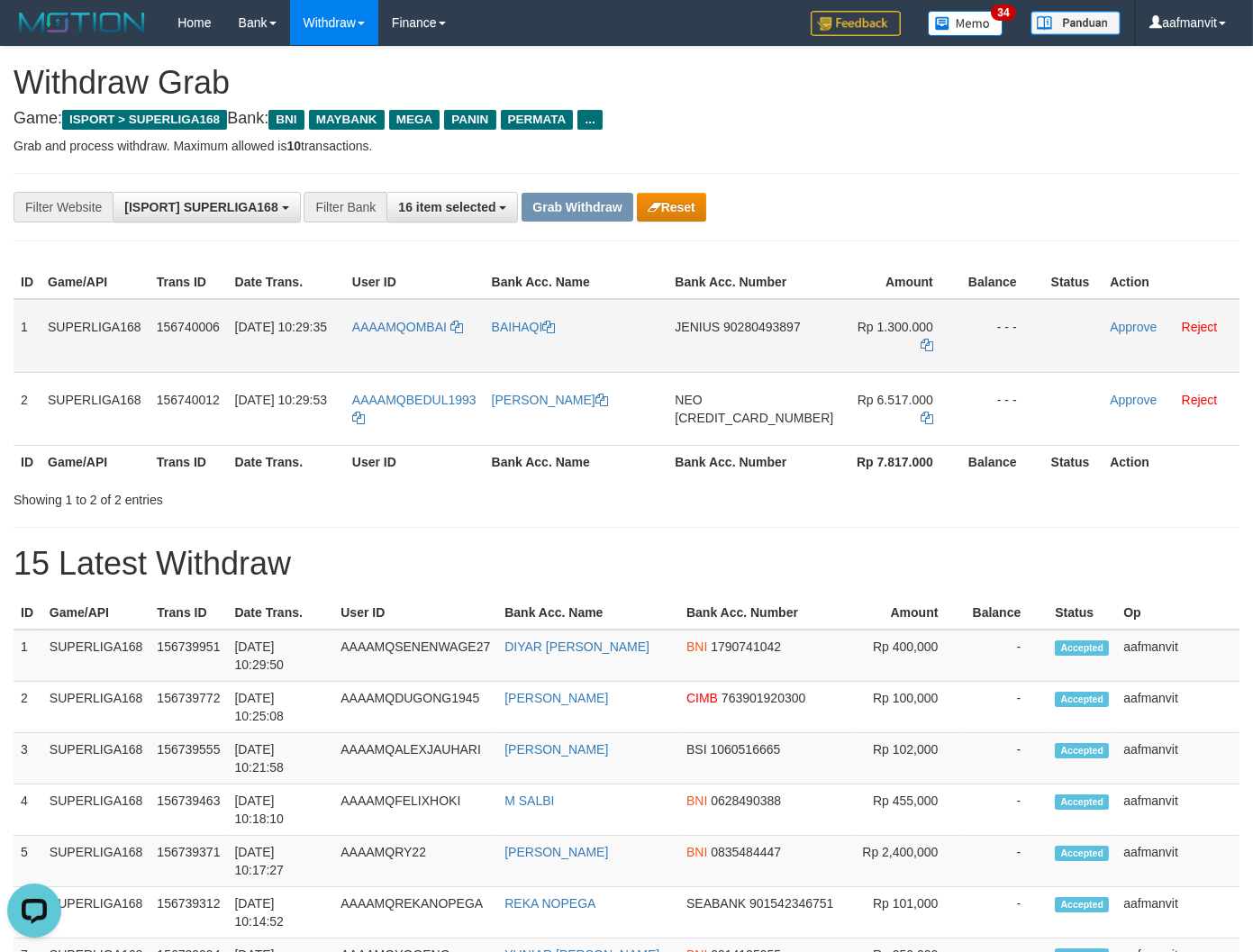
click at [723, 334] on span "90280493897" at bounding box center [762, 327] width 78 height 15
click at [920, 340] on icon at bounding box center [927, 345] width 13 height 13
click at [920, 338] on icon at bounding box center [927, 345] width 13 height 13
click at [752, 571] on h1 "15 Latest Withdraw" at bounding box center [626, 563] width 1226 height 36
click at [1110, 328] on link "Approve" at bounding box center [1133, 327] width 47 height 15
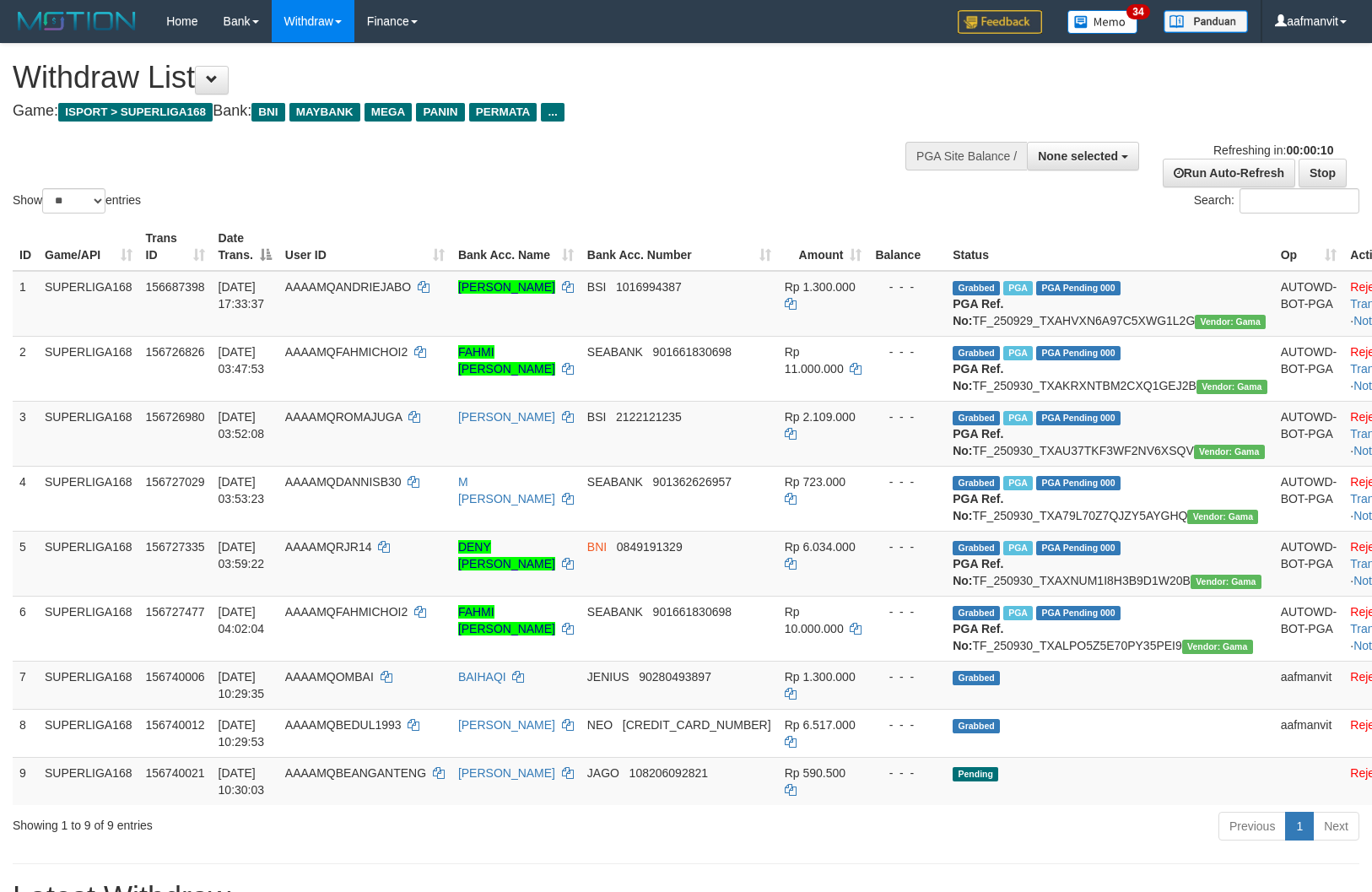
select select
select select "**"
select select
select select "**"
select select
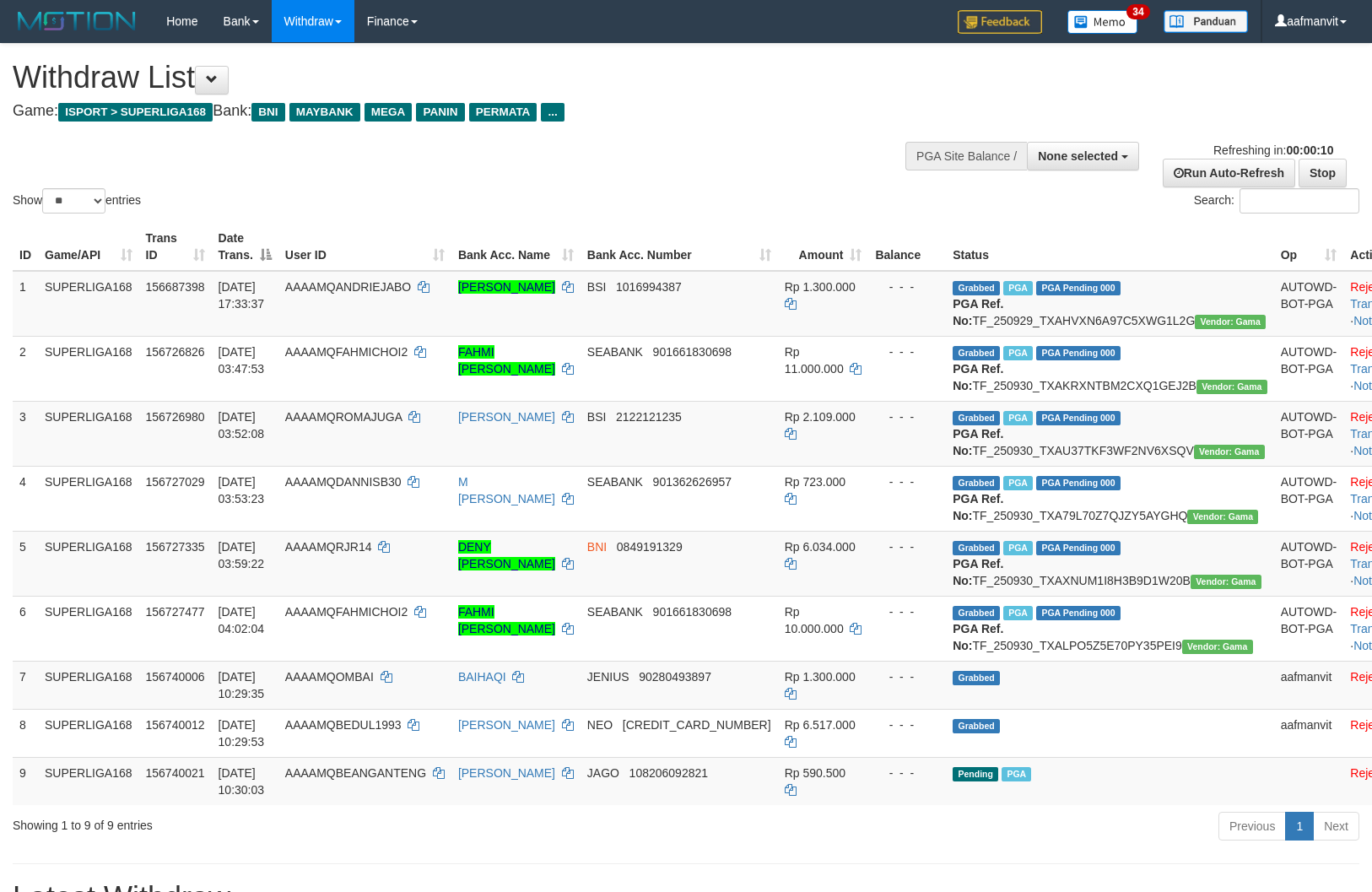
select select "**"
select select
select select "**"
select select
select select "**"
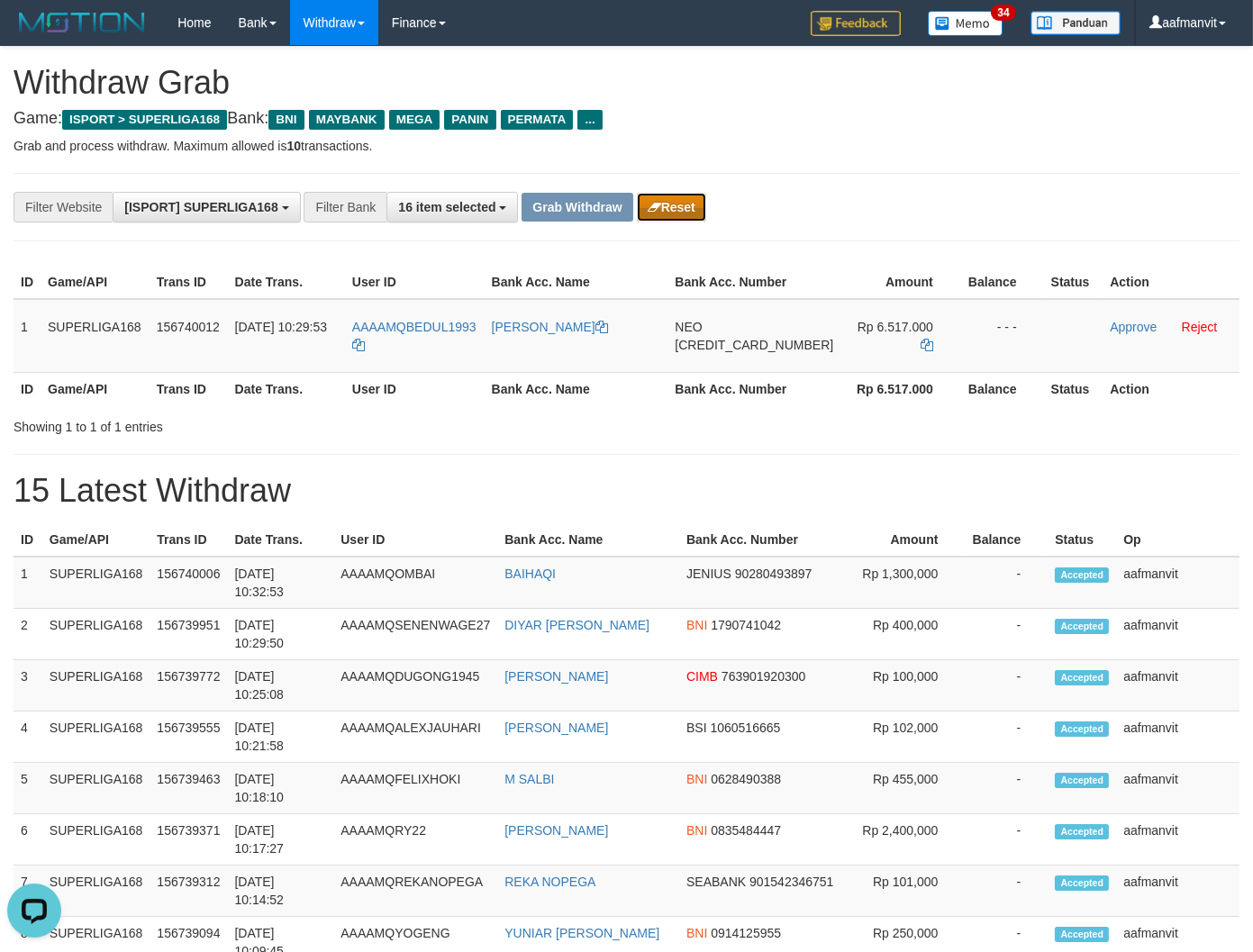
click at [670, 211] on button "Reset" at bounding box center [672, 206] width 70 height 28
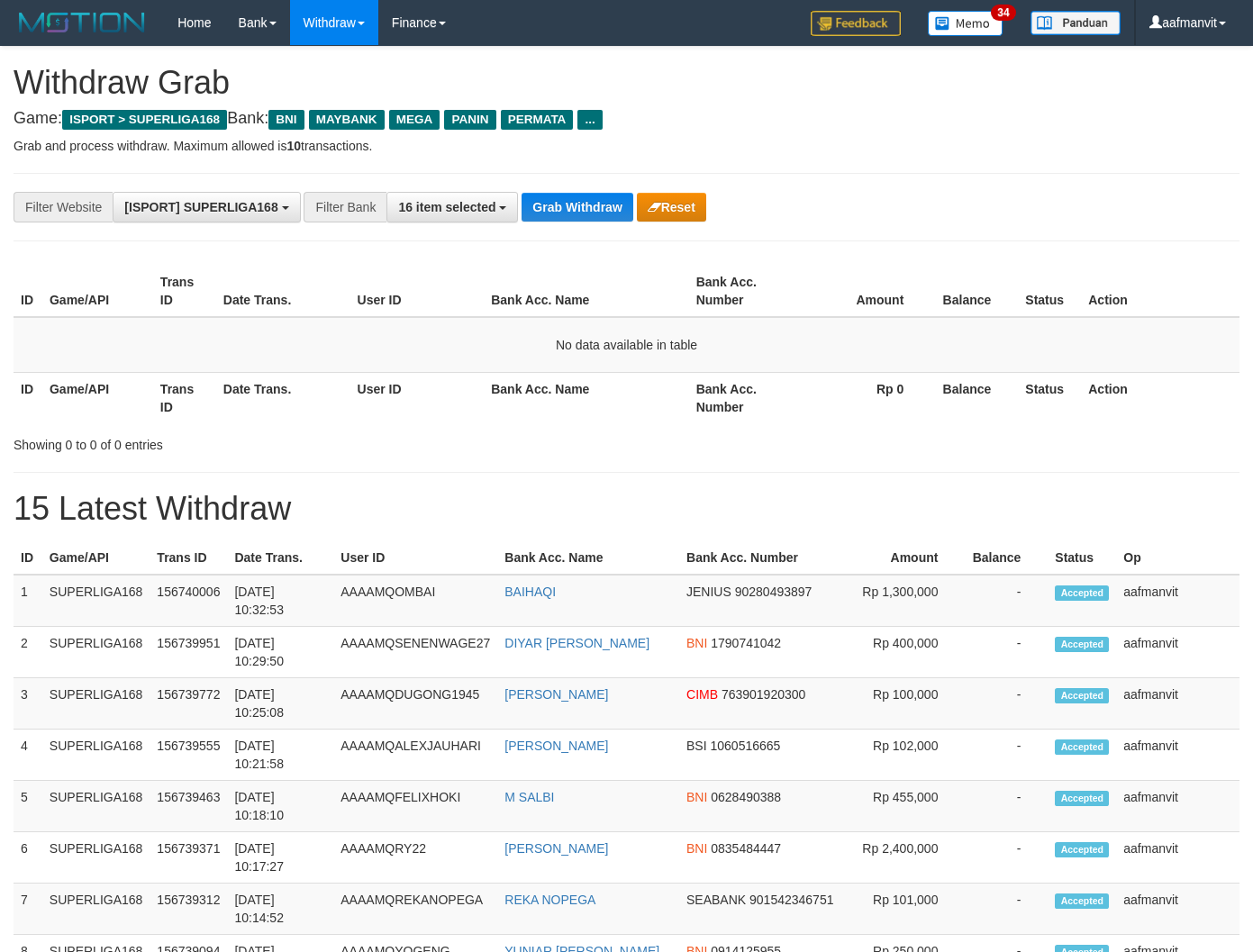
click at [588, 212] on button "Grab Withdraw" at bounding box center [577, 206] width 111 height 28
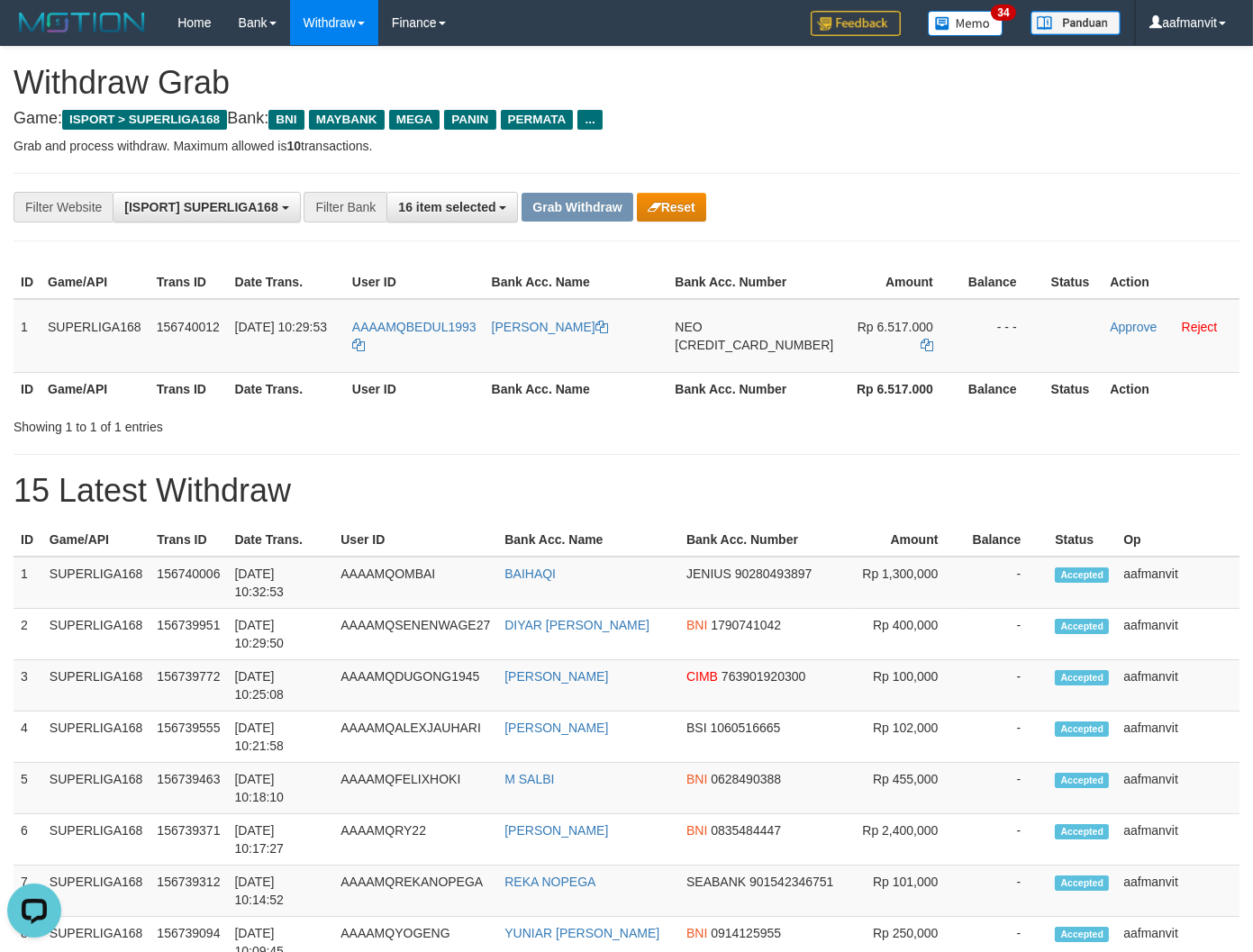
drag, startPoint x: 757, startPoint y: 496, endPoint x: 754, endPoint y: 437, distance: 59.1
click at [757, 495] on h1 "15 Latest Withdraw" at bounding box center [626, 490] width 1226 height 36
click at [759, 337] on span "[CREDIT_CARD_NUMBER]" at bounding box center [753, 345] width 159 height 15
click at [768, 474] on h1 "15 Latest Withdraw" at bounding box center [626, 490] width 1226 height 36
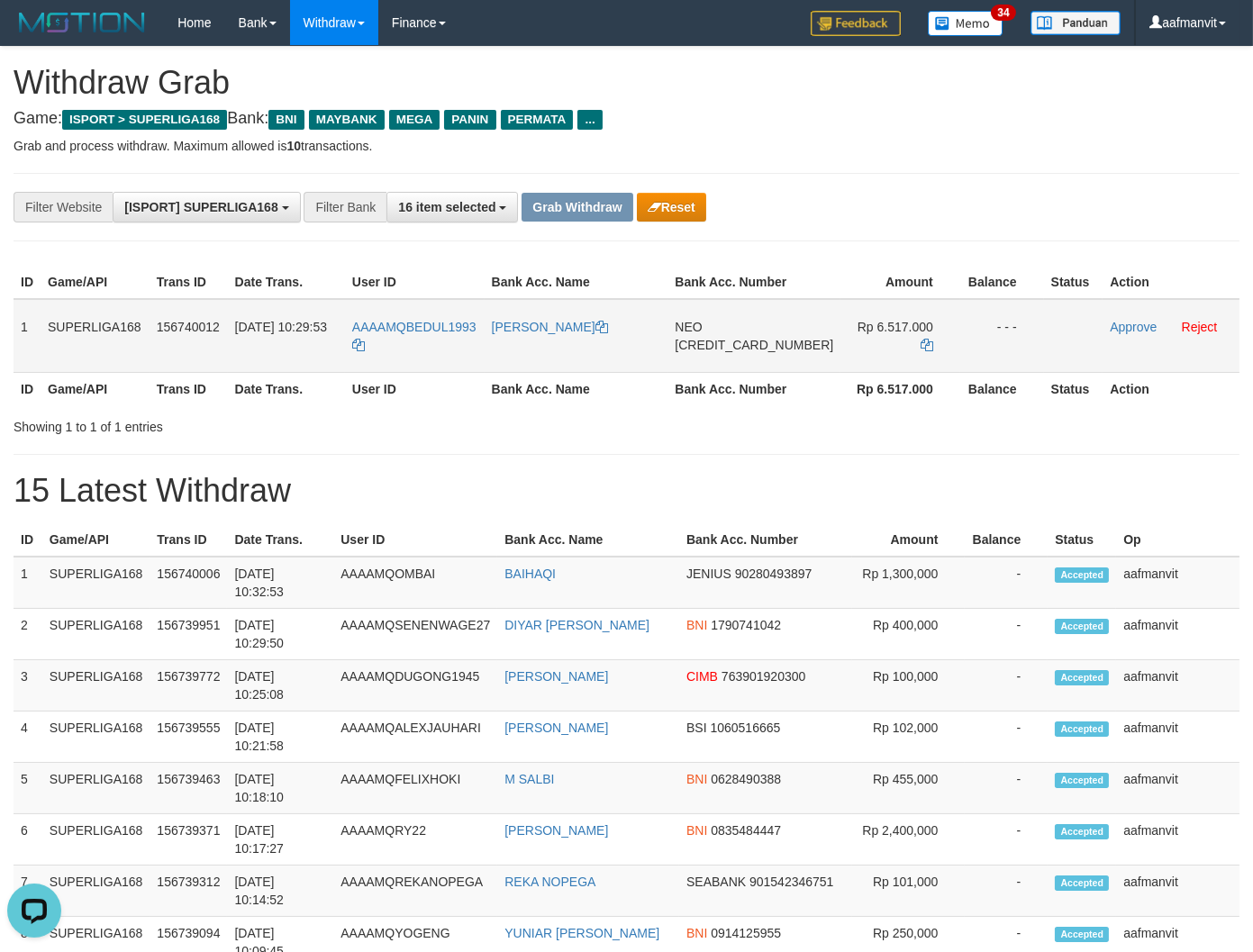
click at [742, 342] on span "[CREDIT_CARD_NUMBER]" at bounding box center [753, 345] width 159 height 15
click at [709, 362] on td "NEO [CREDIT_CARD_NUMBER]" at bounding box center [753, 335] width 173 height 74
copy span "[CREDIT_CARD_NUMBER]"
click at [920, 345] on icon at bounding box center [927, 345] width 13 height 13
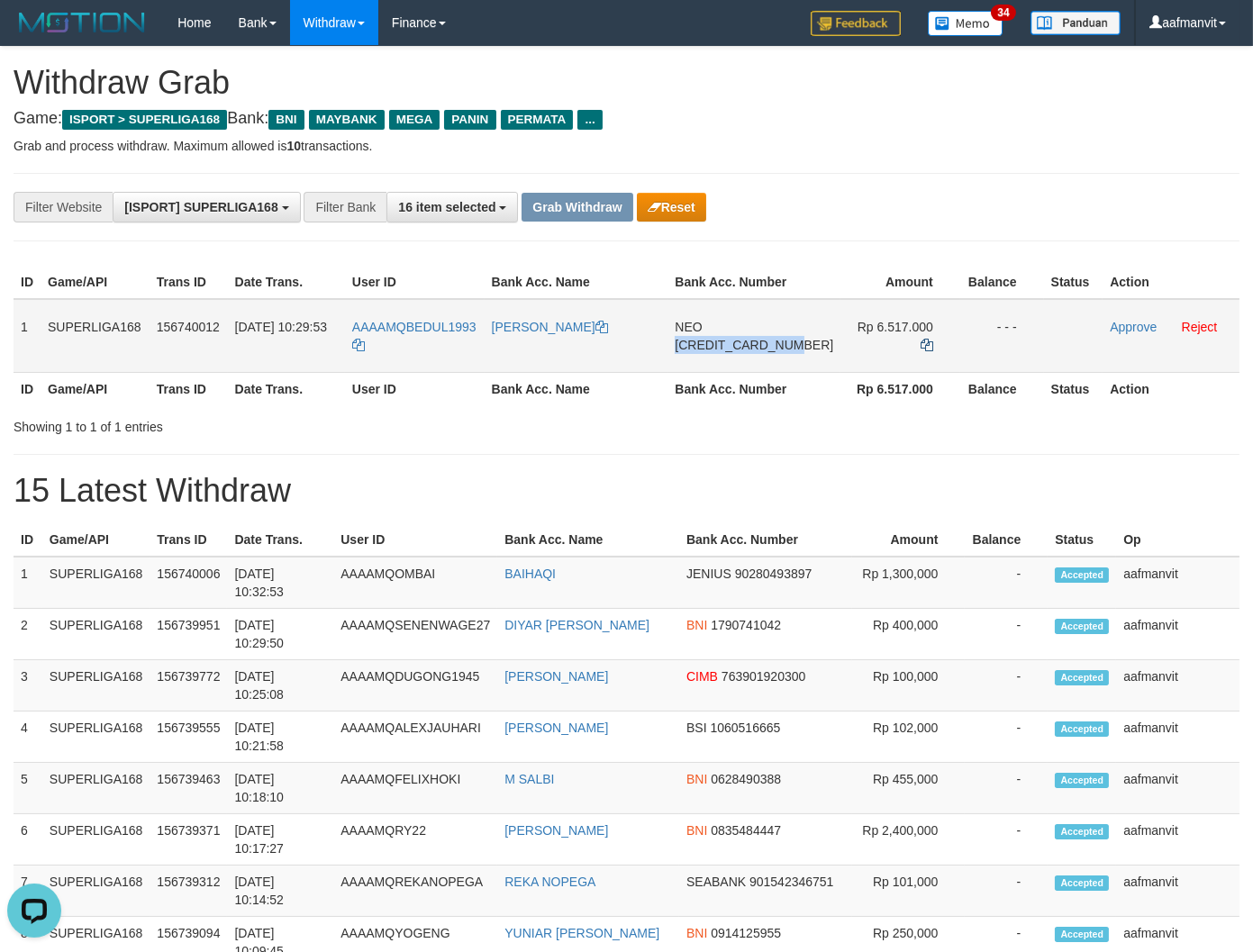
copy span "[CREDIT_CARD_NUMBER]"
click at [920, 345] on icon at bounding box center [927, 345] width 13 height 13
click at [1119, 323] on link "Approve" at bounding box center [1133, 327] width 47 height 15
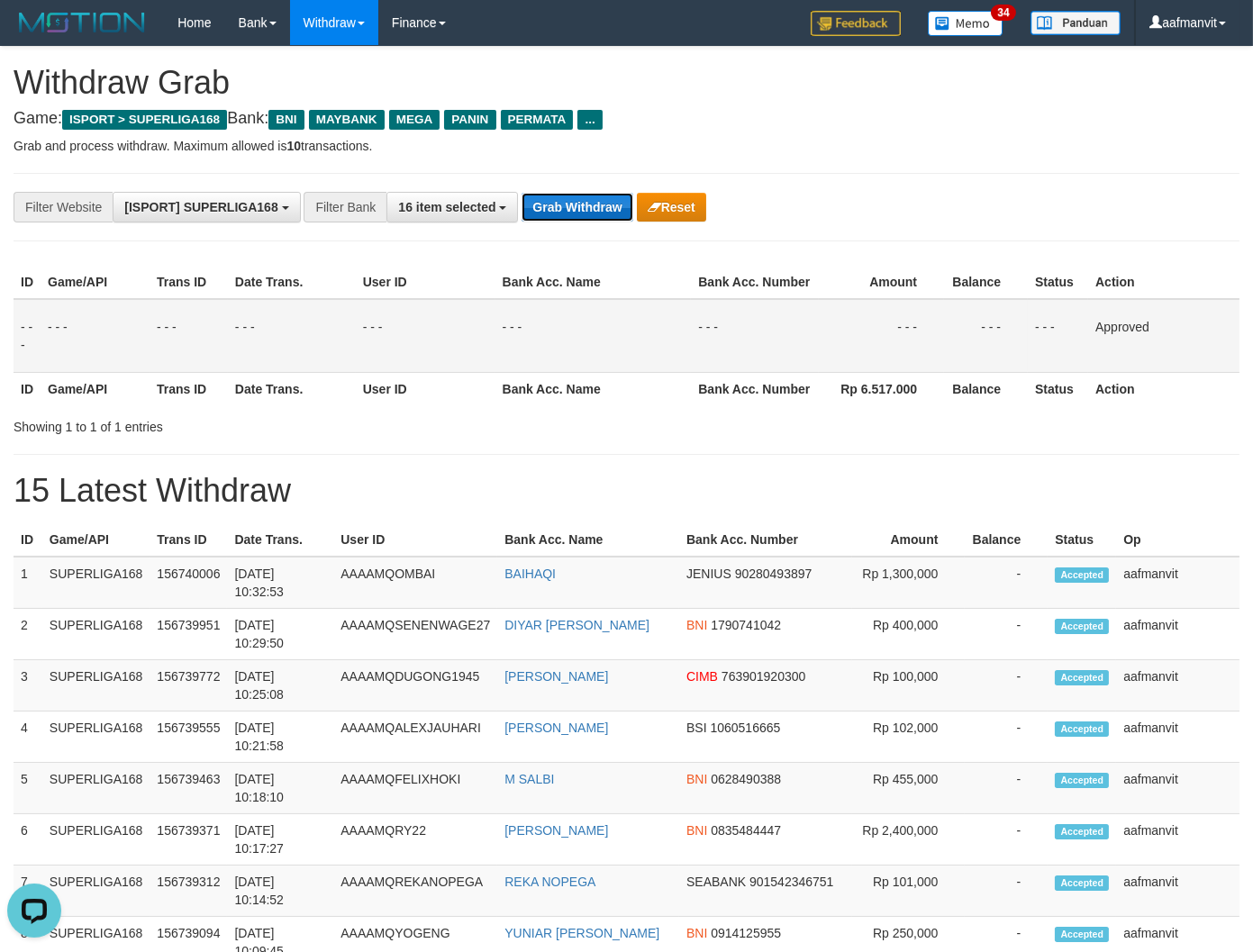
click at [545, 218] on button "Grab Withdraw" at bounding box center [577, 206] width 111 height 28
click at [549, 218] on button "Grab Withdraw" at bounding box center [577, 206] width 111 height 28
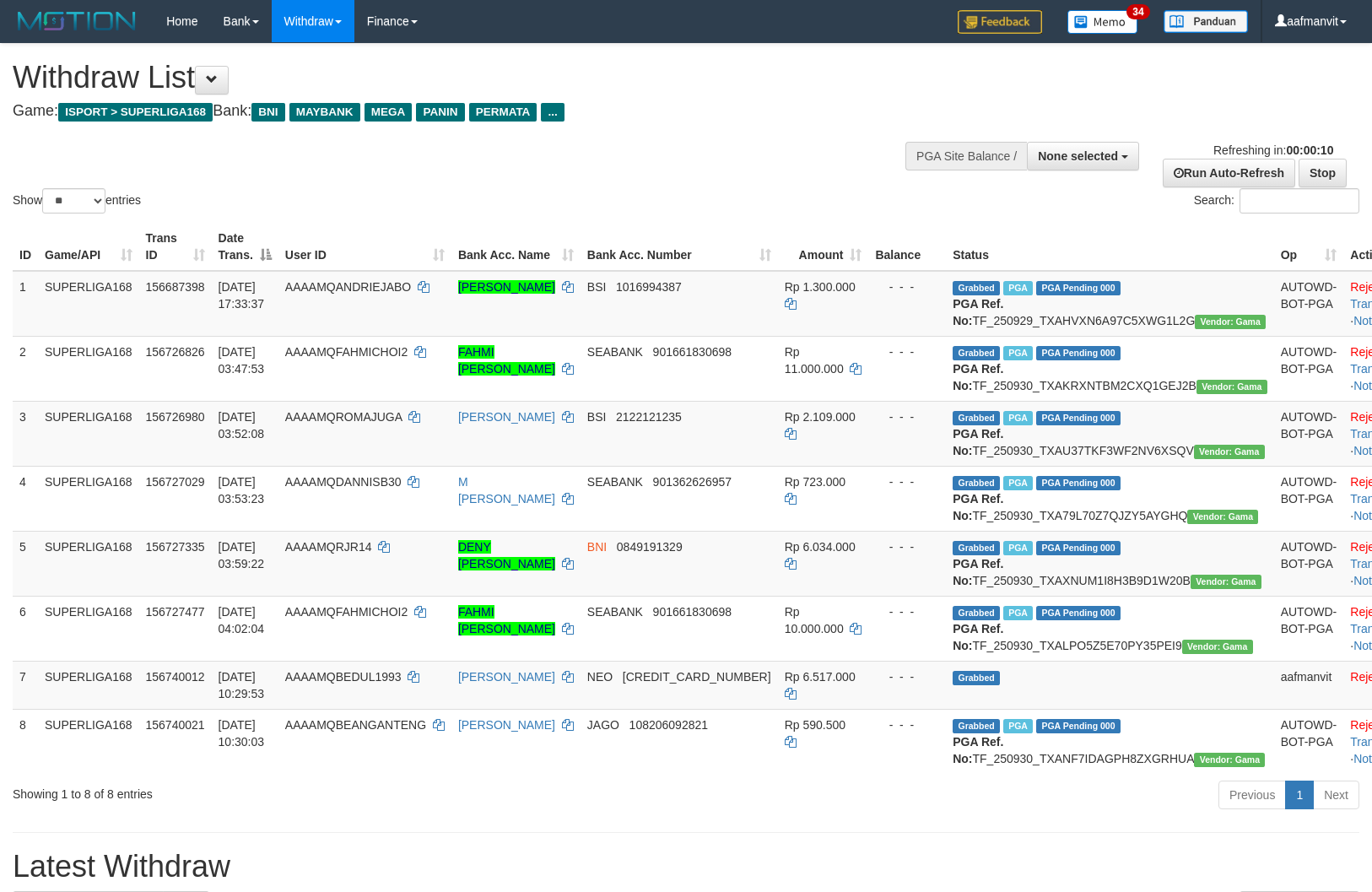
select select
select select "**"
select select
select select "**"
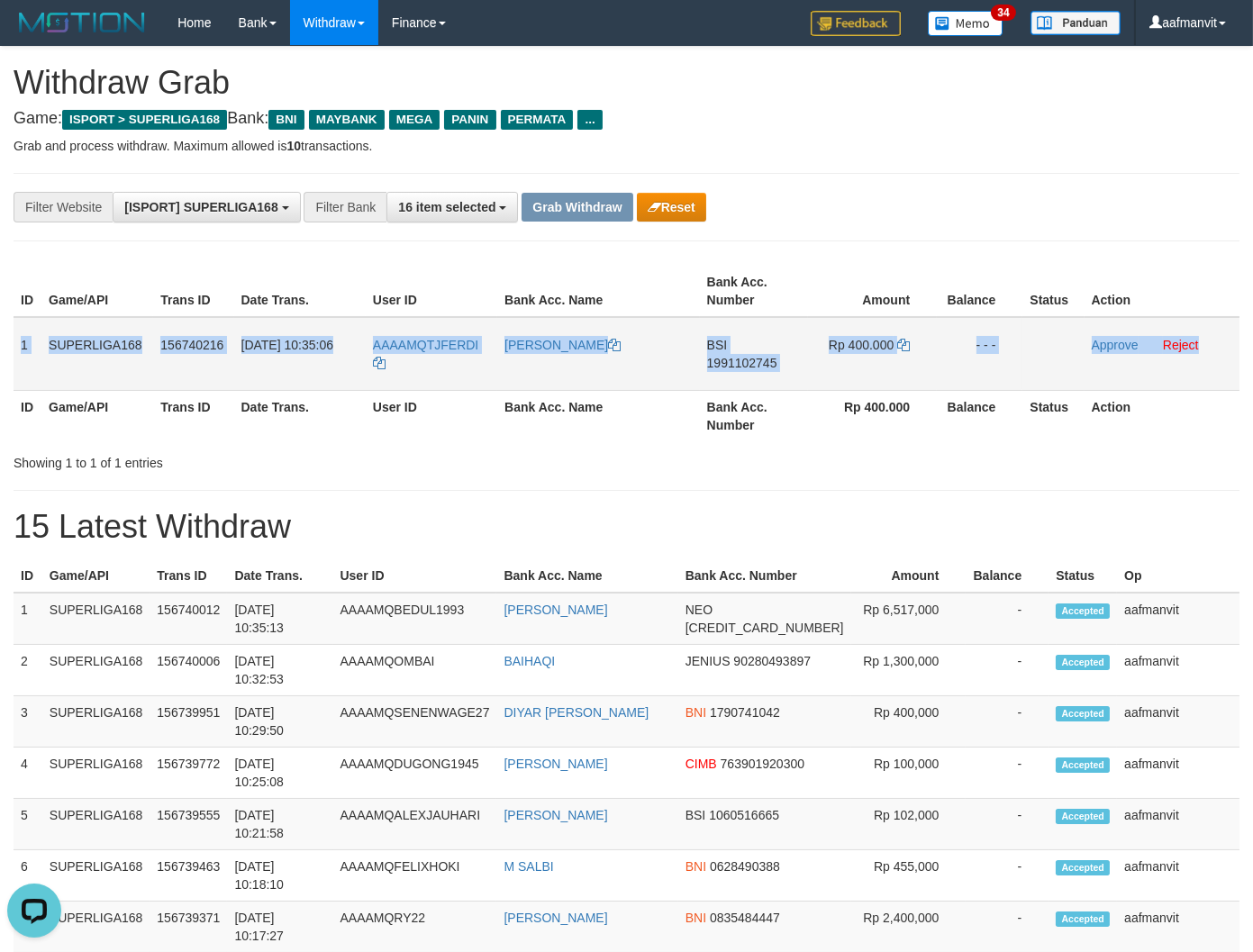
drag, startPoint x: 20, startPoint y: 335, endPoint x: 1204, endPoint y: 342, distance: 1184.0
click at [1204, 346] on tr "1 SUPERLIGA168 156740216 [DATE] 10:35:06 AAAAMQTJFERDI TJUT FERDIANSYAH BSI 199…" at bounding box center [626, 354] width 1226 height 74
copy tr "1 SUPERLIGA168 156740216 [DATE] 10:35:06 AAAAMQTJFERDI TJUT FERDIANSYAH BSI 199…"
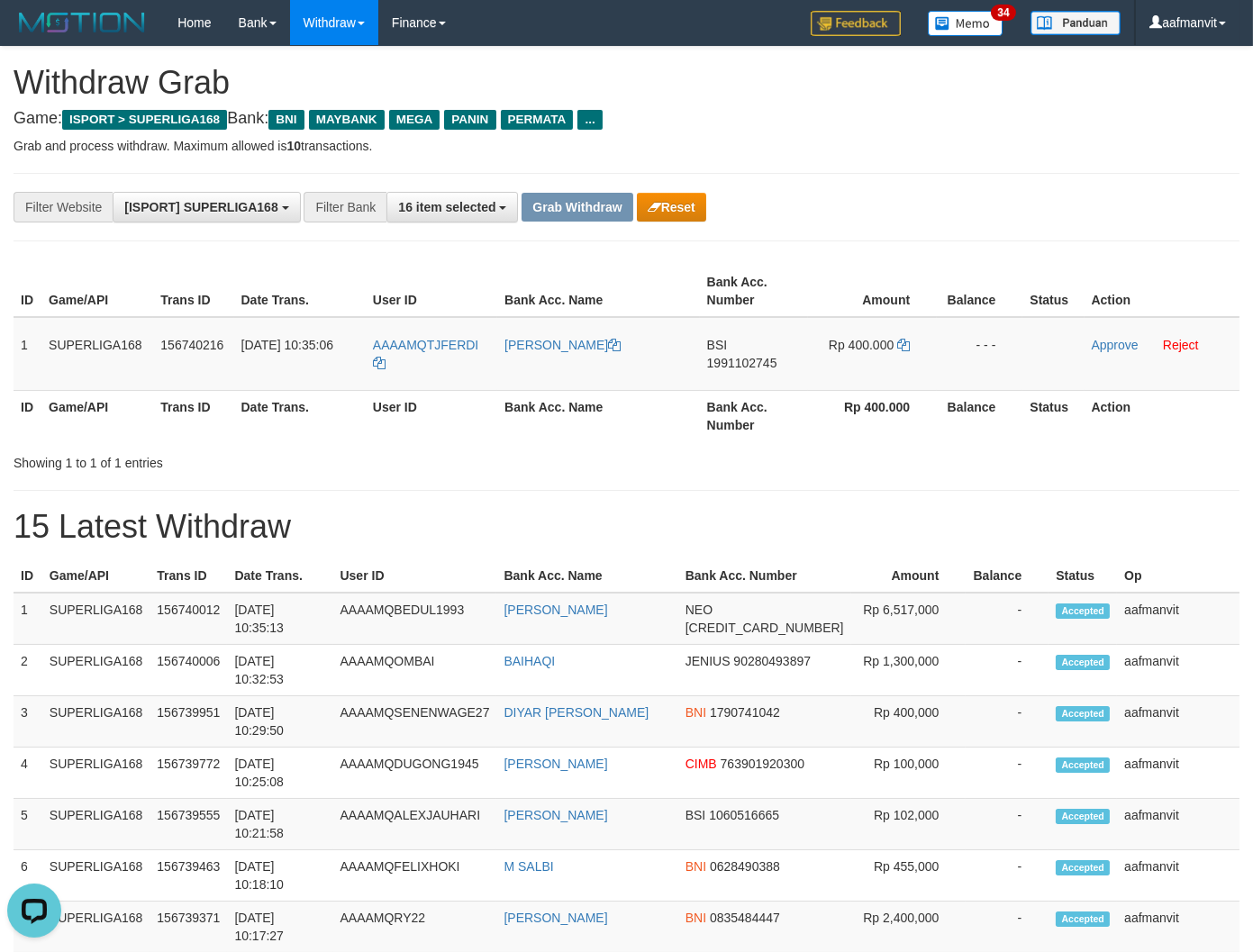
drag, startPoint x: 637, startPoint y: 550, endPoint x: 651, endPoint y: 475, distance: 76.3
click at [638, 547] on div "**********" at bounding box center [626, 925] width 1253 height 1756
click at [750, 358] on td "BSI 1991102745" at bounding box center [753, 354] width 108 height 74
copy span "1991102745"
click at [750, 357] on td "BSI 1991102745" at bounding box center [753, 354] width 108 height 74
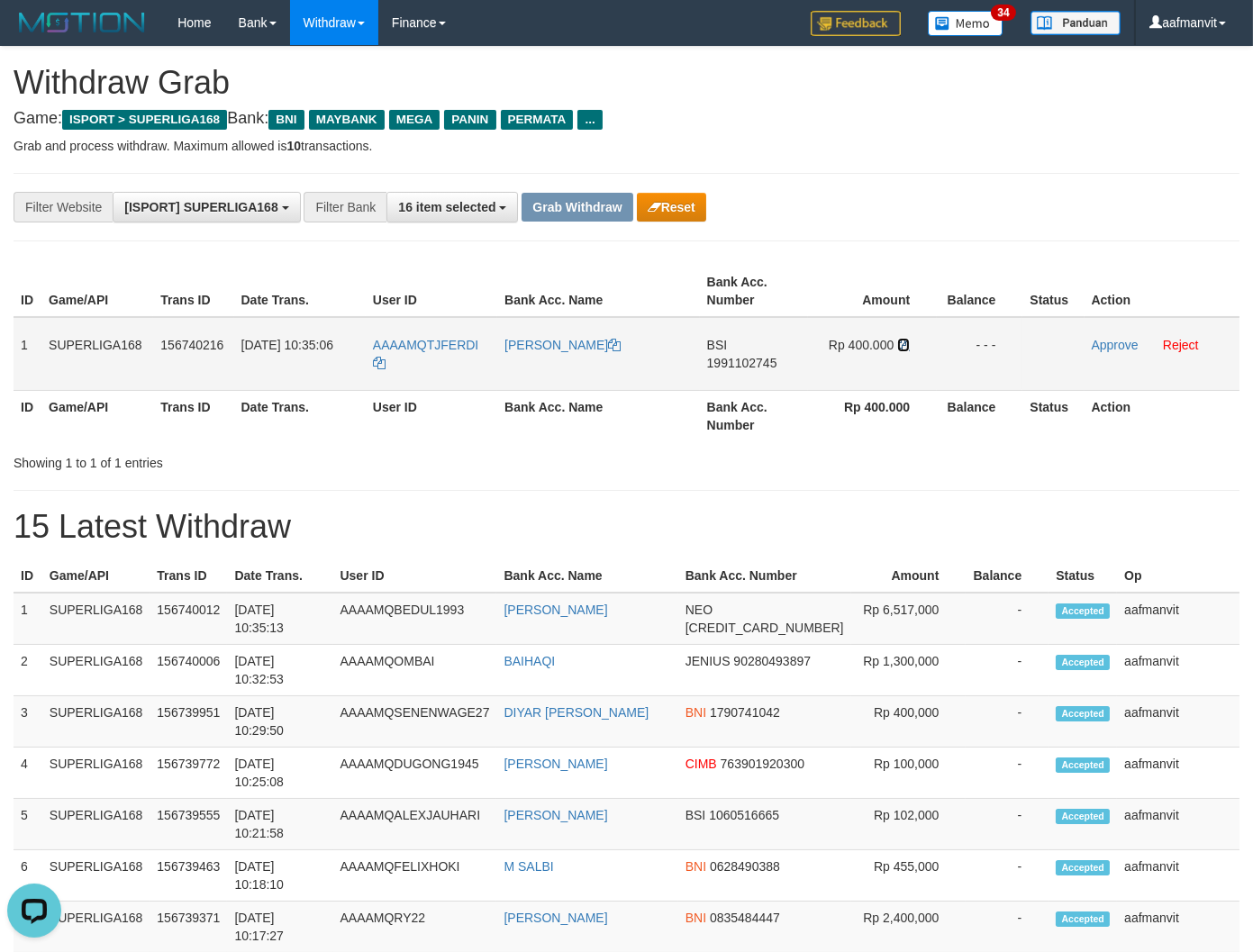
click at [906, 343] on icon at bounding box center [904, 345] width 13 height 13
click at [902, 335] on td "Rp 400.000" at bounding box center [872, 354] width 129 height 74
drag, startPoint x: 560, startPoint y: 534, endPoint x: 554, endPoint y: 518, distance: 17.1
click at [560, 531] on h1 "15 Latest Withdraw" at bounding box center [626, 526] width 1226 height 36
drag, startPoint x: 491, startPoint y: 338, endPoint x: 474, endPoint y: 369, distance: 35.4
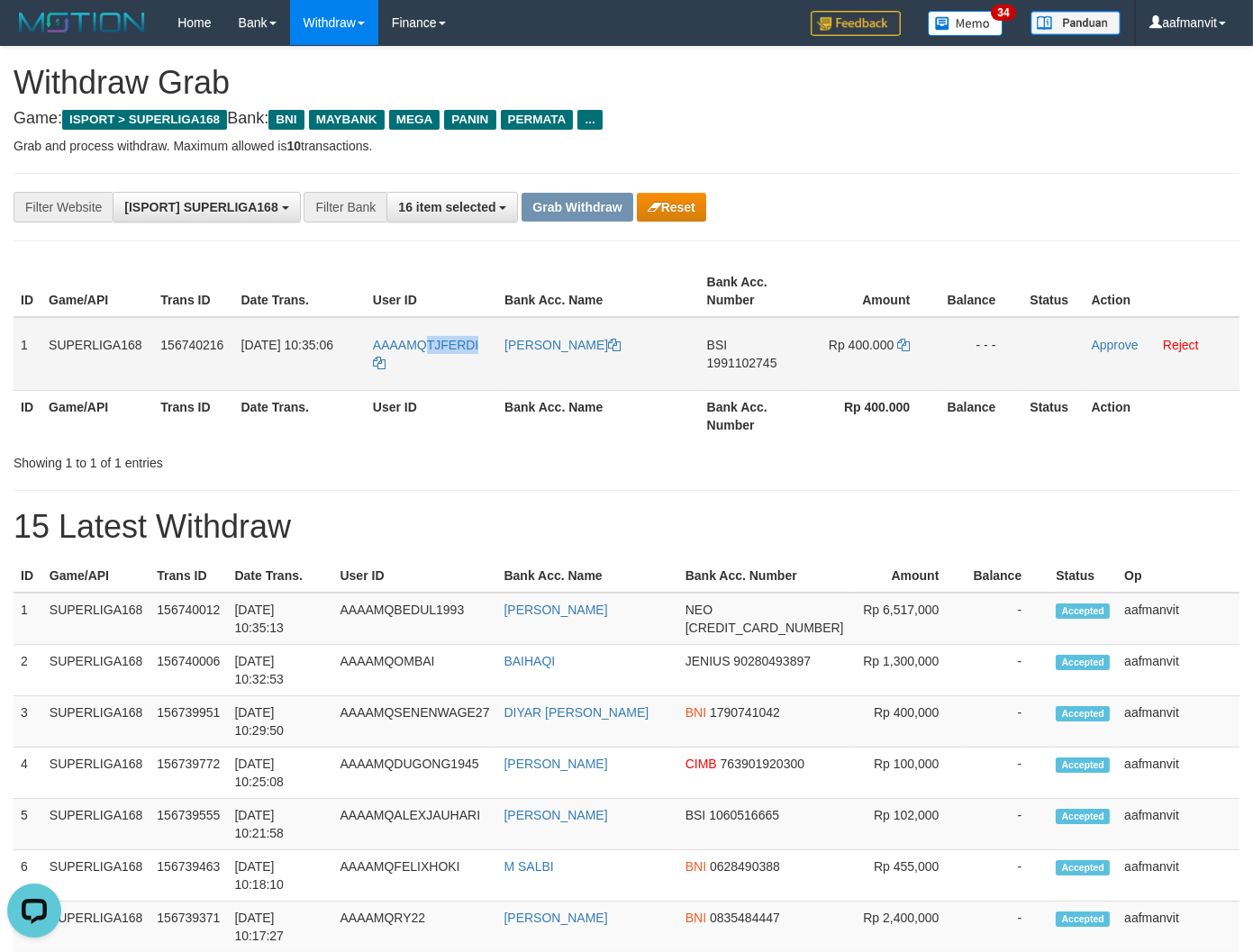
click at [426, 347] on td "AAAAMQTJFERDI" at bounding box center [431, 354] width 131 height 74
copy span "TJFERDI"
click at [1101, 344] on link "Approve" at bounding box center [1115, 345] width 47 height 15
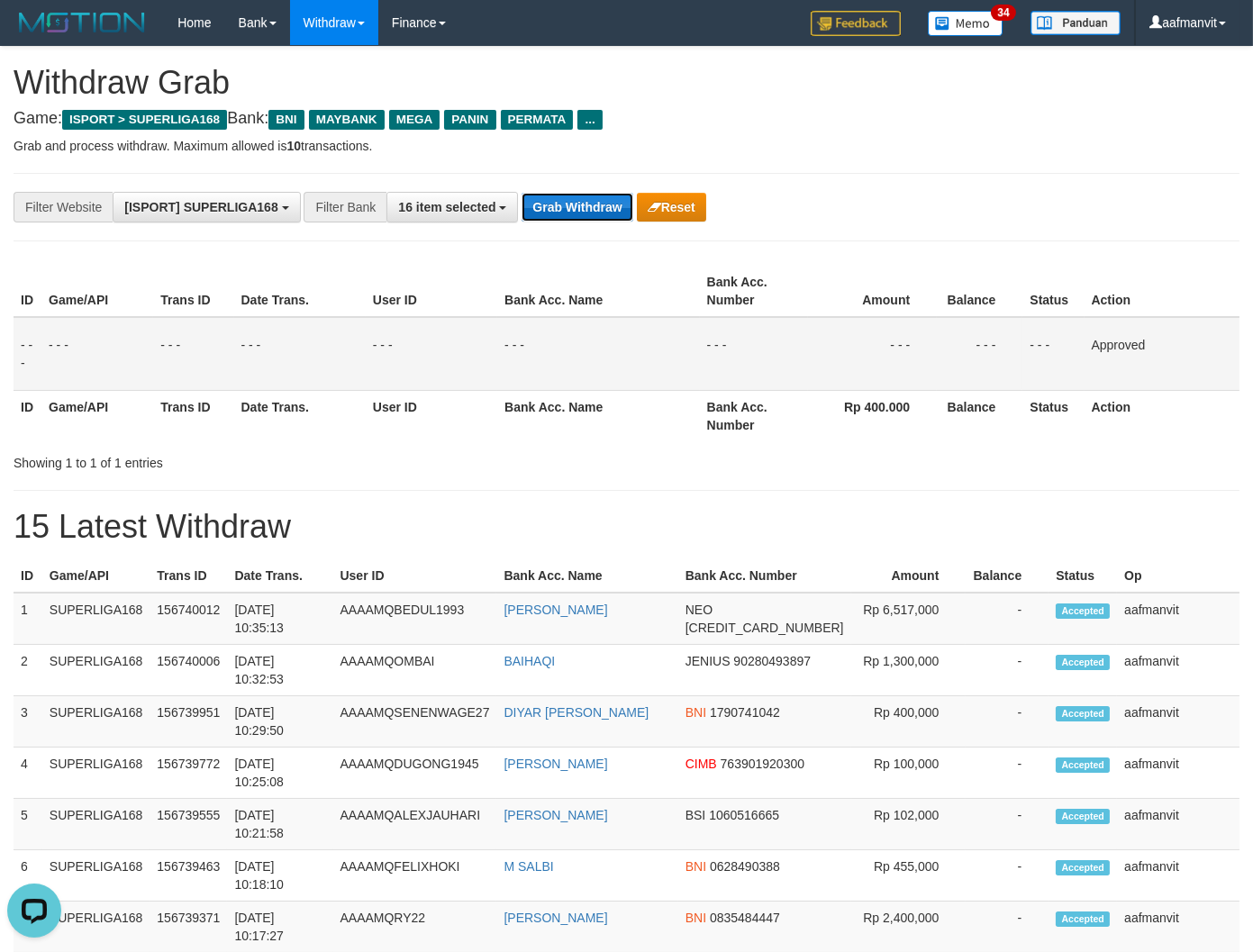
click at [577, 208] on button "Grab Withdraw" at bounding box center [577, 206] width 111 height 28
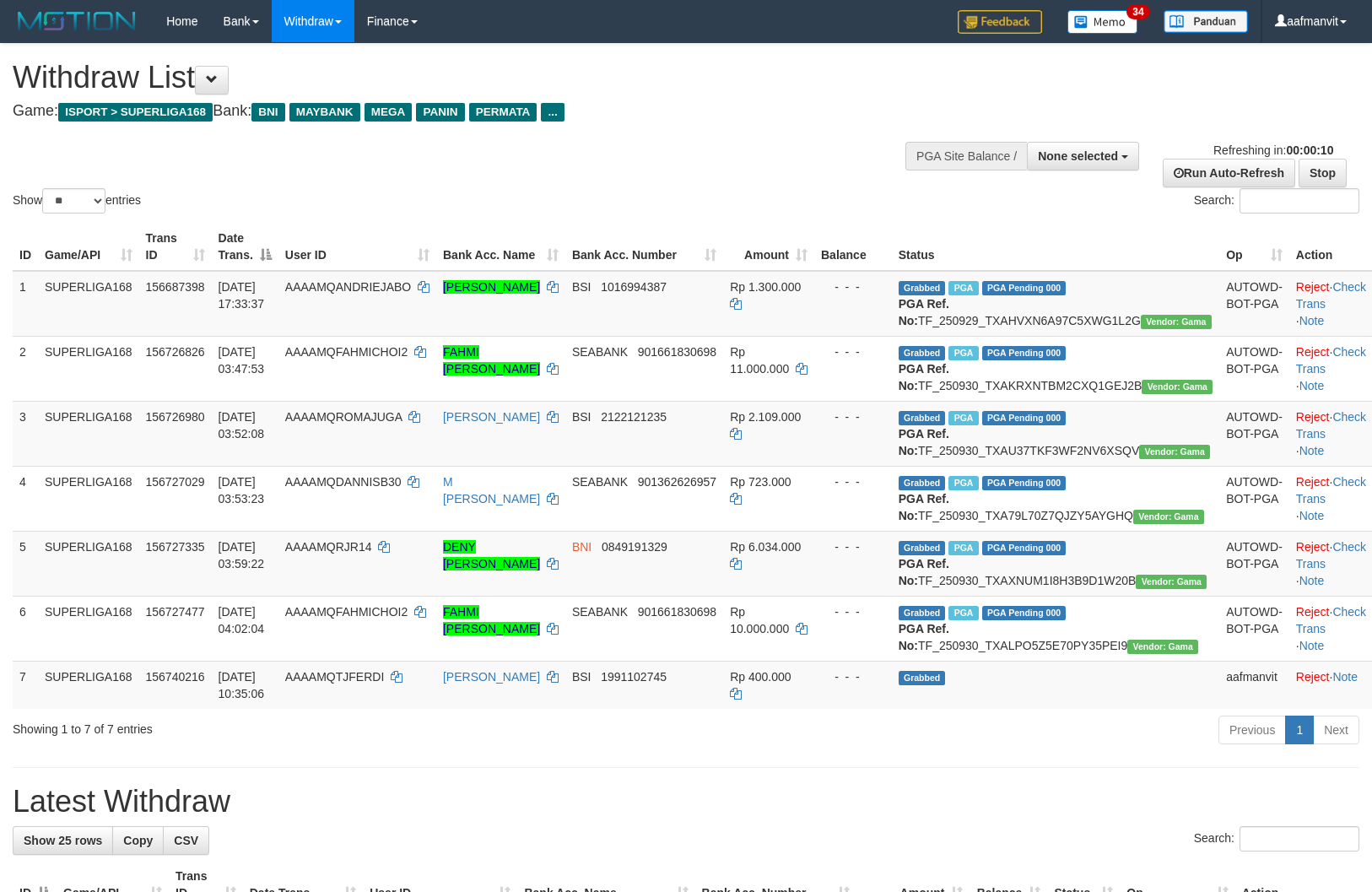
select select
select select "**"
select select
select select "**"
select select
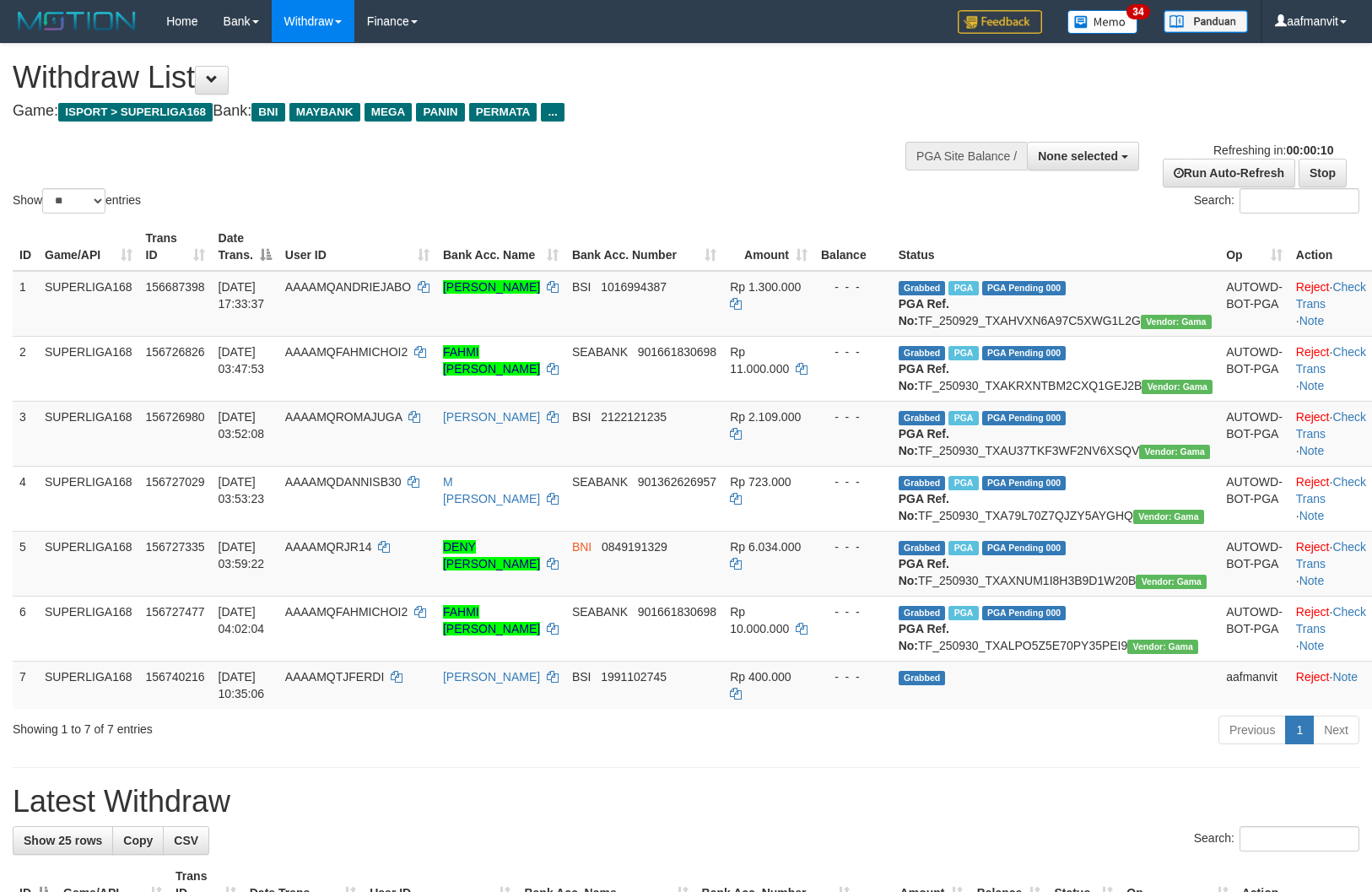
select select "**"
select select
select select "**"
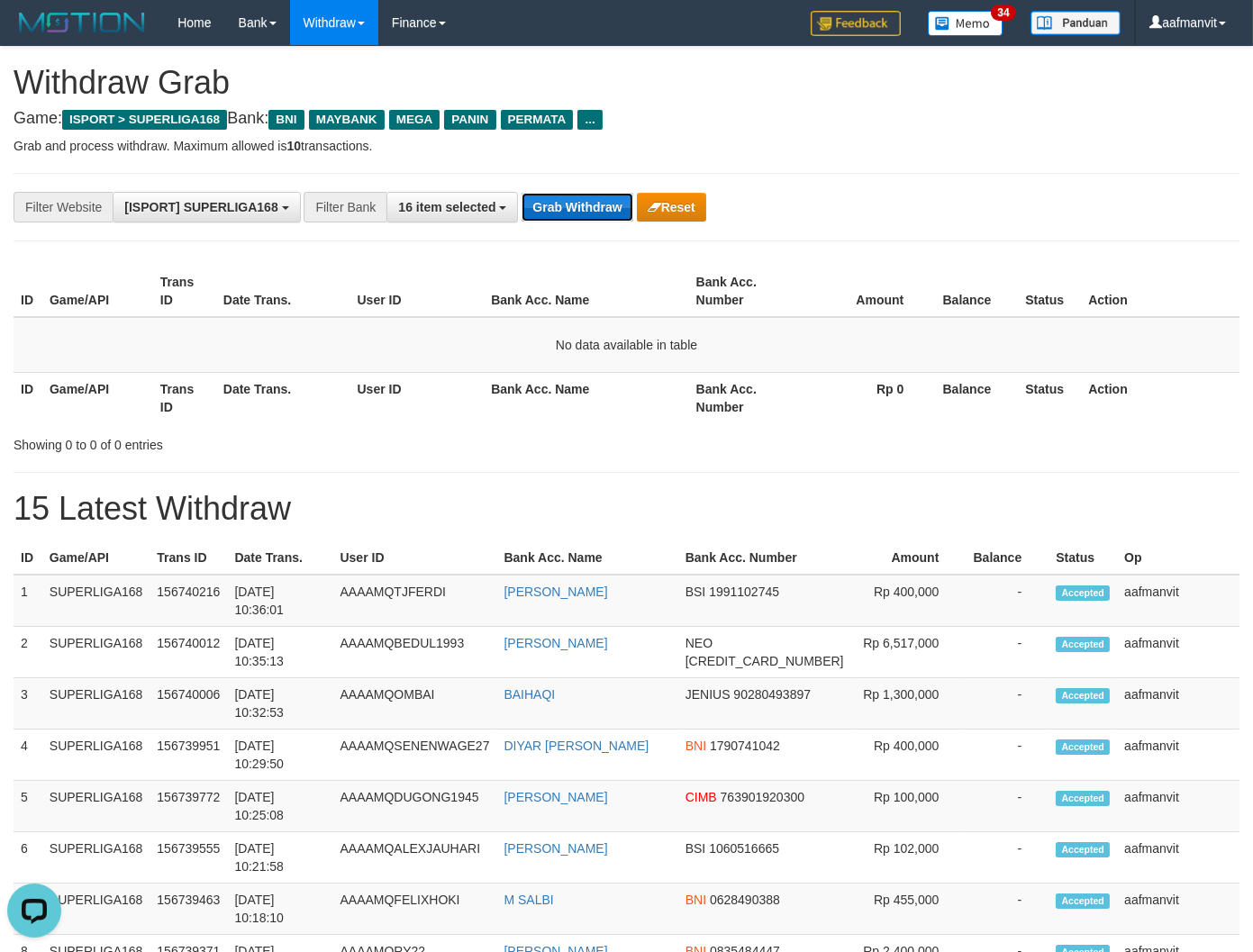
click at [606, 205] on button "Grab Withdraw" at bounding box center [577, 206] width 111 height 28
drag, startPoint x: 606, startPoint y: 205, endPoint x: 761, endPoint y: 214, distance: 155.3
click at [608, 203] on button "Grab Withdraw" at bounding box center [577, 206] width 111 height 28
click at [550, 208] on button "Grab Withdraw" at bounding box center [577, 206] width 111 height 28
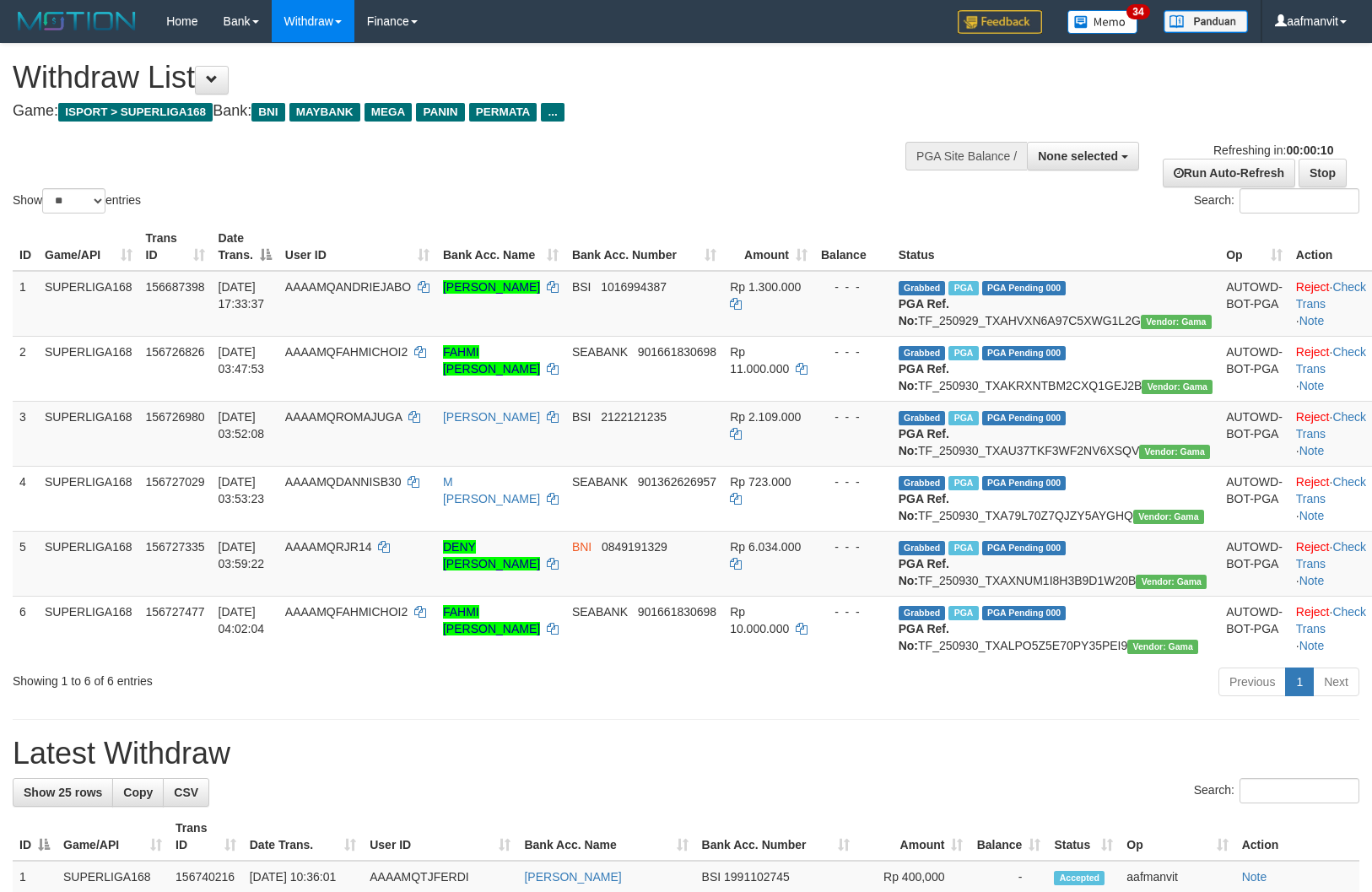
select select
select select "**"
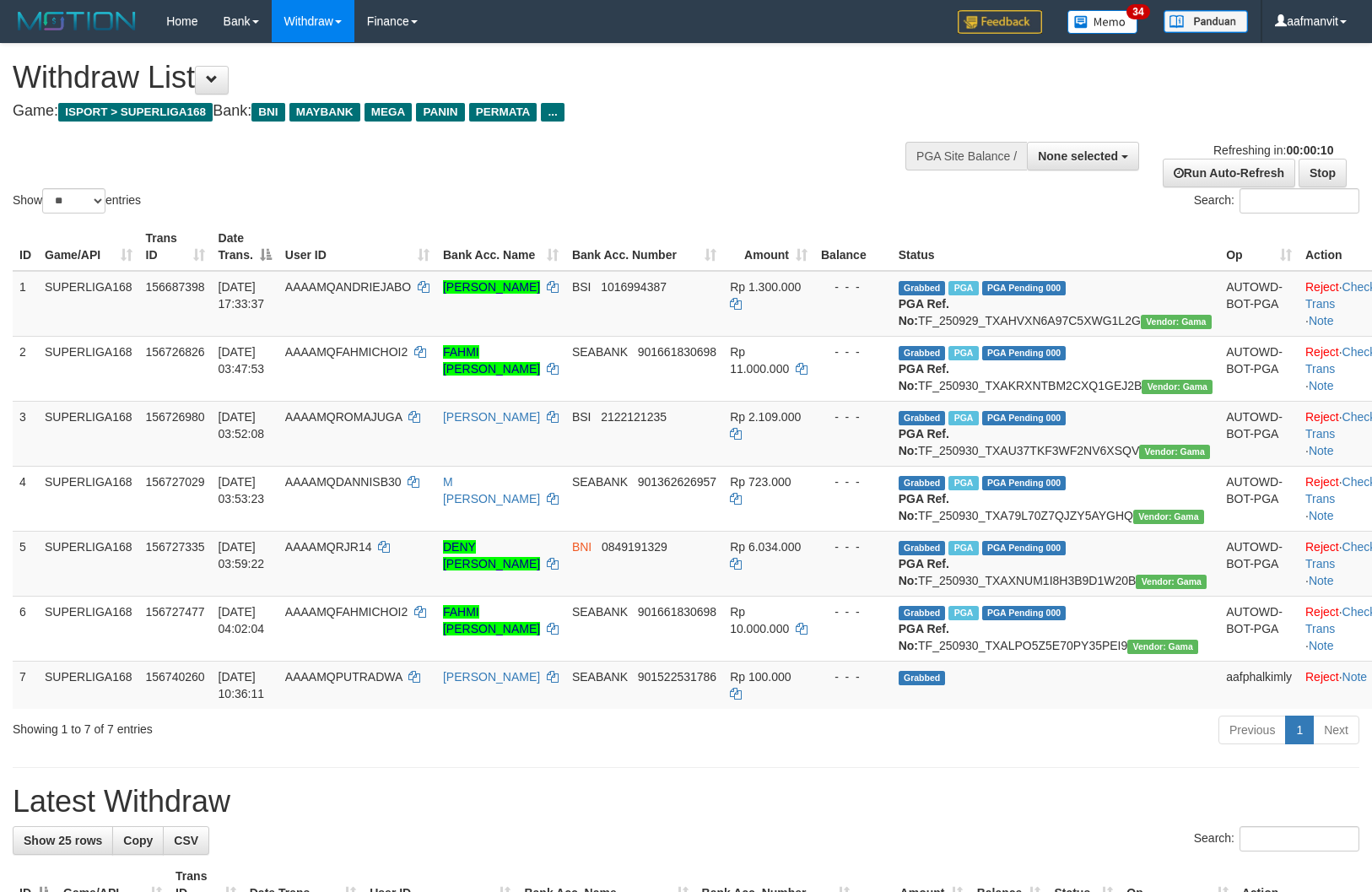
select select
select select "**"
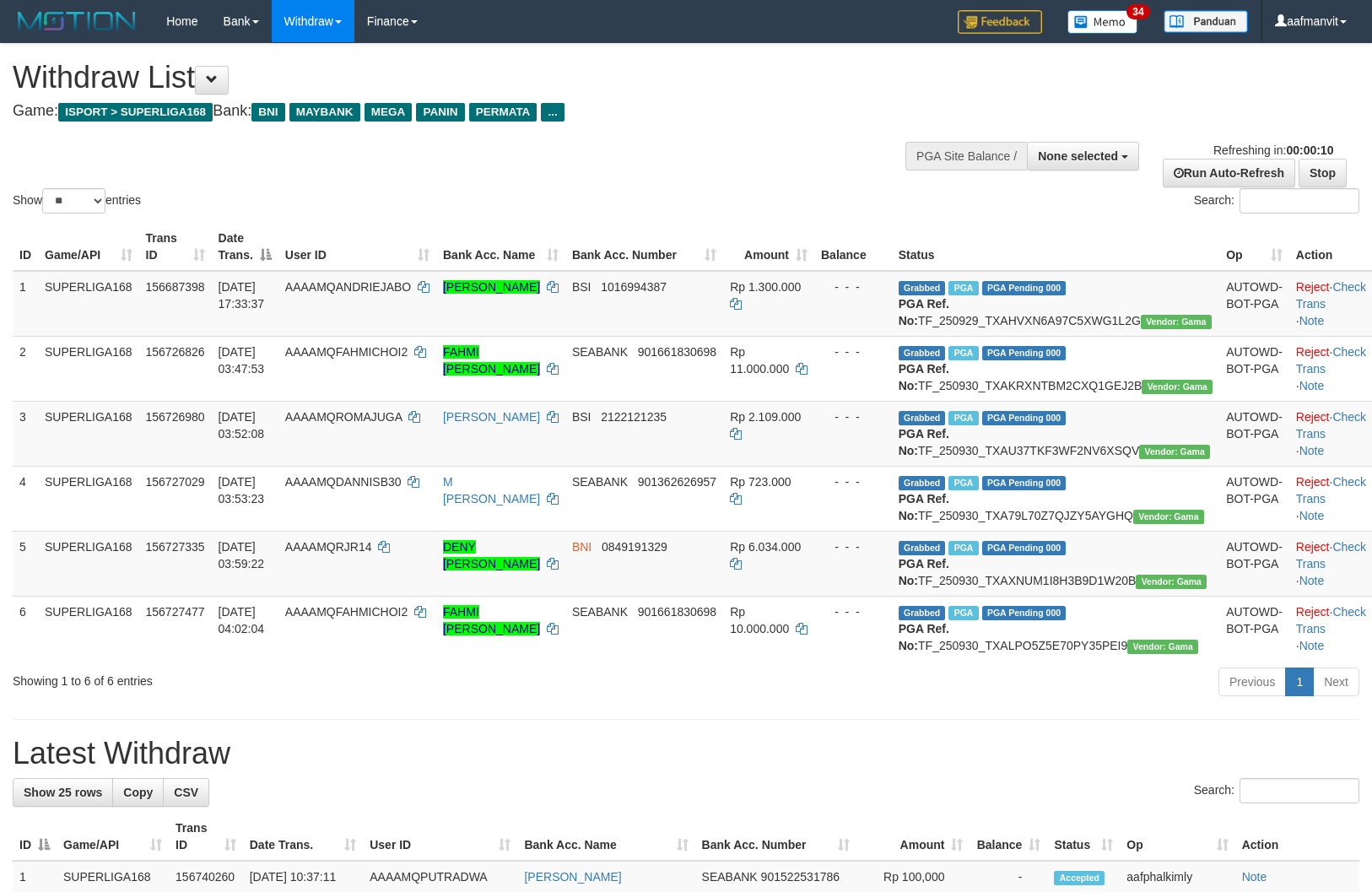
select select
select select "**"
select select
select select "**"
select select
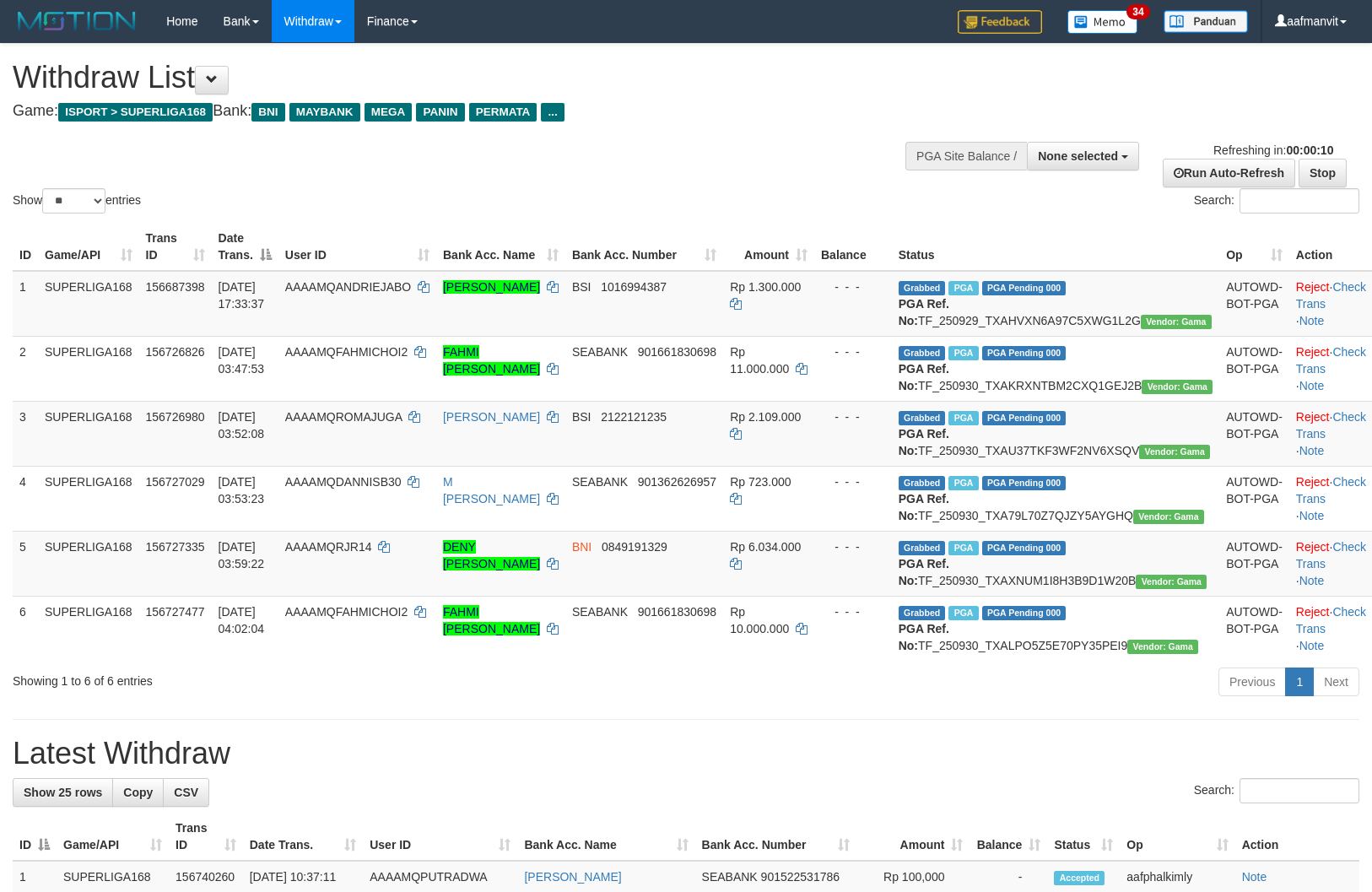
select select "**"
select select
select select "**"
select select
select select "**"
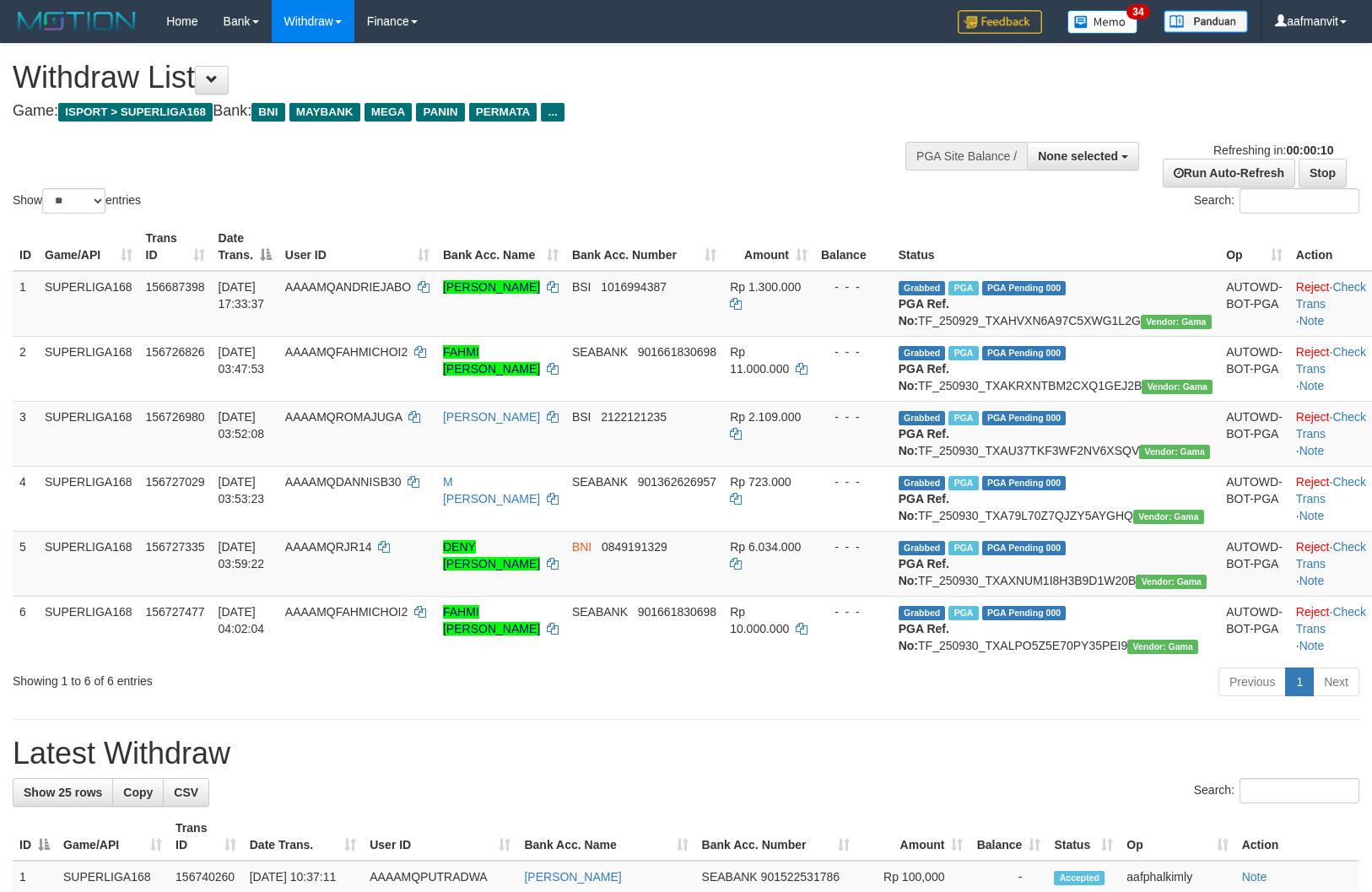
select select
select select "**"
select select
select select "**"
select select
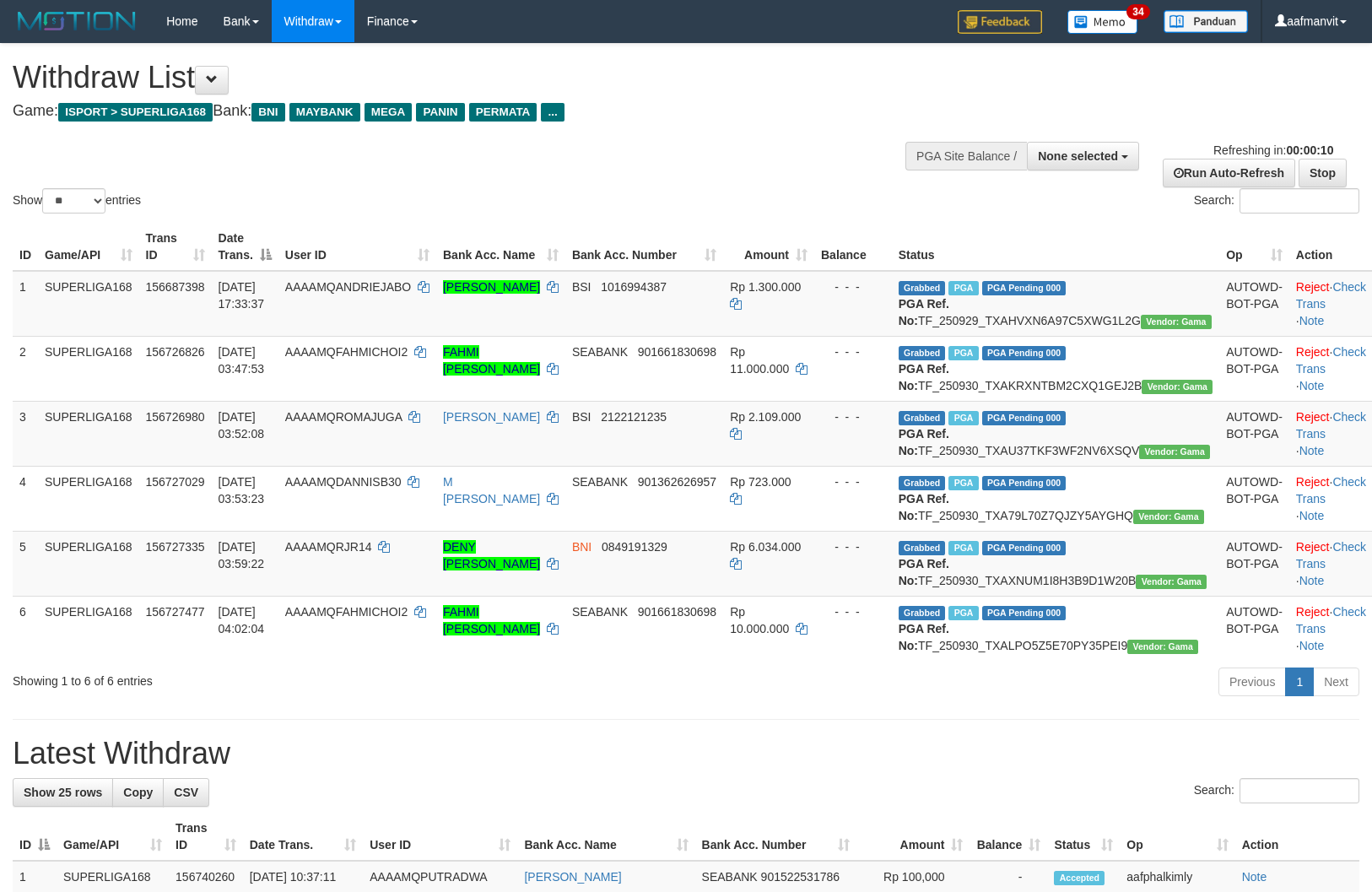
select select "**"
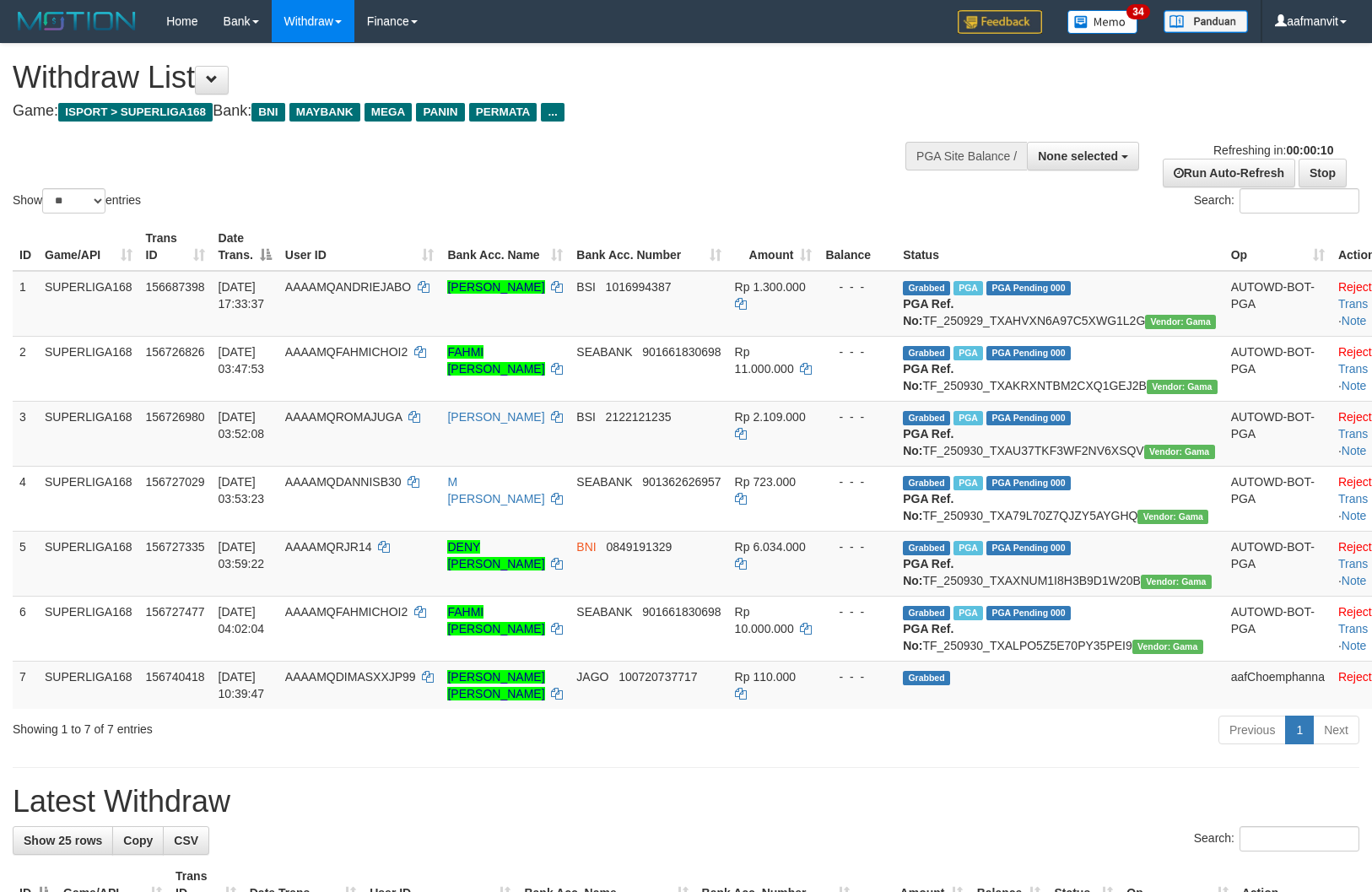
select select
select select "**"
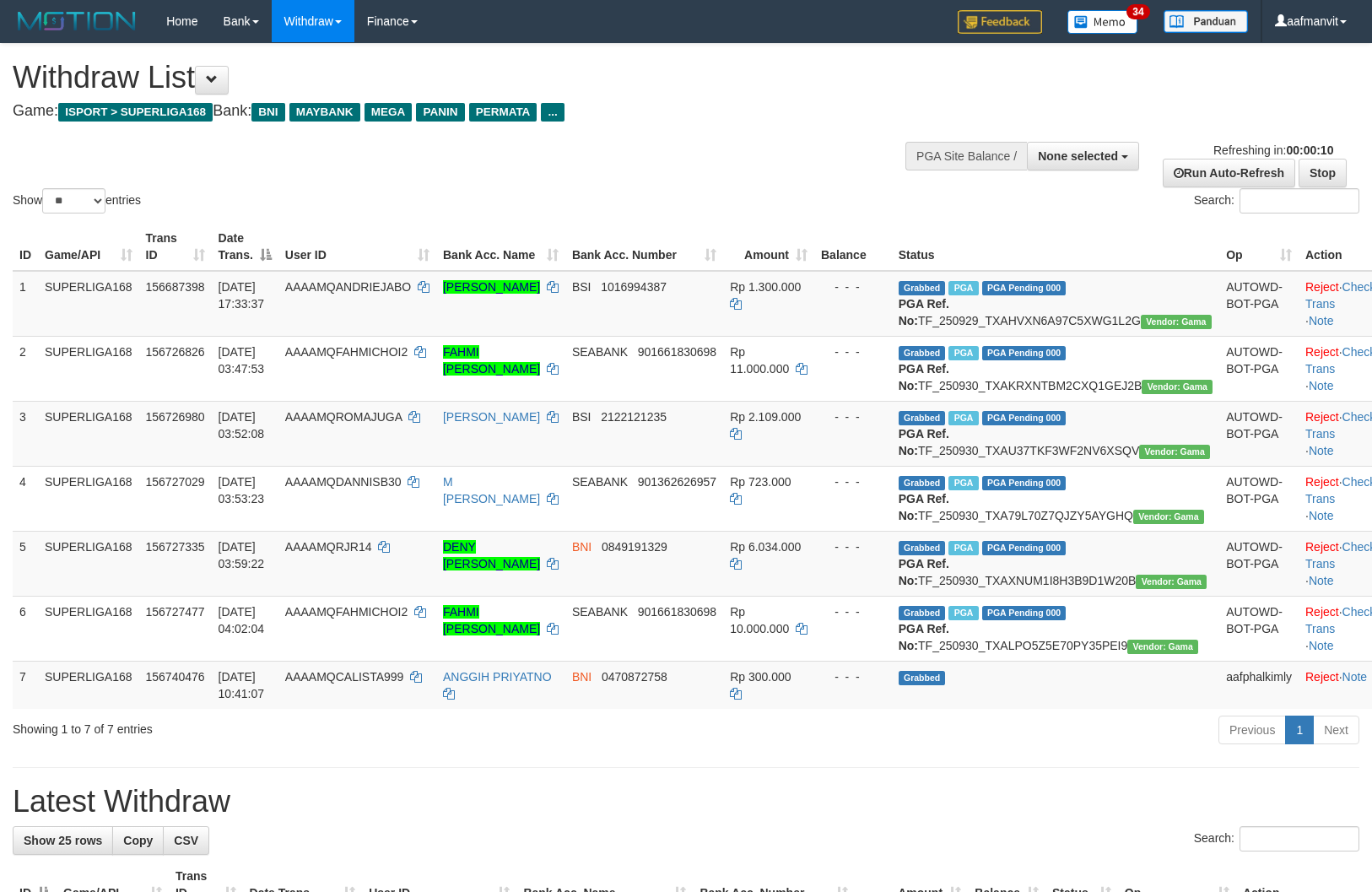
select select
select select "**"
select select
select select "**"
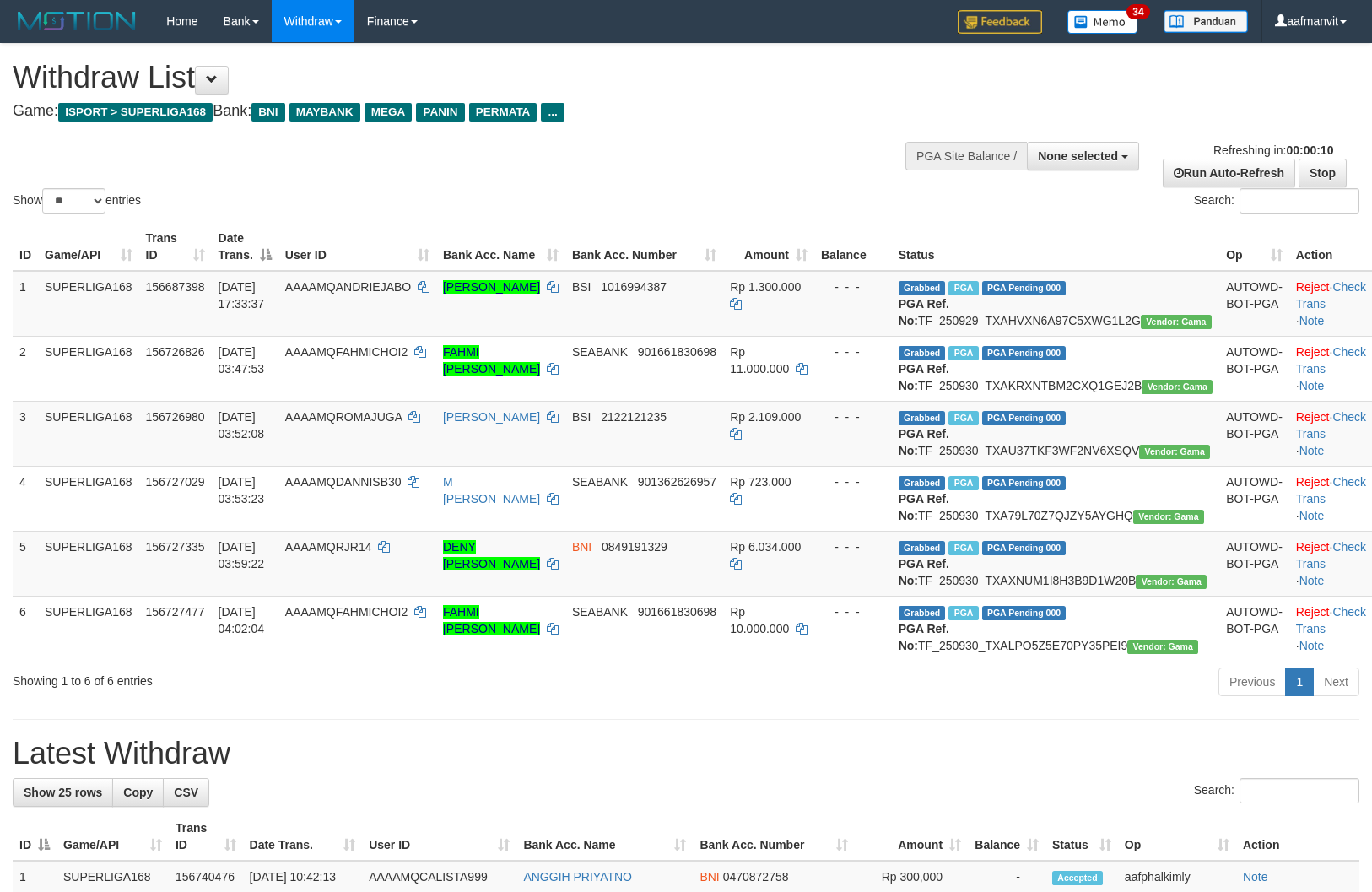
select select
select select "**"
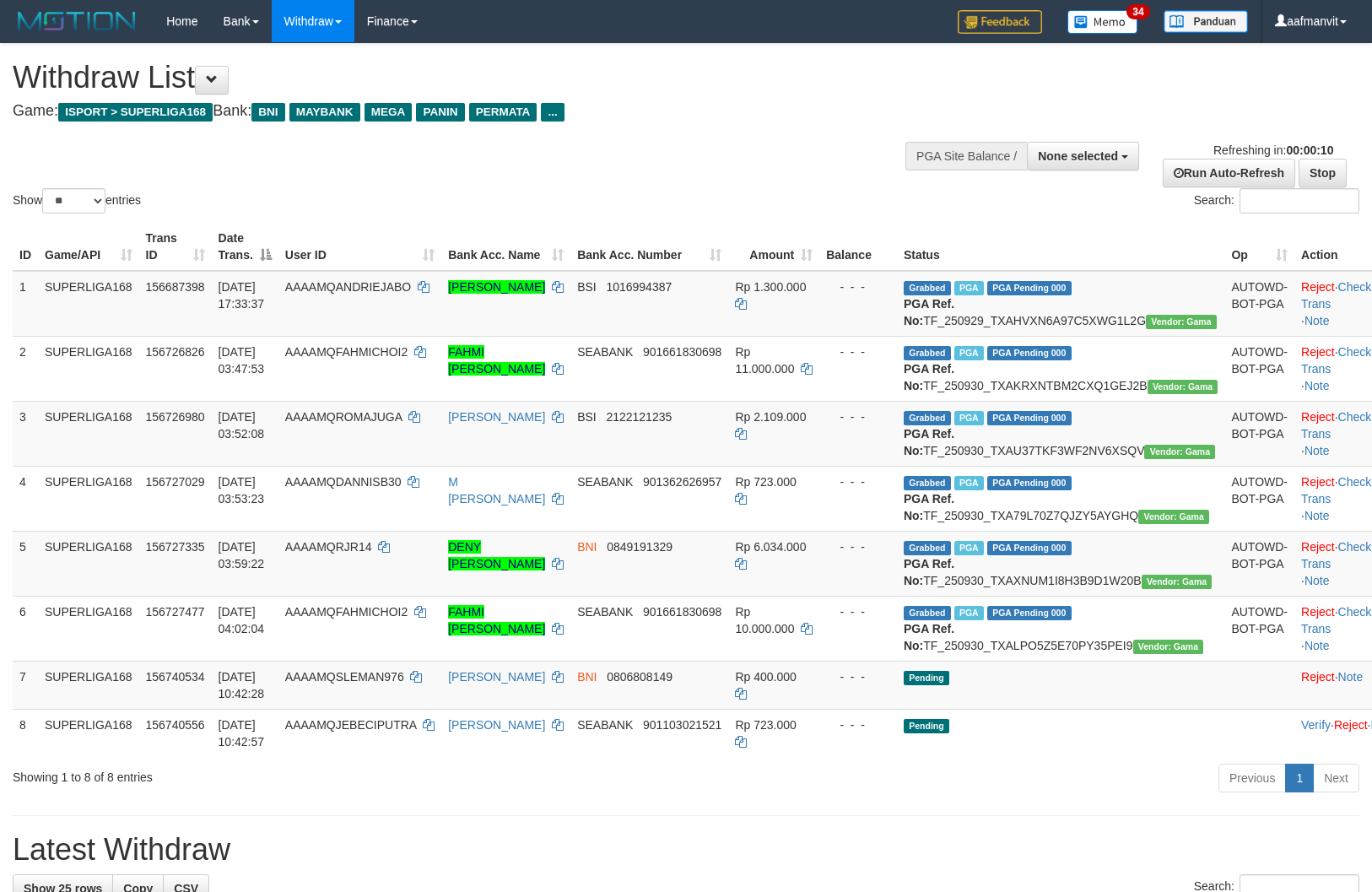
select select
select select "**"
select select
select select "**"
select select
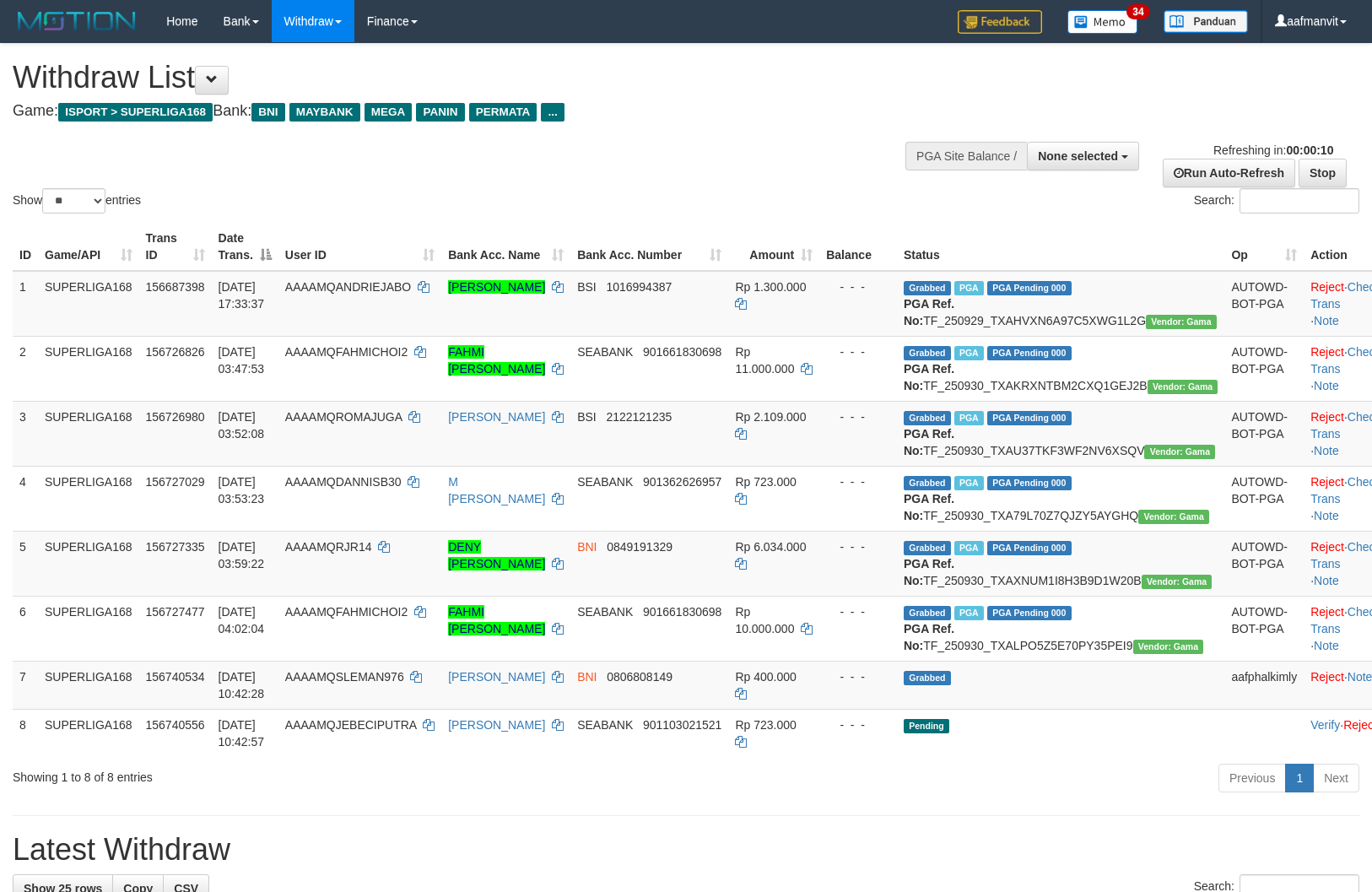
select select "**"
select select
select select "**"
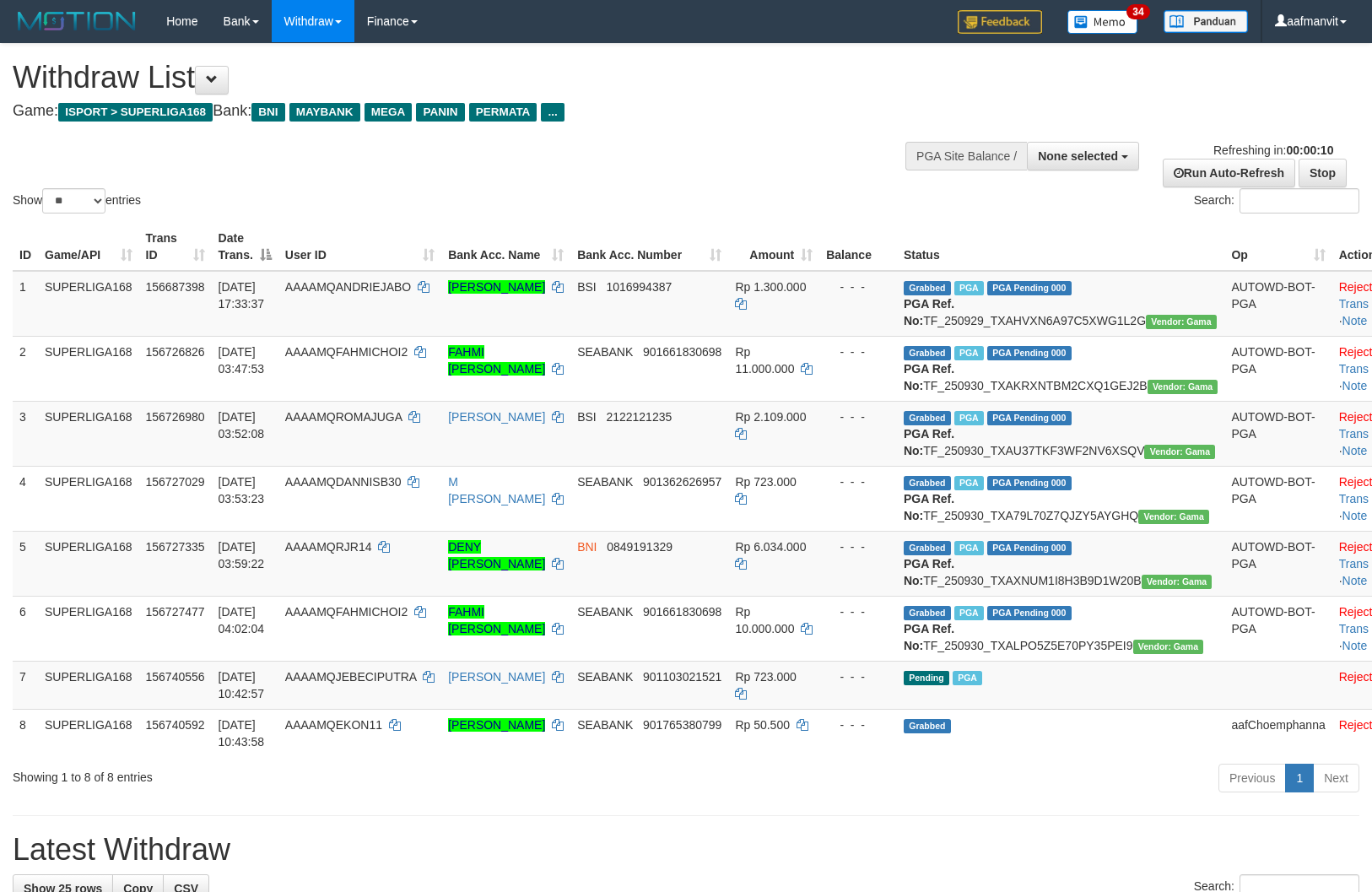
select select
select select "**"
